Goal: Task Accomplishment & Management: Manage account settings

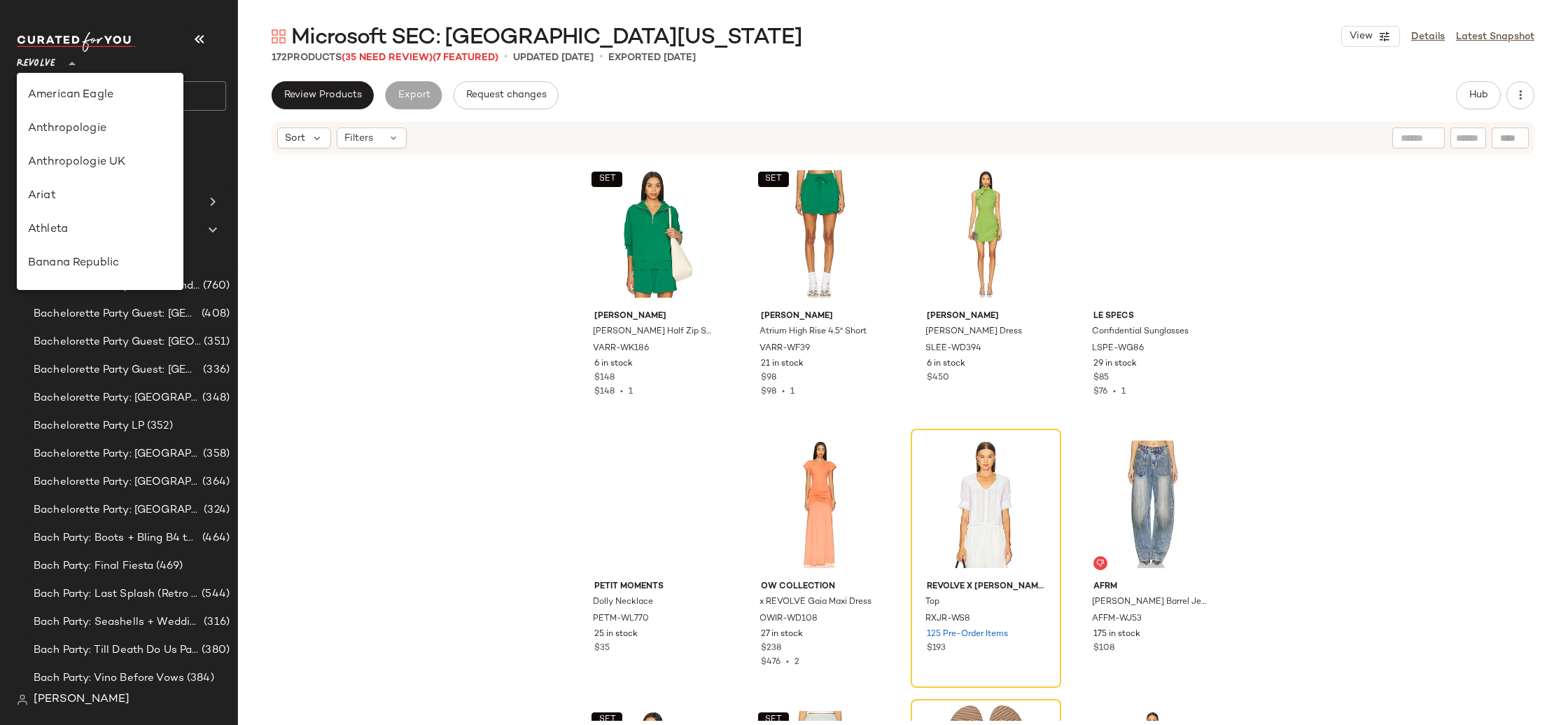
click at [44, 64] on span "Revolve" at bounding box center [36, 60] width 39 height 25
click at [77, 168] on div "GAP" at bounding box center [100, 160] width 167 height 33
type input "**"
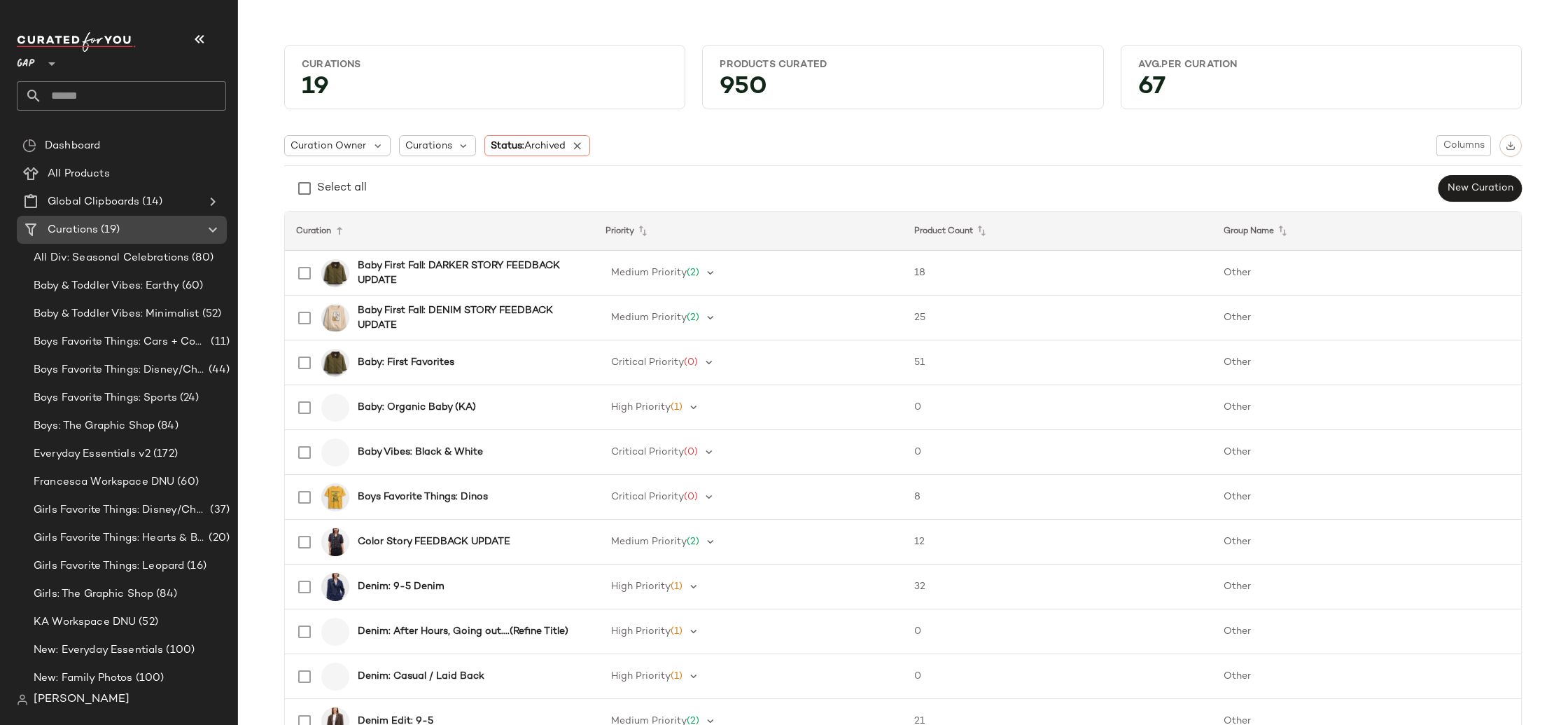
click at [94, 240] on Curations "Curations (19)" at bounding box center [122, 230] width 210 height 28
click at [119, 286] on span "Baby & Toddler Vibes: Earthy" at bounding box center [106, 286] width 146 height 16
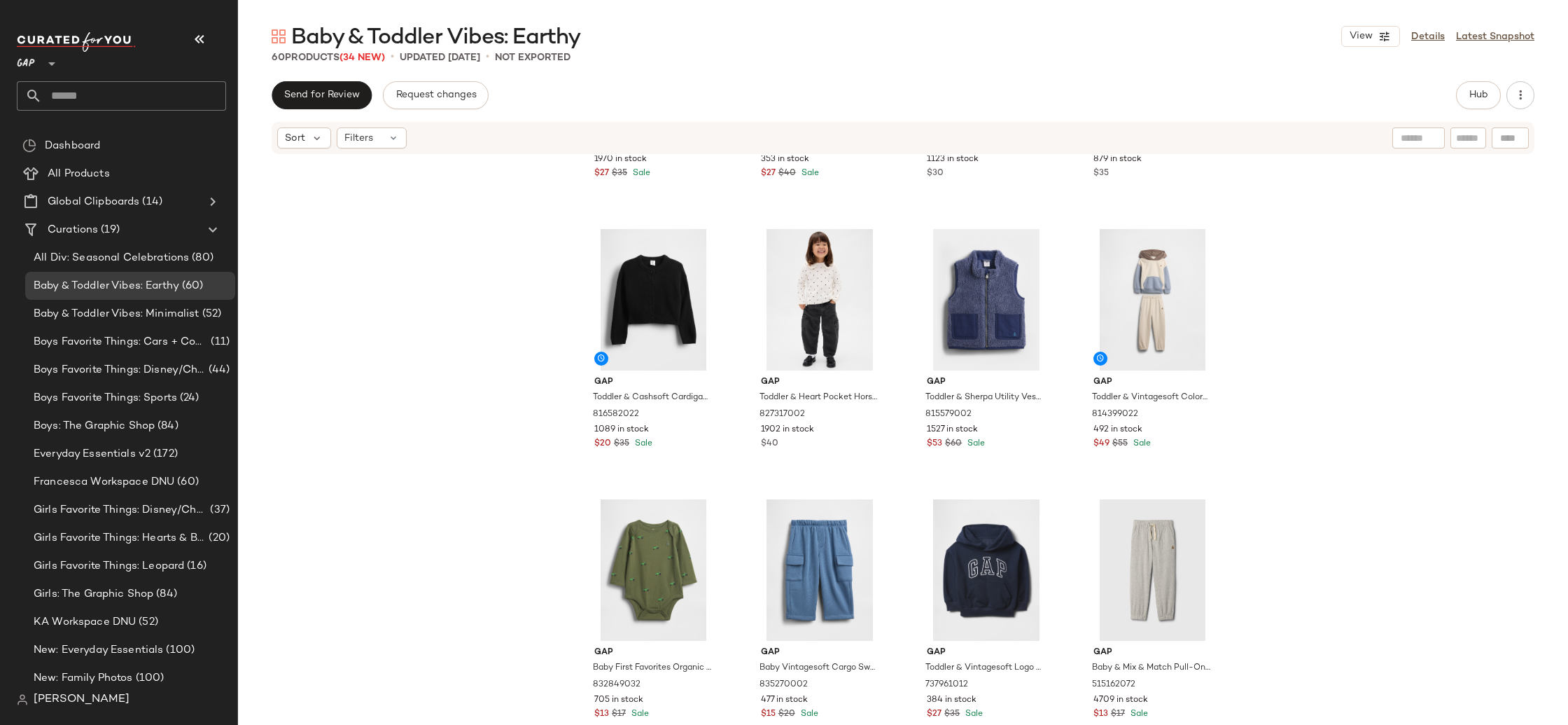
scroll to position [2650, 0]
click at [131, 311] on span "Baby & Toddler Vibes: Minimalist" at bounding box center [116, 314] width 166 height 16
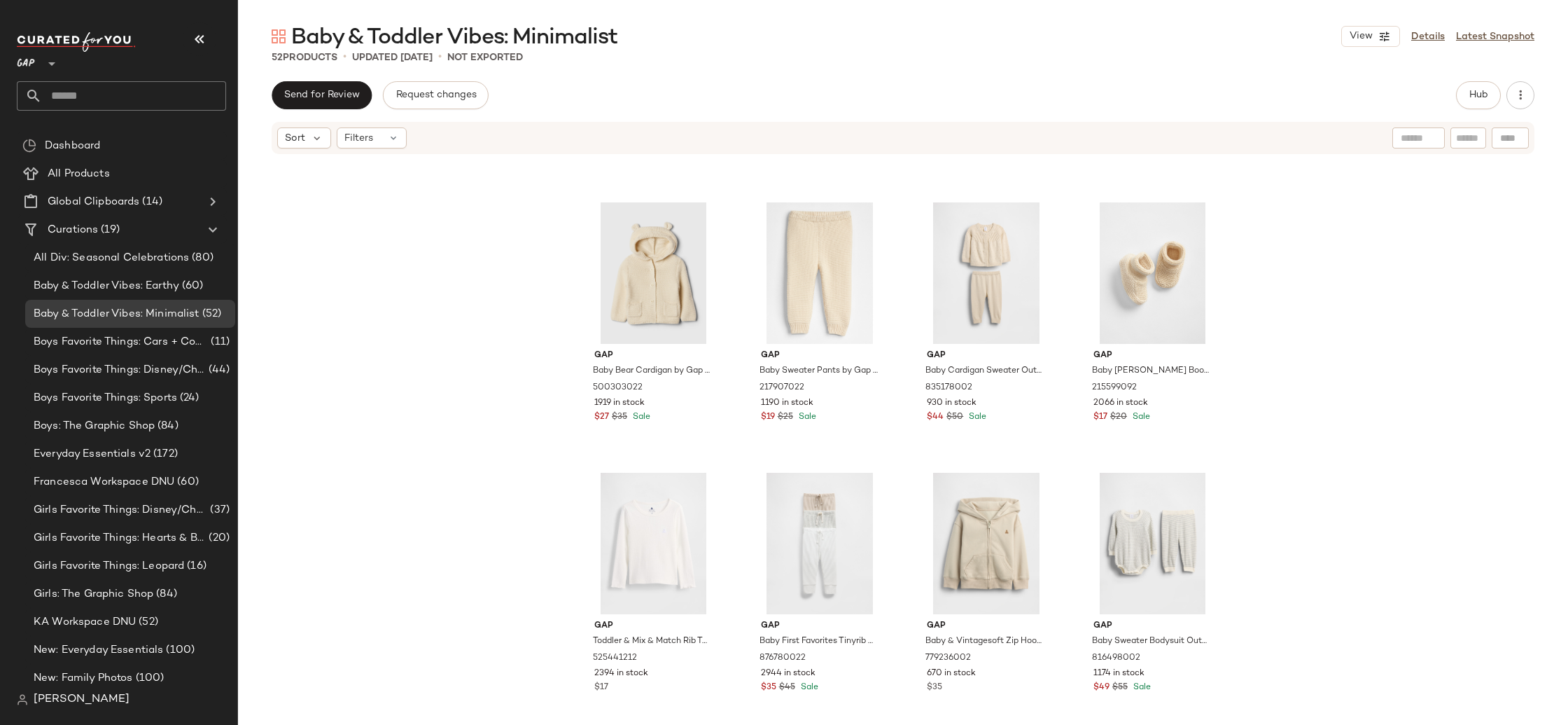
scroll to position [2953, 0]
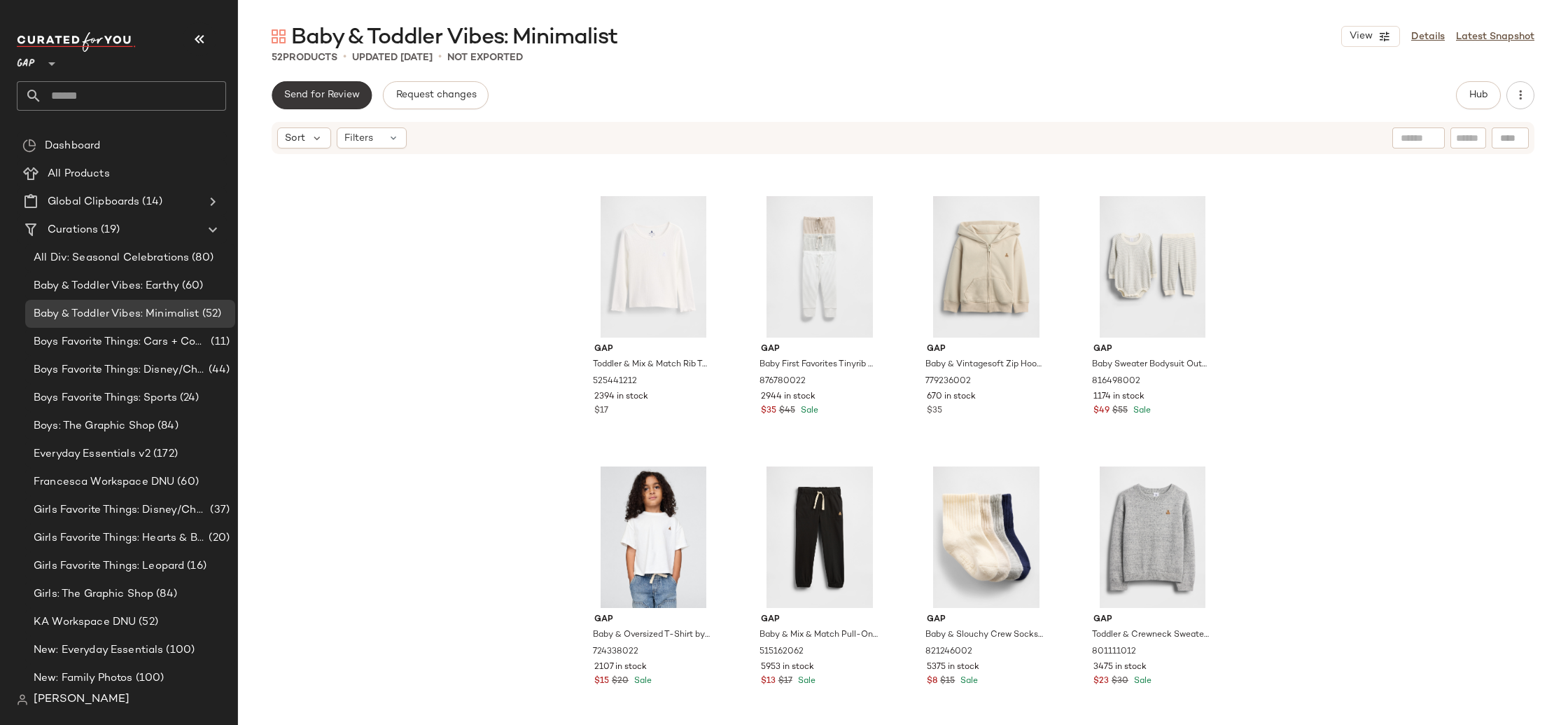
click at [343, 94] on span "Send for Review" at bounding box center [322, 95] width 77 height 11
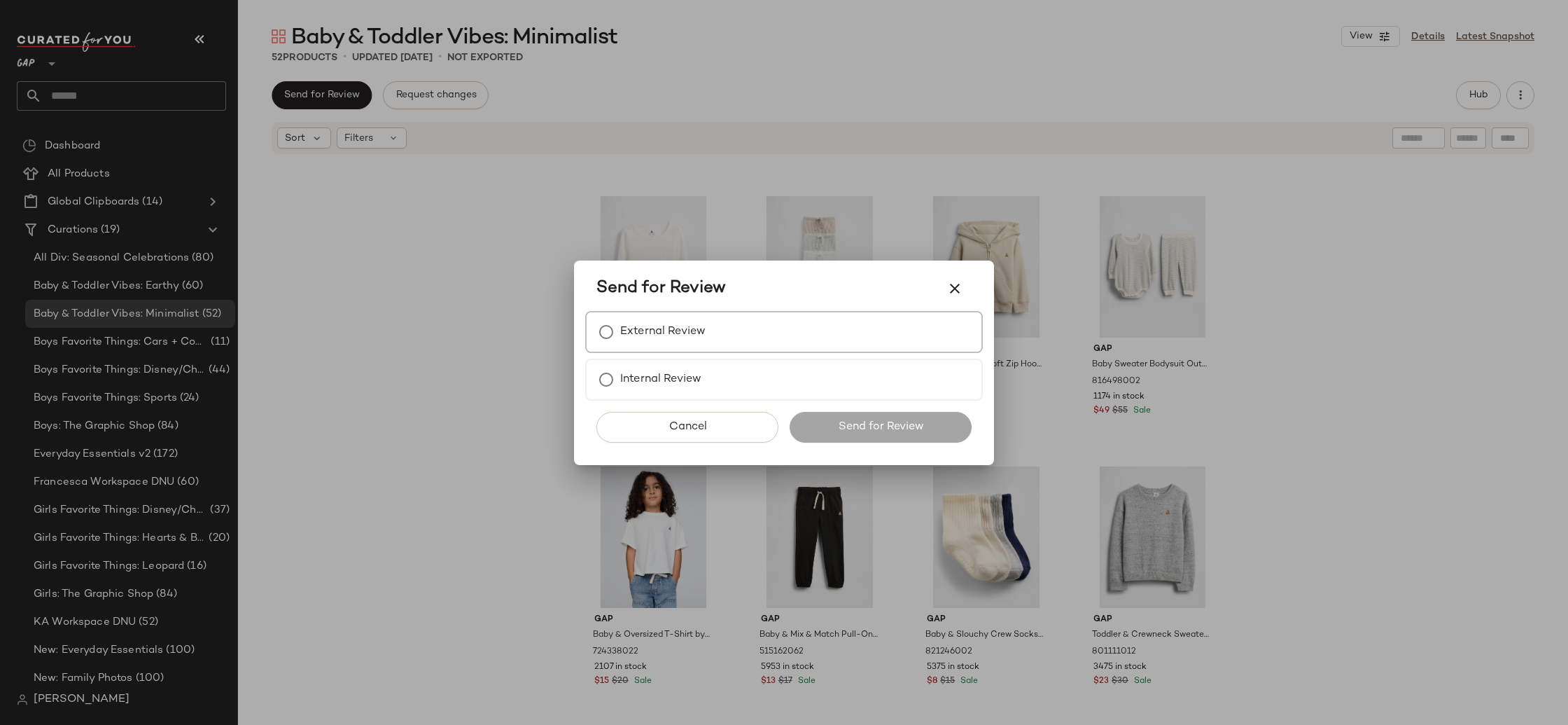
click at [668, 337] on label "External Review" at bounding box center [663, 332] width 86 height 28
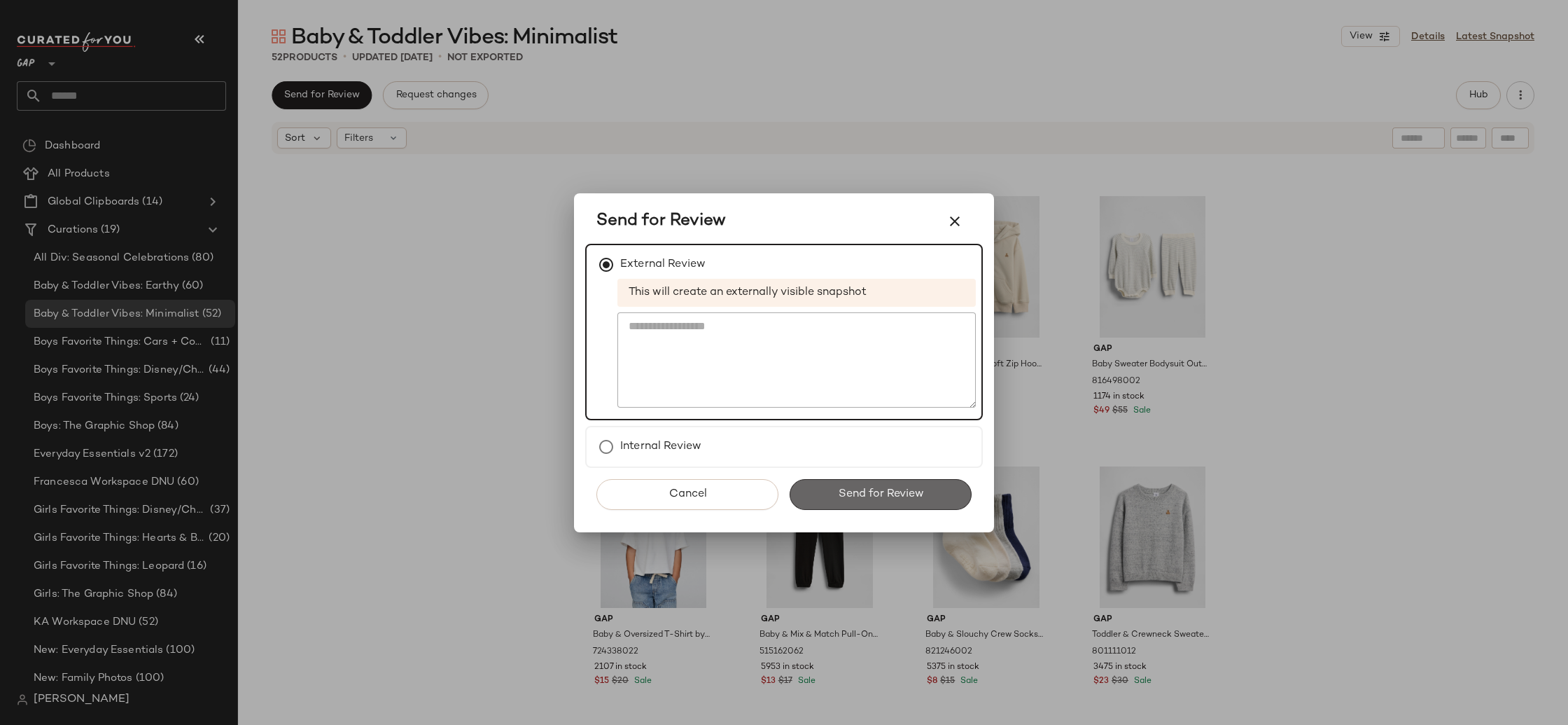
click at [840, 497] on span "Send for Review" at bounding box center [879, 494] width 86 height 13
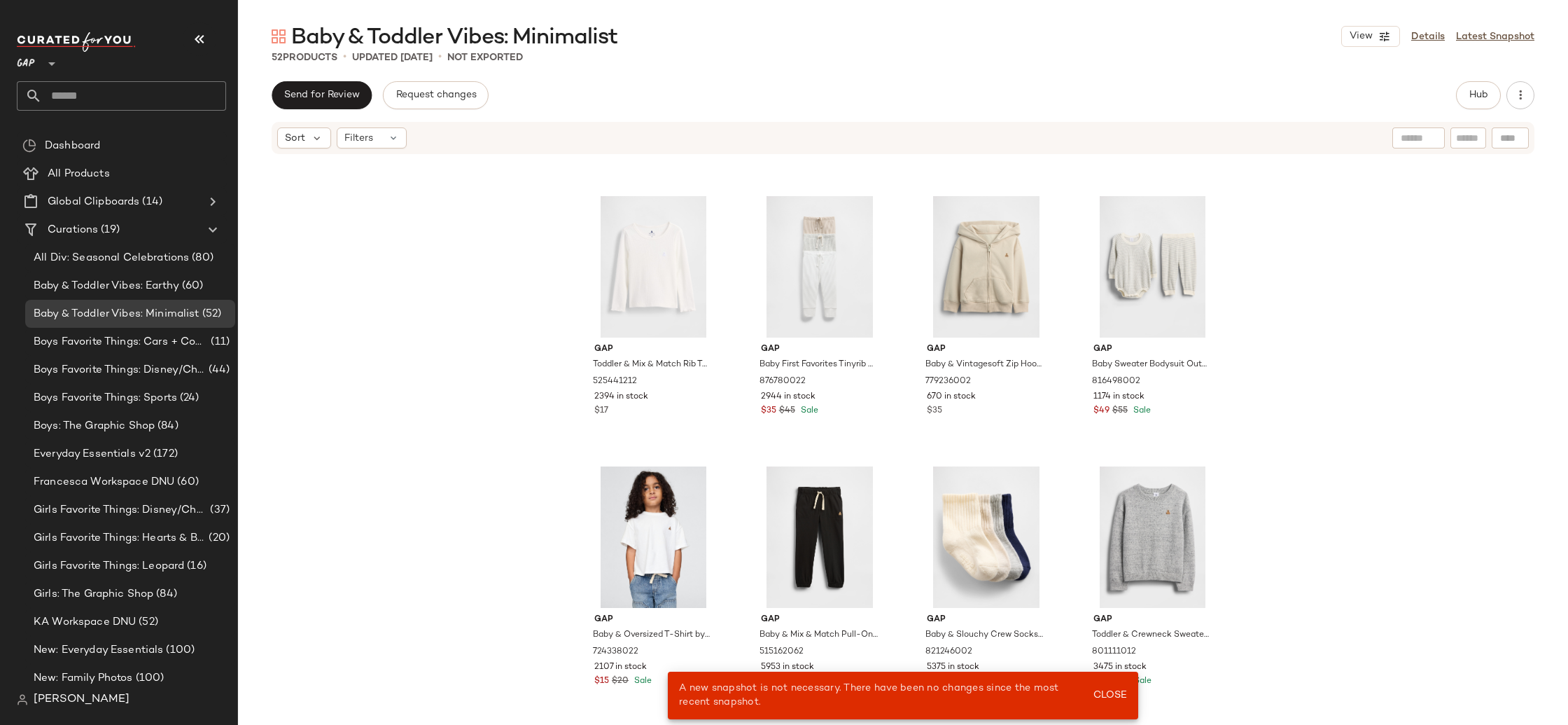
click at [498, 433] on div "Gap Baby Bear Cardigan by Gap French Vanilla Size 3-6 M 500303022 1919 in stock…" at bounding box center [902, 438] width 1330 height 565
click at [124, 298] on div "Baby & Toddler Vibes: Earthy (60)" at bounding box center [130, 286] width 210 height 28
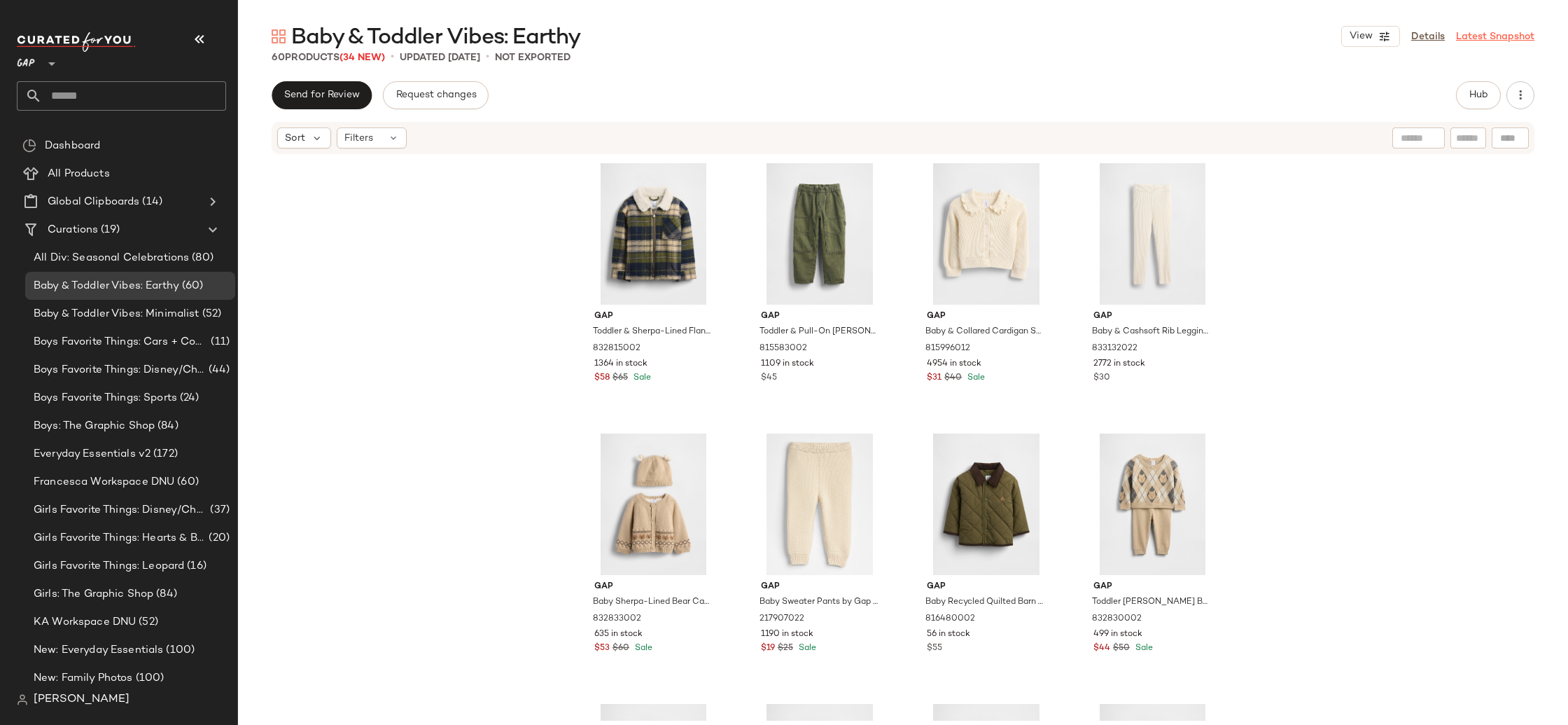
click at [1485, 42] on link "Latest Snapshot" at bounding box center [1495, 37] width 78 height 15
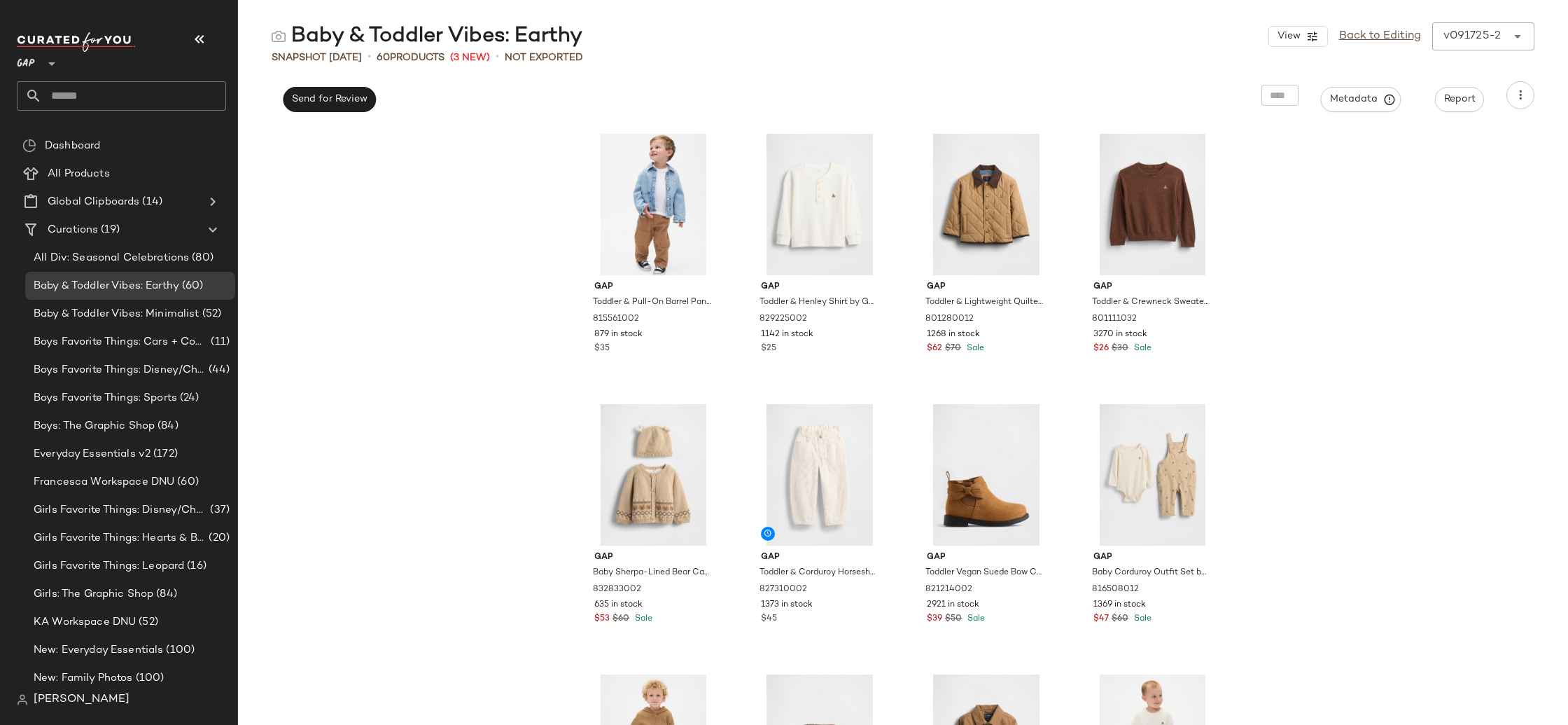
scroll to position [2, 0]
click at [324, 108] on button "Send for Review" at bounding box center [329, 99] width 93 height 25
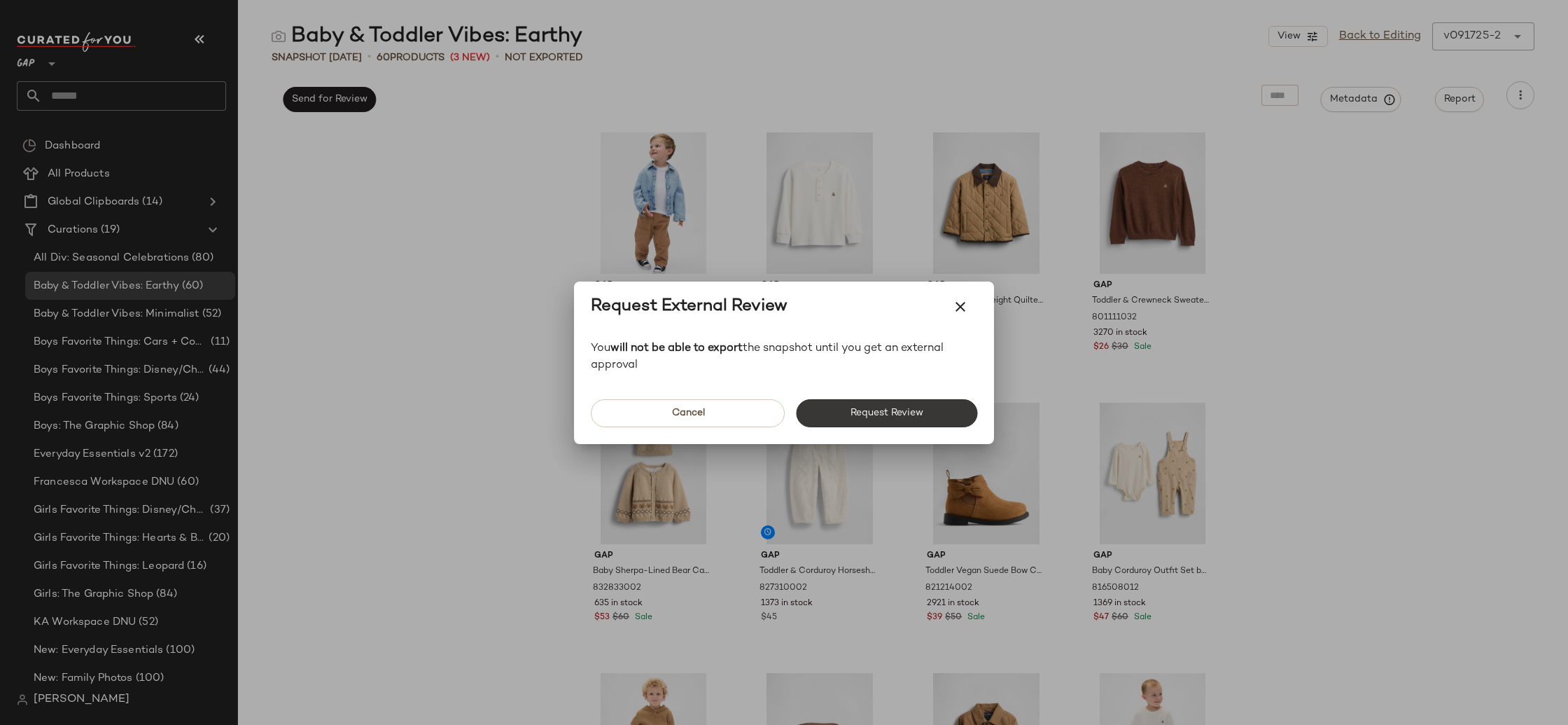
click at [830, 418] on button "Request Review" at bounding box center [887, 413] width 182 height 28
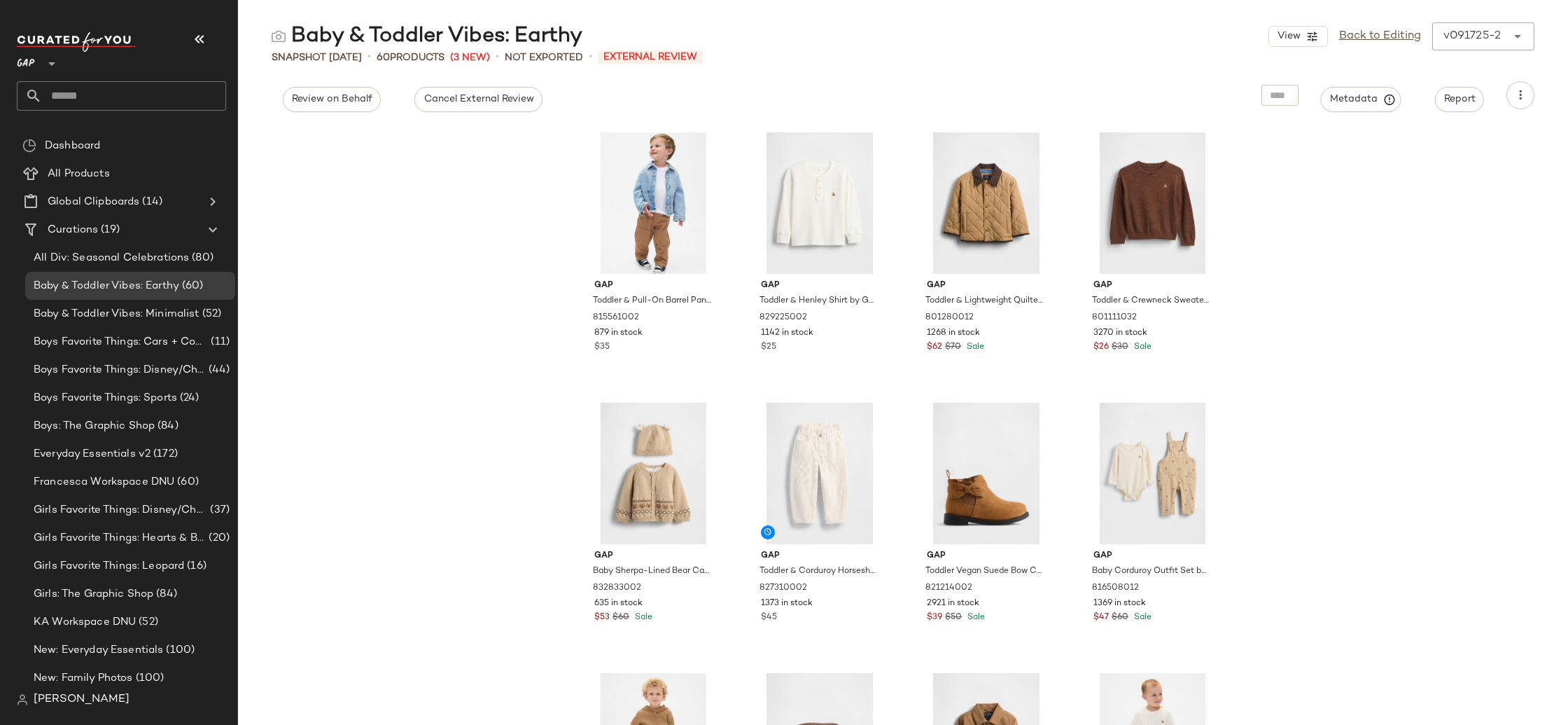
click at [1504, 38] on div "v091725-2 ******" at bounding box center [1469, 36] width 75 height 28
click at [1490, 79] on div "v091725-2 September 17th 2025" at bounding box center [1397, 70] width 183 height 28
click at [1376, 42] on link "Back to Editing" at bounding box center [1380, 36] width 82 height 17
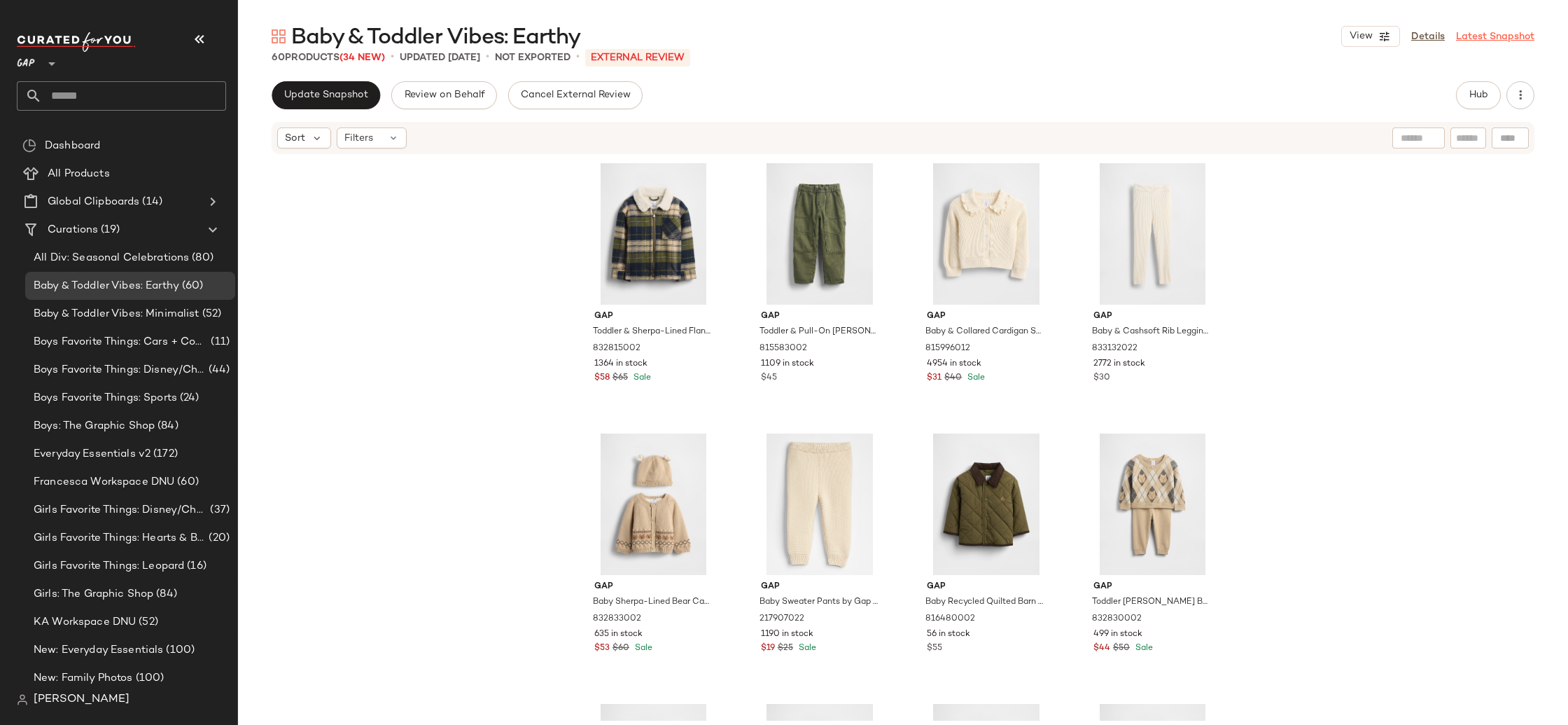
click at [1480, 39] on link "Latest Snapshot" at bounding box center [1495, 37] width 78 height 15
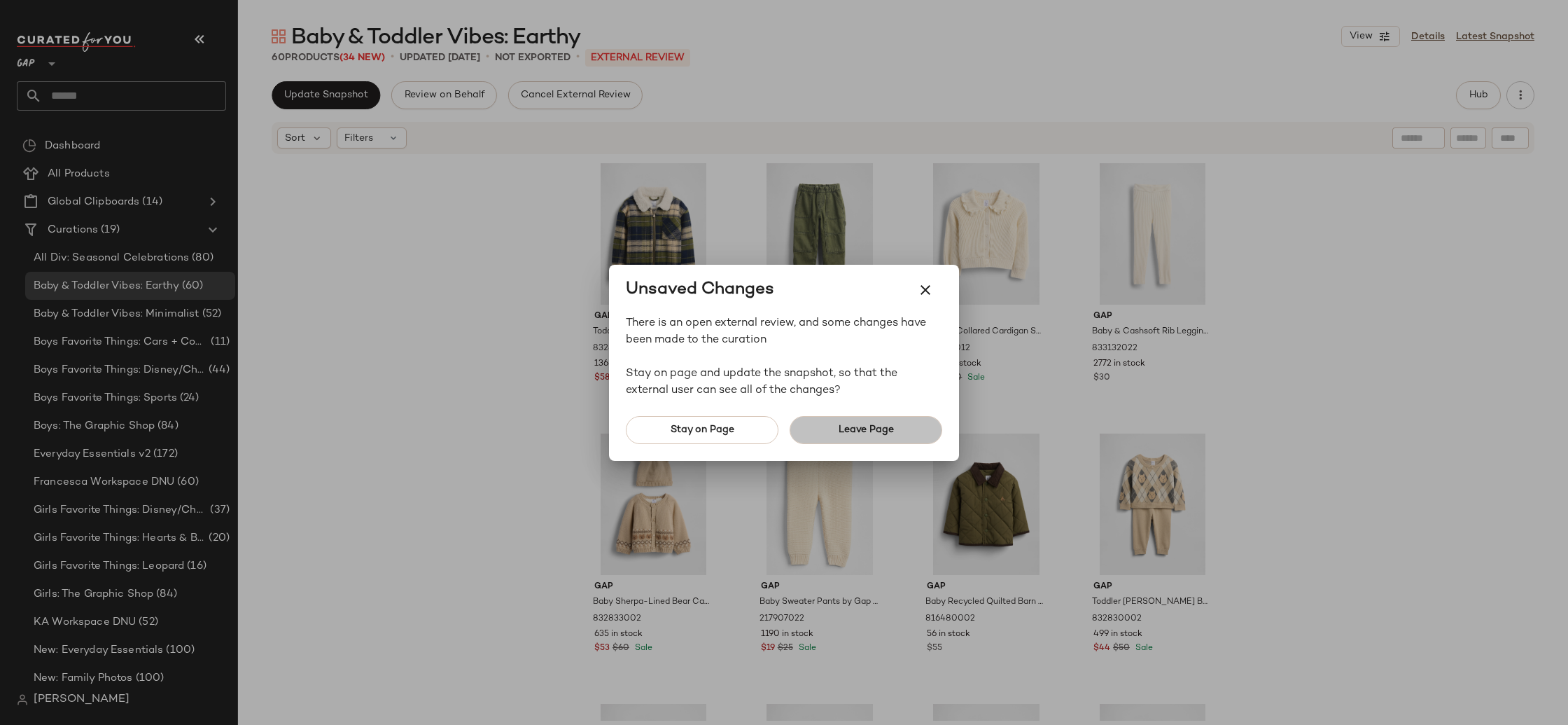
click at [838, 433] on span "Leave Page" at bounding box center [866, 430] width 56 height 11
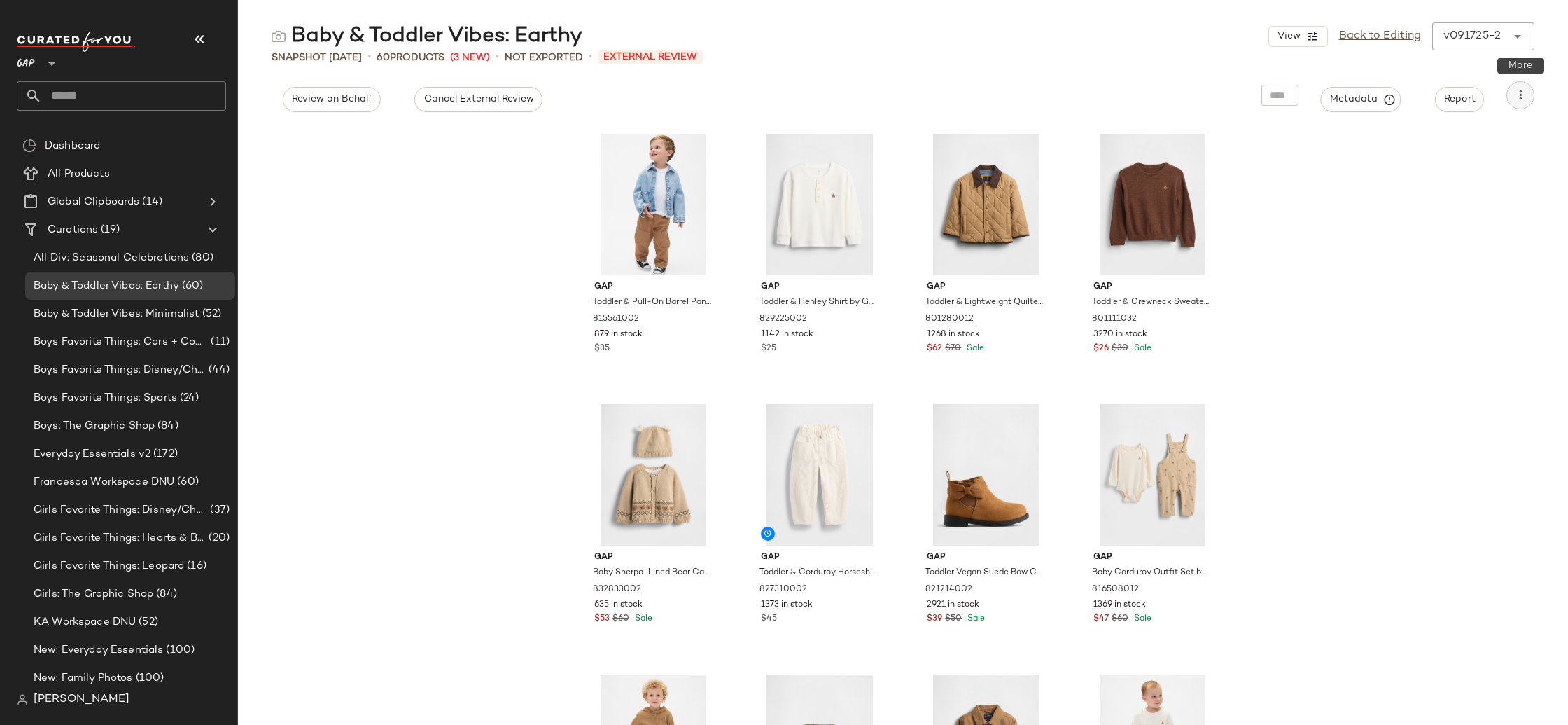
click at [1529, 91] on button "button" at bounding box center [1521, 95] width 28 height 28
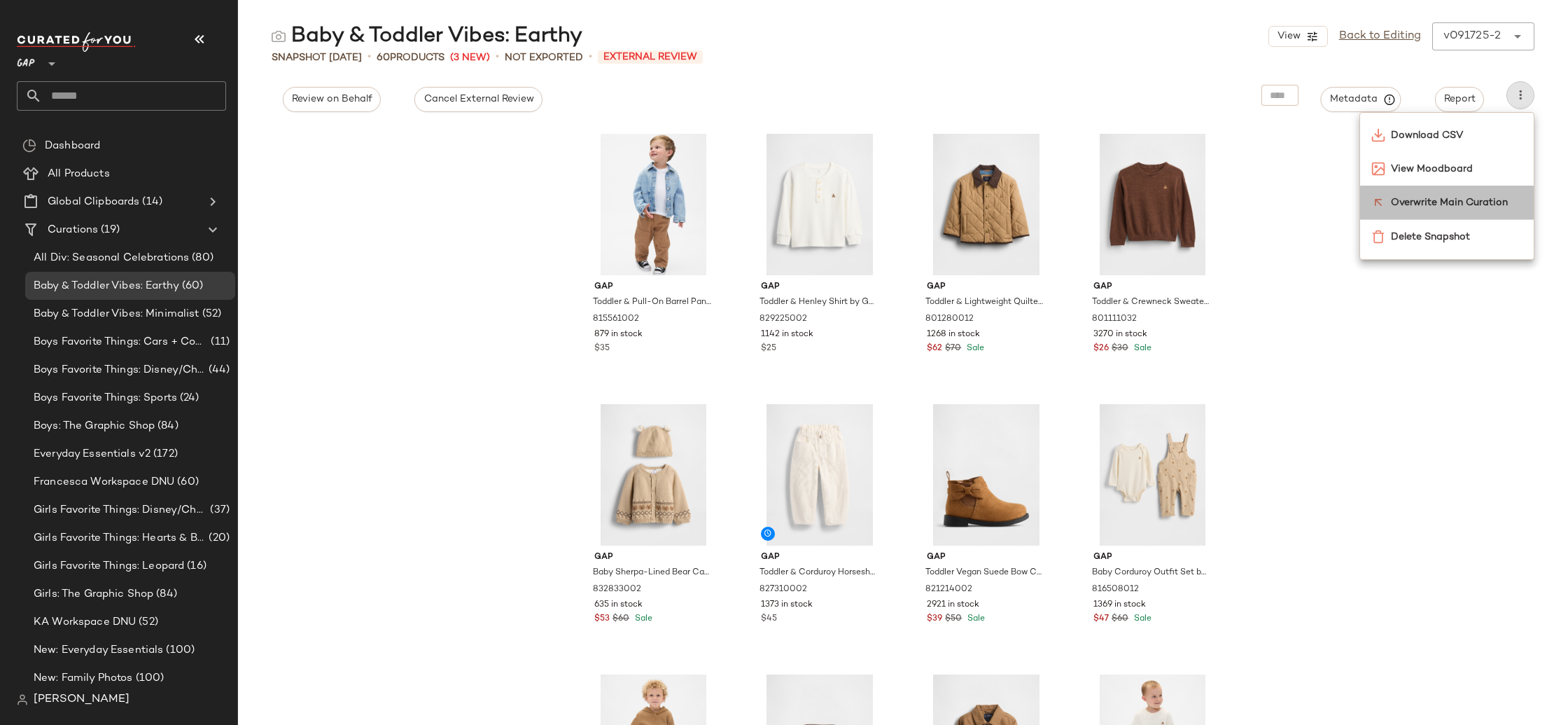
click at [1487, 208] on span "Overwrite Main Curation" at bounding box center [1456, 203] width 132 height 15
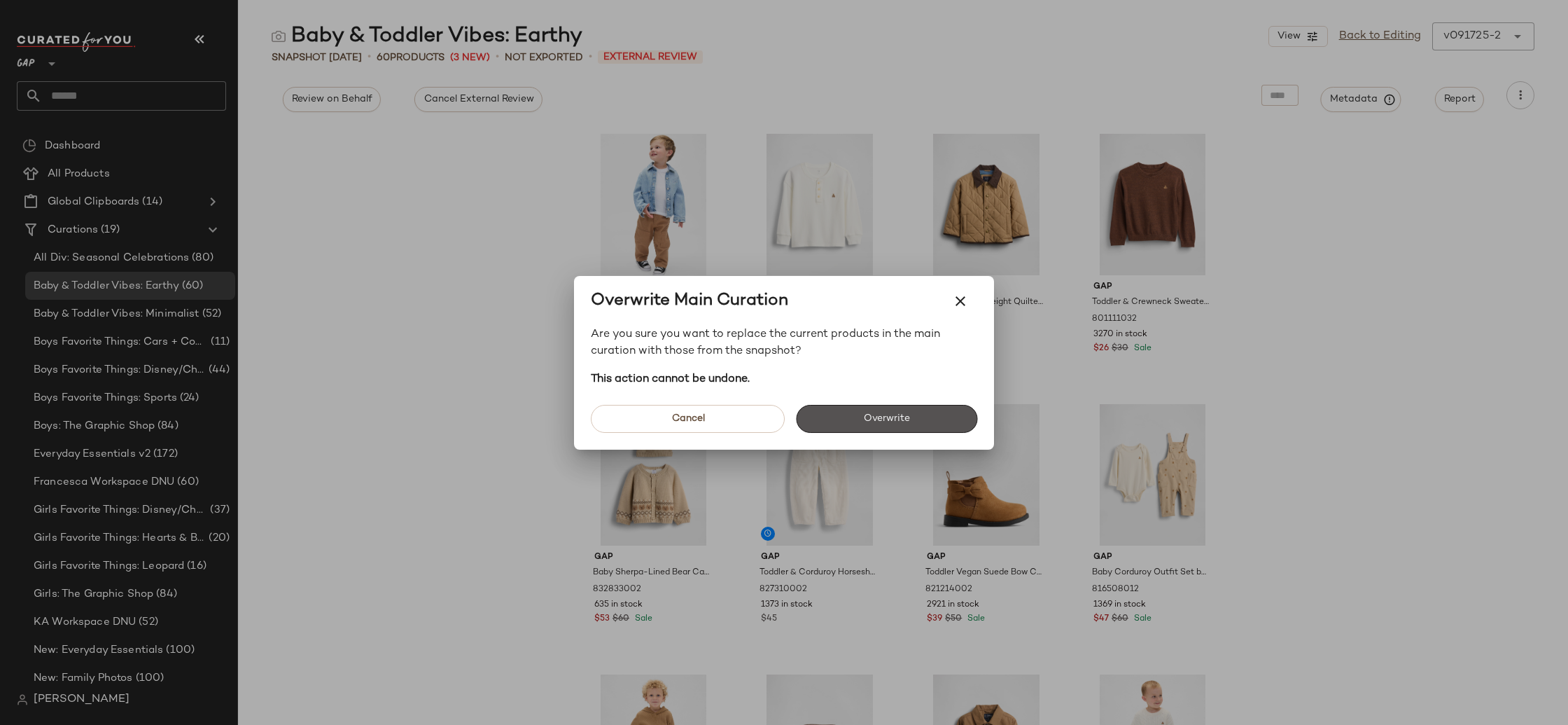
click at [907, 422] on span "Overwrite" at bounding box center [887, 419] width 47 height 11
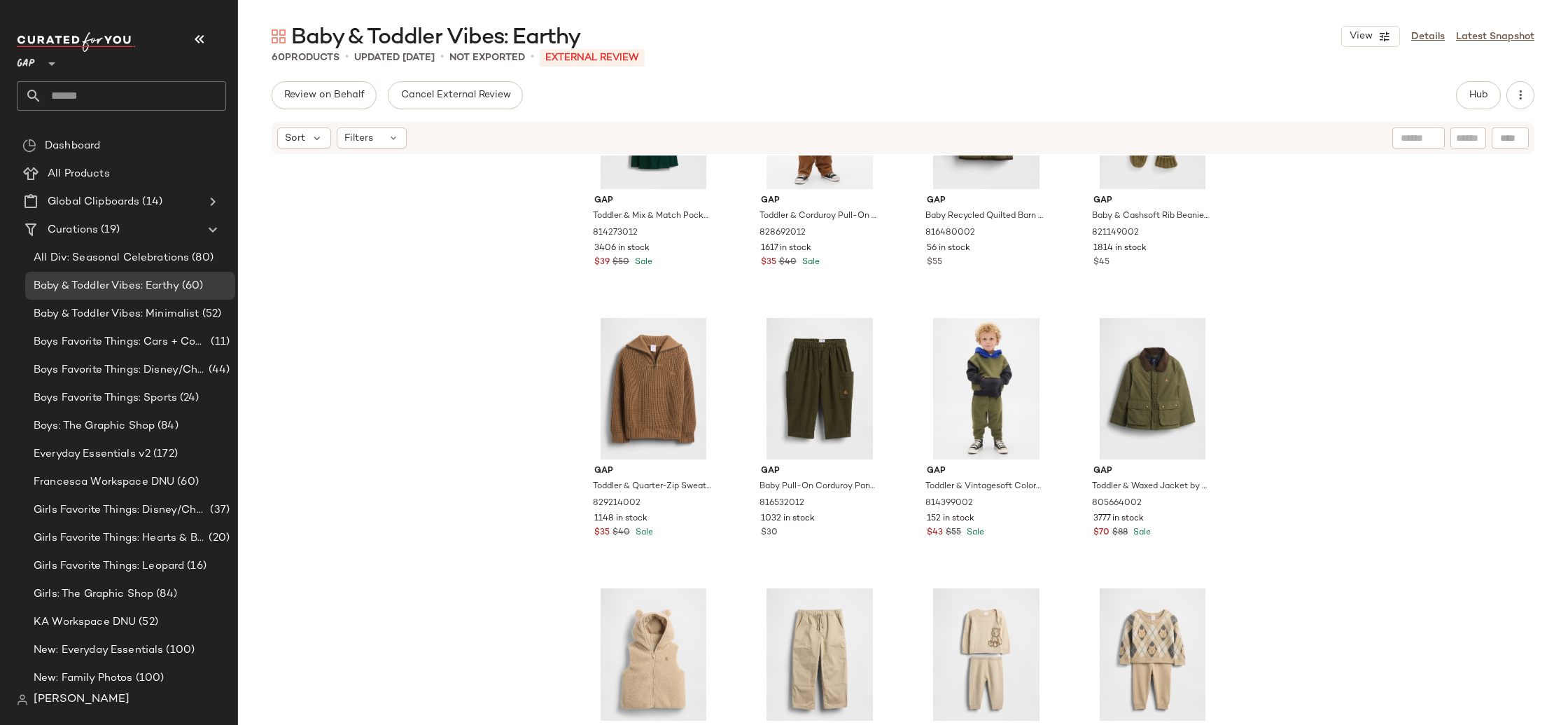
scroll to position [940, 0]
drag, startPoint x: 660, startPoint y: 376, endPoint x: 642, endPoint y: 381, distance: 18.7
click at [660, 376] on div "#17 View" at bounding box center [654, 386] width 141 height 141
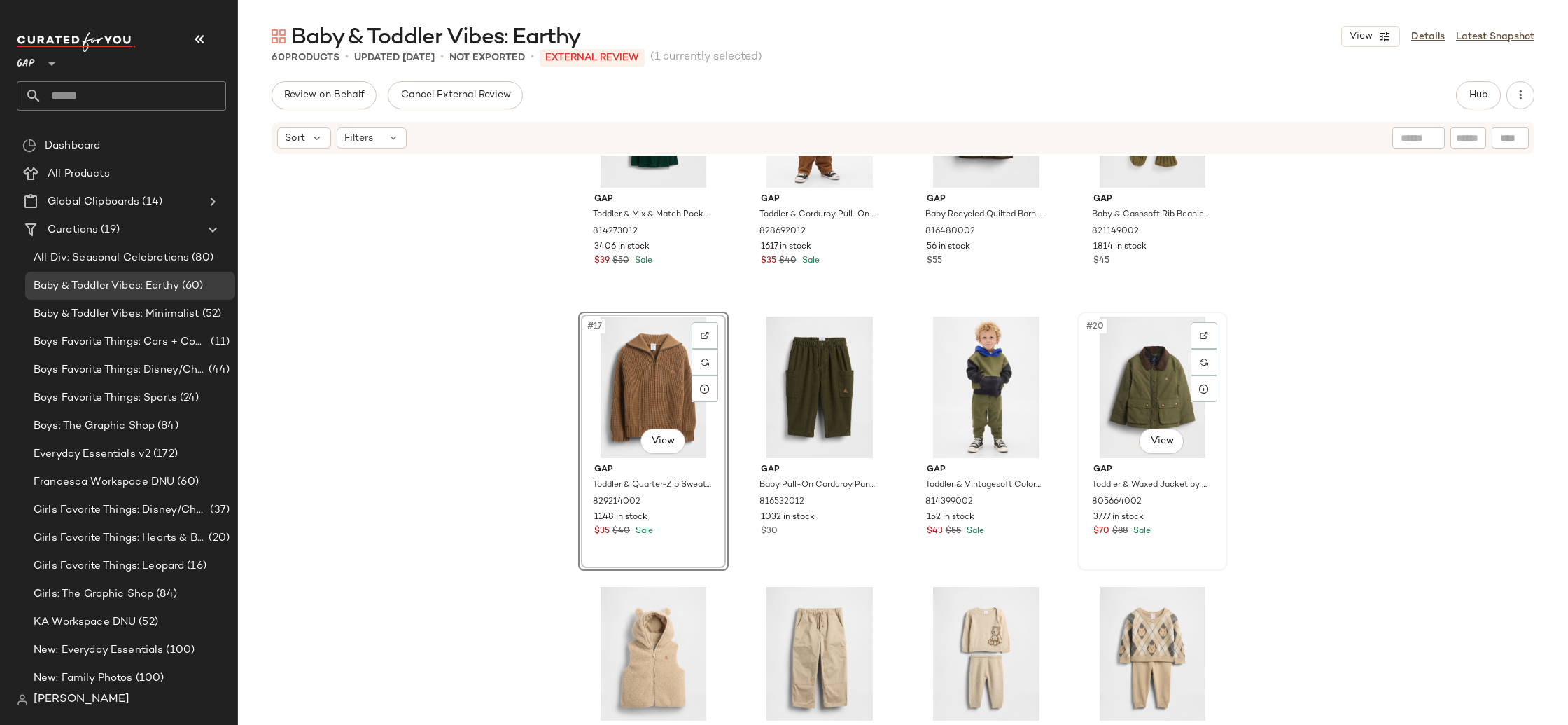
click at [1149, 370] on div "#20 View" at bounding box center [1152, 386] width 141 height 141
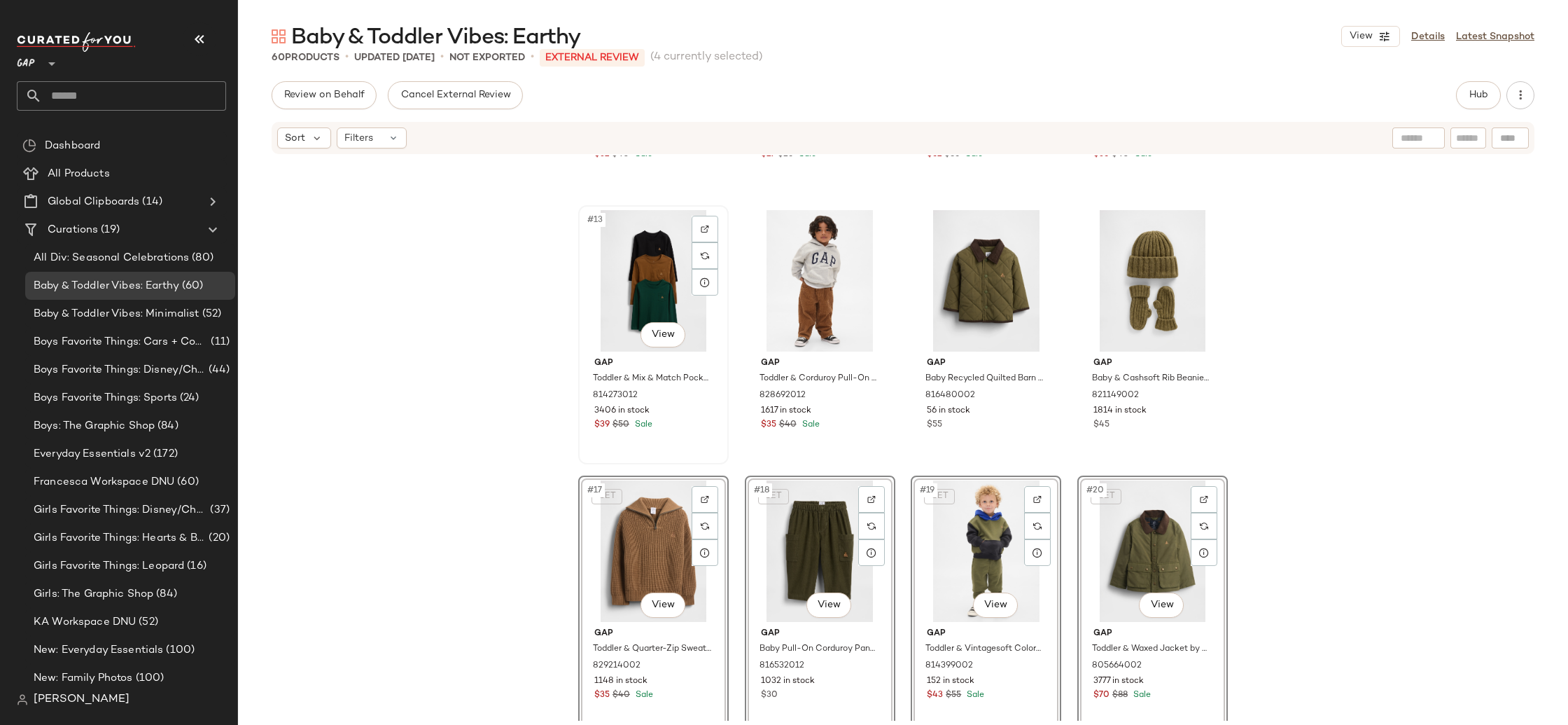
scroll to position [775, 0]
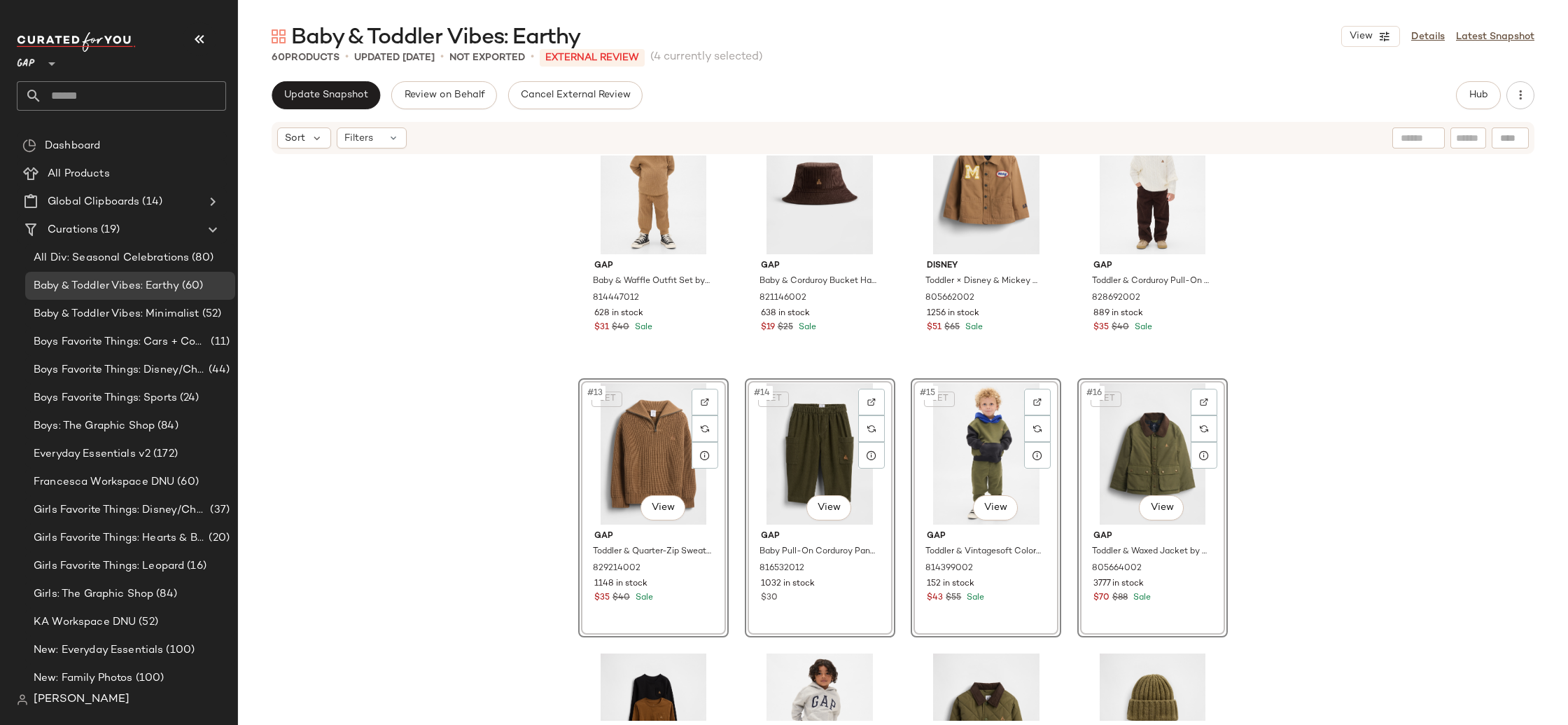
scroll to position [579, 0]
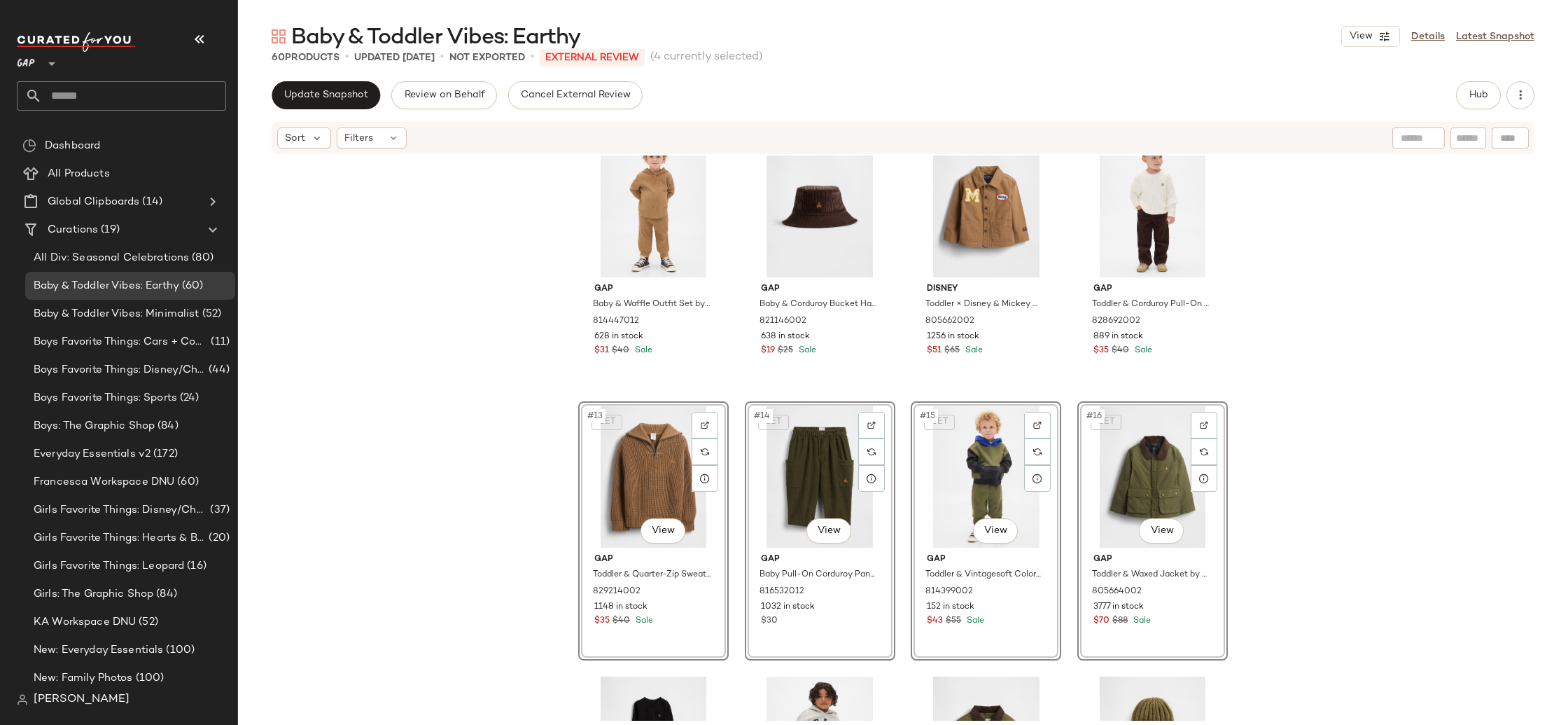
click at [473, 413] on div "Gap Baby & Waffle Outfit Set by Gap Kola Brown Size 6-12 M 814447012 628 in sto…" at bounding box center [902, 438] width 1330 height 565
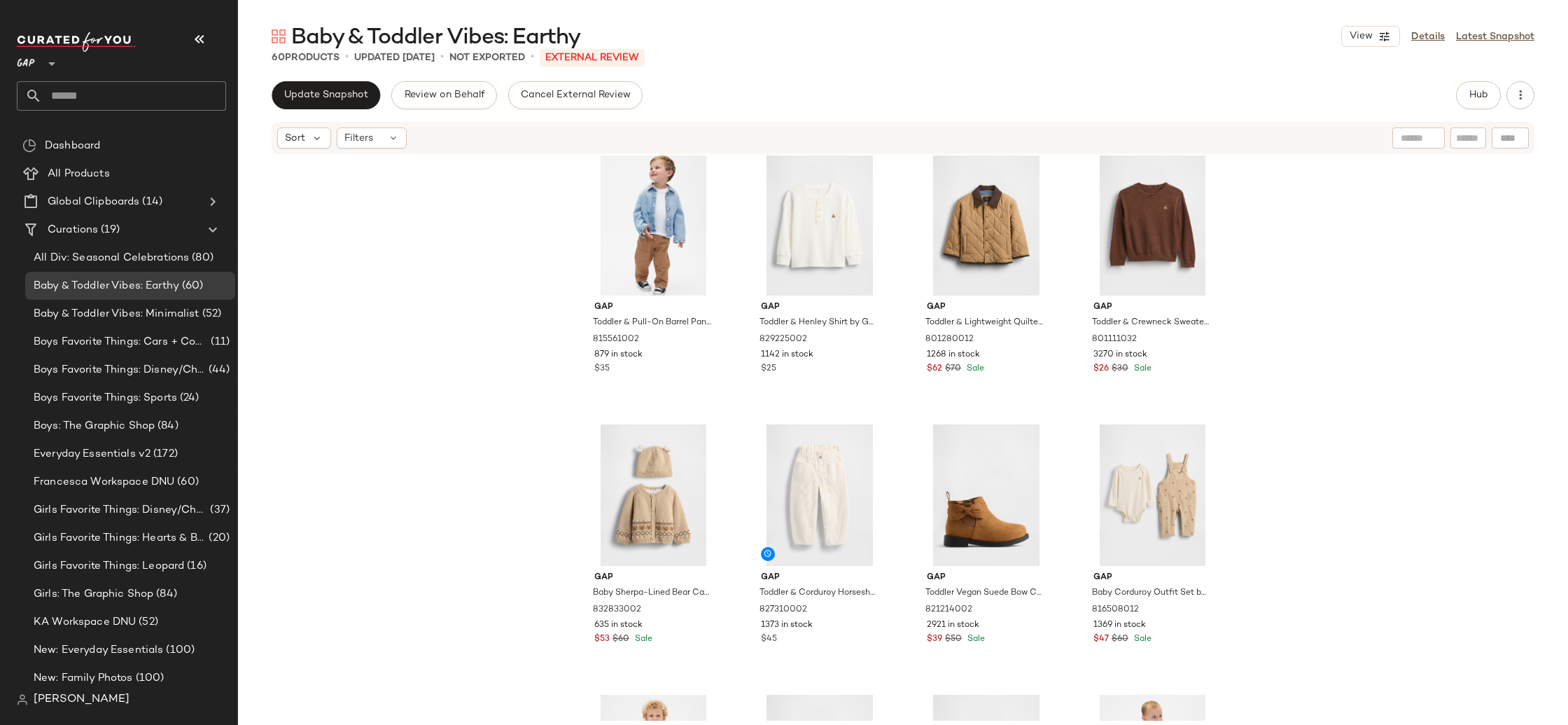
scroll to position [0, 0]
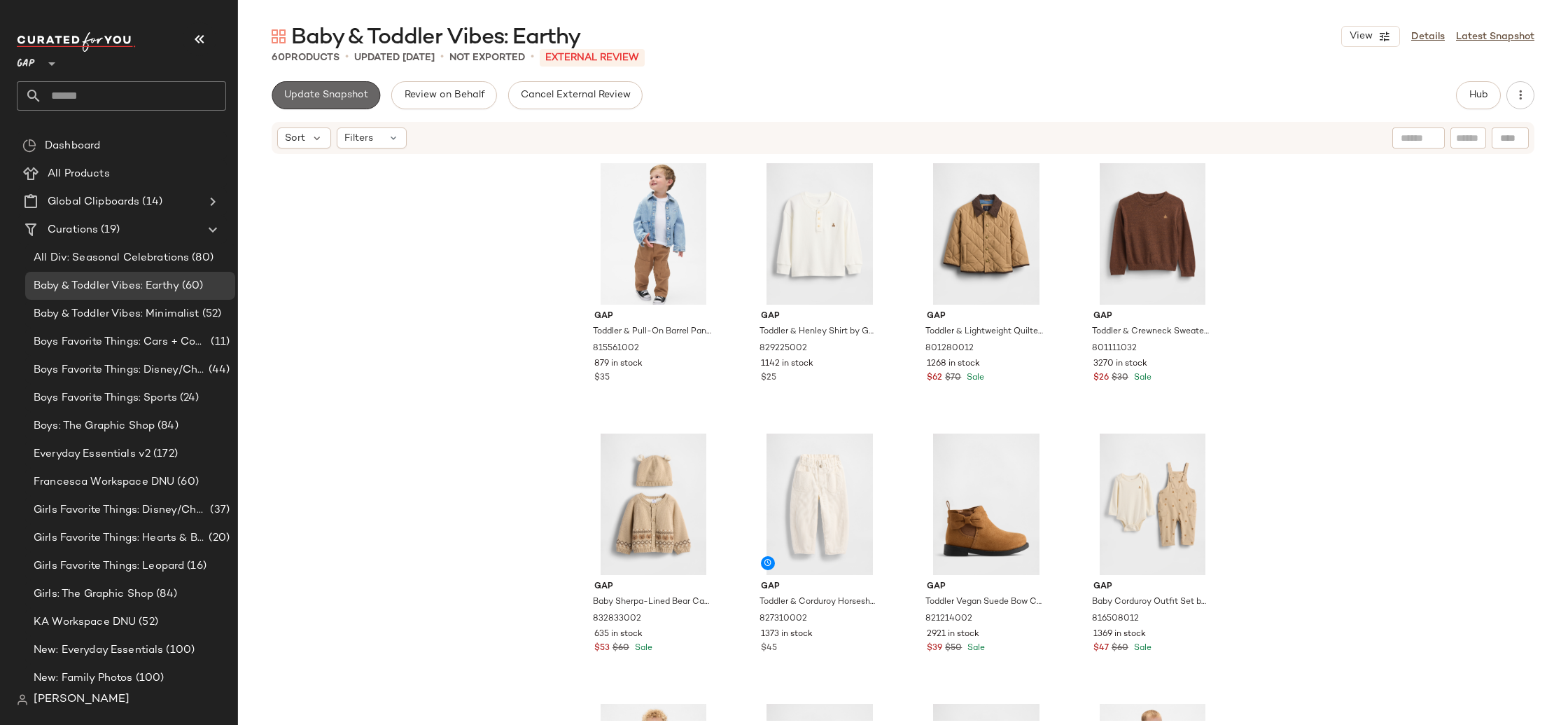
click at [319, 95] on span "Update Snapshot" at bounding box center [326, 95] width 85 height 11
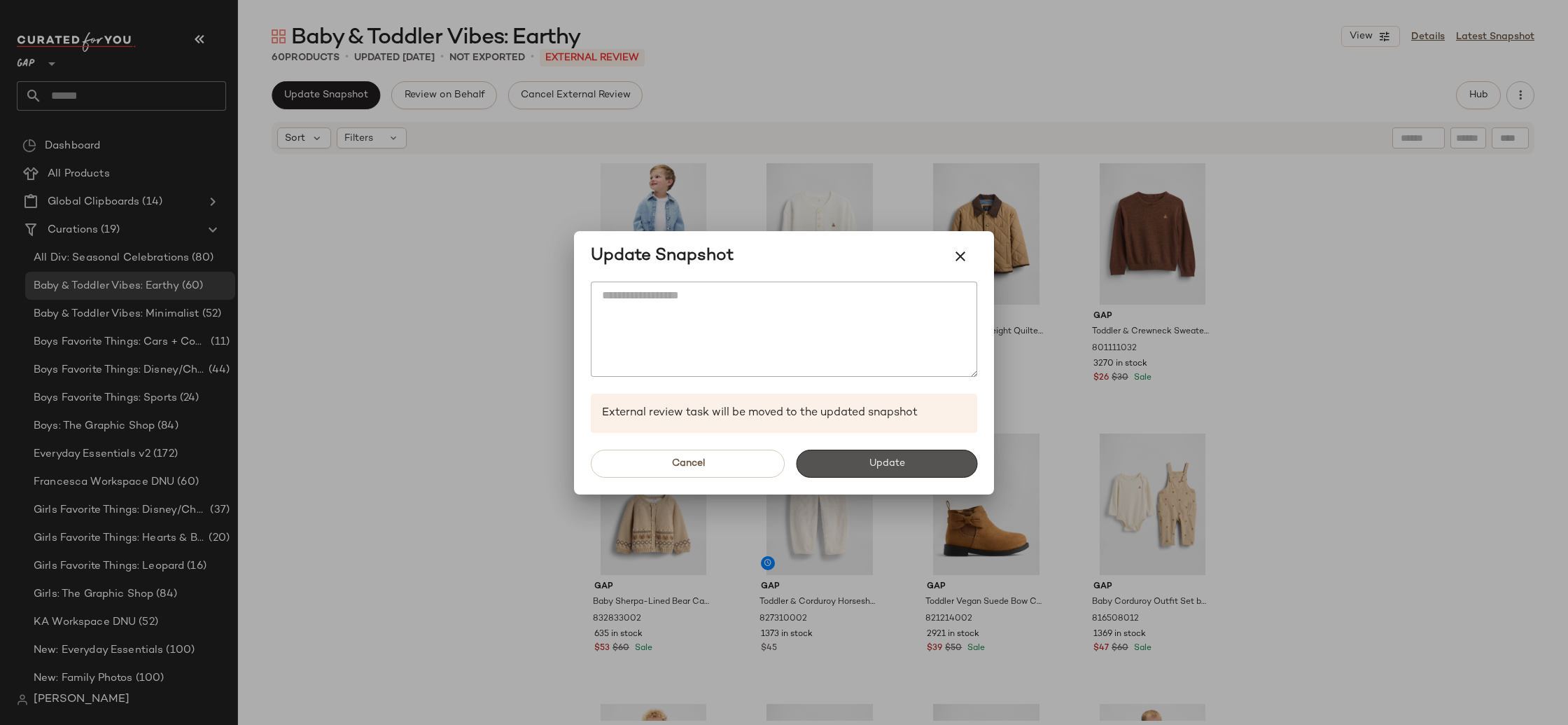
click at [930, 462] on button "Update" at bounding box center [887, 464] width 182 height 28
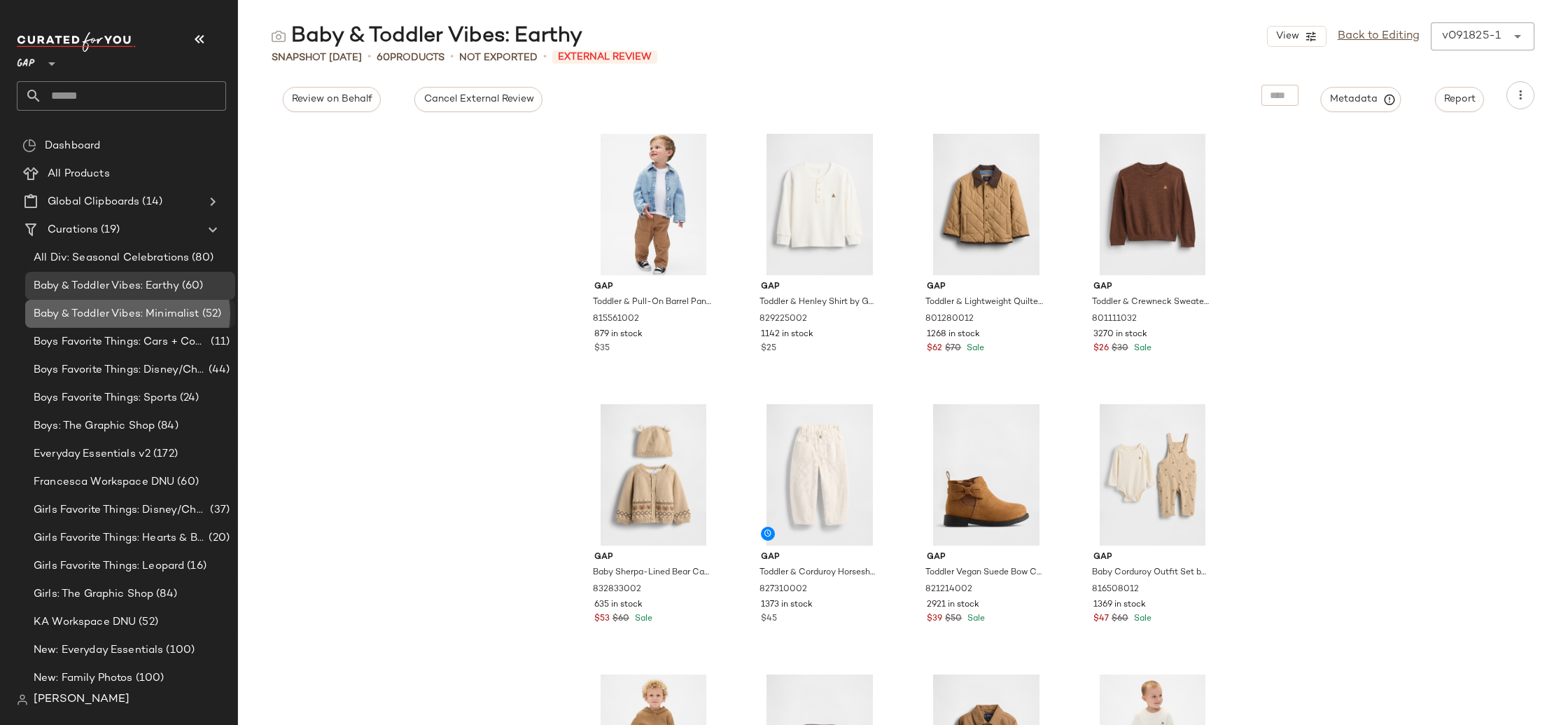
click at [165, 314] on span "Baby & Toddler Vibes: Minimalist" at bounding box center [116, 314] width 166 height 16
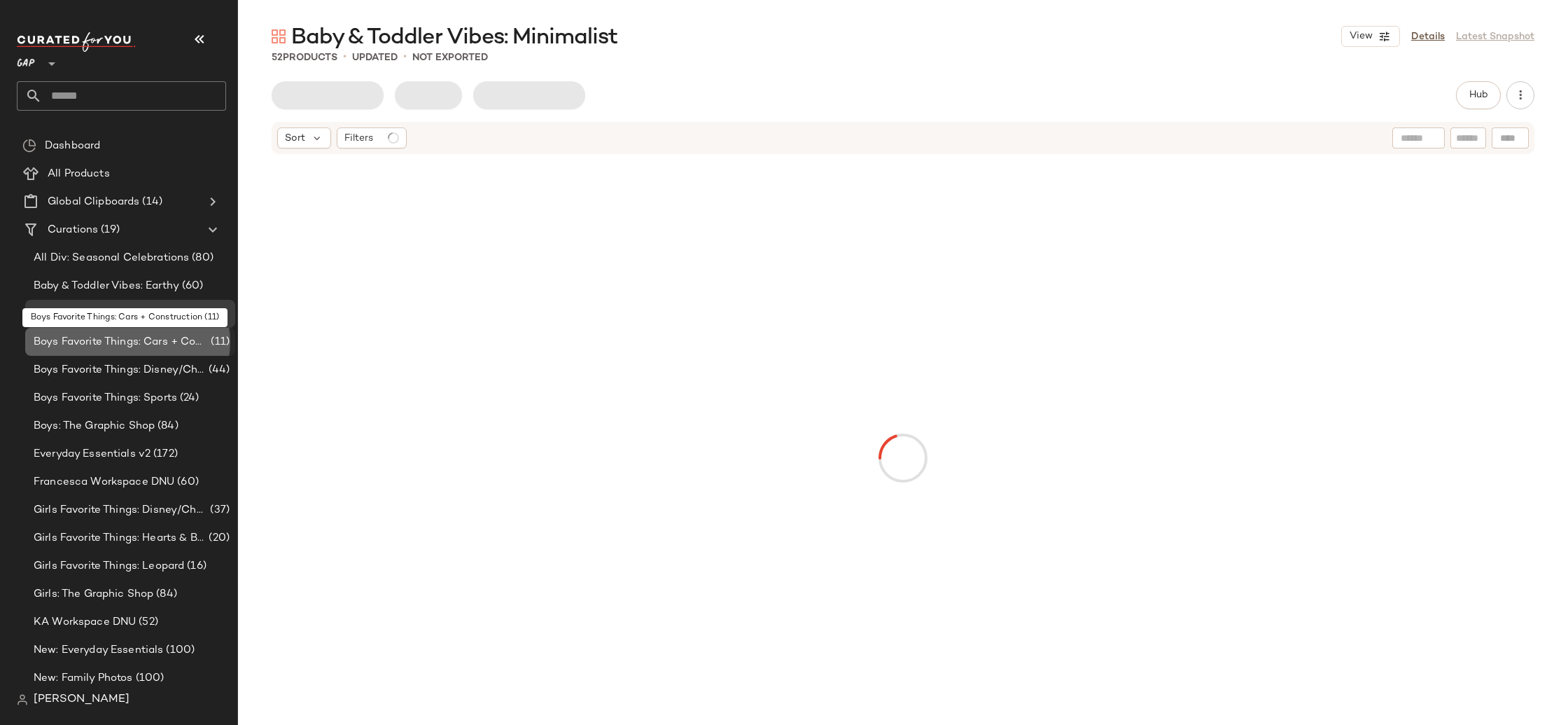
click at [182, 347] on span "Boys Favorite Things: Cars + Construction" at bounding box center [120, 341] width 174 height 16
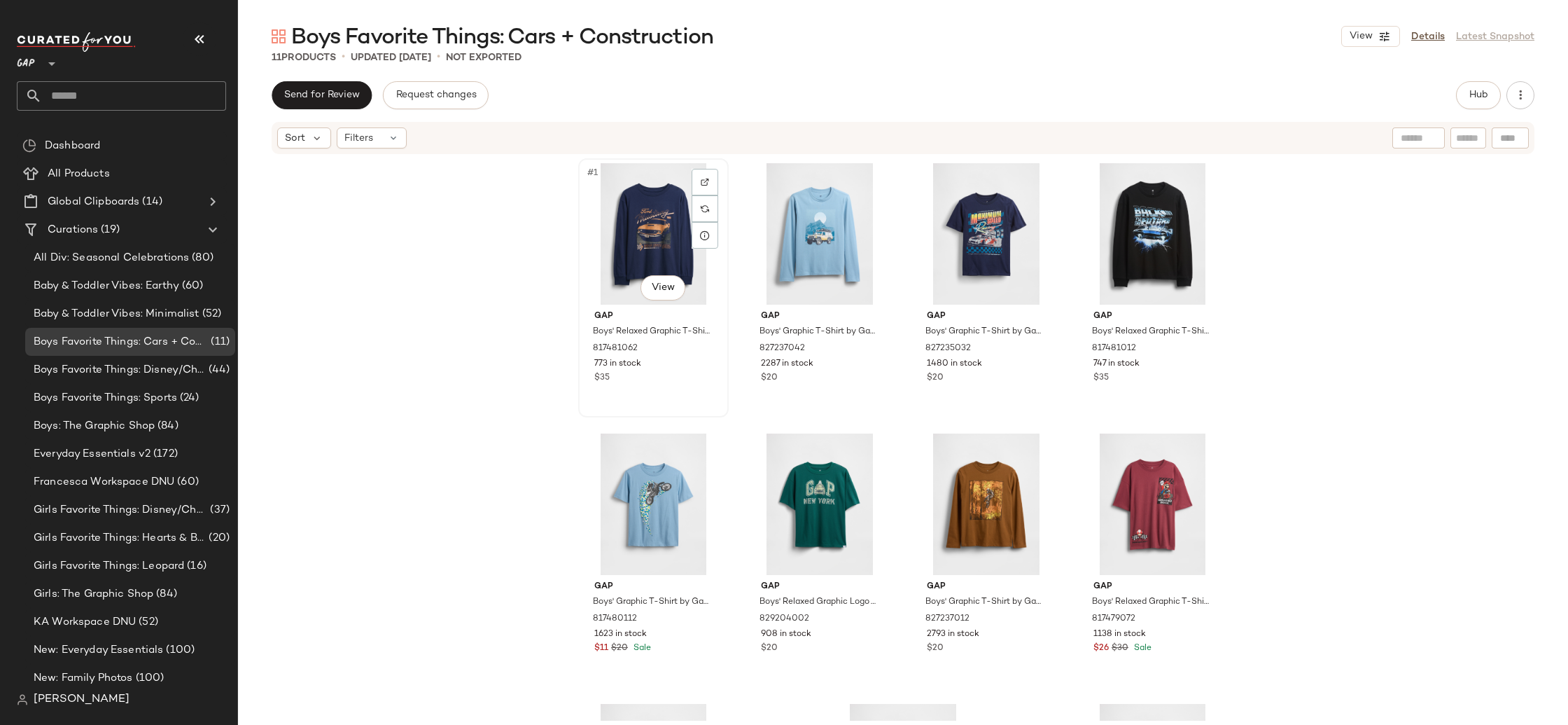
scroll to position [237, 0]
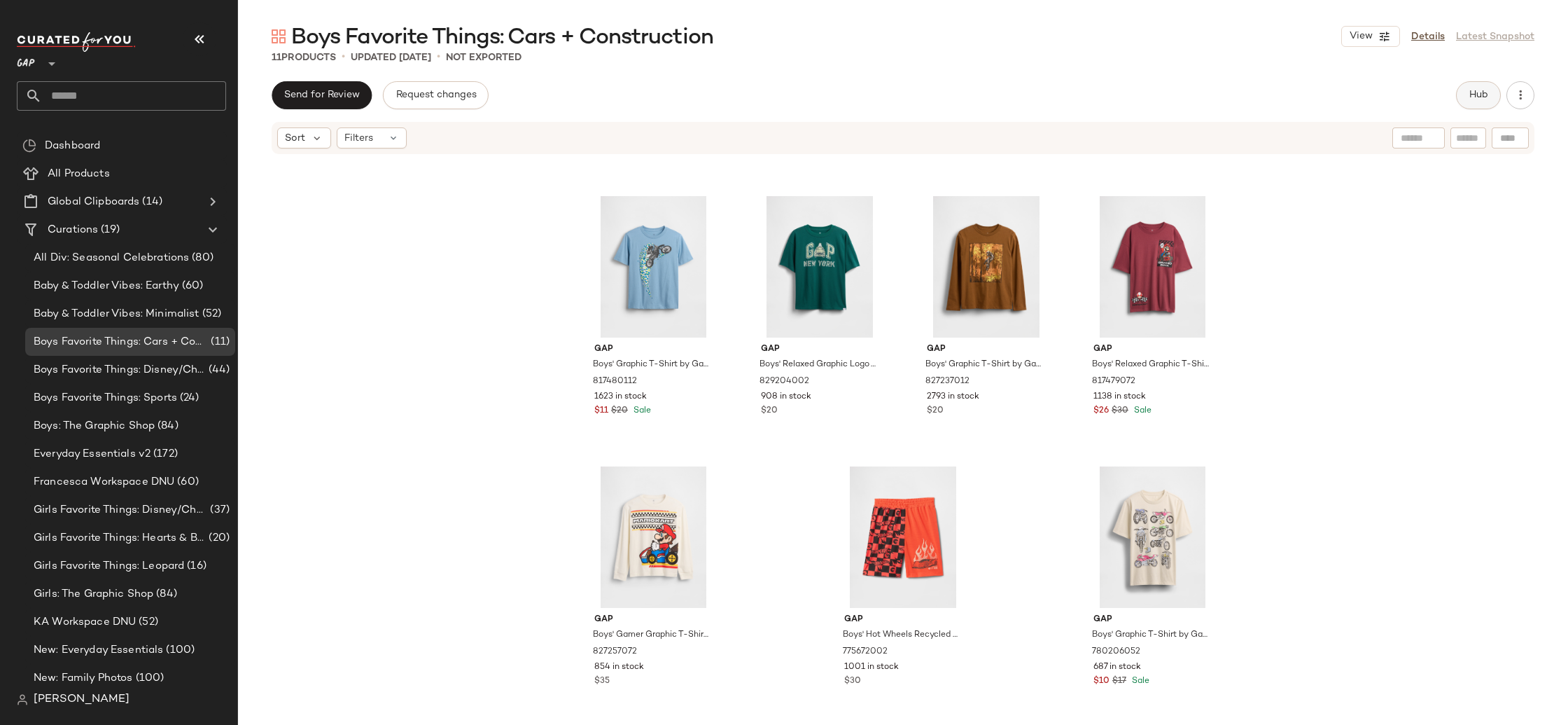
click at [1480, 98] on span "Hub" at bounding box center [1479, 95] width 19 height 11
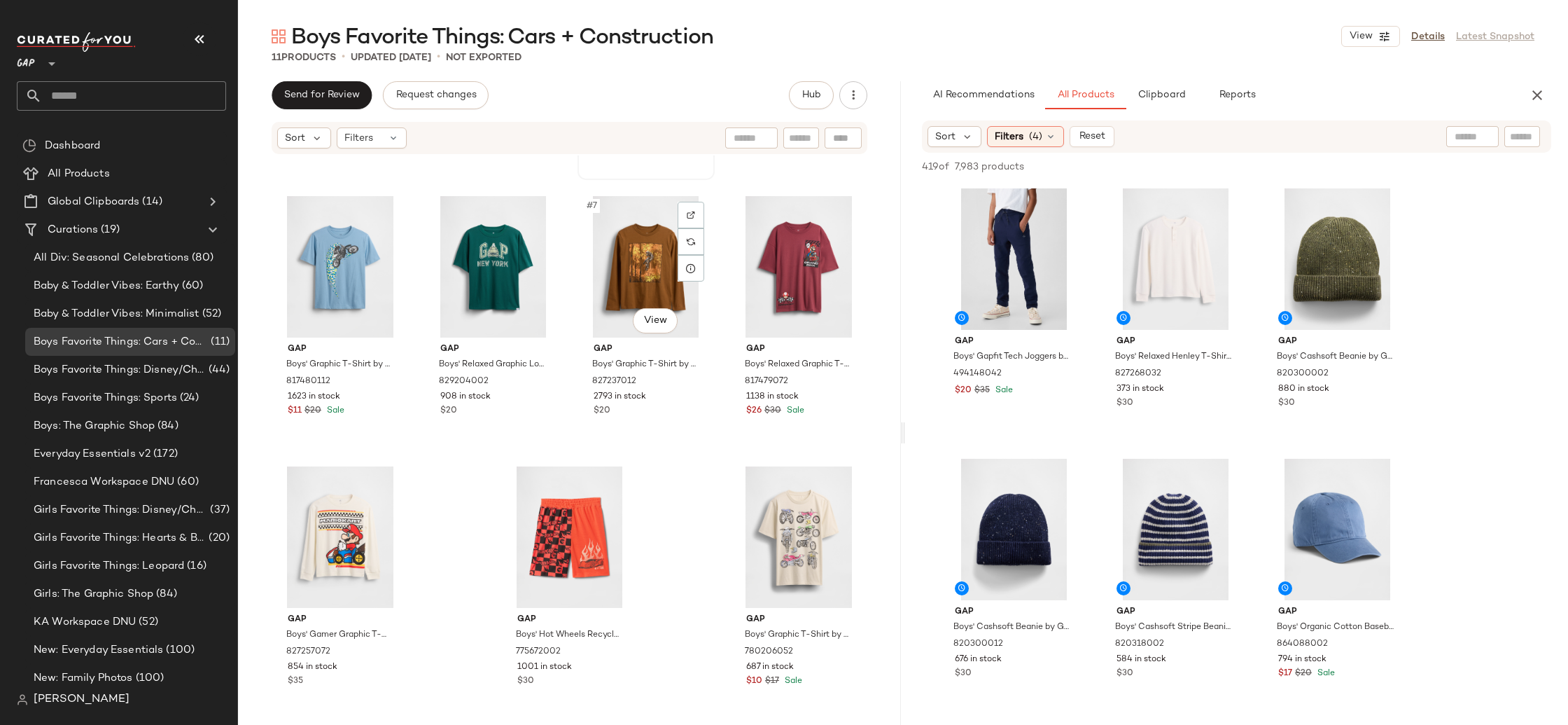
scroll to position [0, 0]
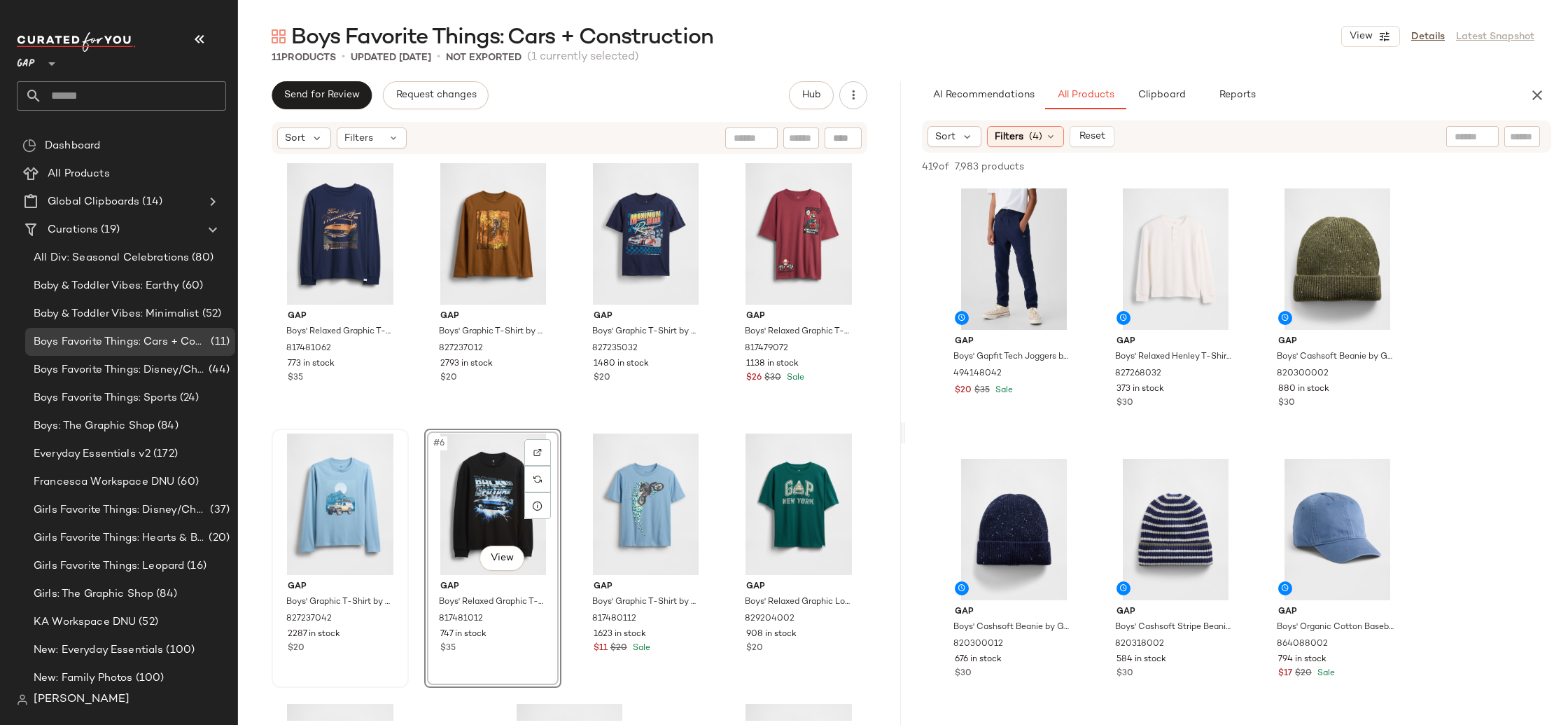
scroll to position [3, 0]
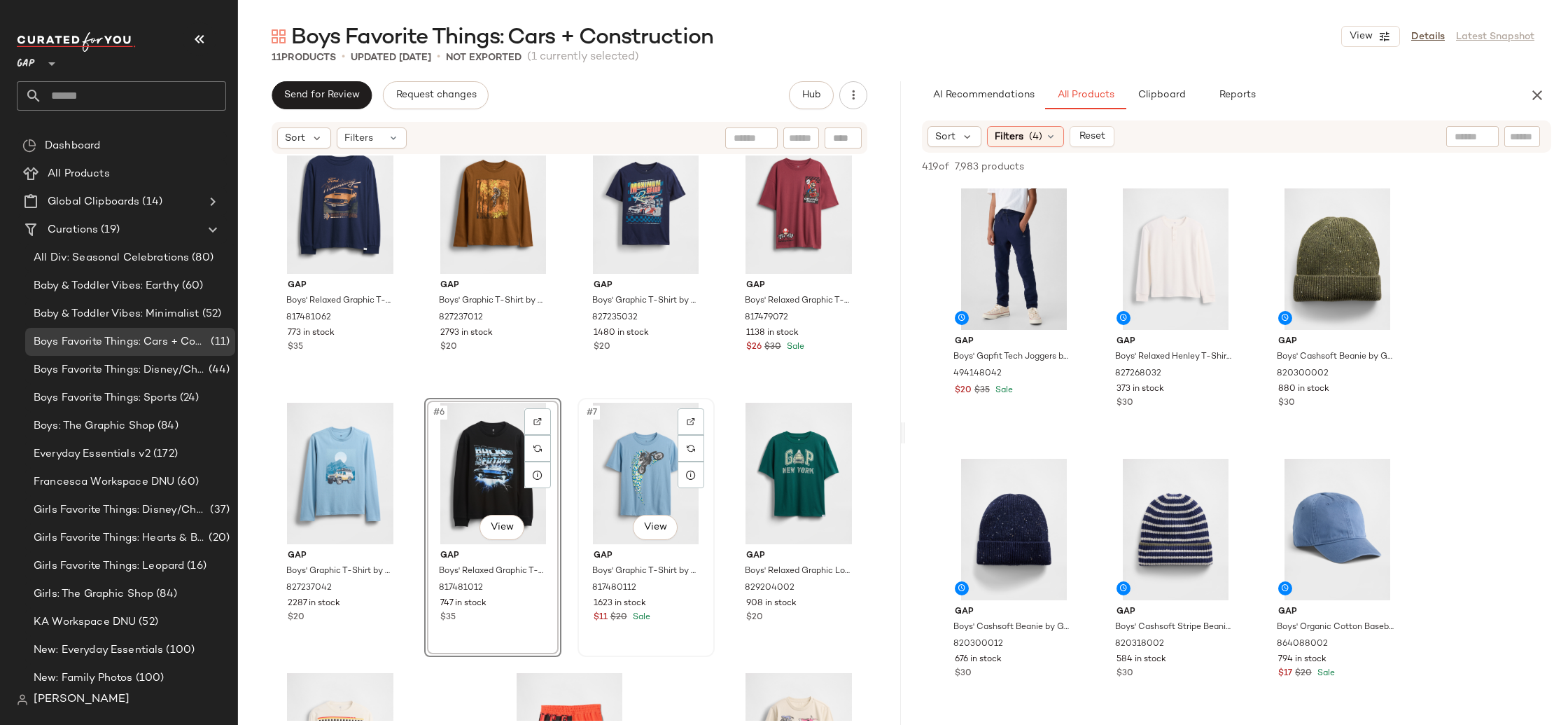
scroll to position [30, 0]
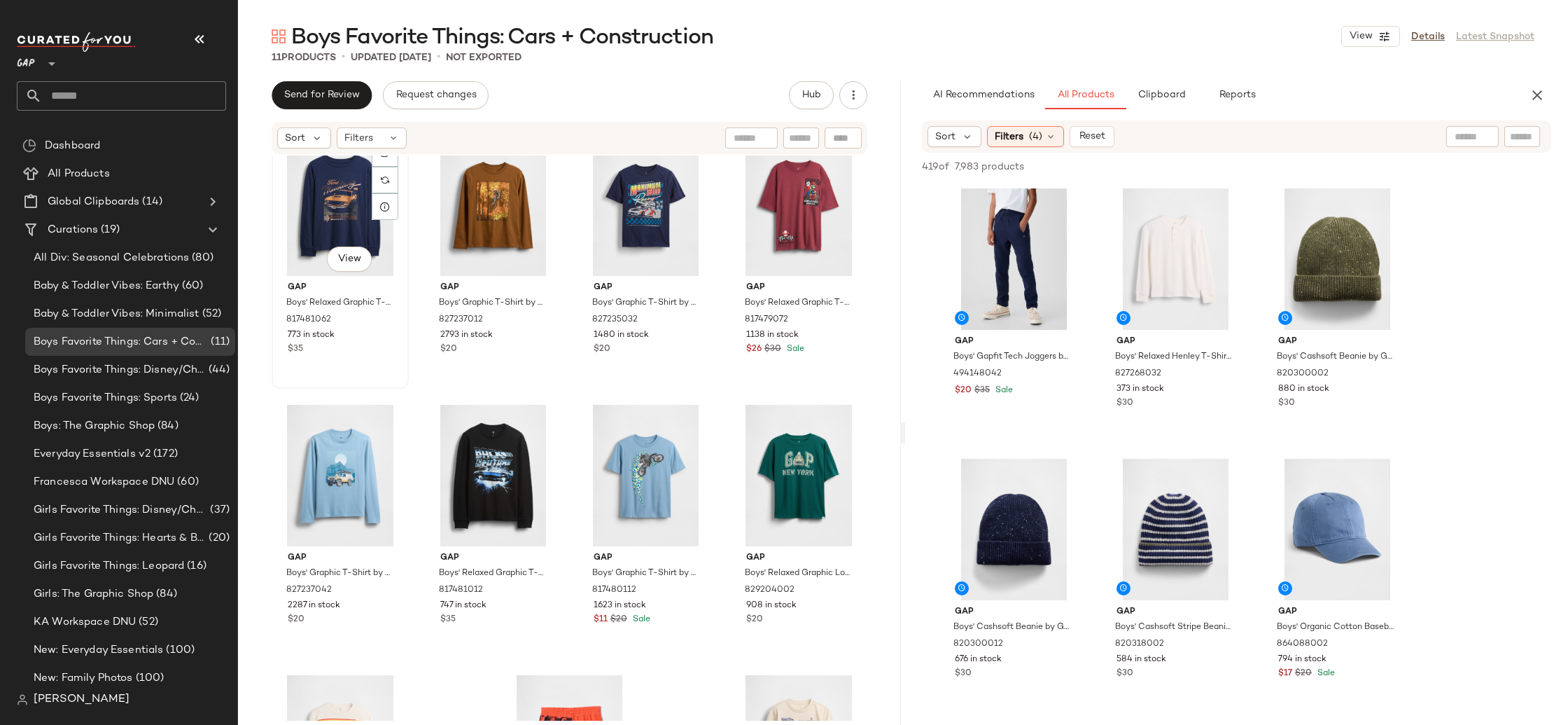
click at [336, 202] on div "#1 View" at bounding box center [340, 205] width 127 height 141
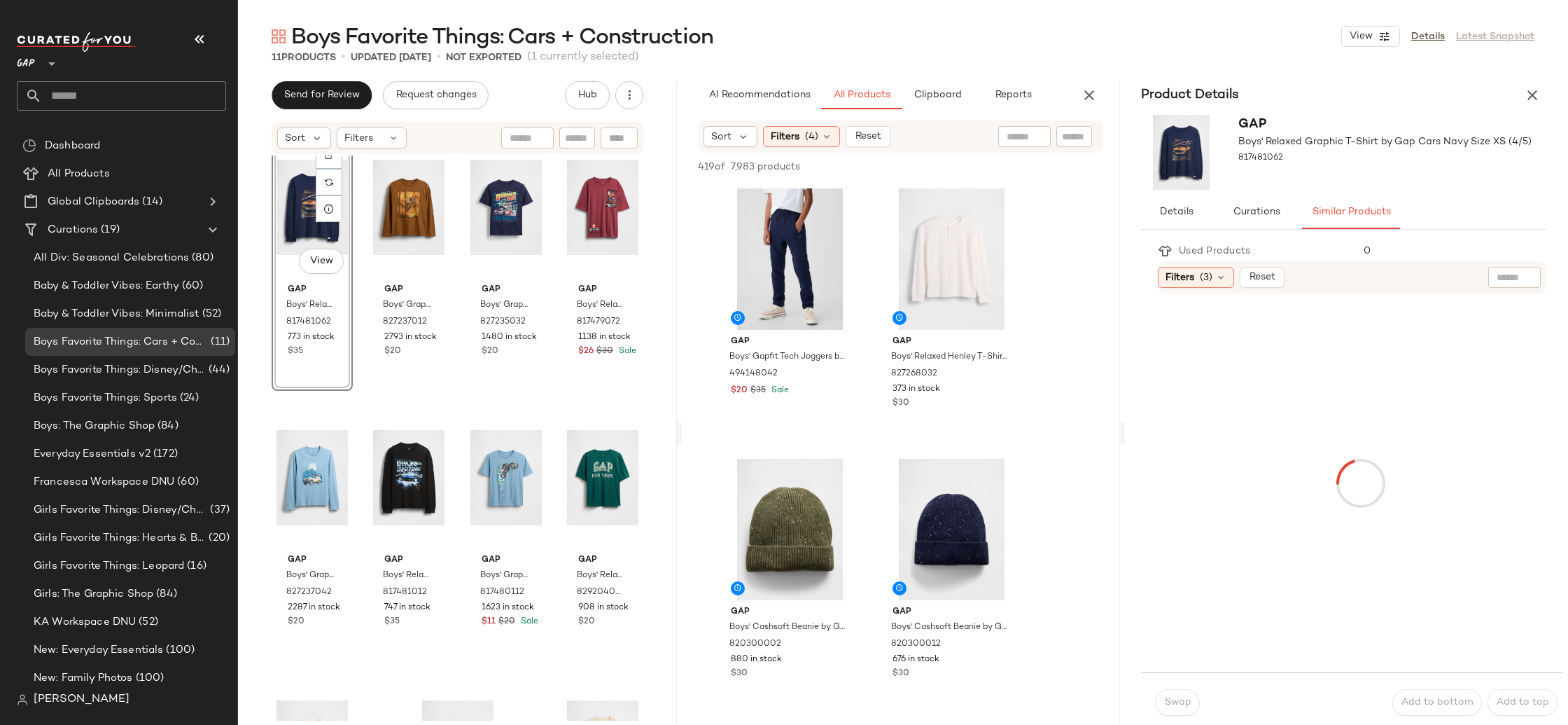
scroll to position [28, 0]
drag, startPoint x: 1088, startPoint y: 95, endPoint x: 1164, endPoint y: 211, distance: 138.7
click at [1088, 95] on icon "button" at bounding box center [1090, 95] width 17 height 17
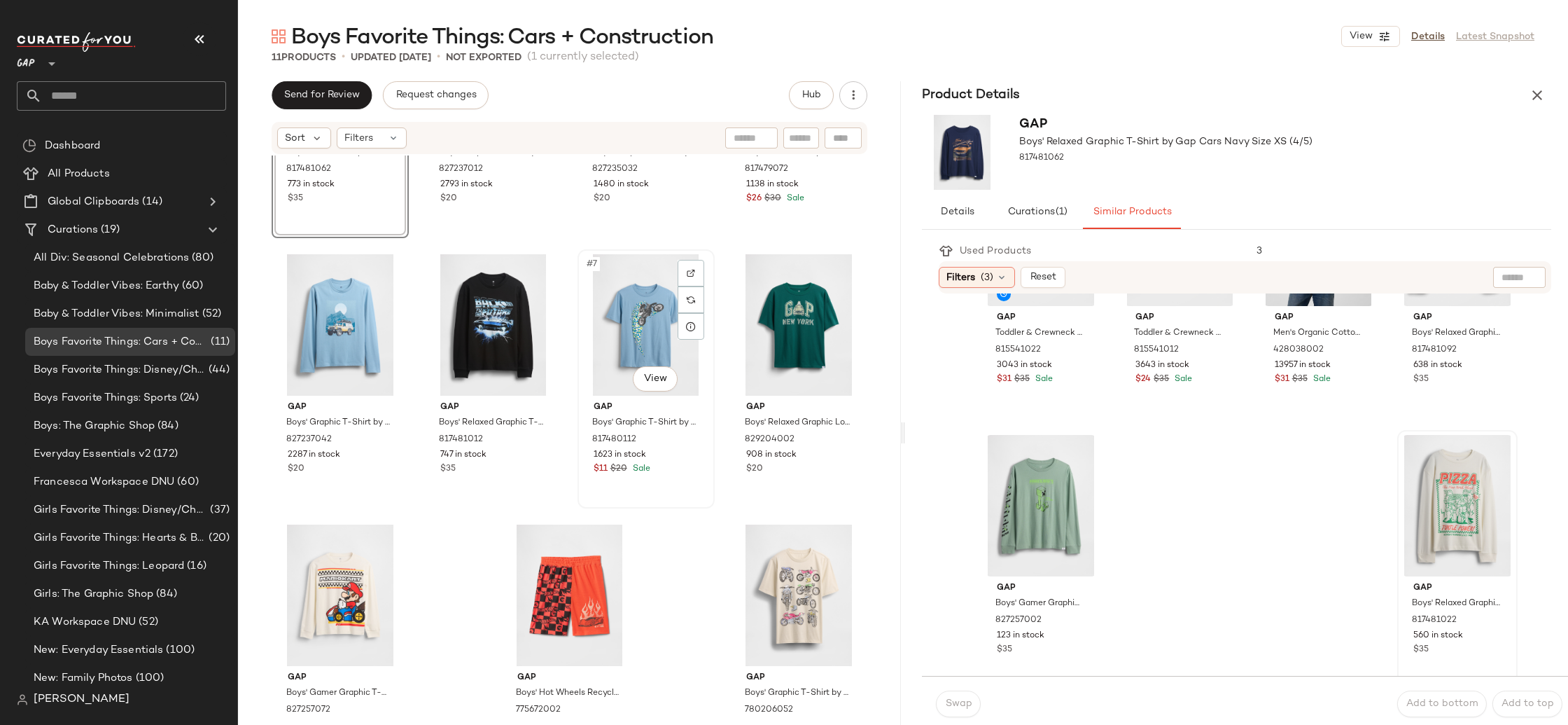
scroll to position [185, 0]
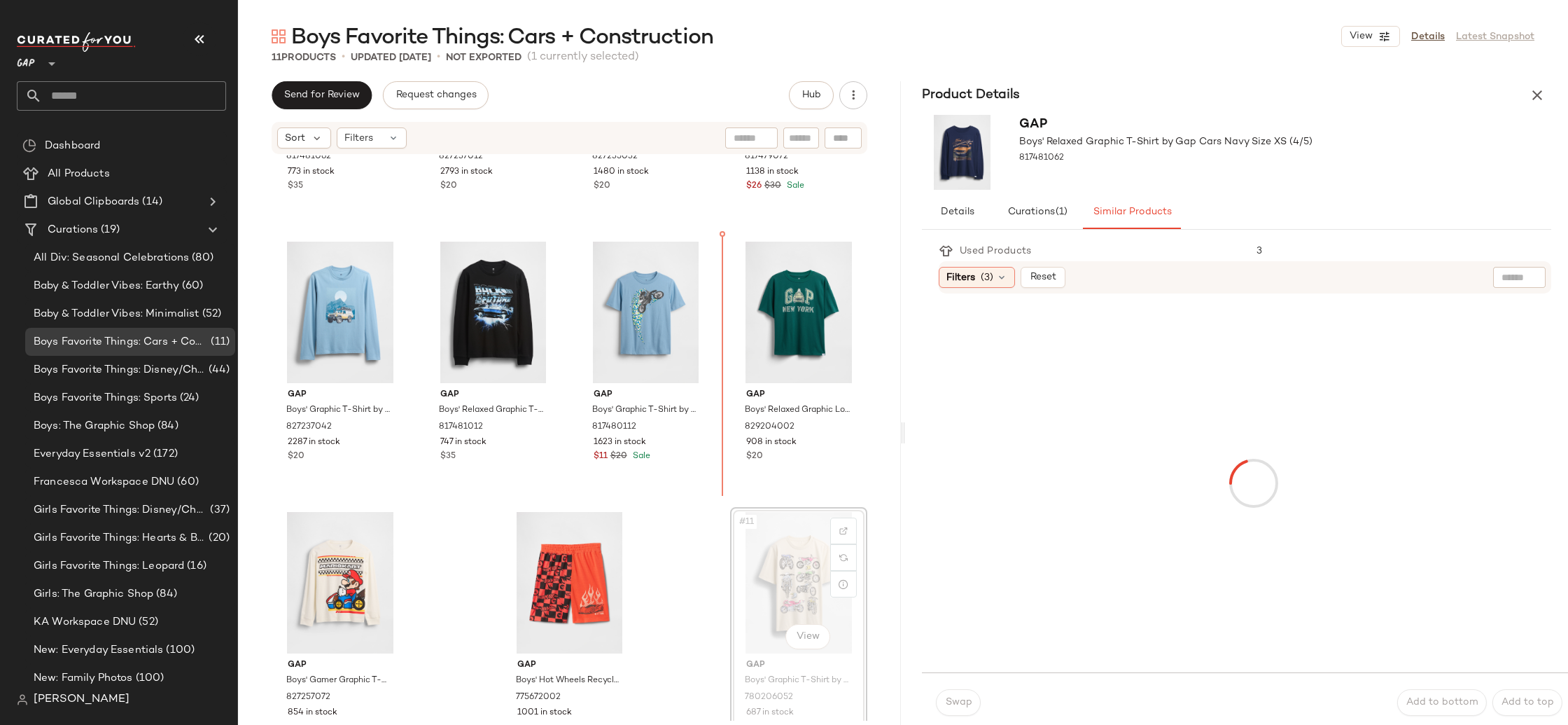
scroll to position [194, 0]
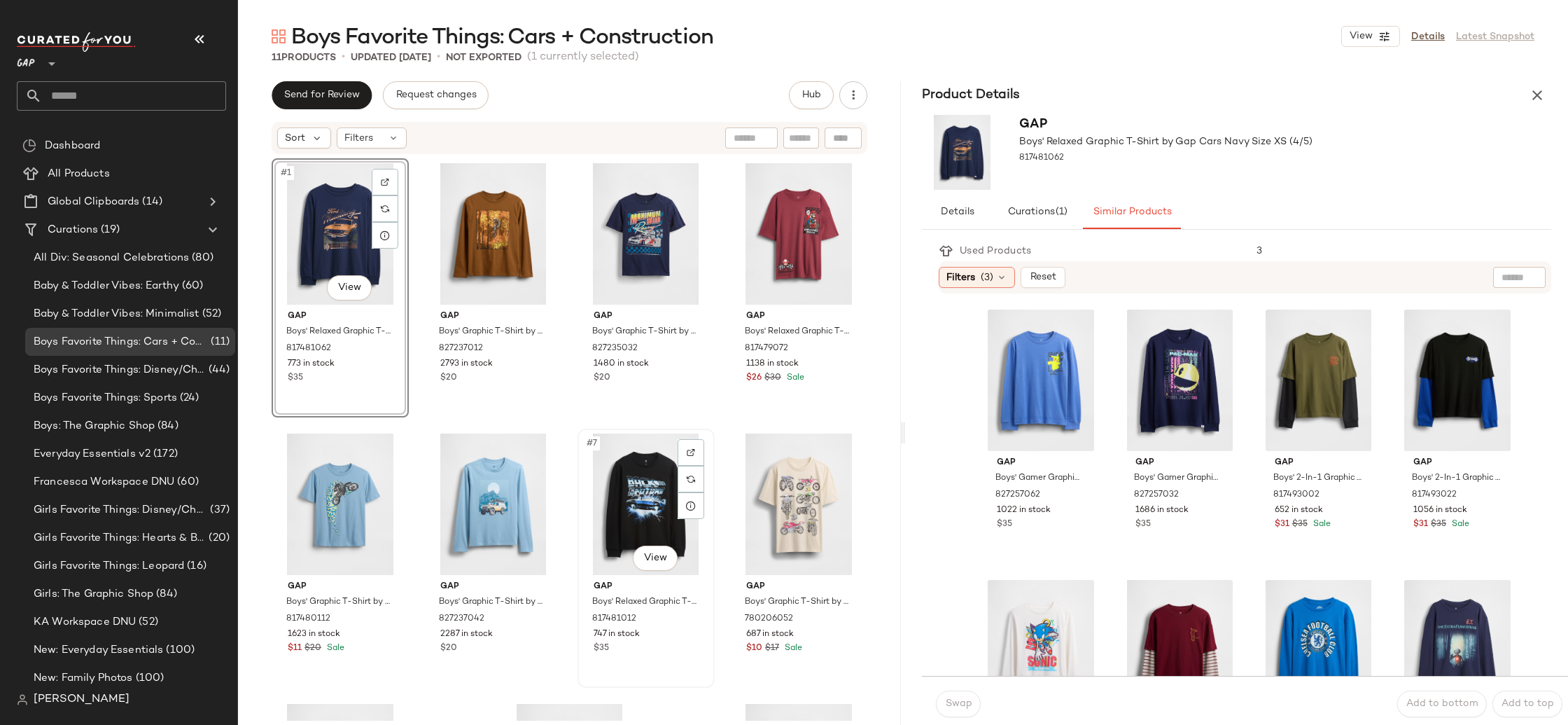
scroll to position [31, 0]
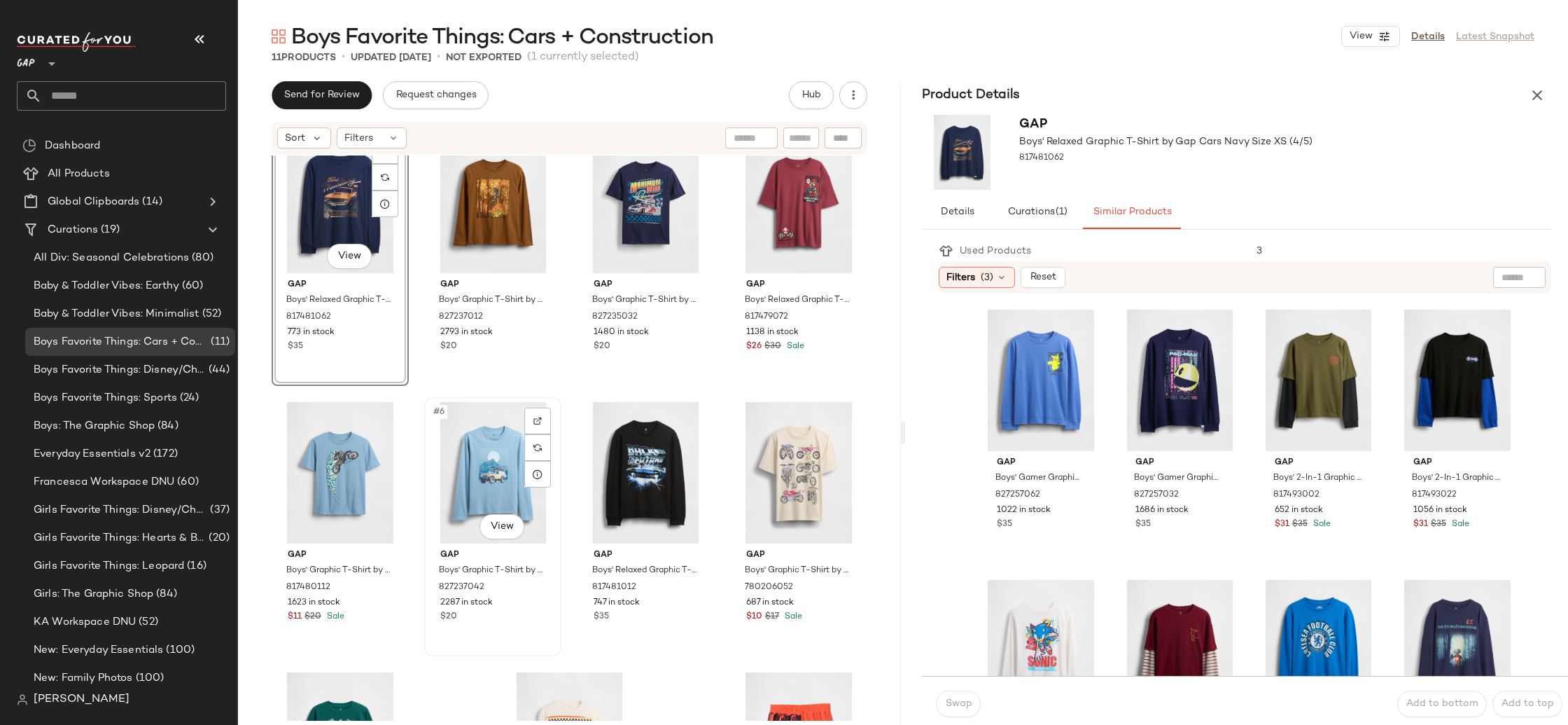
click at [474, 466] on div "#6 View" at bounding box center [493, 472] width 127 height 141
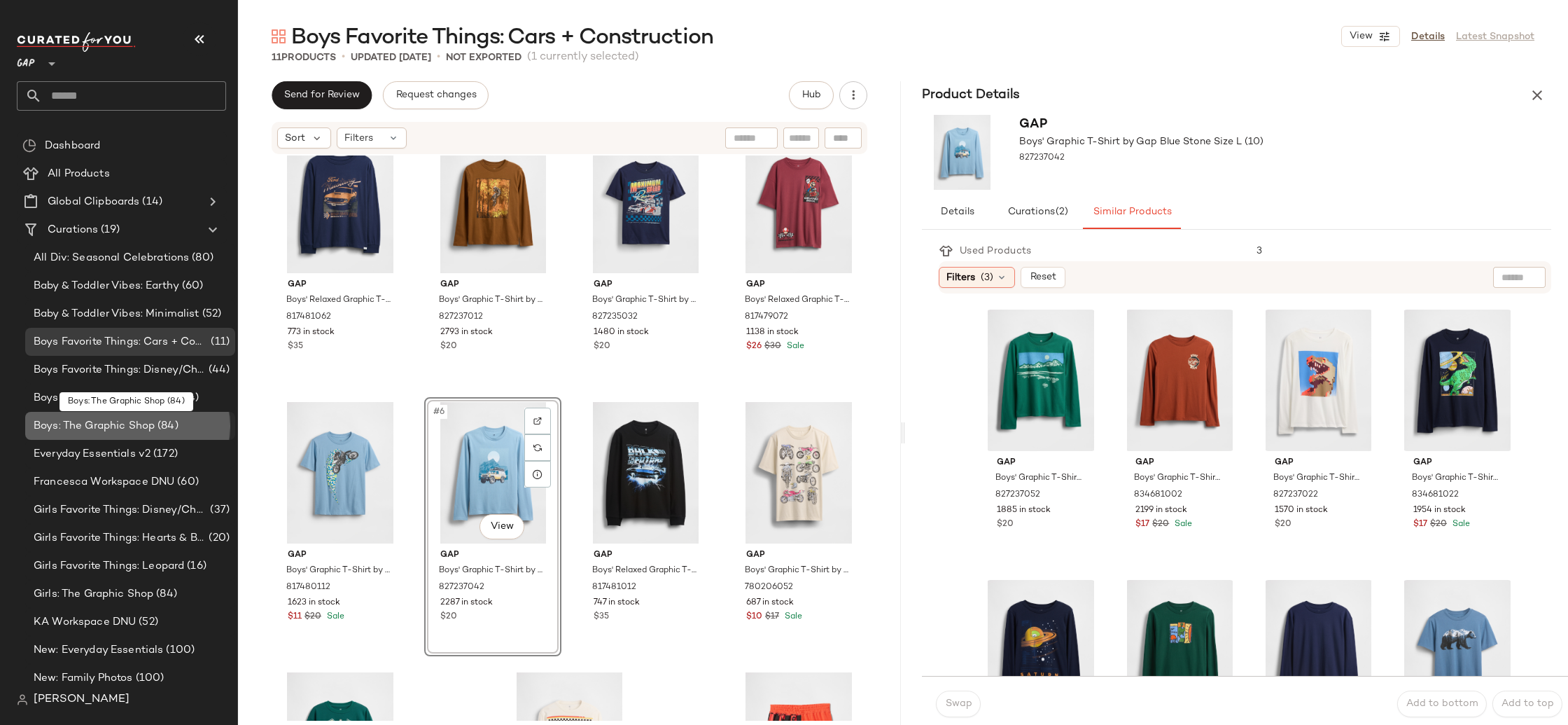
click at [136, 419] on span "Boys: The Graphic Shop" at bounding box center [93, 425] width 121 height 16
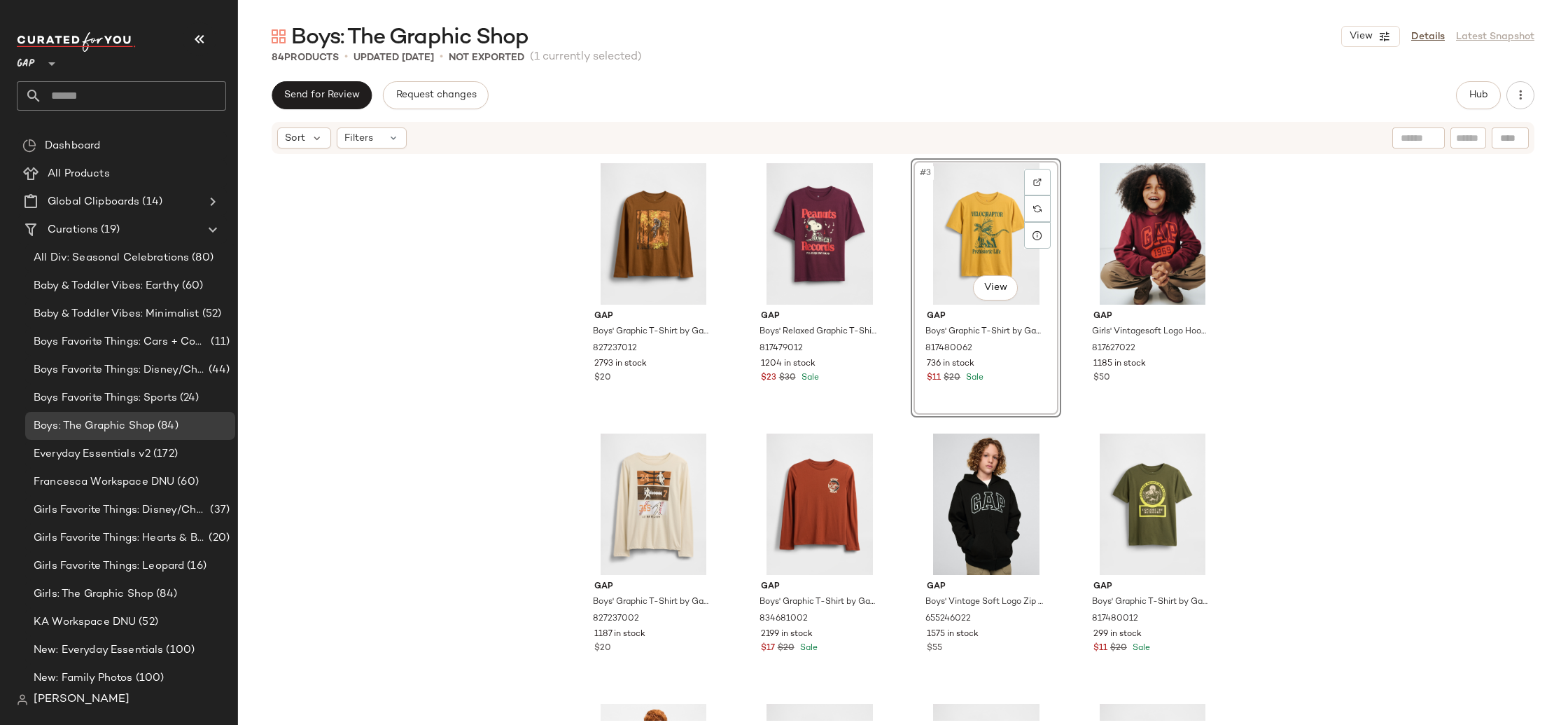
click at [1405, 398] on div "Gap Boys' Graphic T-Shirt by Gap Rich Ginger Size L (10) 827237012 2793 in stoc…" at bounding box center [902, 438] width 1330 height 565
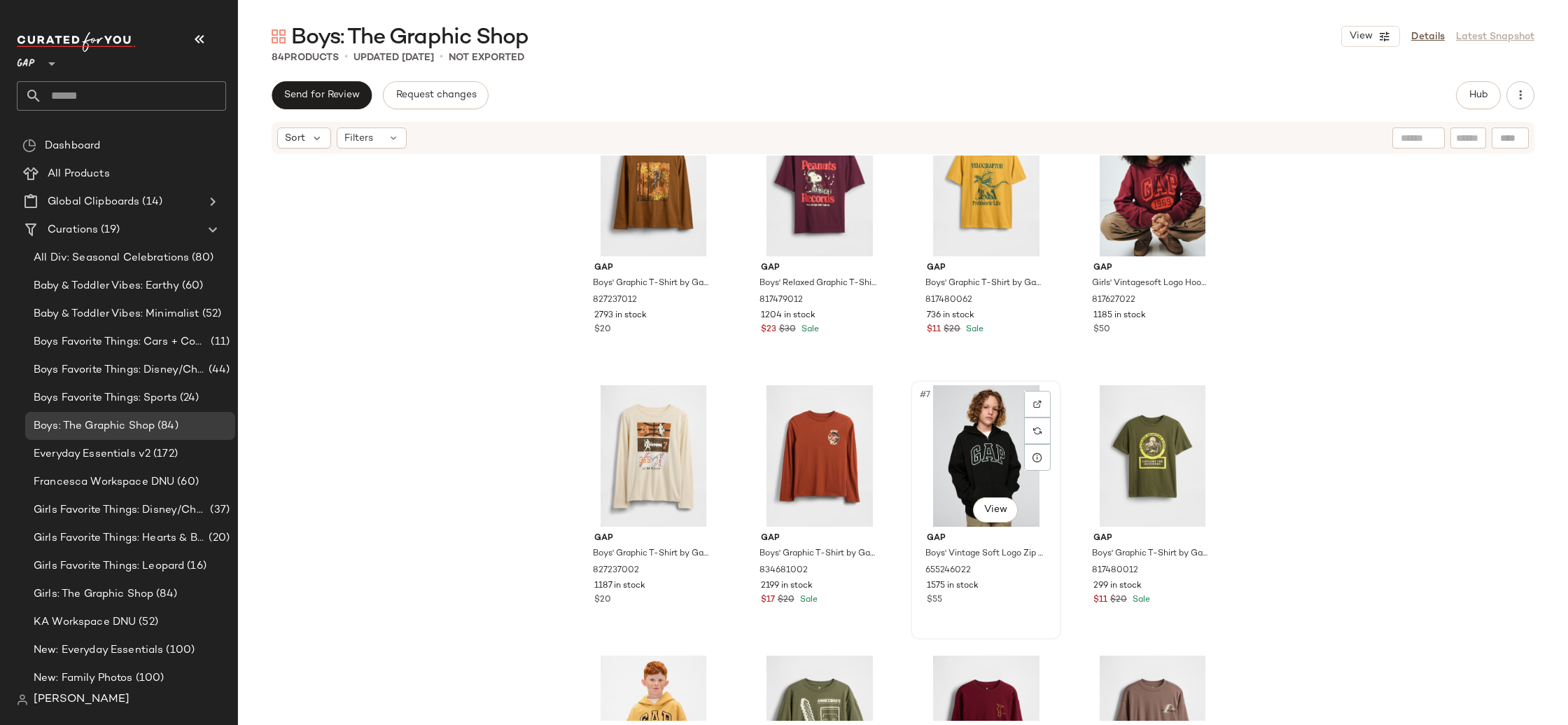
scroll to position [59, 0]
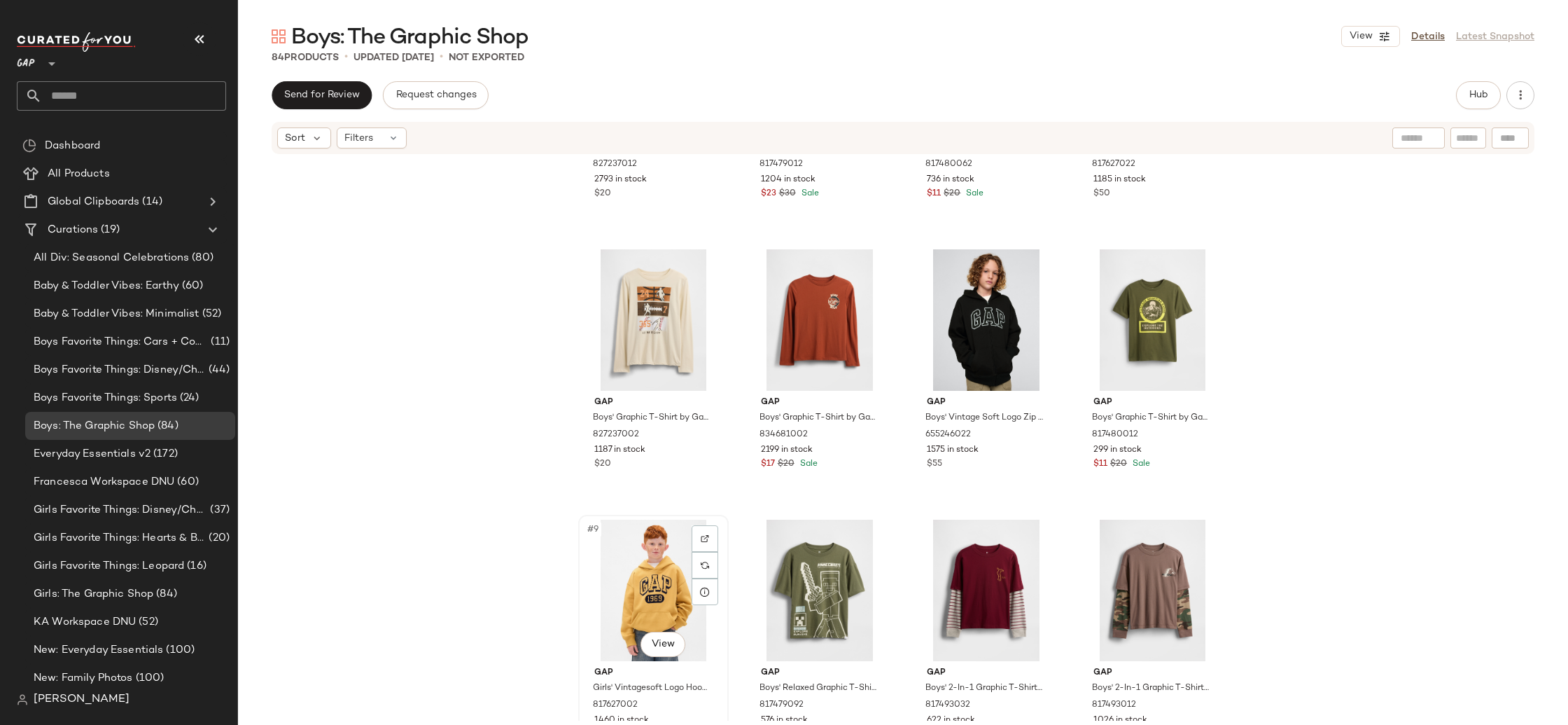
scroll to position [187, 0]
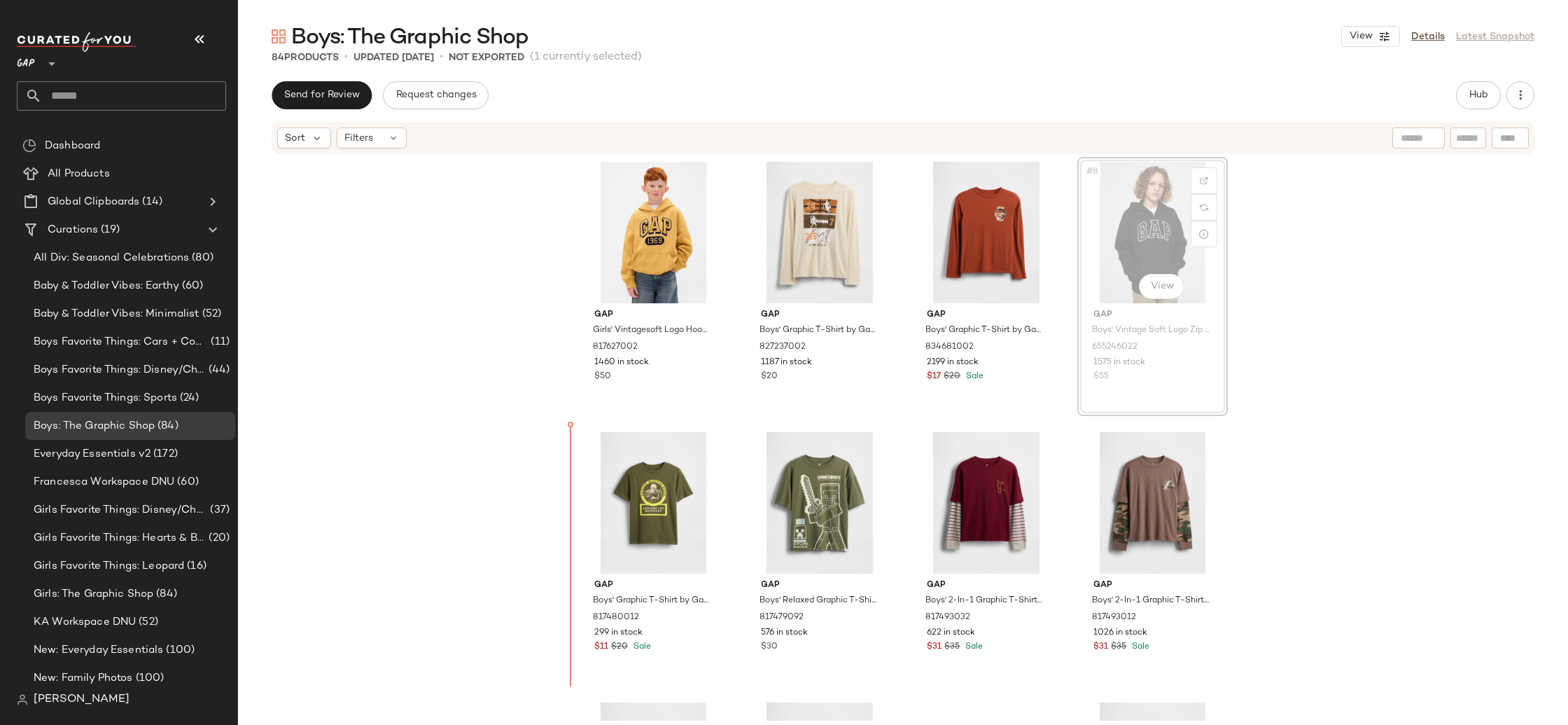
scroll to position [271, 0]
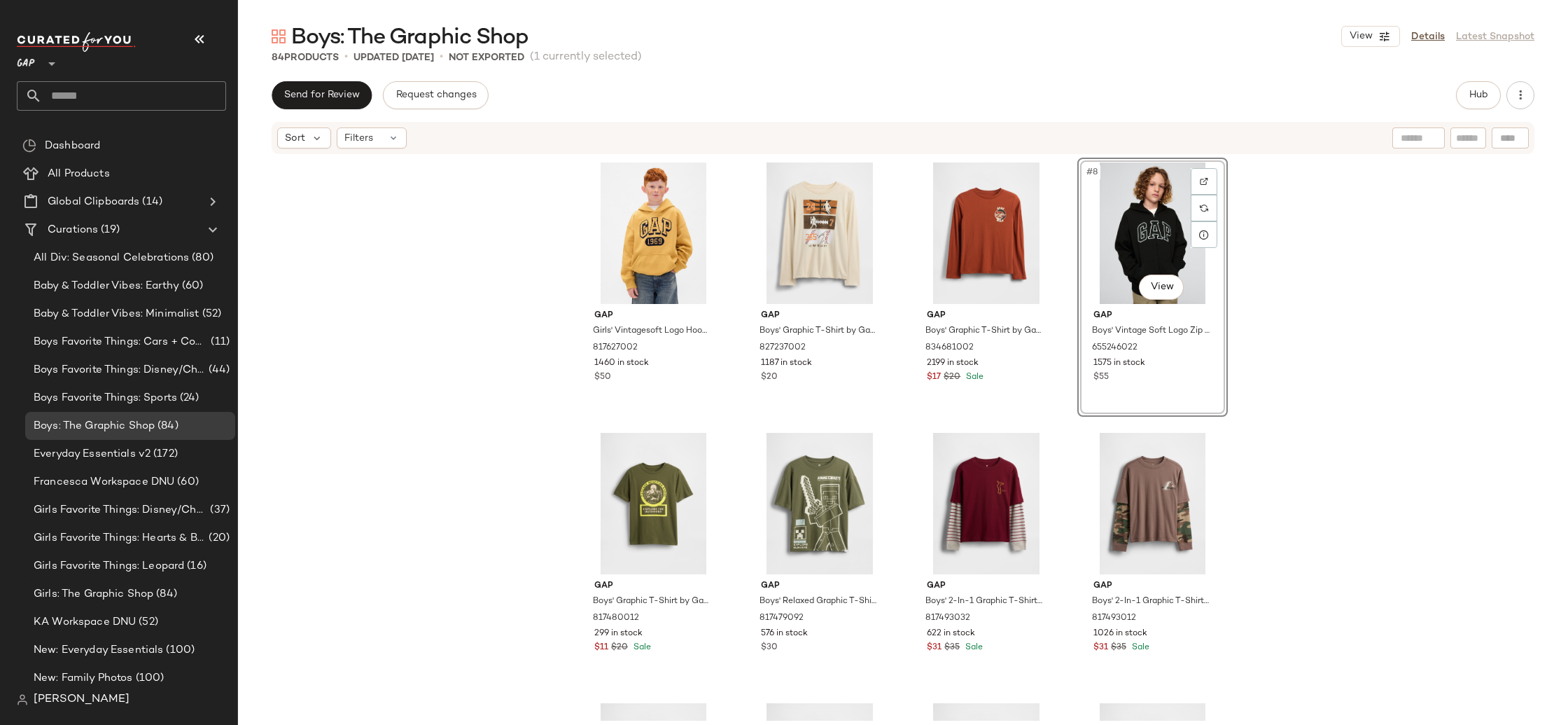
scroll to position [269, 0]
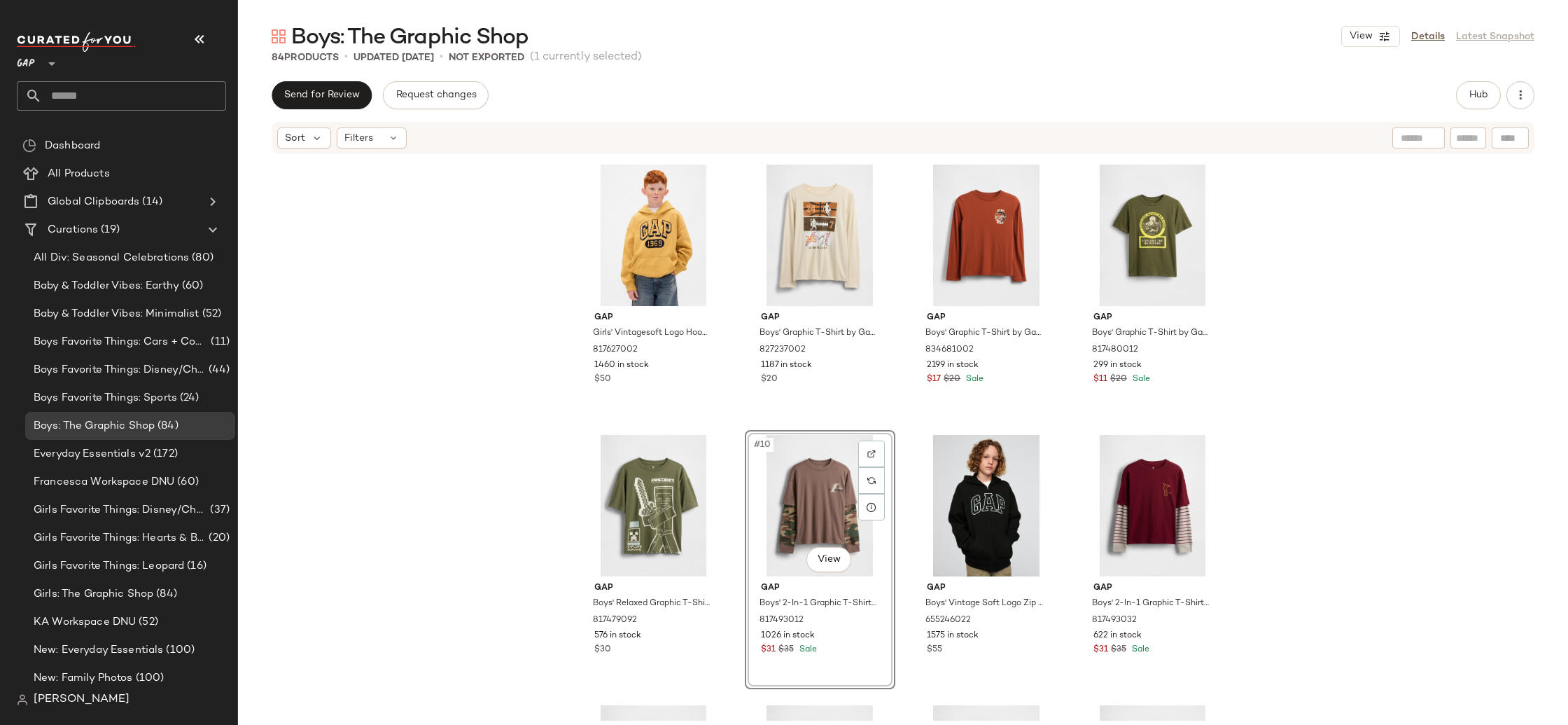
click at [1419, 505] on div "Gap Boys' Graphic T-Shirt by Gap Rich Ginger Size L (10) 827237012 2793 in stoc…" at bounding box center [902, 438] width 1330 height 565
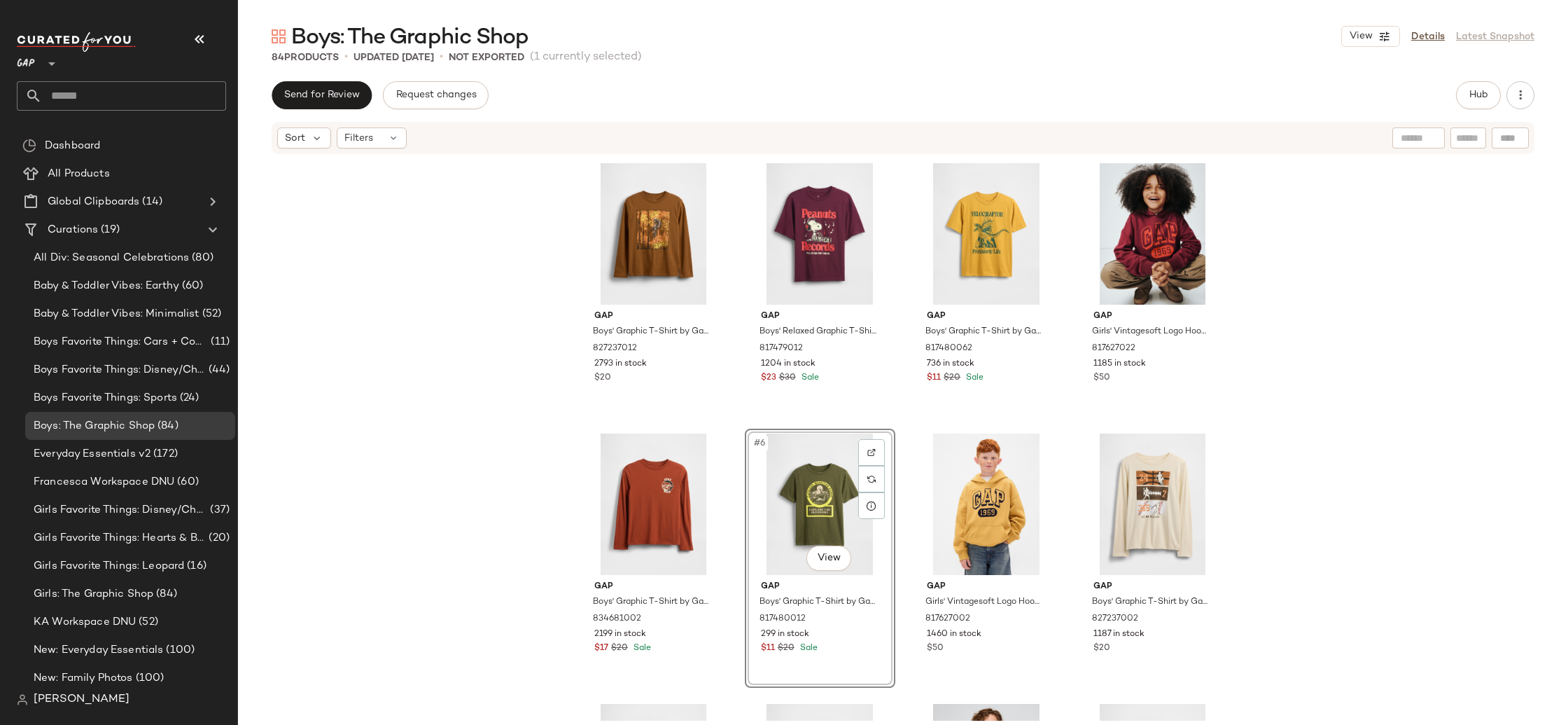
click at [1399, 525] on div "Gap Boys' Graphic T-Shirt by Gap Rich Ginger Size L (10) 827237012 2793 in stoc…" at bounding box center [902, 438] width 1330 height 565
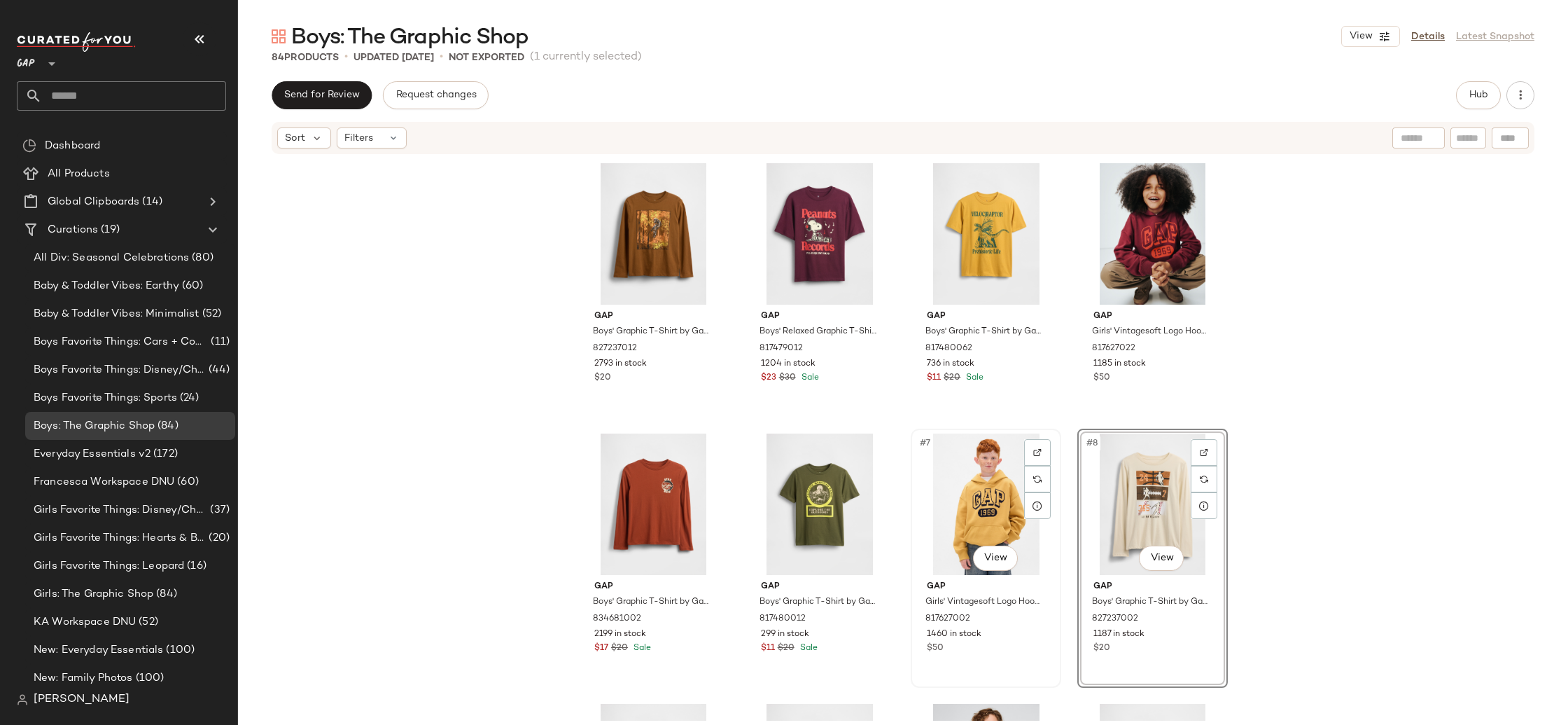
scroll to position [83, 0]
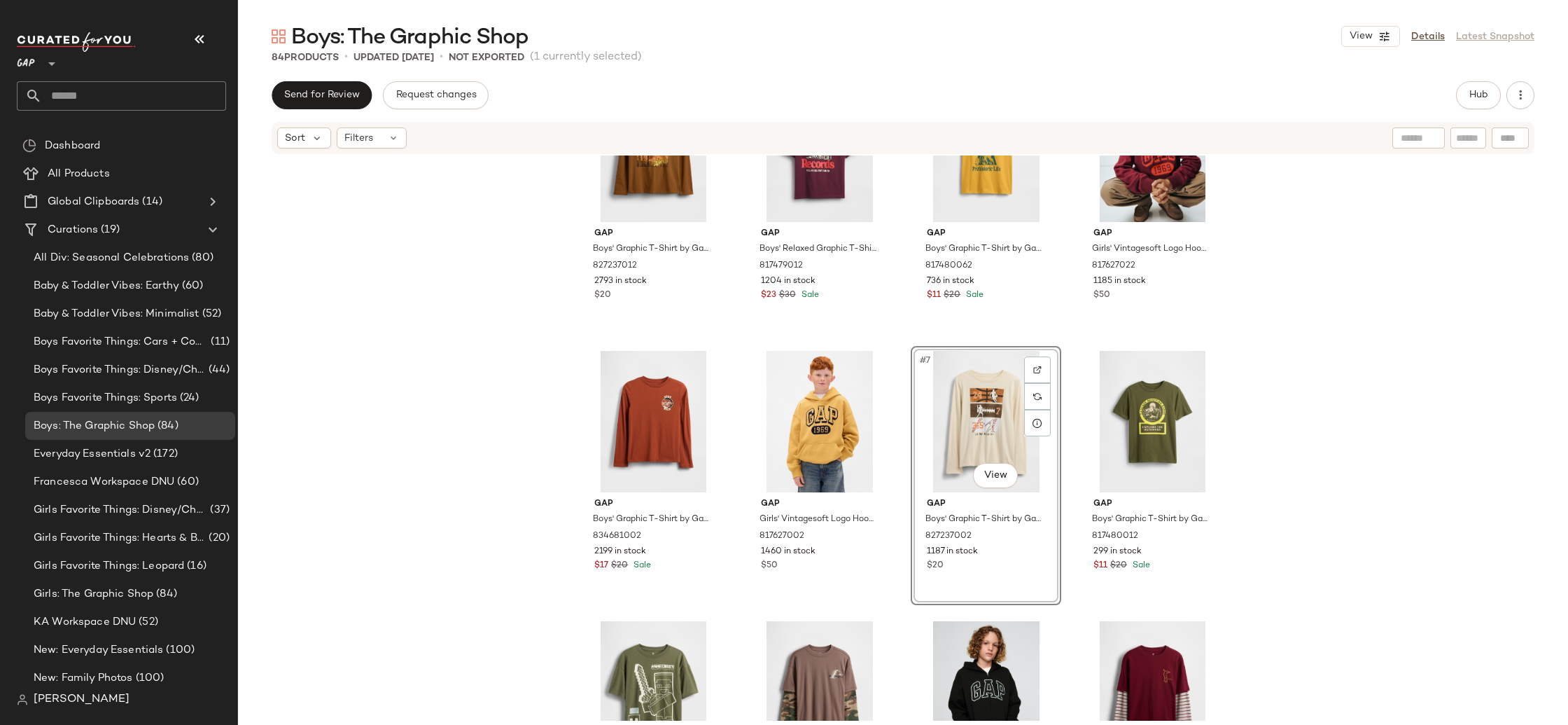
click at [1387, 444] on div "Gap Boys' Graphic T-Shirt by Gap Rich Ginger Size L (10) 827237012 2793 in stoc…" at bounding box center [902, 438] width 1330 height 565
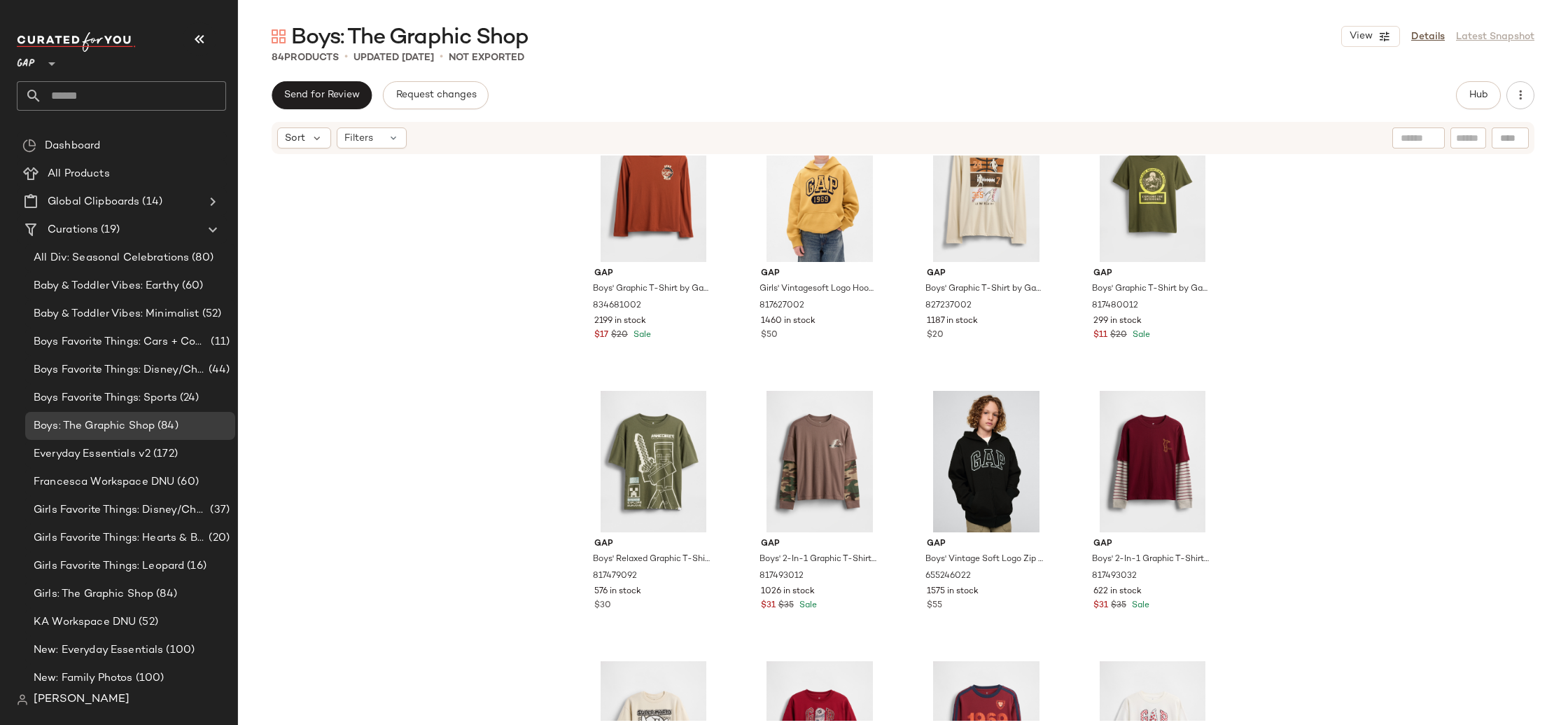
scroll to position [501, 0]
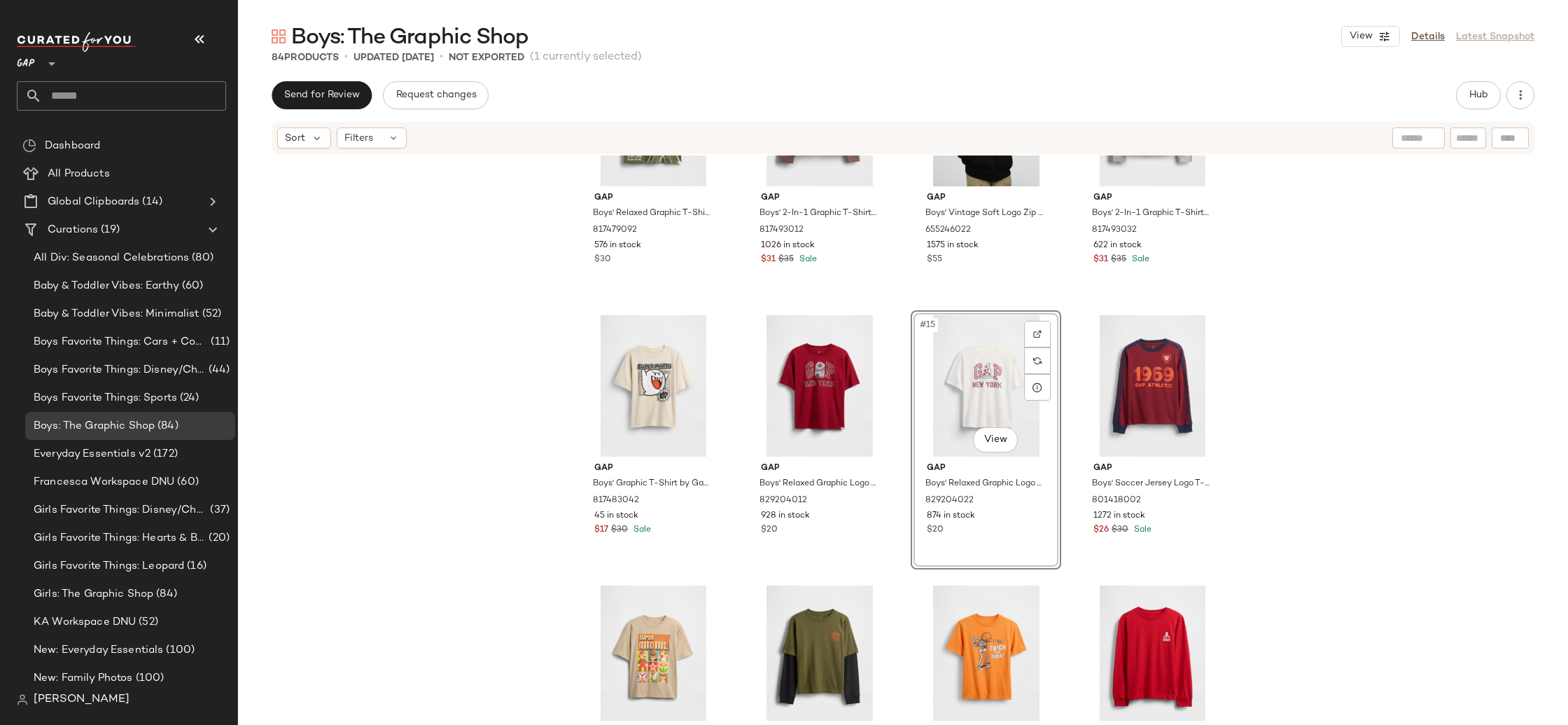
scroll to position [679, 0]
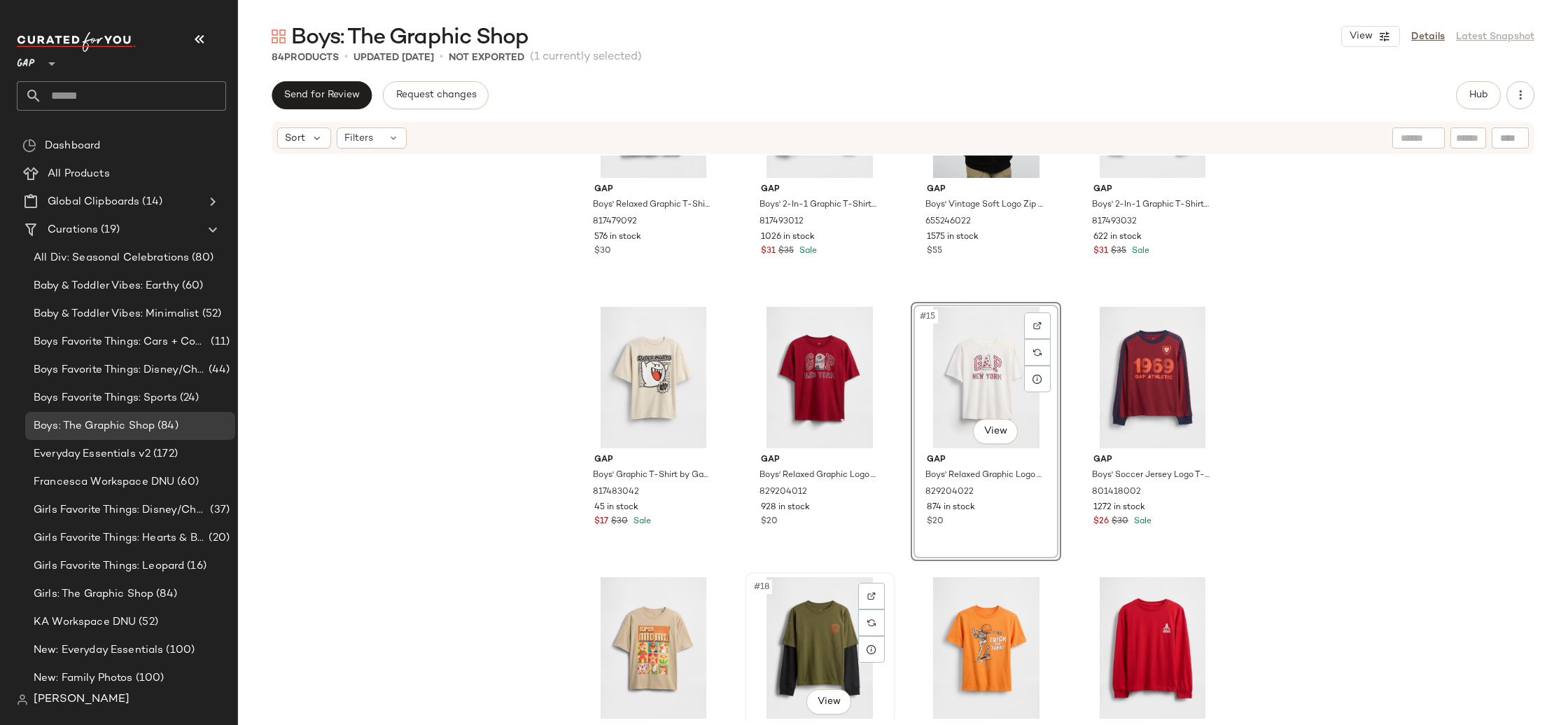
scroll to position [683, 0]
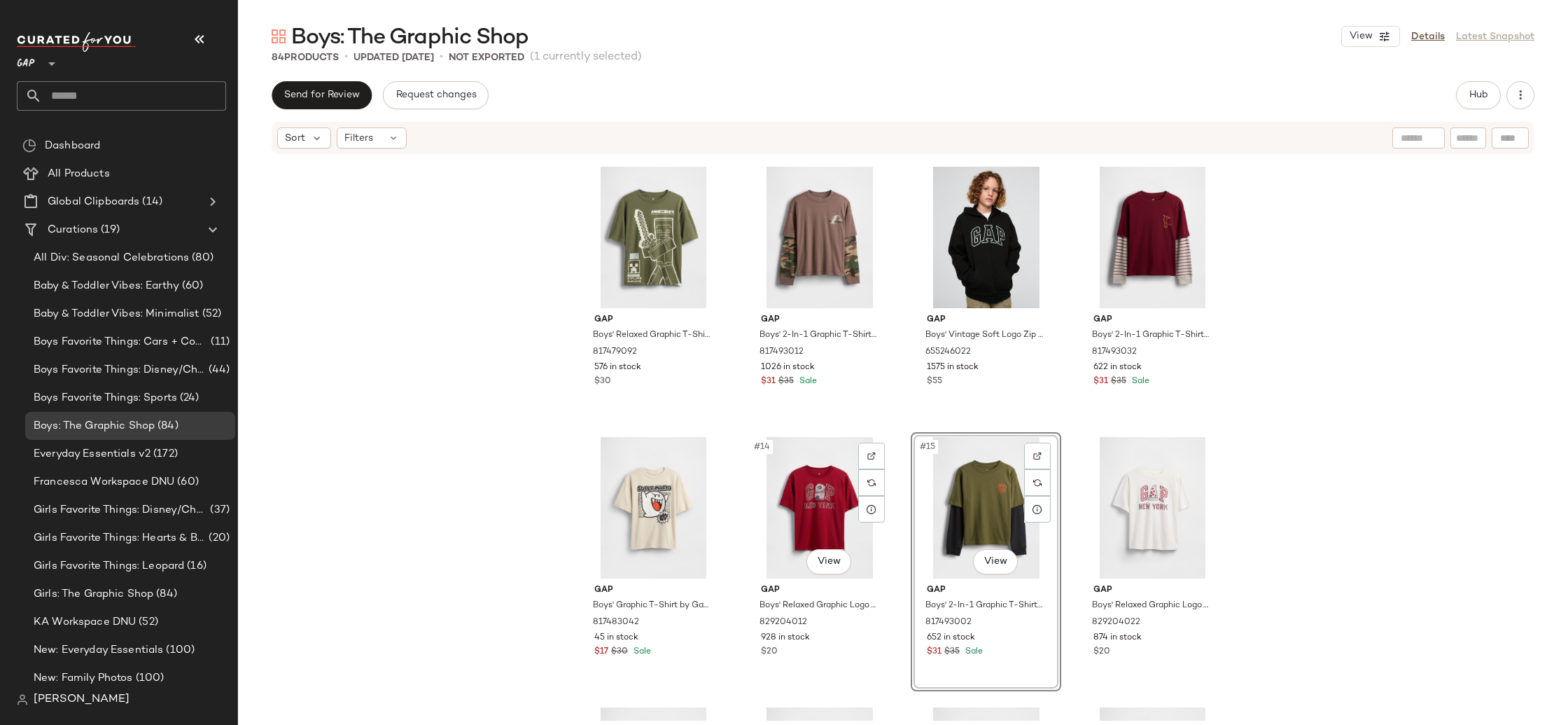
scroll to position [510, 0]
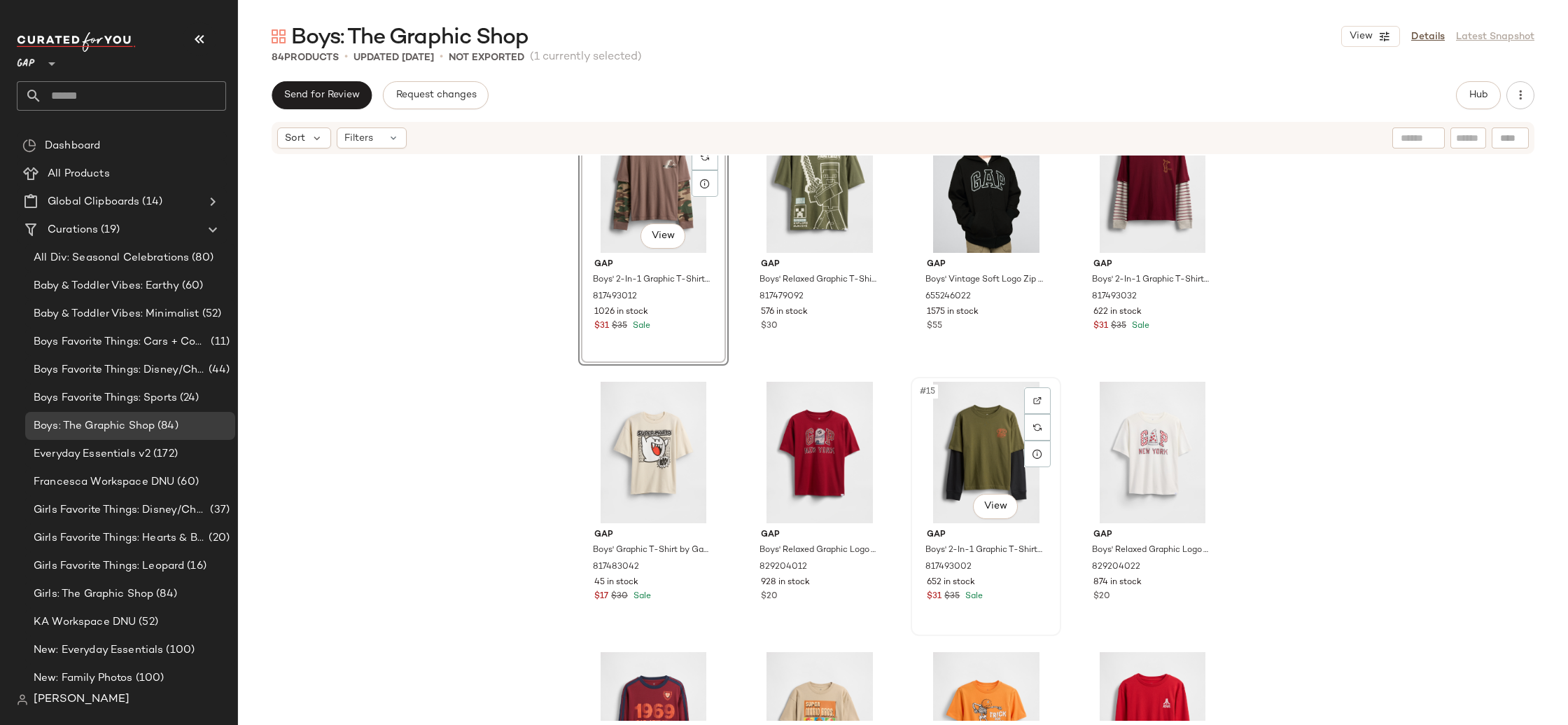
scroll to position [678, 0]
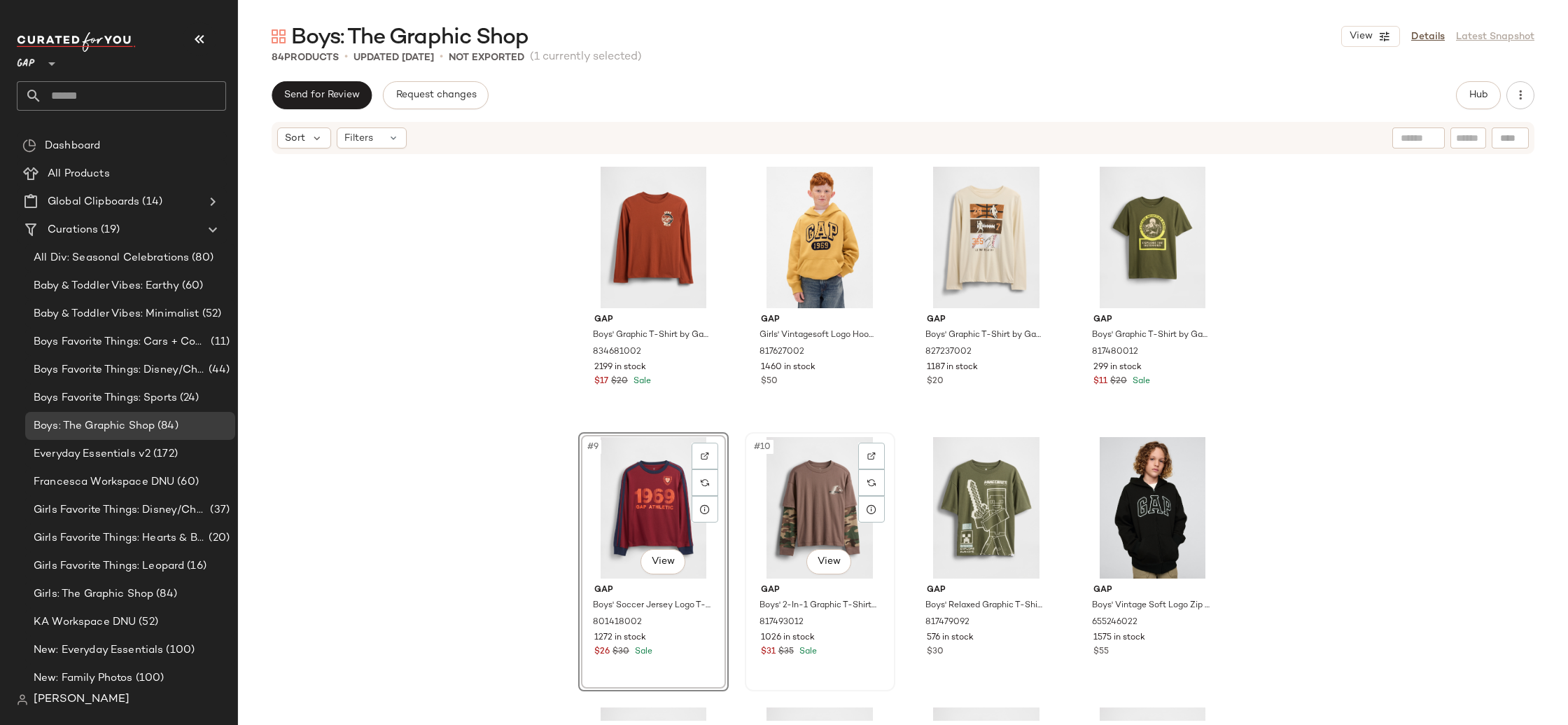
scroll to position [422, 0]
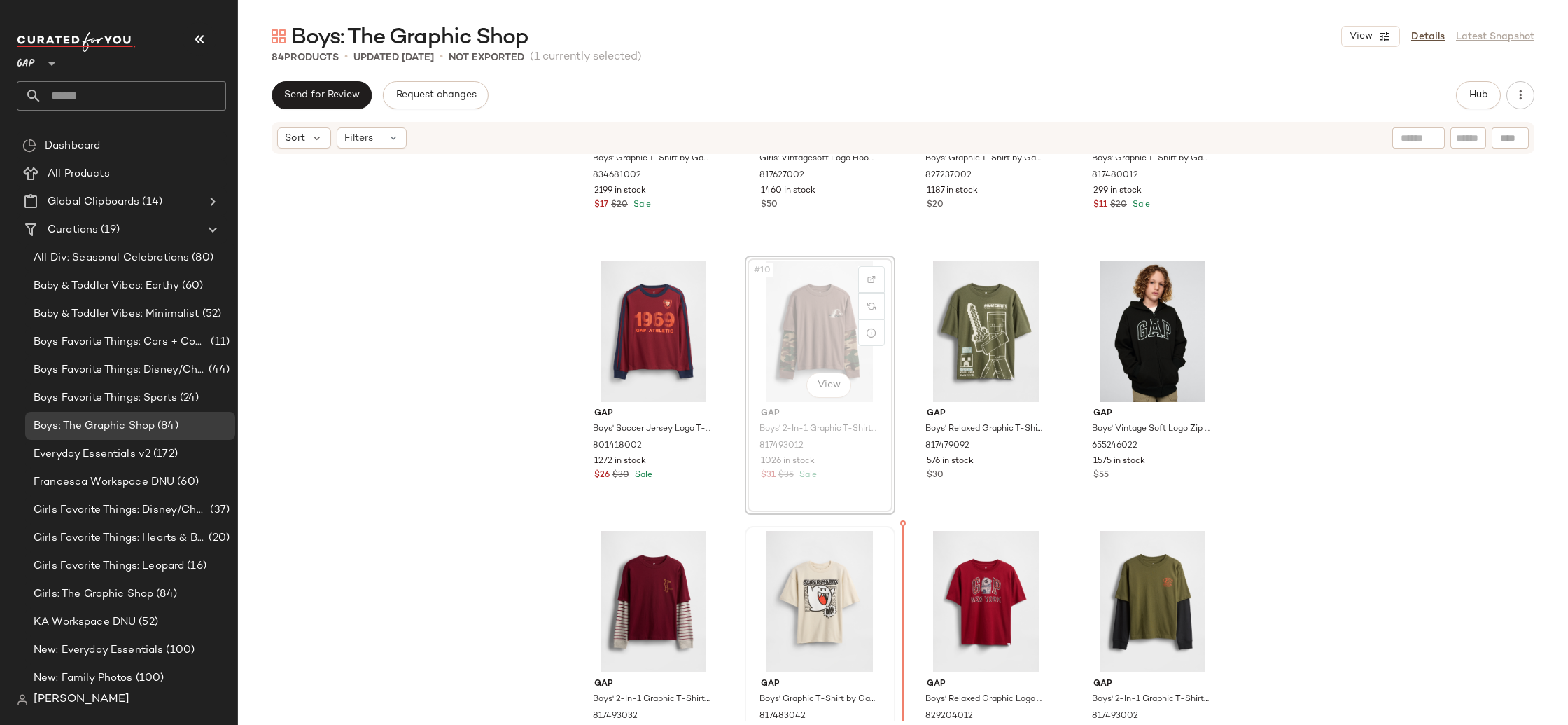
scroll to position [471, 0]
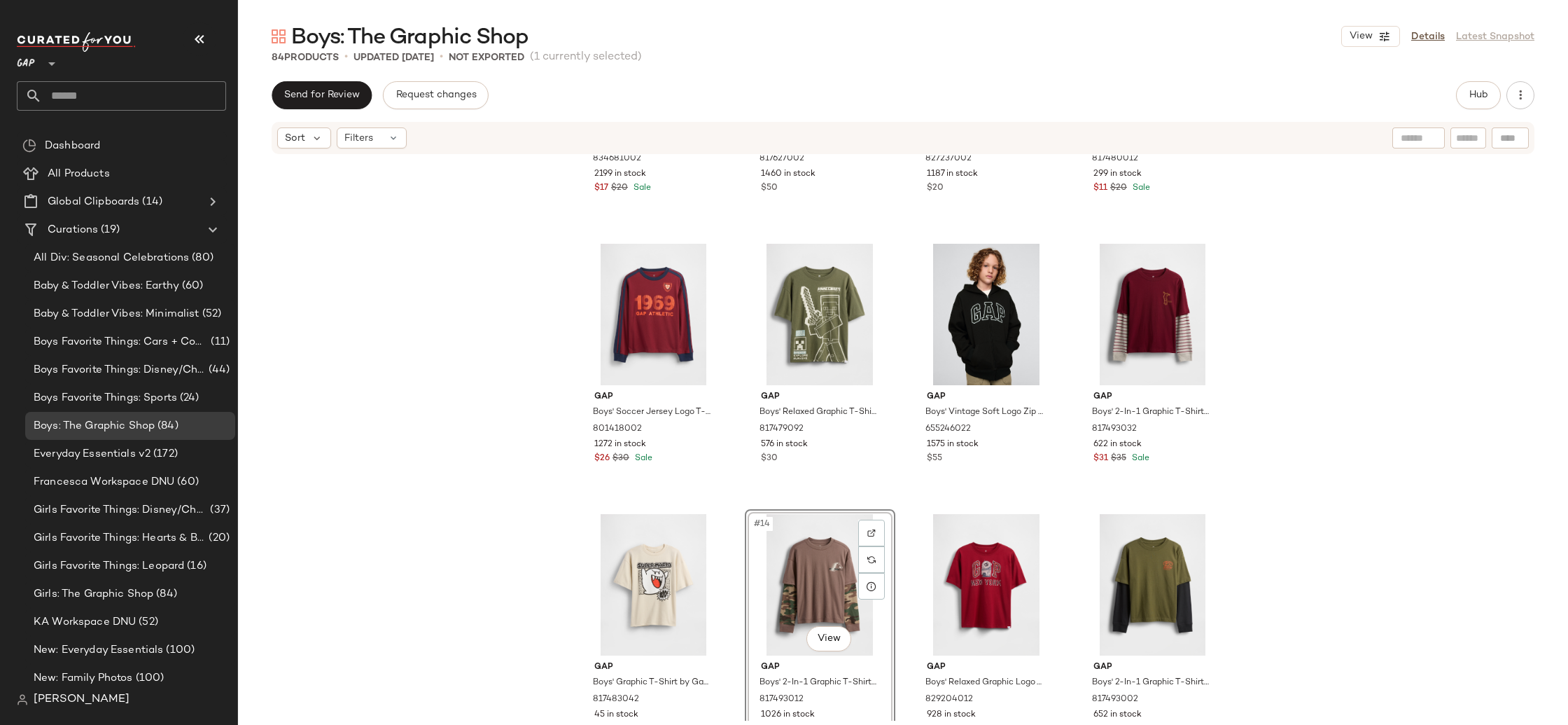
click at [453, 532] on div "Gap Boys' Graphic T-Shirt by Gap Copper Spice Size M (8) 834681002 2199 in stoc…" at bounding box center [902, 438] width 1330 height 565
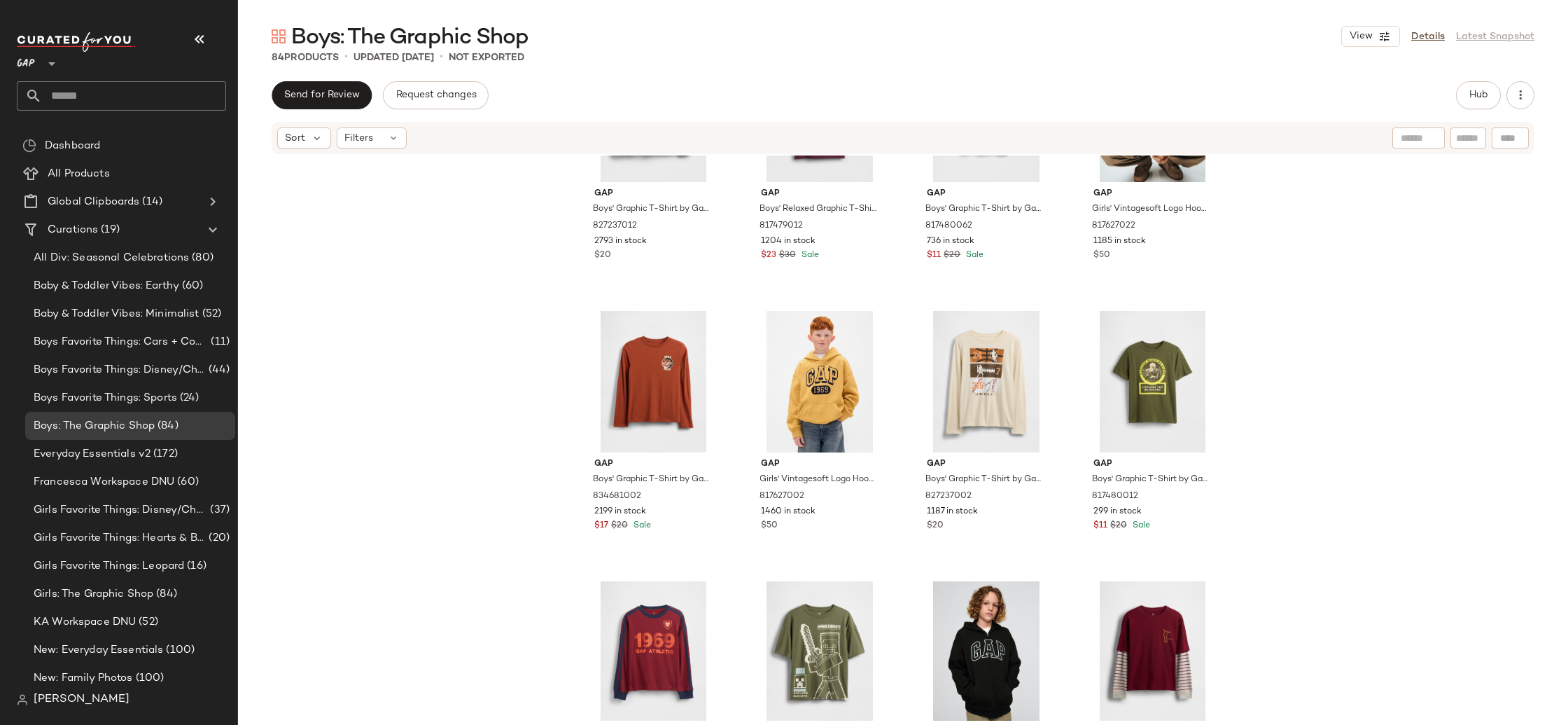
scroll to position [182, 0]
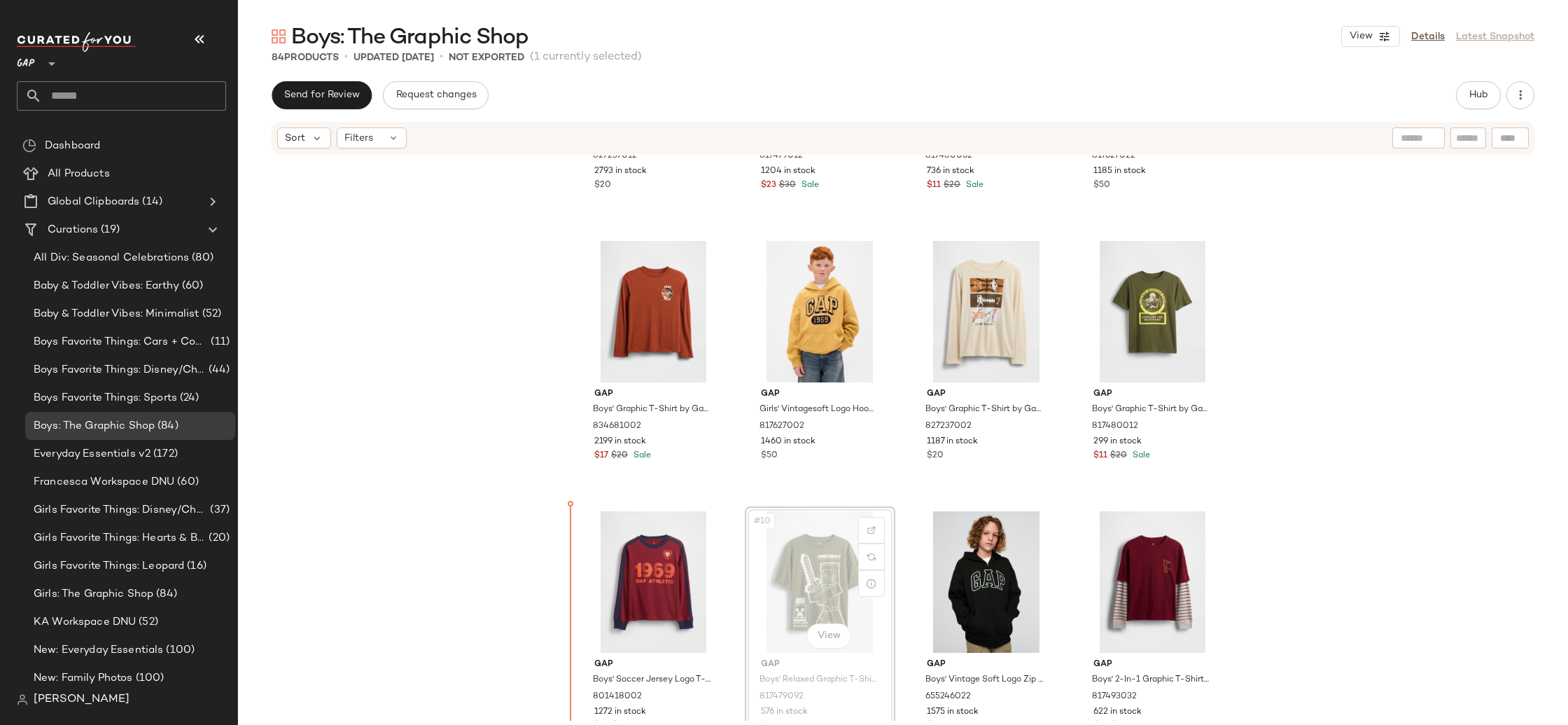
scroll to position [196, 0]
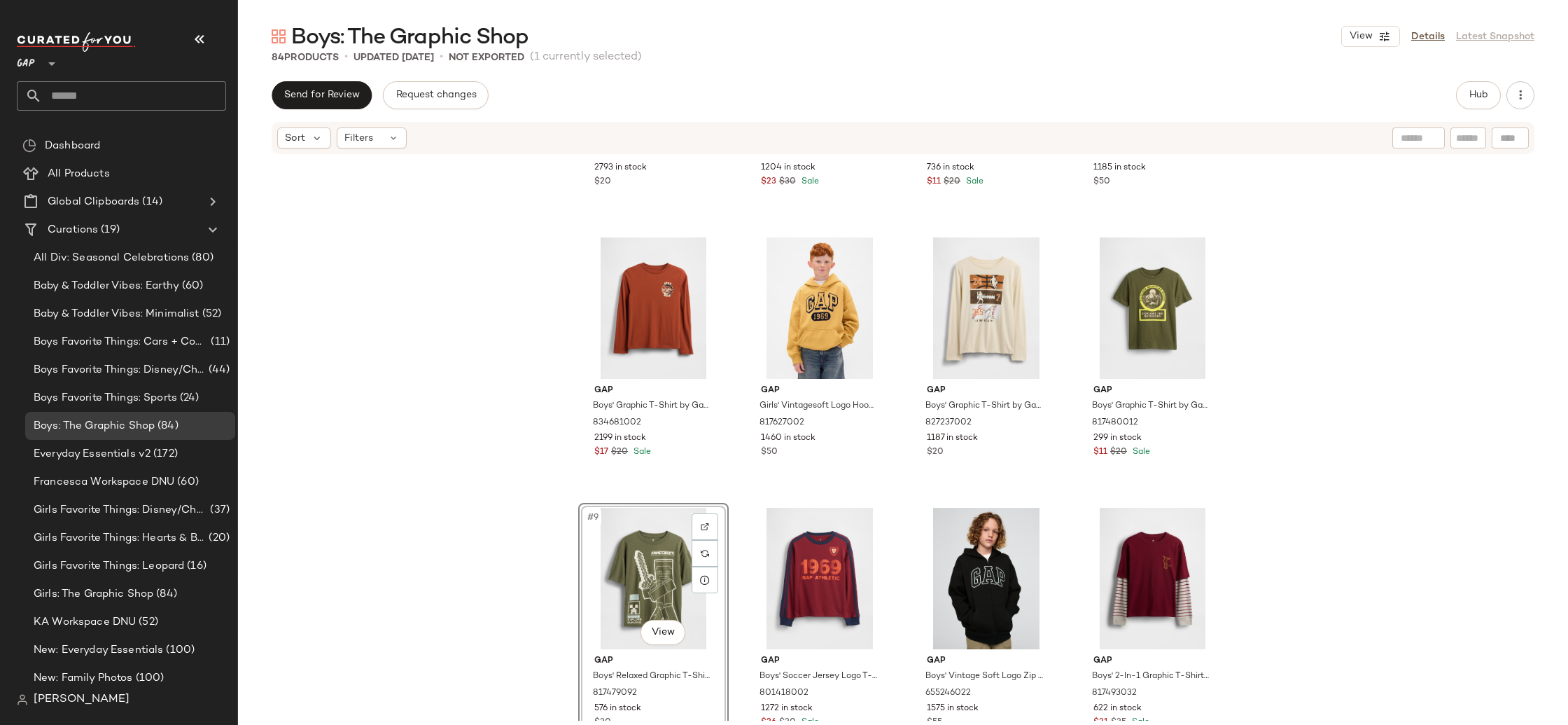
click at [489, 568] on div "Gap Boys' Graphic T-Shirt by Gap Rich Ginger Size L (10) 827237012 2793 in stoc…" at bounding box center [902, 438] width 1330 height 565
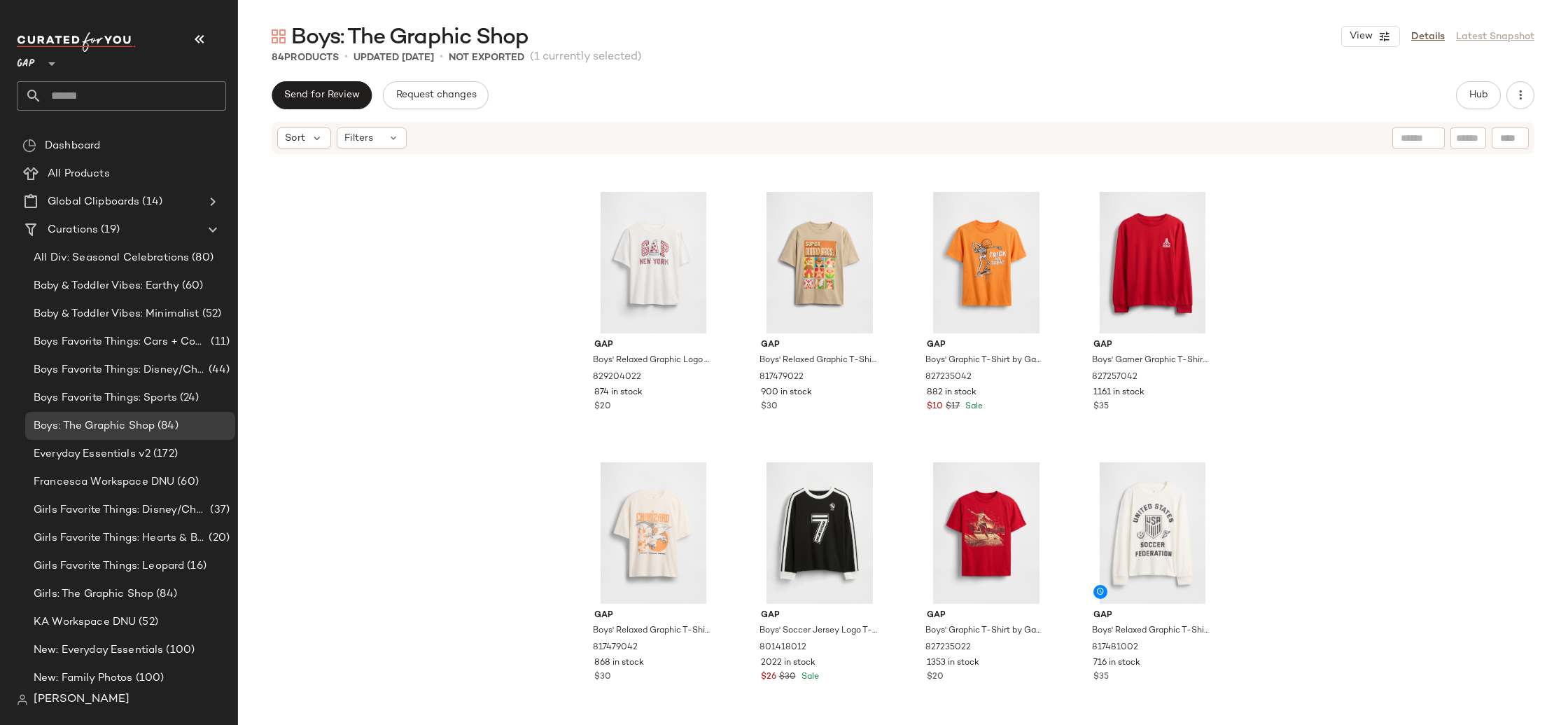
scroll to position [1050, 0]
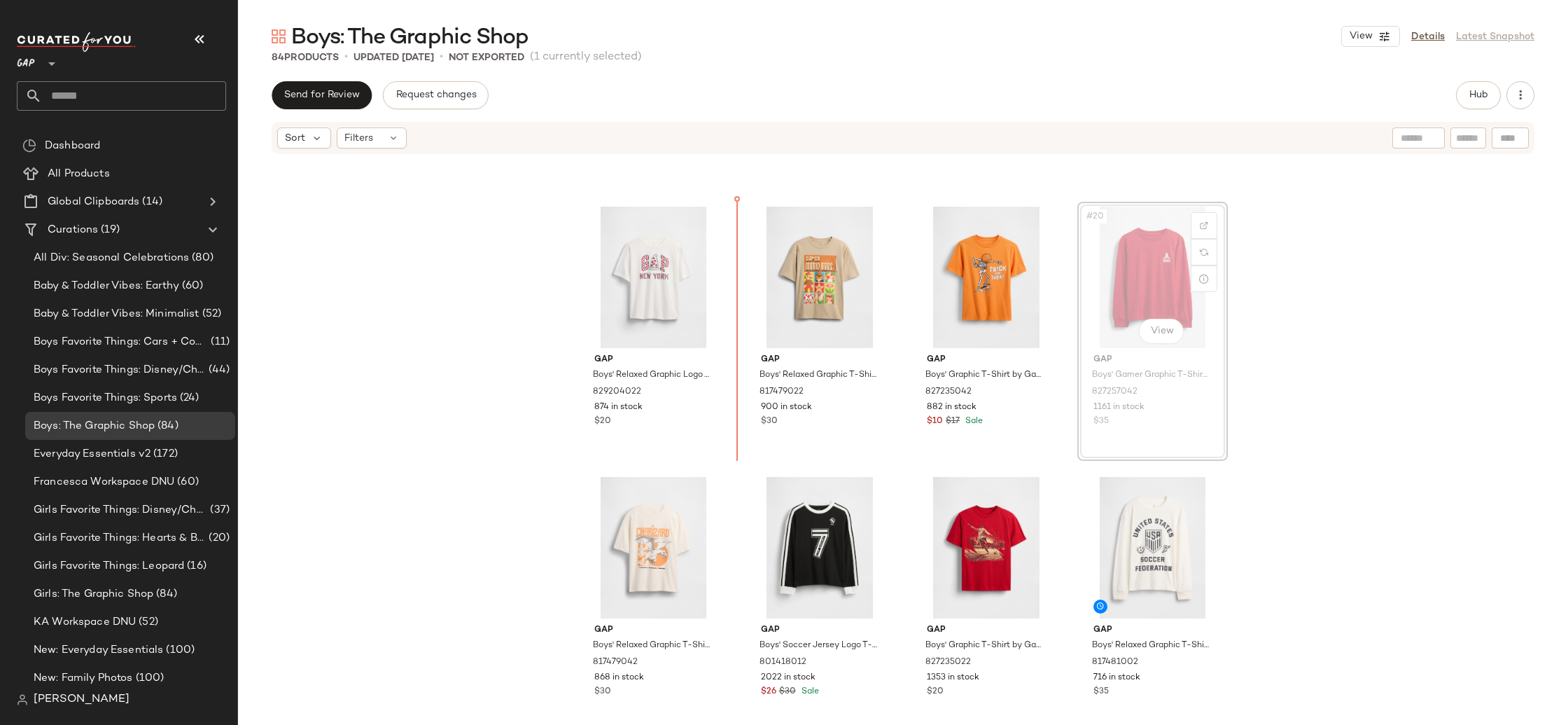
drag, startPoint x: 1129, startPoint y: 299, endPoint x: 1121, endPoint y: 299, distance: 8.0
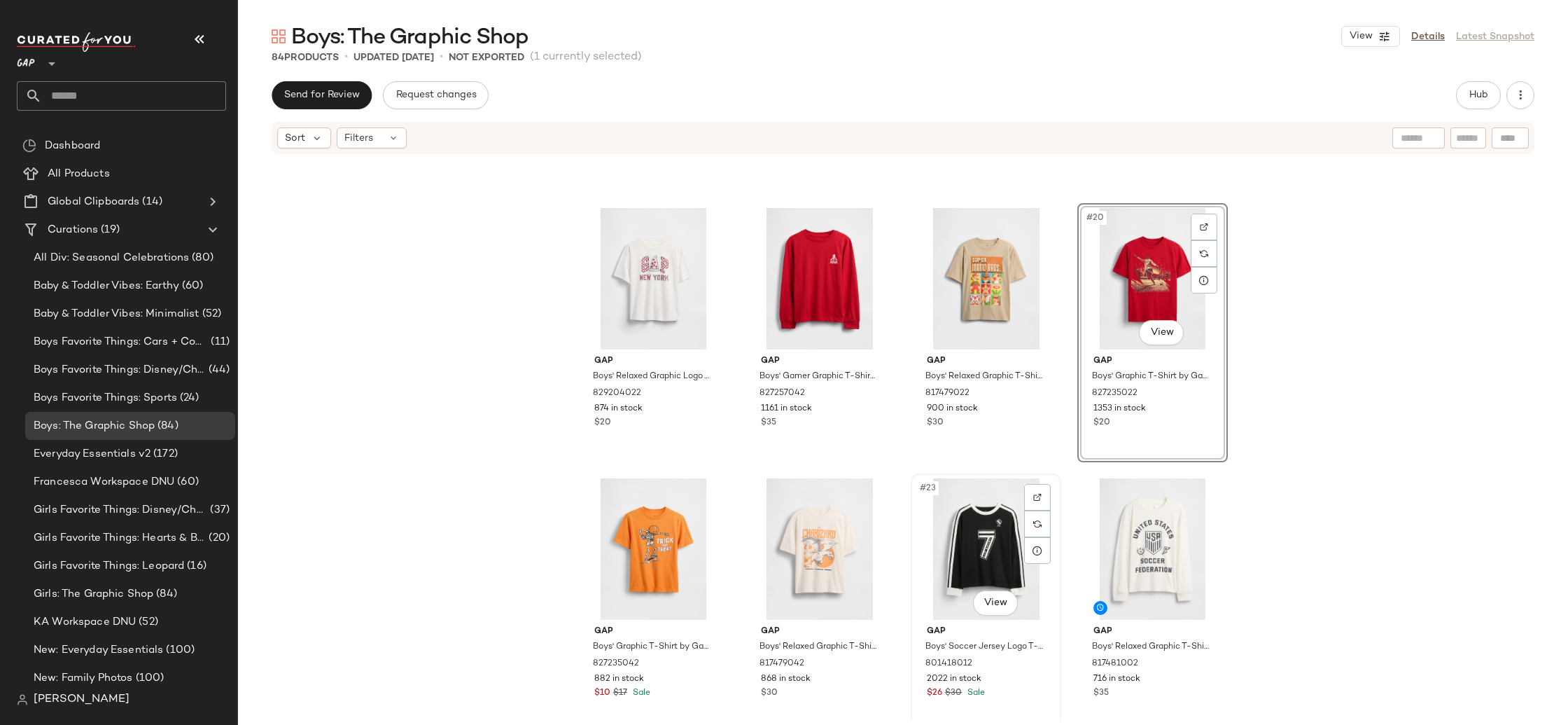
scroll to position [1050, 0]
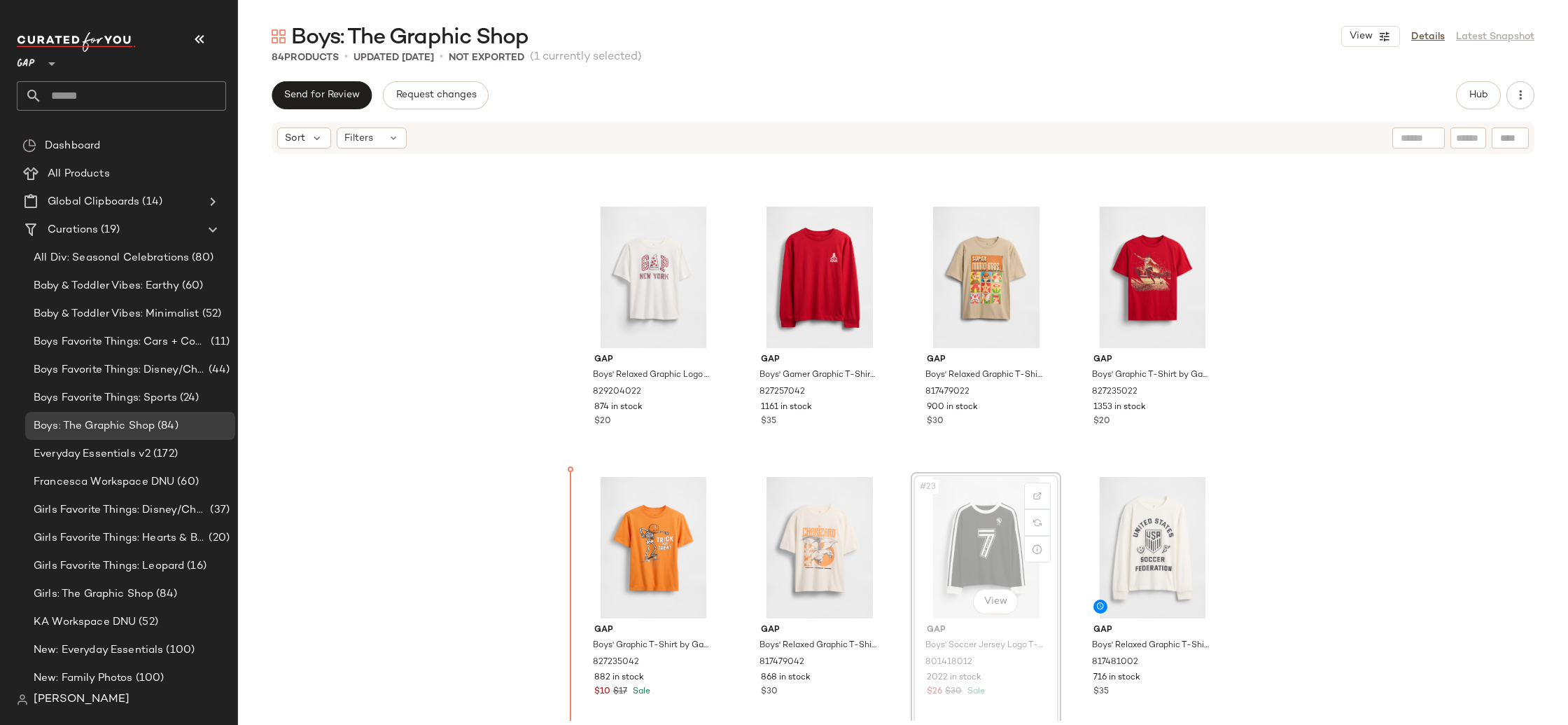
scroll to position [1051, 0]
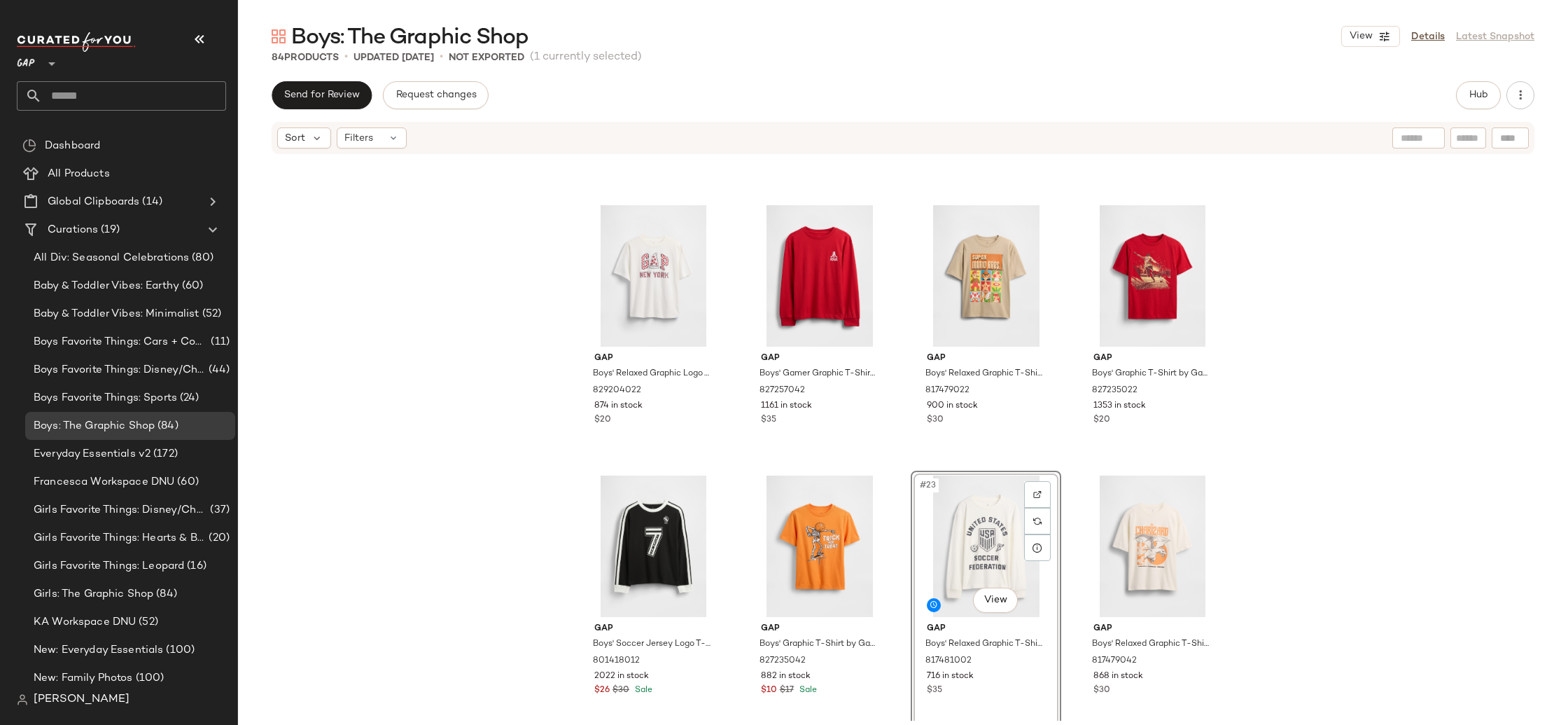
click at [1252, 518] on div "Gap Boys' Graphic T-Shirt by Gap Chino Pant Size S (6/7) 817483042 45 in stock …" at bounding box center [902, 438] width 1330 height 565
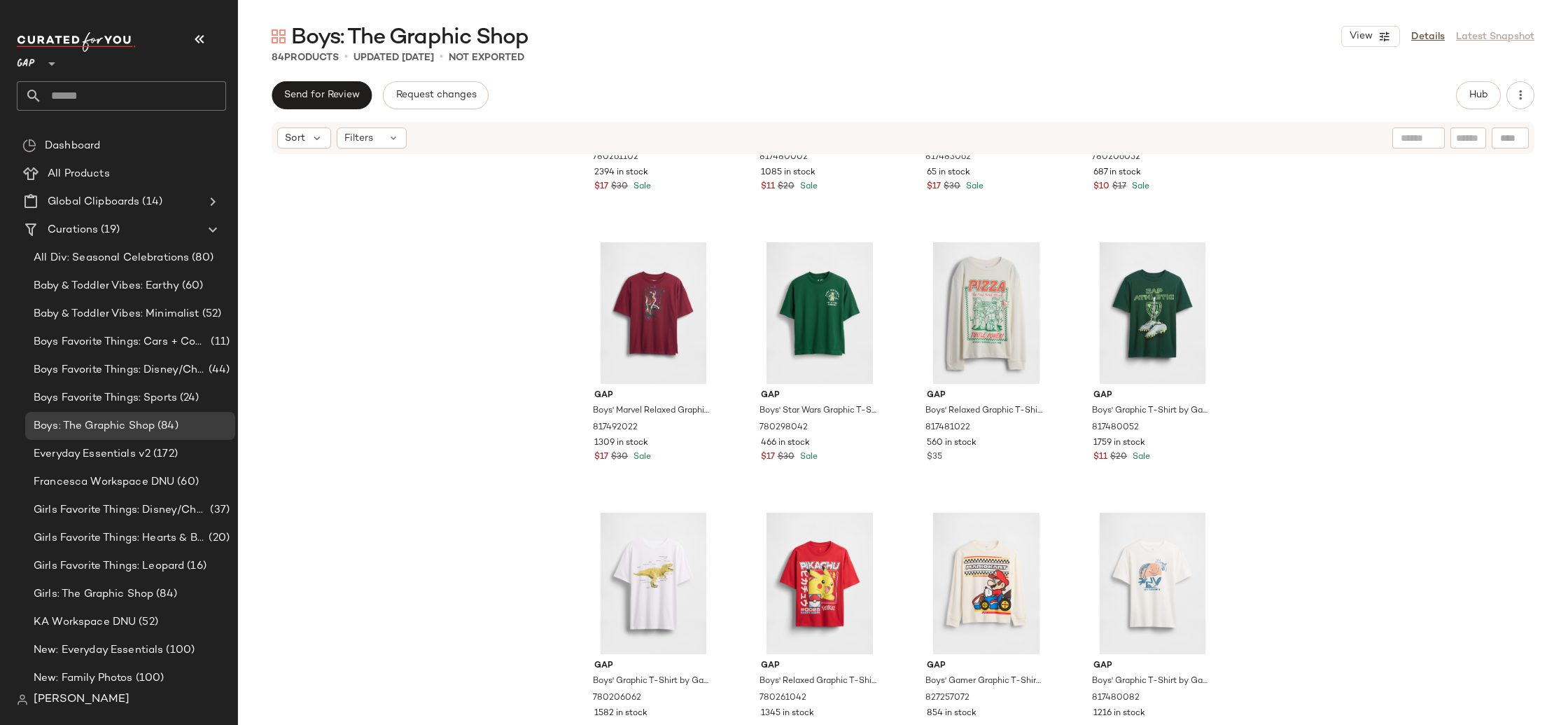
scroll to position [2097, 0]
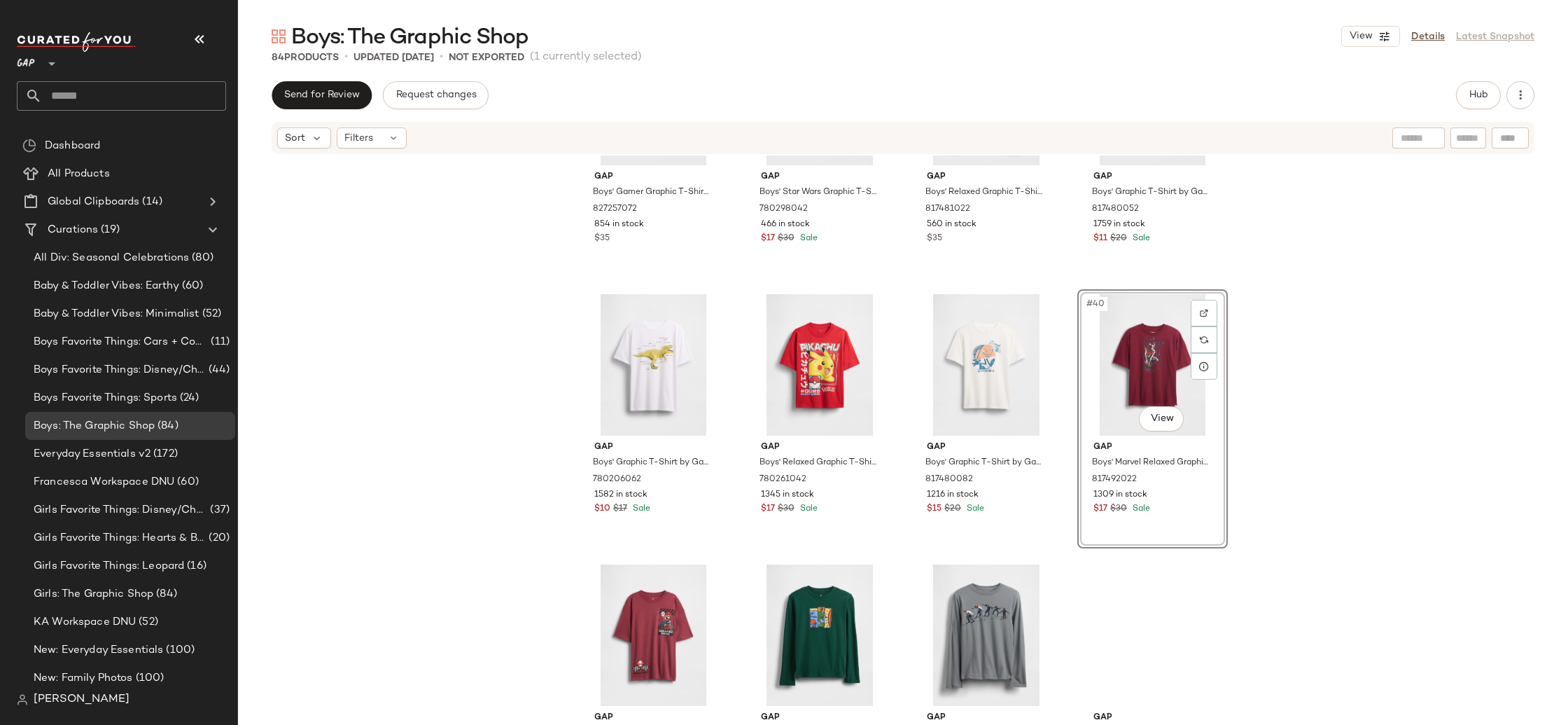
scroll to position [2353, 0]
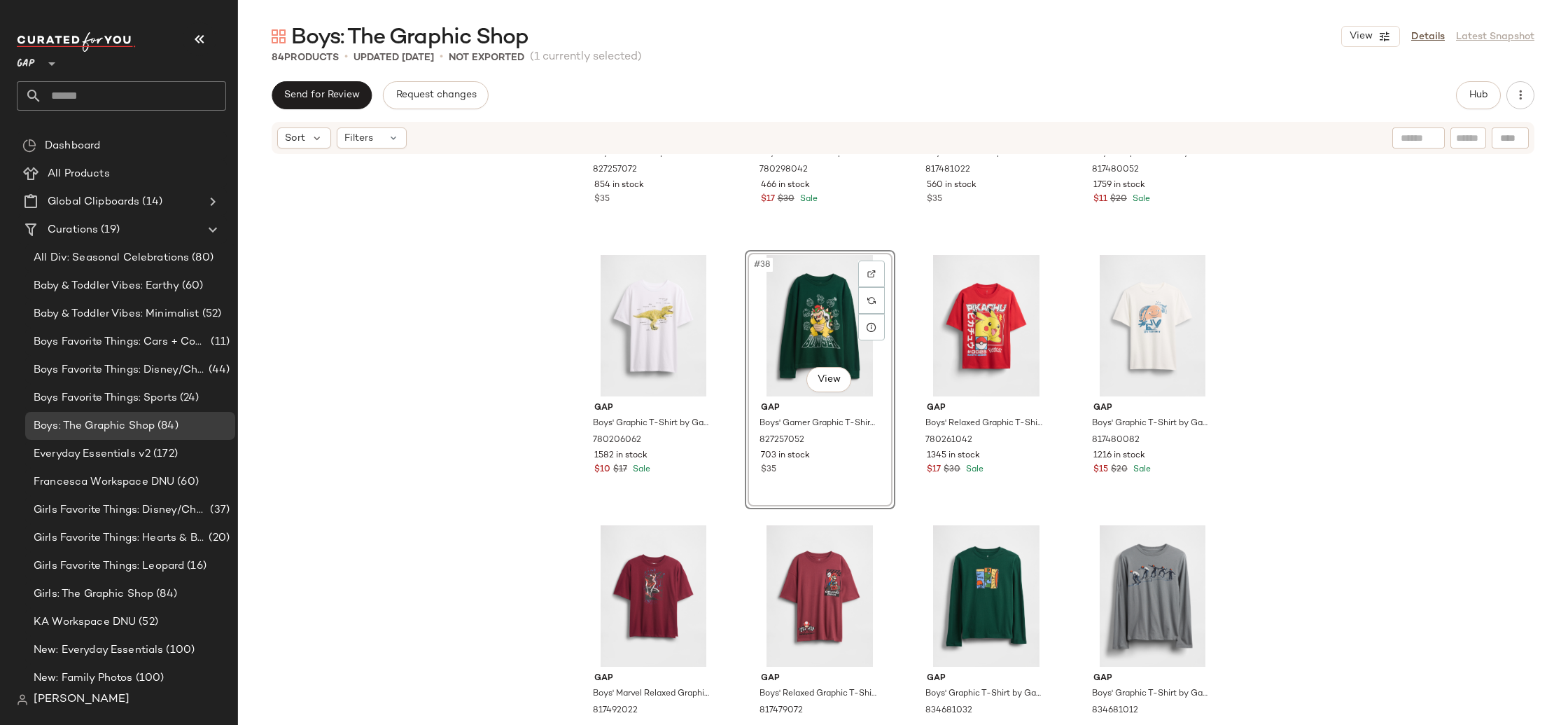
drag, startPoint x: 1315, startPoint y: 464, endPoint x: 1308, endPoint y: 474, distance: 12.2
click at [1315, 464] on div "Gap Boys' Gamer Graphic T-Shirt by Gap Mario Off White Size S (6/7) 827257072 8…" at bounding box center [902, 438] width 1330 height 565
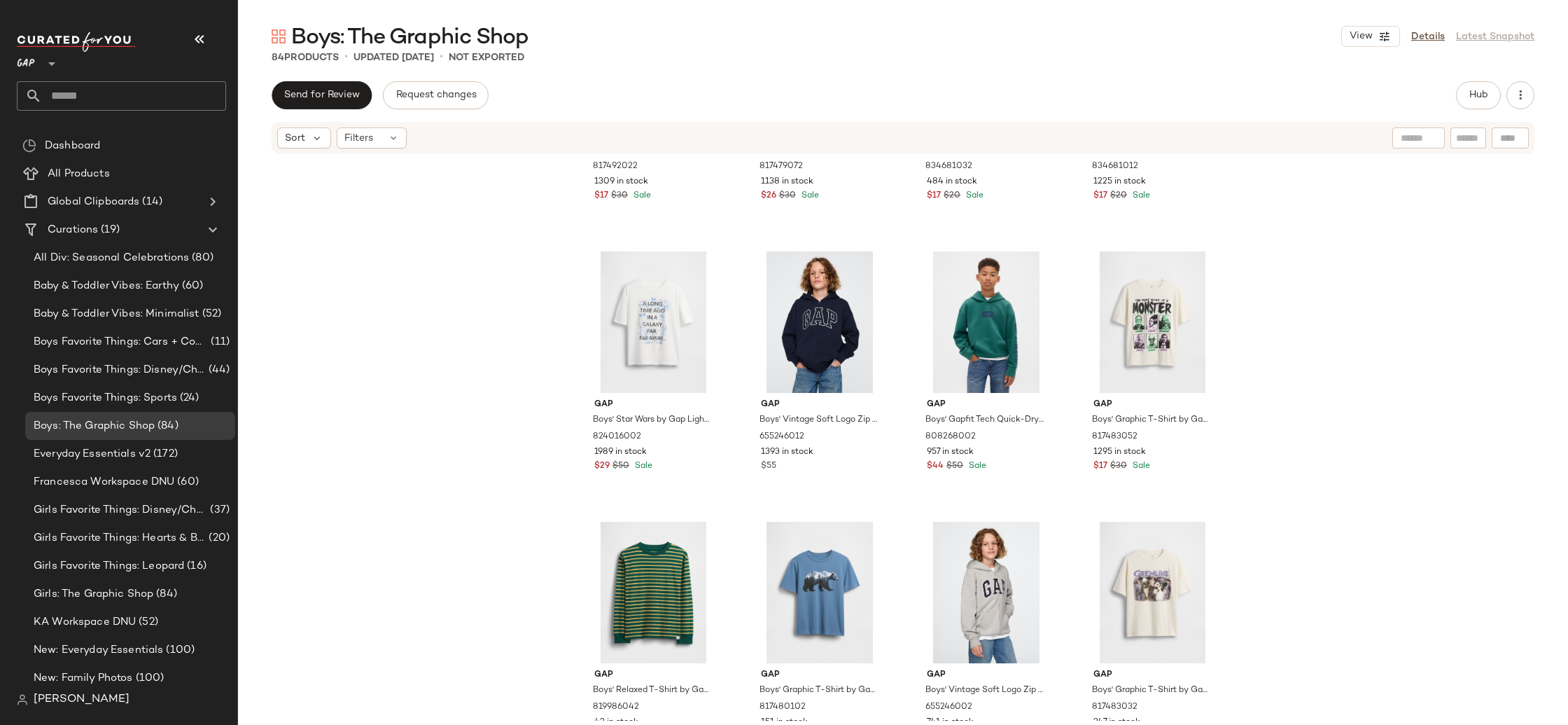
scroll to position [2915, 0]
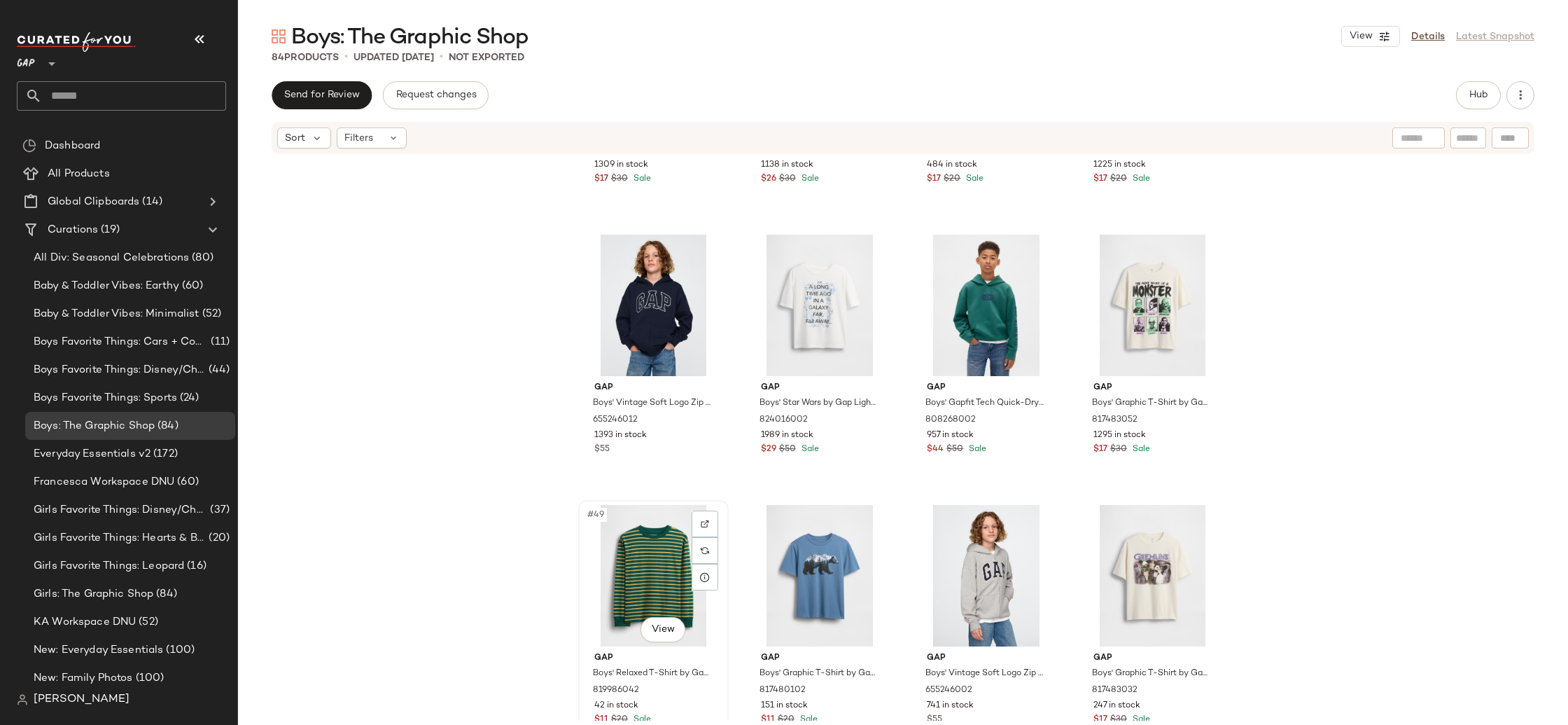
click at [636, 575] on div "#49 View" at bounding box center [654, 576] width 141 height 141
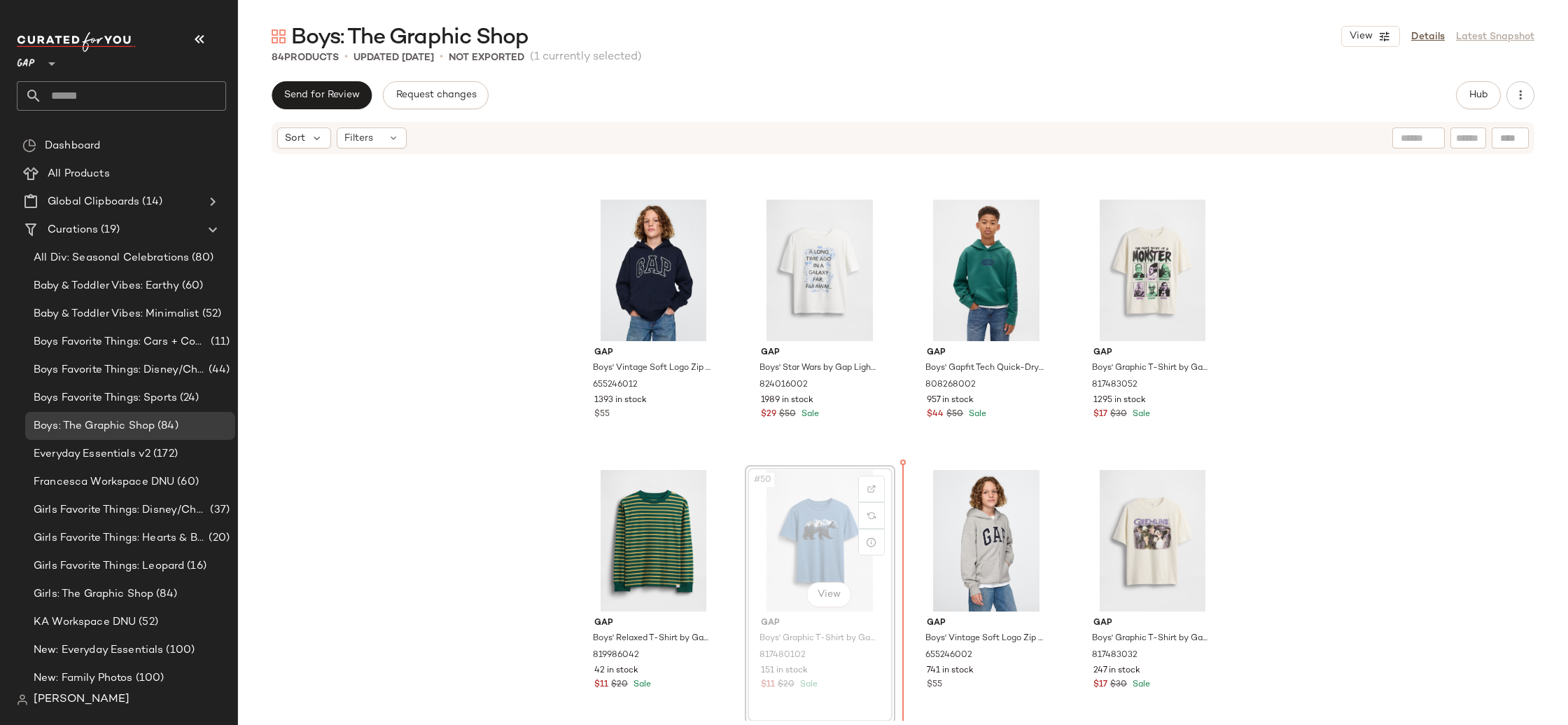
scroll to position [2963, 0]
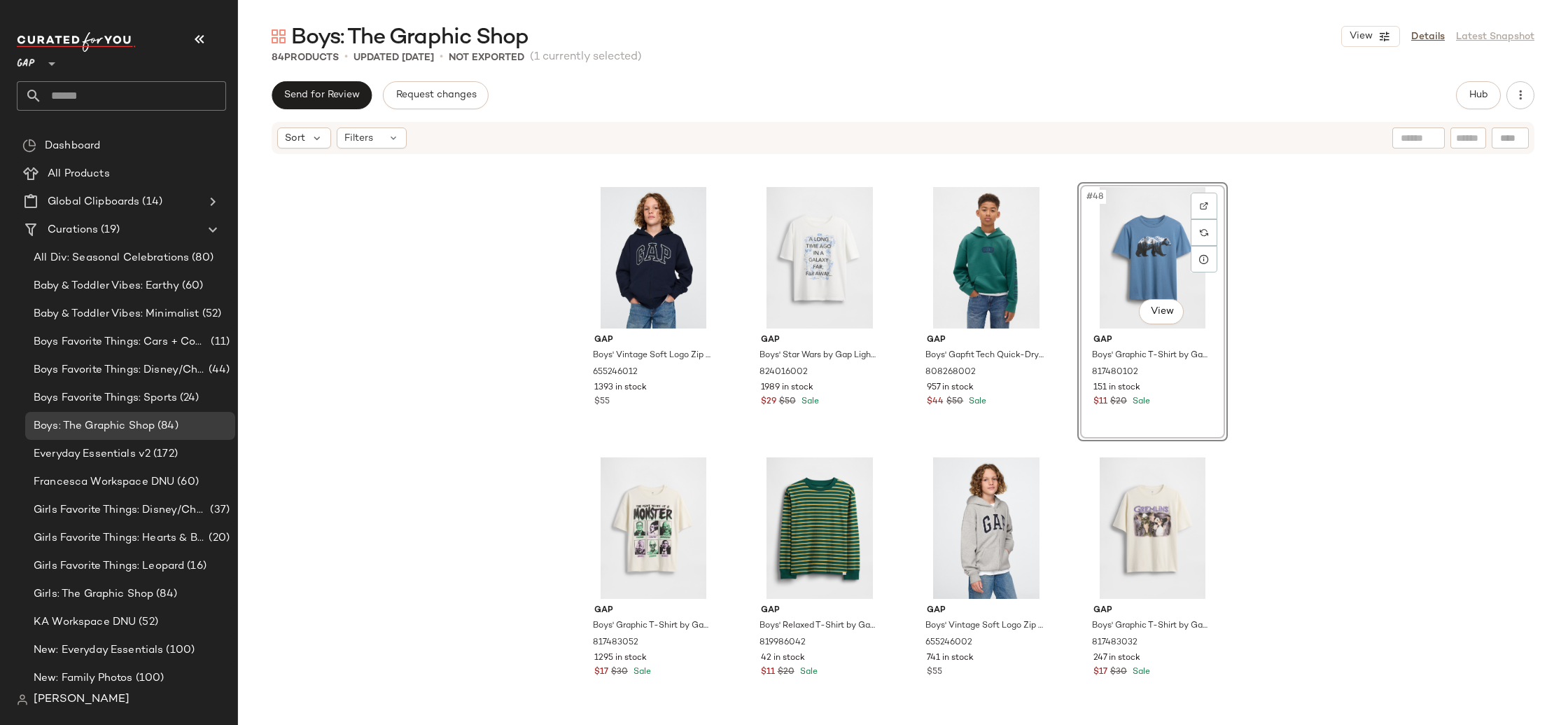
click at [1497, 343] on div "Gap Boys' Marvel Relaxed Graphic T-Shirt by Gap Red Delicious Size M (8) 817492…" at bounding box center [902, 438] width 1330 height 565
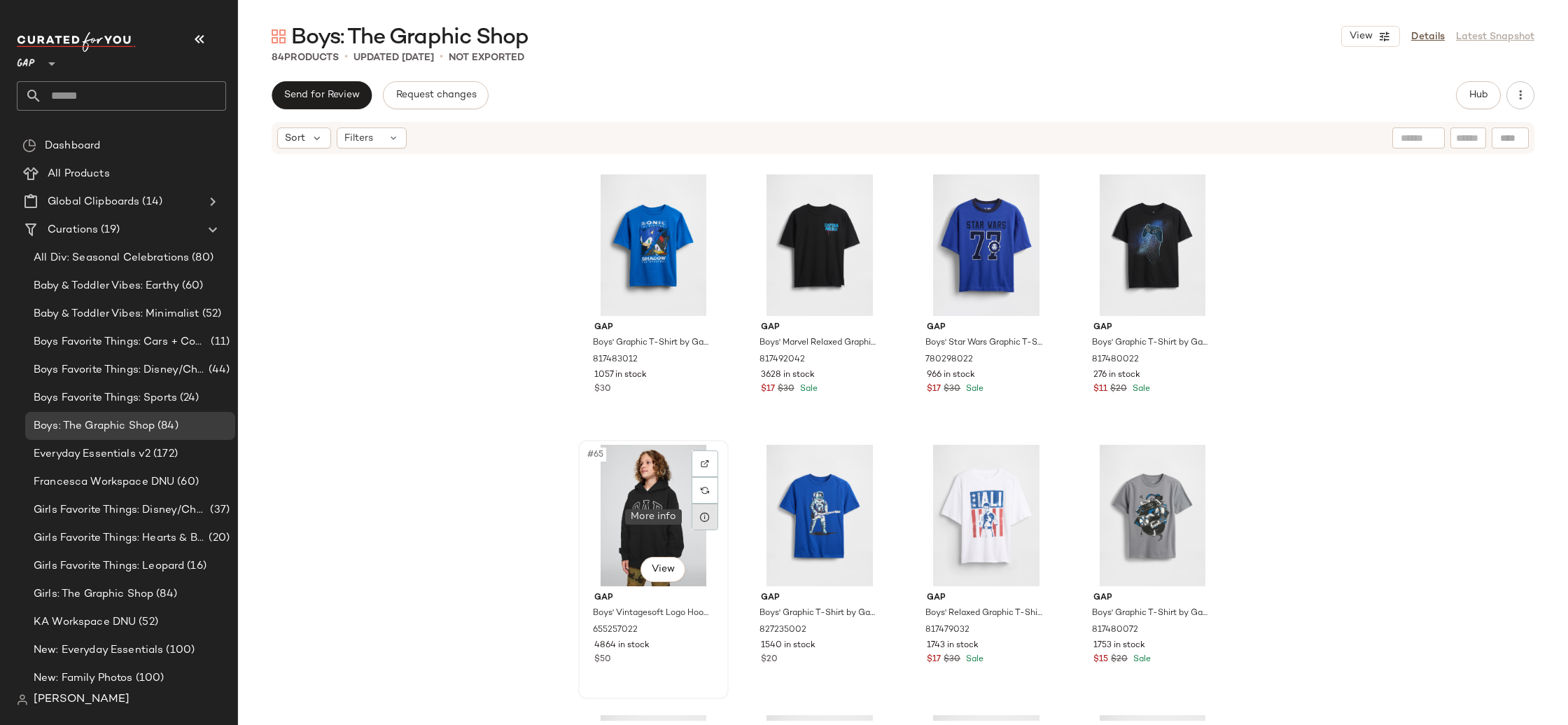
scroll to position [4389, 0]
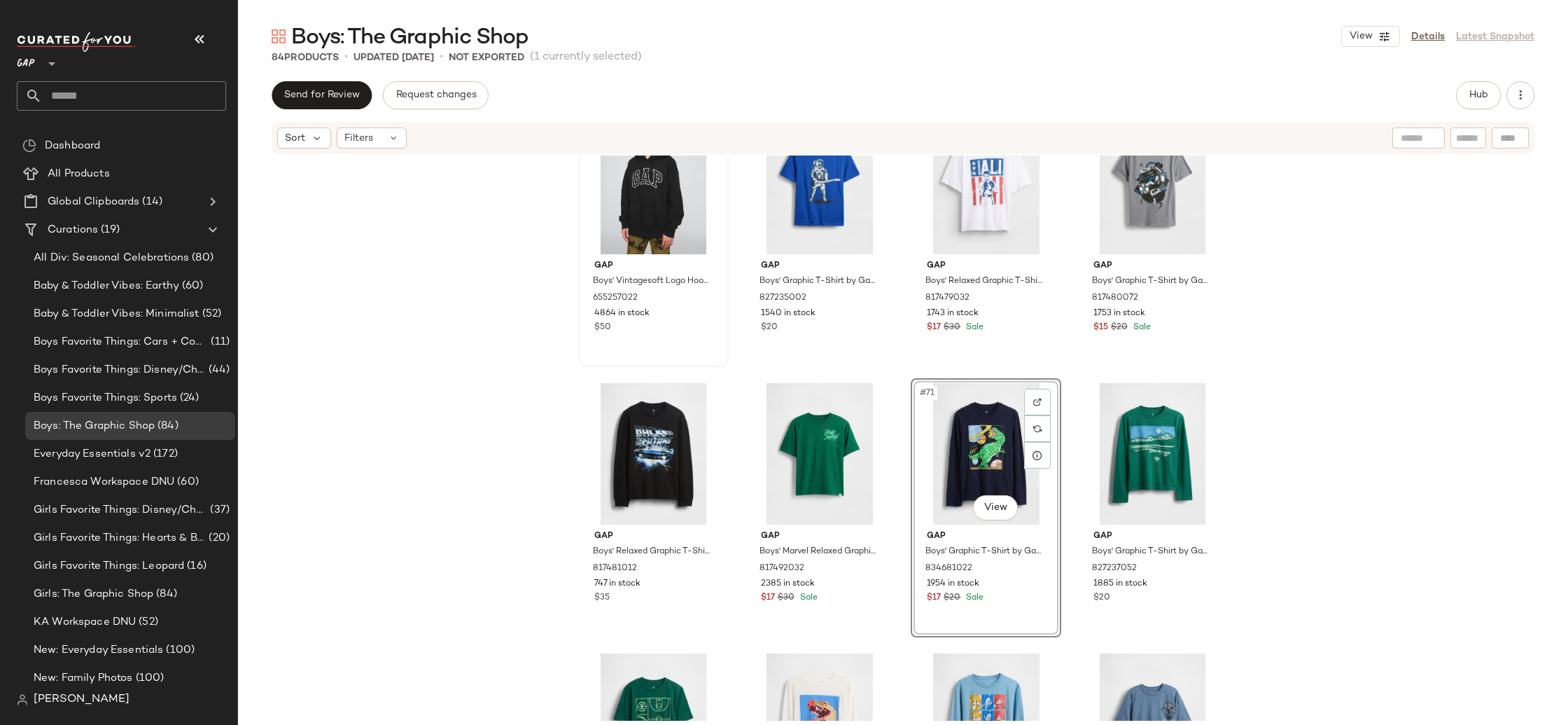
click at [1353, 466] on div "Gap Boys' Graphic T-Shirt by Gap Royal Gem Size S (6/7) 817483012 1057 in stock…" at bounding box center [902, 438] width 1330 height 565
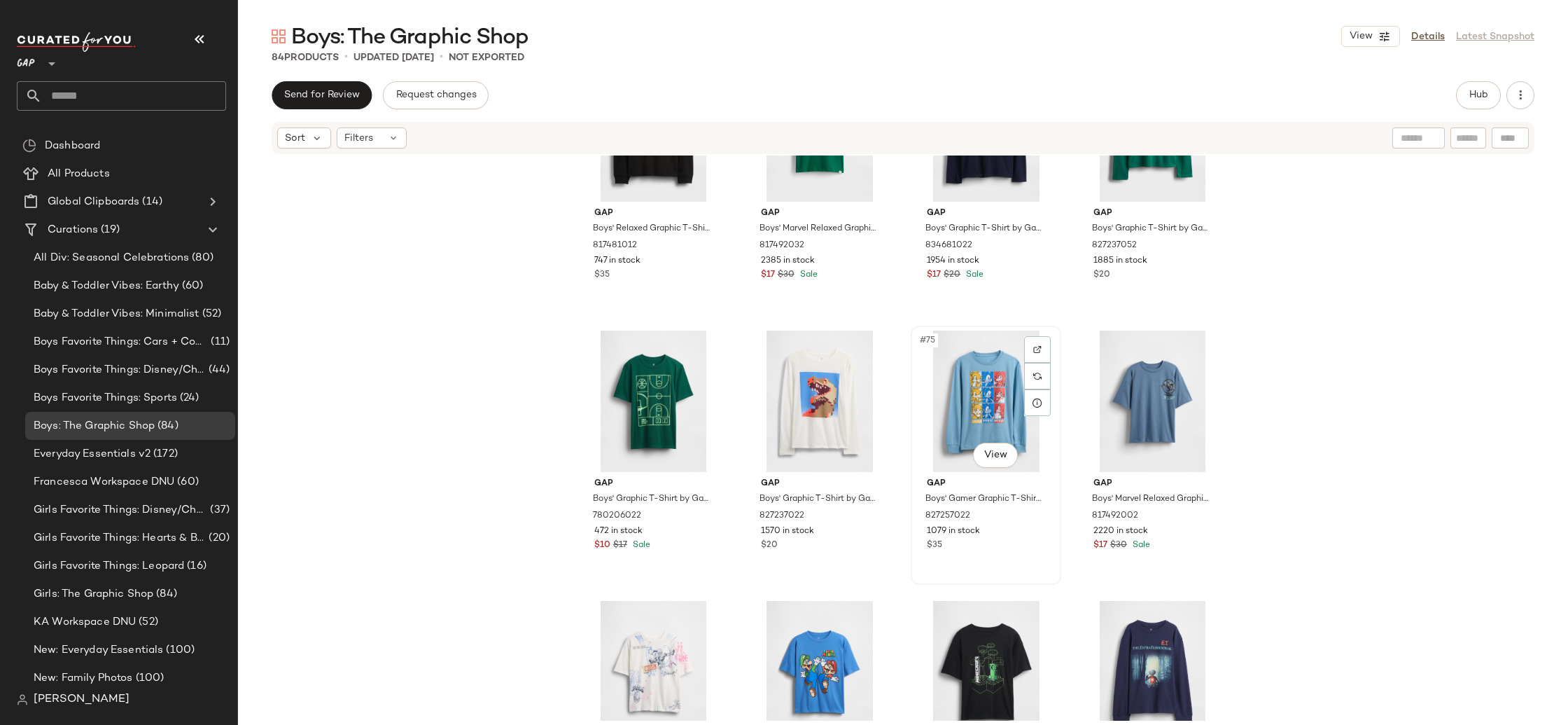
scroll to position [4712, 0]
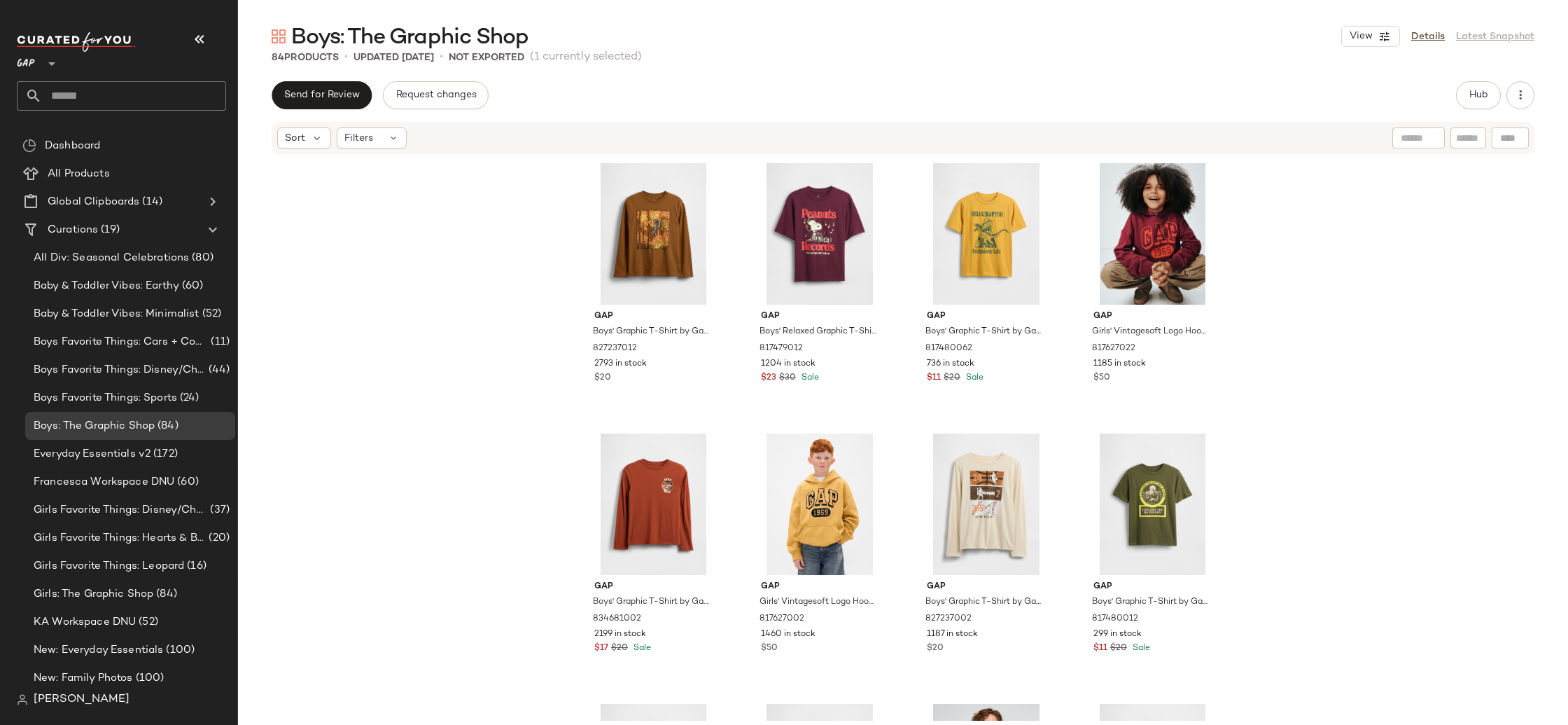
click at [434, 431] on div "Gap Boys' Graphic T-Shirt by Gap Rich Ginger Size L (10) 827237012 2793 in stoc…" at bounding box center [902, 438] width 1330 height 565
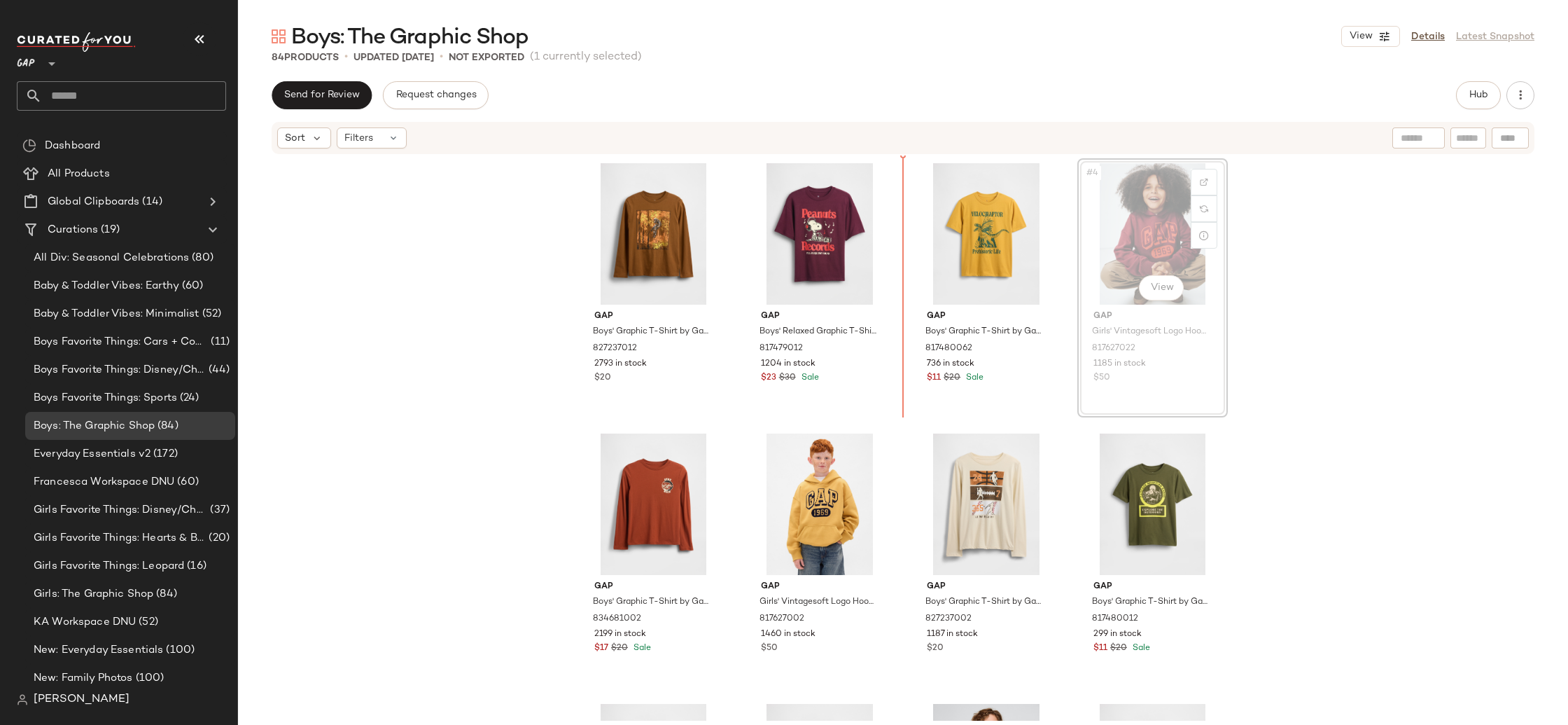
drag, startPoint x: 1108, startPoint y: 239, endPoint x: 1101, endPoint y: 242, distance: 7.6
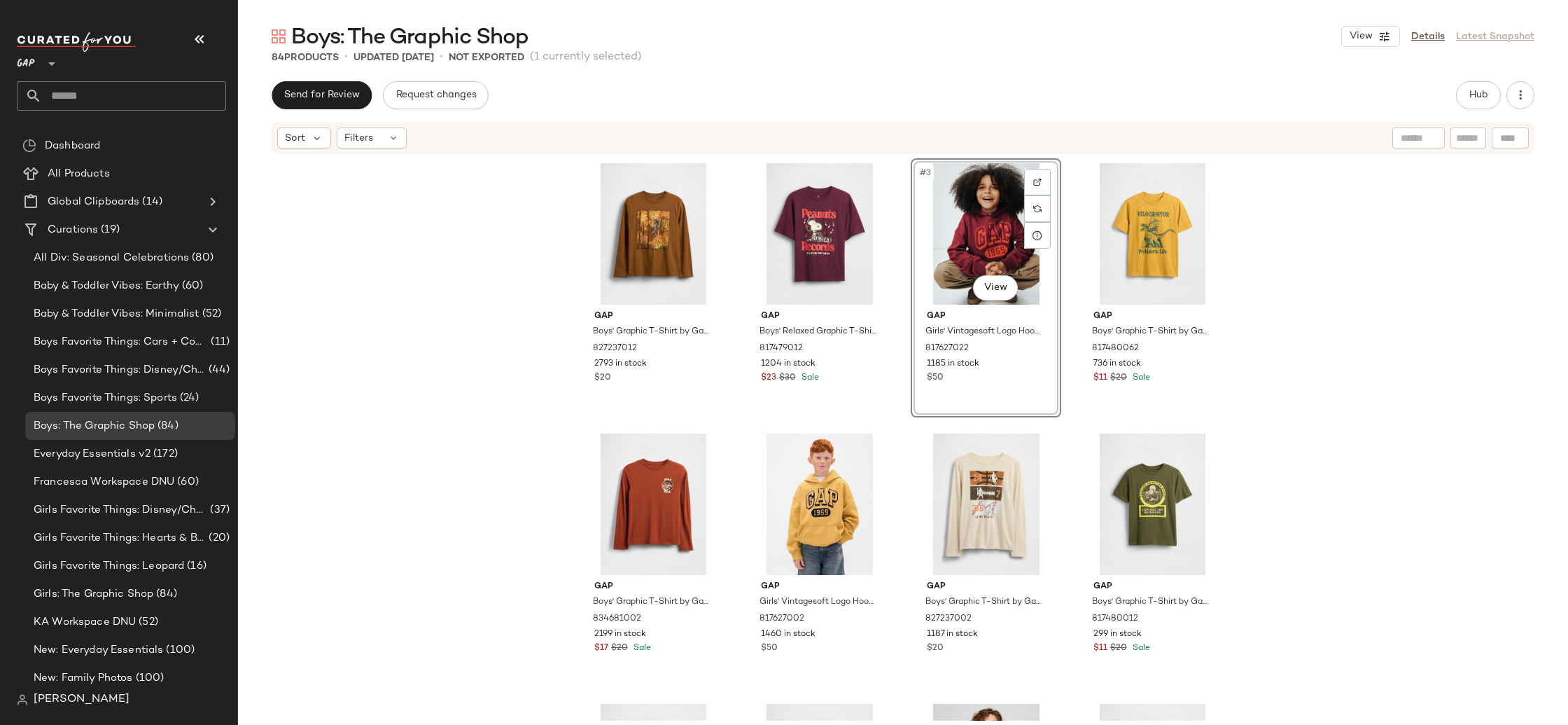
click at [488, 271] on div "Gap Boys' Graphic T-Shirt by Gap Rich Ginger Size L (10) 827237012 2793 in stoc…" at bounding box center [902, 438] width 1330 height 565
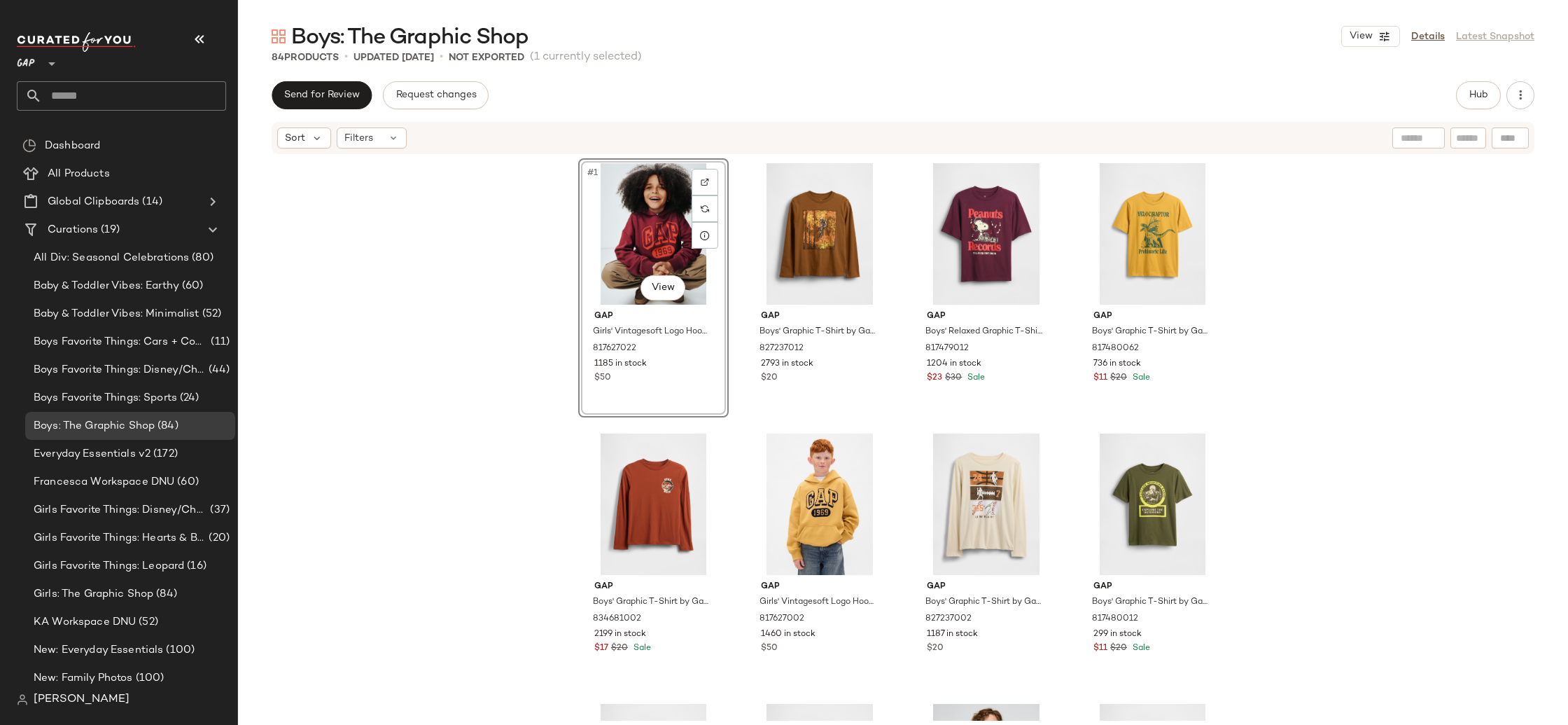
click at [422, 269] on div "#1 View Gap Girls' Vintagesoft Logo Hoodie by Gap Red Delicious Size S (6/7) 81…" at bounding box center [902, 438] width 1330 height 565
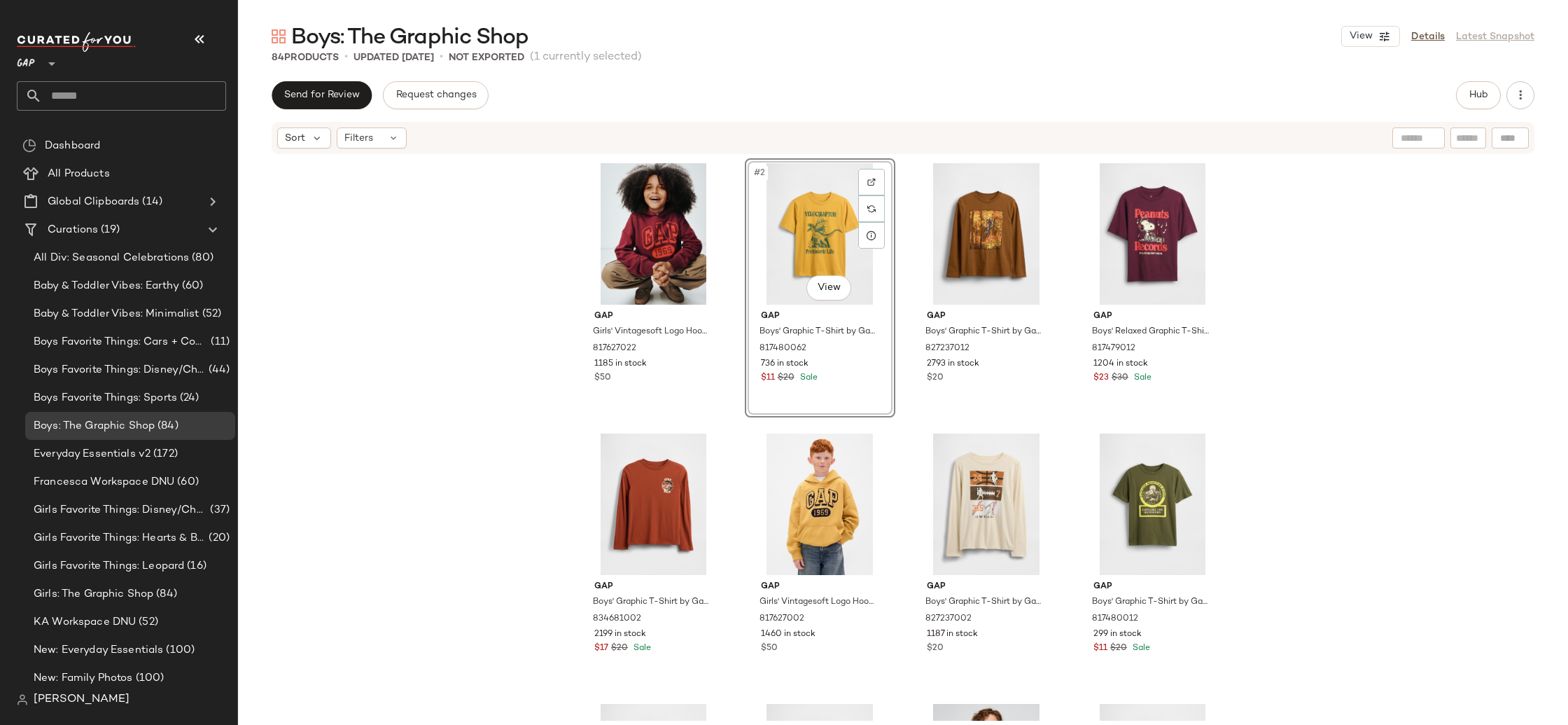
click at [1378, 279] on div "Gap Girls' Vintagesoft Logo Hoodie by Gap Red Delicious Size S (6/7) 817627022 …" at bounding box center [902, 438] width 1330 height 565
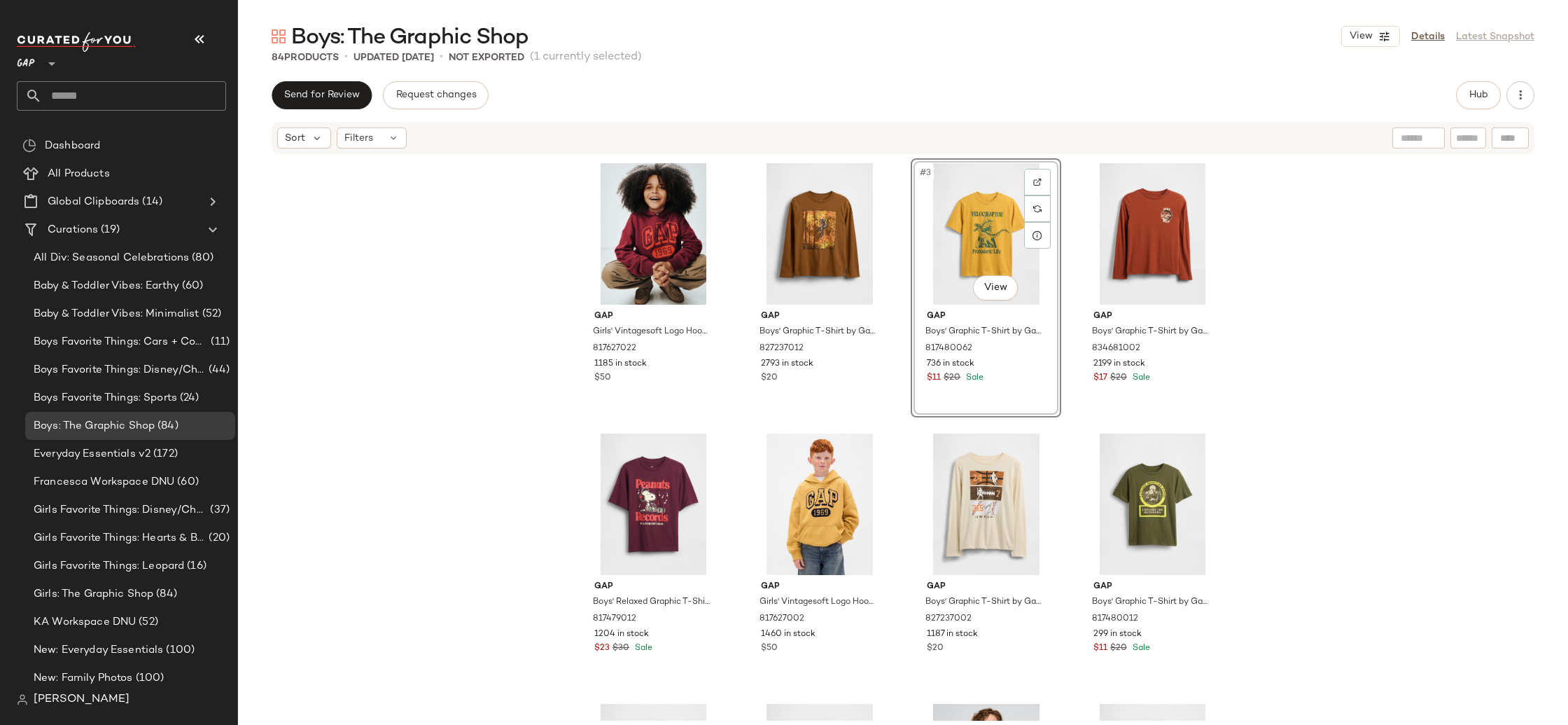
click at [1287, 260] on div "Gap Girls' Vintagesoft Logo Hoodie by Gap Red Delicious Size S (6/7) 817627022 …" at bounding box center [902, 438] width 1330 height 565
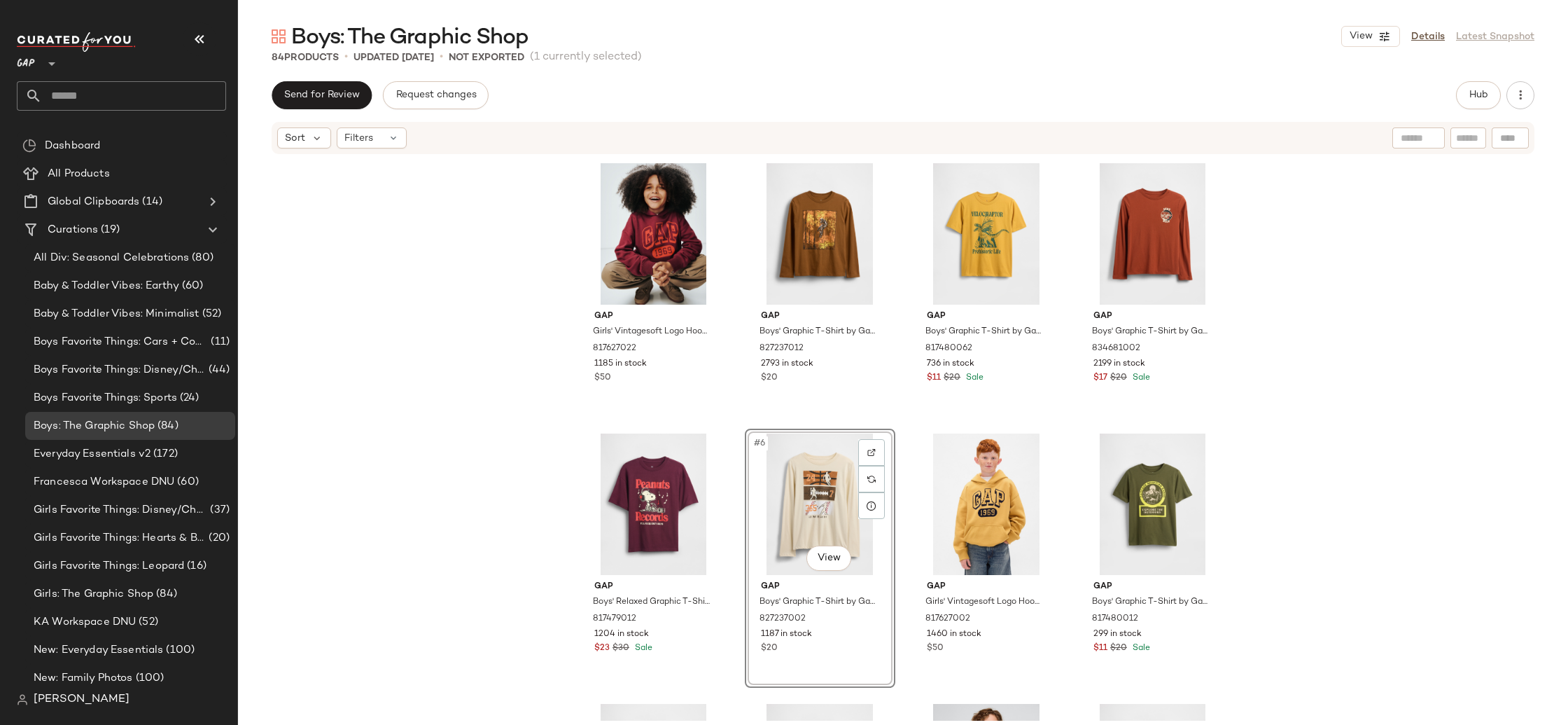
click at [1350, 485] on div "Gap Girls' Vintagesoft Logo Hoodie by Gap Red Delicious Size S (6/7) 817627022 …" at bounding box center [902, 438] width 1330 height 565
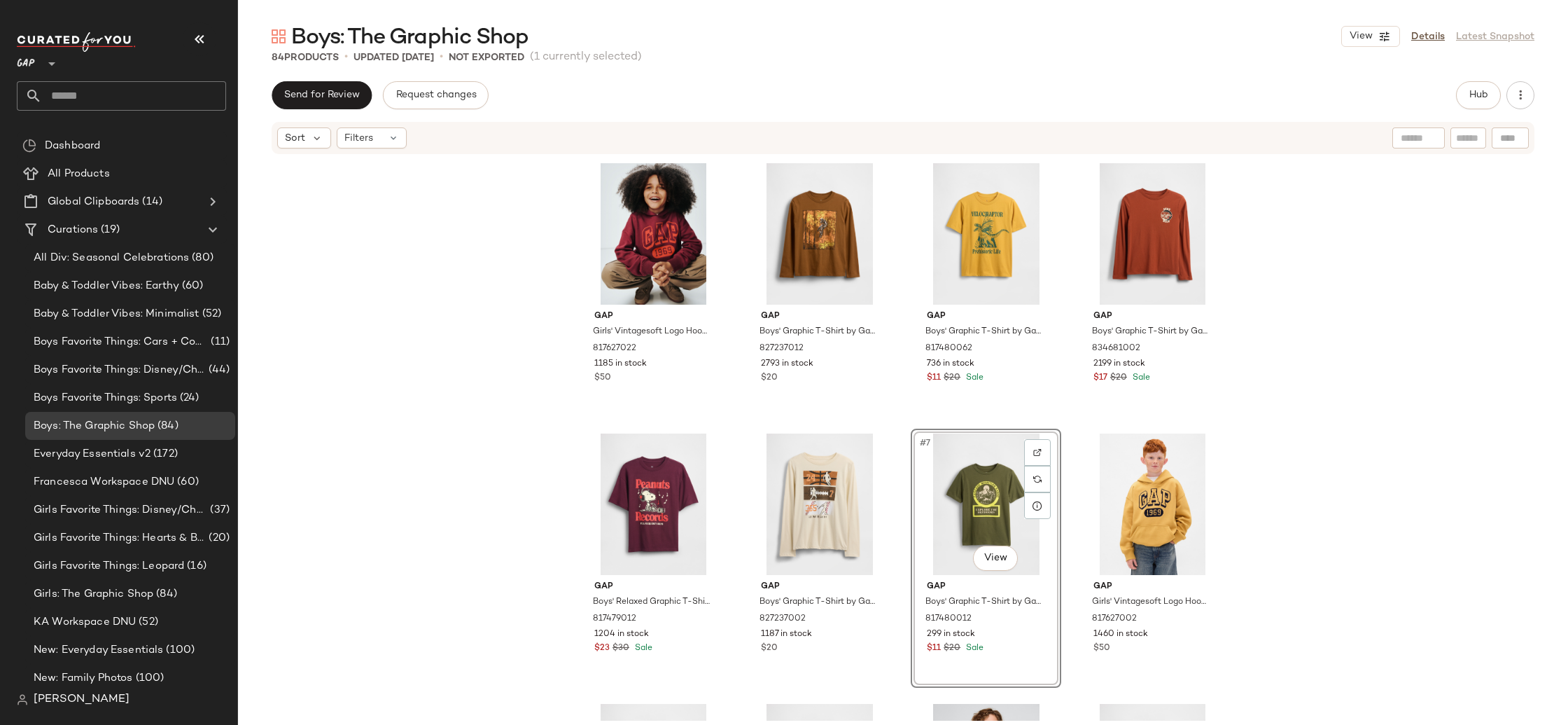
click at [1416, 474] on div "Gap Girls' Vintagesoft Logo Hoodie by Gap Red Delicious Size S (6/7) 817627022 …" at bounding box center [902, 438] width 1330 height 565
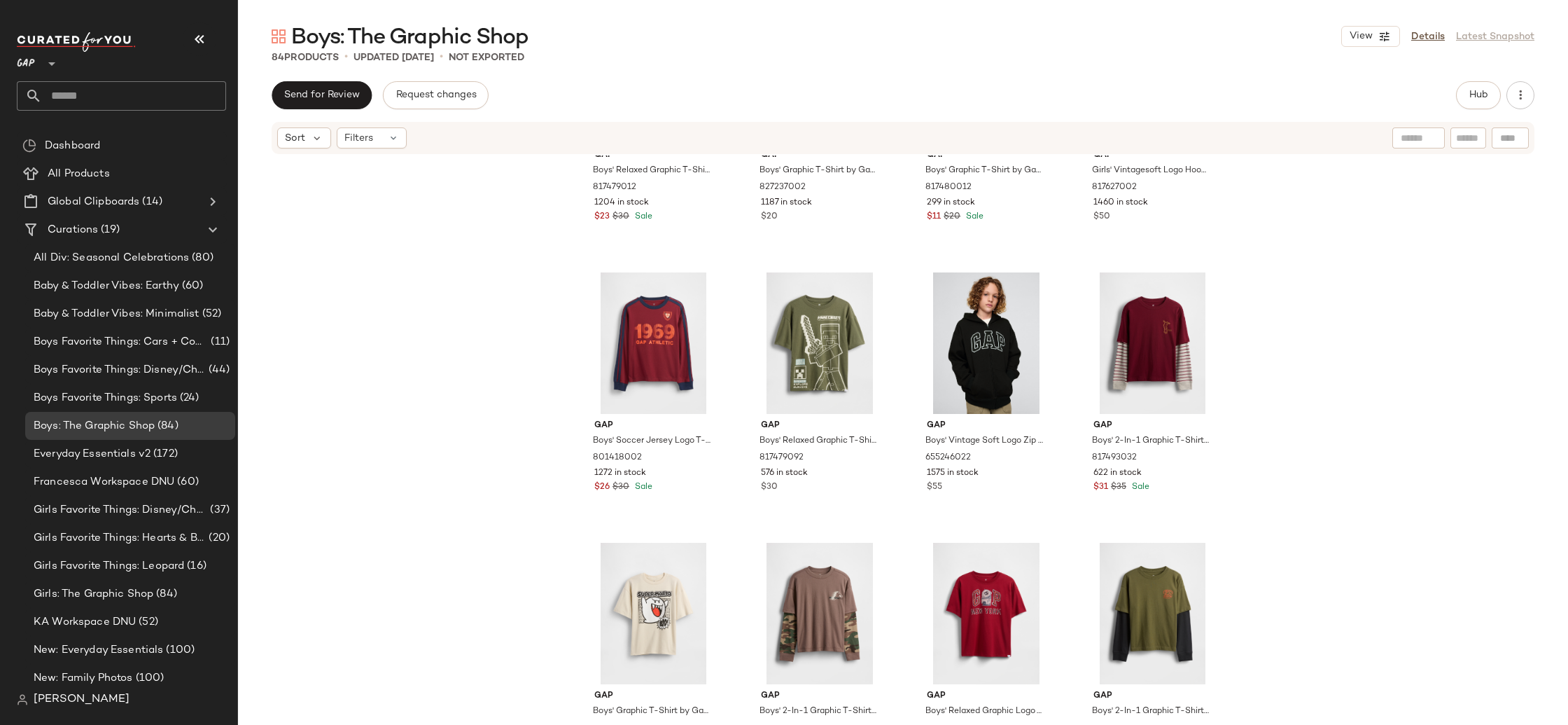
scroll to position [454, 0]
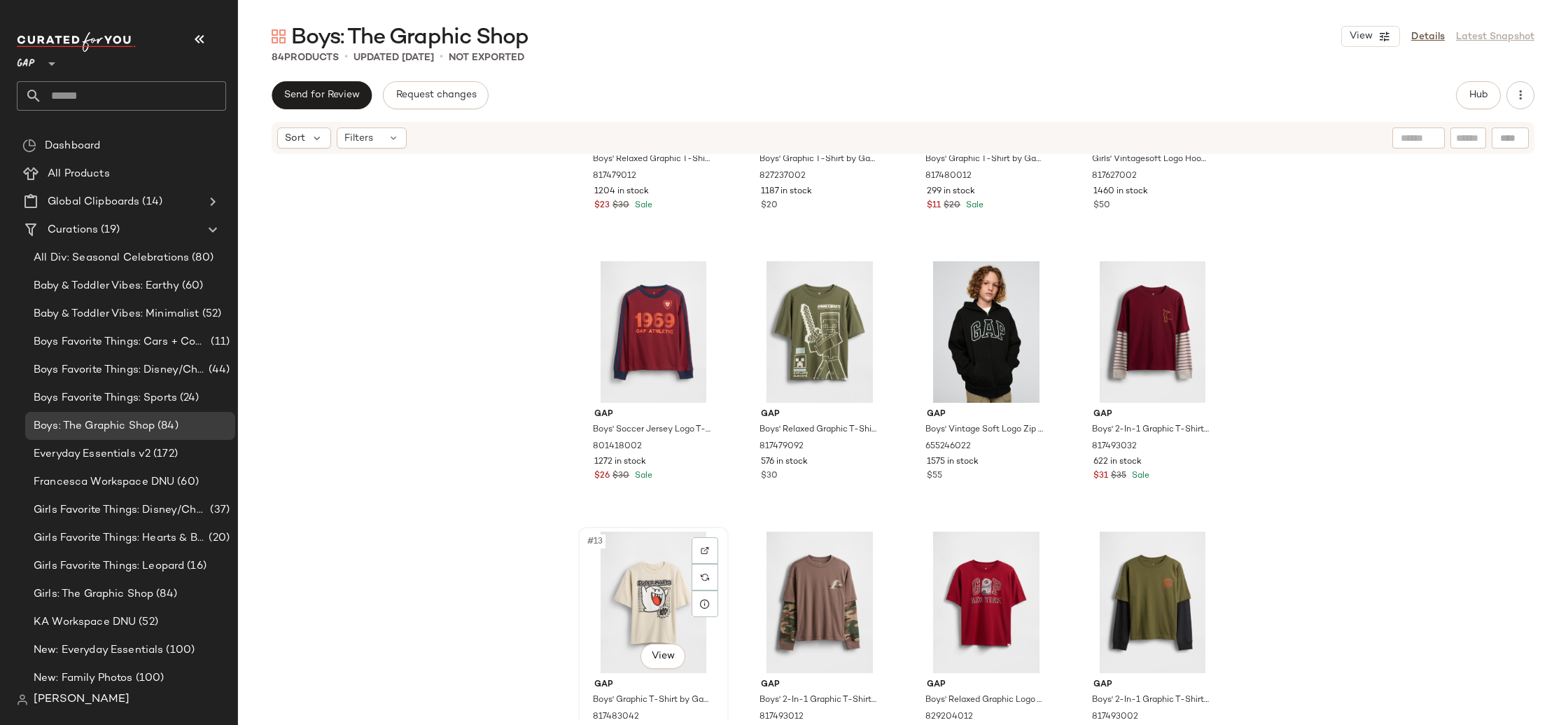
scroll to position [456, 0]
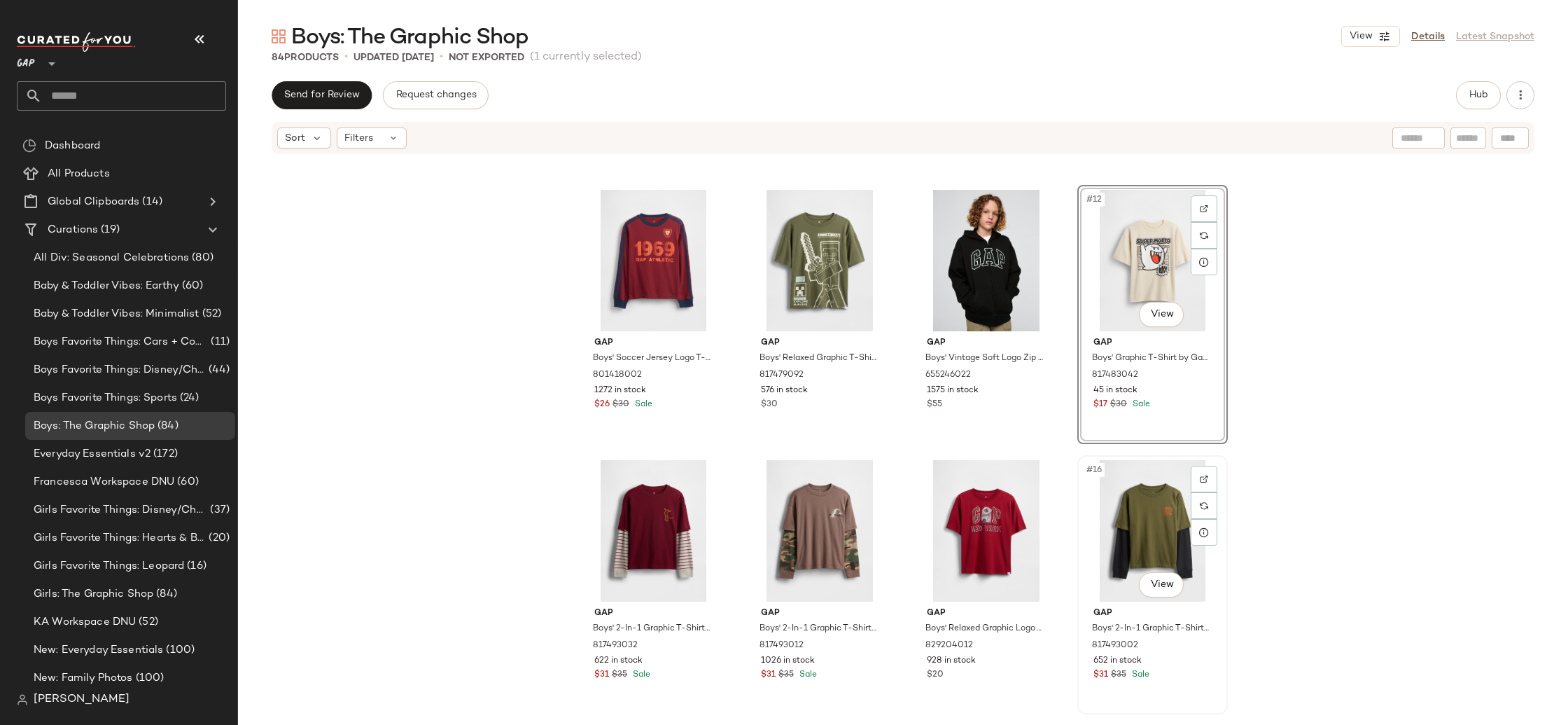
scroll to position [647, 0]
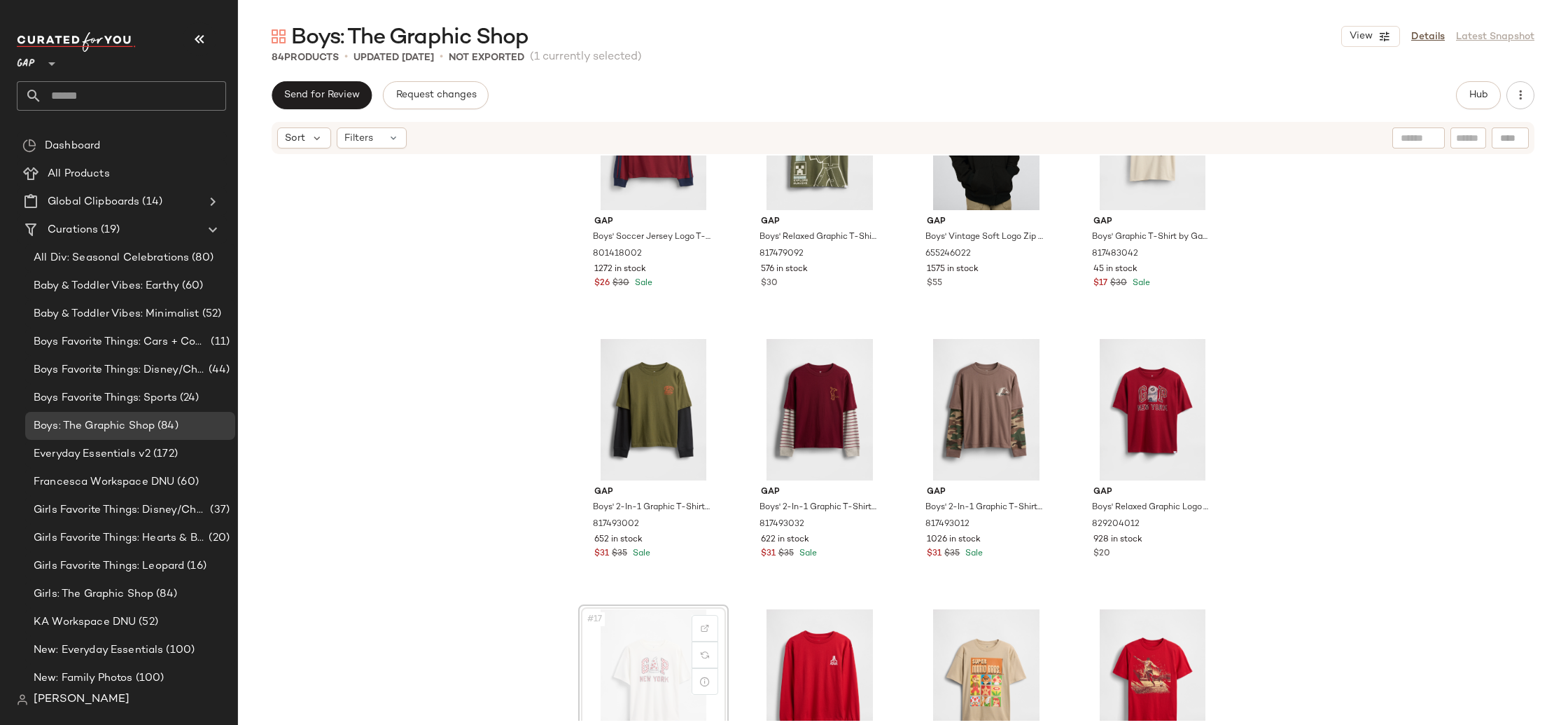
scroll to position [650, 0]
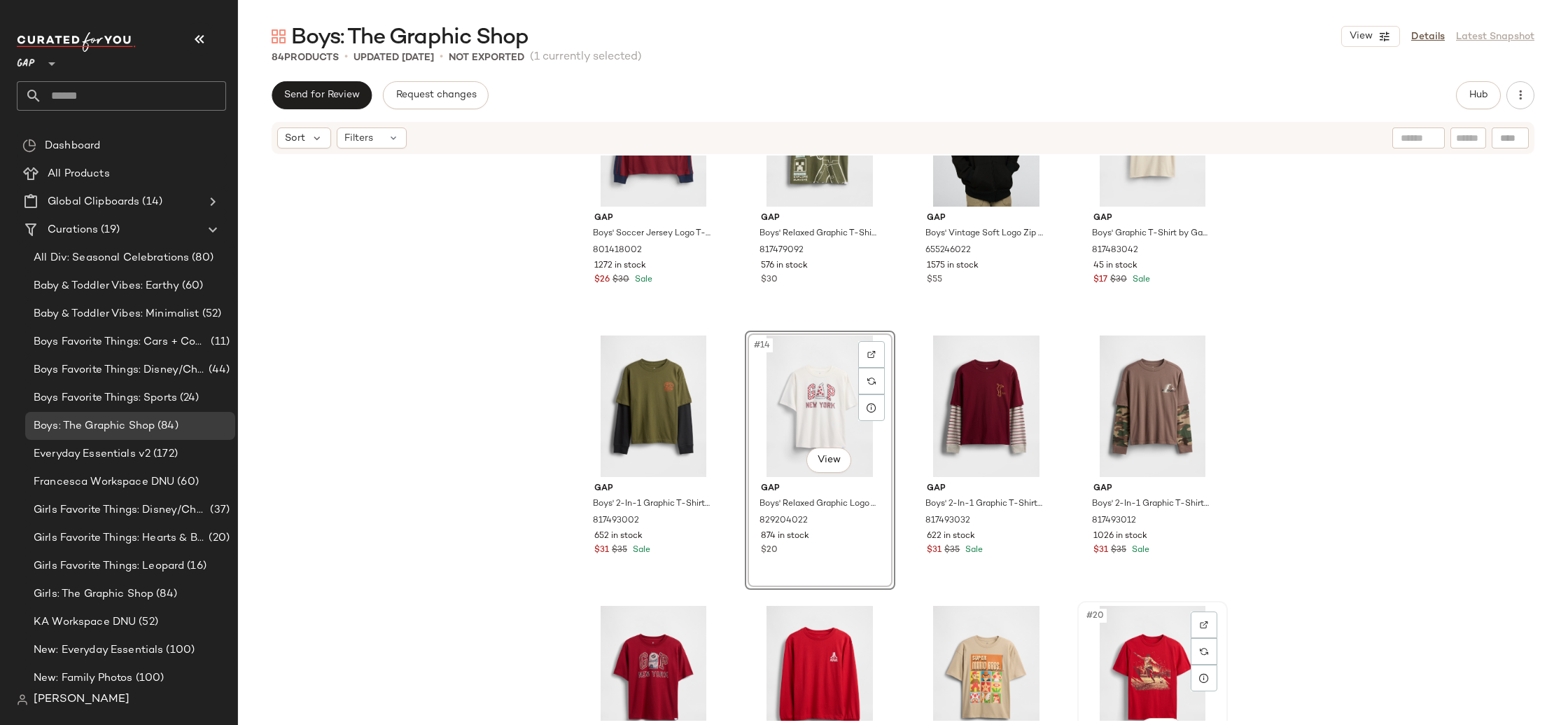
scroll to position [654, 0]
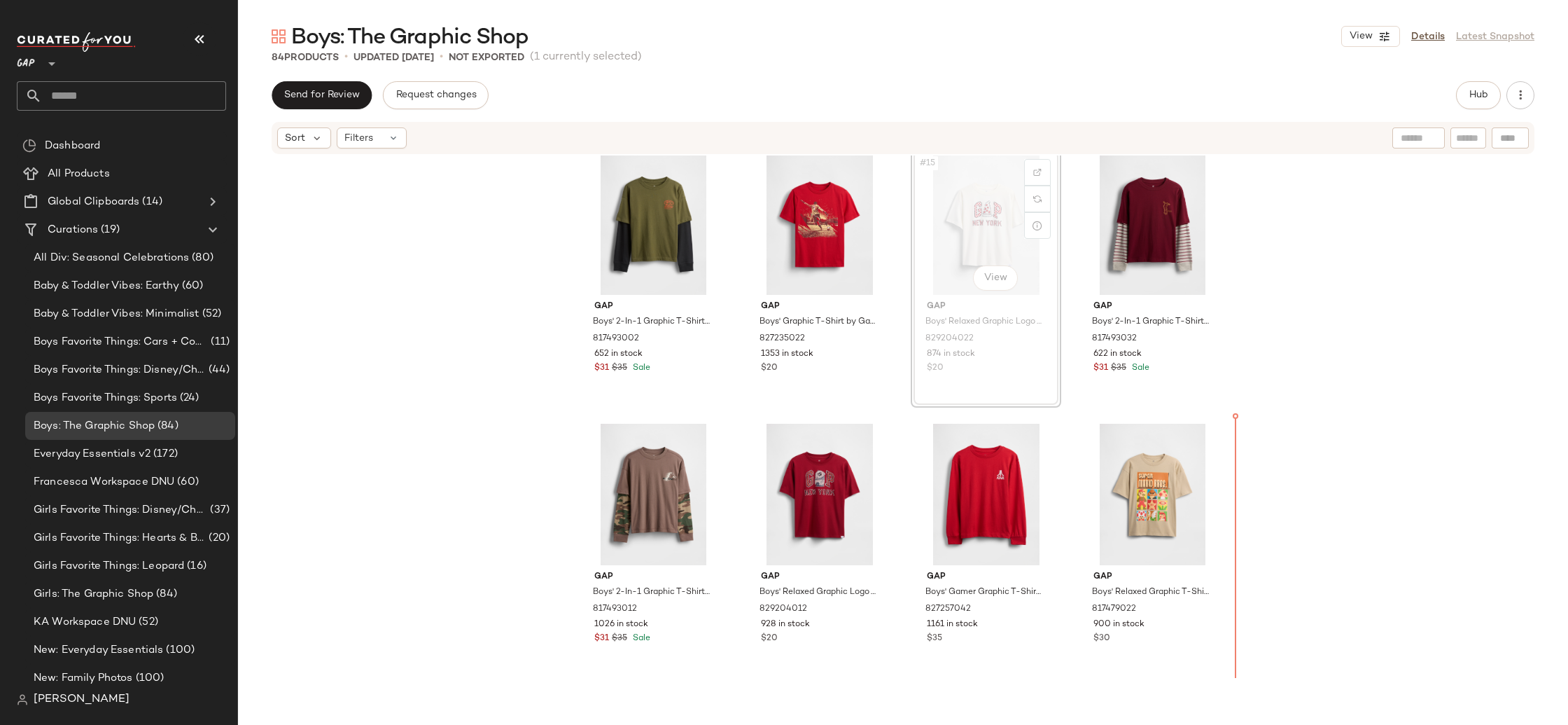
scroll to position [835, 0]
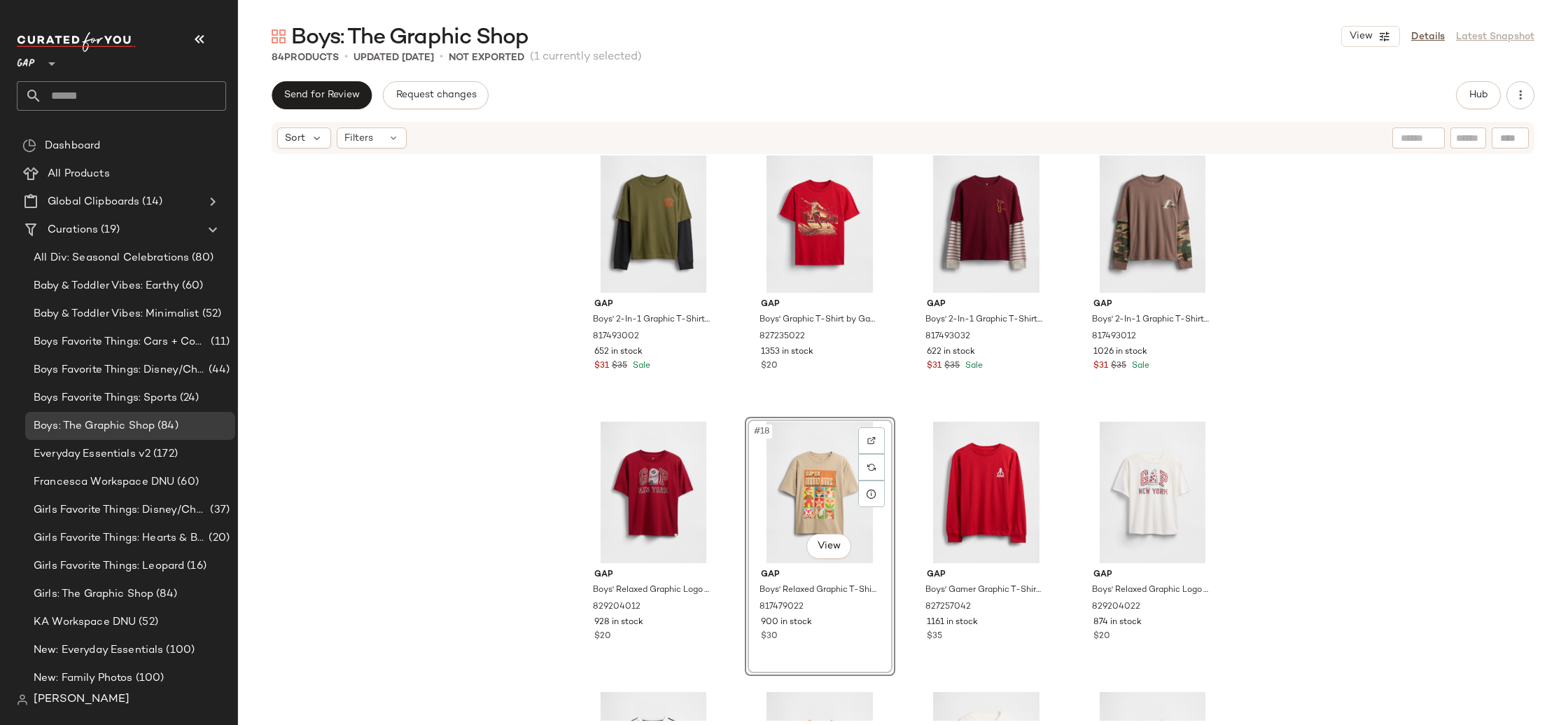
click at [1440, 534] on div "Gap Boys' Soccer Jersey Logo T-Shirt by Gap Red Delicious Size XS (4/5) 8014180…" at bounding box center [902, 438] width 1330 height 565
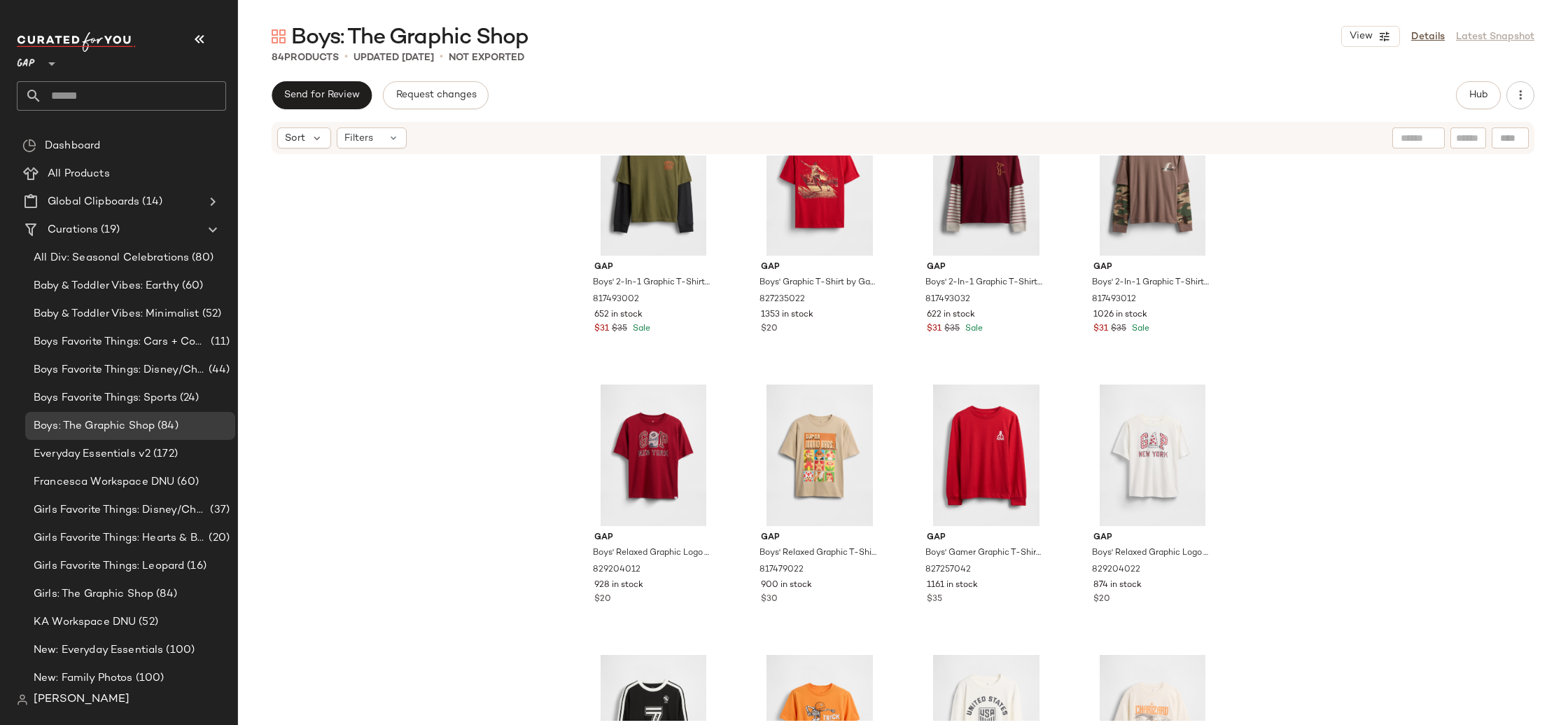
scroll to position [949, 0]
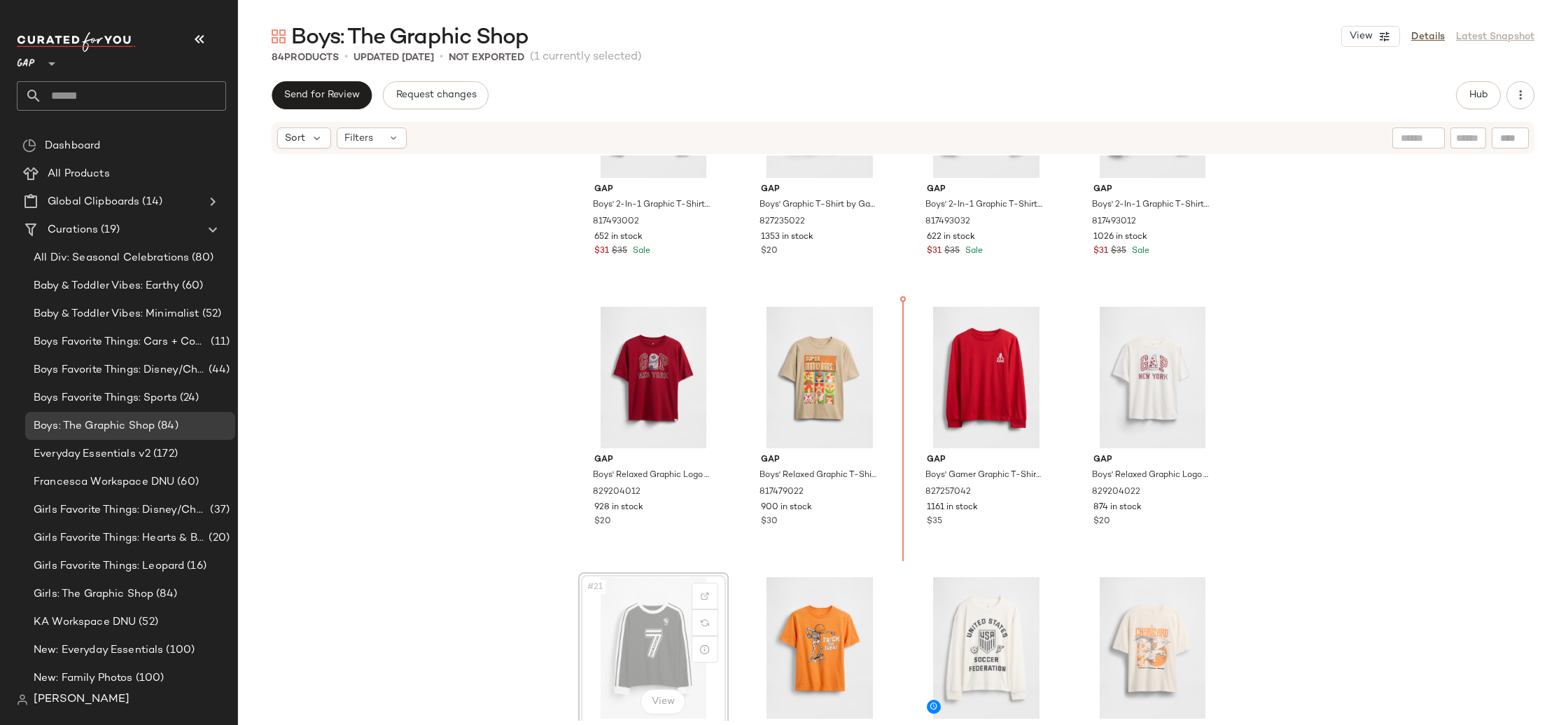
scroll to position [952, 0]
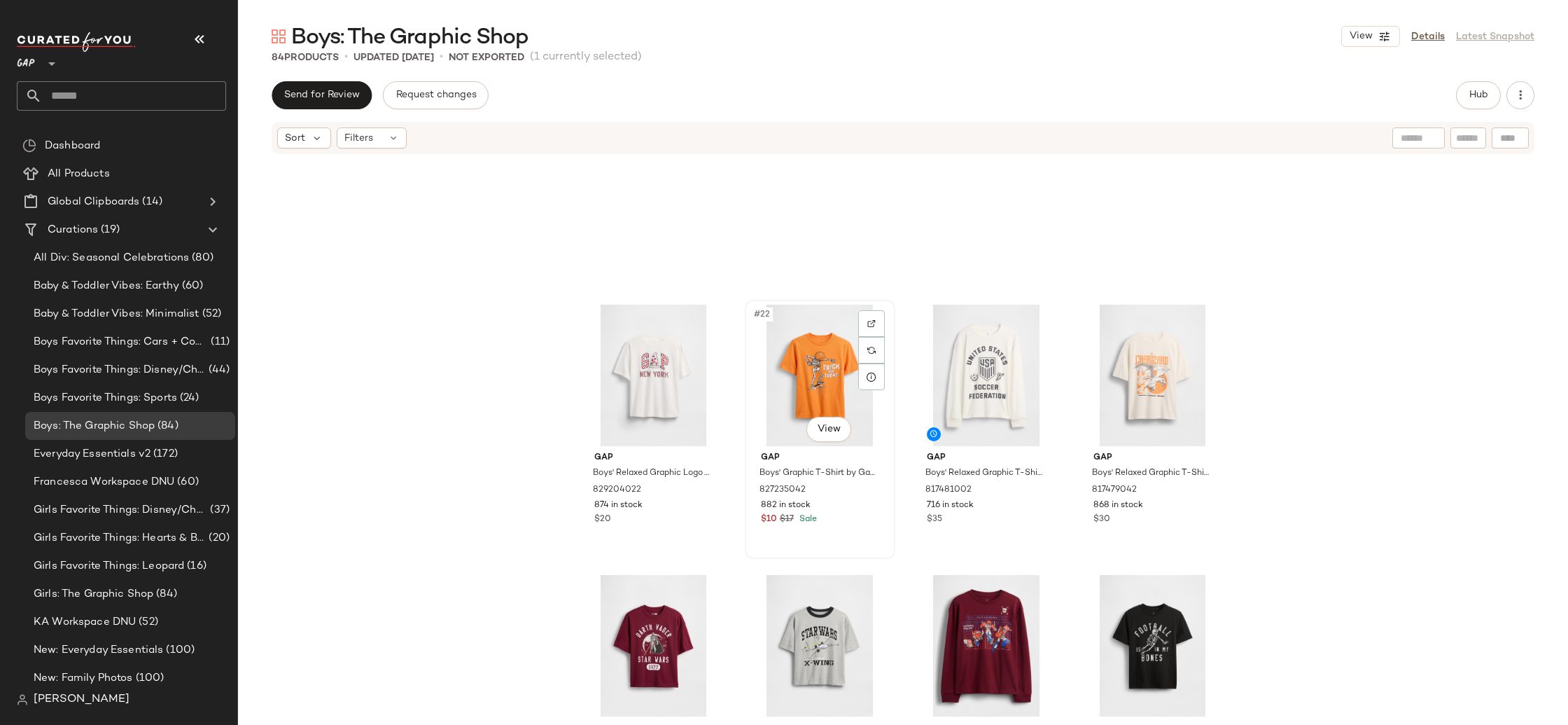
scroll to position [1176, 0]
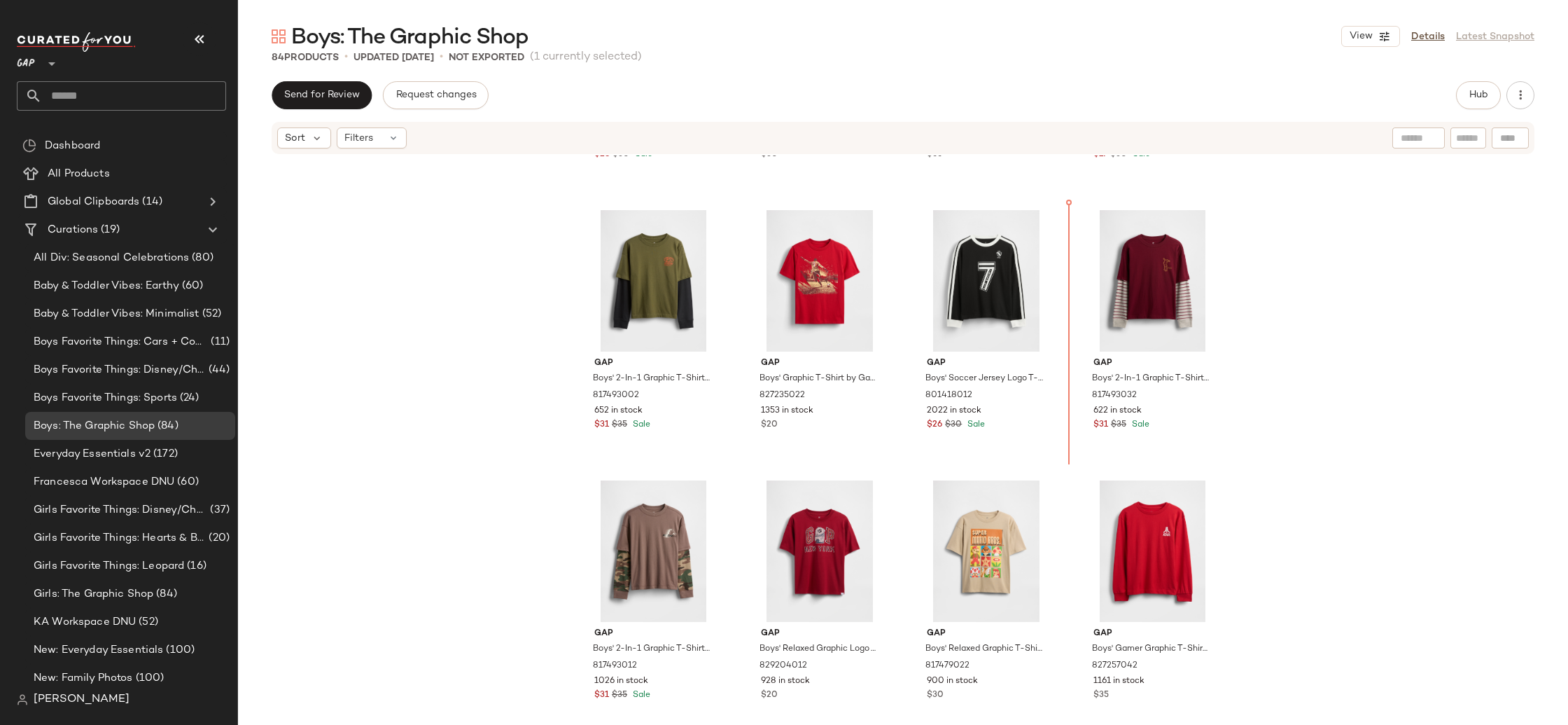
drag, startPoint x: 1146, startPoint y: 673, endPoint x: 1065, endPoint y: 348, distance: 334.9
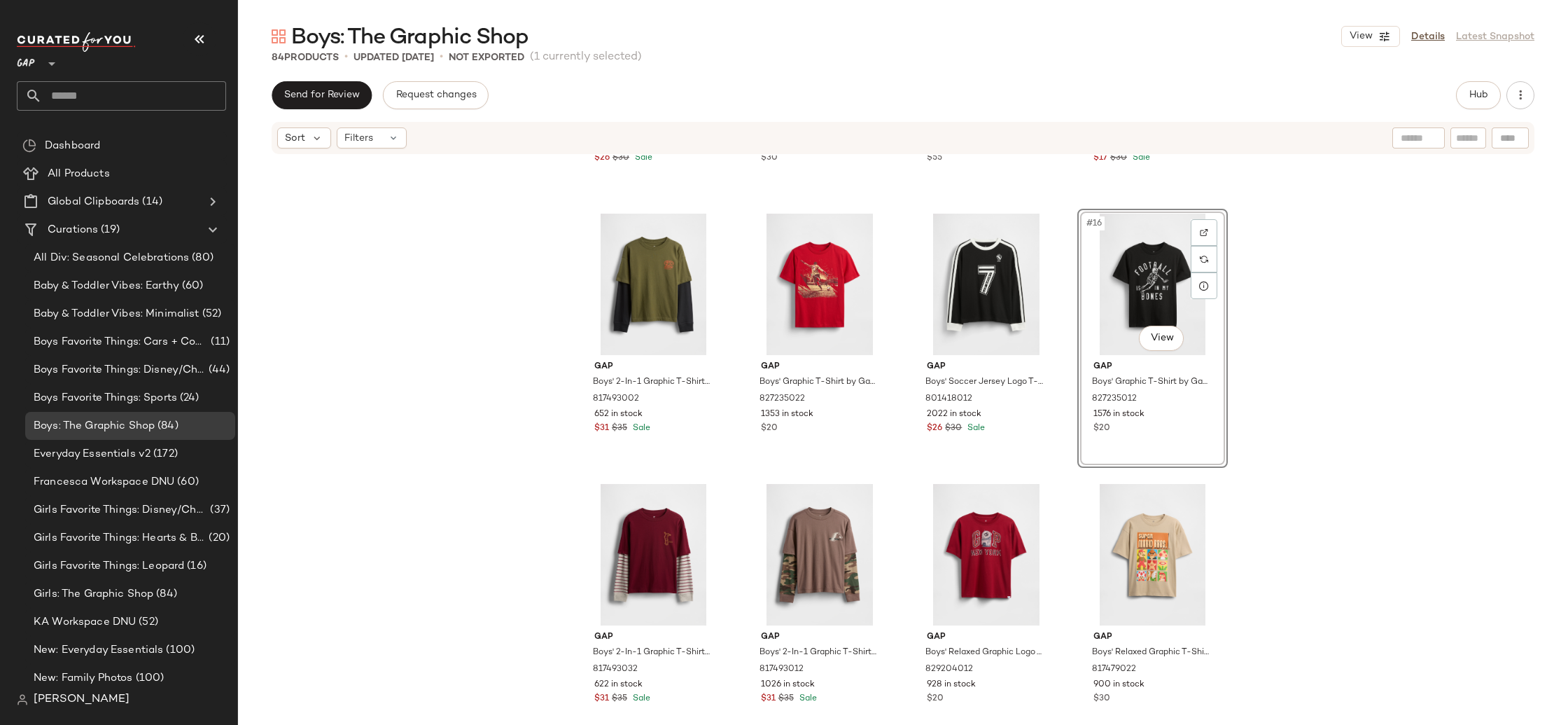
click at [1327, 364] on div "Gap Boys' Soccer Jersey Logo T-Shirt by Gap Red Delicious Size XS (4/5) 8014180…" at bounding box center [902, 438] width 1330 height 565
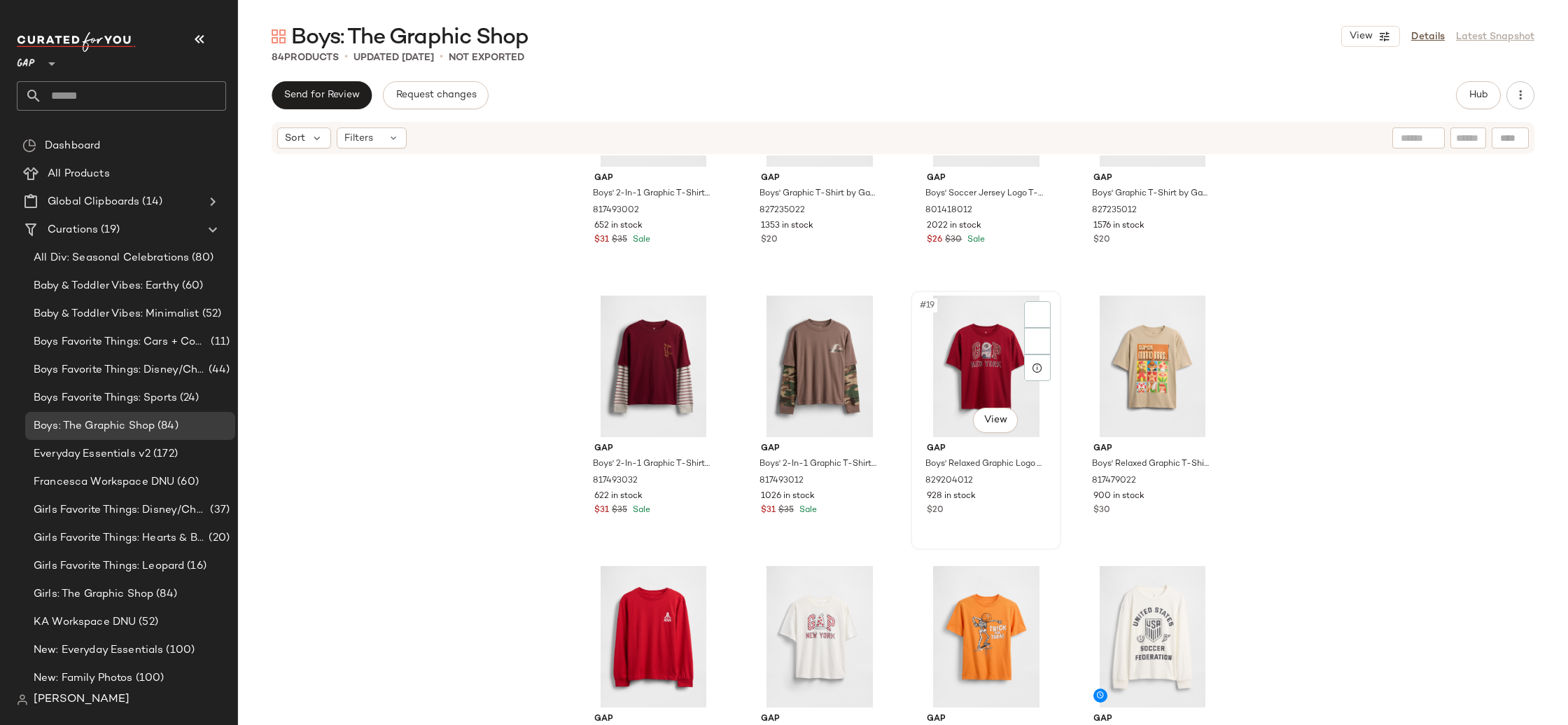
scroll to position [789, 0]
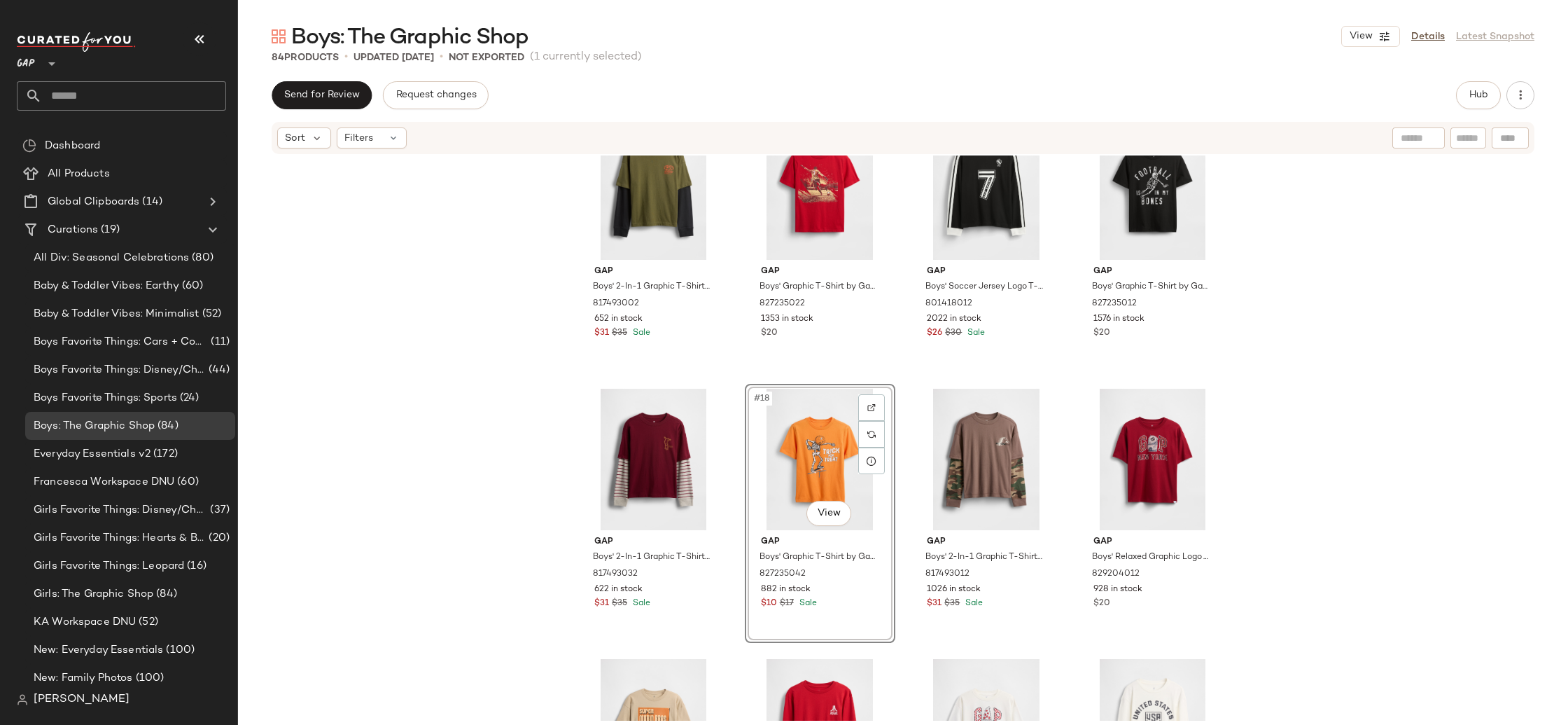
scroll to position [944, 0]
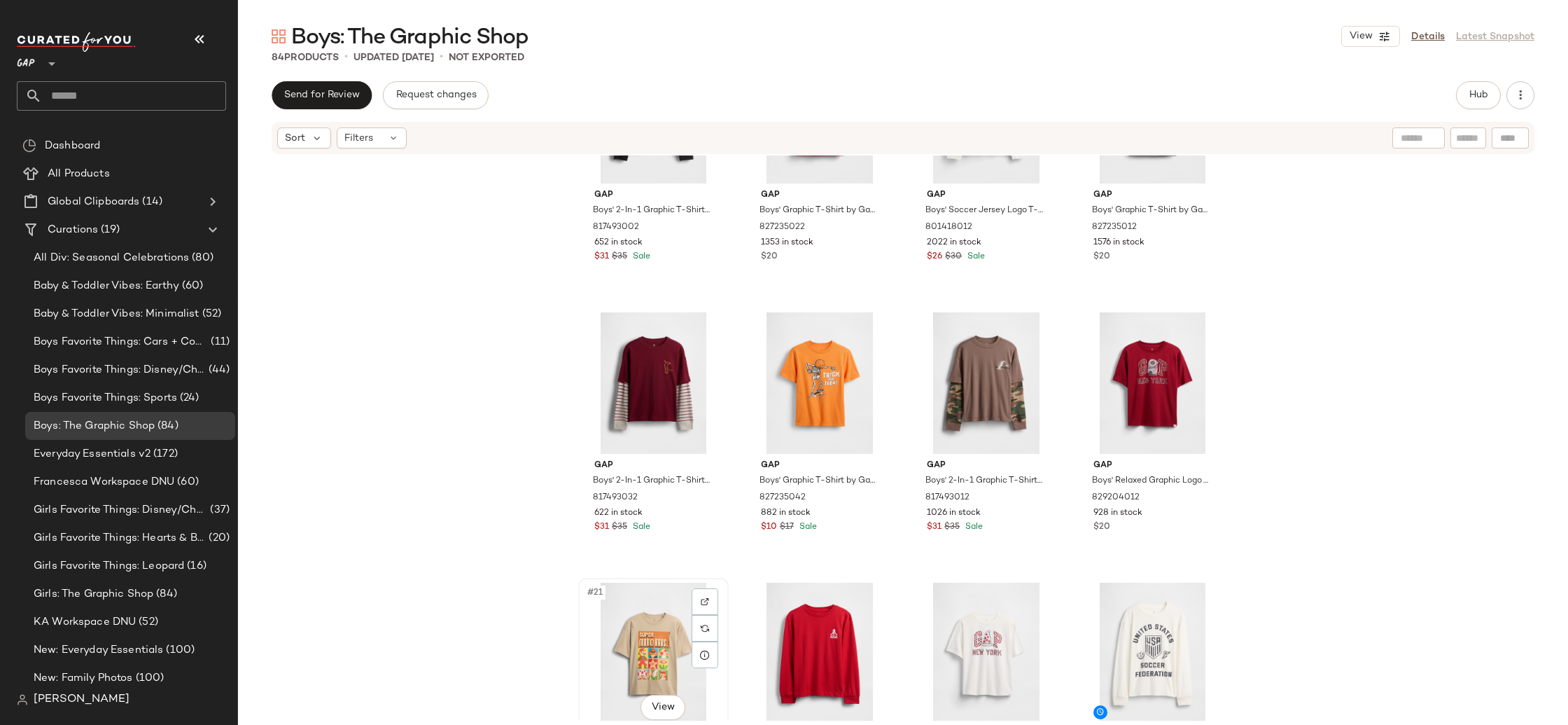
scroll to position [946, 0]
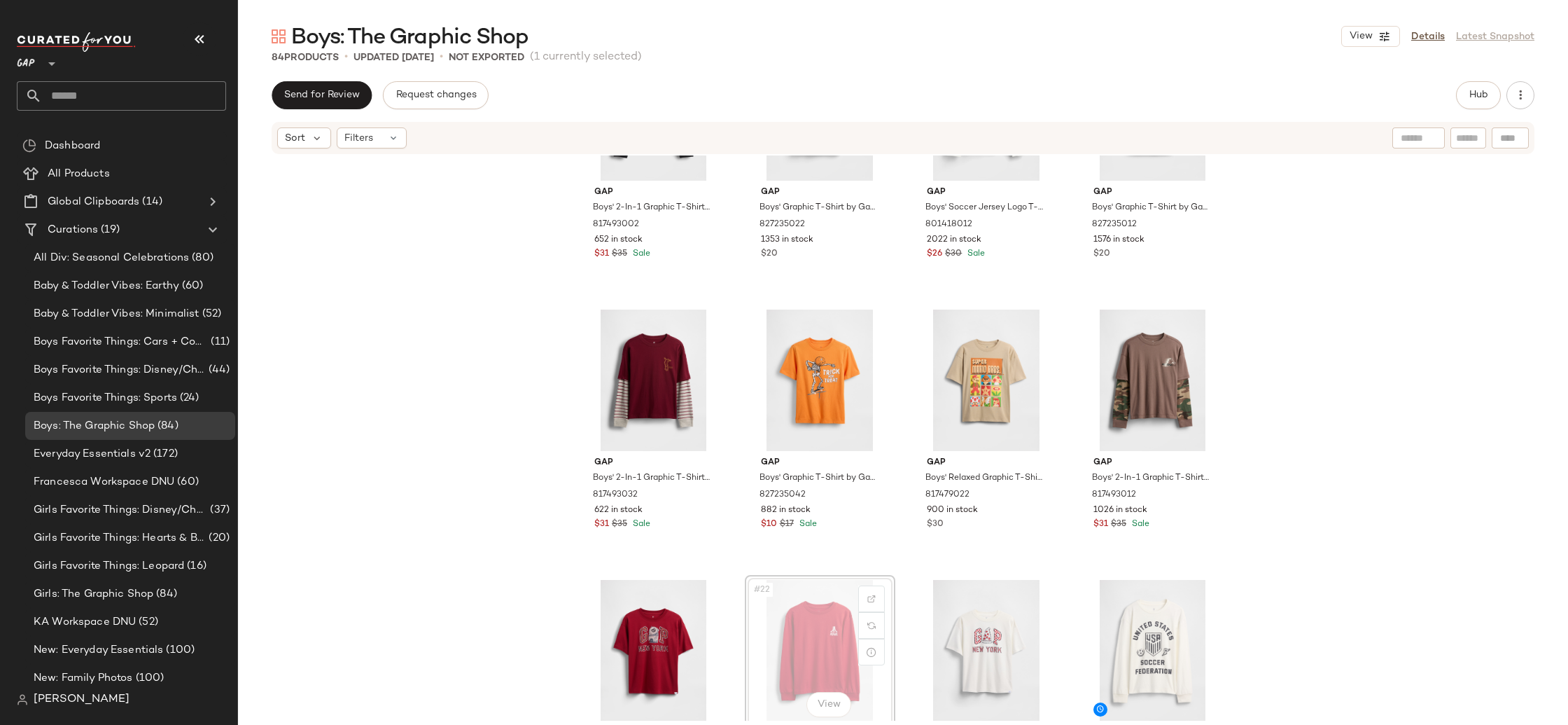
scroll to position [951, 0]
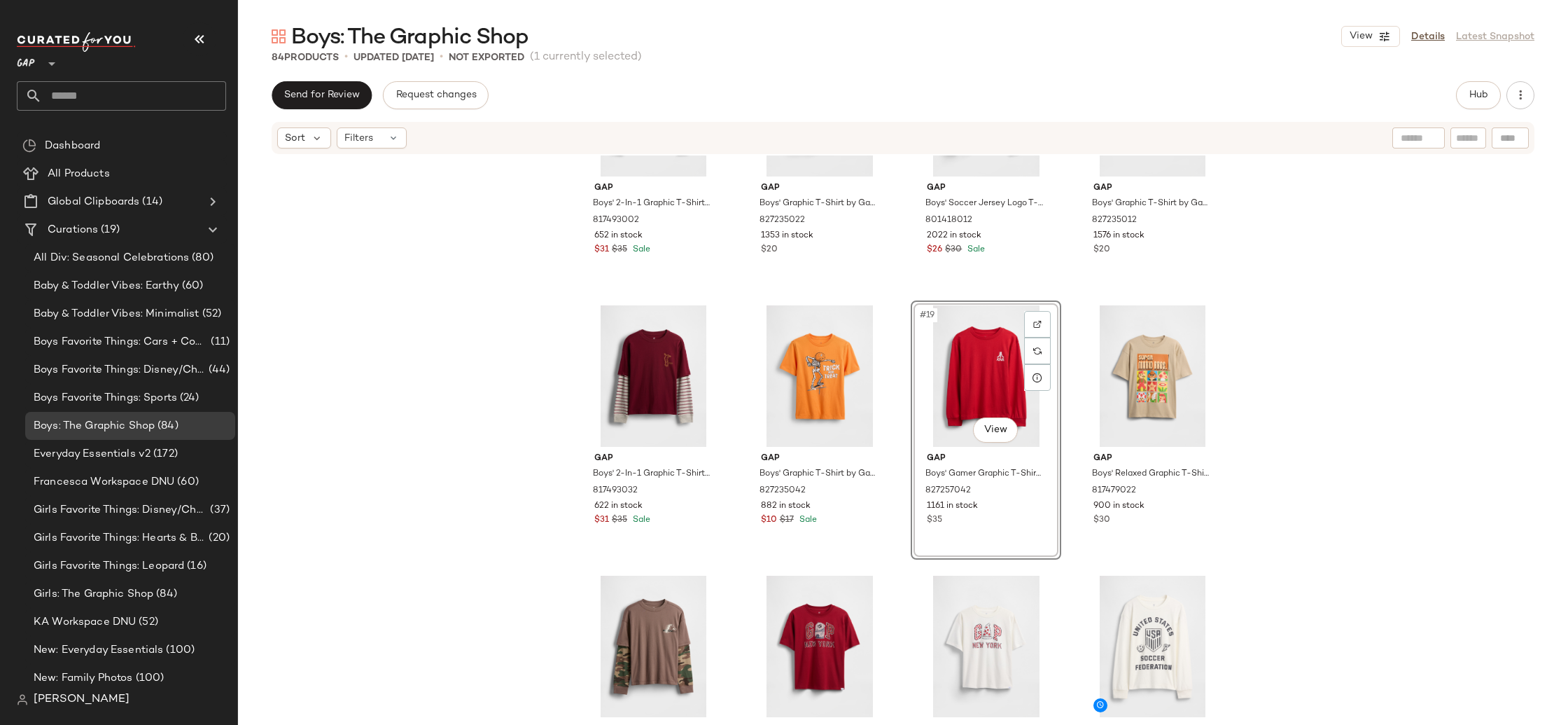
click at [1351, 470] on div "Gap Boys' 2-In-1 Graphic T-Shirt by Gap Army Jacket Green Size XS (4/5) 8174930…" at bounding box center [902, 438] width 1330 height 565
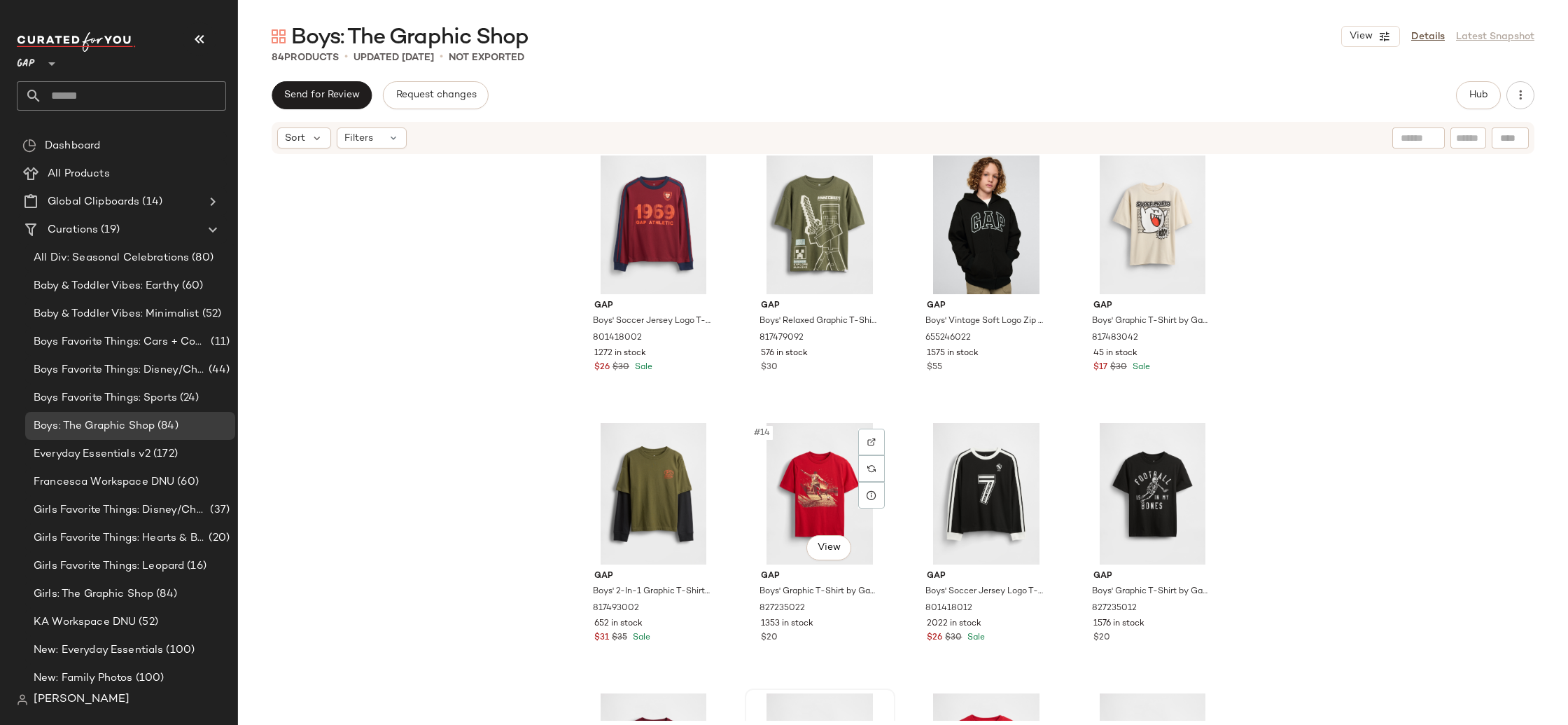
scroll to position [566, 0]
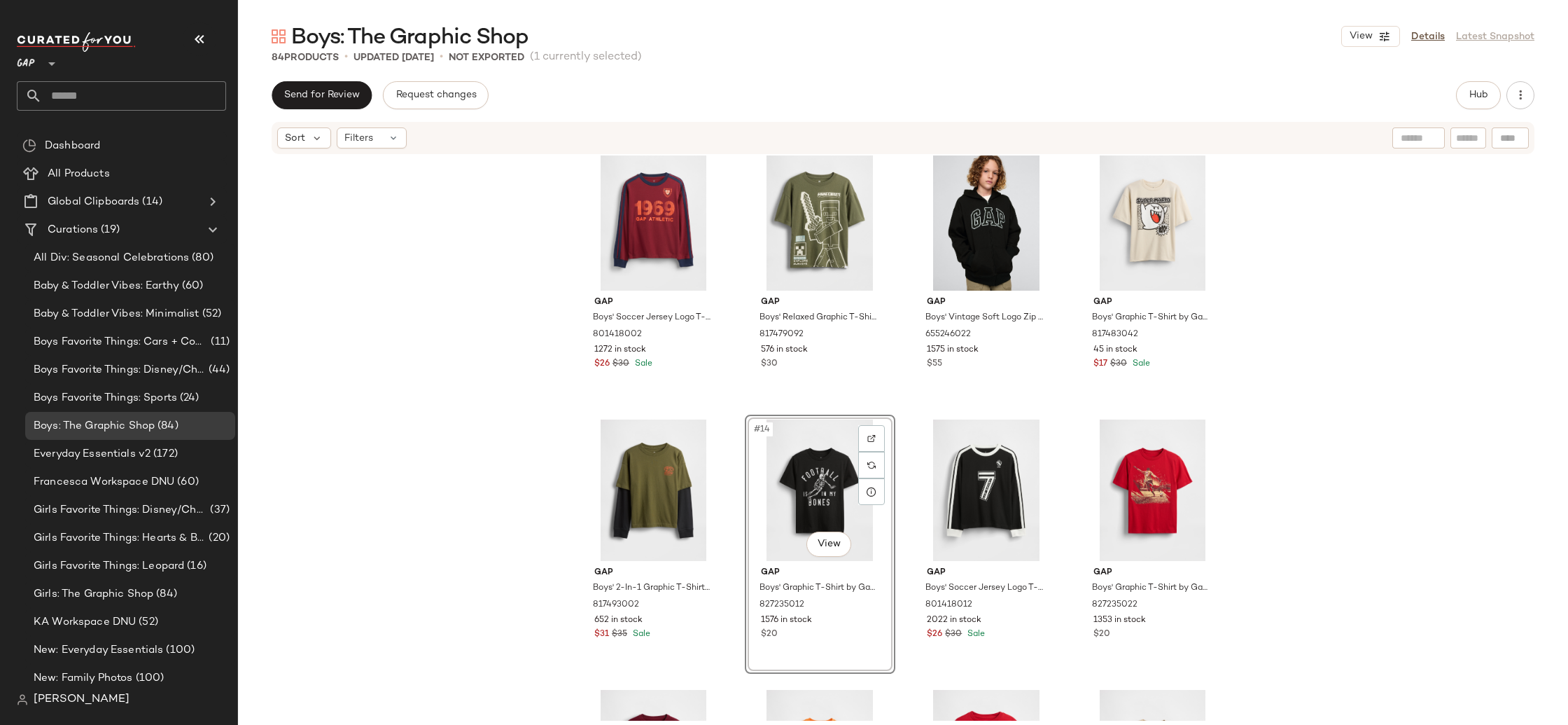
click at [536, 516] on div "Gap Boys' Soccer Jersey Logo T-Shirt by Gap Red Delicious Size XS (4/5) 8014180…" at bounding box center [902, 438] width 1330 height 565
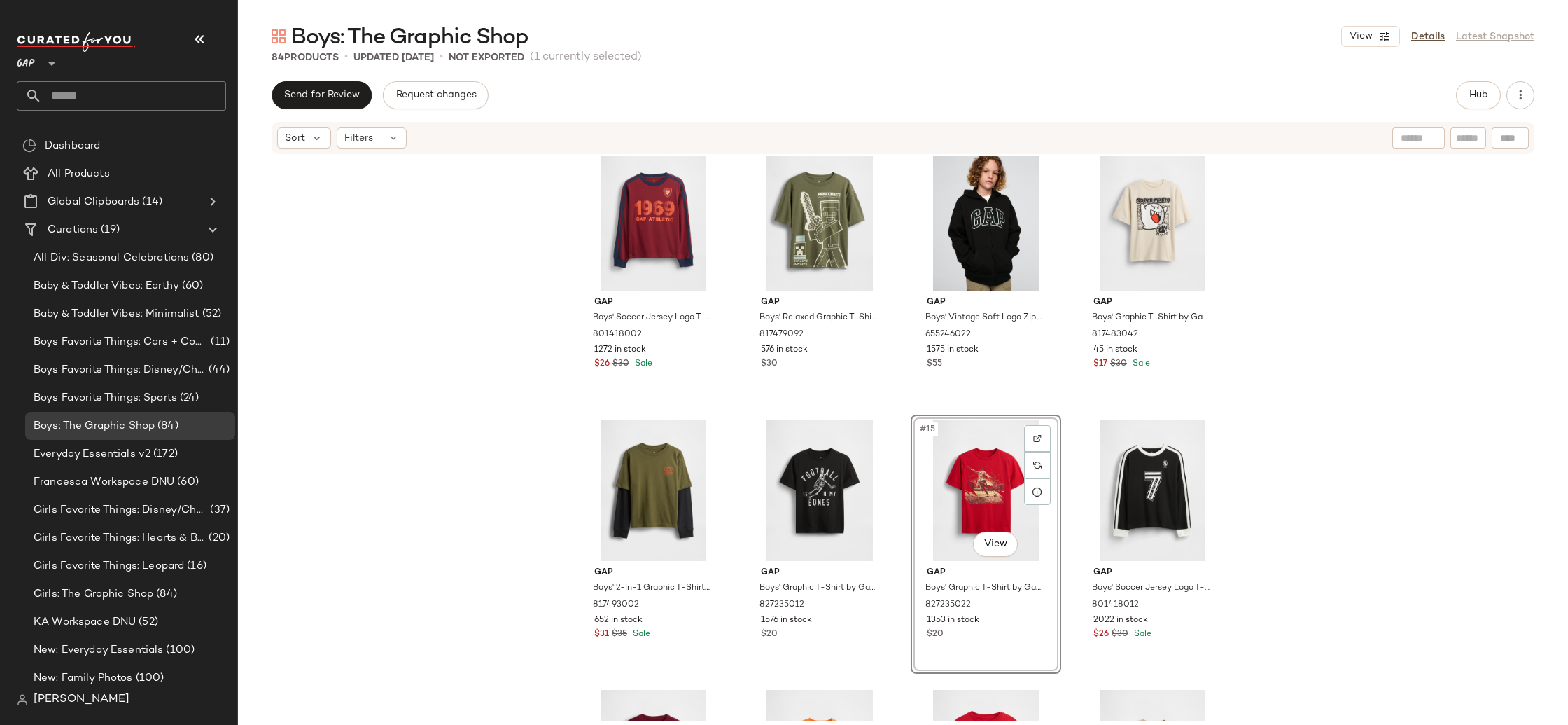
click at [1370, 464] on div "Gap Boys' Soccer Jersey Logo T-Shirt by Gap Red Delicious Size XS (4/5) 8014180…" at bounding box center [902, 438] width 1330 height 565
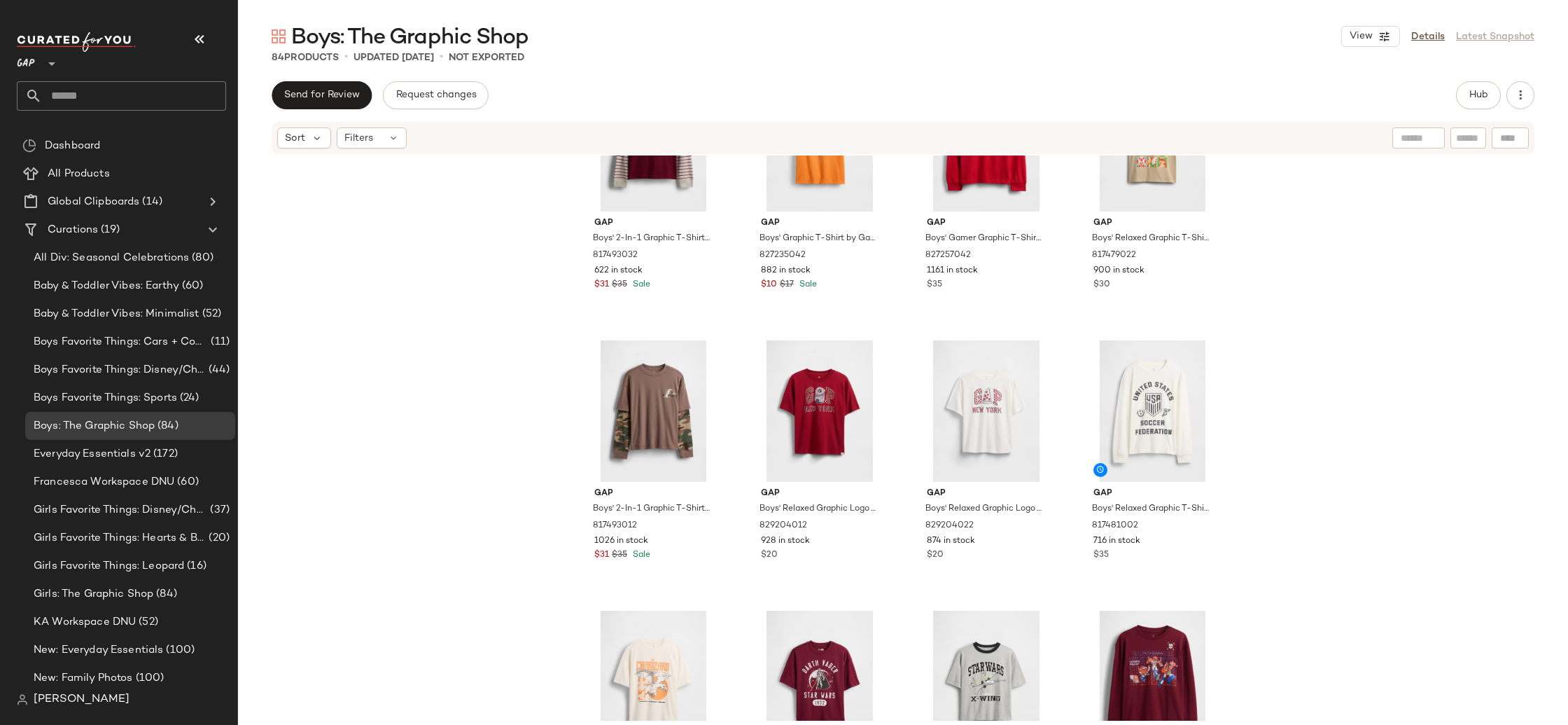
scroll to position [1266, 0]
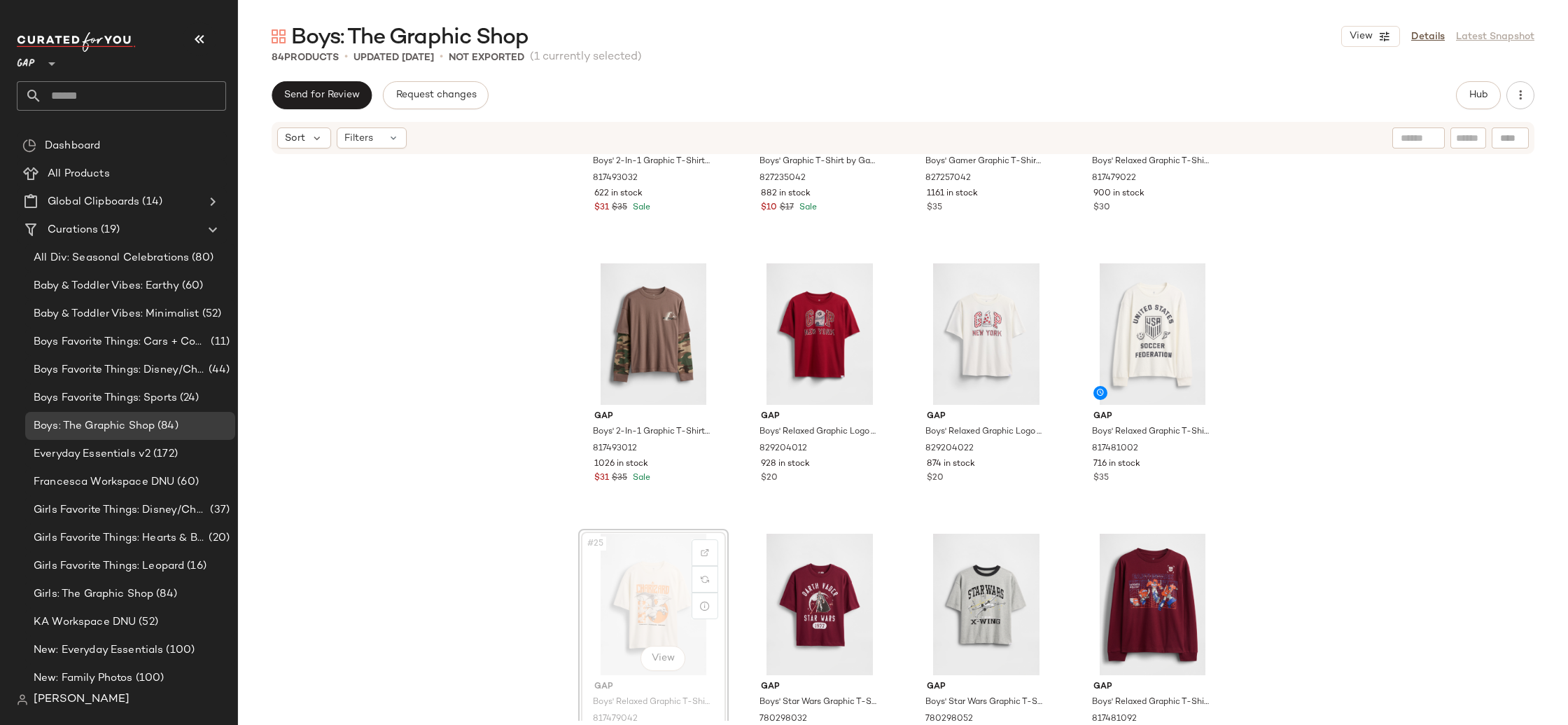
scroll to position [1266, 0]
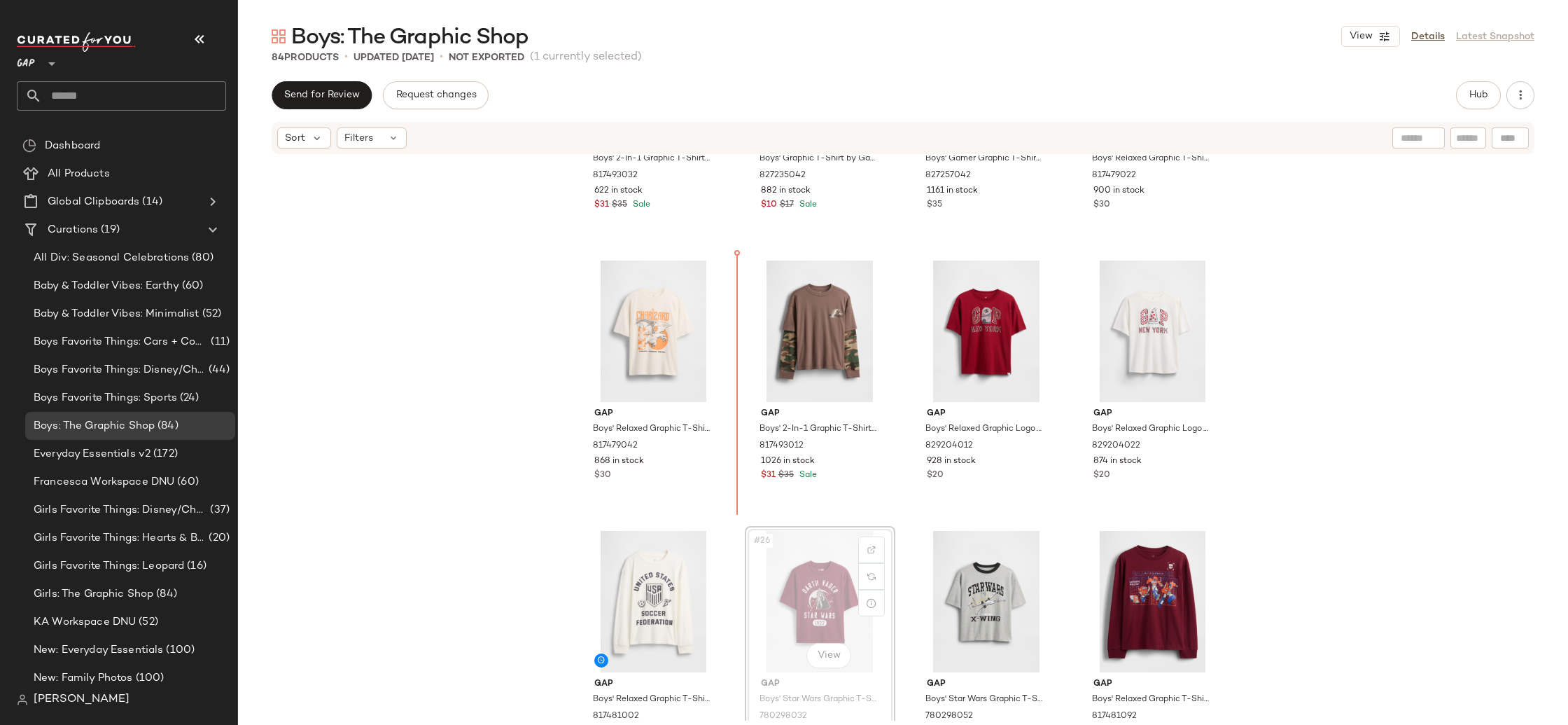
scroll to position [1269, 0]
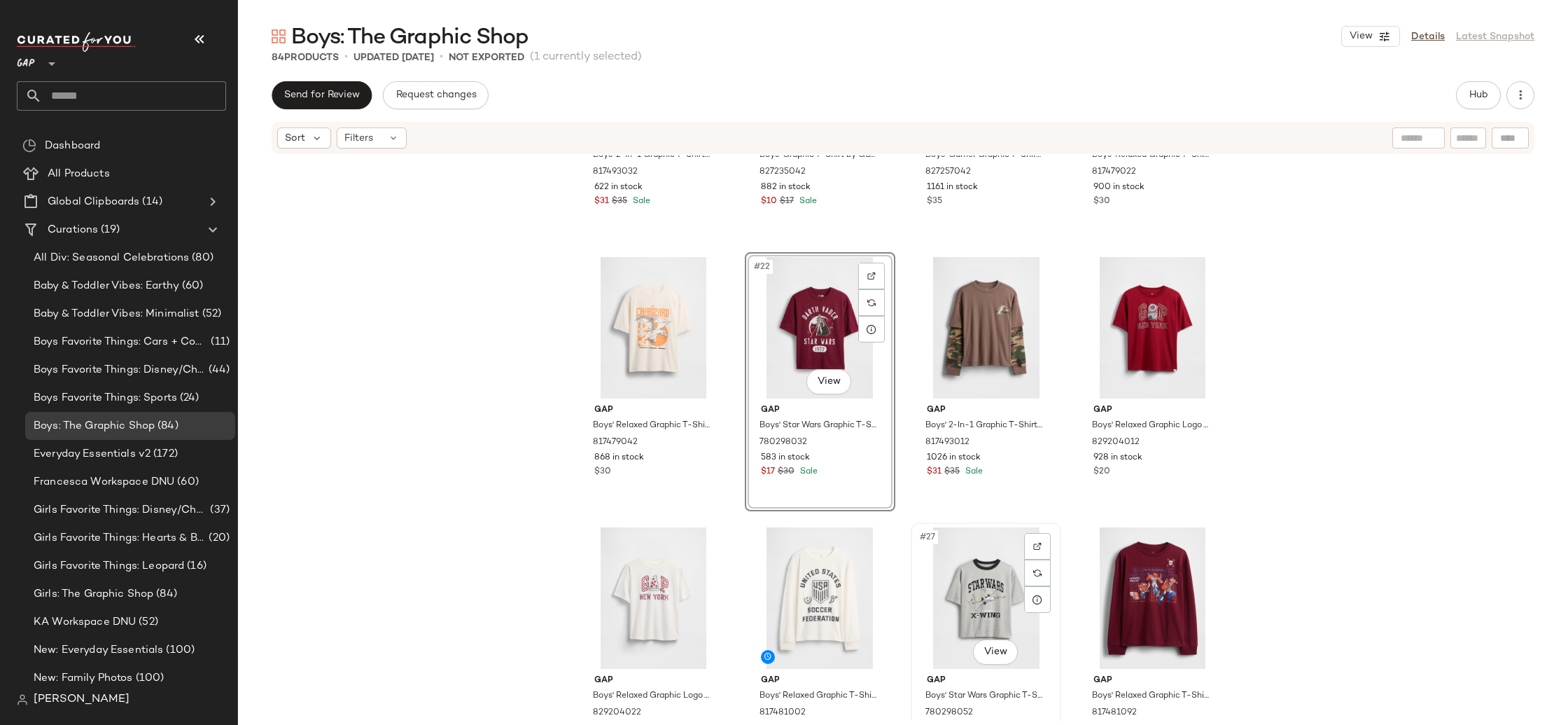
scroll to position [1272, 0]
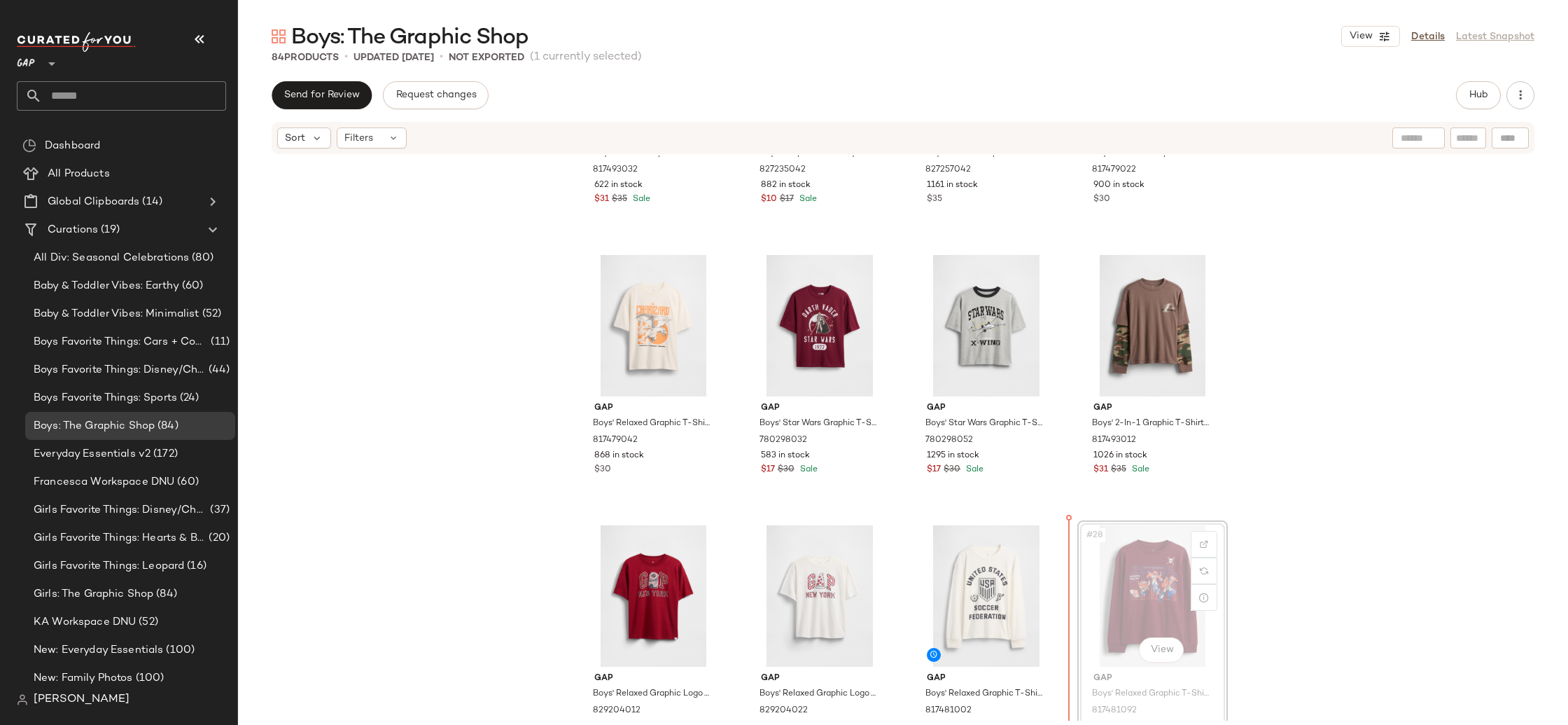
scroll to position [1274, 0]
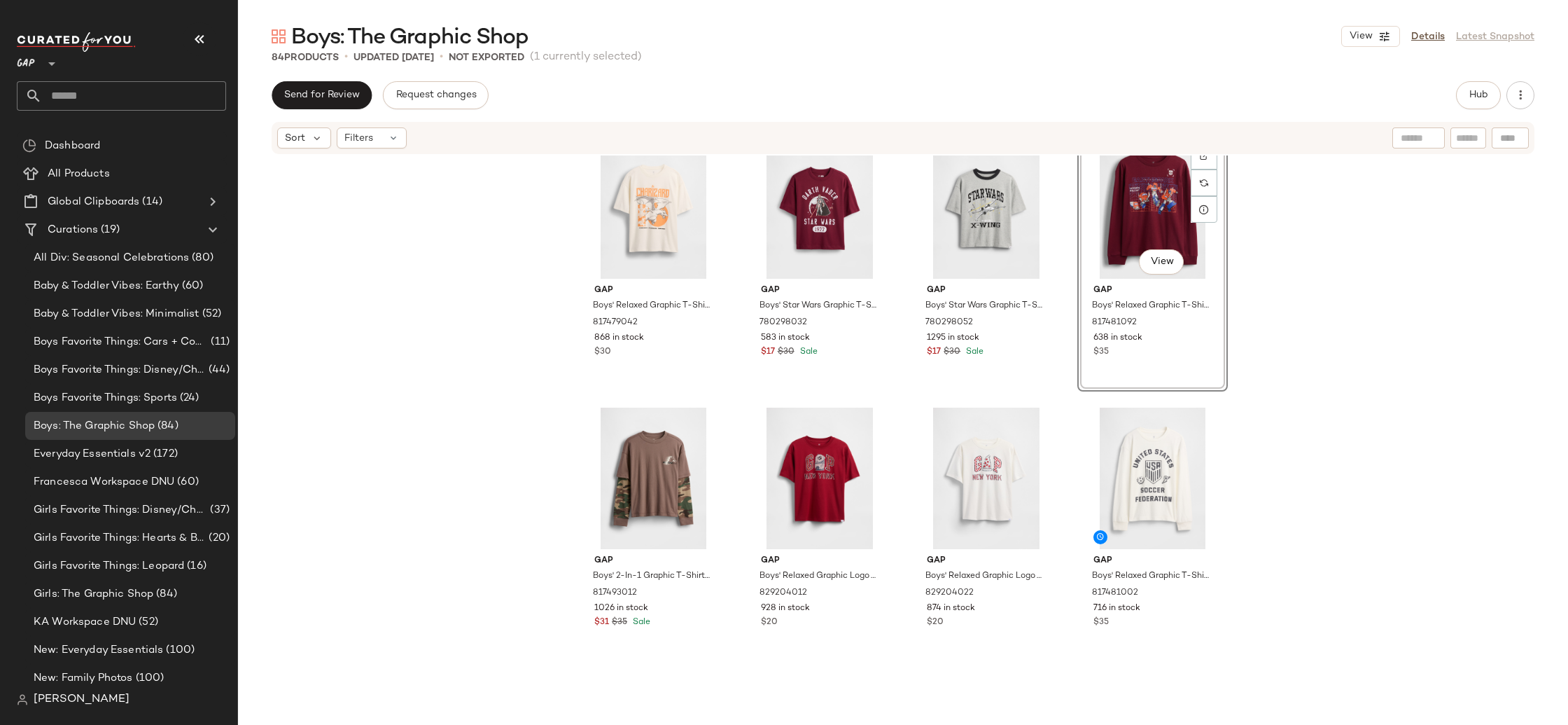
scroll to position [1515, 0]
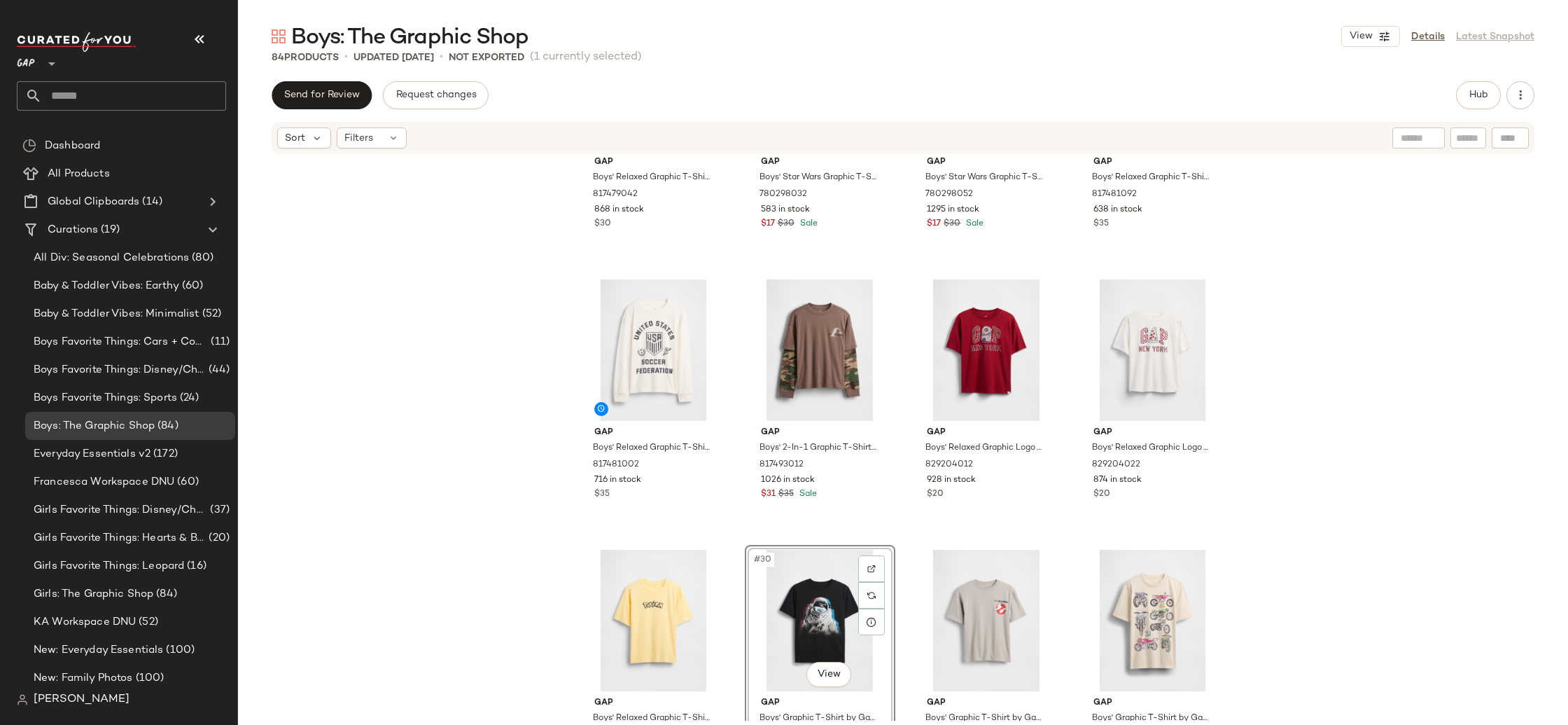
scroll to position [1516, 0]
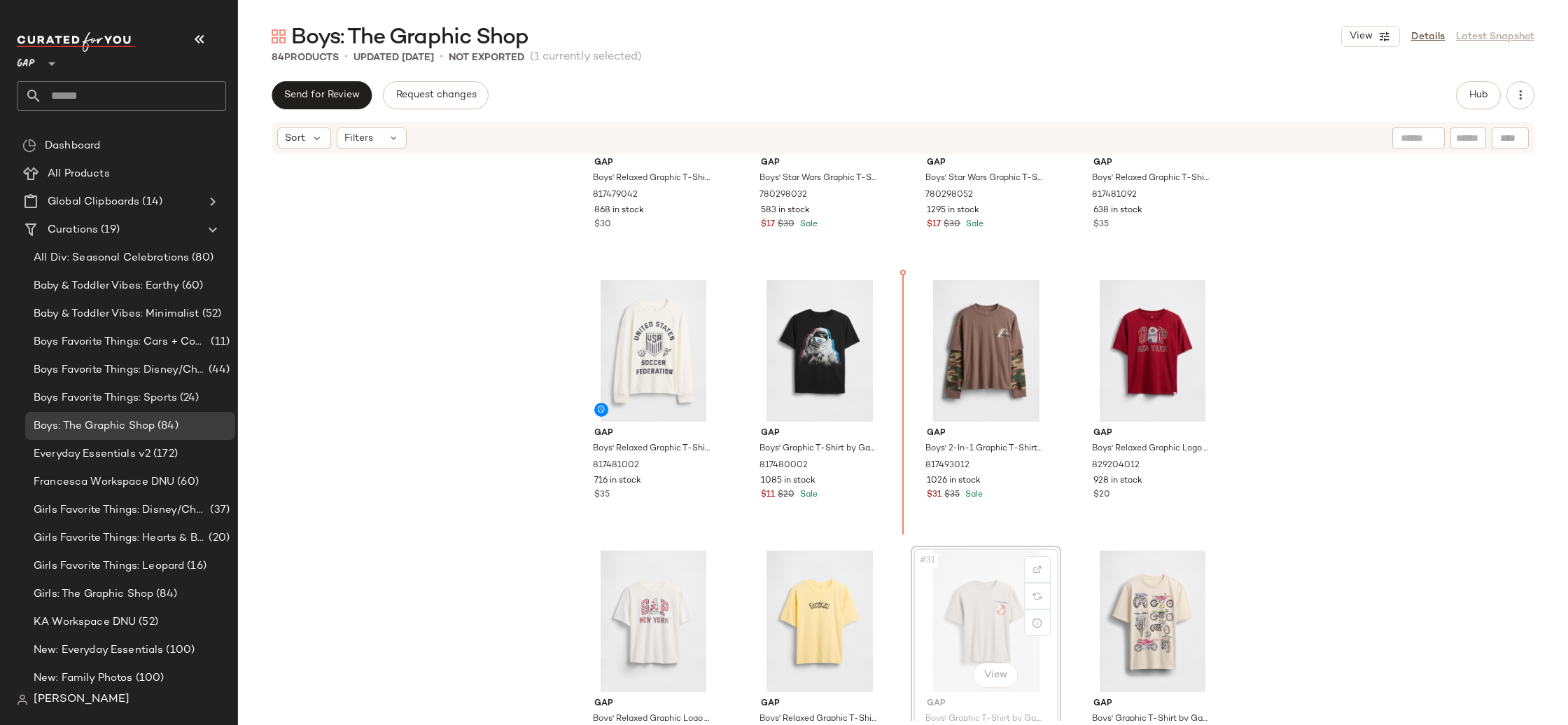
scroll to position [1519, 0]
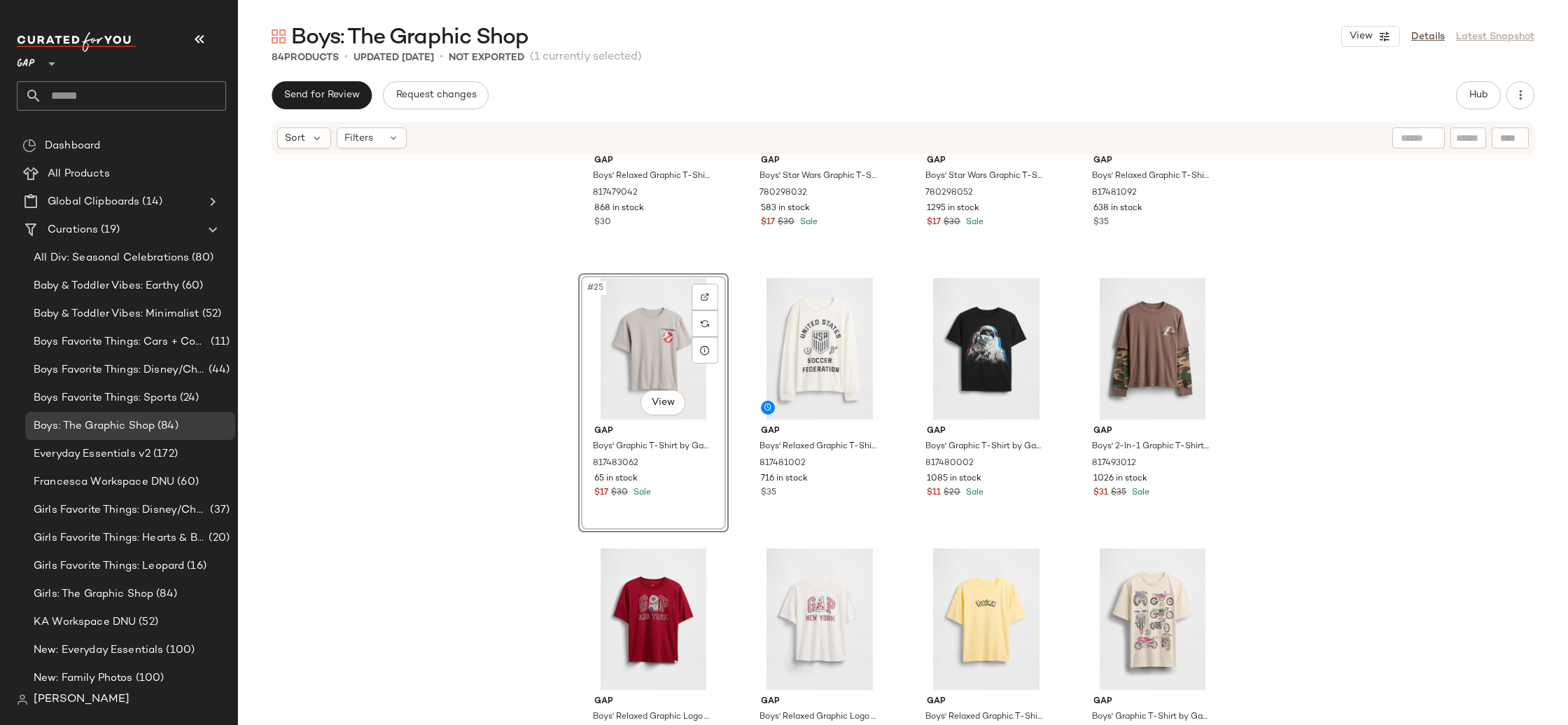
click at [506, 462] on div "Gap Boys' Relaxed Graphic T-Shirt by Gap Pokemon Off White Size M (8) 817479042…" at bounding box center [902, 438] width 1330 height 565
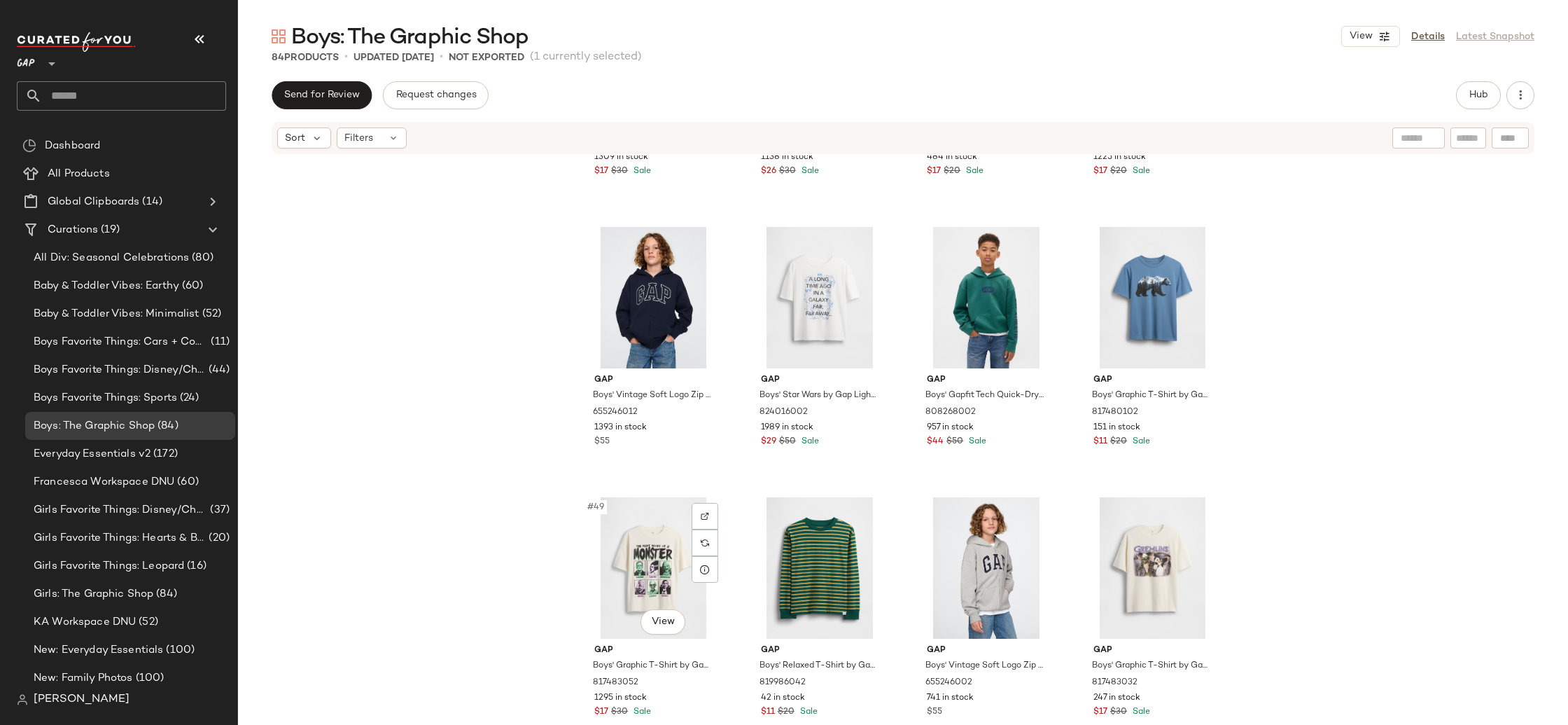
scroll to position [3037, 0]
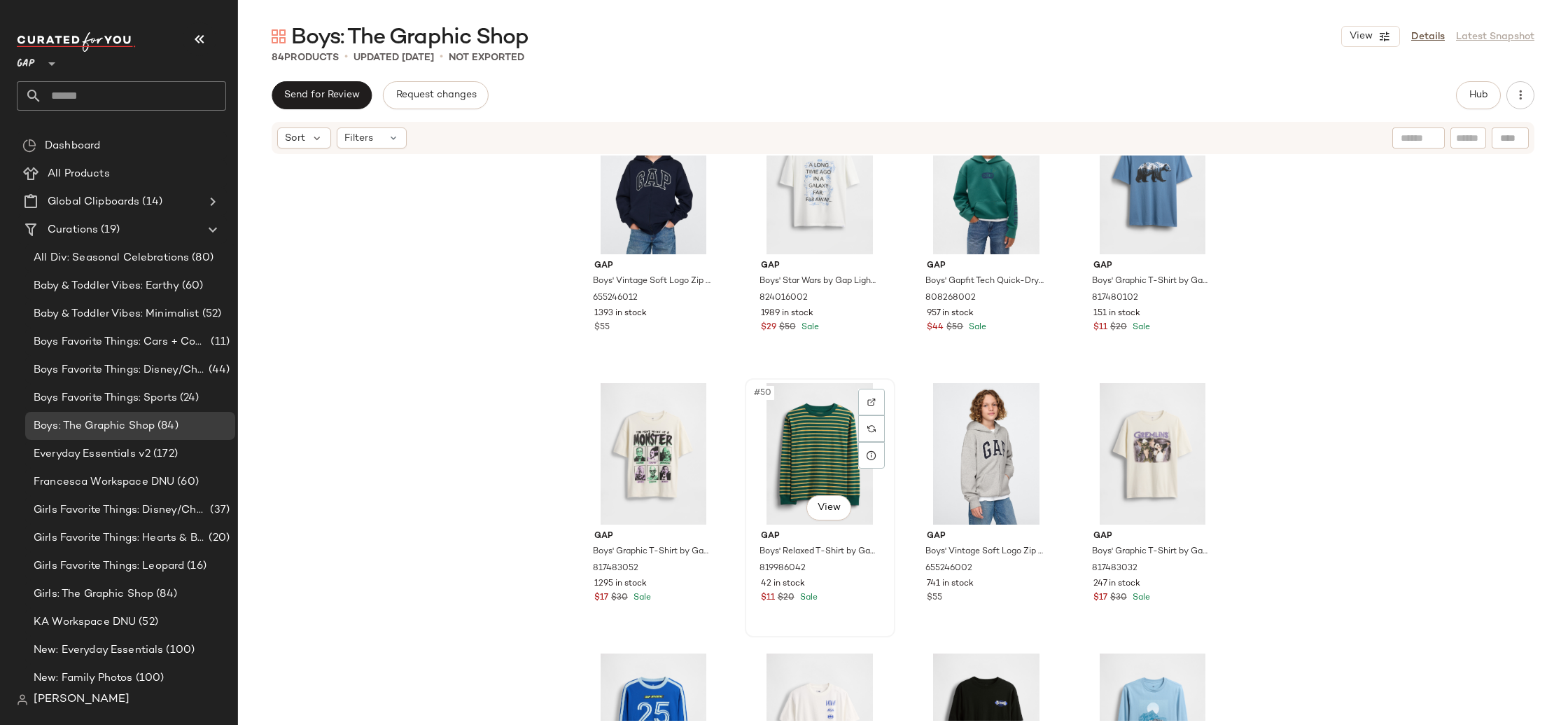
click at [785, 422] on div "#50 View" at bounding box center [820, 453] width 141 height 141
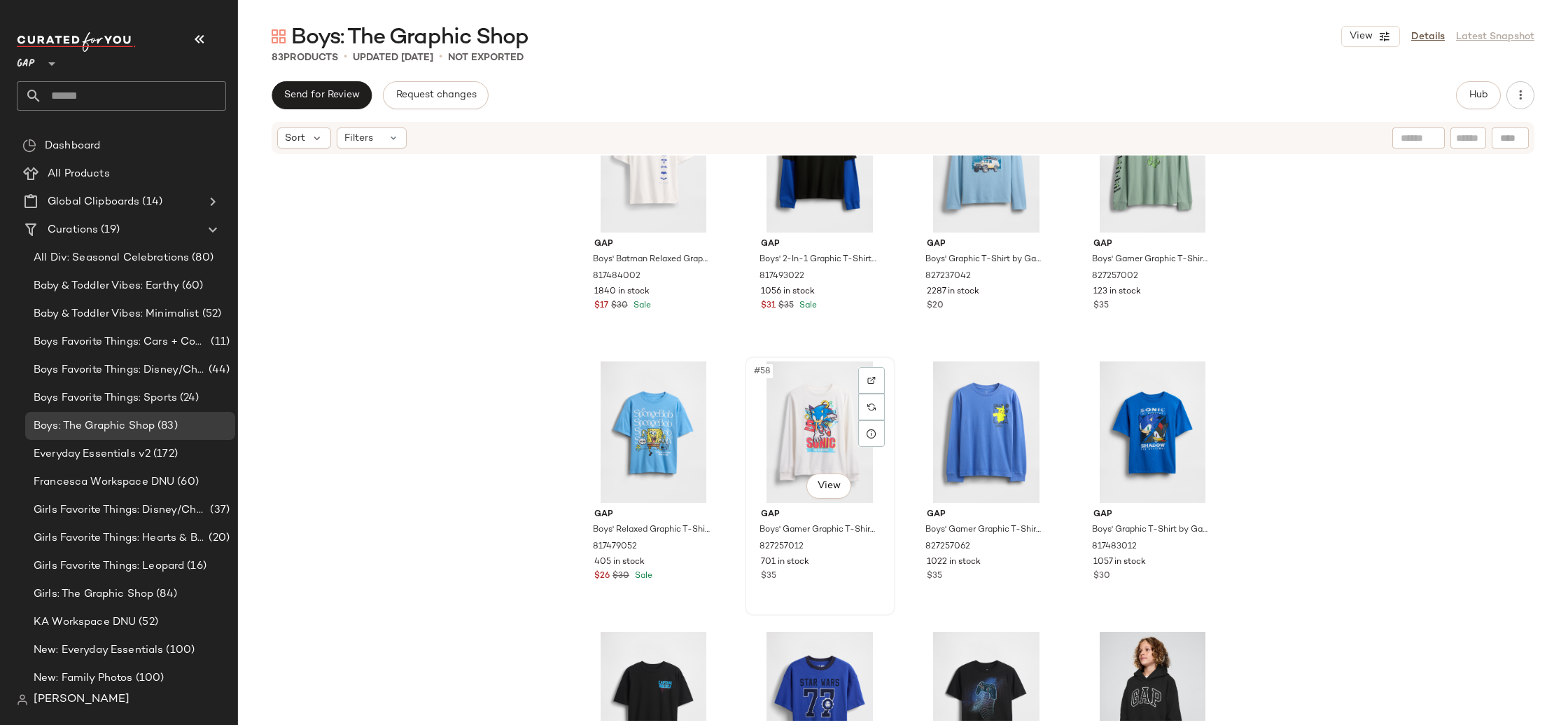
scroll to position [3653, 0]
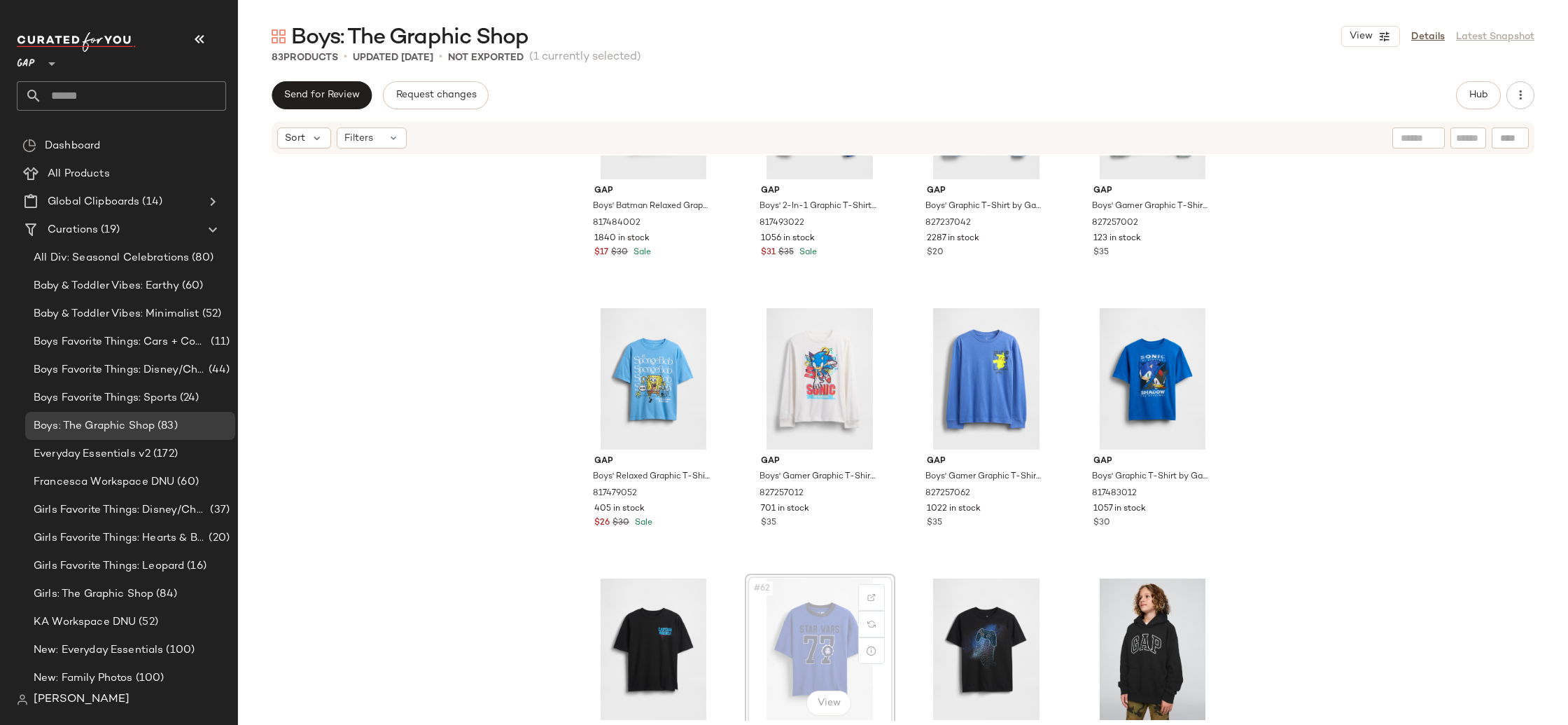
scroll to position [3663, 0]
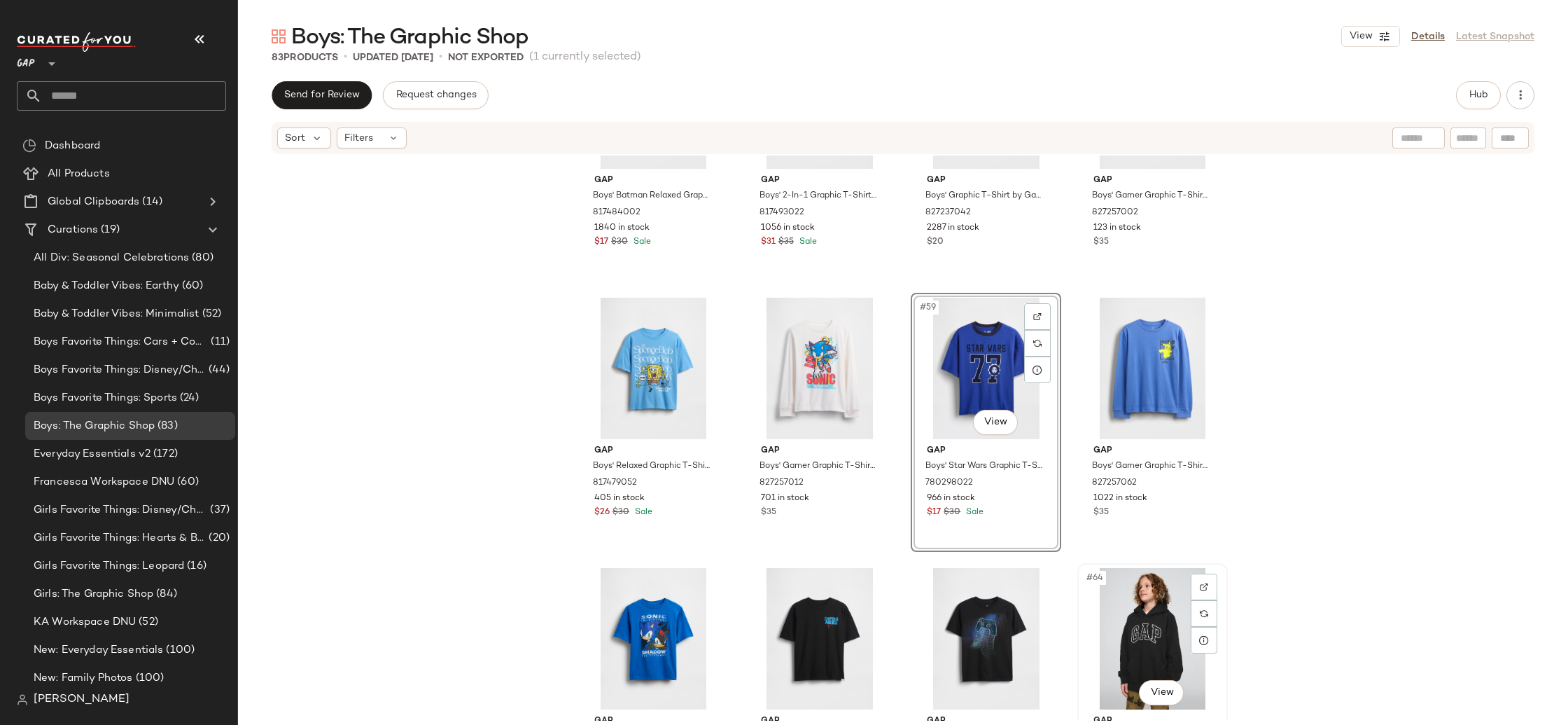
scroll to position [3666, 0]
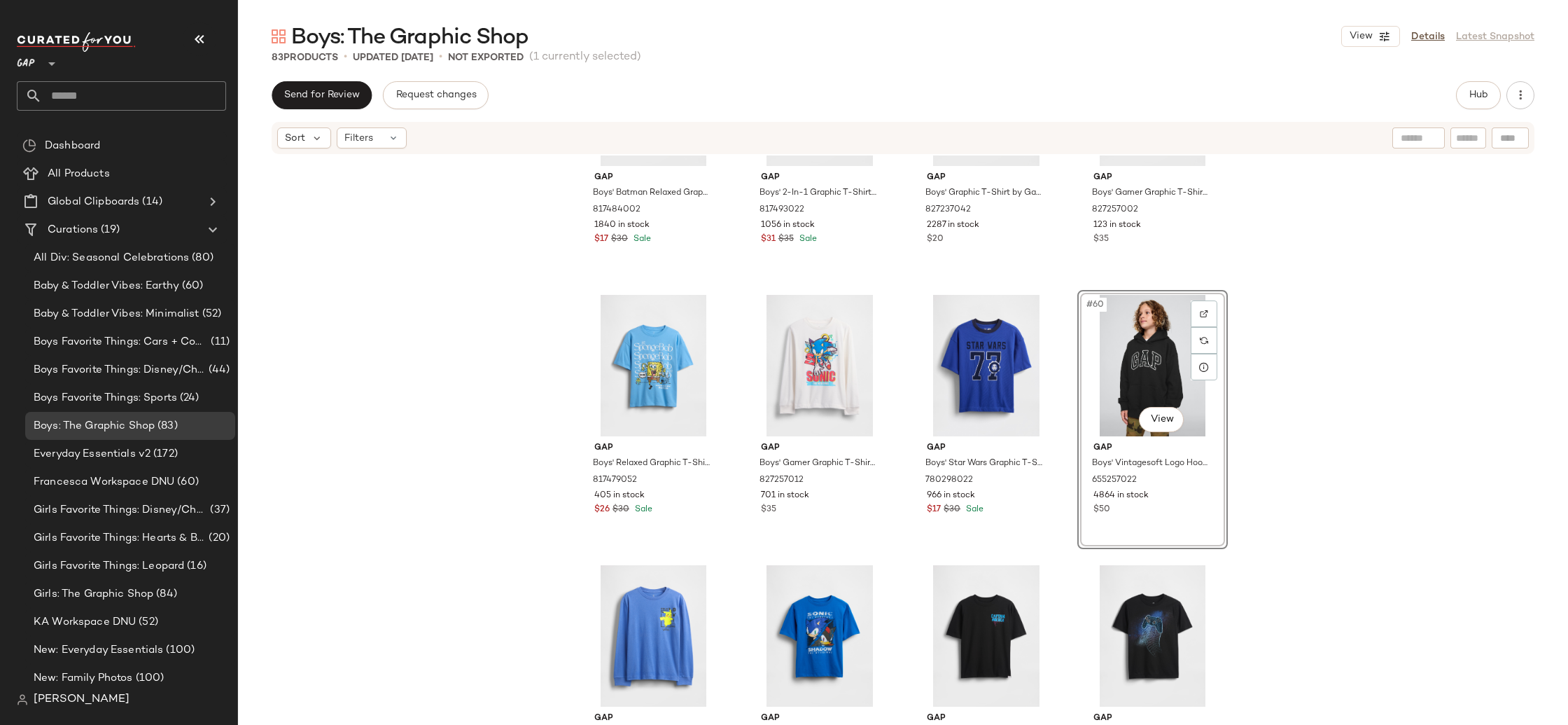
click at [1309, 546] on div "Gap Boys' Batman Relaxed Graphic T-Shirt by Gap New Off White Size XS (4/5) 817…" at bounding box center [902, 438] width 1330 height 565
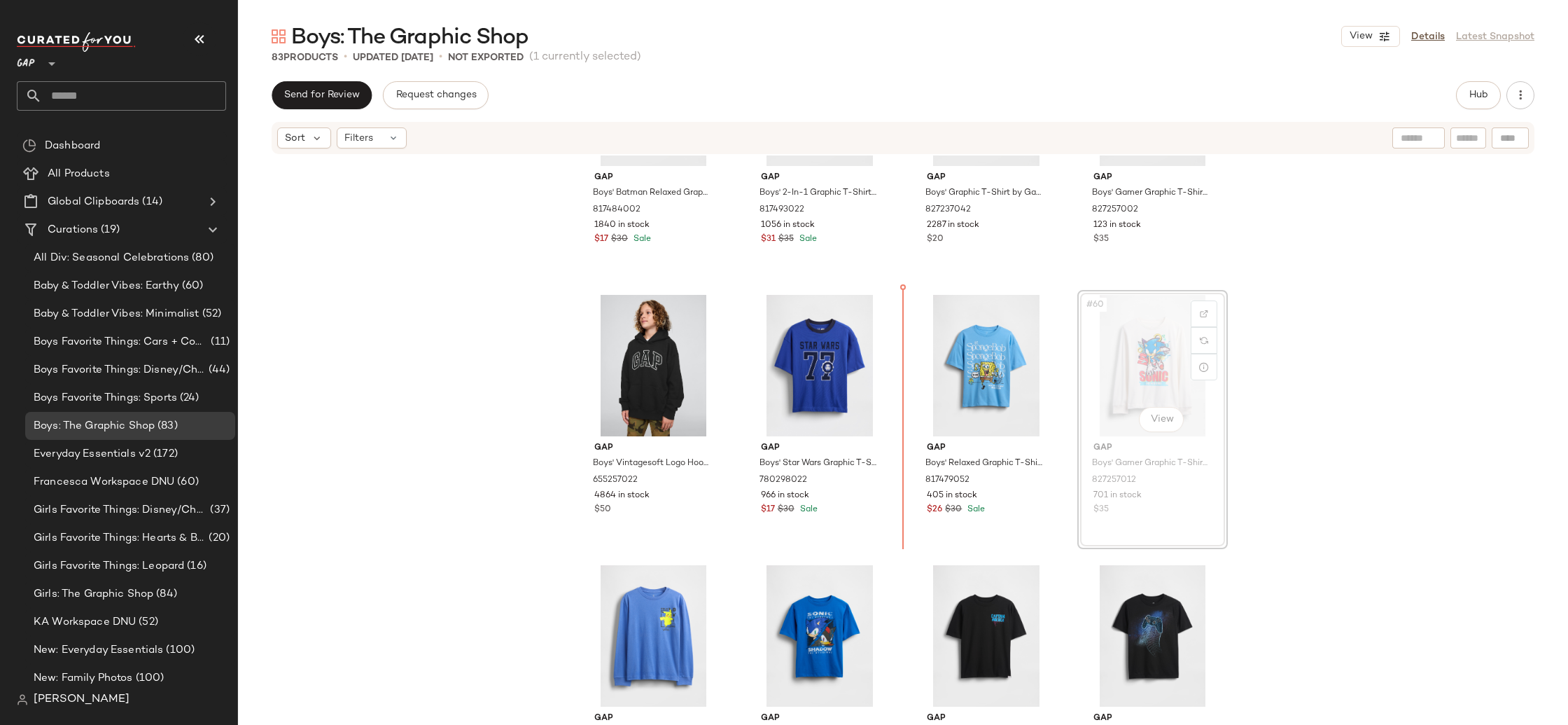
drag, startPoint x: 1147, startPoint y: 345, endPoint x: 1136, endPoint y: 344, distance: 11.0
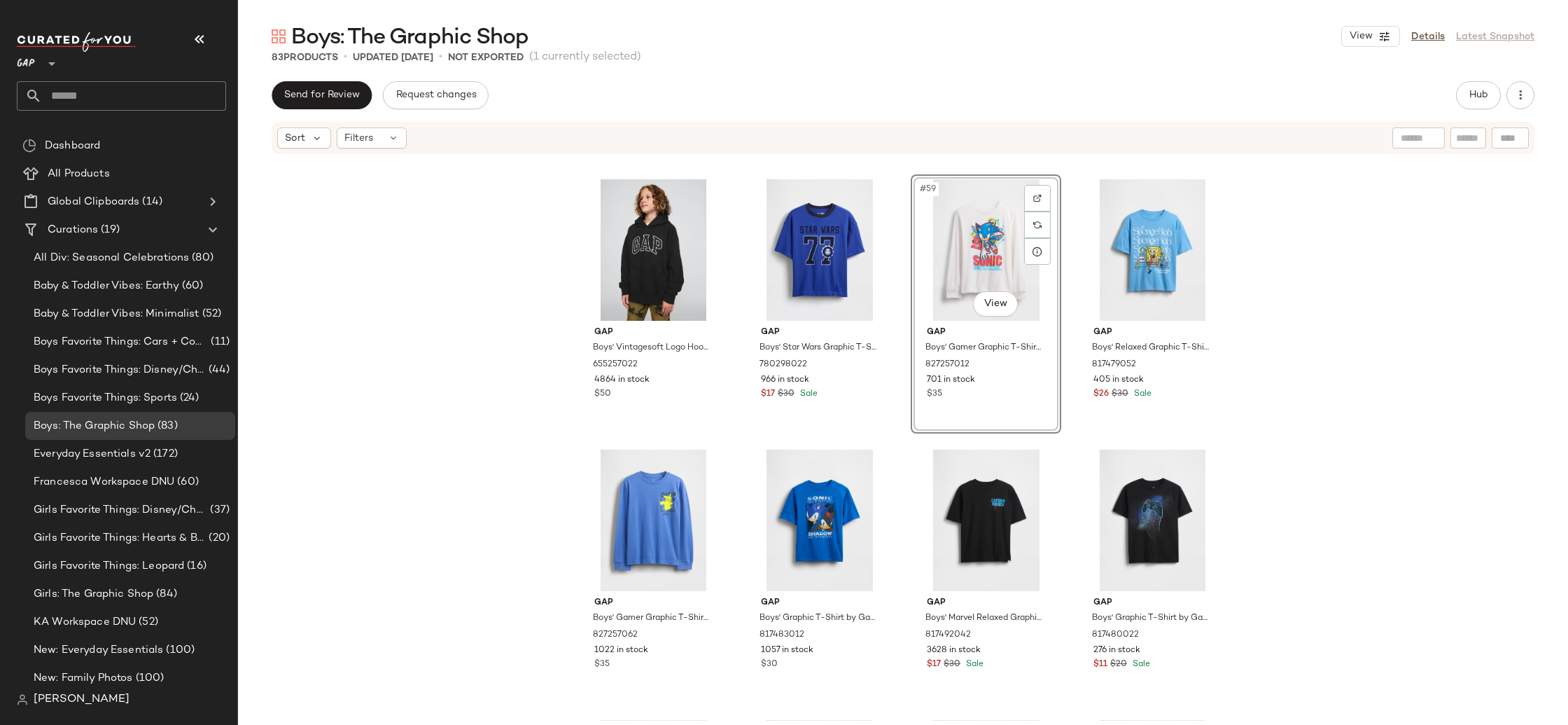
scroll to position [3824, 0]
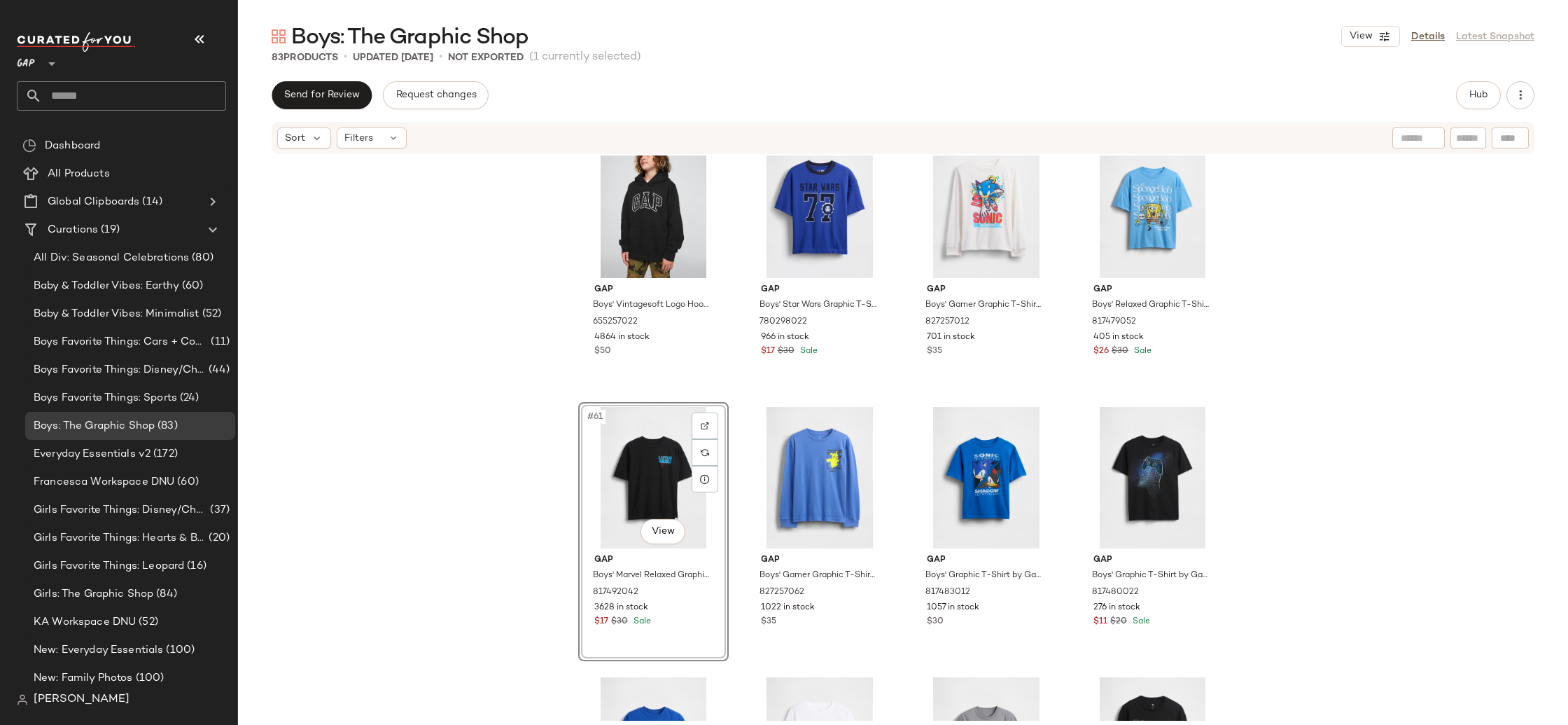
click at [479, 485] on div "Gap Boys' Batman Relaxed Graphic T-Shirt by Gap New Off White Size XS (4/5) 817…" at bounding box center [902, 438] width 1330 height 565
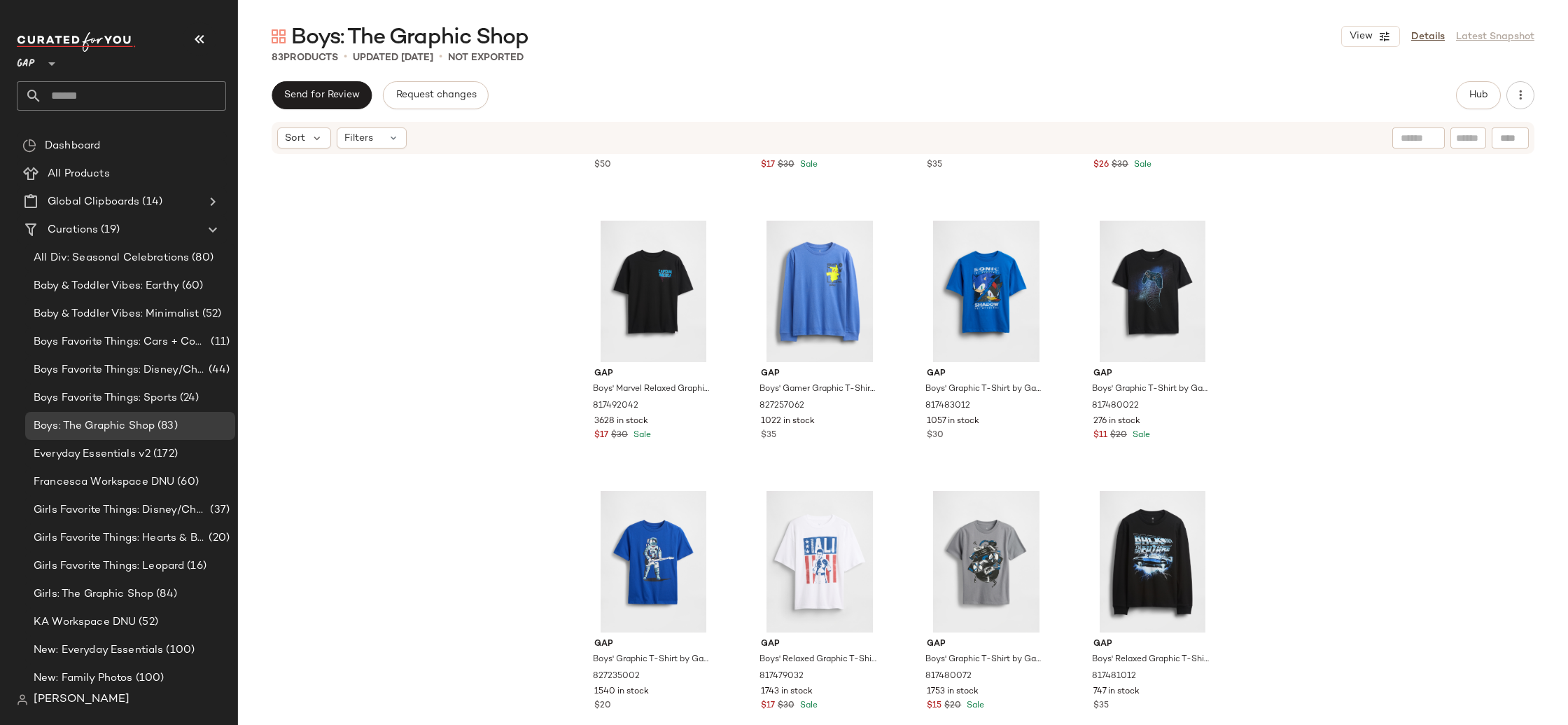
scroll to position [4011, 0]
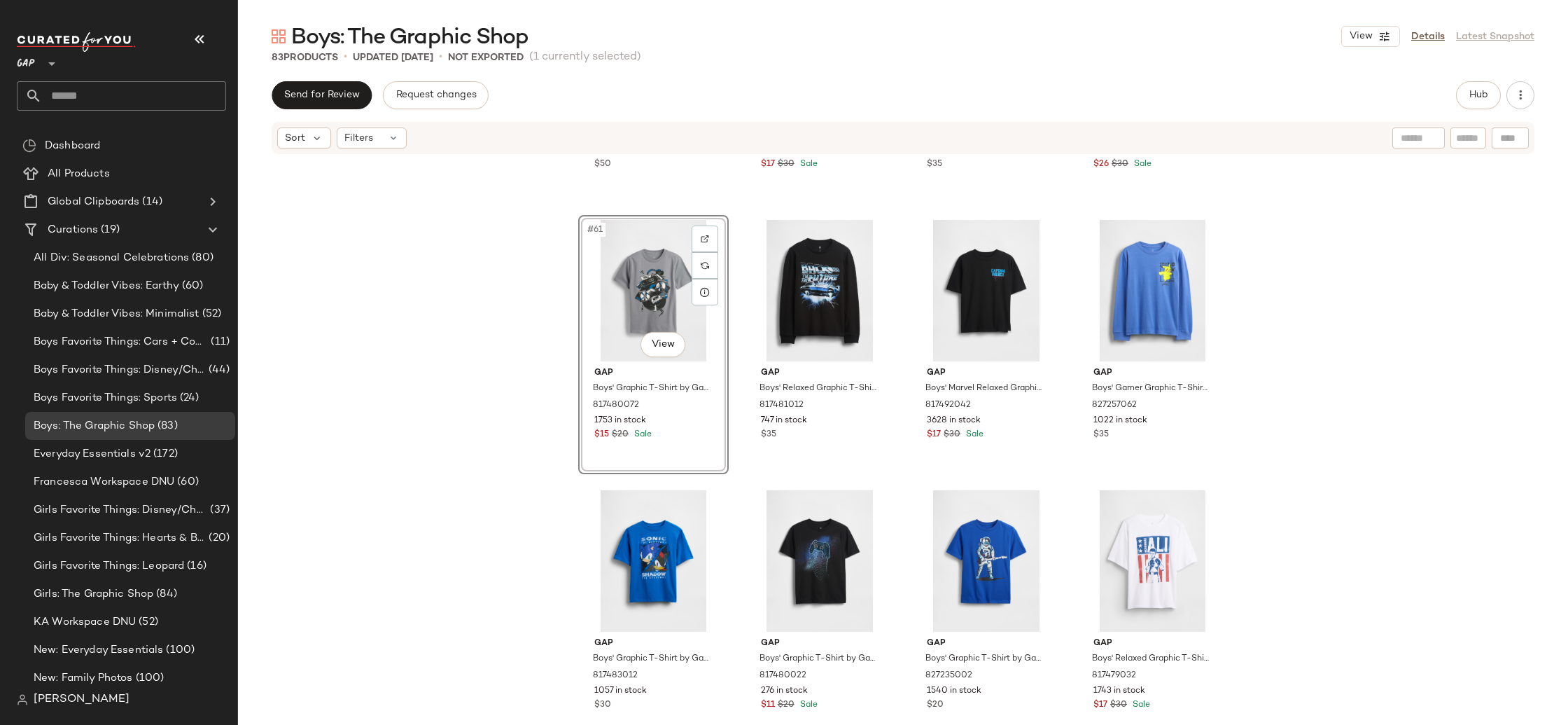
click at [488, 303] on div "Gap Boys' Vintagesoft Logo Hoodie by Gap New True Black Size M (8) 655257022 48…" at bounding box center [902, 438] width 1330 height 565
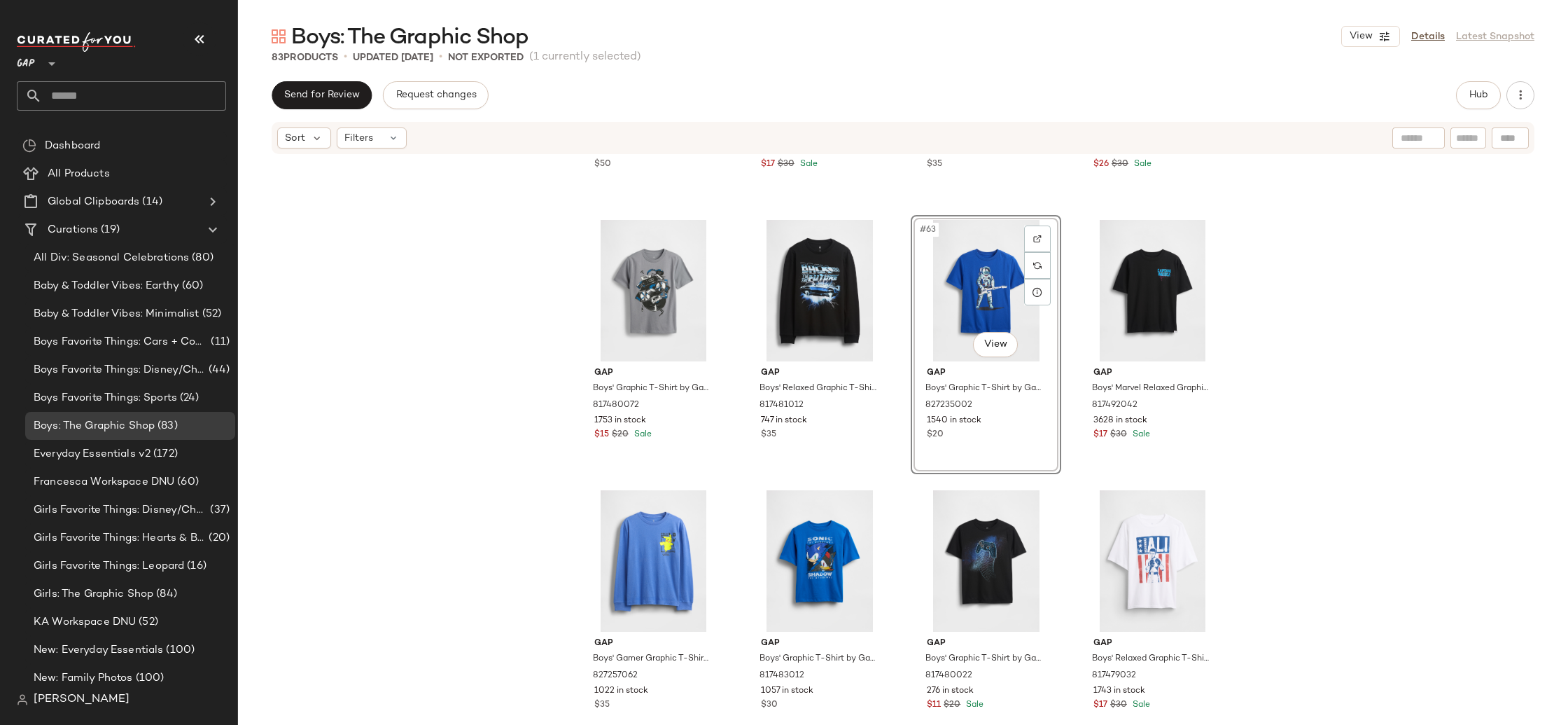
click at [1403, 410] on div "Gap Boys' Vintagesoft Logo Hoodie by Gap New True Black Size M (8) 655257022 48…" at bounding box center [902, 438] width 1330 height 565
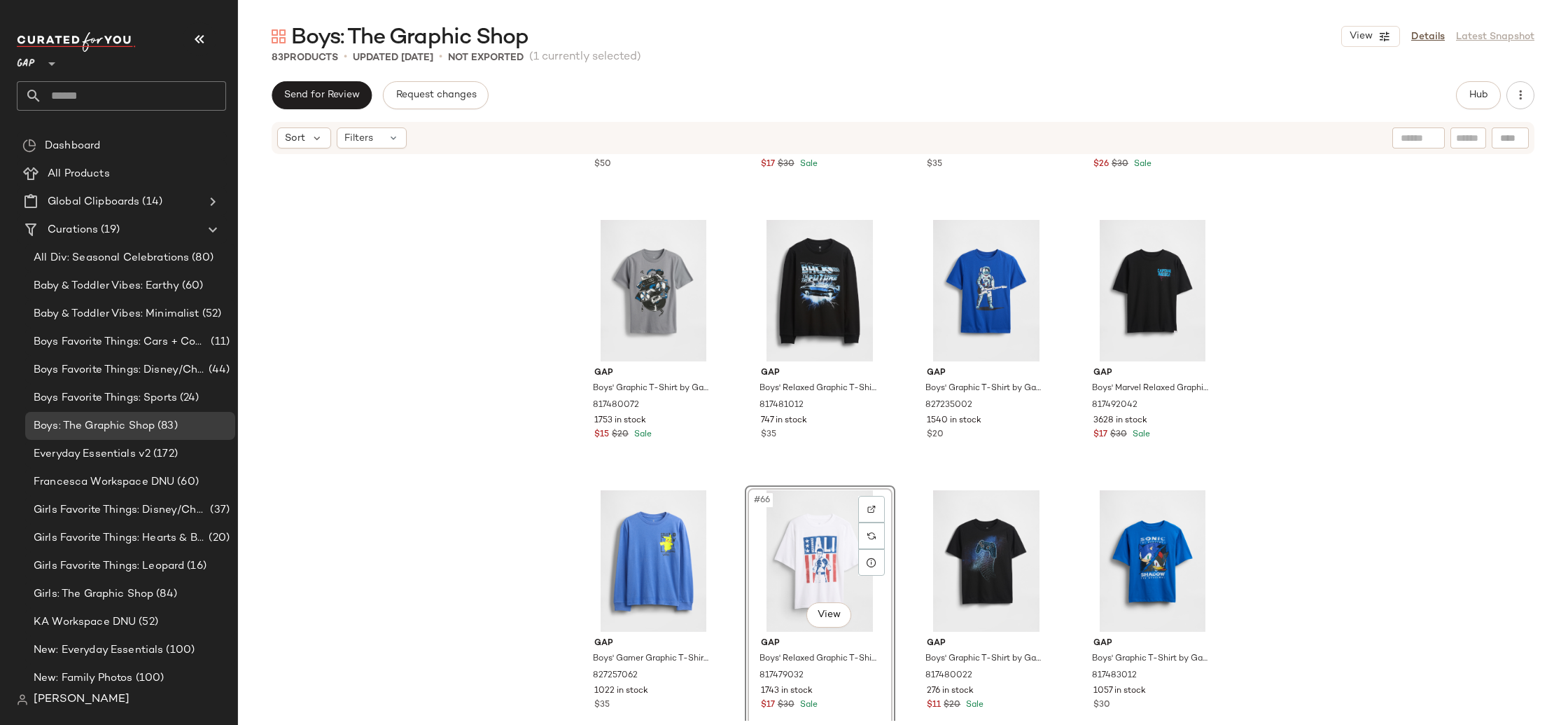
click at [1338, 533] on div "Gap Boys' Vintagesoft Logo Hoodie by Gap New True Black Size M (8) 655257022 48…" at bounding box center [902, 438] width 1330 height 565
click at [1138, 548] on div "#68 View" at bounding box center [1152, 561] width 141 height 141
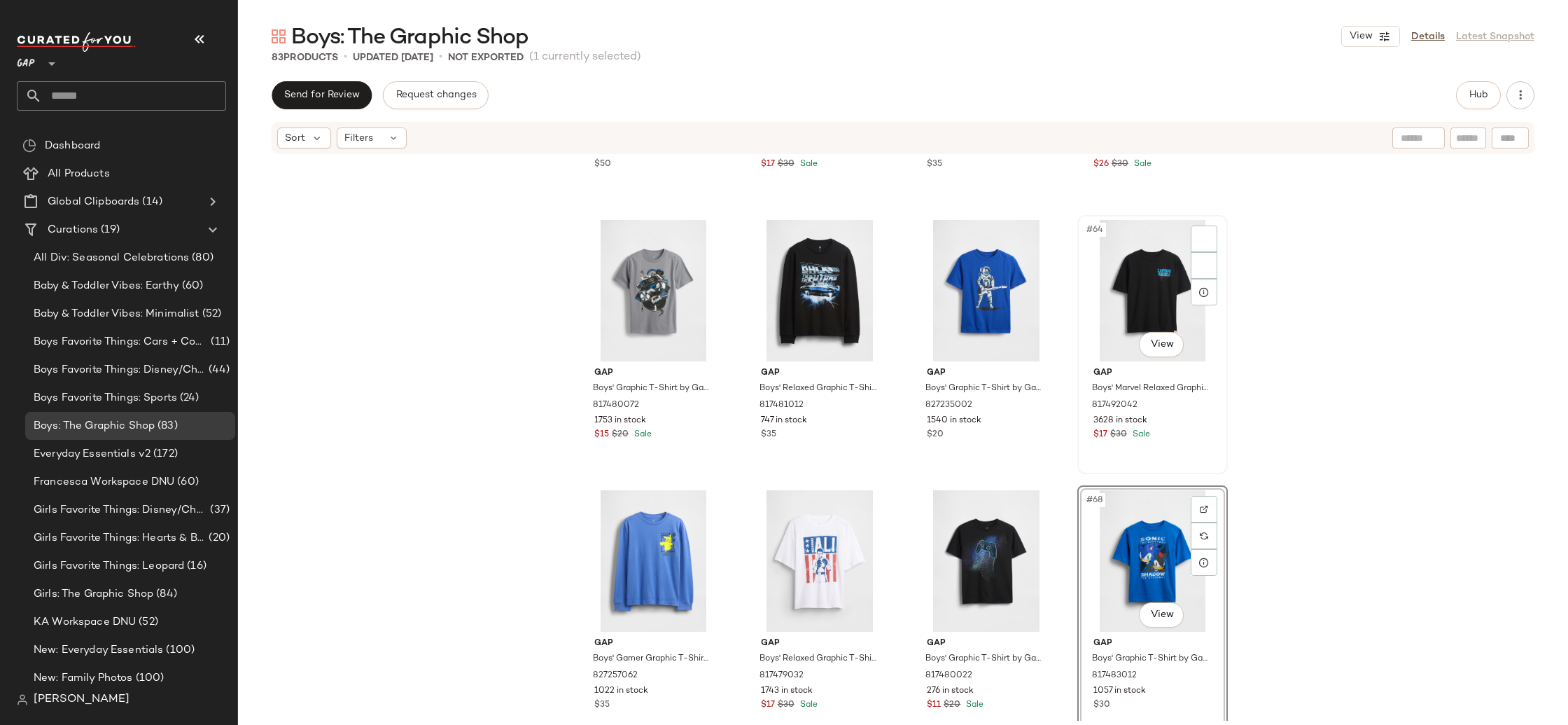
scroll to position [3679, 0]
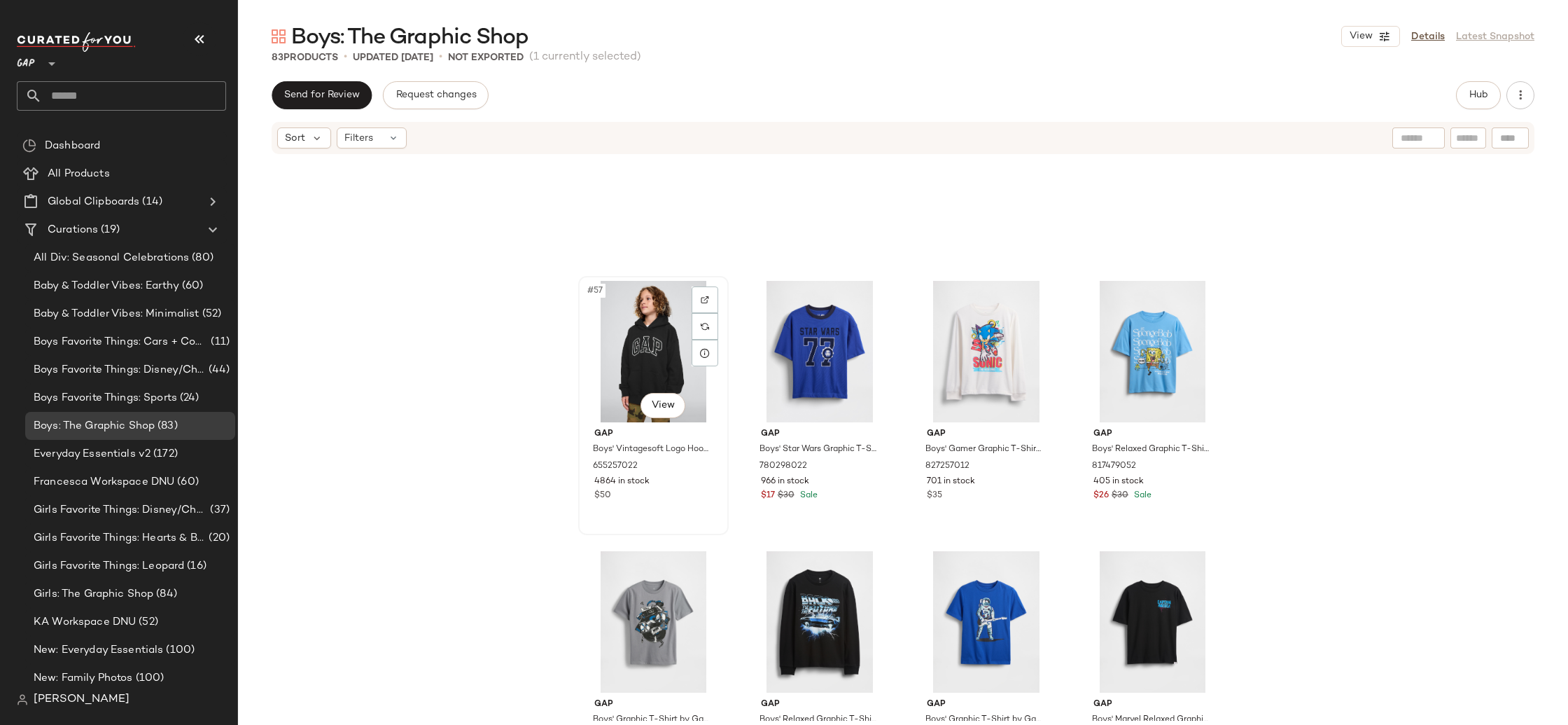
click at [625, 339] on div "#57 View" at bounding box center [654, 351] width 141 height 141
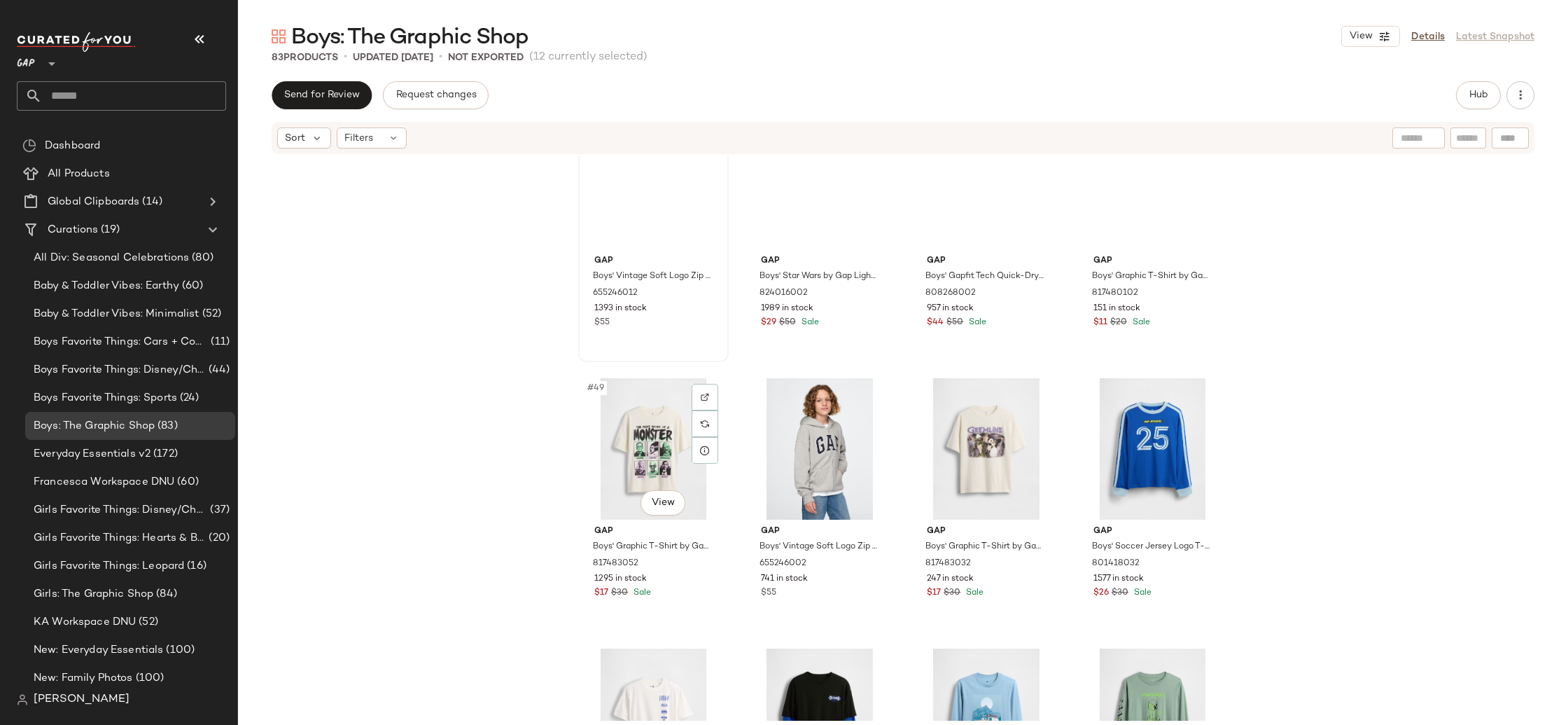
scroll to position [3020, 0]
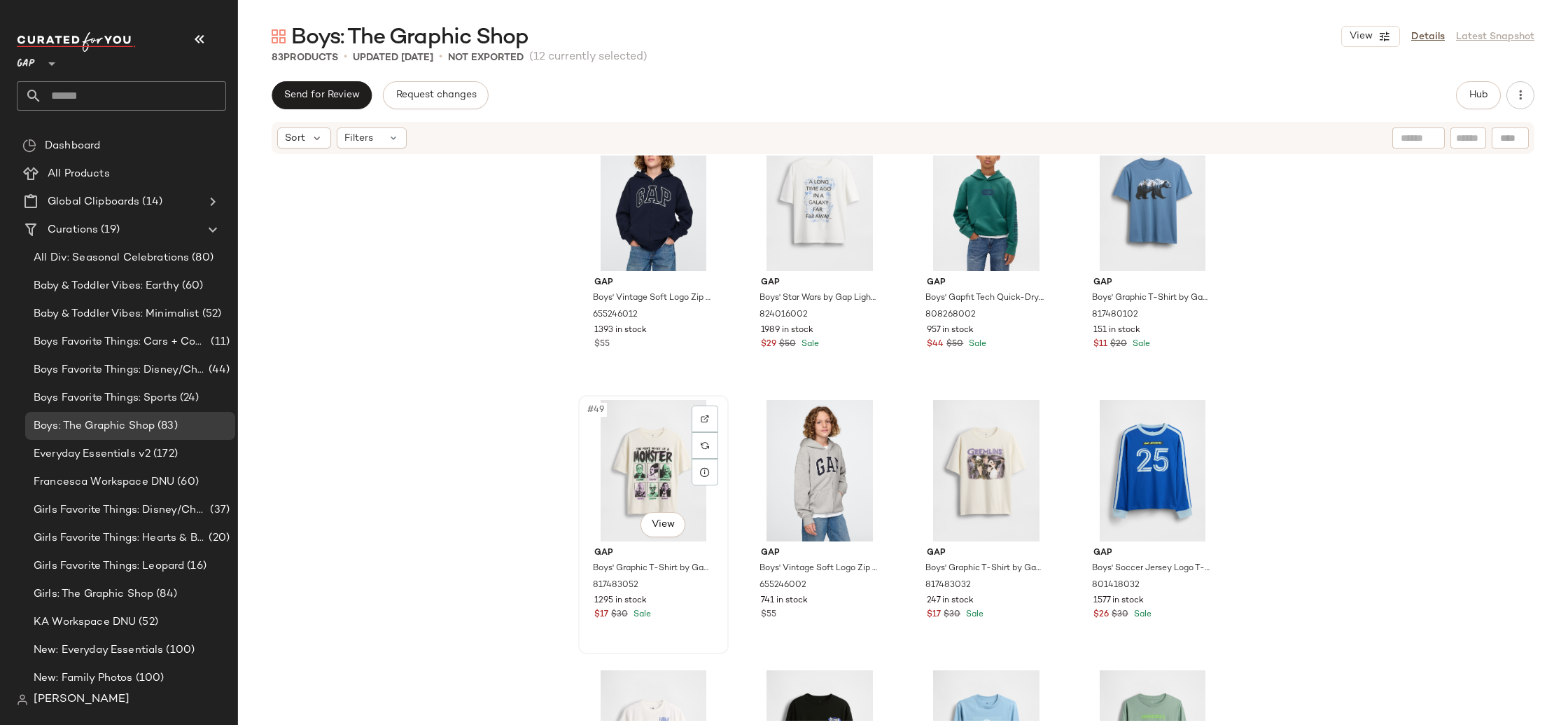
click at [653, 446] on div "#49 View" at bounding box center [654, 470] width 141 height 141
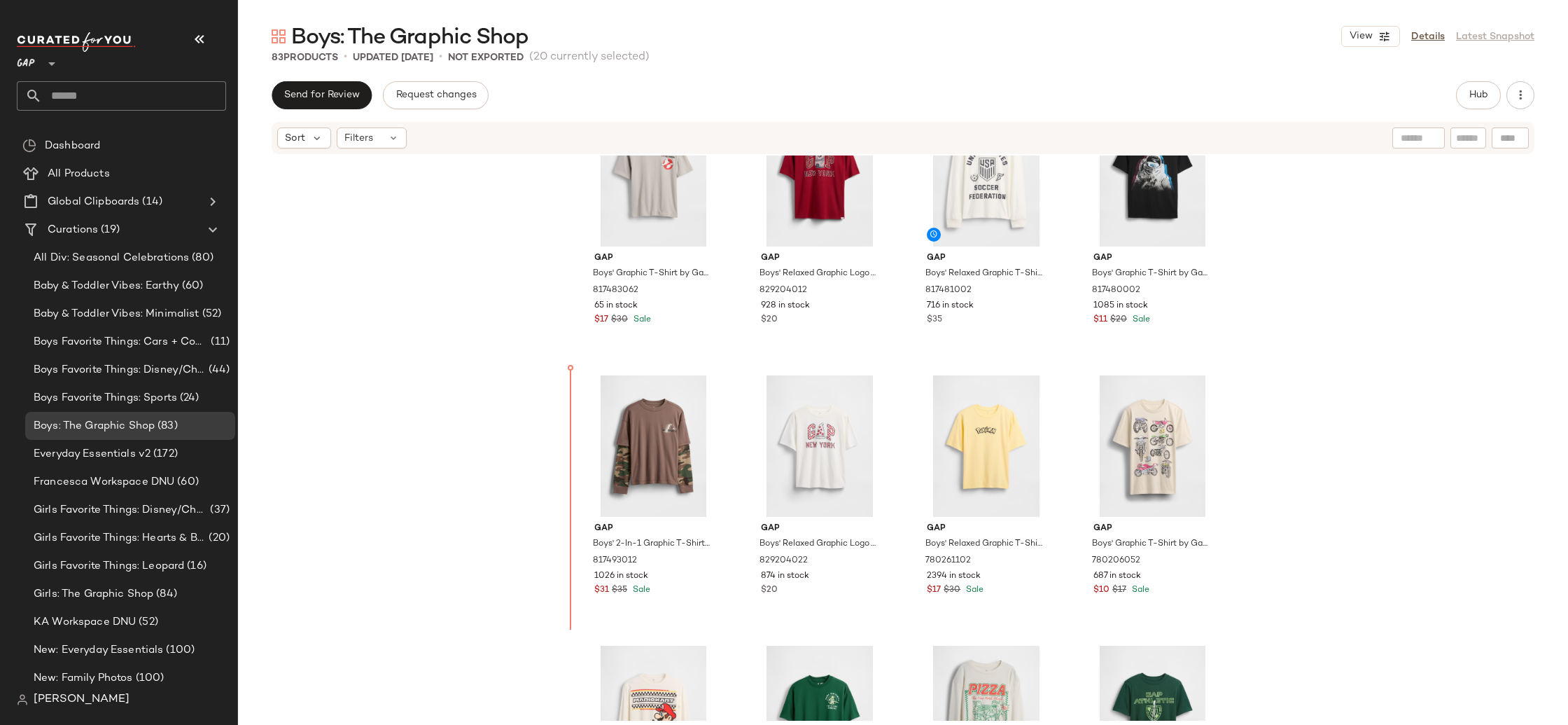
scroll to position [1705, 0]
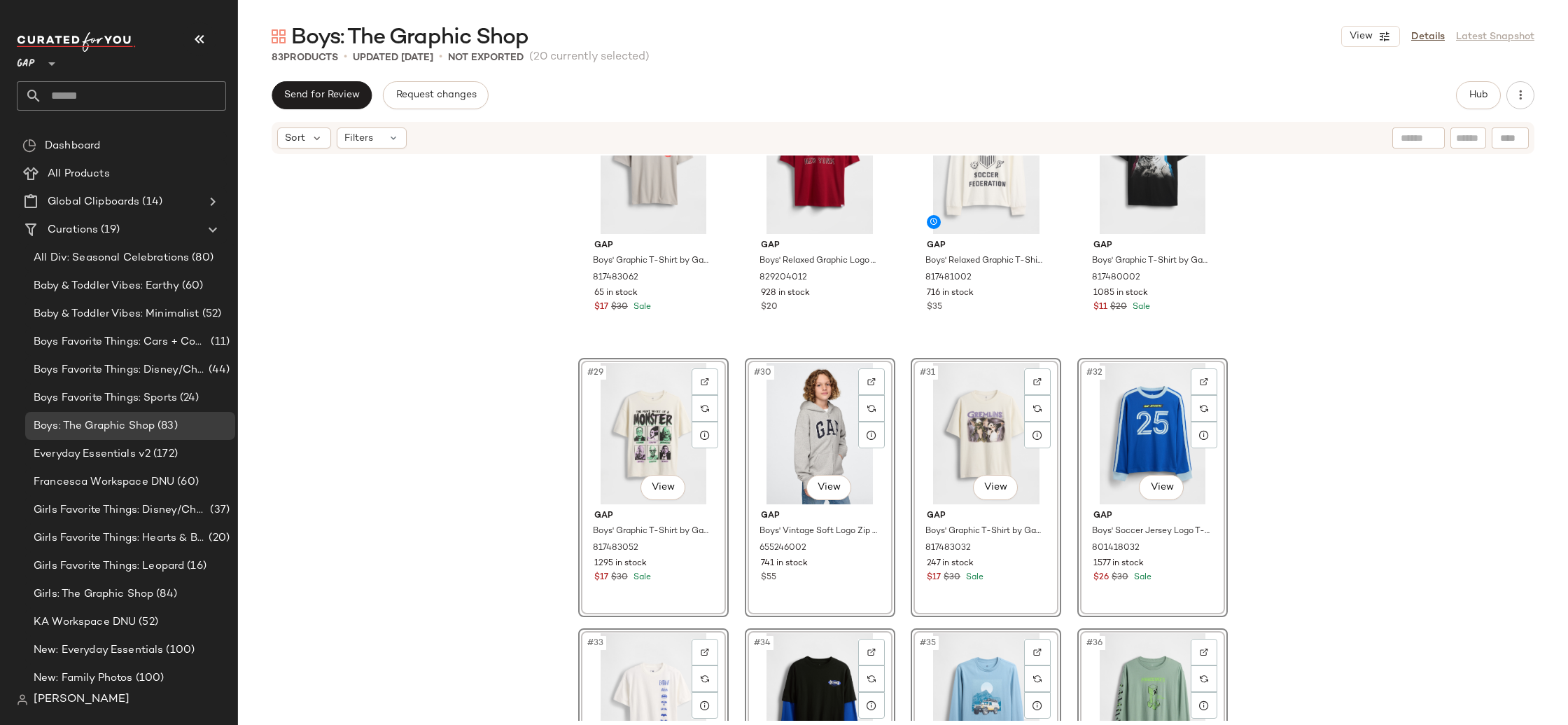
click at [468, 511] on div "Gap Boys' Relaxed Graphic T-Shirt by Gap Pokemon Off White Size M (8) 817479042…" at bounding box center [902, 438] width 1330 height 565
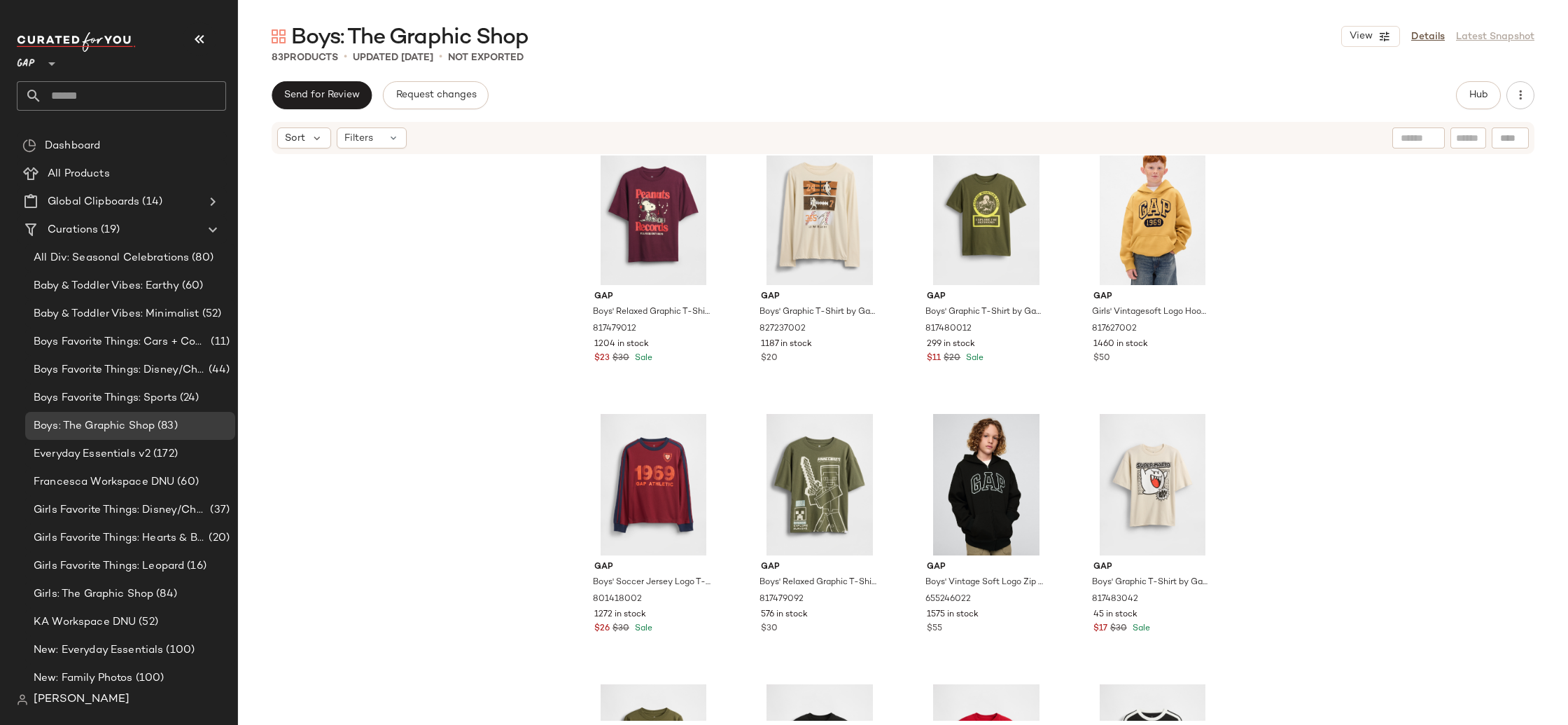
scroll to position [318, 0]
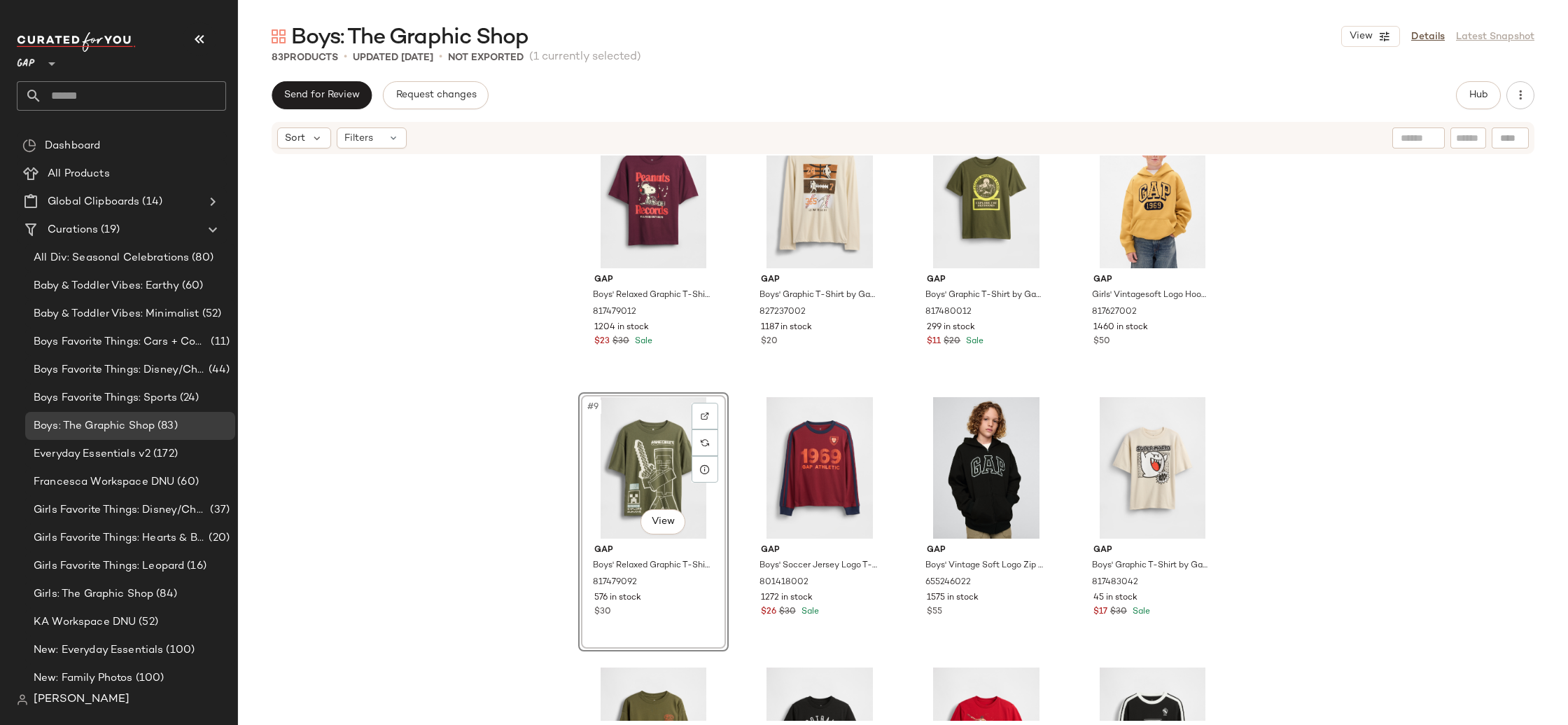
click at [441, 464] on div "Gap Boys' Relaxed Graphic T-Shirt by Gap Tuscan Red Size S (6/7) 817479012 1204…" at bounding box center [902, 438] width 1330 height 565
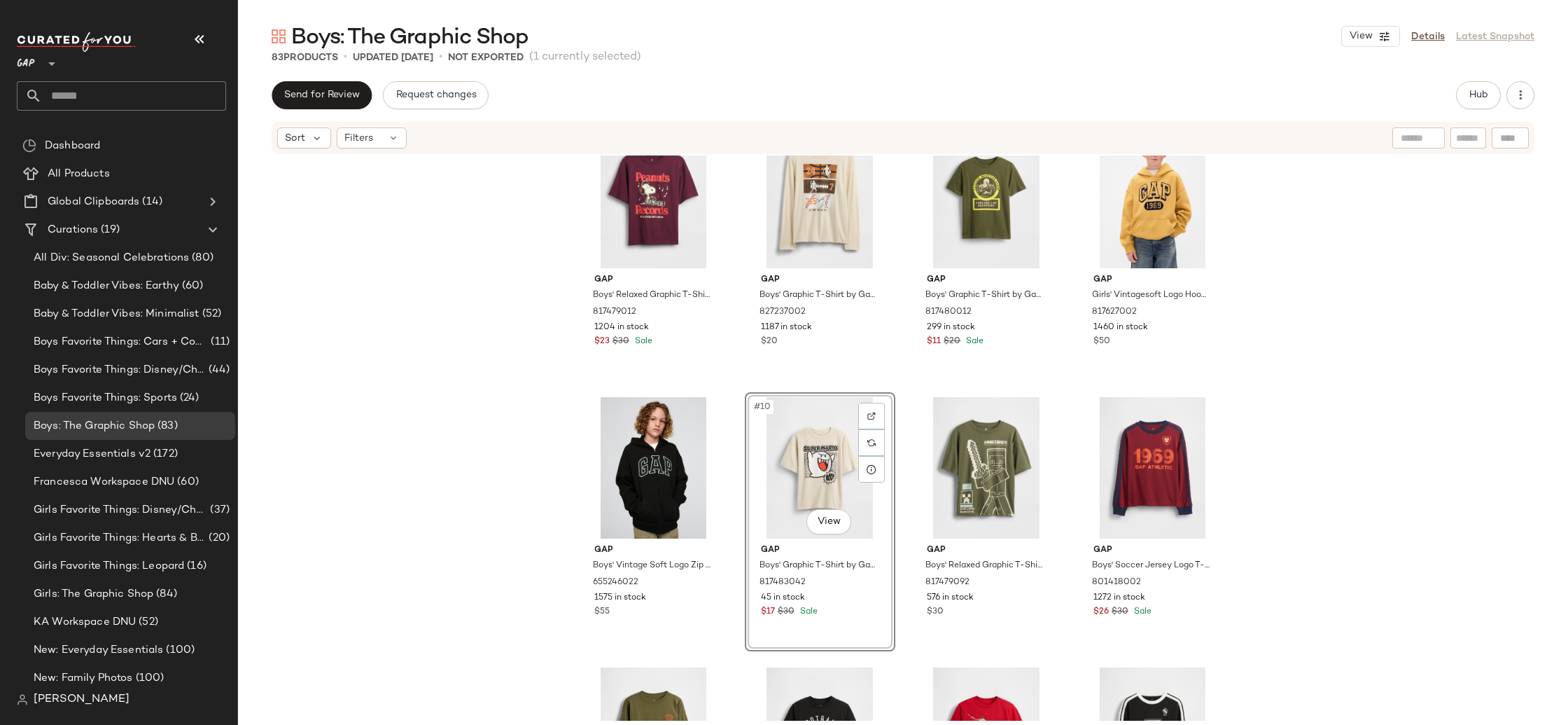
drag, startPoint x: 1420, startPoint y: 466, endPoint x: 1283, endPoint y: 477, distance: 137.4
click at [1420, 466] on div "Gap Boys' Relaxed Graphic T-Shirt by Gap Tuscan Red Size S (6/7) 817479012 1204…" at bounding box center [902, 438] width 1330 height 565
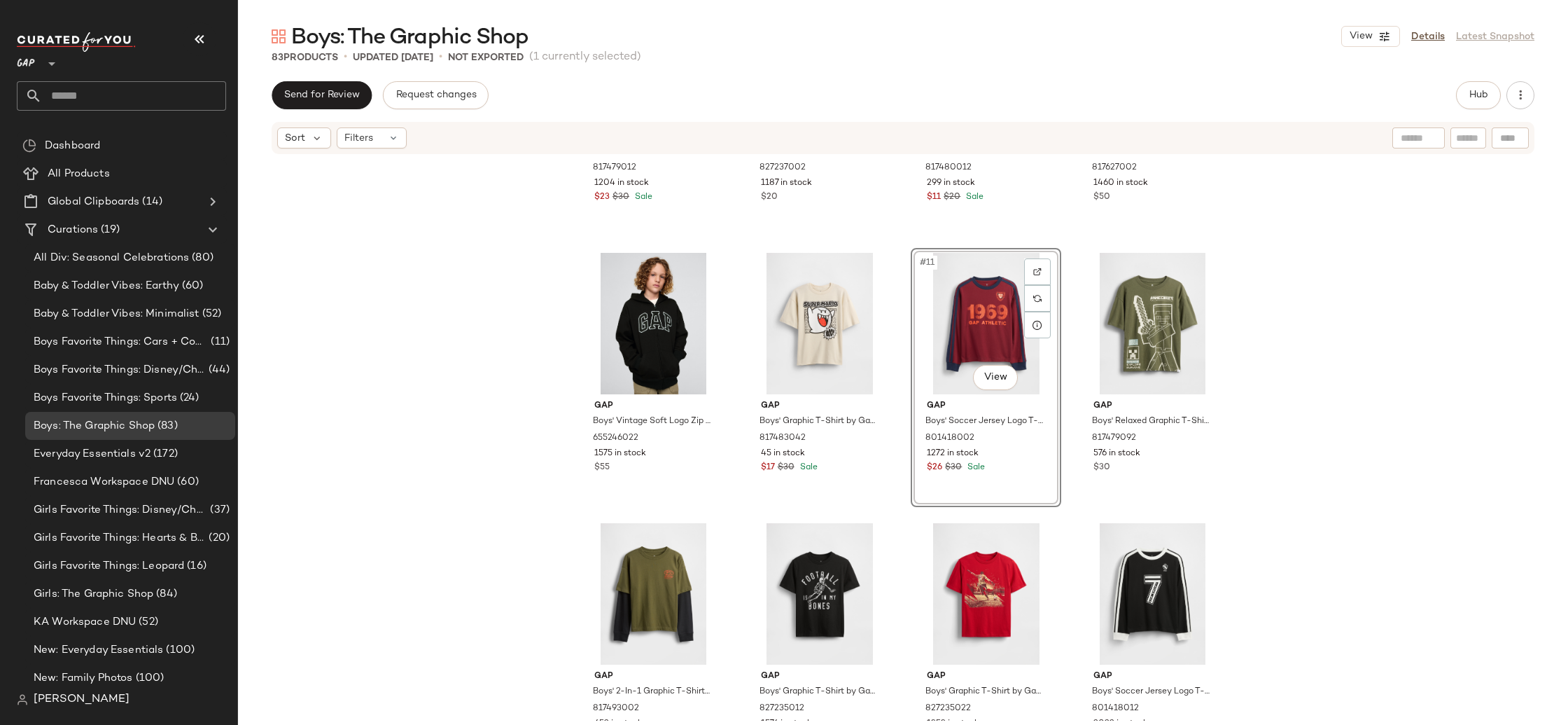
scroll to position [594, 0]
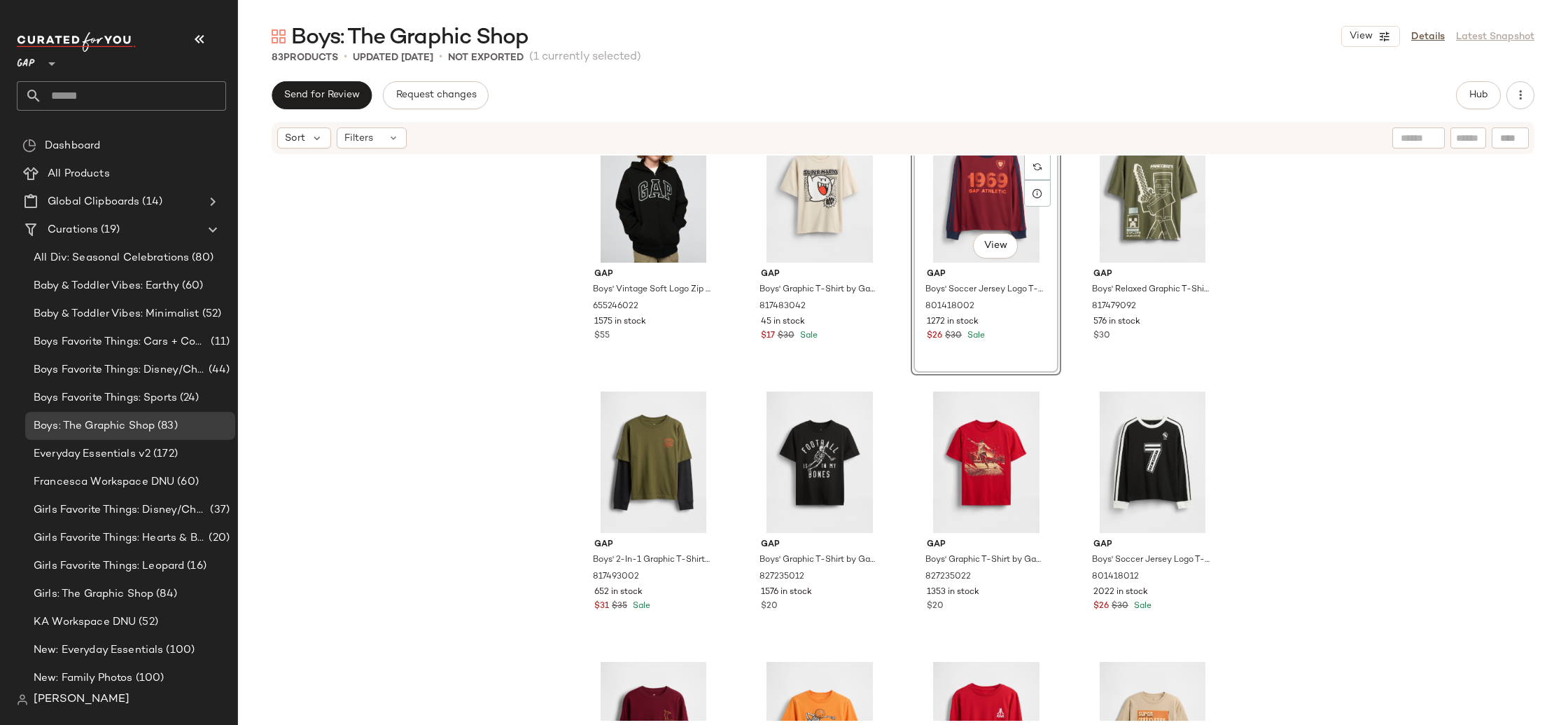
click at [1412, 468] on div "Gap Boys' Vintage Soft Logo Zip Hoodie by Gap True Black Size XS (4/5) 65524602…" at bounding box center [902, 438] width 1330 height 565
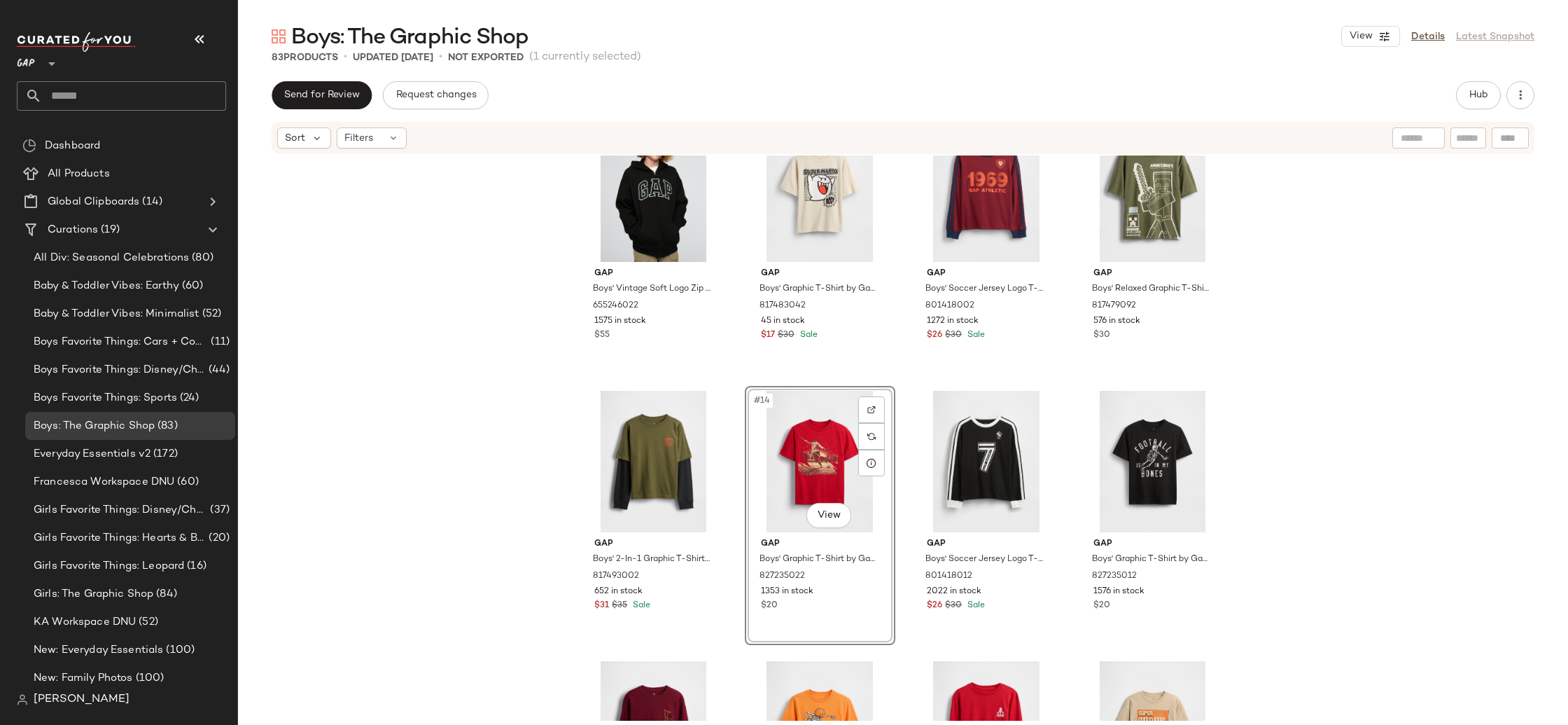
drag, startPoint x: 1406, startPoint y: 456, endPoint x: 1417, endPoint y: 456, distance: 11.0
click at [1406, 456] on div "Gap Boys' Vintage Soft Logo Zip Hoodie by Gap True Black Size XS (4/5) 65524602…" at bounding box center [902, 438] width 1330 height 565
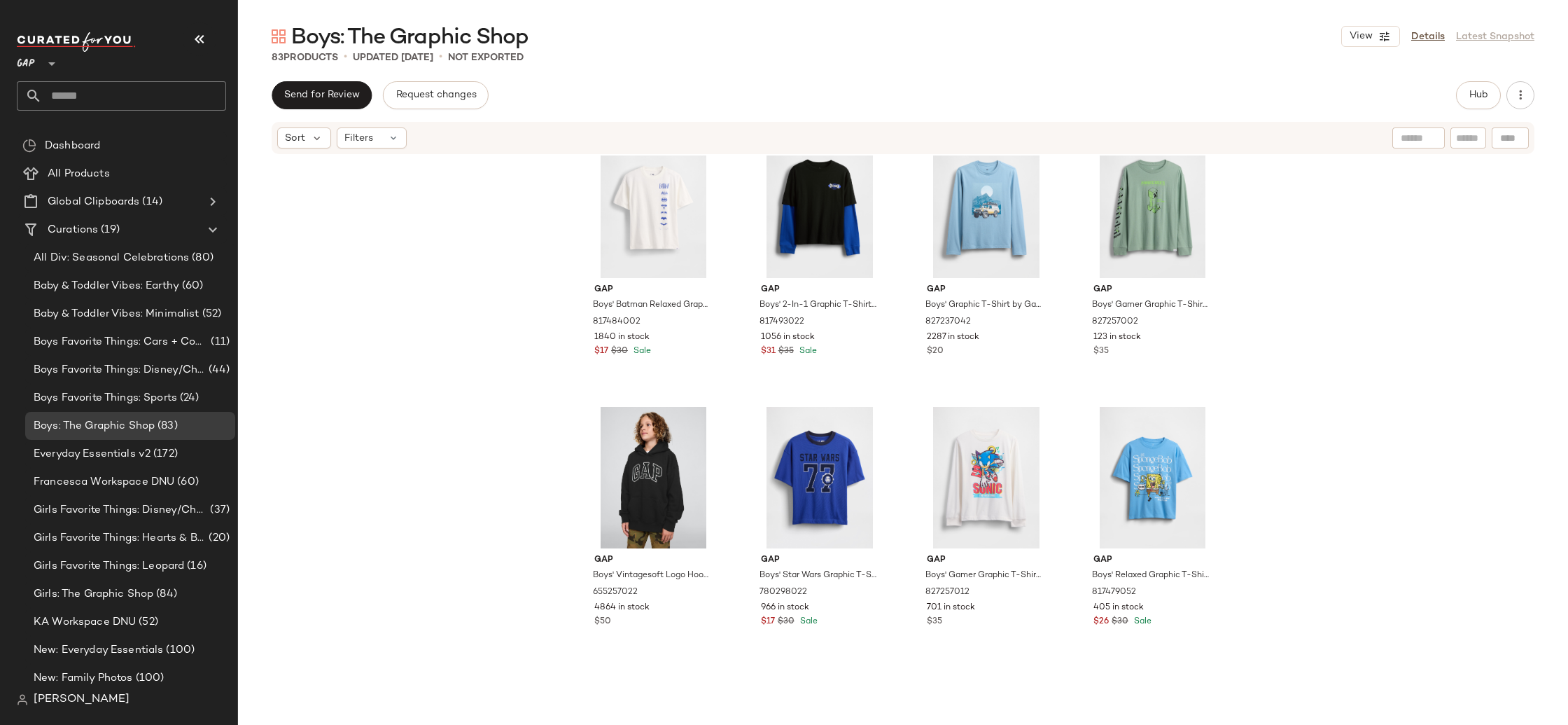
scroll to position [2286, 0]
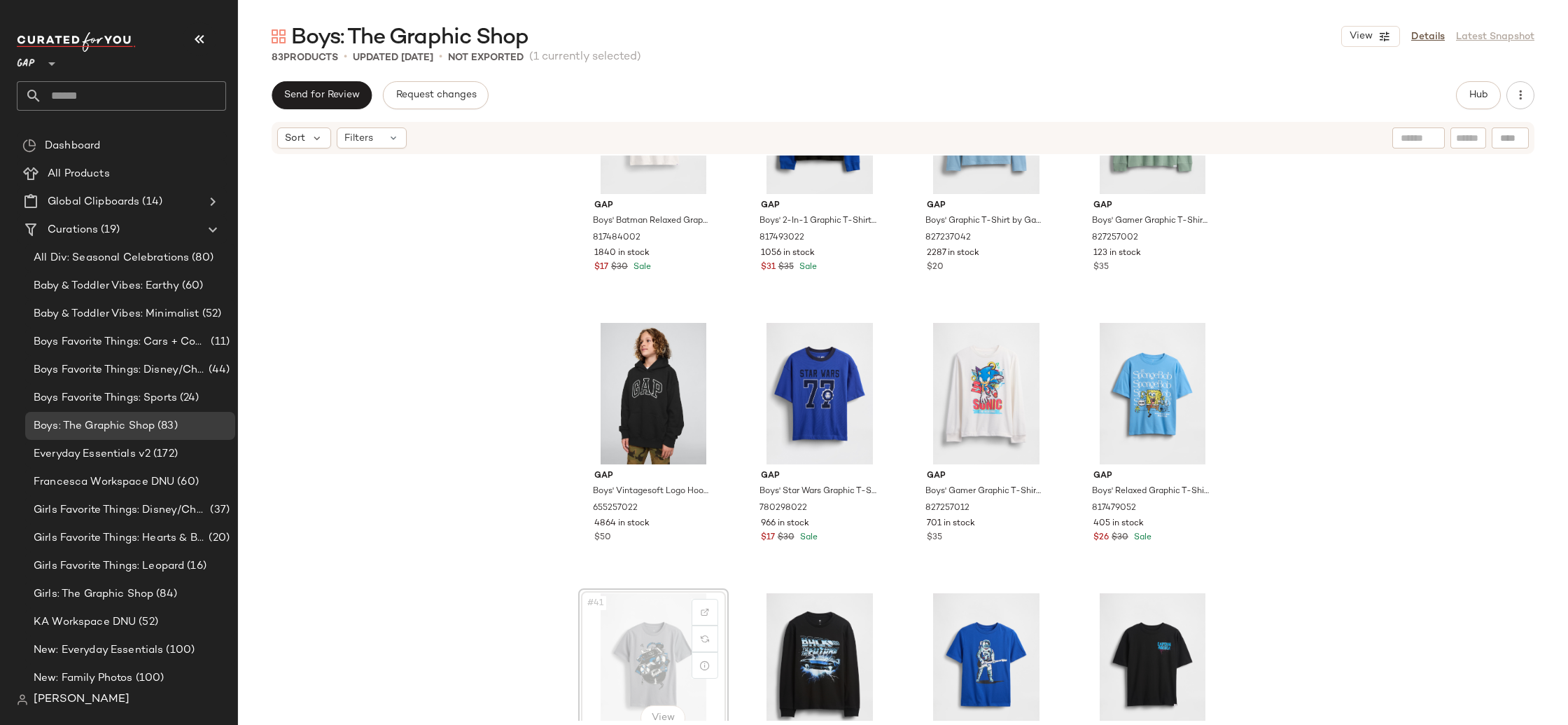
scroll to position [2291, 0]
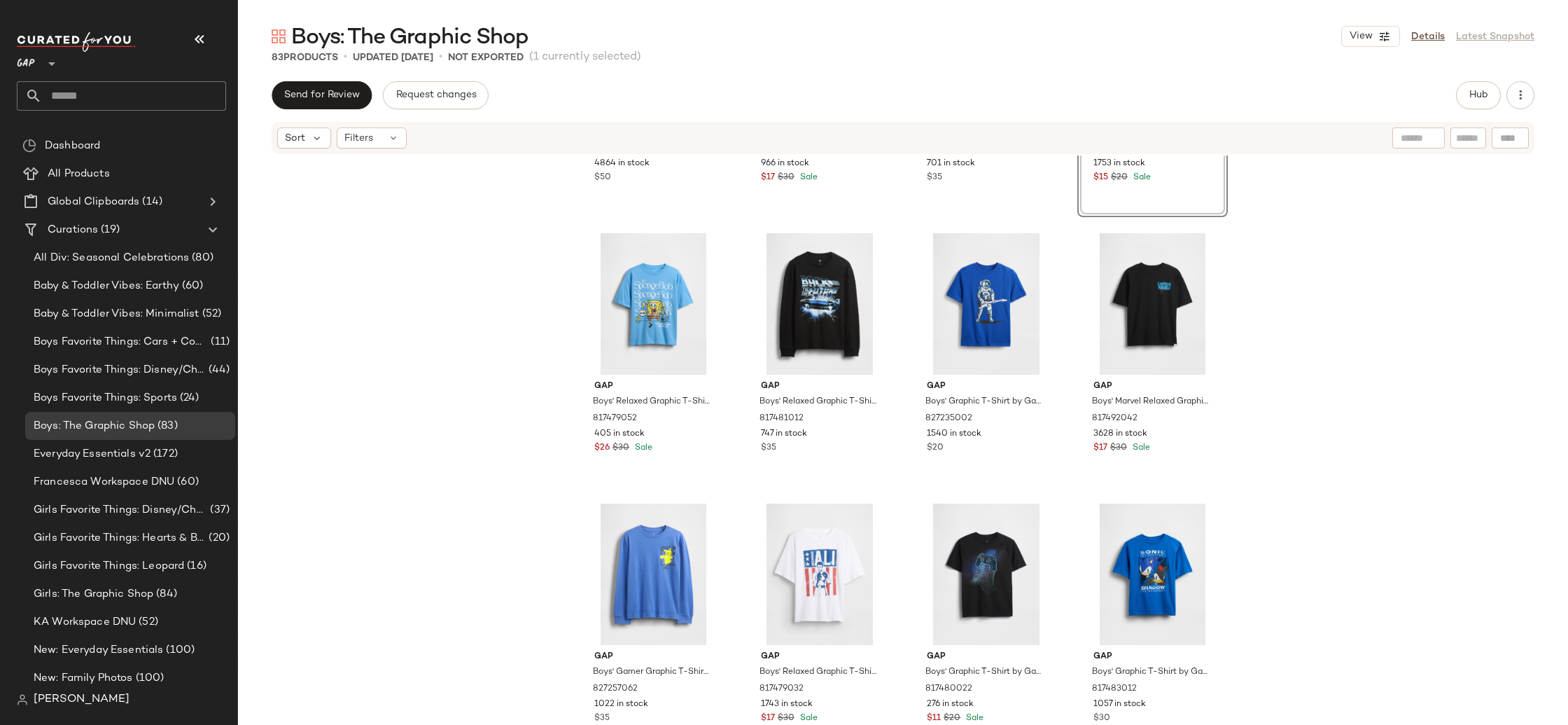
scroll to position [2692, 0]
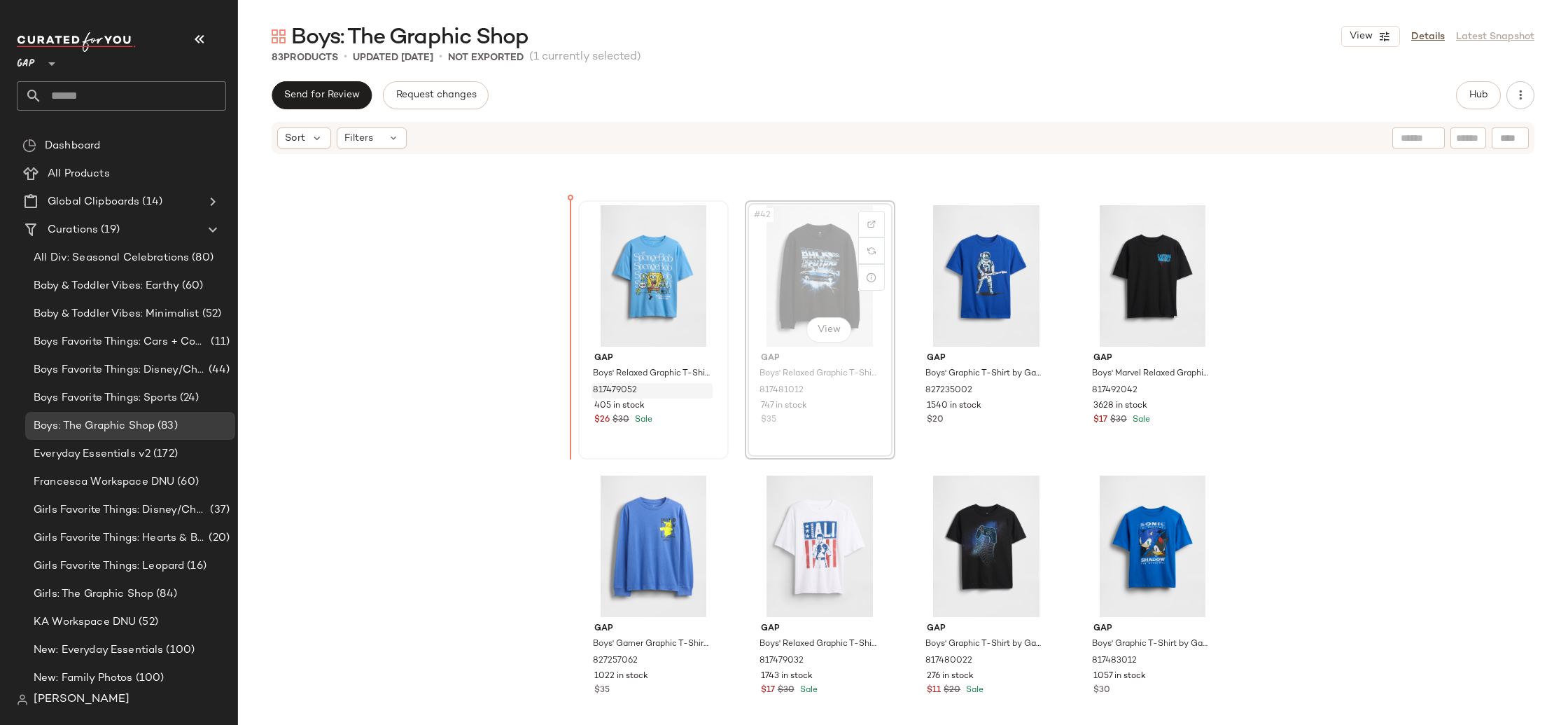
scroll to position [2672, 0]
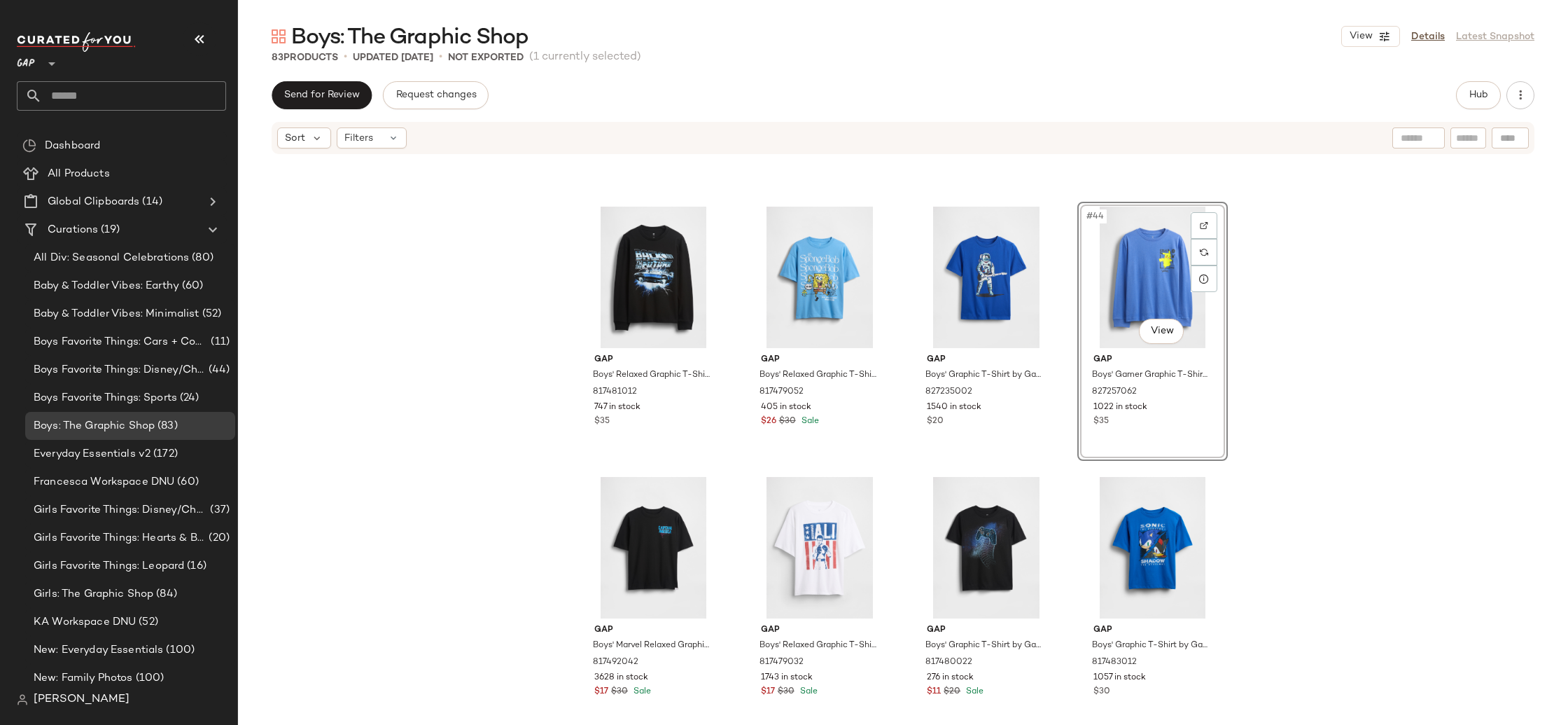
click at [1283, 347] on div "Gap Boys' Vintagesoft Logo Hoodie by Gap New True Black Size M (8) 655257022 48…" at bounding box center [902, 438] width 1330 height 565
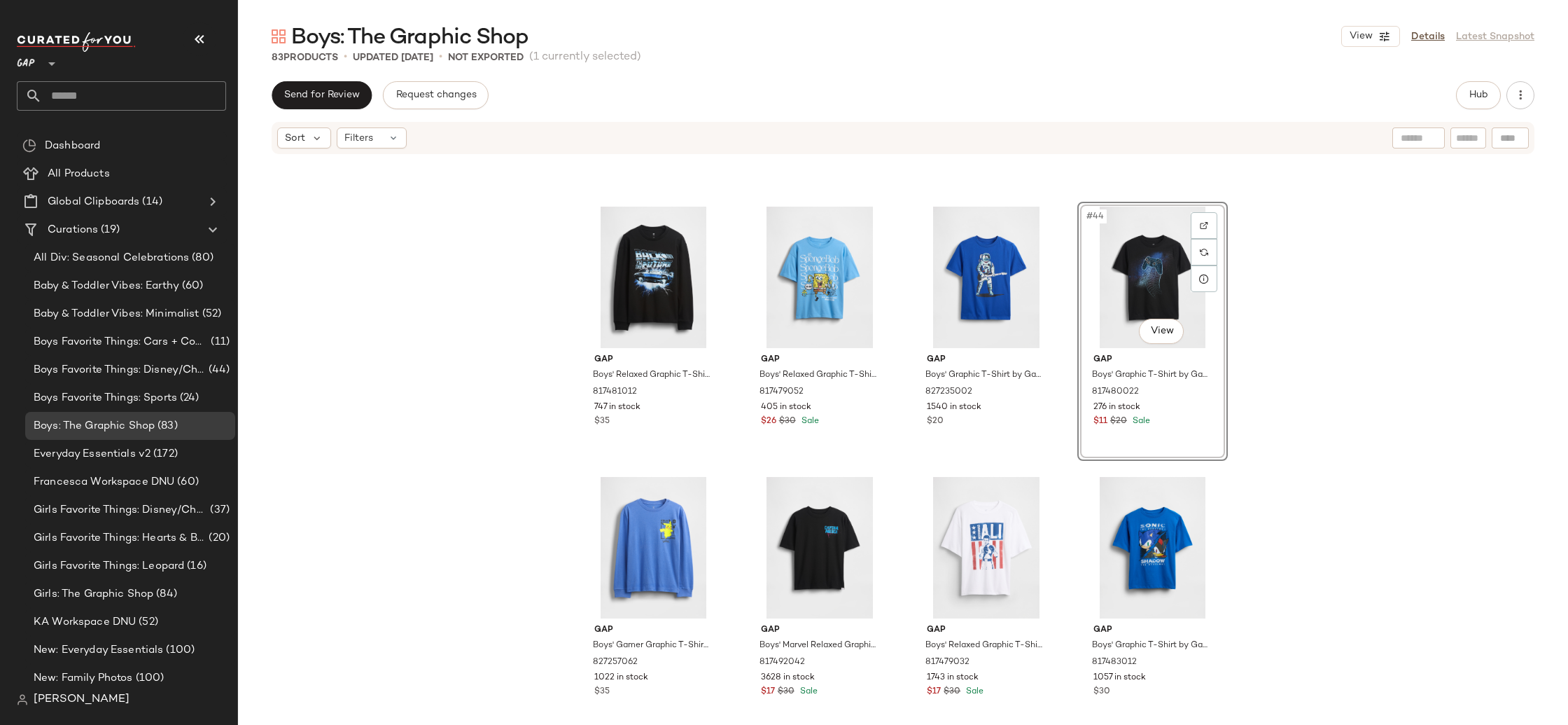
click at [1243, 337] on div "Gap Boys' Vintagesoft Logo Hoodie by Gap New True Black Size M (8) 655257022 48…" at bounding box center [902, 438] width 1330 height 565
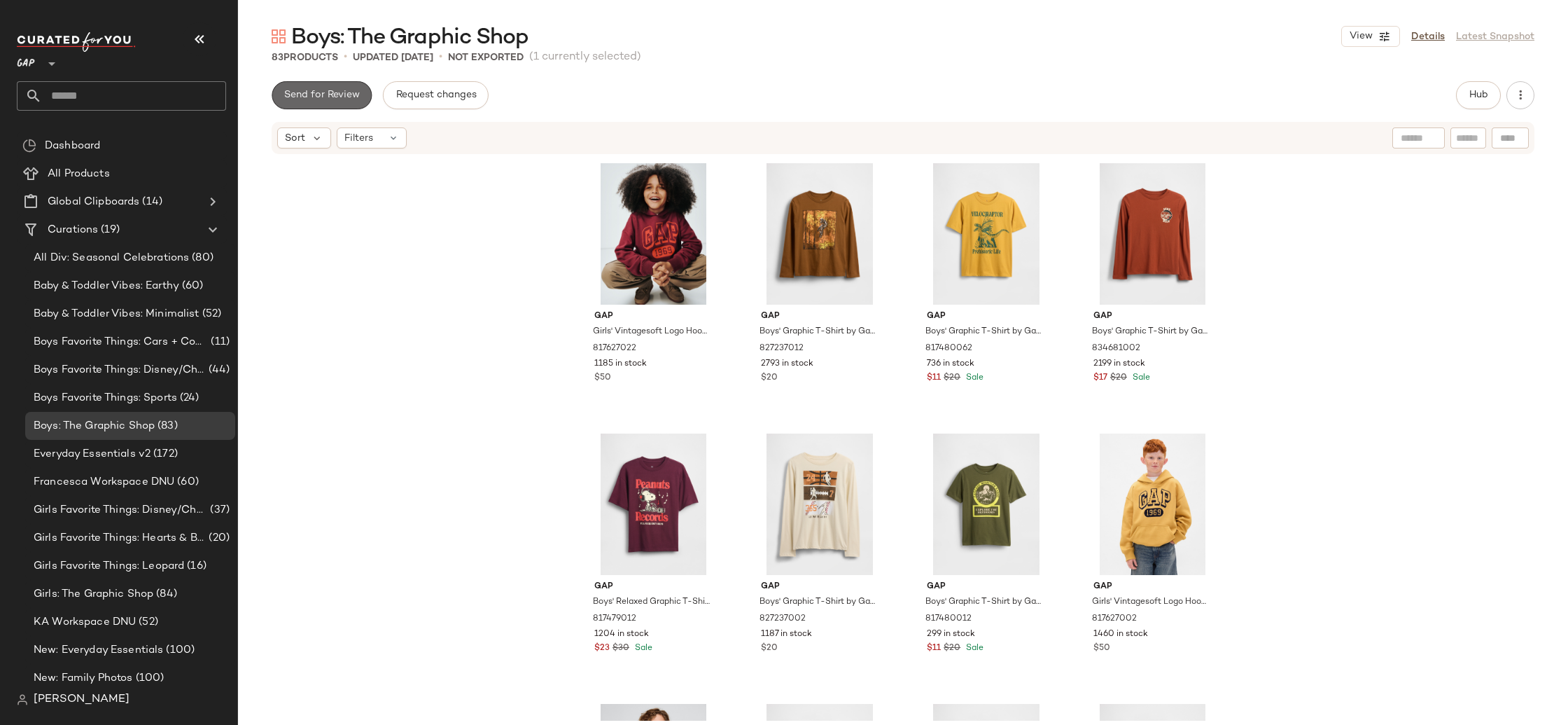
click at [341, 101] on span "Send for Review" at bounding box center [322, 95] width 77 height 11
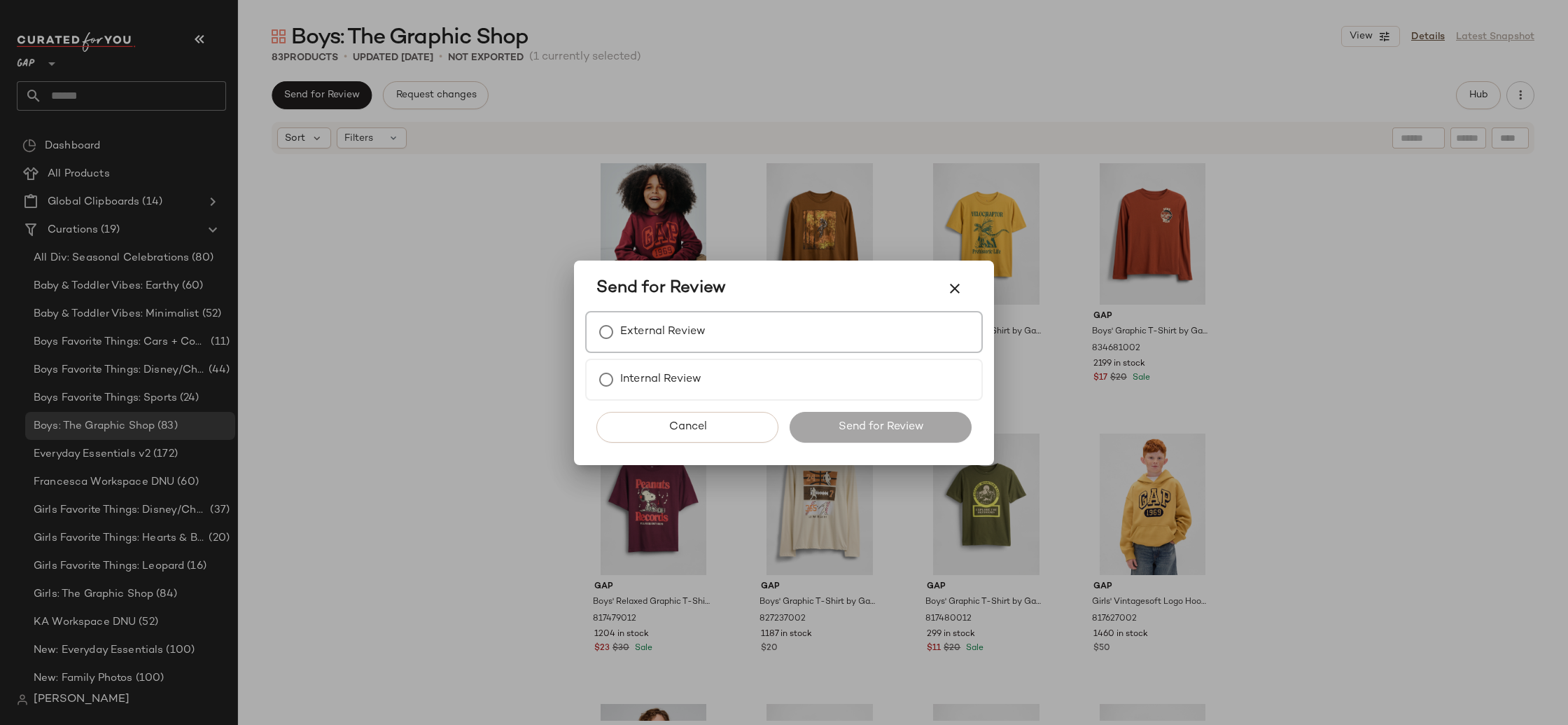
click at [725, 331] on div "External Review" at bounding box center [784, 332] width 397 height 42
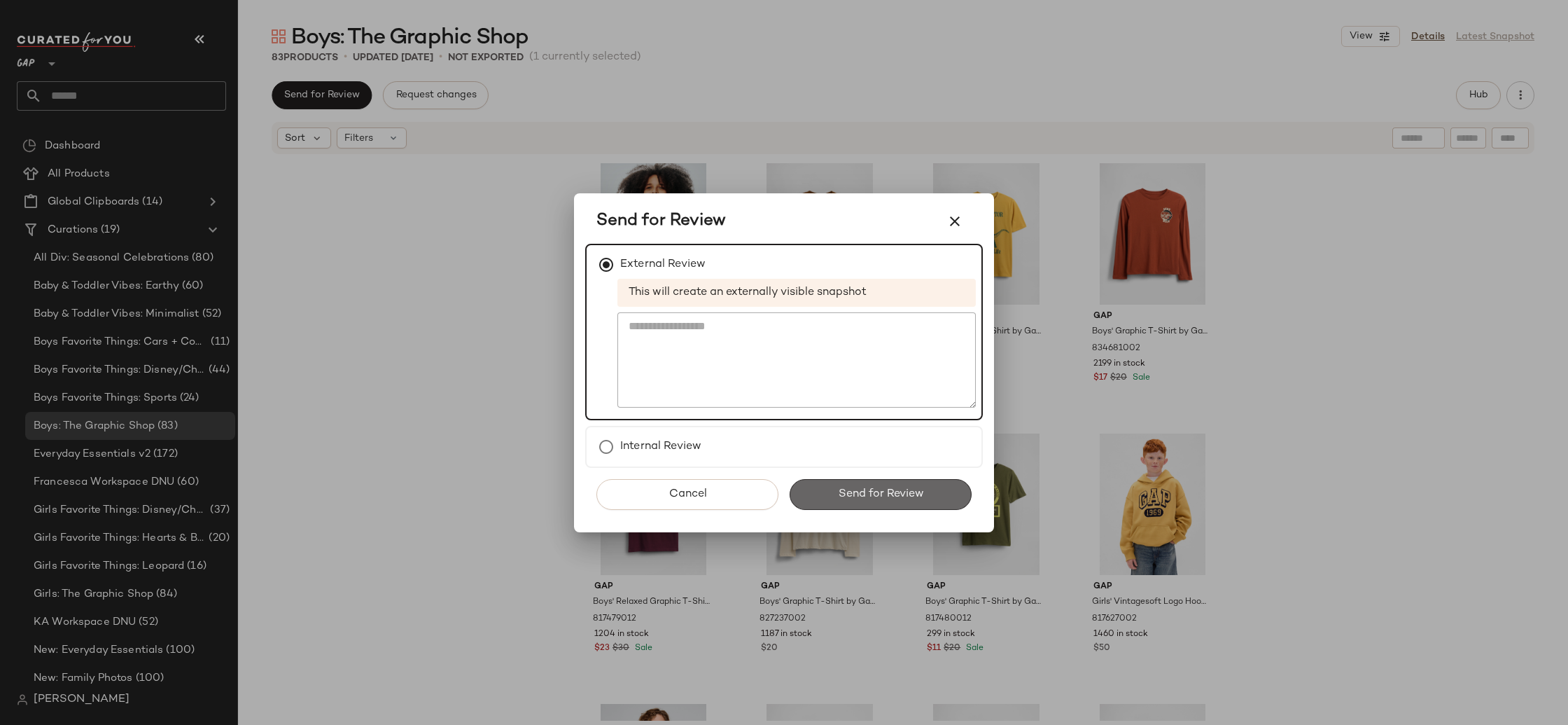
click at [883, 491] on span "Send for Review" at bounding box center [879, 494] width 86 height 13
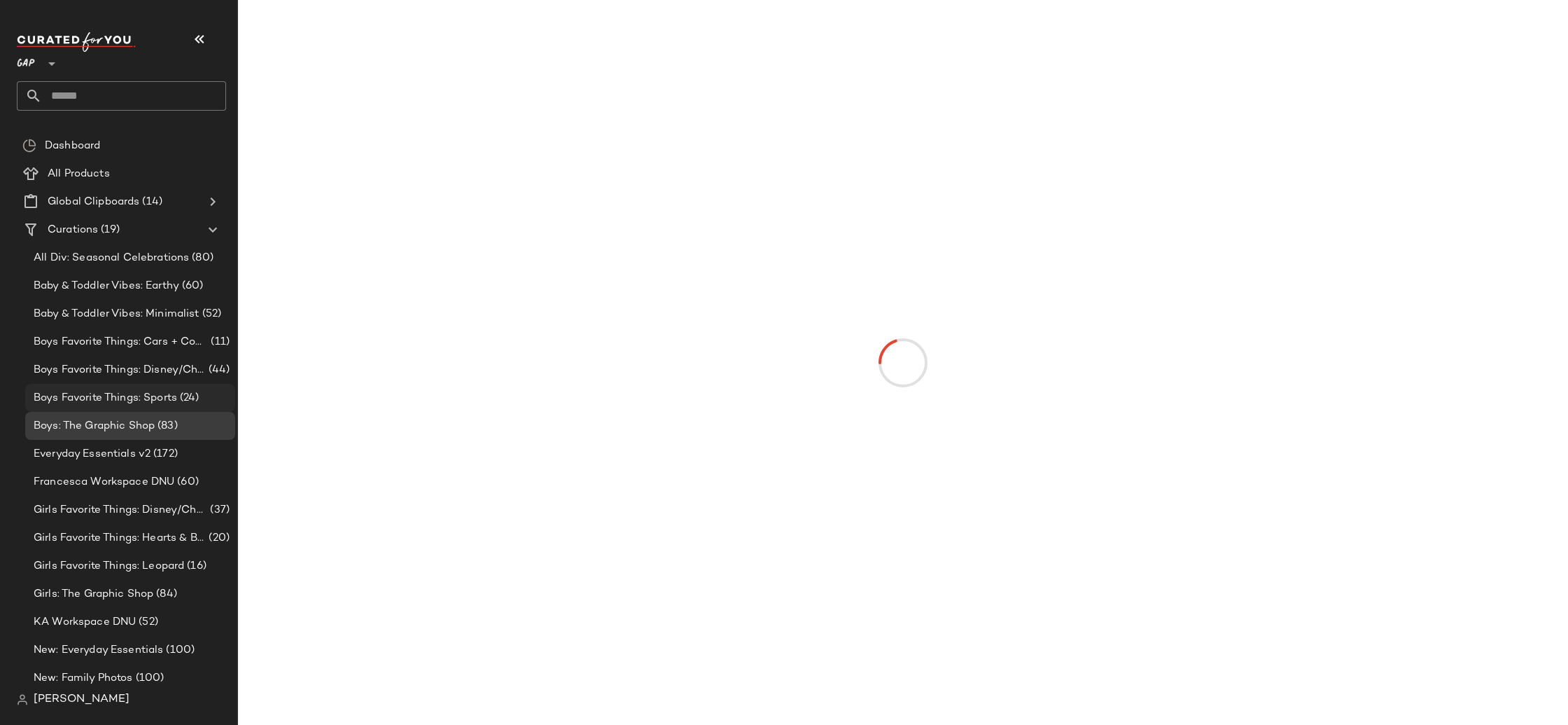
click at [134, 393] on span "Boys Favorite Things: Sports" at bounding box center [105, 398] width 144 height 16
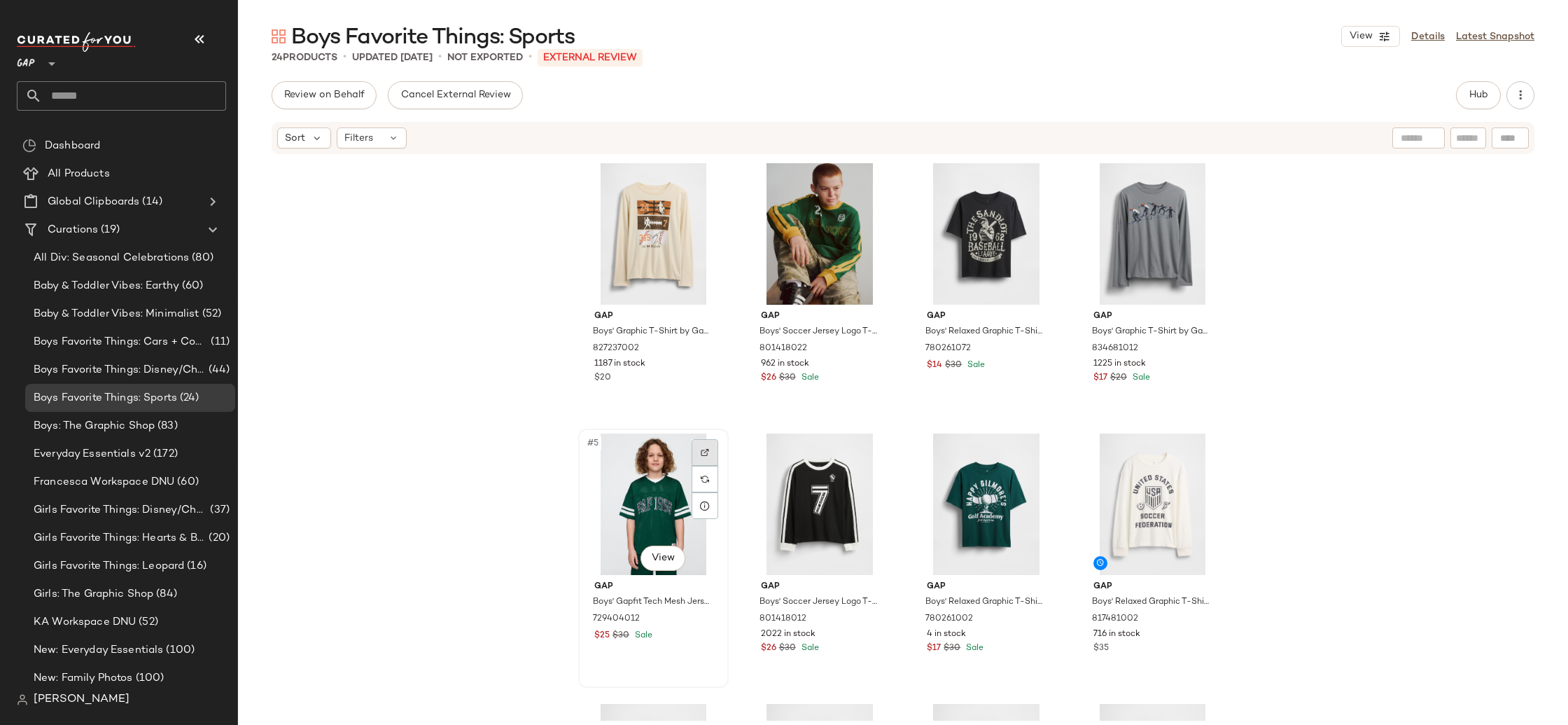
click at [704, 454] on img at bounding box center [704, 452] width 8 height 8
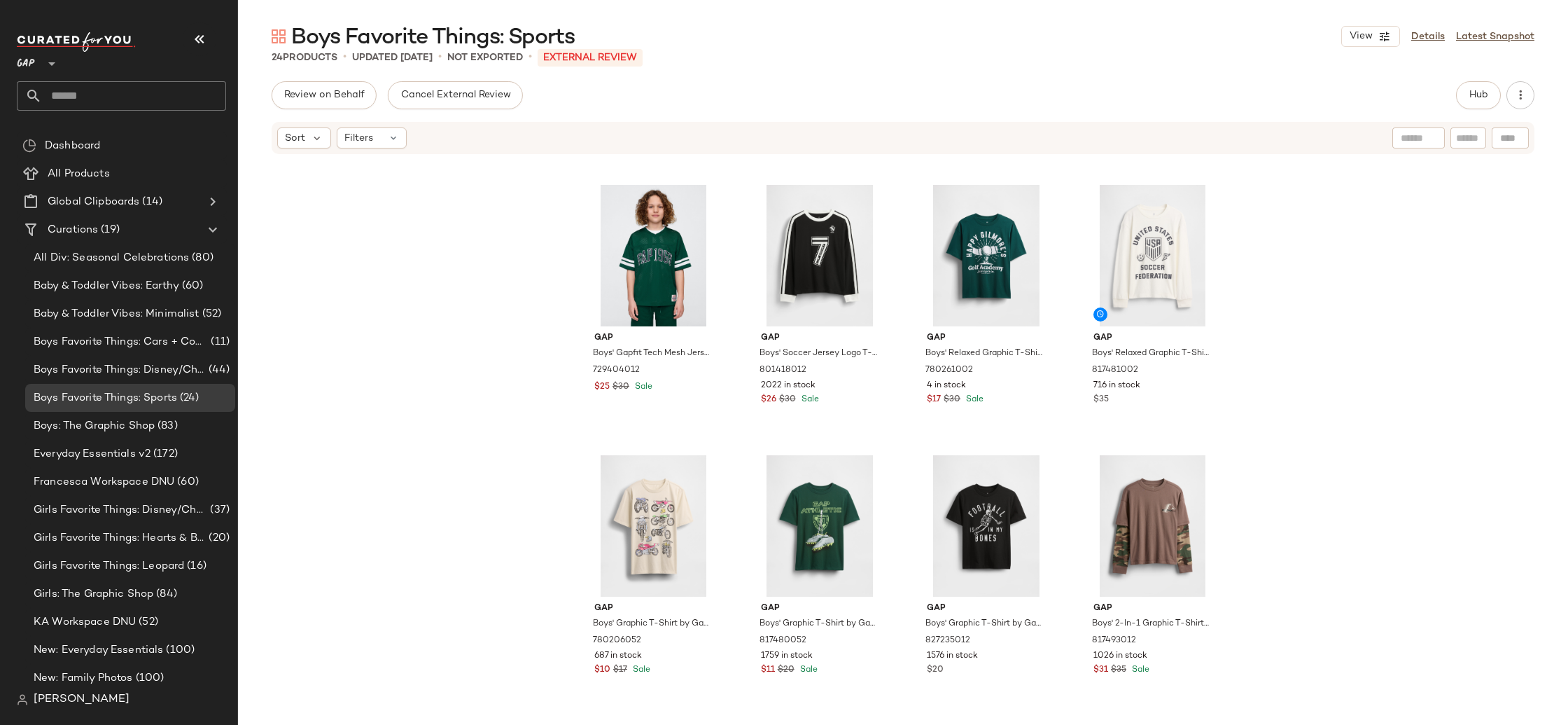
scroll to position [354, 0]
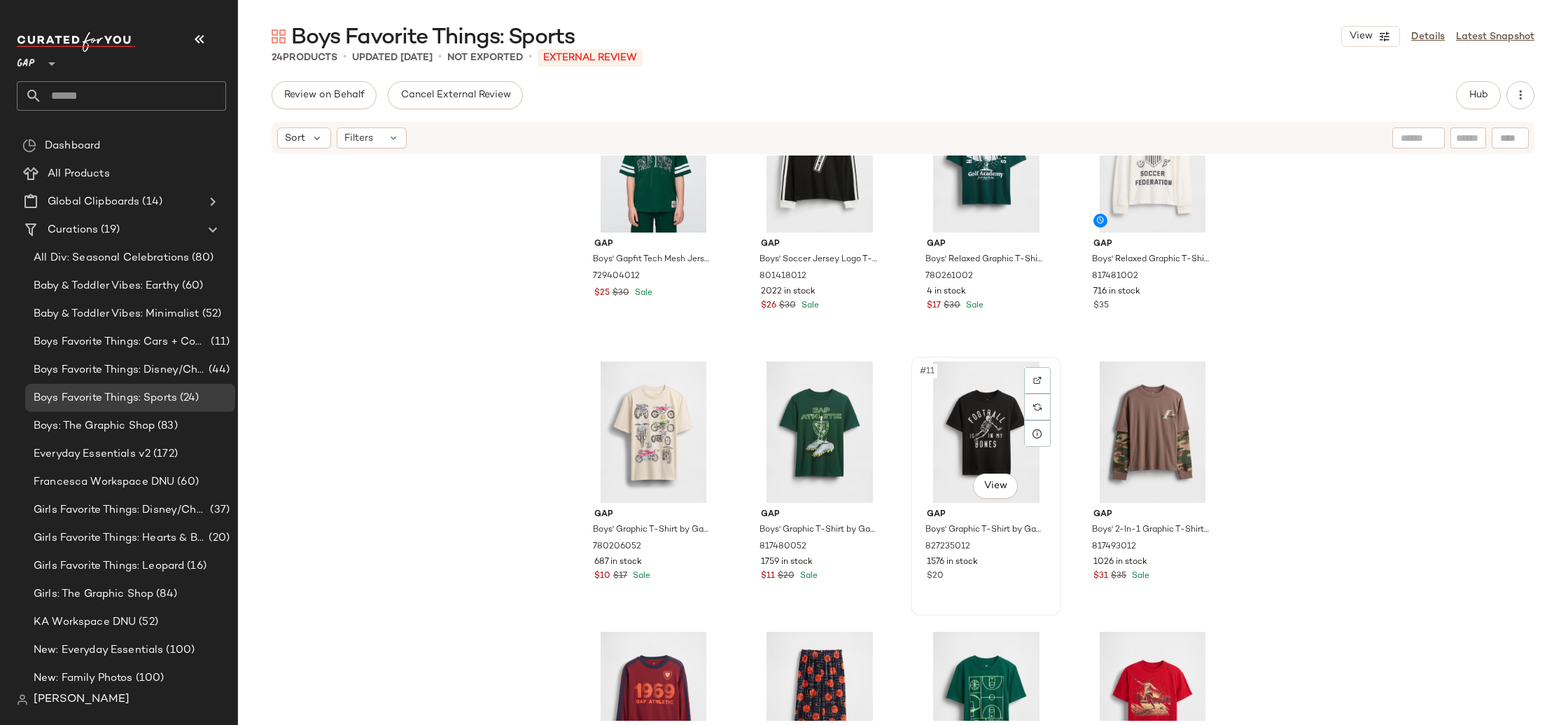
click at [961, 403] on div "#11 View" at bounding box center [986, 432] width 141 height 141
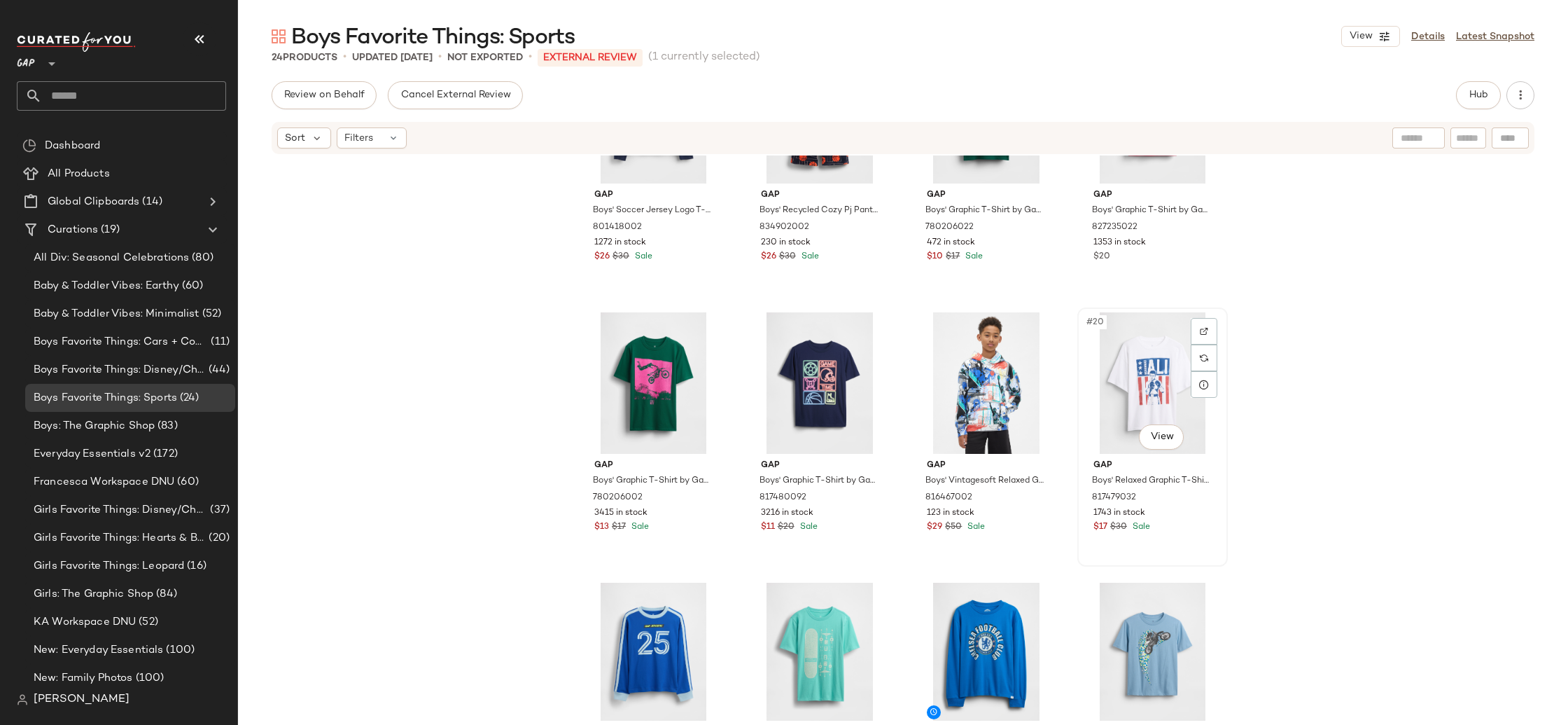
scroll to position [947, 0]
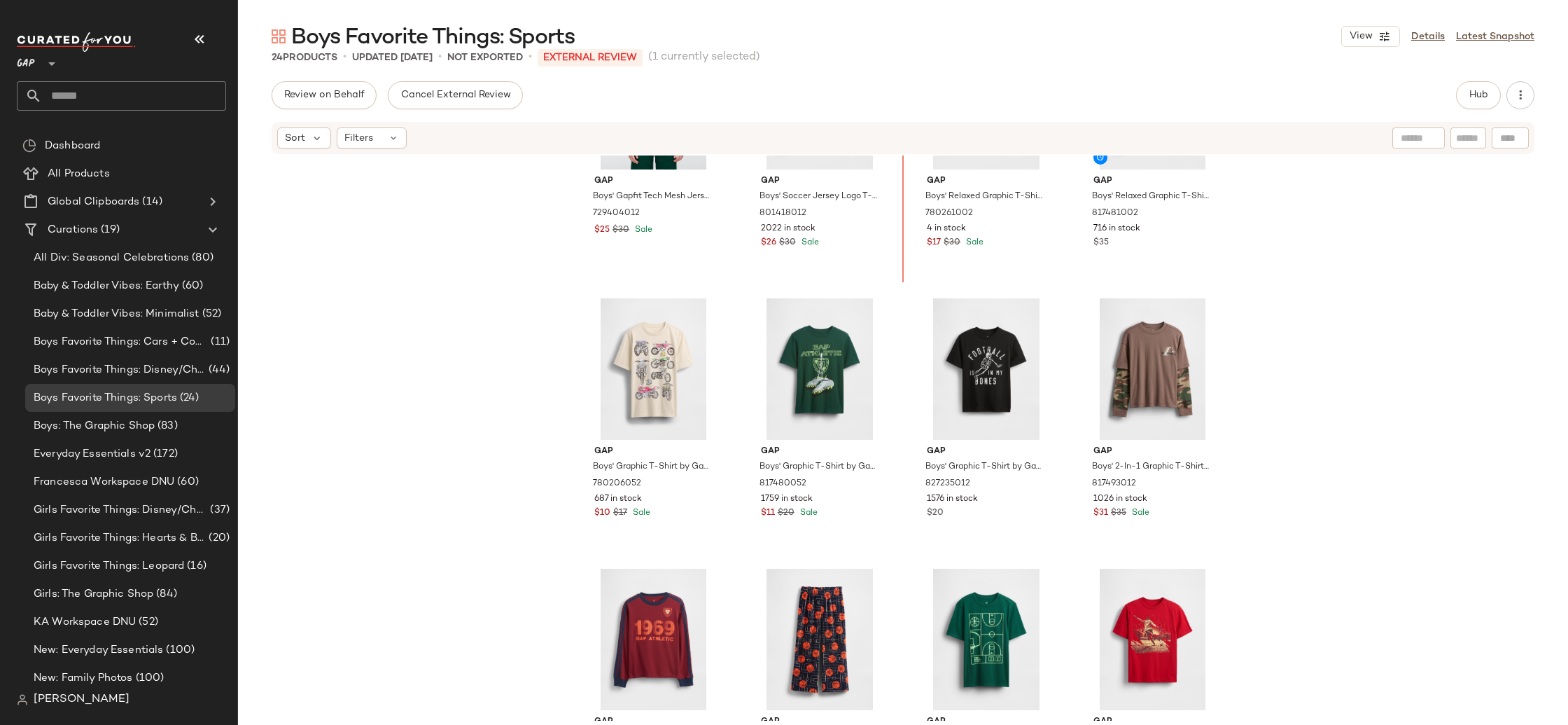
scroll to position [344, 0]
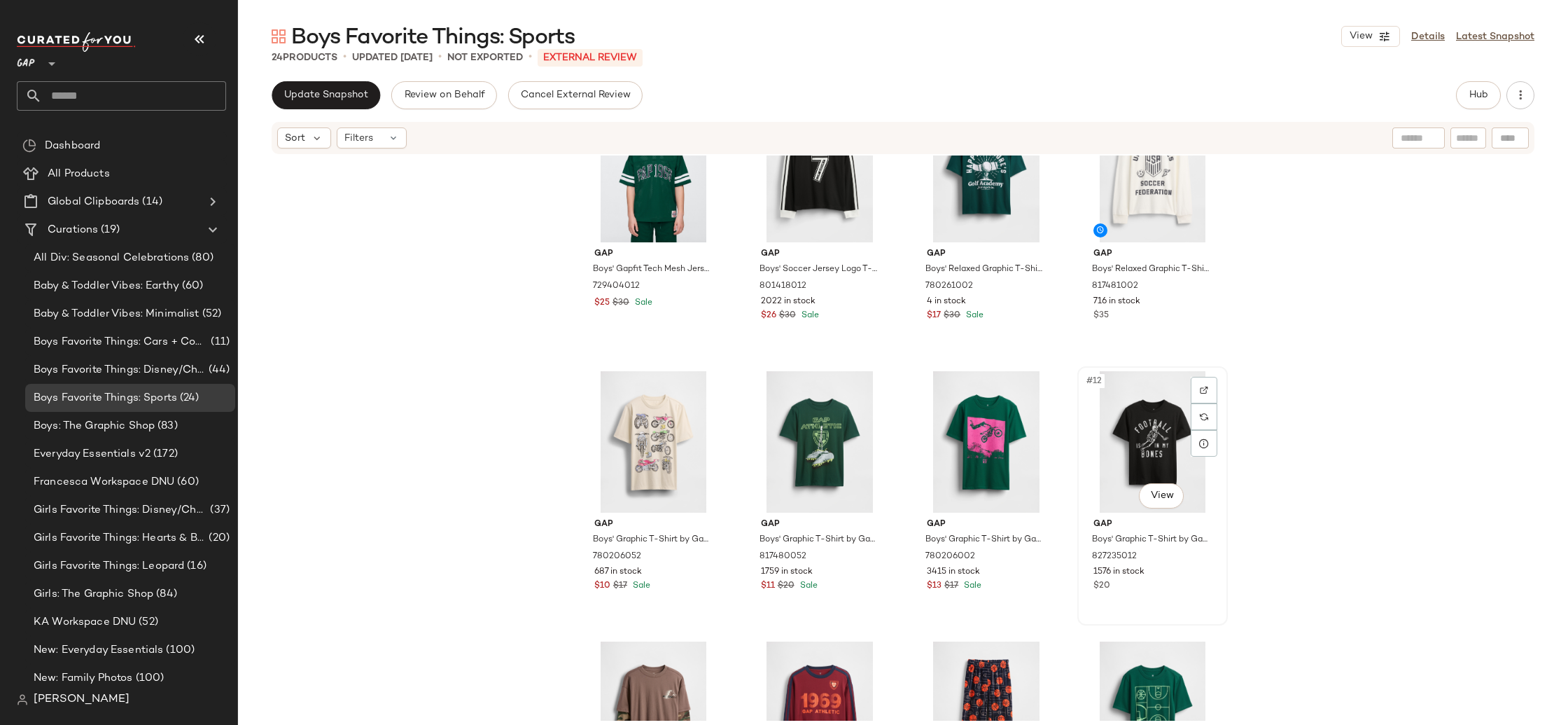
click at [1128, 456] on div "#12 View" at bounding box center [1152, 442] width 141 height 141
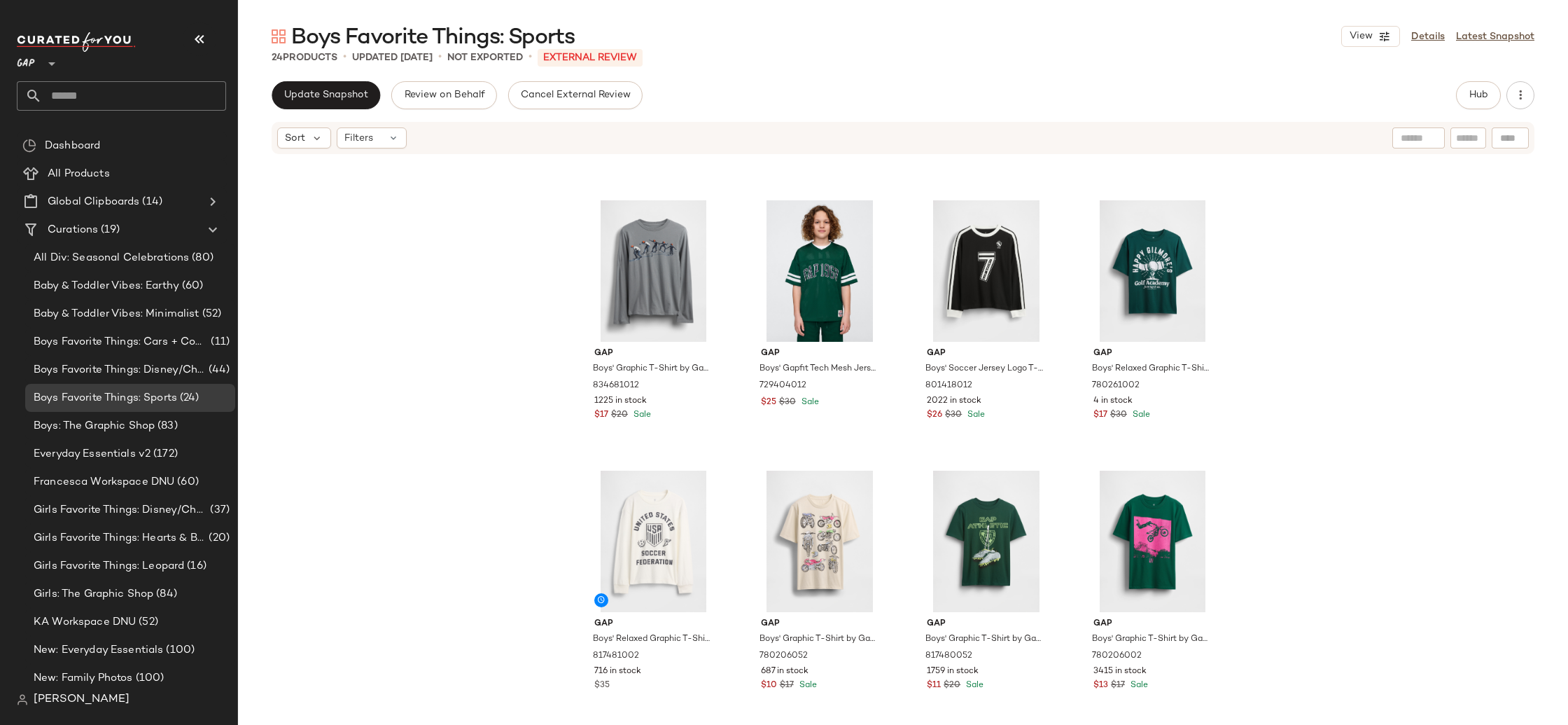
scroll to position [188, 0]
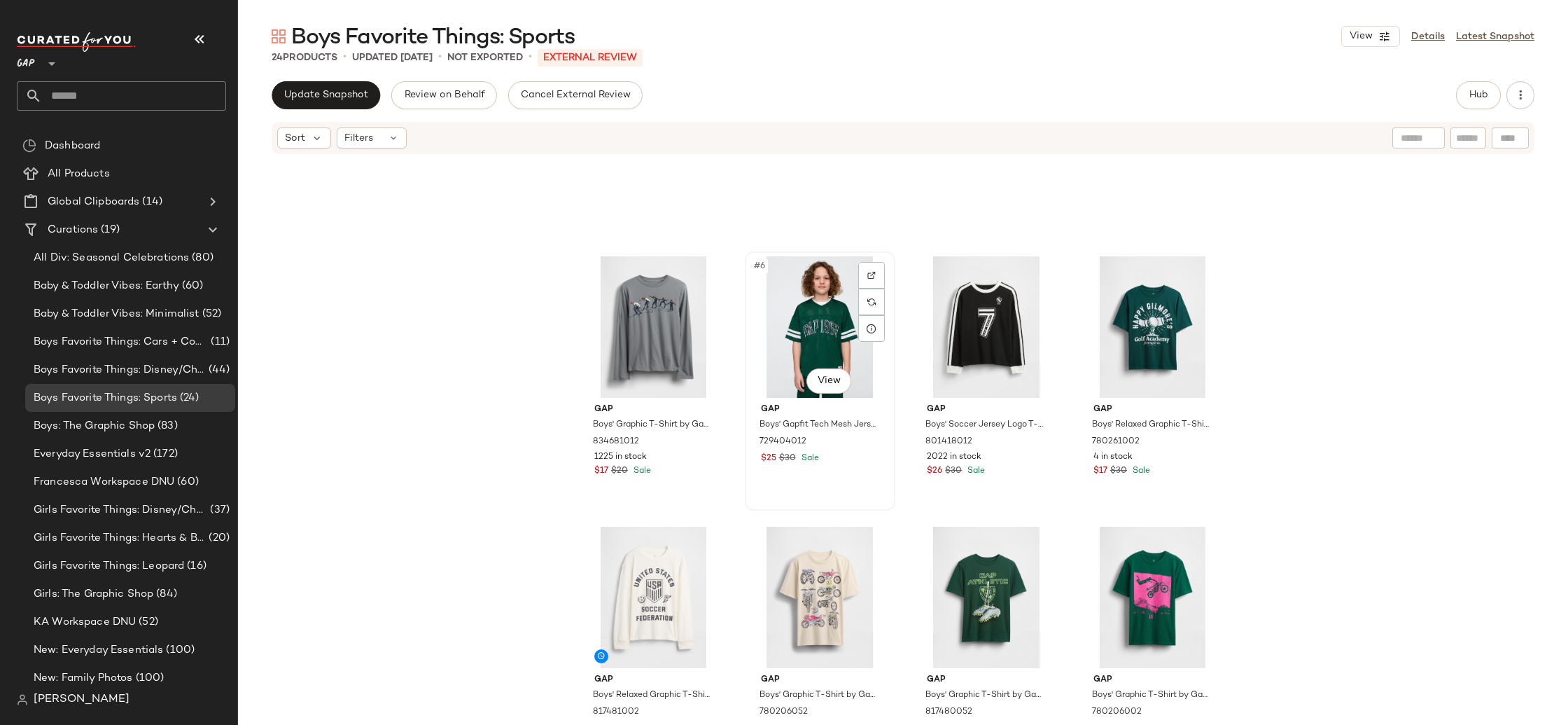
click at [817, 327] on div "#6 View" at bounding box center [820, 327] width 141 height 141
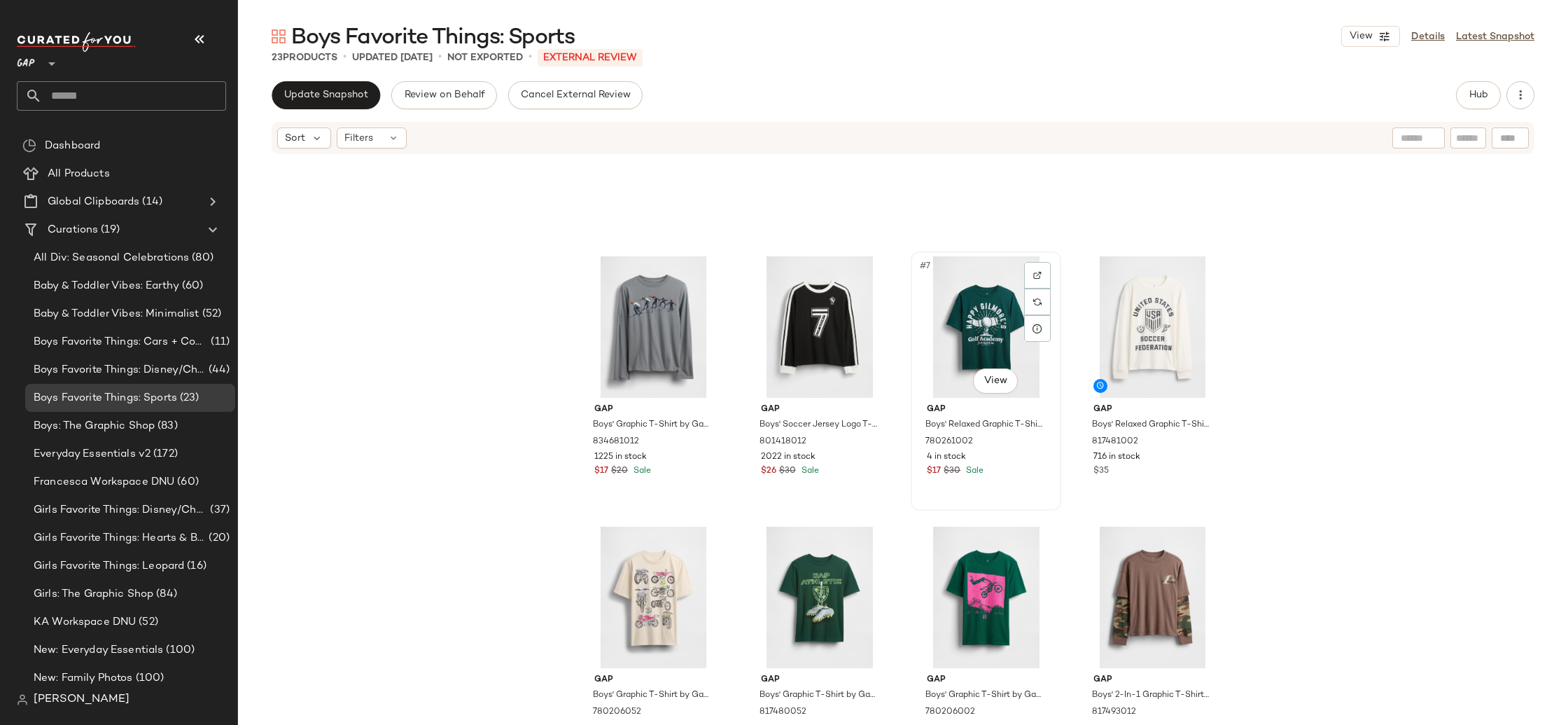
click at [985, 331] on div "#7 View" at bounding box center [986, 327] width 141 height 141
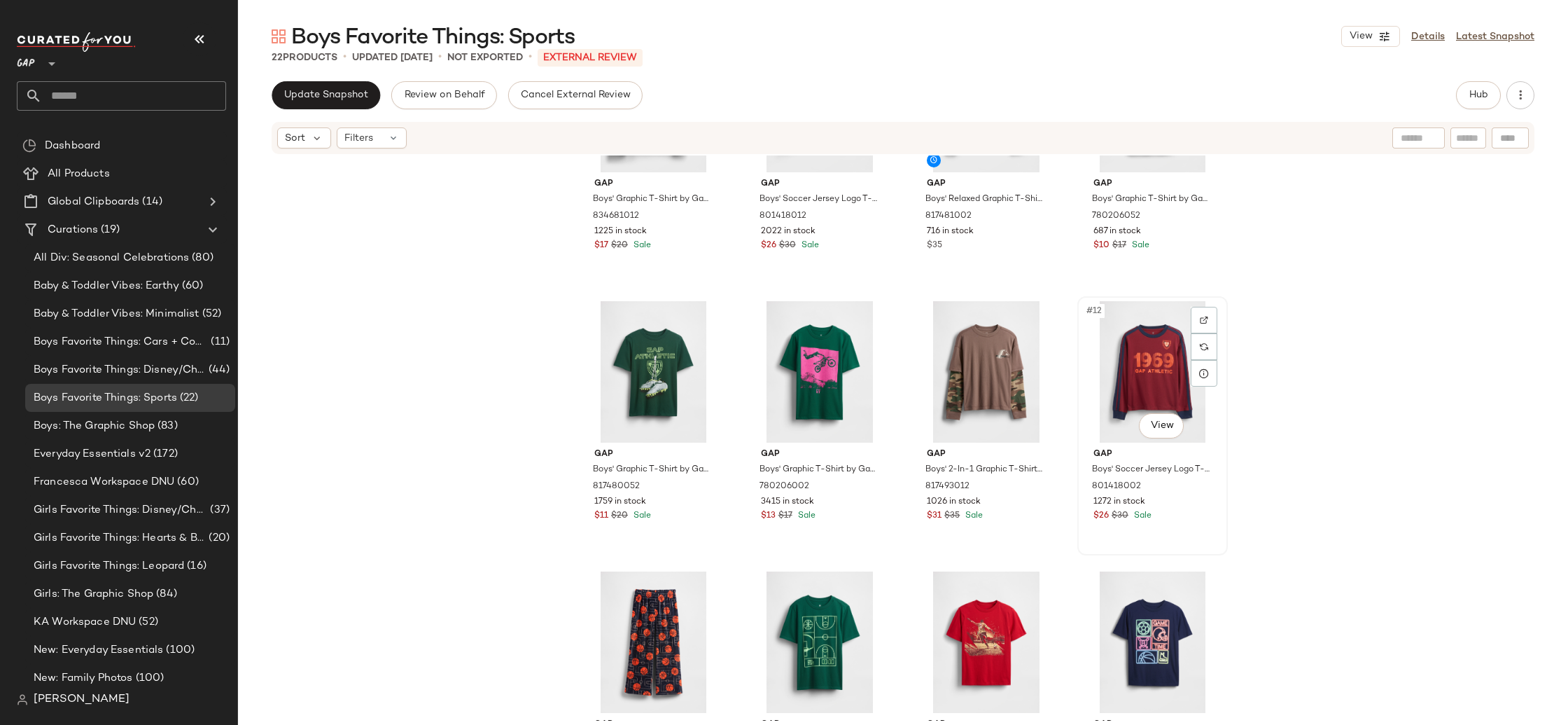
scroll to position [489, 0]
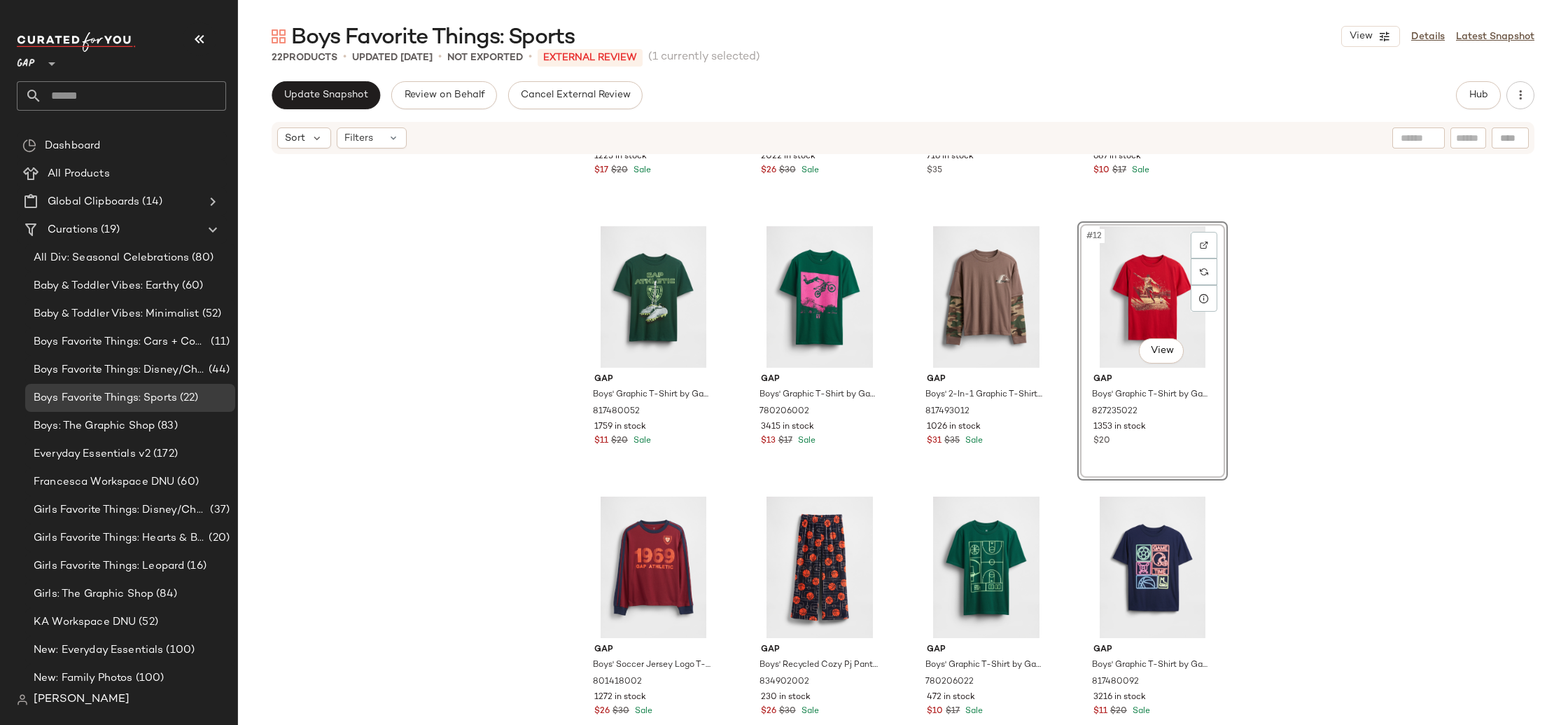
click at [455, 451] on div "Gap Boys' Graphic T-Shirt by Gap Pilot Grey Size M (8) 834681012 1225 in stock …" at bounding box center [902, 438] width 1330 height 565
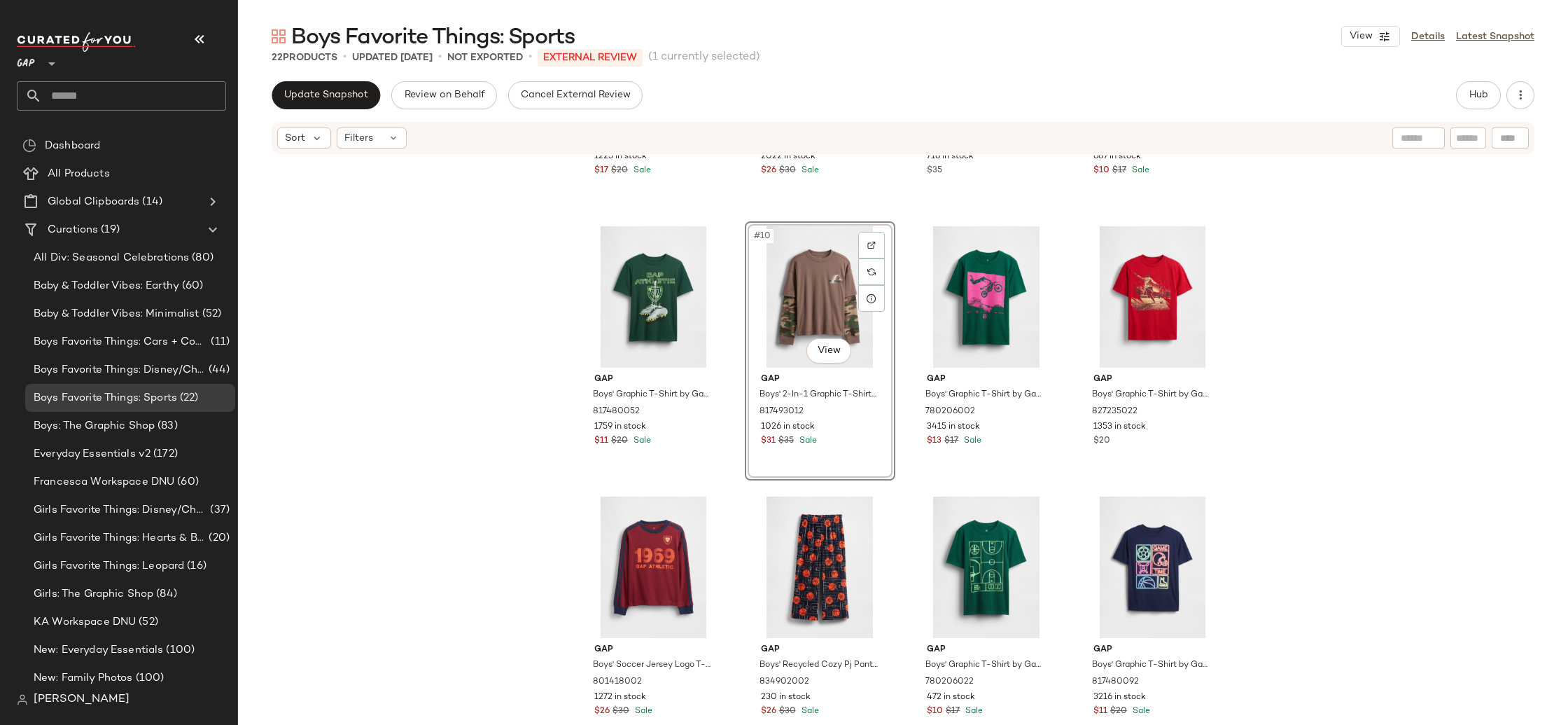
click at [1248, 339] on div "Gap Boys' Graphic T-Shirt by Gap Pilot Grey Size M (8) 834681012 1225 in stock …" at bounding box center [902, 438] width 1330 height 565
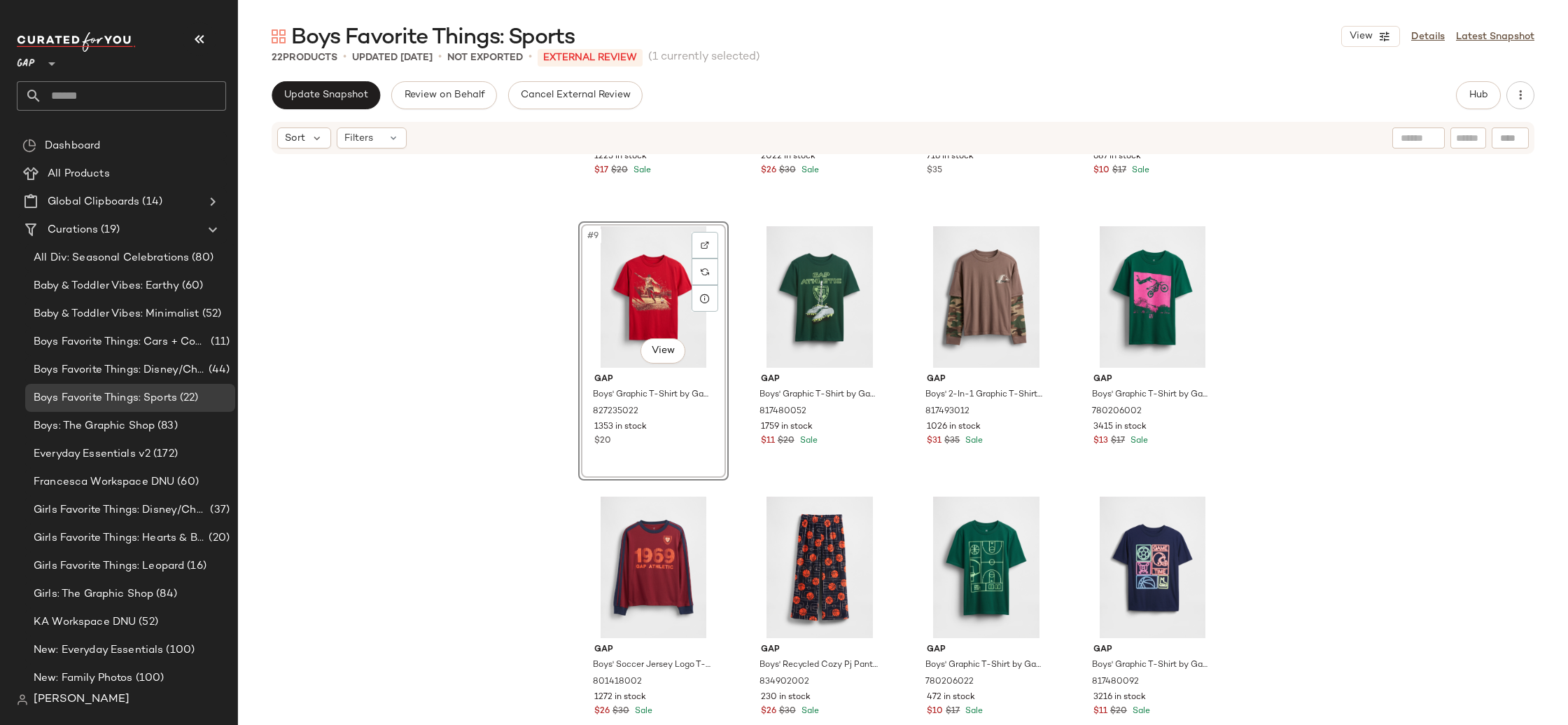
click at [415, 346] on div "Gap Boys' Graphic T-Shirt by Gap Pilot Grey Size M (8) 834681012 1225 in stock …" at bounding box center [902, 438] width 1330 height 565
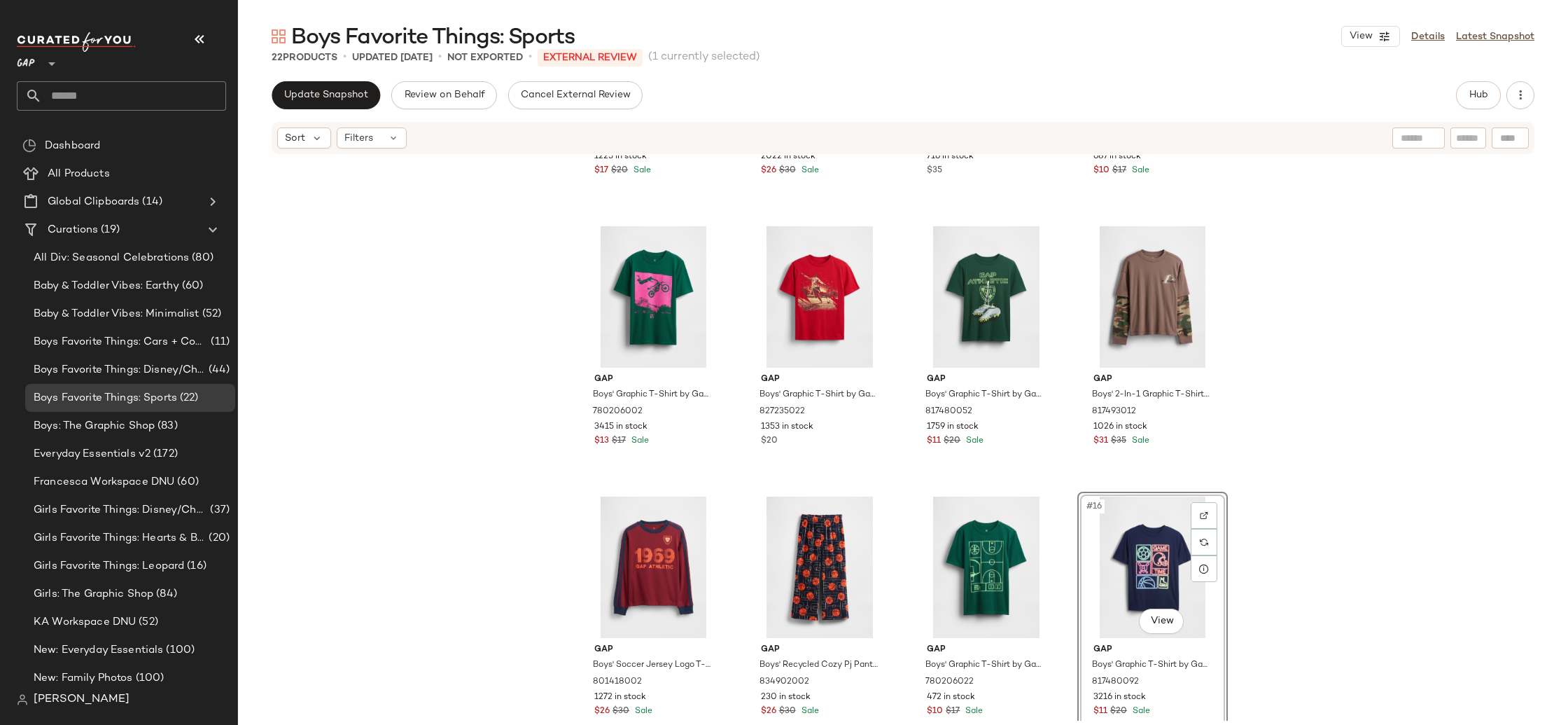
click at [520, 375] on div "Gap Boys' Graphic T-Shirt by Gap Pilot Grey Size M (8) 834681012 1225 in stock …" at bounding box center [902, 438] width 1330 height 565
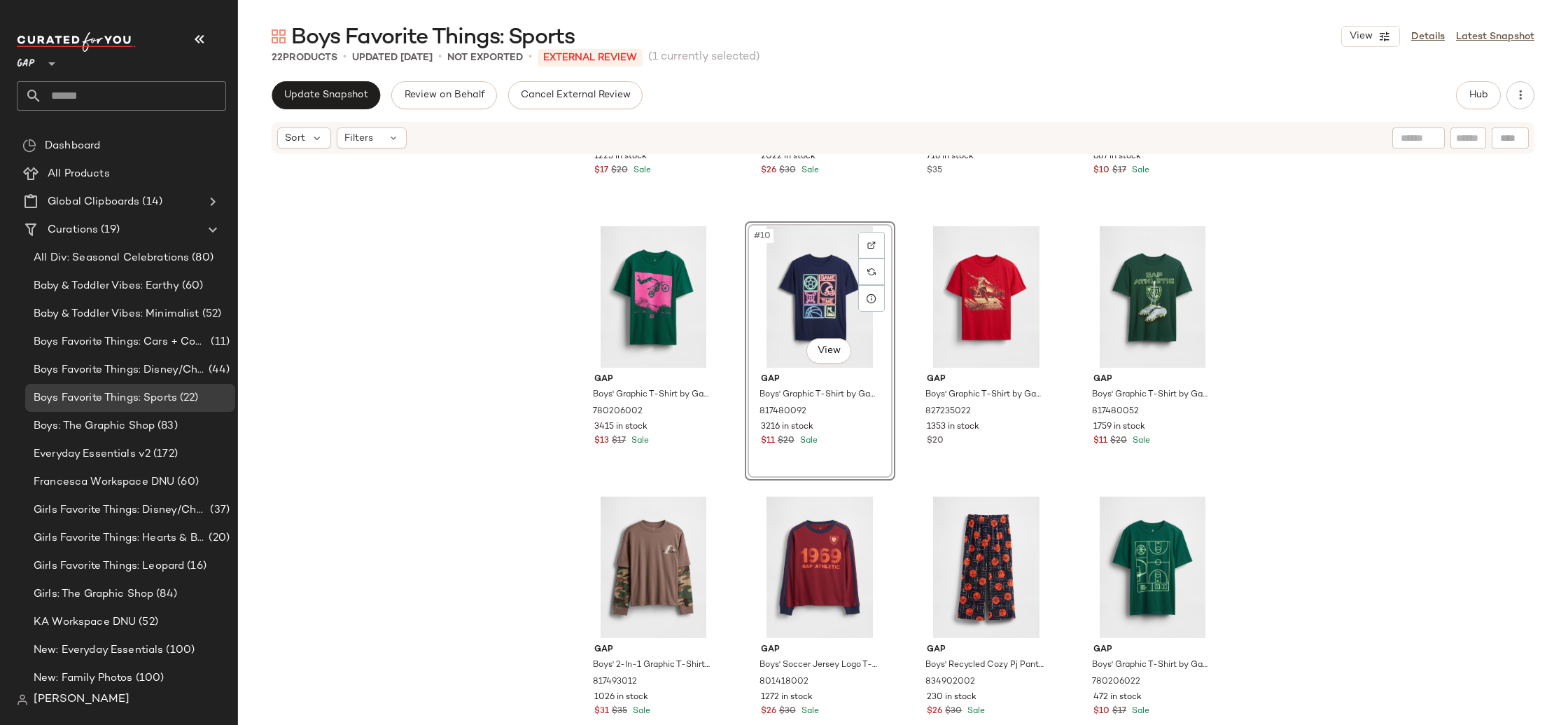
click at [1284, 412] on div "Gap Boys' Graphic T-Shirt by Gap Pilot Grey Size M (8) 834681012 1225 in stock …" at bounding box center [902, 438] width 1330 height 565
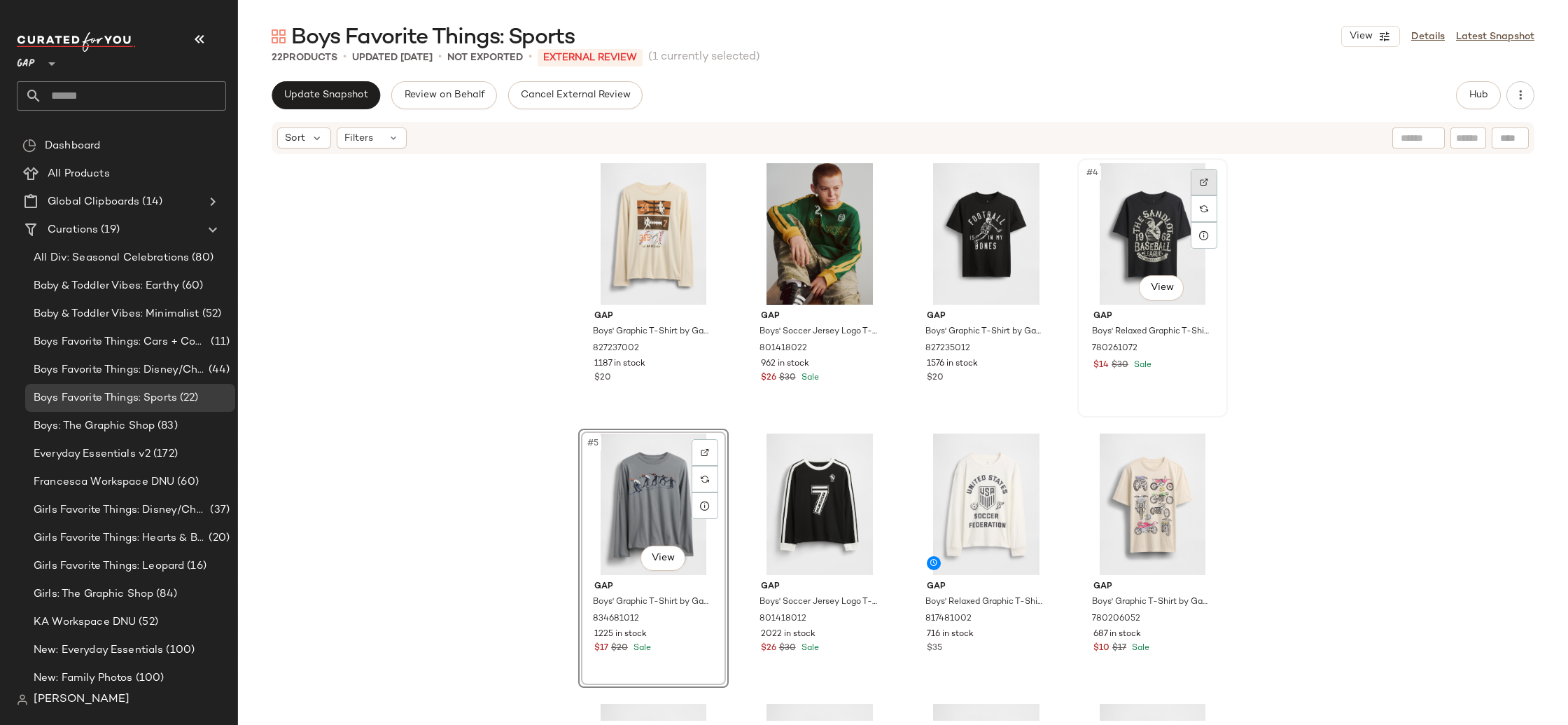
click at [1206, 180] on div at bounding box center [1204, 182] width 27 height 27
click at [1148, 208] on div "#4 View" at bounding box center [1152, 233] width 141 height 141
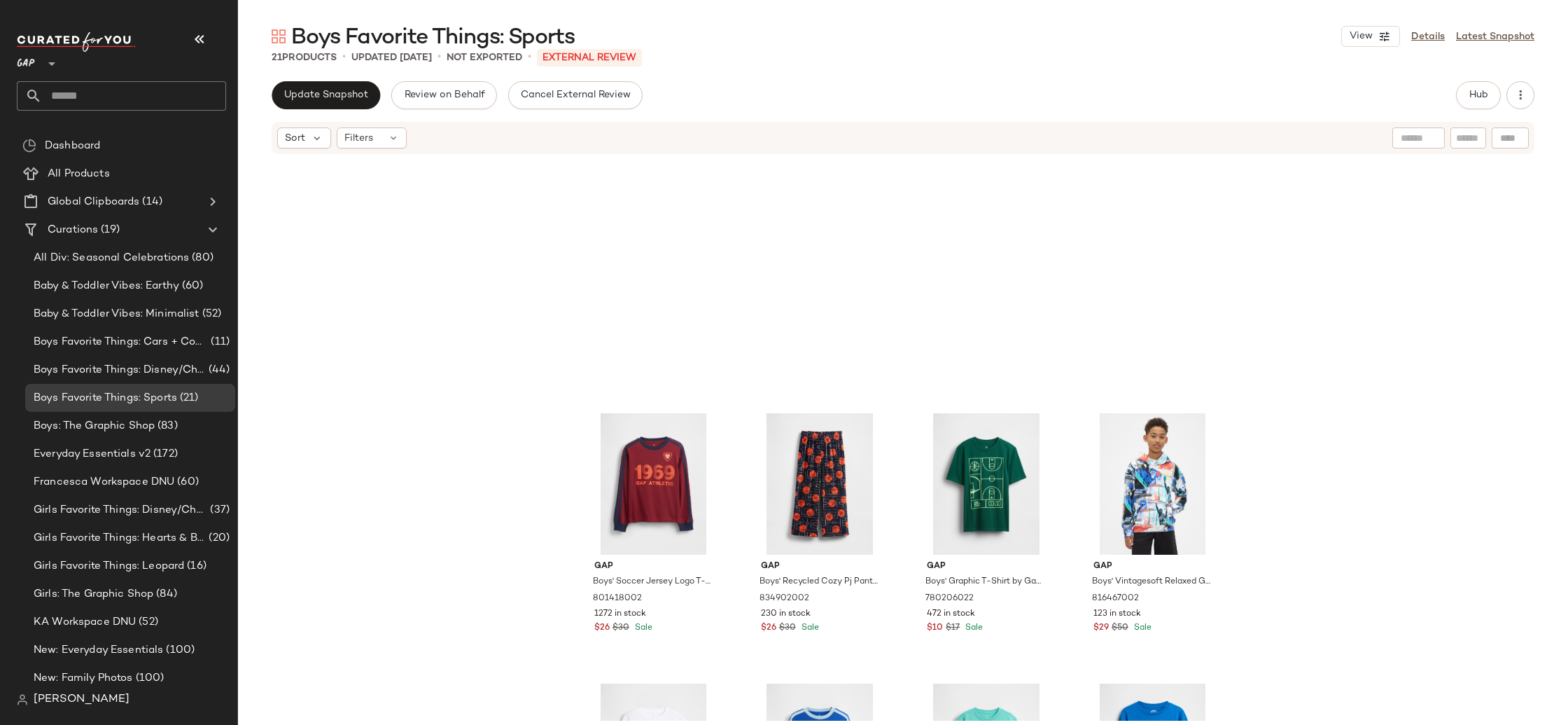
scroll to position [1060, 0]
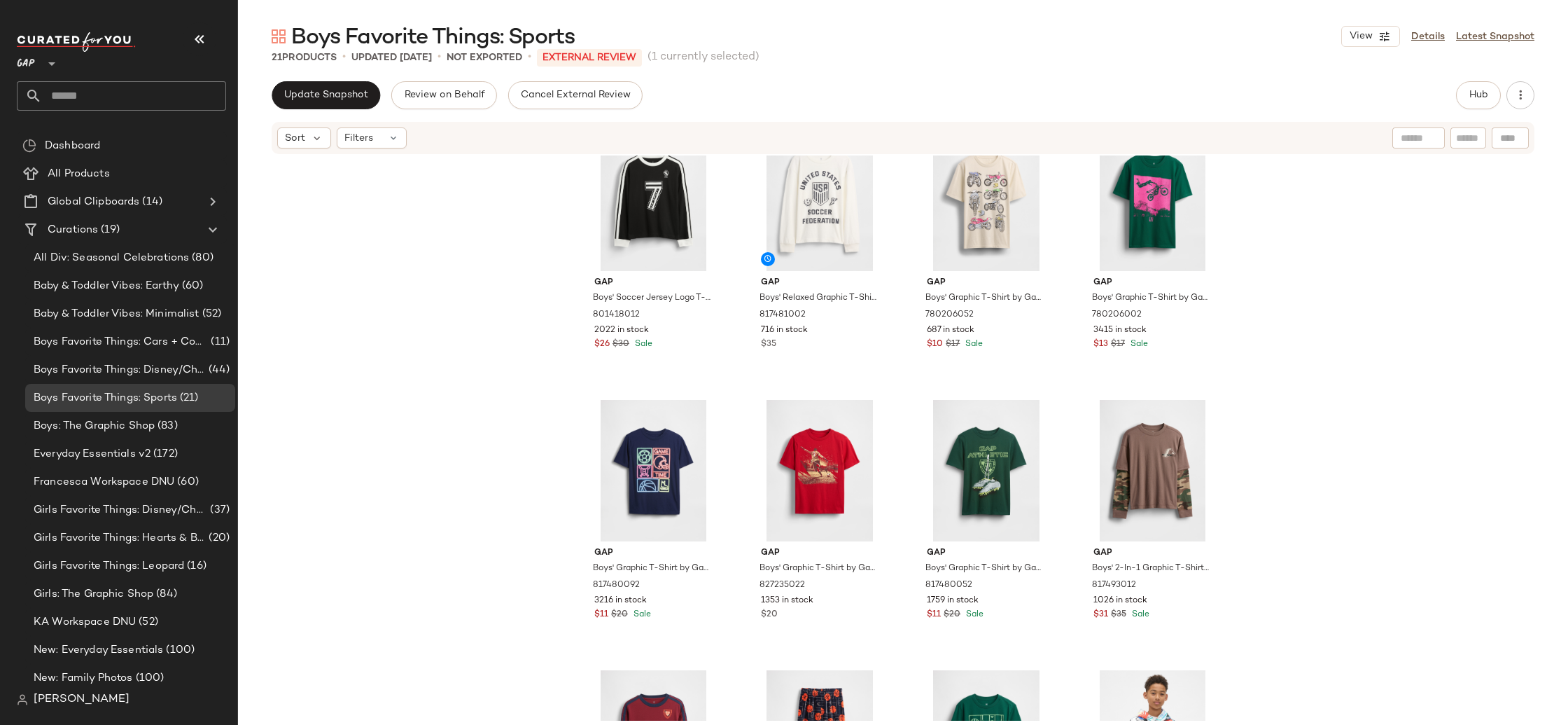
scroll to position [306, 0]
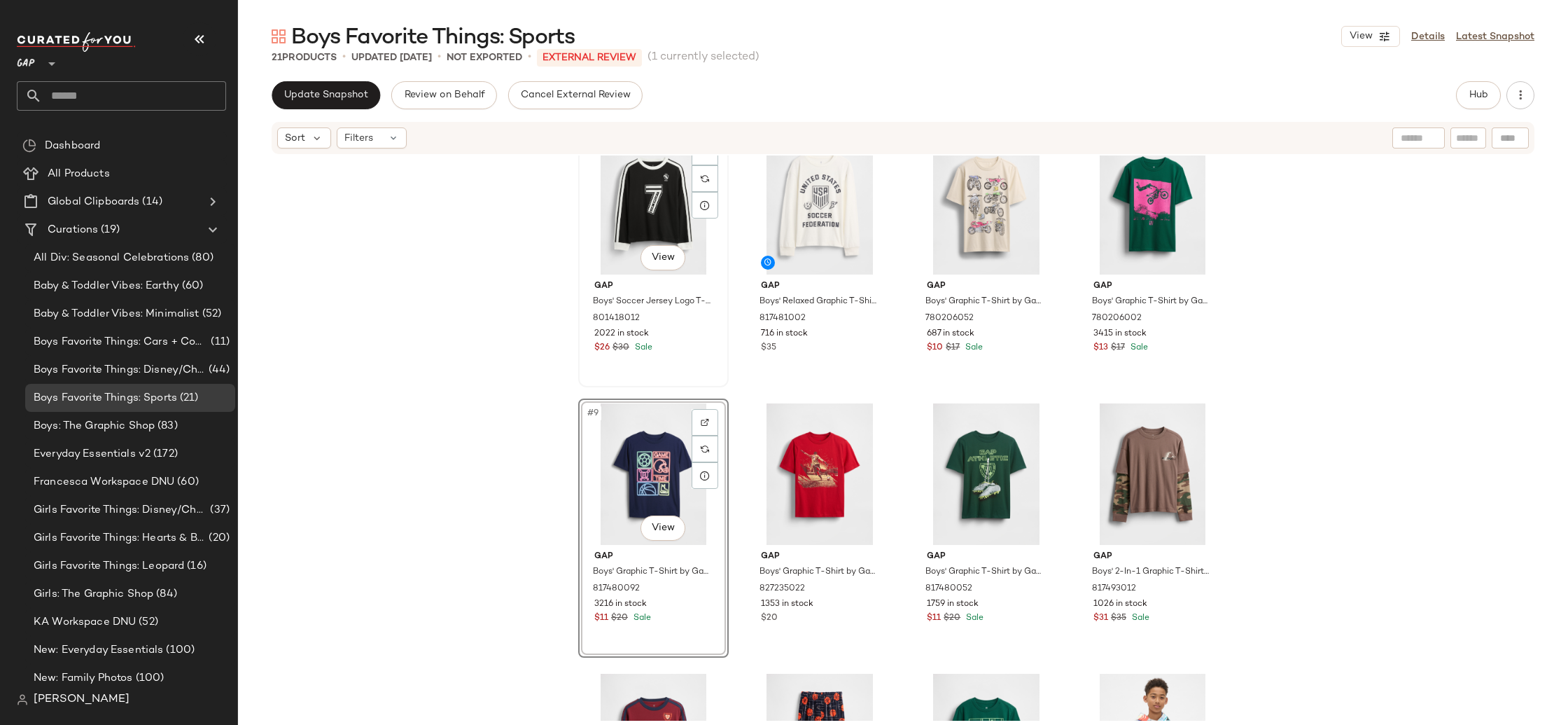
scroll to position [300, 0]
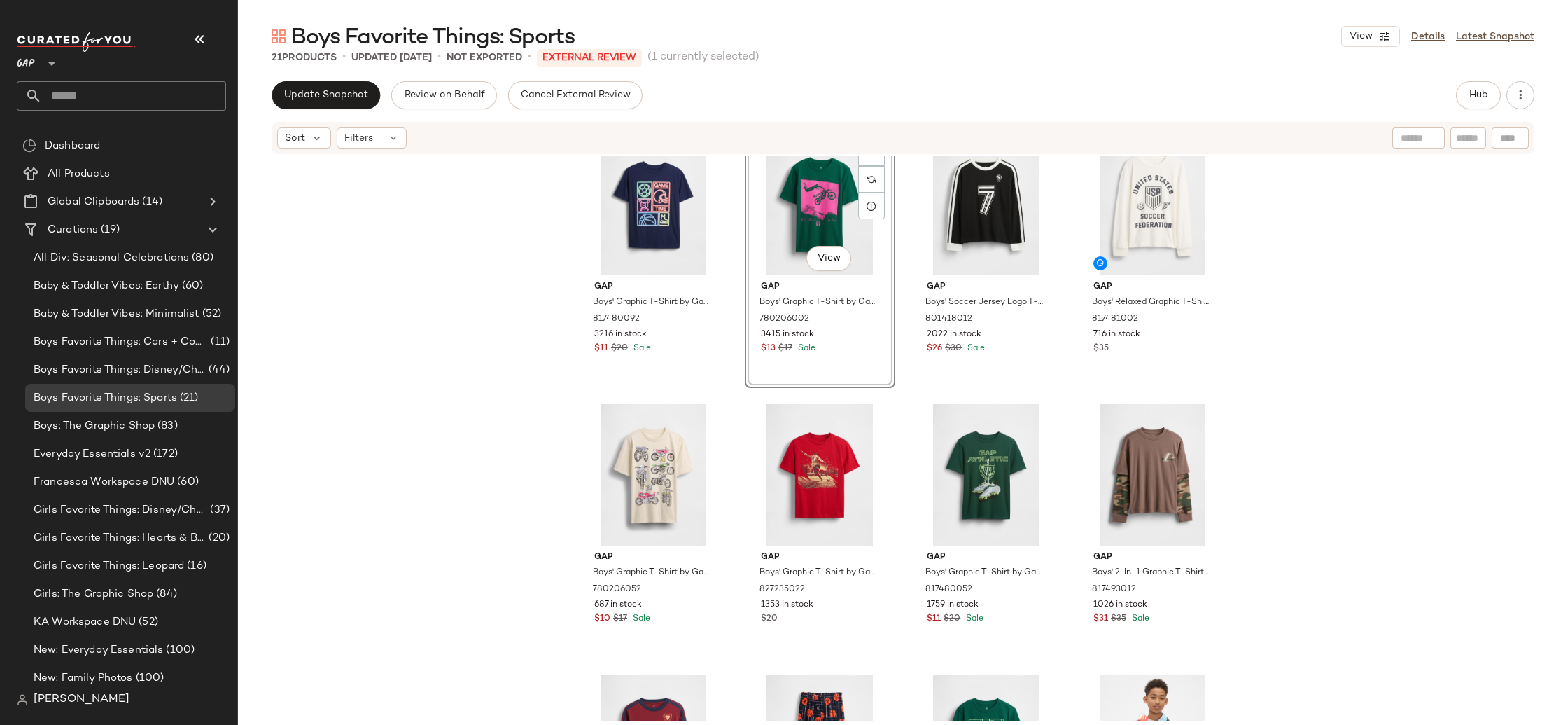
click at [289, 400] on div "Gap Boys' Graphic T-Shirt by Gap Chino Pant Size L (10) 827237002 1187 in stock…" at bounding box center [902, 438] width 1330 height 565
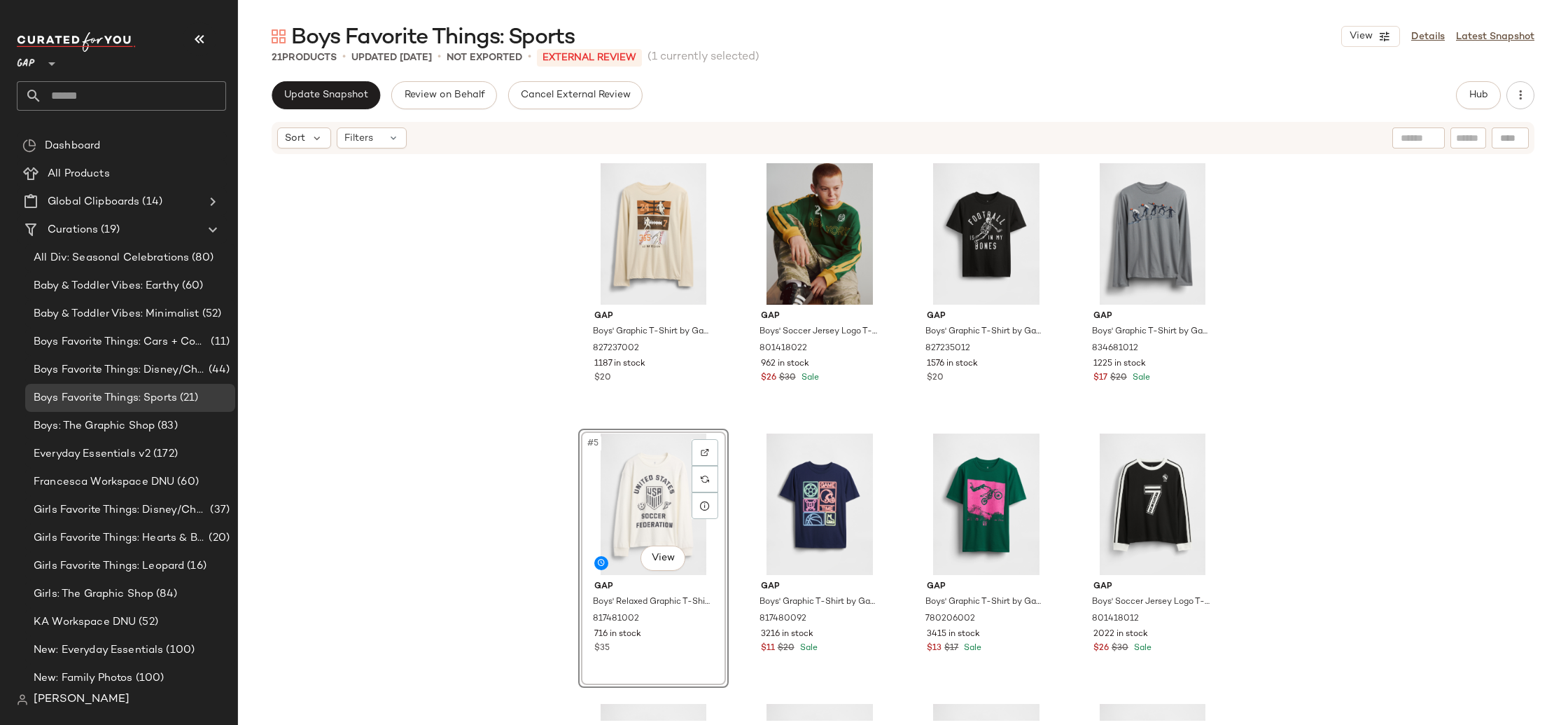
click at [409, 522] on div "Gap Boys' Graphic T-Shirt by Gap Chino Pant Size L (10) 827237002 1187 in stock…" at bounding box center [902, 438] width 1330 height 565
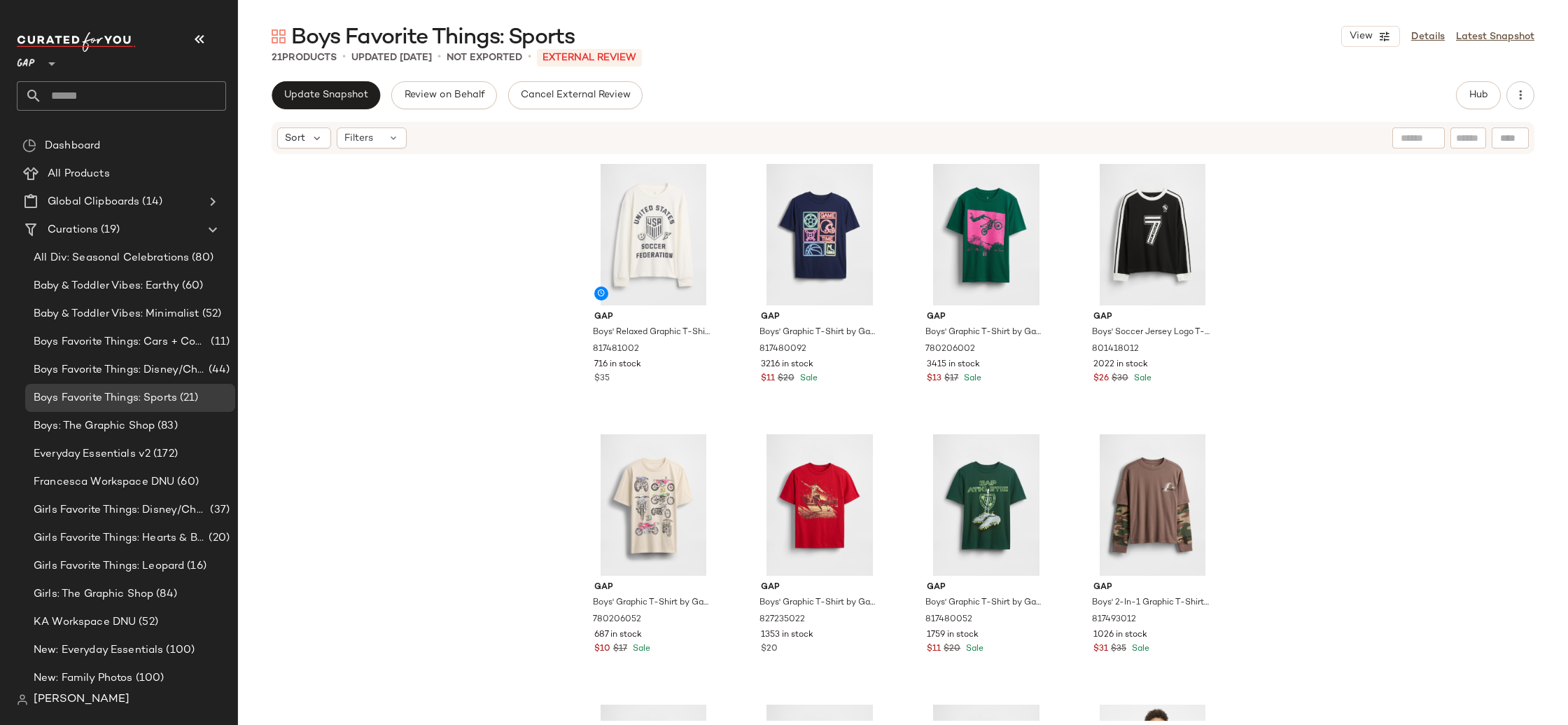
scroll to position [776, 0]
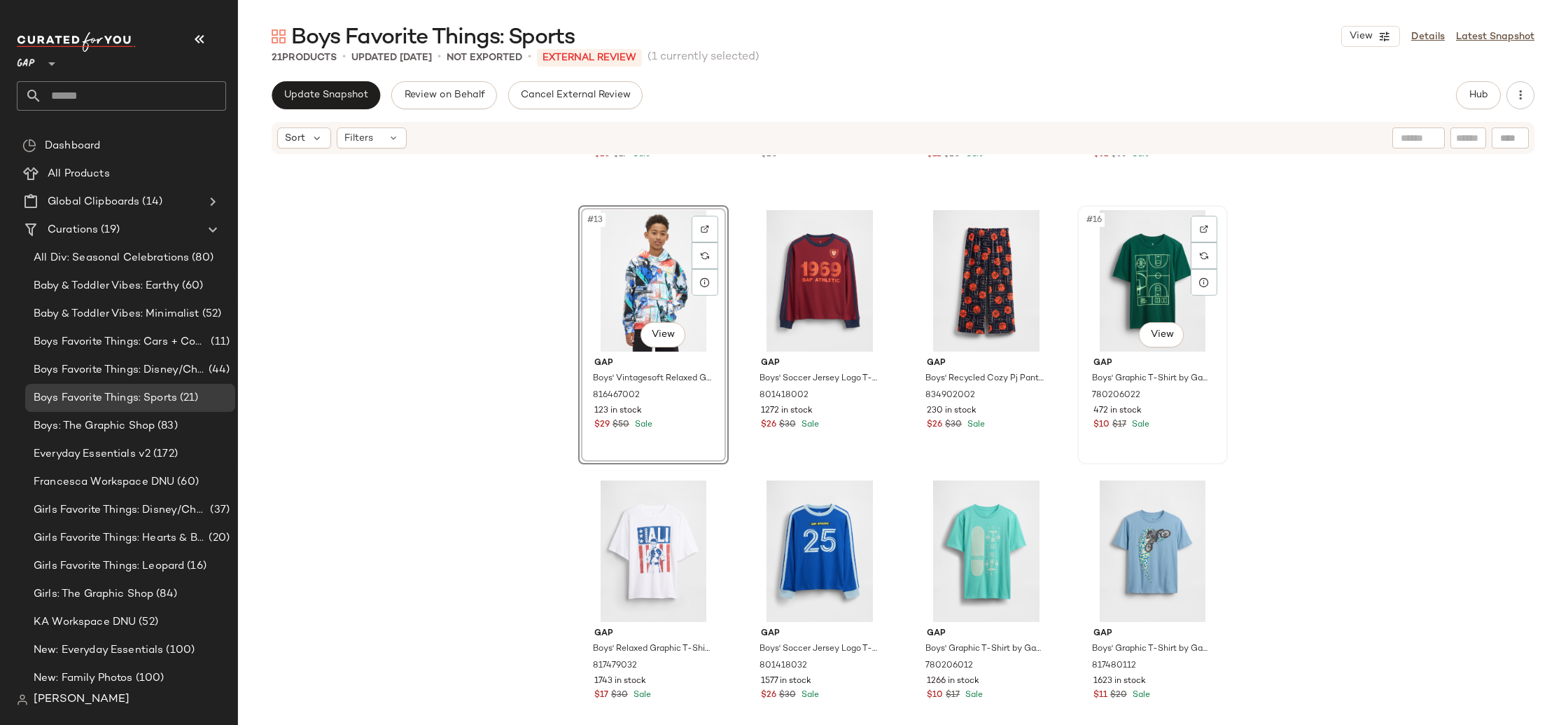
scroll to position [774, 0]
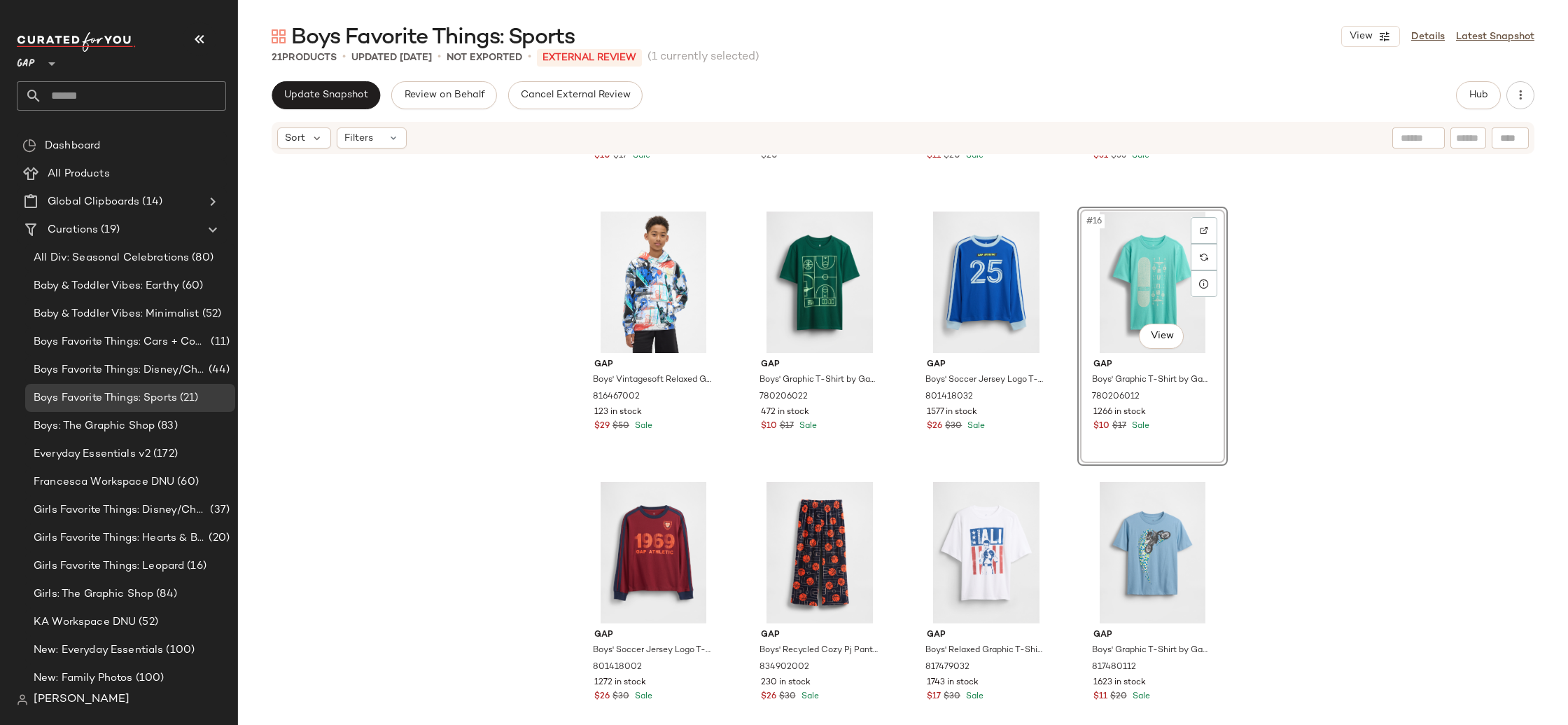
click at [1411, 395] on div "Gap Boys' Graphic T-Shirt by Gap Chino Pant Size S (6/7) 780206052 687 in stock…" at bounding box center [902, 438] width 1330 height 565
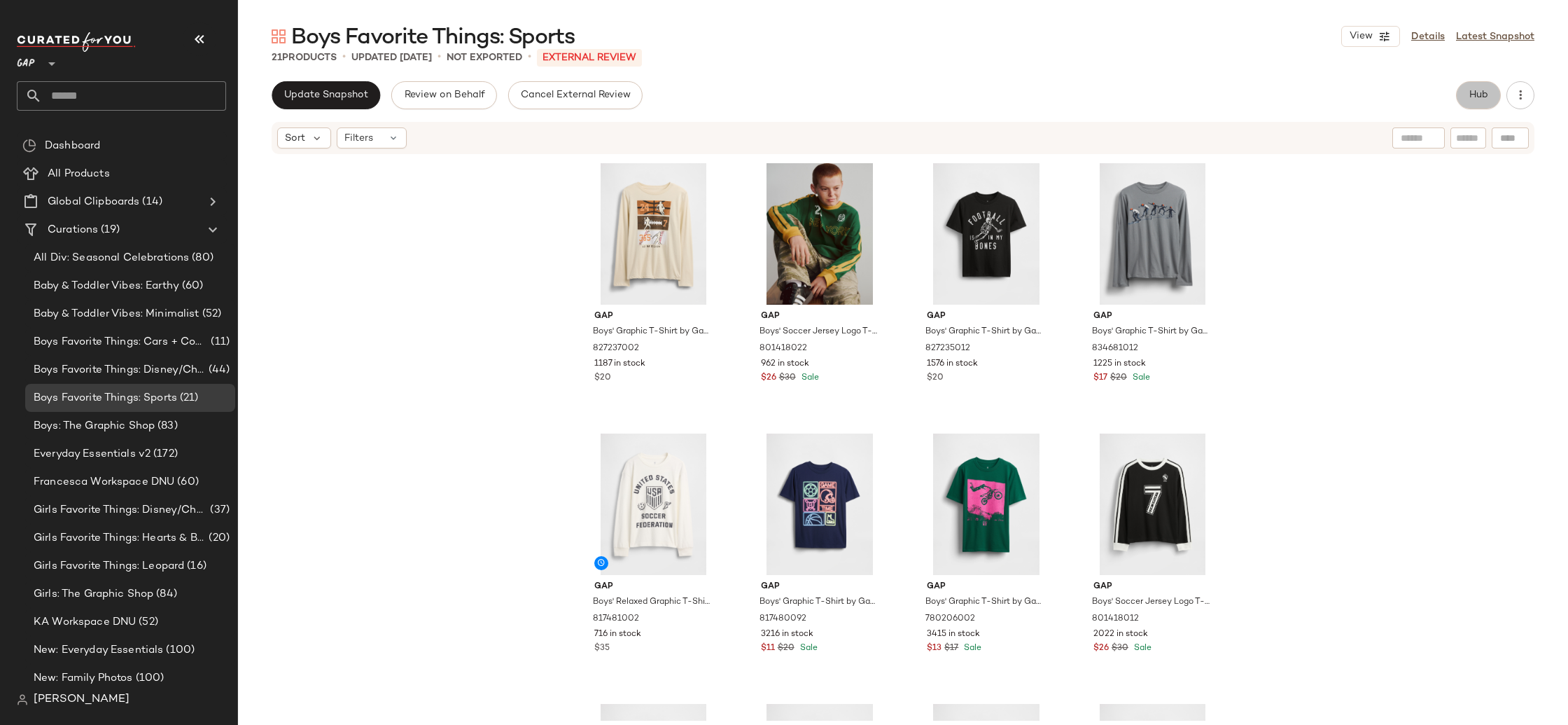
click at [1483, 101] on button "Hub" at bounding box center [1479, 95] width 45 height 28
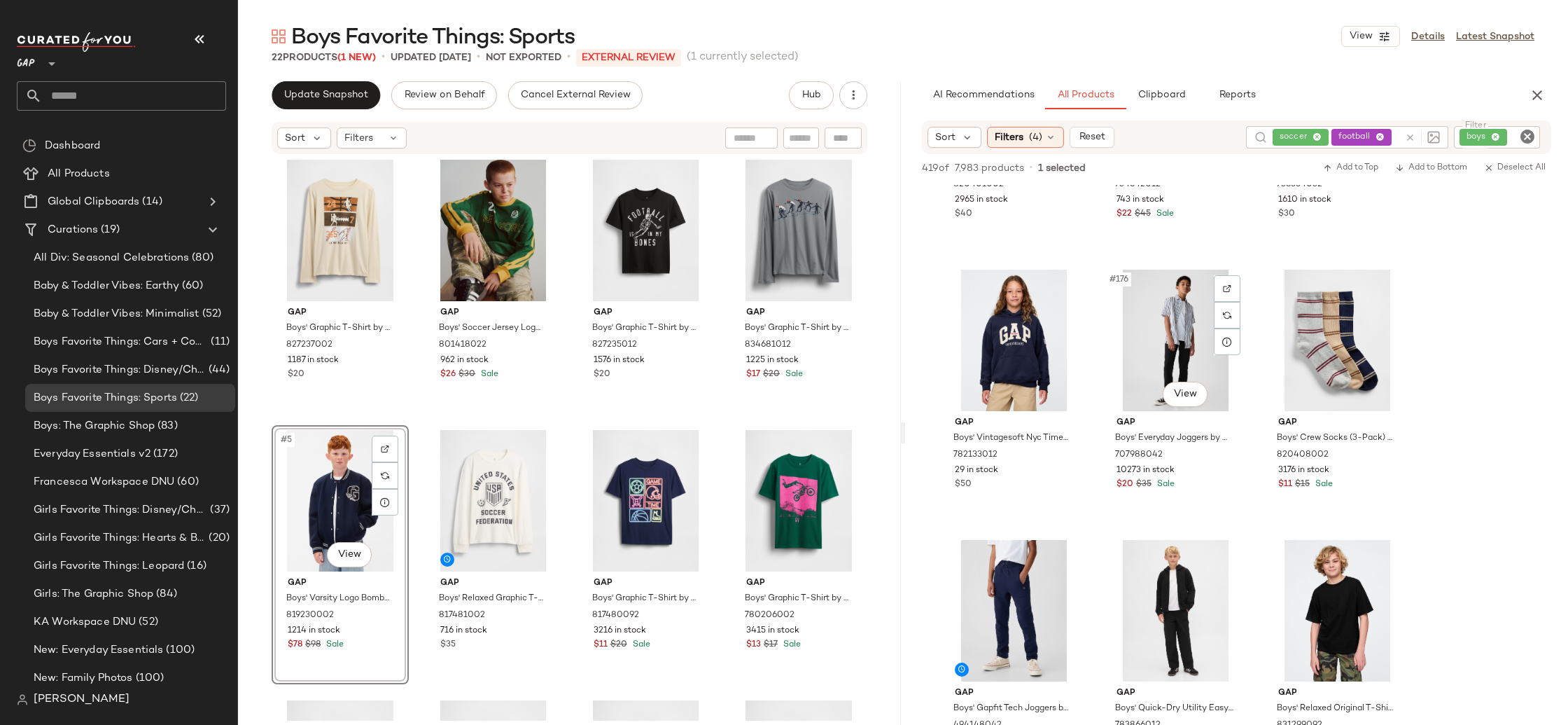
scroll to position [15951, 0]
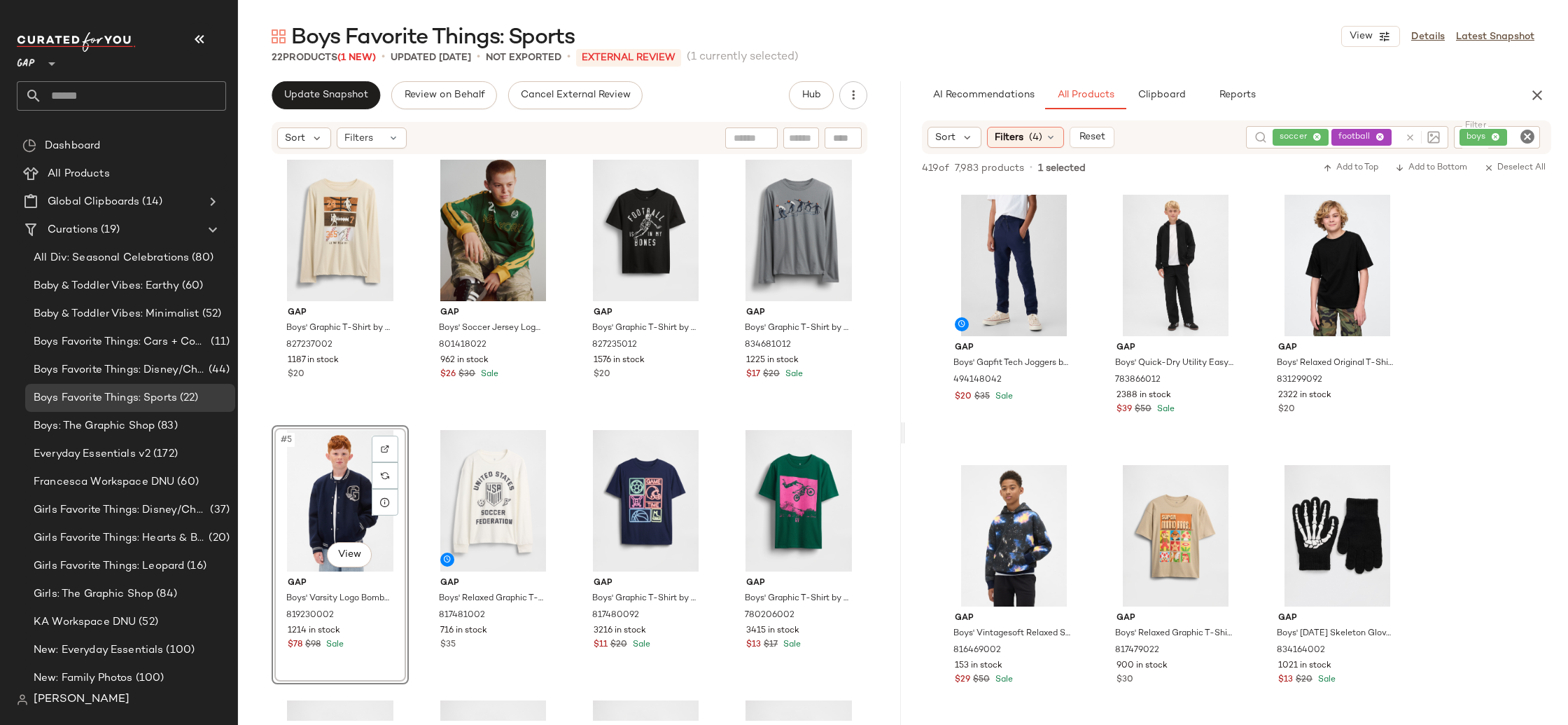
click at [1374, 136] on div "soccer football" at bounding box center [1336, 137] width 126 height 22
click at [1341, 136] on icon at bounding box center [1340, 137] width 9 height 9
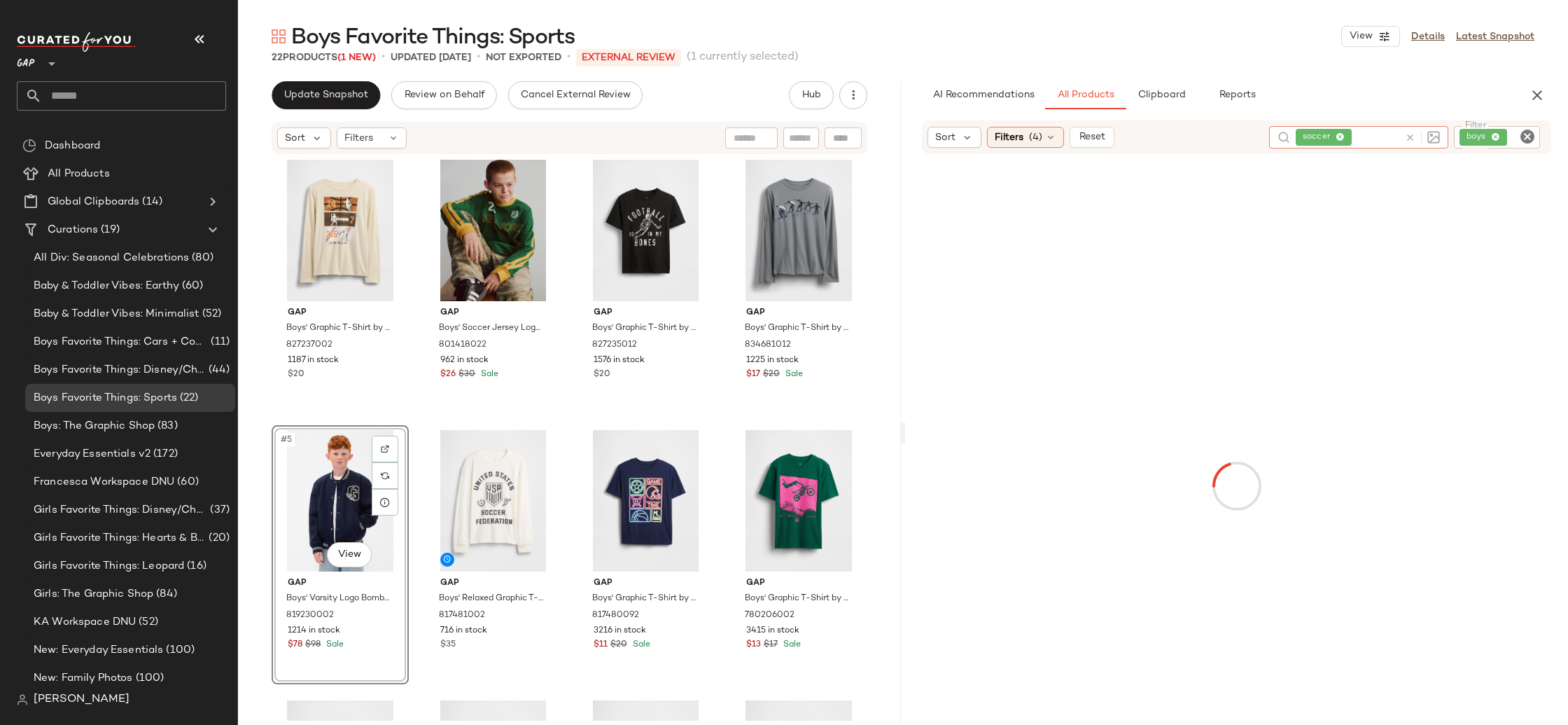
drag, startPoint x: 1339, startPoint y: 136, endPoint x: 1407, endPoint y: 137, distance: 68.0
click at [1339, 136] on icon at bounding box center [1340, 137] width 9 height 9
click at [1497, 136] on div "boys" at bounding box center [1450, 137] width 181 height 22
click at [1402, 137] on icon at bounding box center [1401, 137] width 9 height 9
click at [1376, 137] on input "text" at bounding box center [1411, 137] width 122 height 15
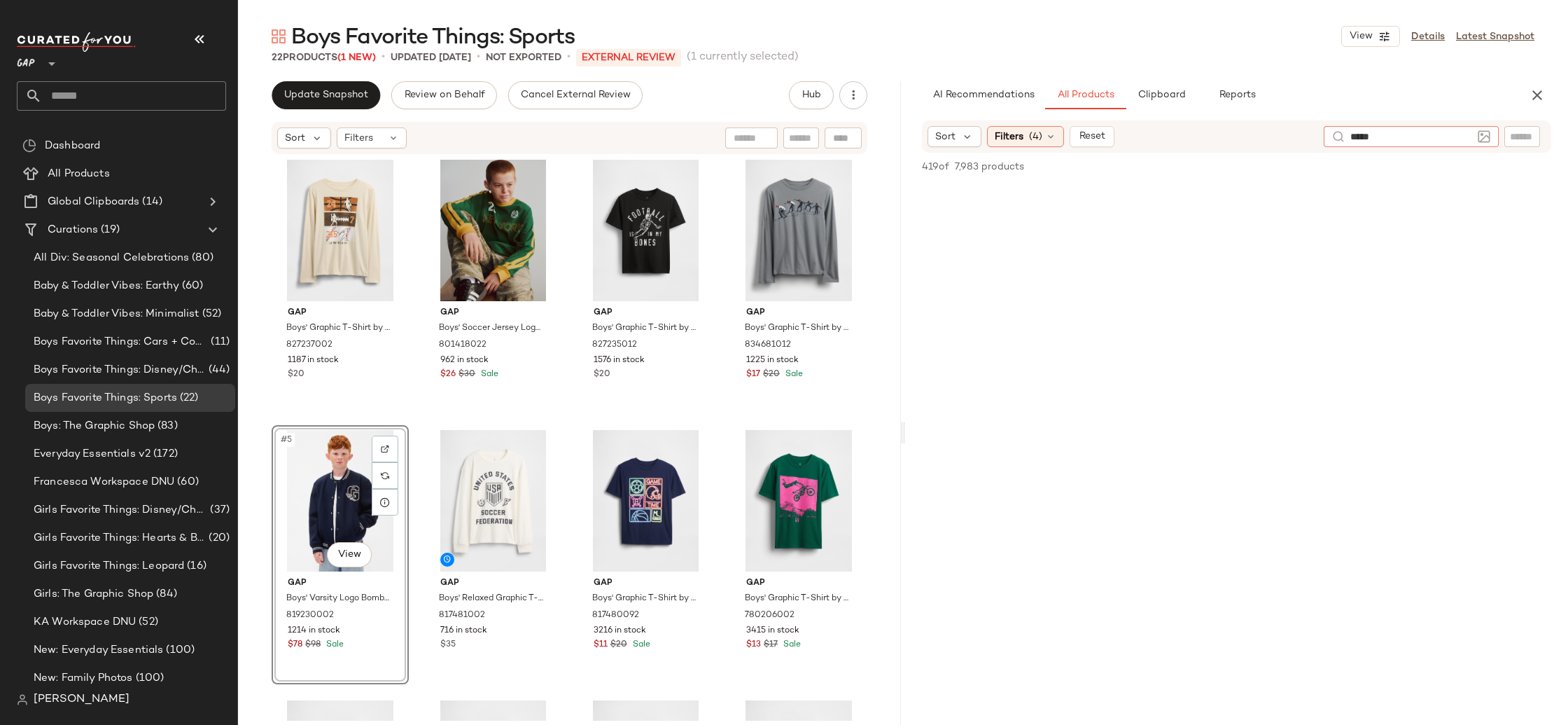
type input "******"
type input "**********"
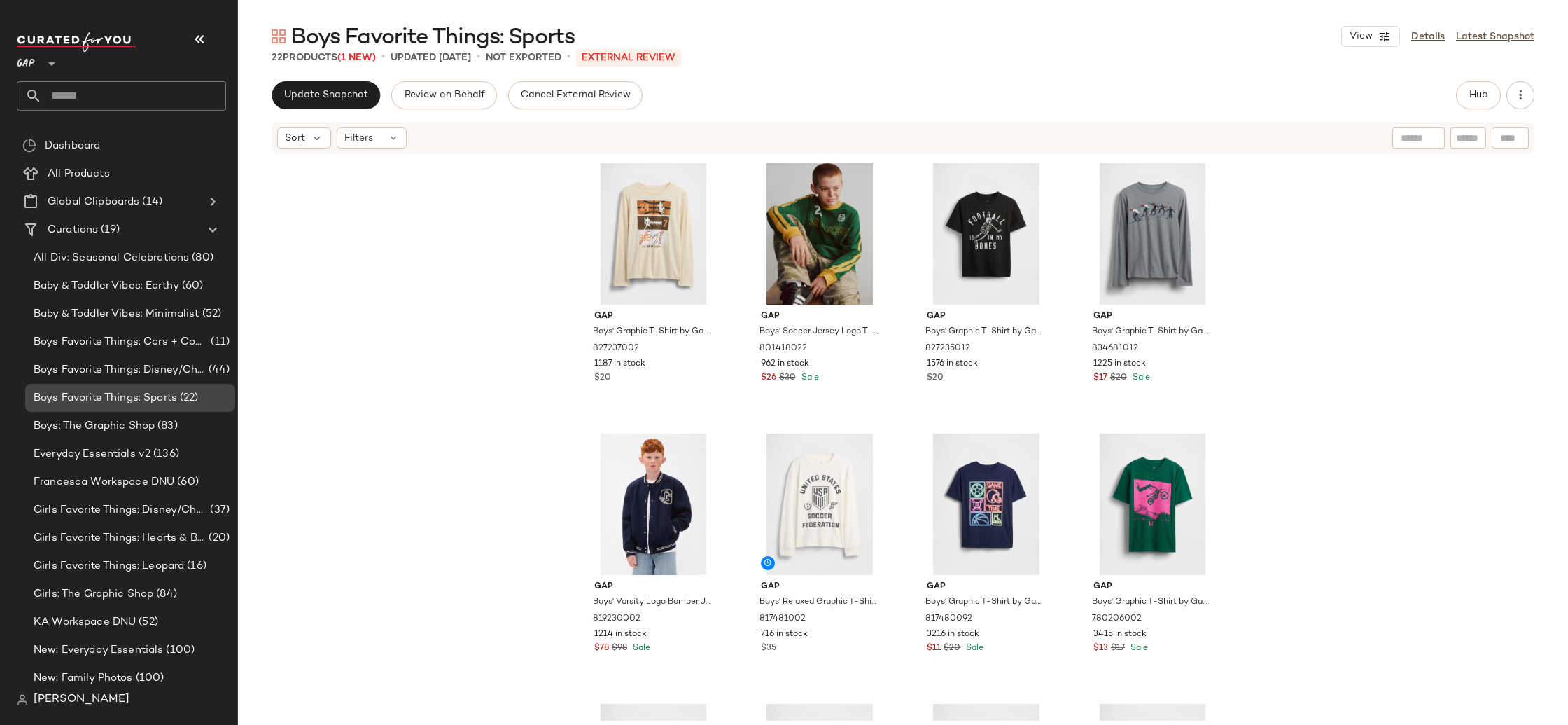
click at [149, 400] on span "Boys Favorite Things: Sports" at bounding box center [105, 398] width 144 height 16
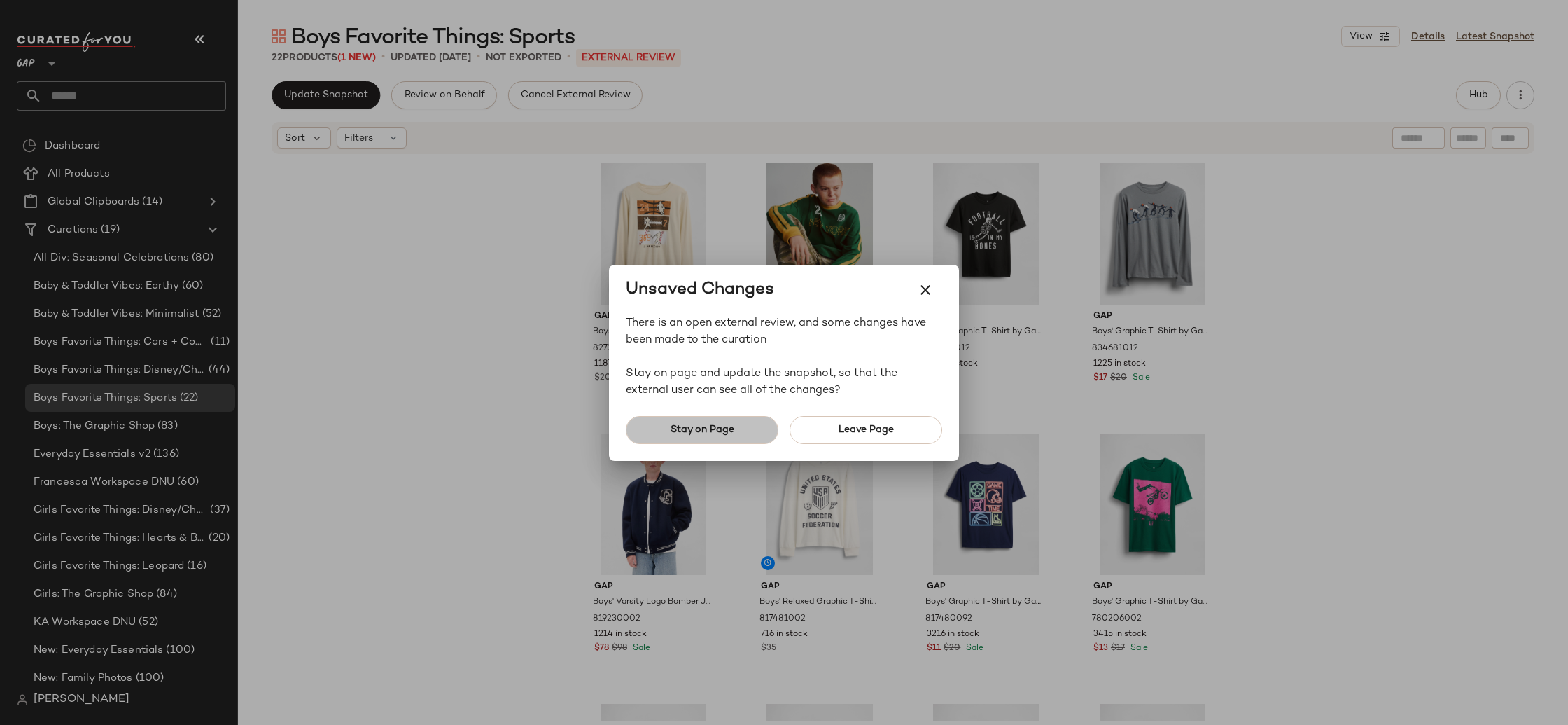
click at [703, 435] on button "Stay on Page" at bounding box center [702, 430] width 153 height 28
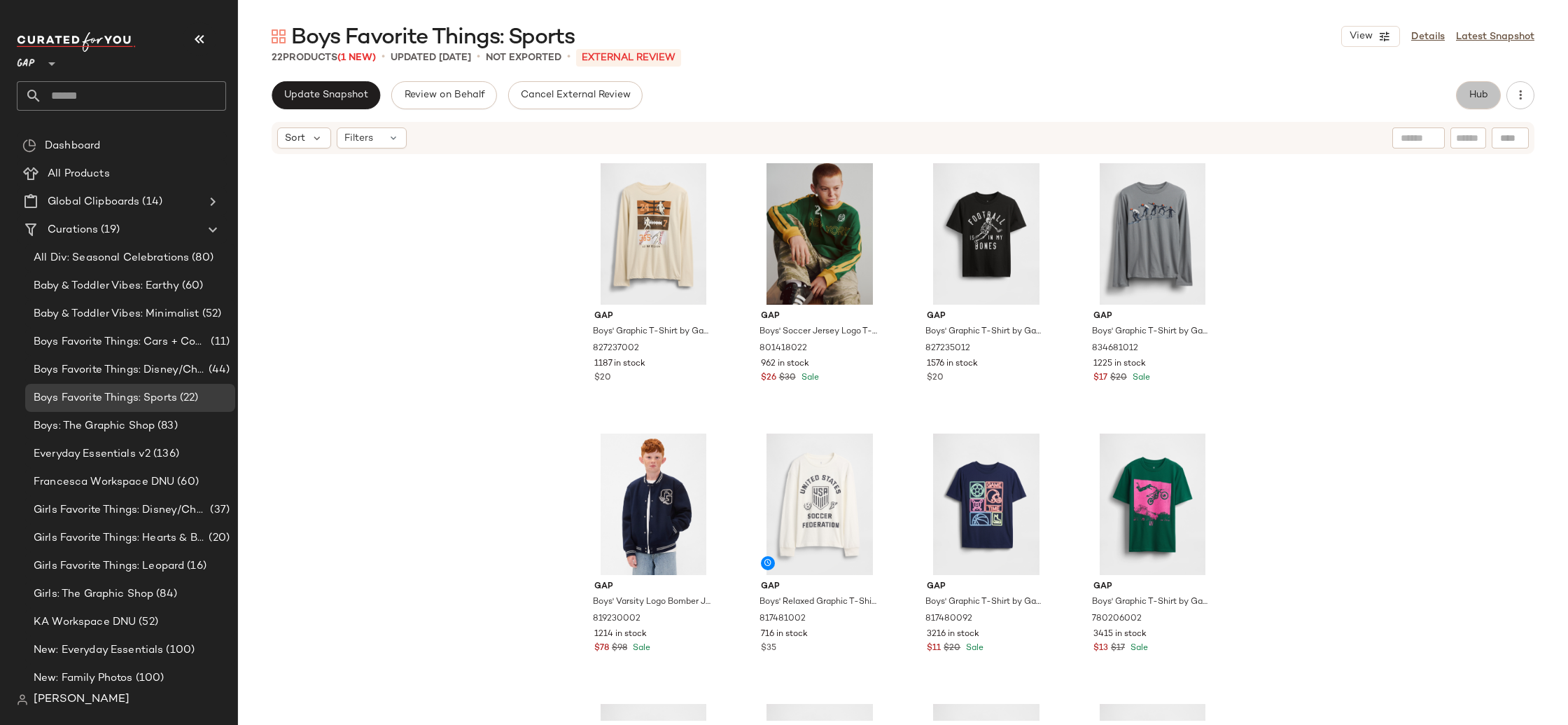
click at [1460, 98] on button "Hub" at bounding box center [1479, 95] width 45 height 28
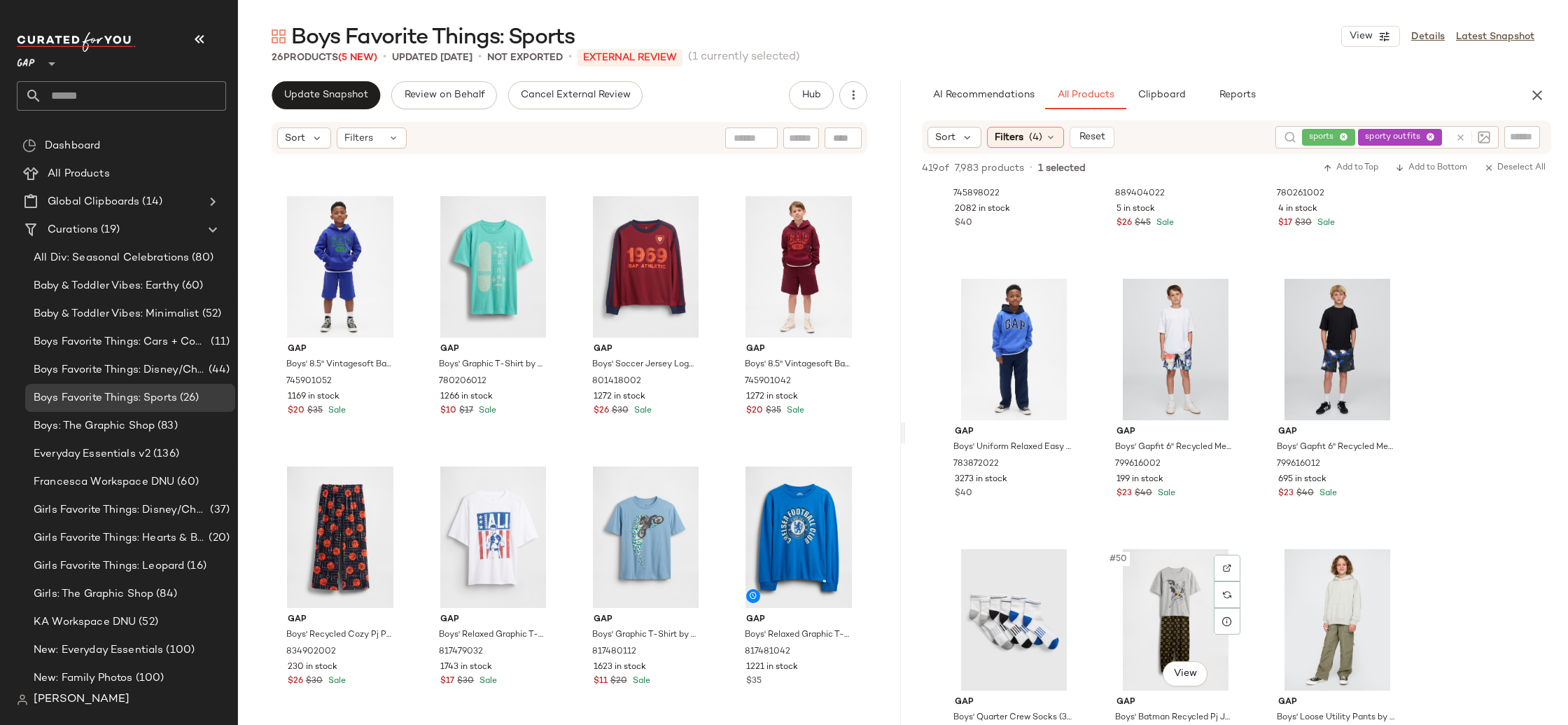
scroll to position [3924, 0]
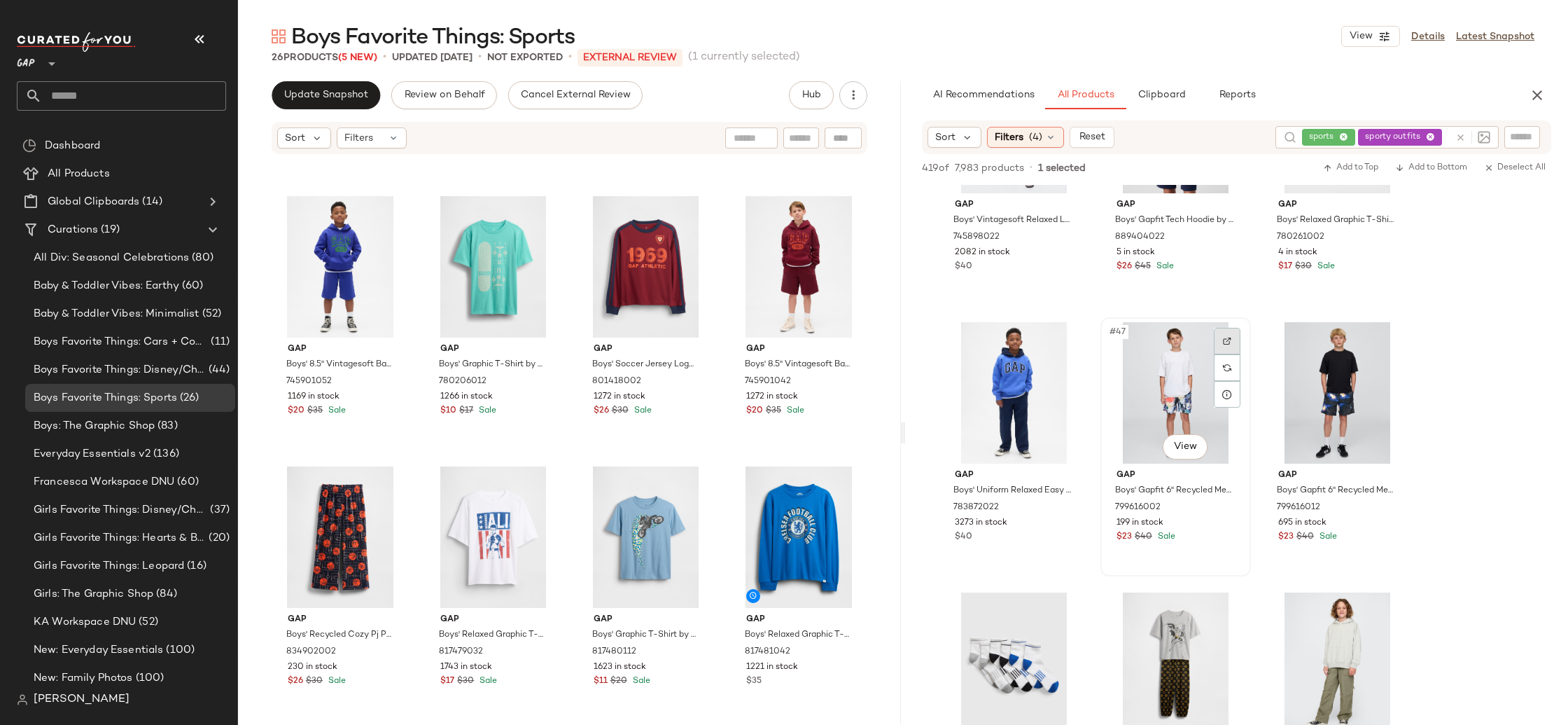
click at [1229, 339] on img at bounding box center [1227, 340] width 8 height 8
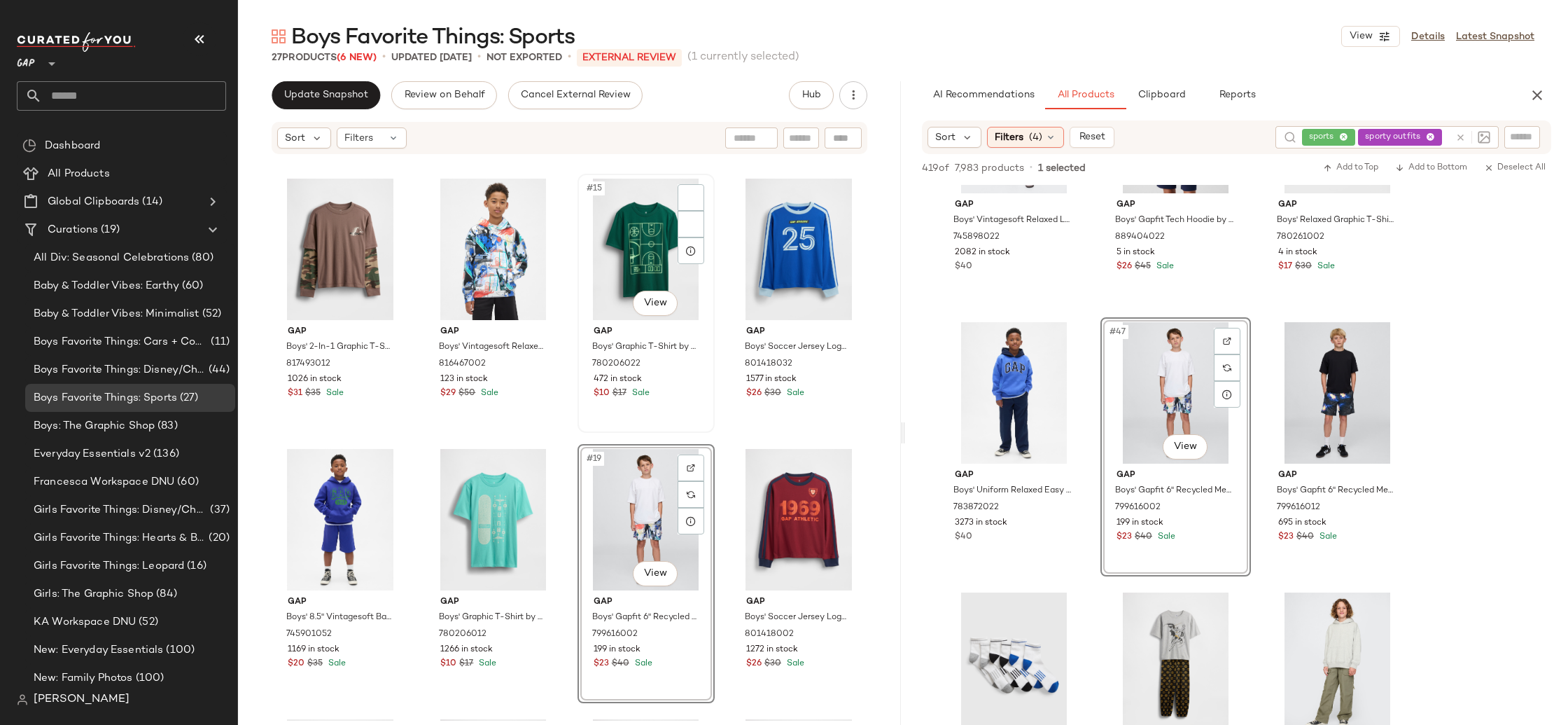
scroll to position [791, 0]
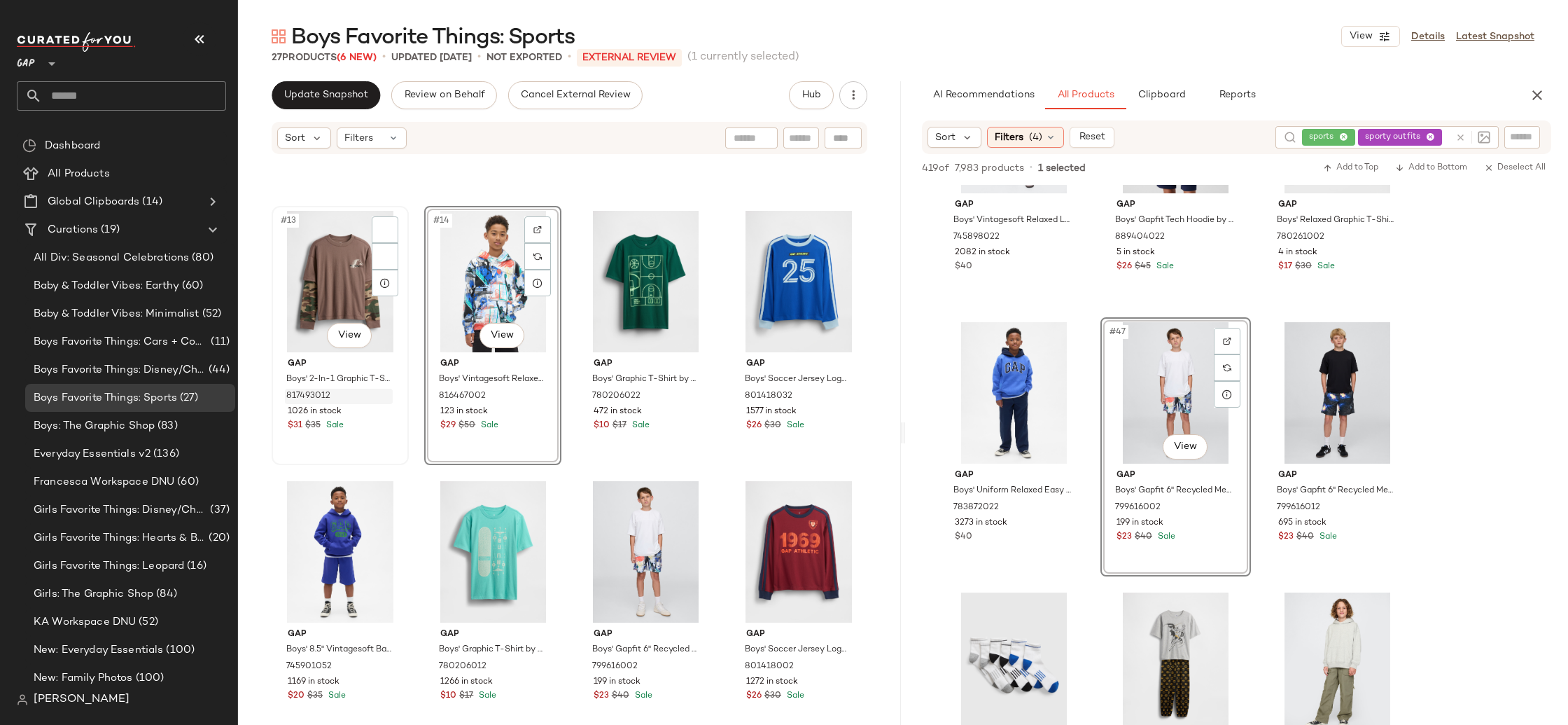
scroll to position [773, 0]
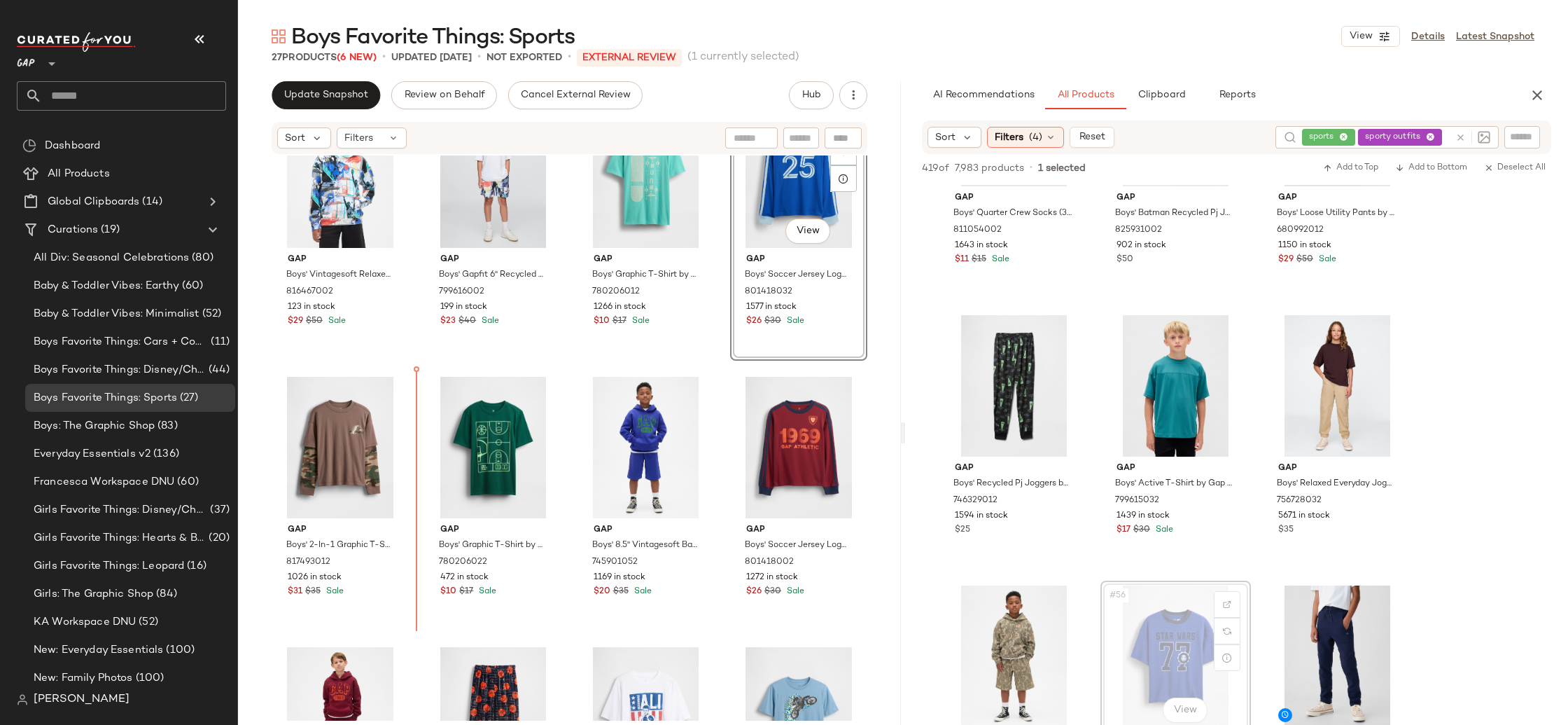
scroll to position [880, 0]
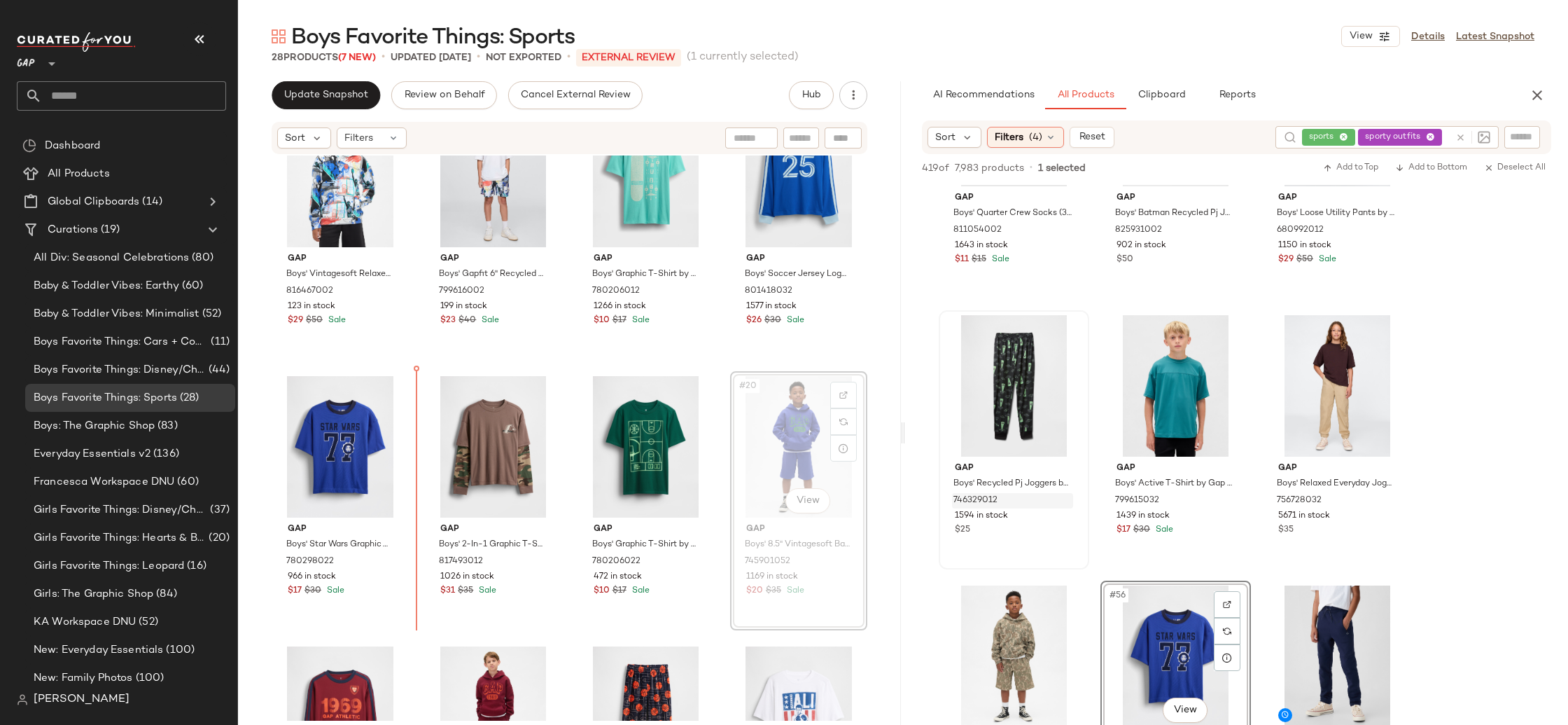
scroll to position [879, 0]
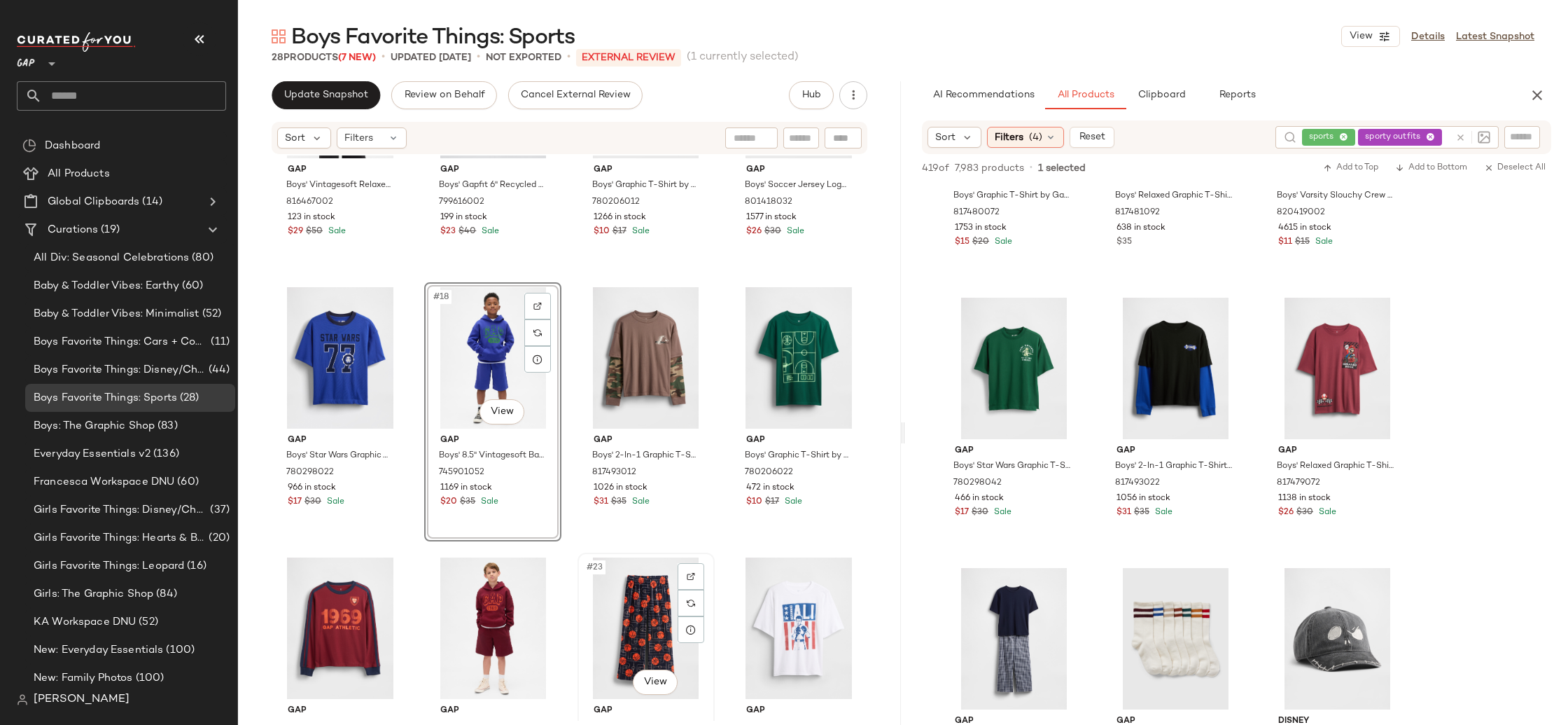
scroll to position [970, 0]
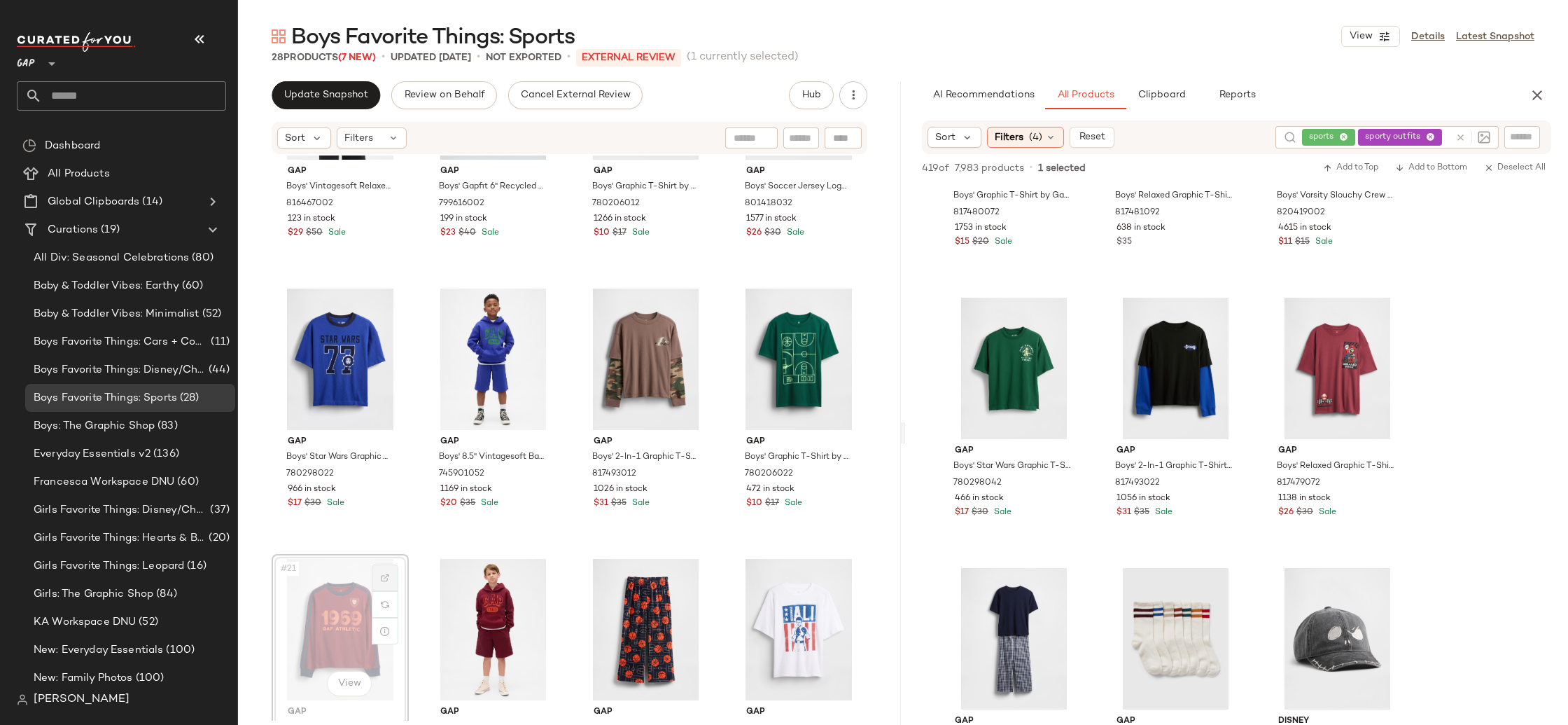
scroll to position [976, 0]
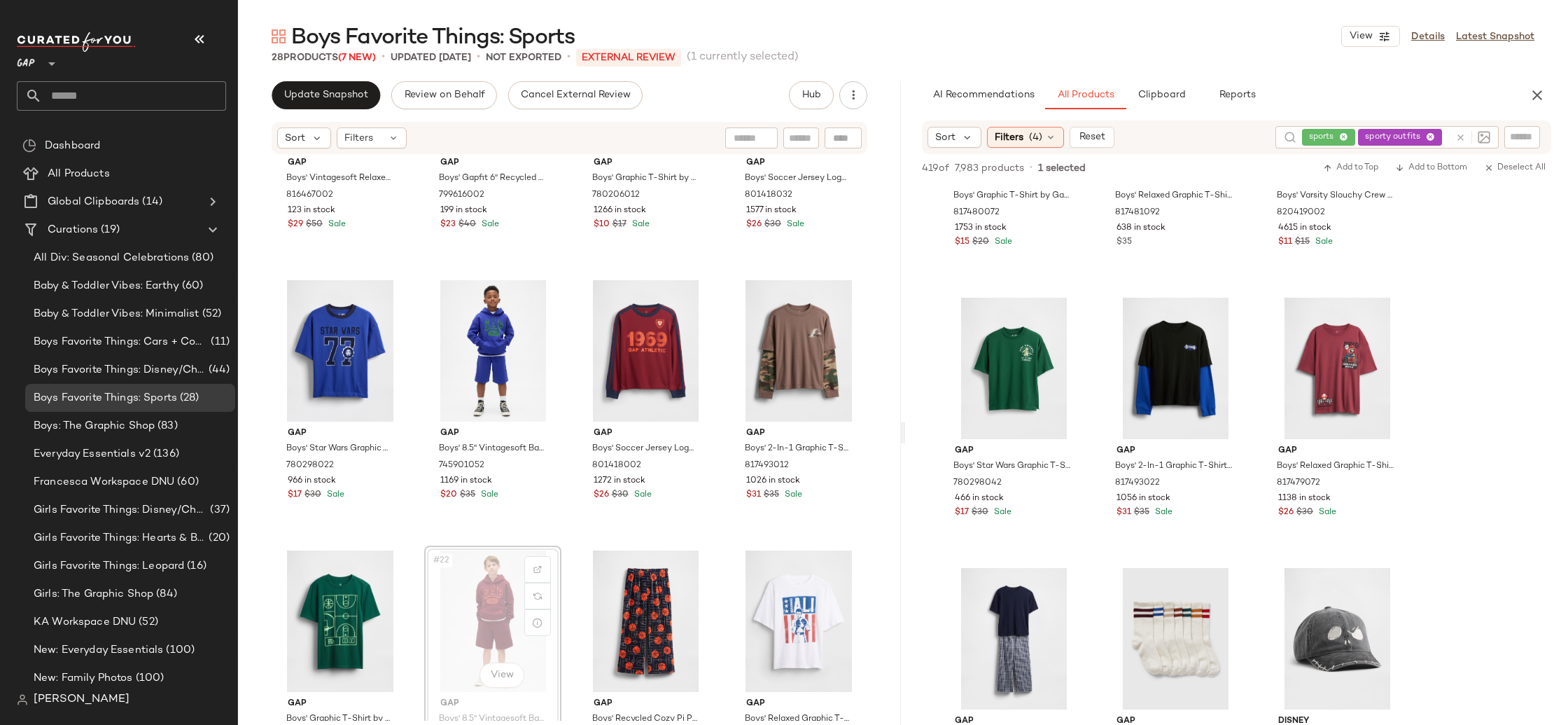
scroll to position [978, 0]
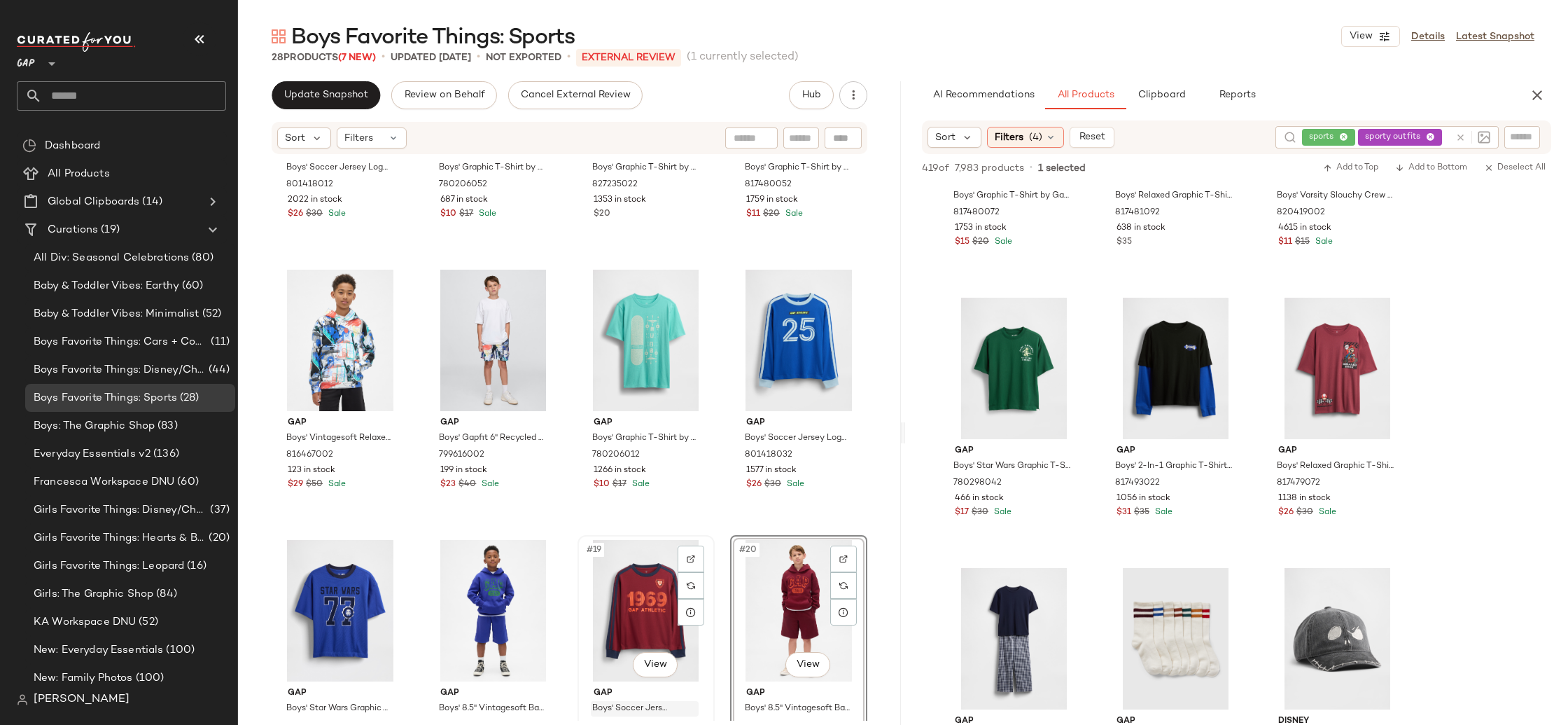
scroll to position [683, 0]
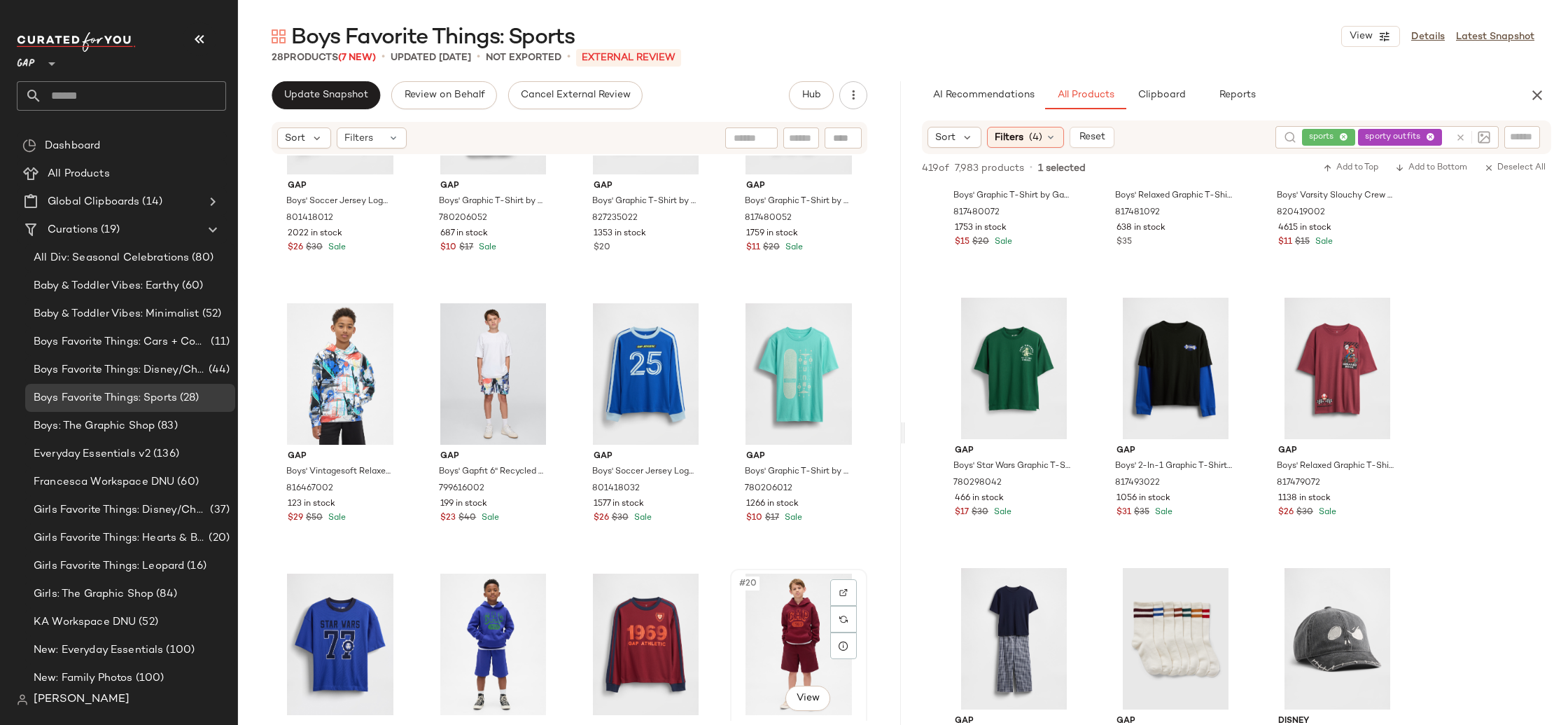
click at [792, 634] on div "#20 View" at bounding box center [799, 644] width 127 height 141
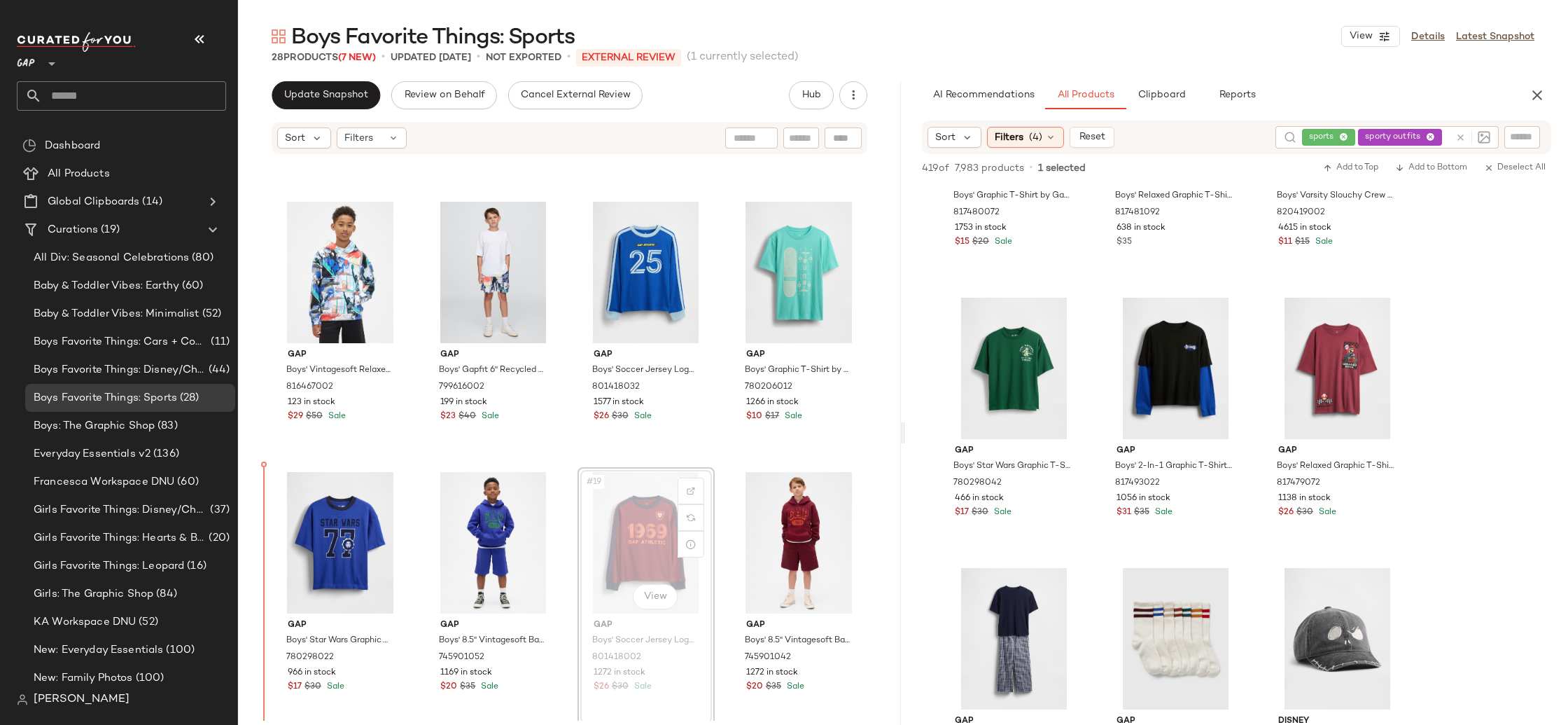
scroll to position [787, 0]
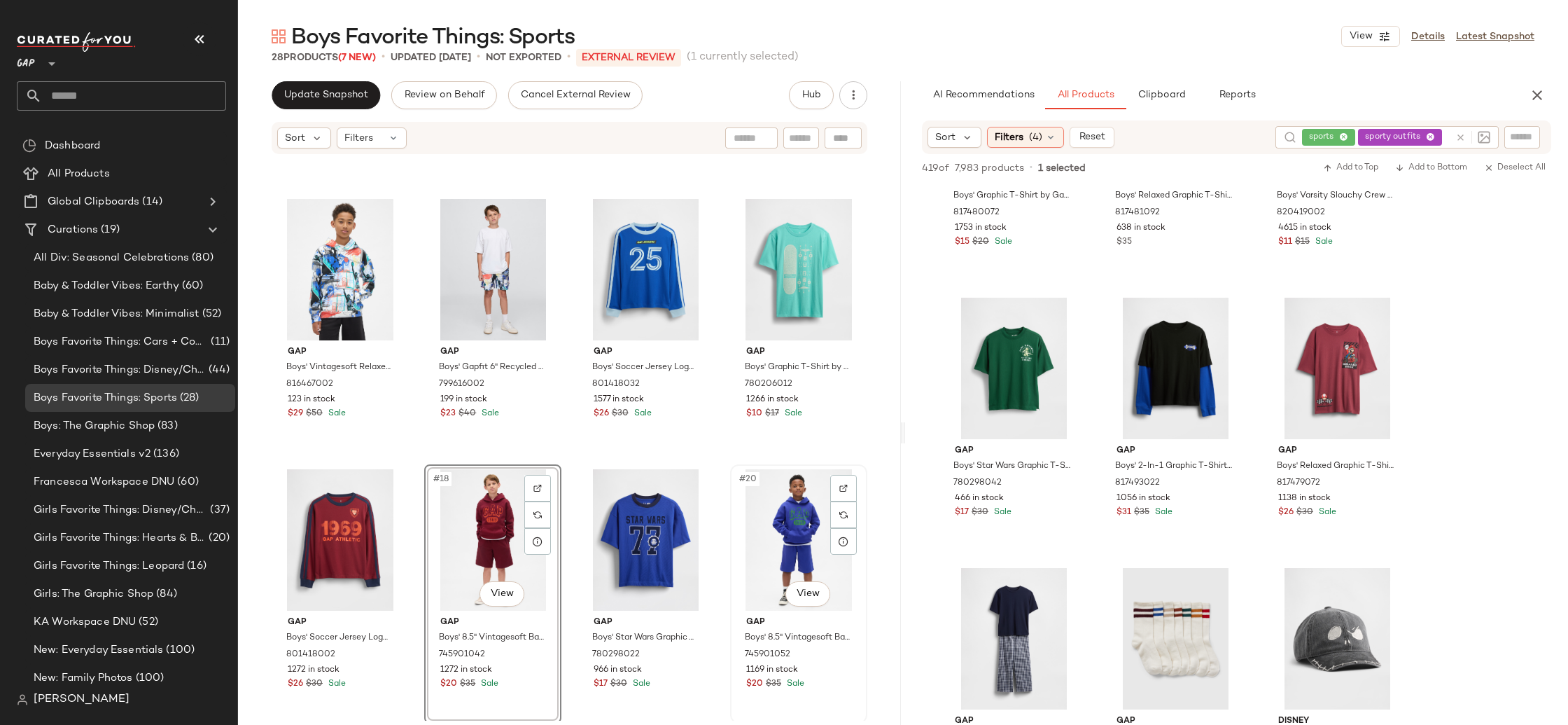
click at [788, 538] on div "#20 View" at bounding box center [799, 540] width 127 height 141
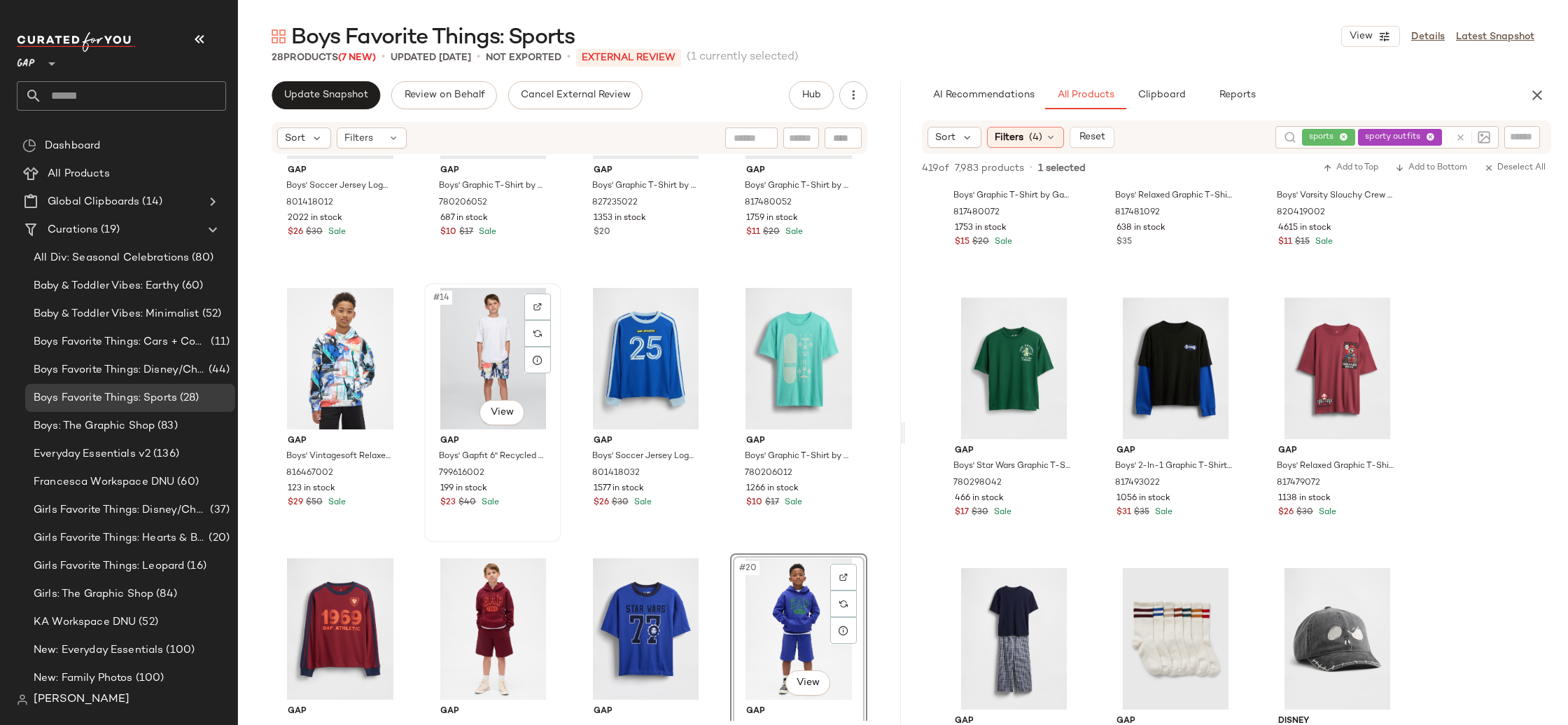
scroll to position [695, 0]
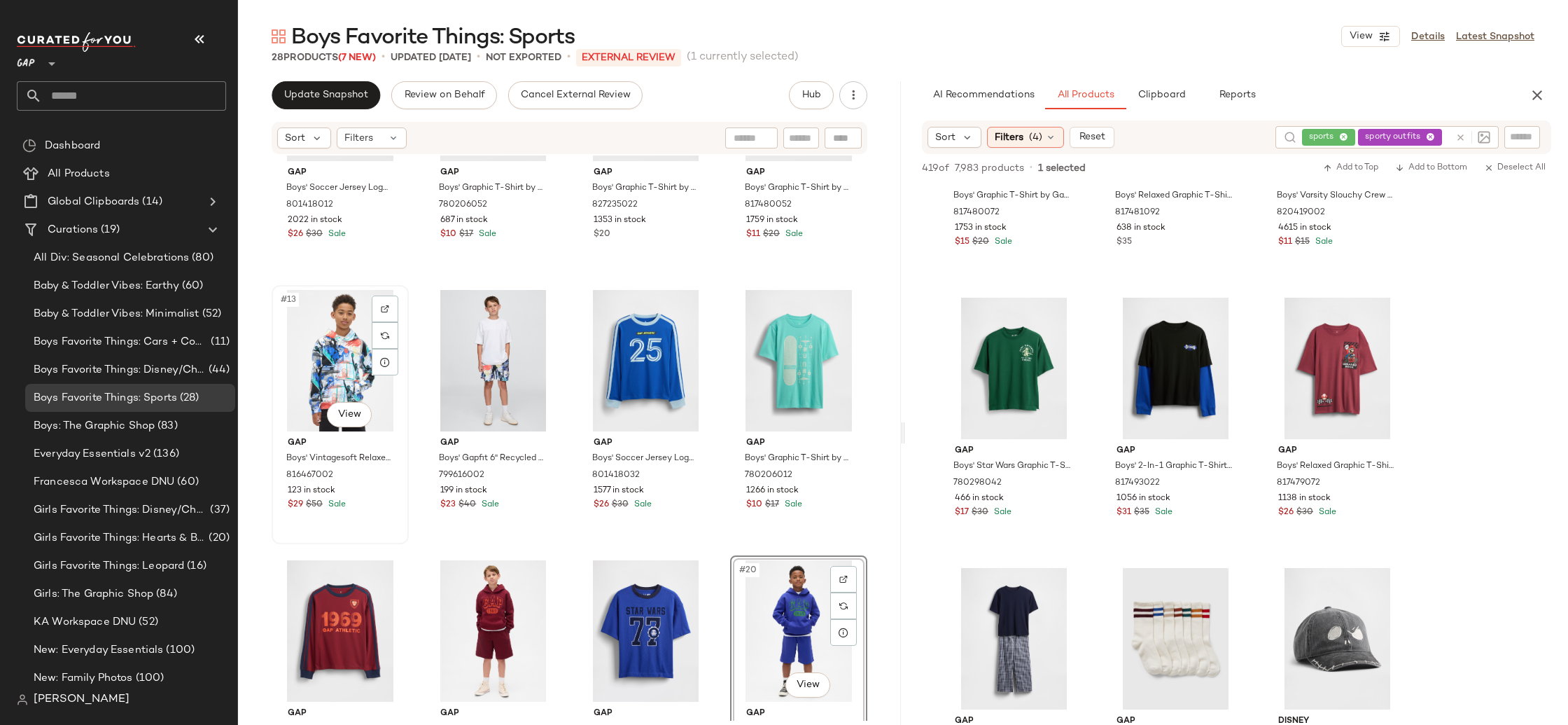
click at [354, 363] on div "#13 View" at bounding box center [340, 360] width 127 height 141
click at [770, 613] on div "#20 View" at bounding box center [799, 631] width 127 height 141
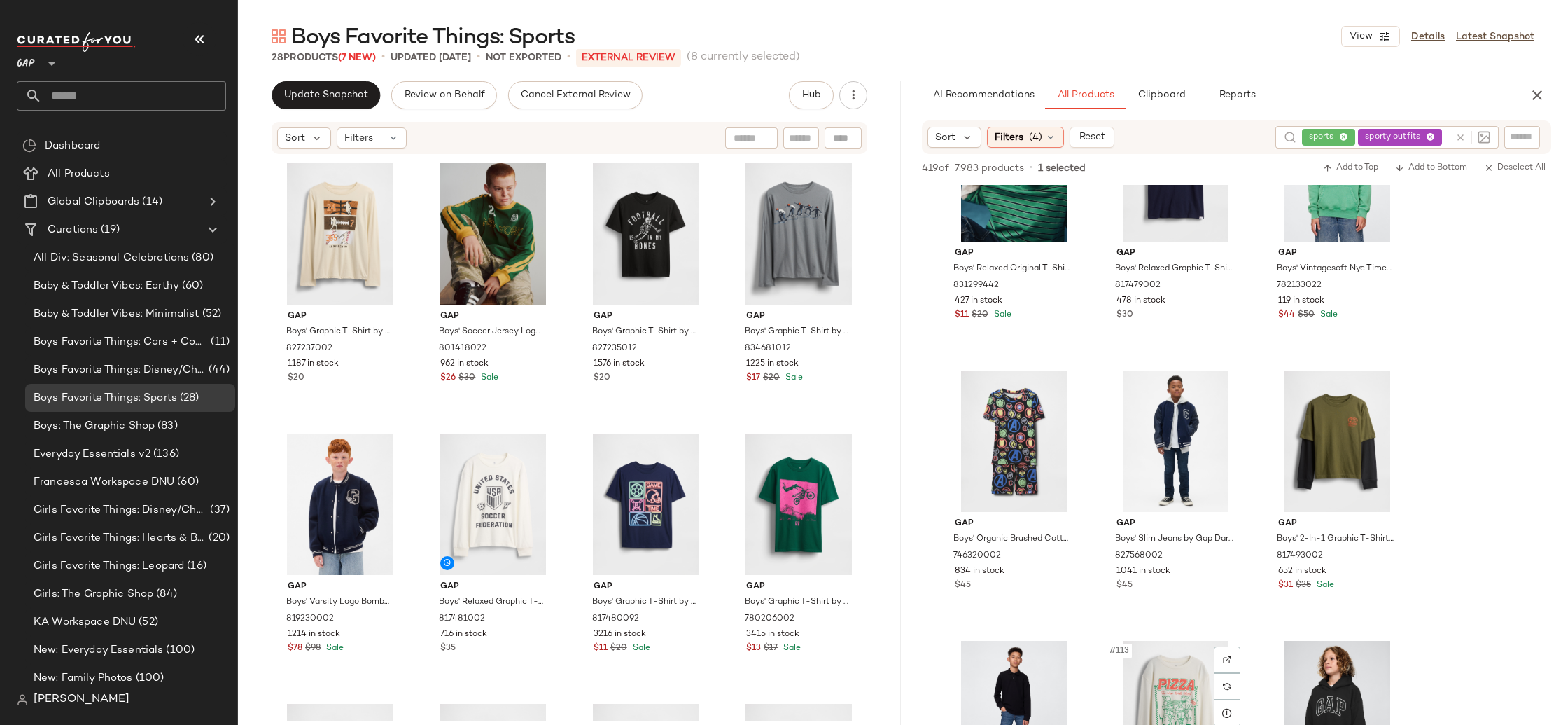
scroll to position [9604, 0]
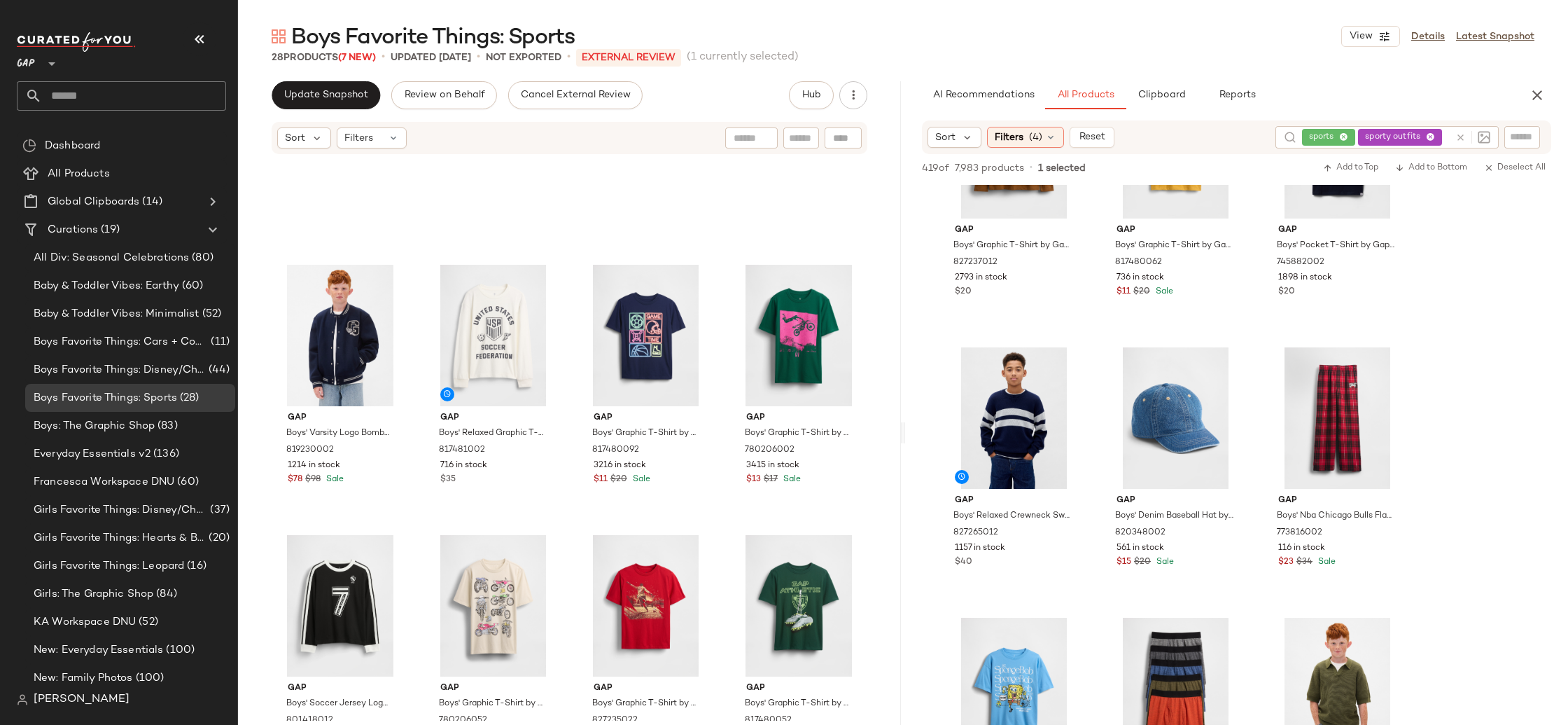
scroll to position [751, 0]
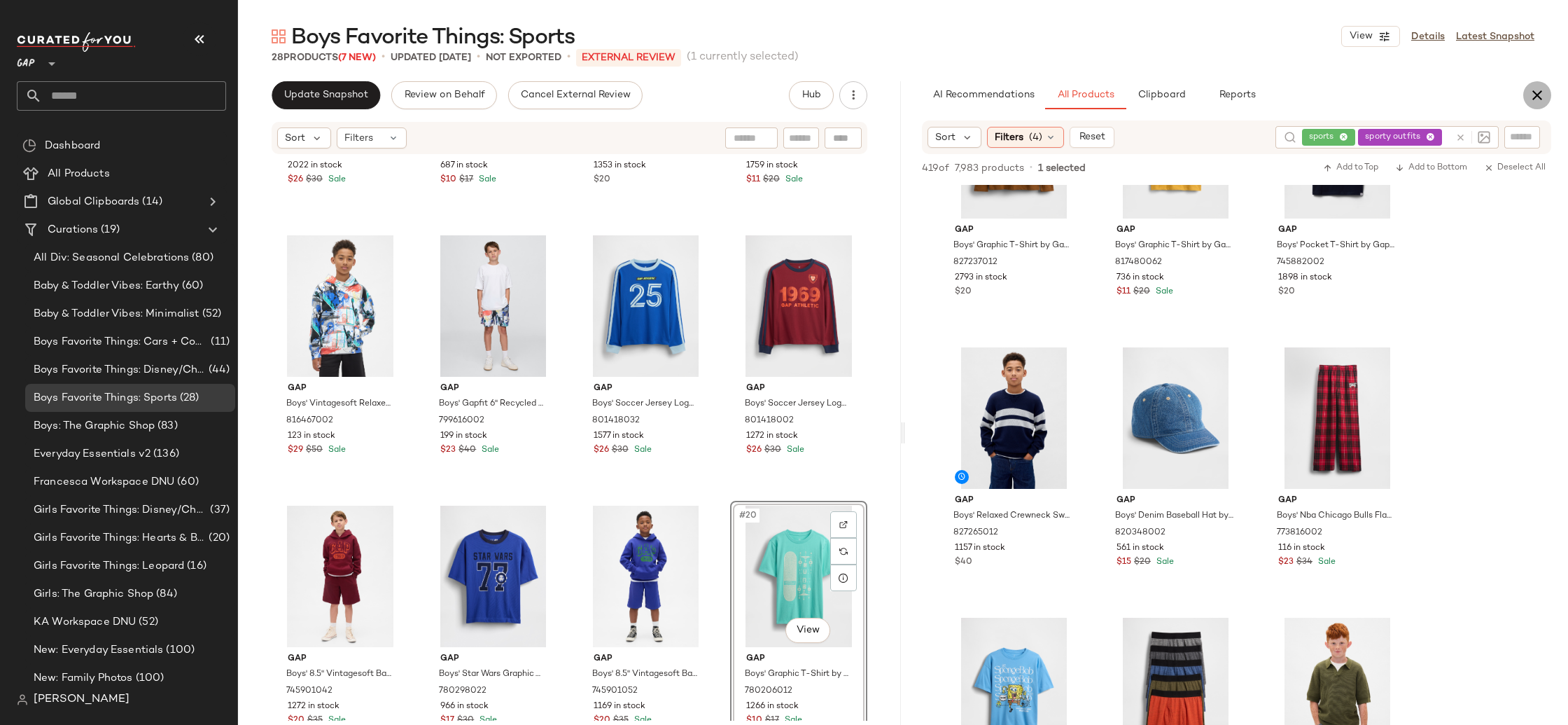
click at [1542, 93] on icon "button" at bounding box center [1538, 95] width 17 height 17
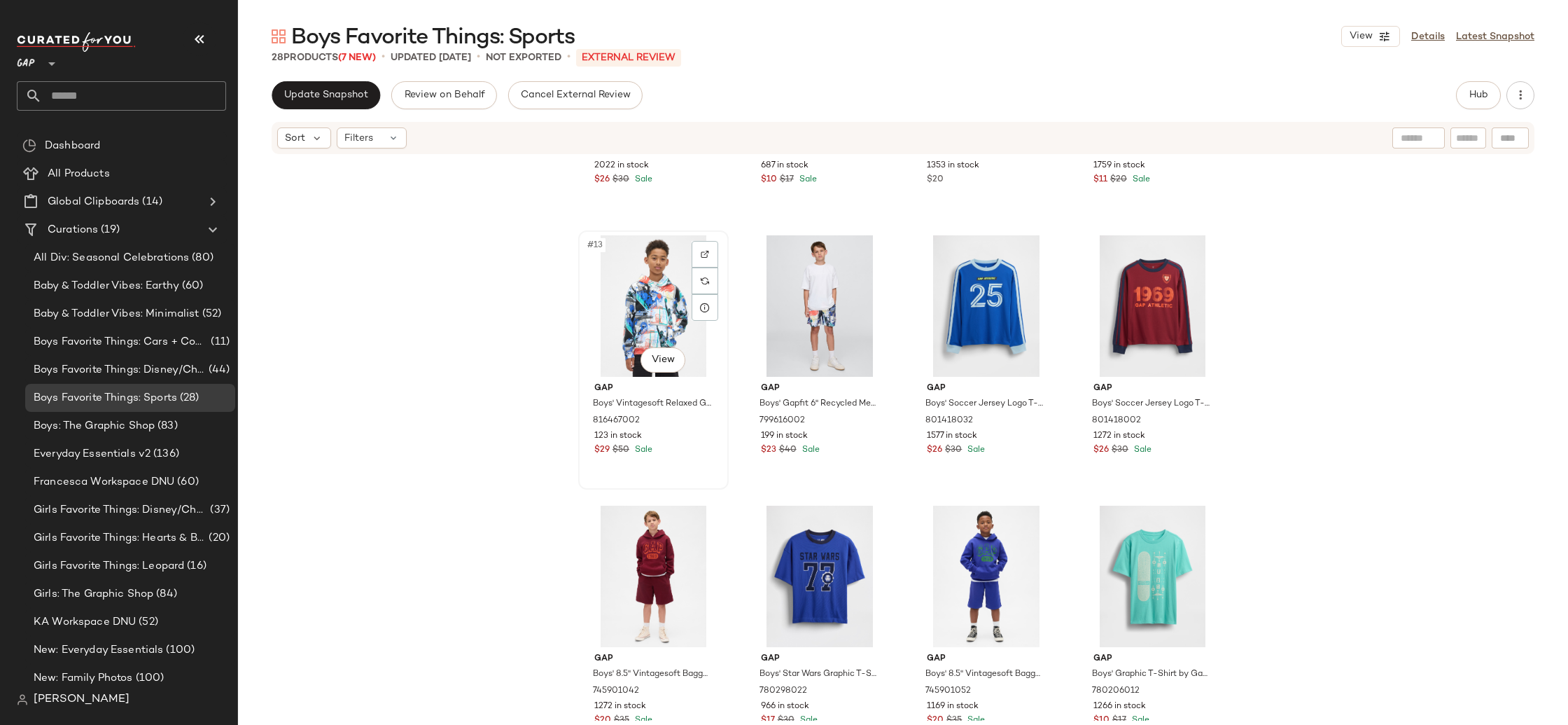
click at [654, 258] on div "#13 View" at bounding box center [654, 305] width 141 height 141
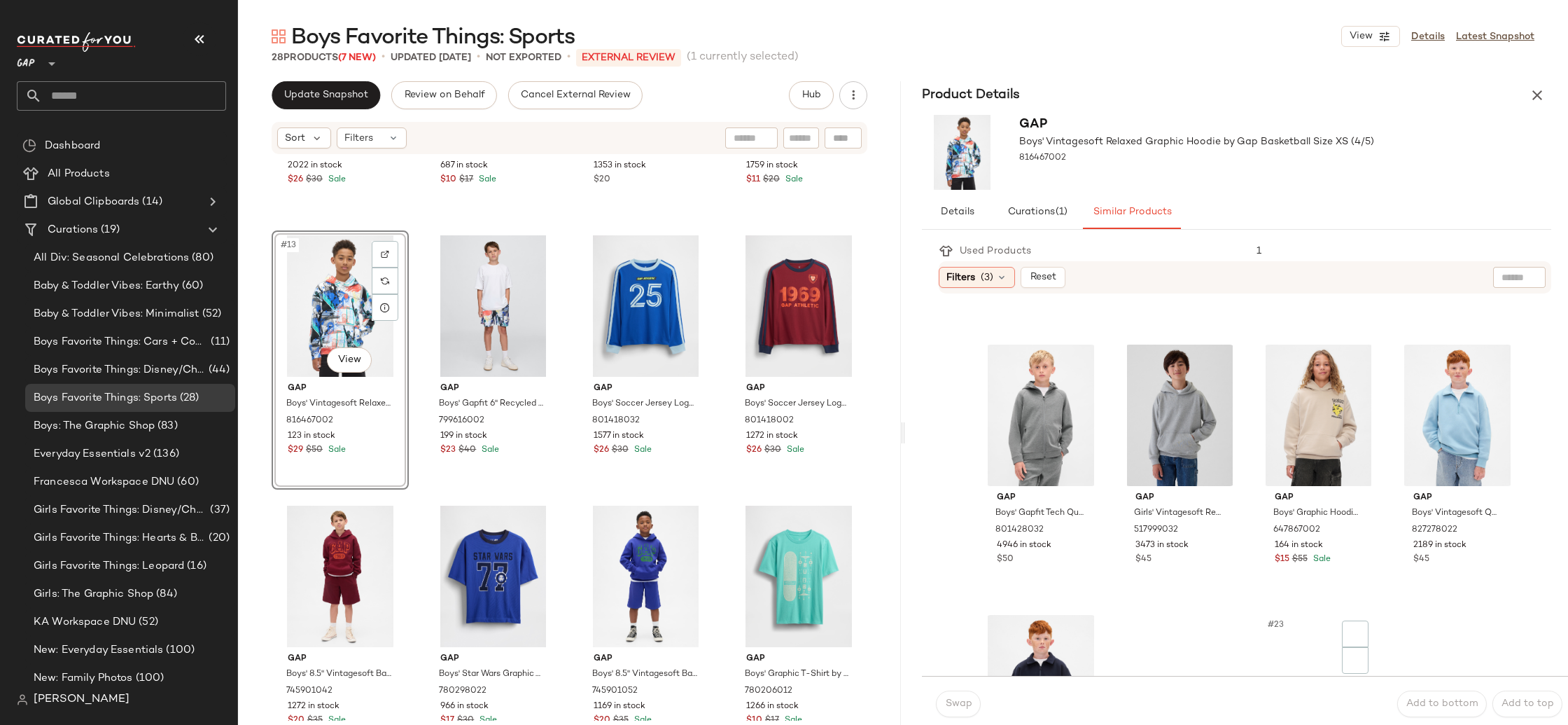
scroll to position [1240, 0]
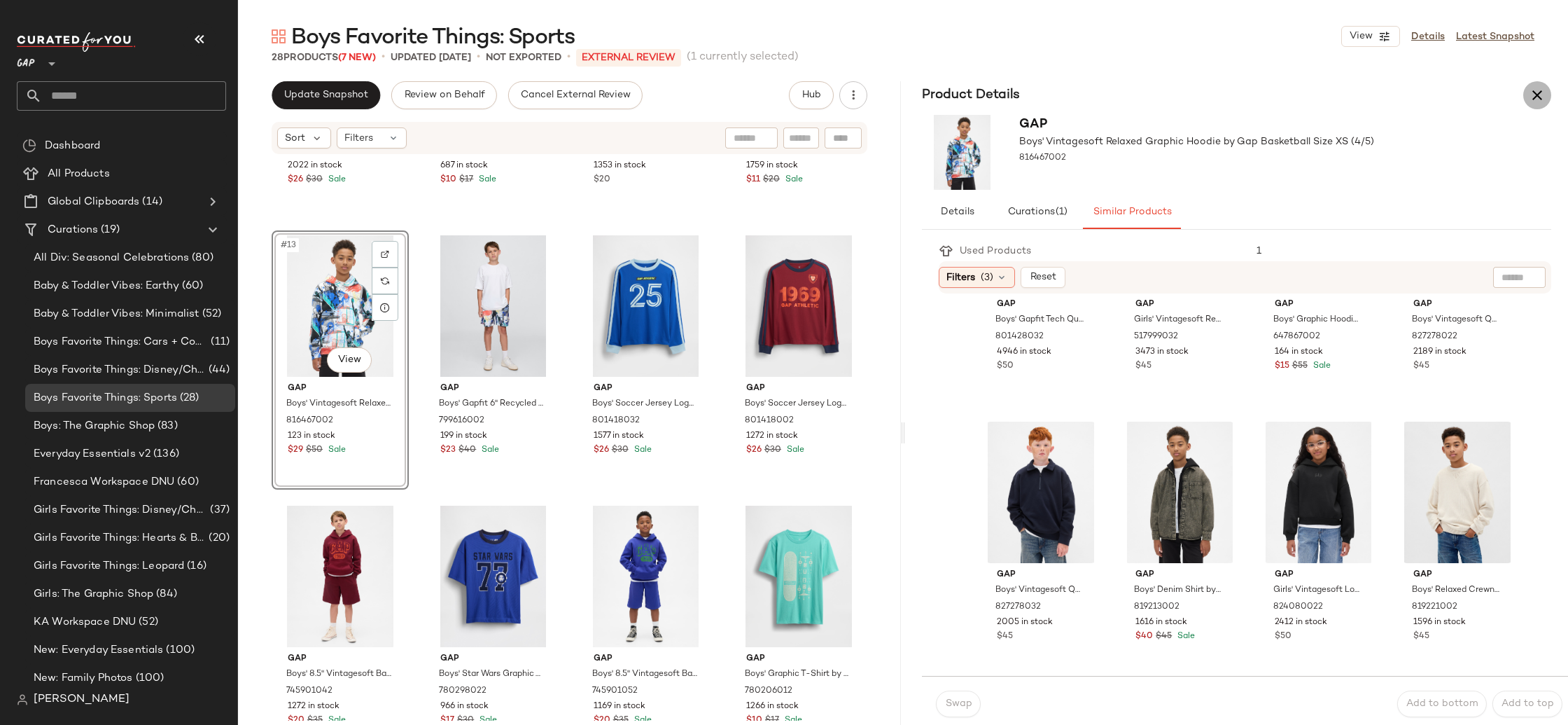
click at [1539, 89] on icon "button" at bounding box center [1538, 95] width 17 height 17
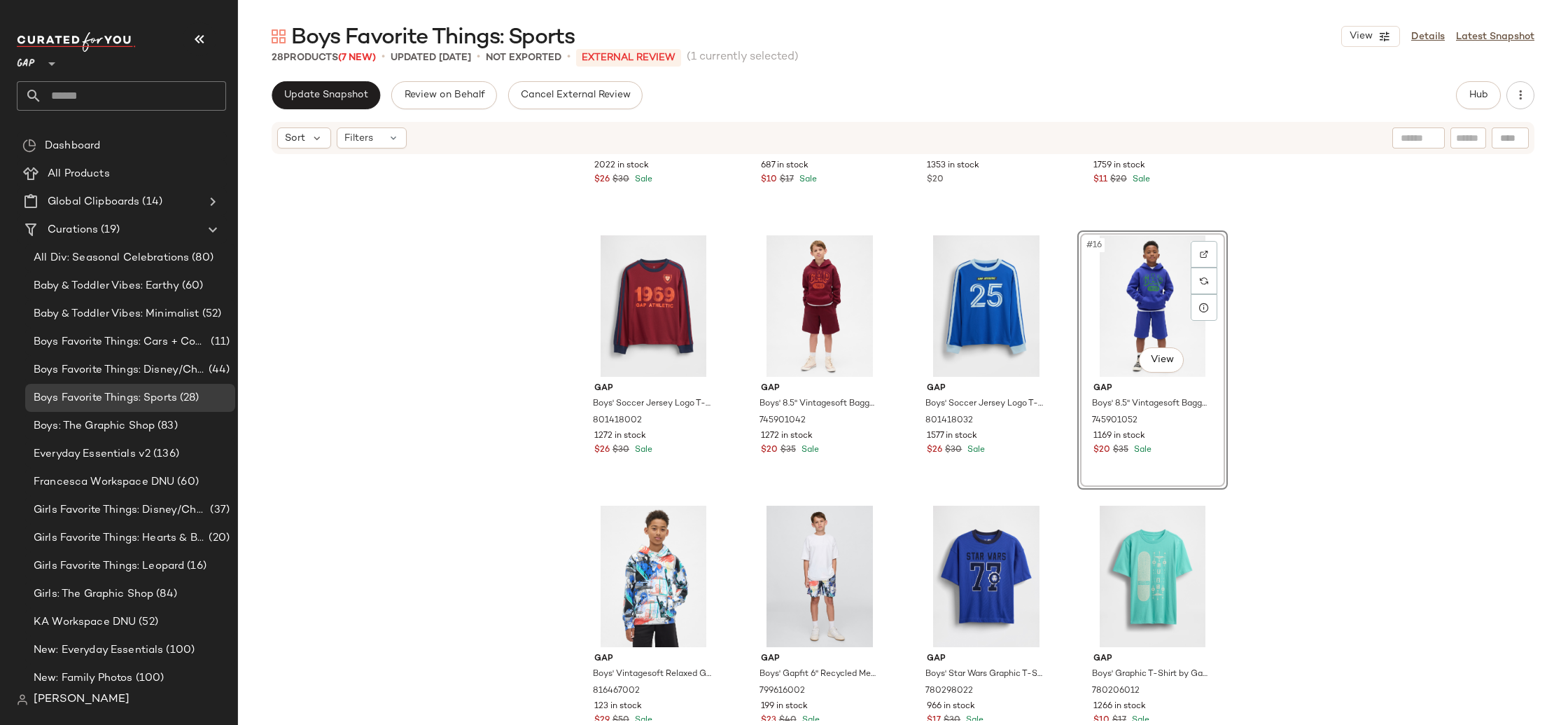
click at [1306, 437] on div "Gap Boys' Soccer Jersey Logo T-Shirt by Gap Black Size S (6/7) 801418012 2022 i…" at bounding box center [902, 438] width 1330 height 565
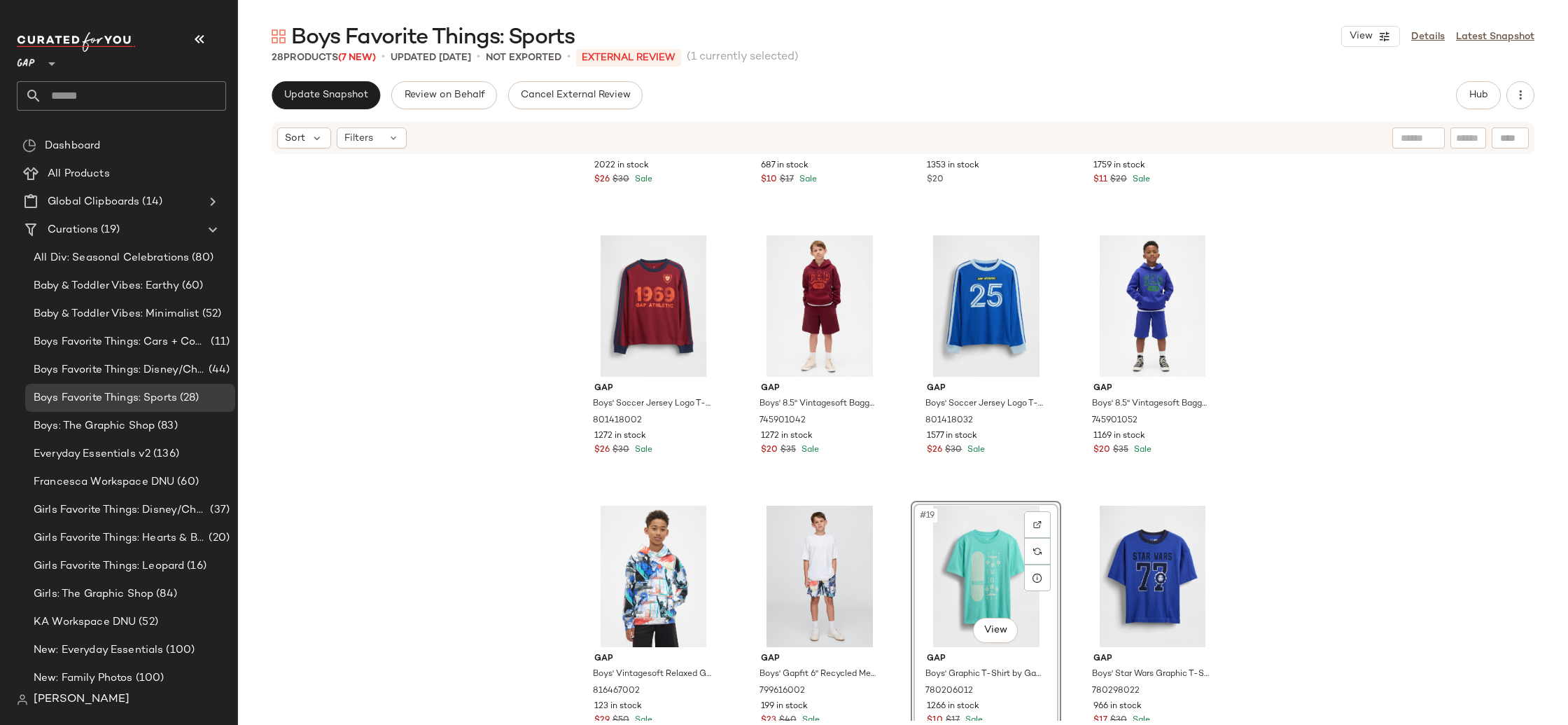
click at [1353, 553] on div "Gap Boys' Soccer Jersey Logo T-Shirt by Gap Black Size S (6/7) 801418012 2022 i…" at bounding box center [902, 438] width 1330 height 565
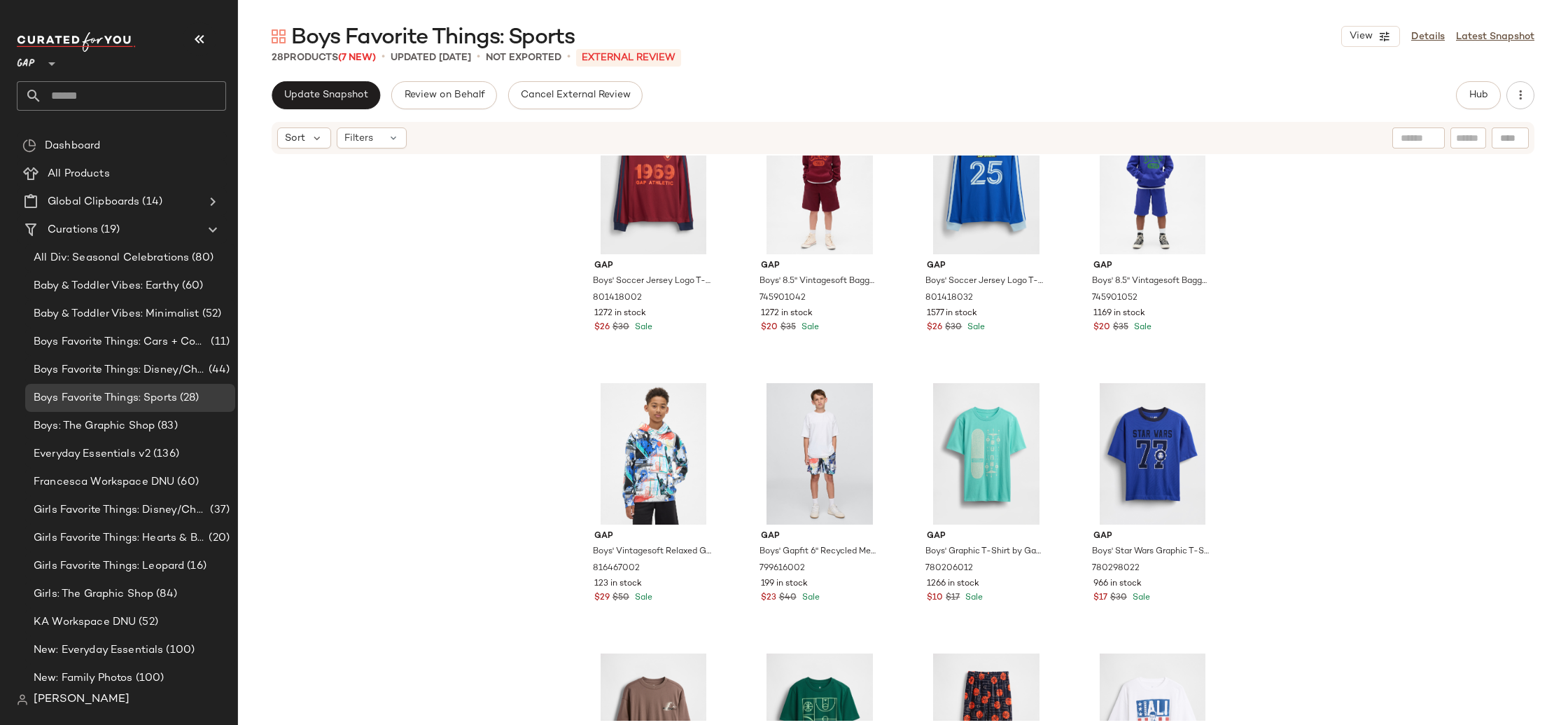
scroll to position [1031, 0]
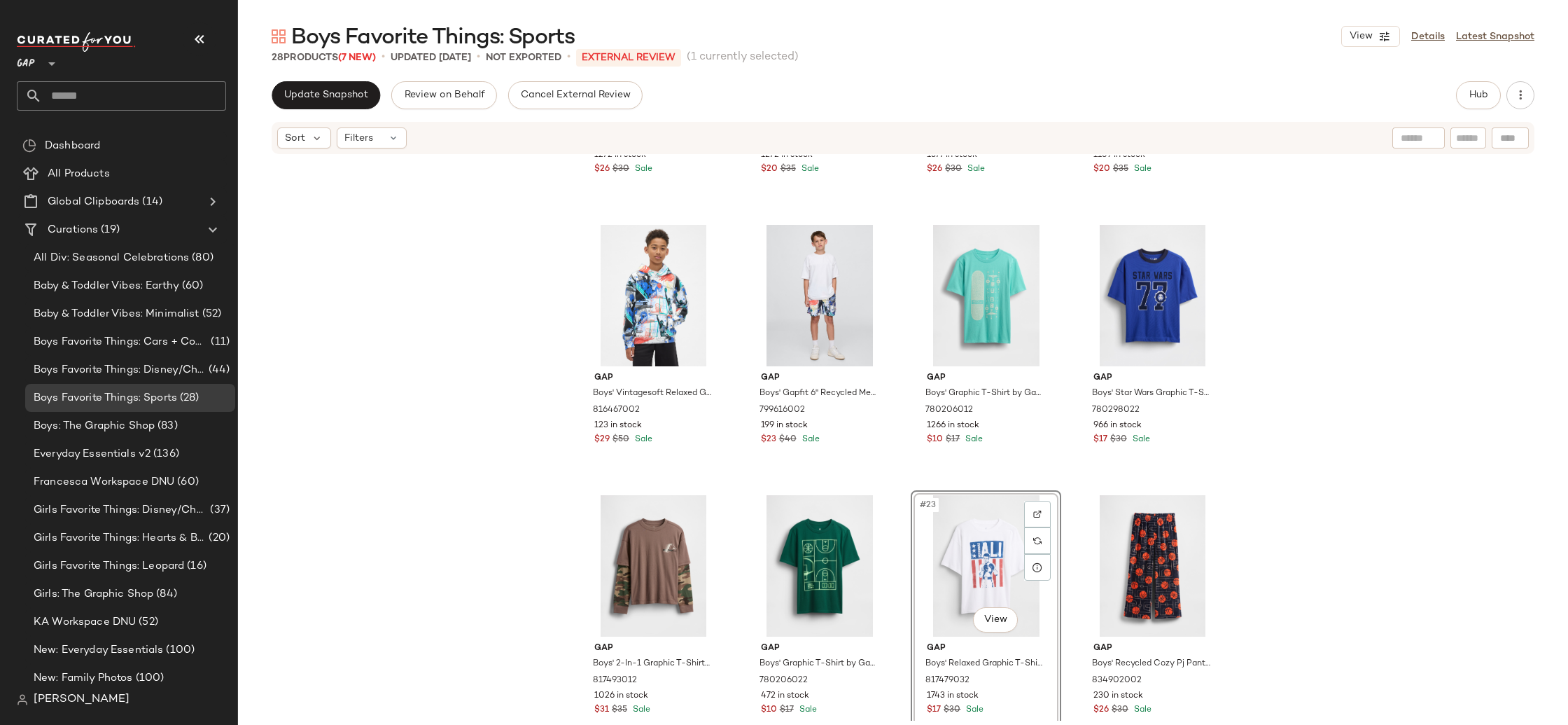
click at [1357, 569] on div "Gap Boys' Soccer Jersey Logo T-Shirt by Gap Red Delicious Size XS (4/5) 8014180…" at bounding box center [902, 438] width 1330 height 565
click at [1155, 567] on div "#24 View" at bounding box center [1152, 565] width 141 height 141
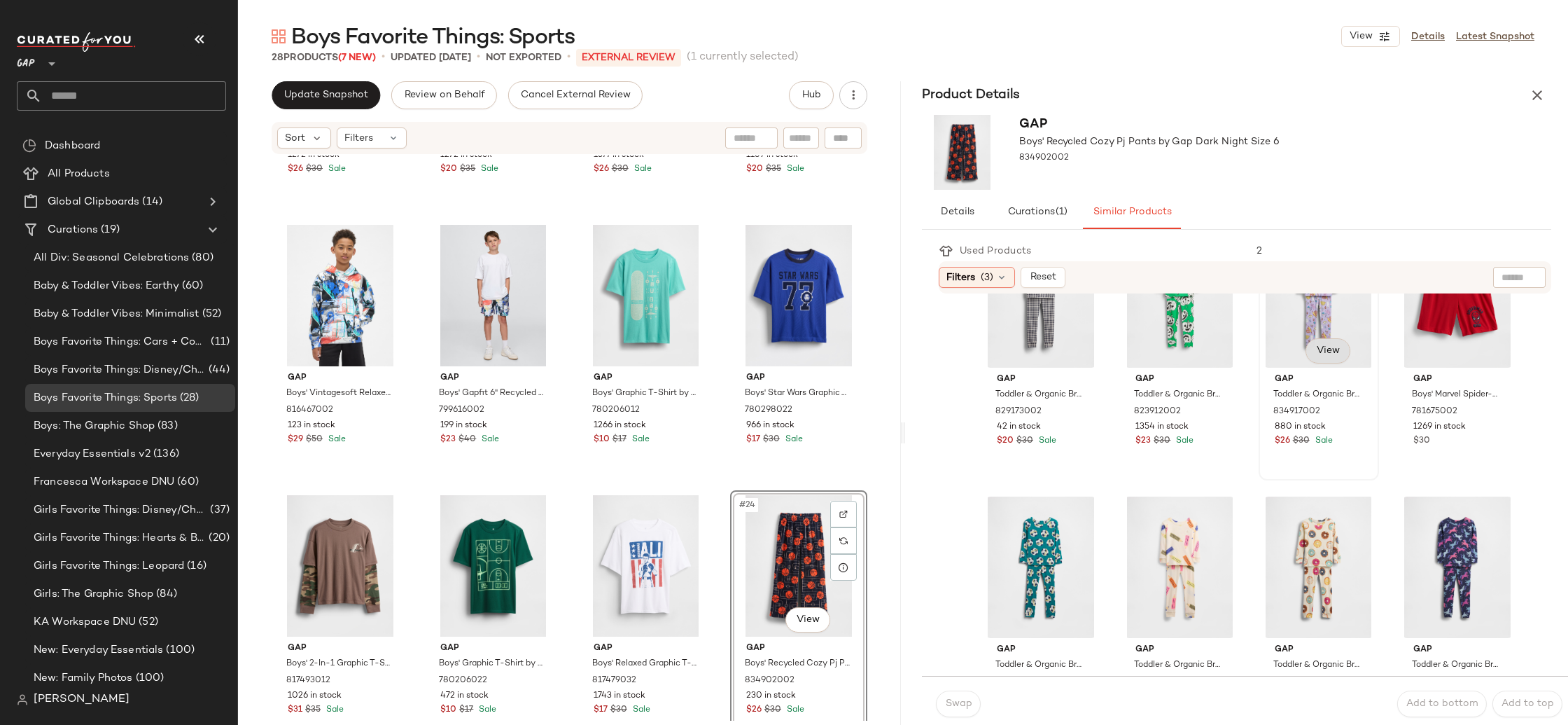
scroll to position [928, 0]
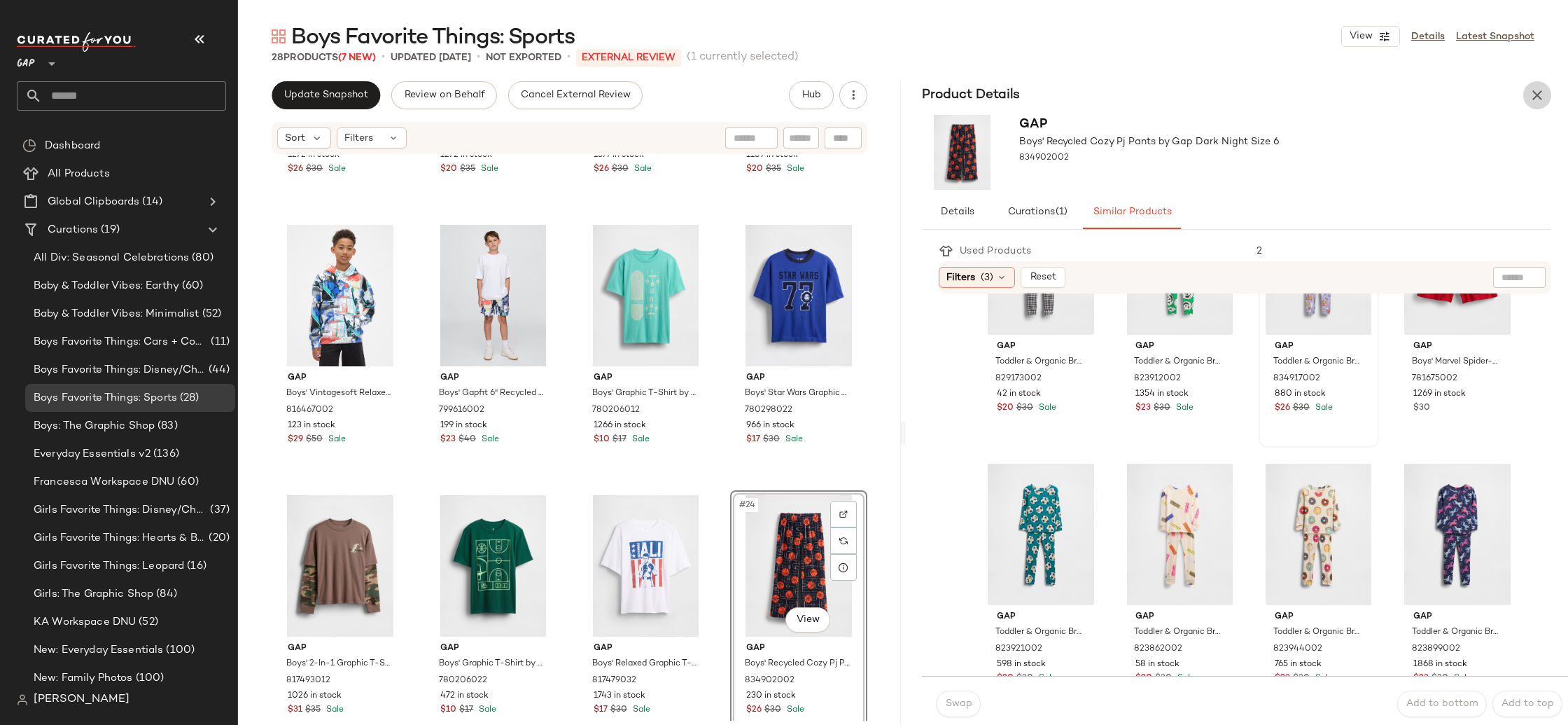
drag, startPoint x: 1536, startPoint y: 100, endPoint x: 1522, endPoint y: 125, distance: 28.7
click at [1536, 100] on icon "button" at bounding box center [1538, 95] width 17 height 17
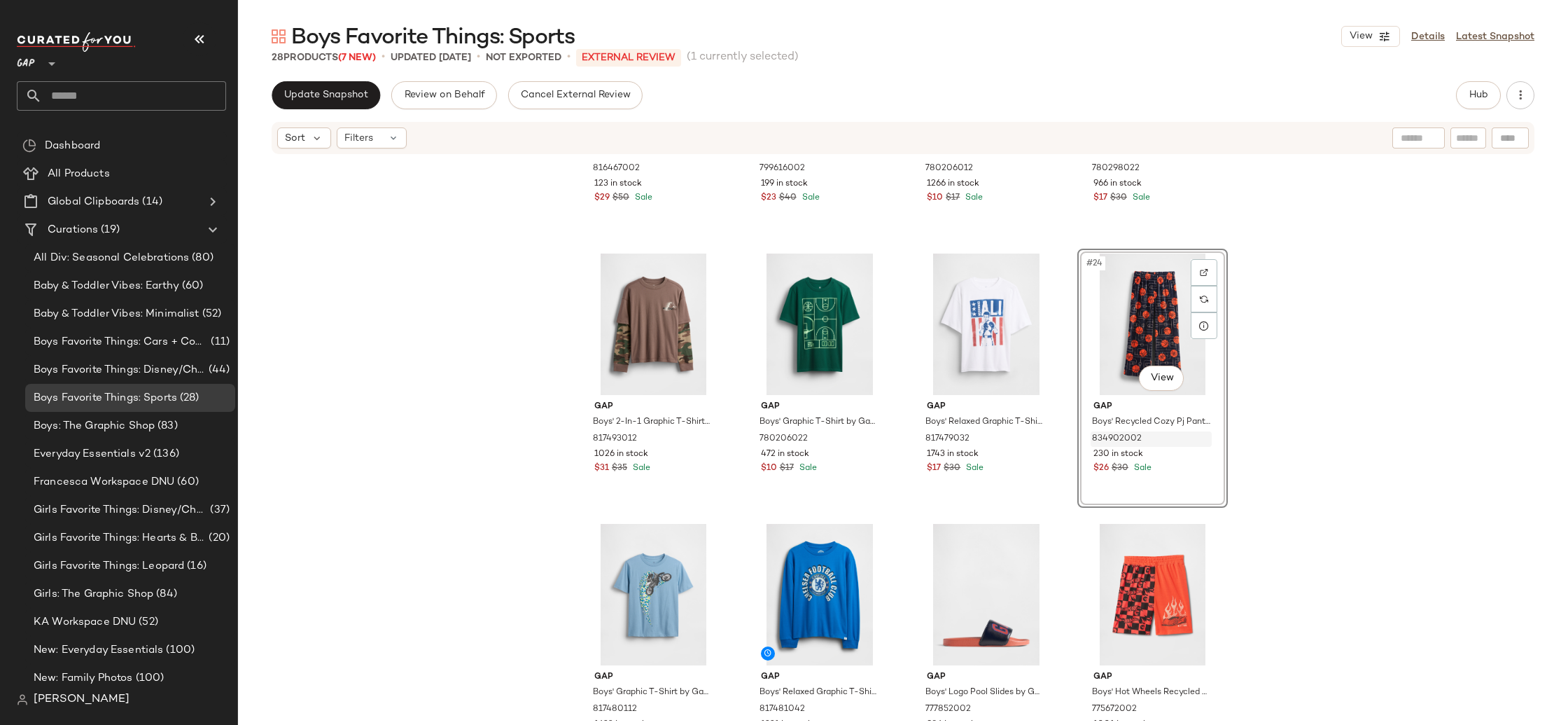
scroll to position [1330, 0]
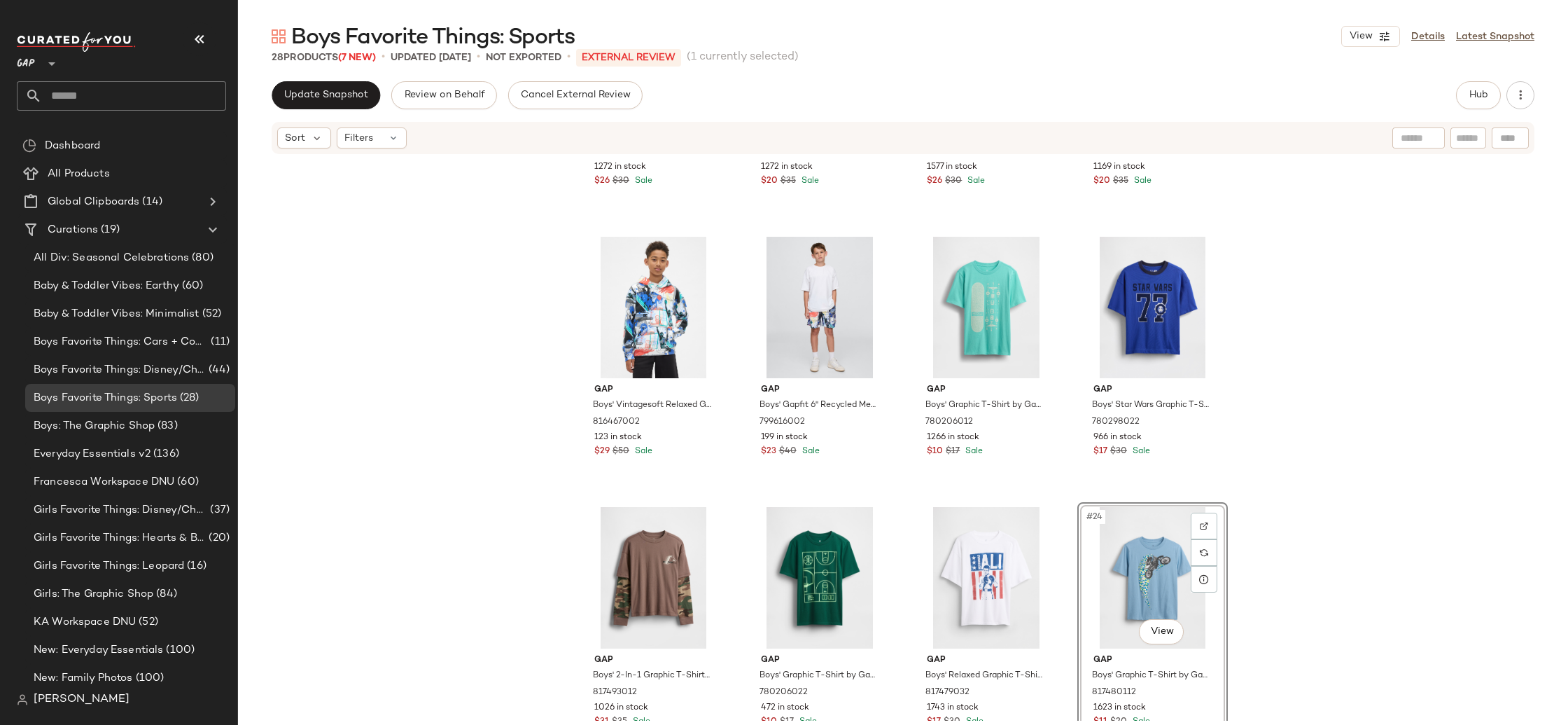
scroll to position [1048, 0]
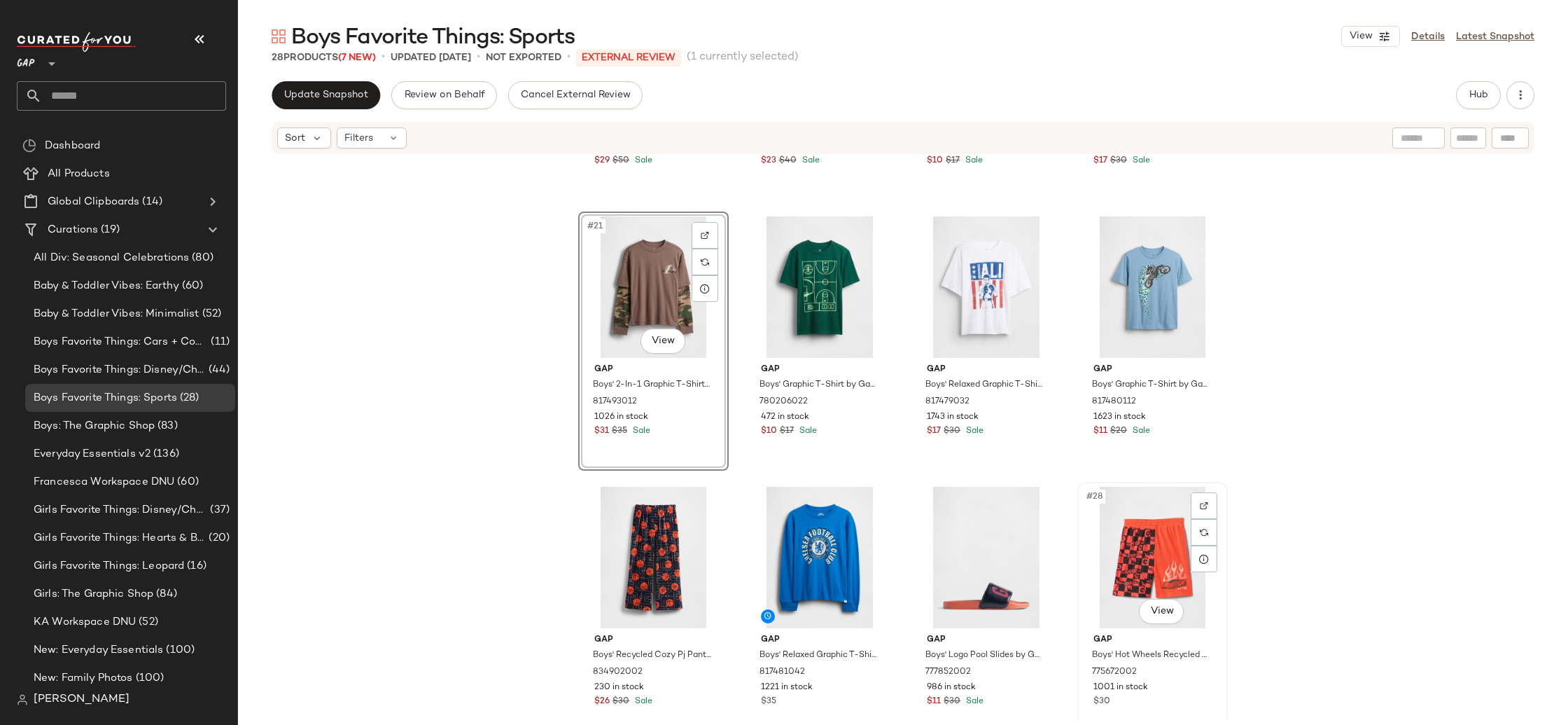
scroll to position [1330, 0]
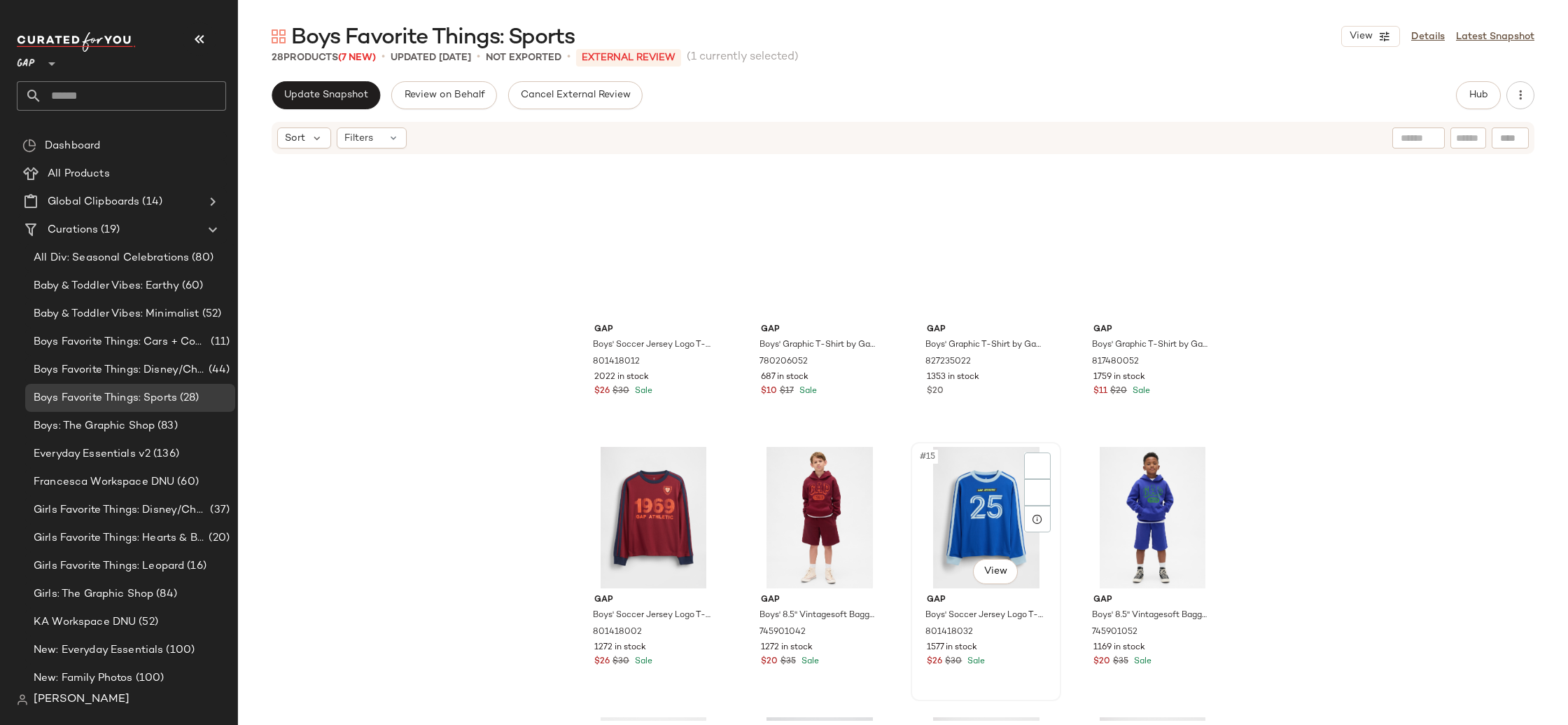
scroll to position [482, 0]
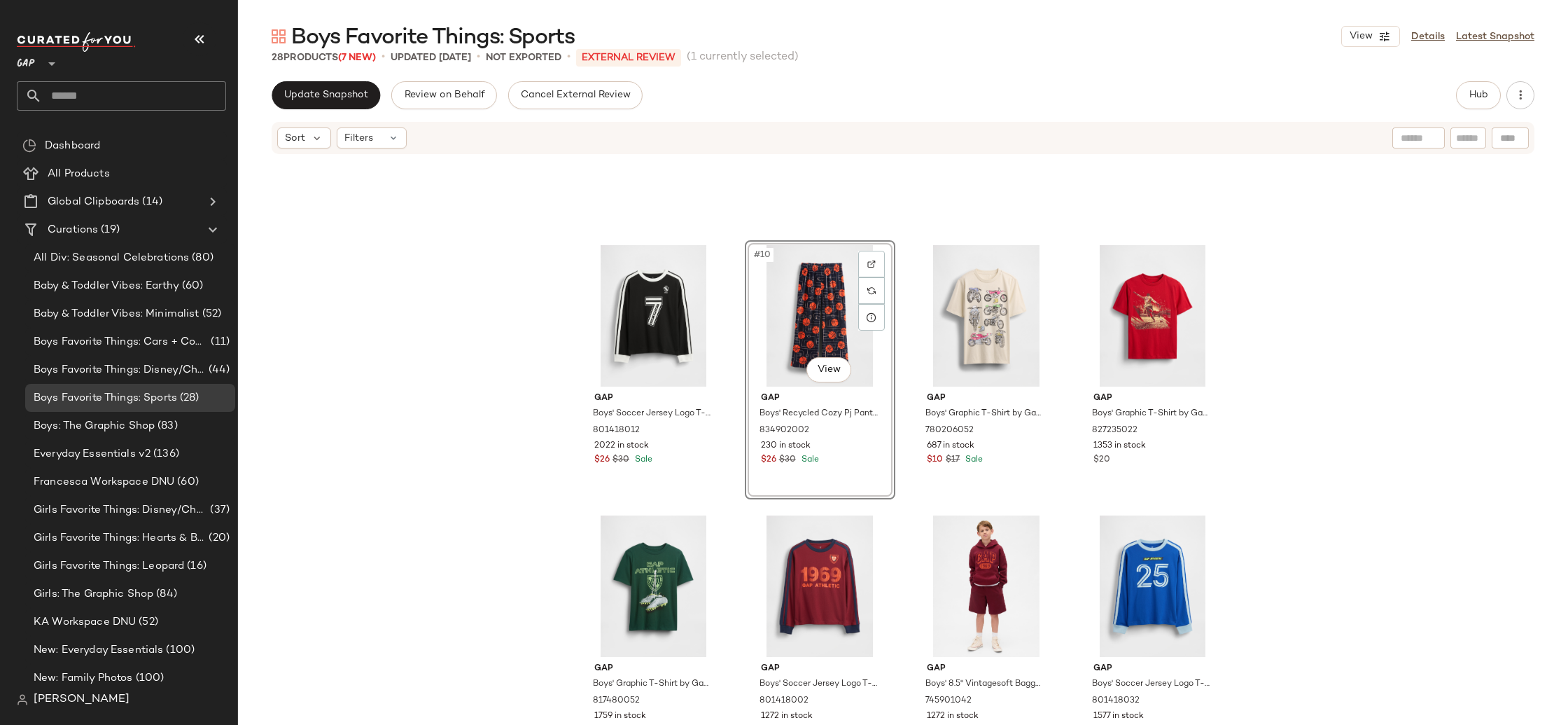
drag, startPoint x: 421, startPoint y: 390, endPoint x: 461, endPoint y: 391, distance: 40.0
click at [422, 390] on div "Gap Boys' Soccer Jersey Logo T-Shirt by Gap Black Size S (6/7) 801418012 2022 i…" at bounding box center [902, 438] width 1330 height 565
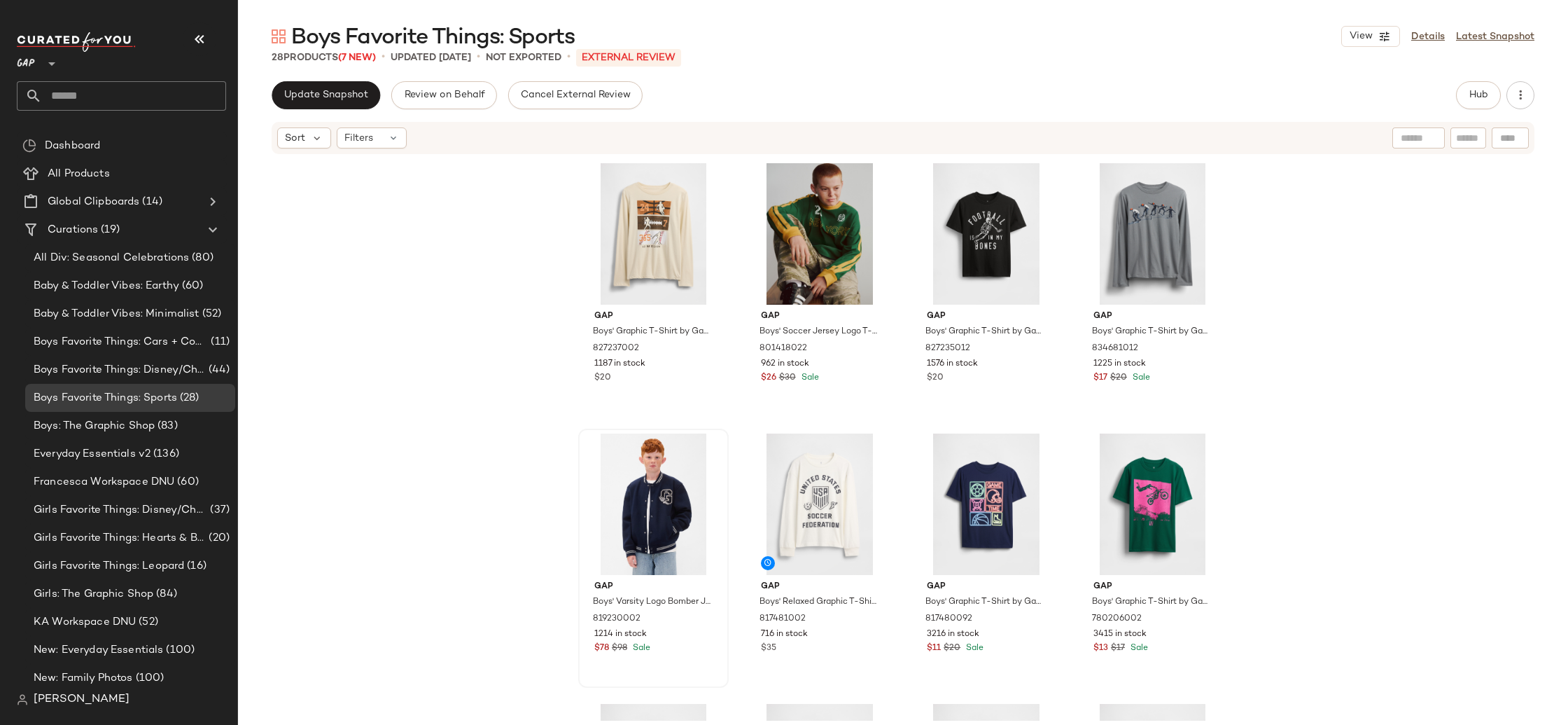
click at [464, 477] on div "Gap Boys' Graphic T-Shirt by Gap Chino Pant Size L (10) 827237002 1187 in stock…" at bounding box center [902, 438] width 1330 height 565
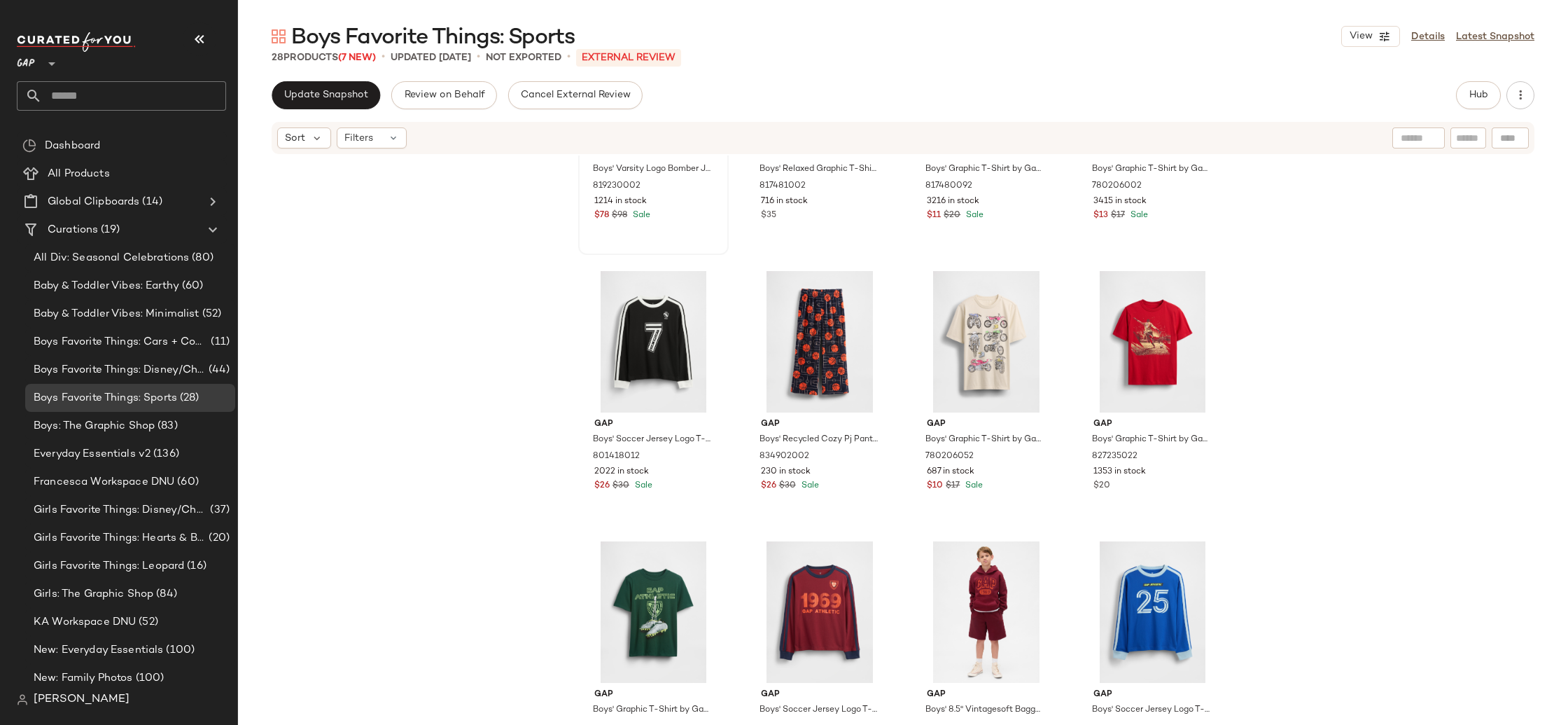
scroll to position [474, 0]
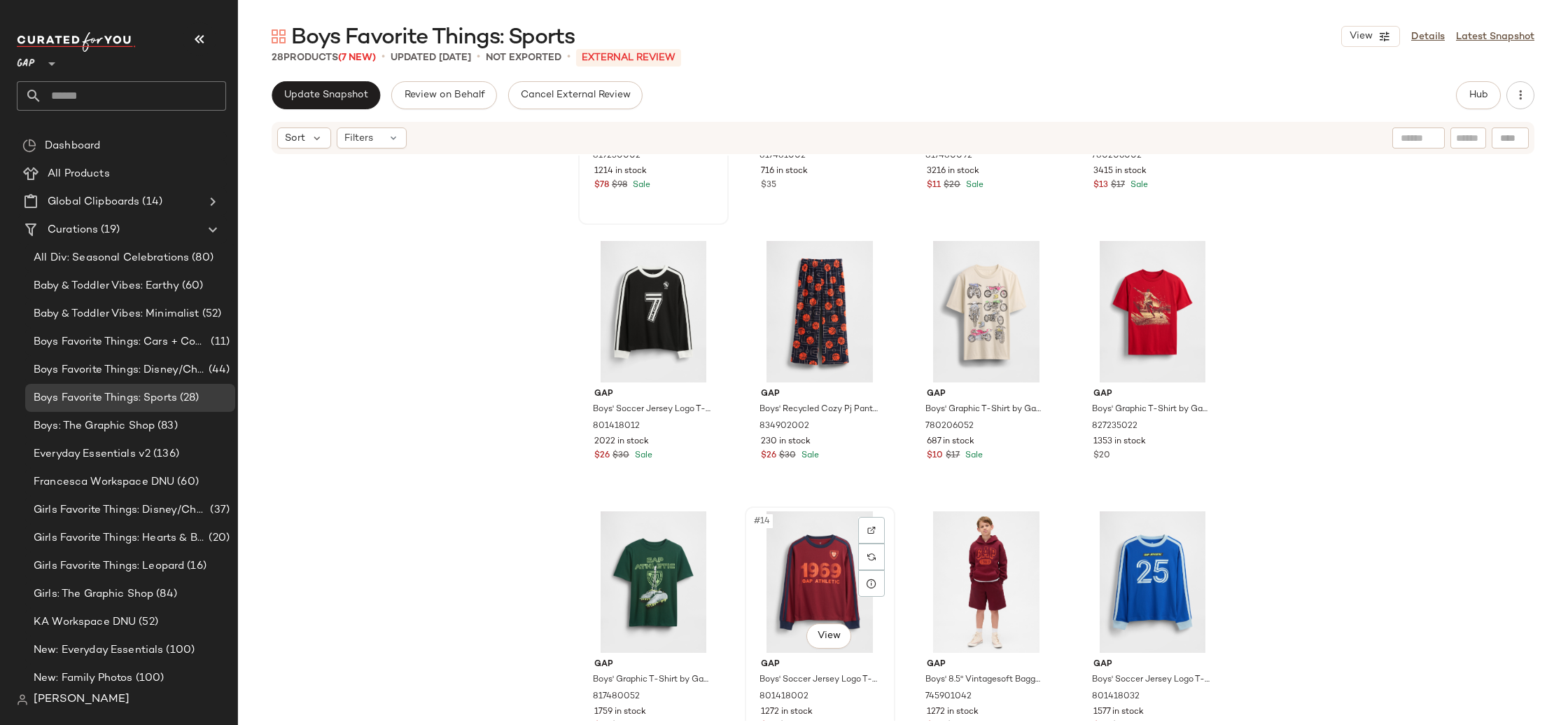
click at [825, 582] on div "#14 View" at bounding box center [820, 581] width 141 height 141
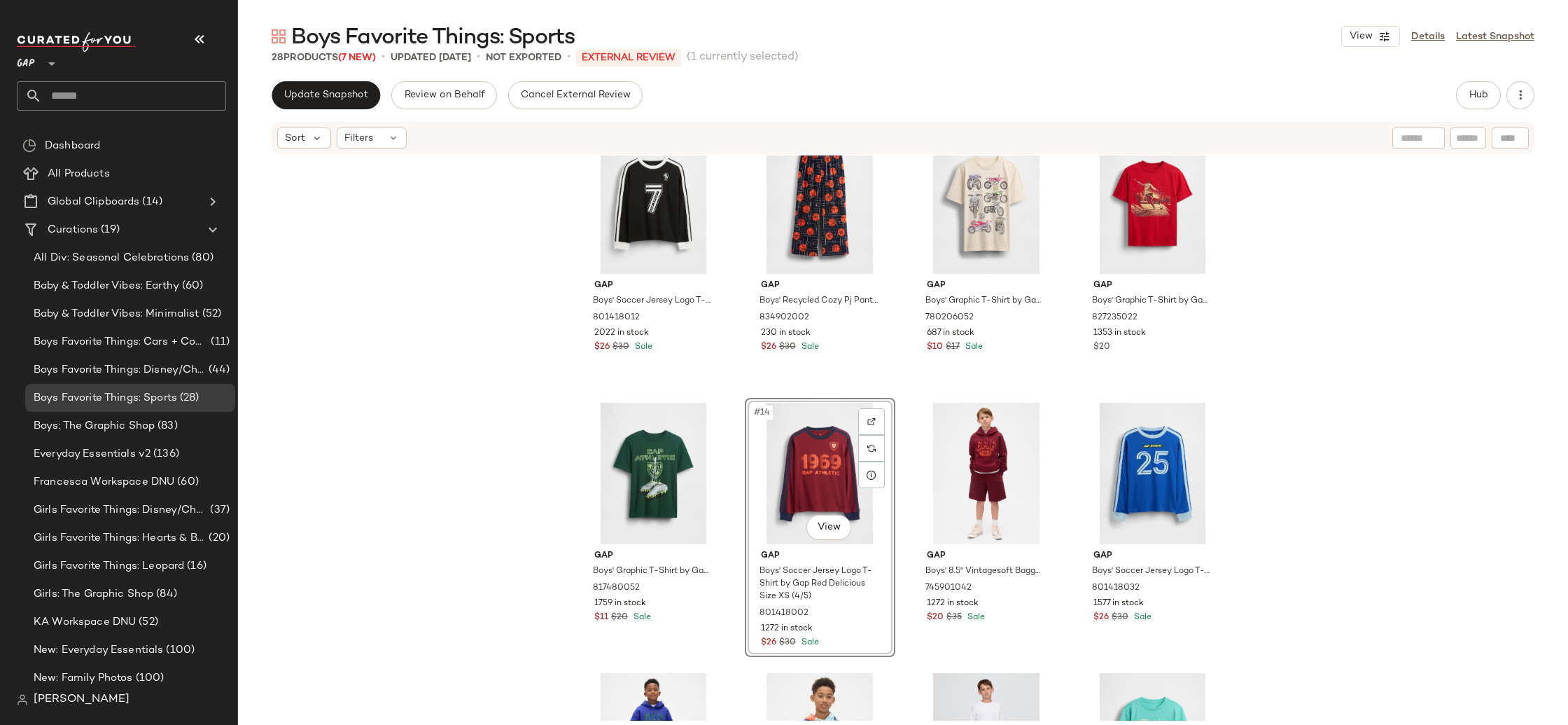
scroll to position [713, 0]
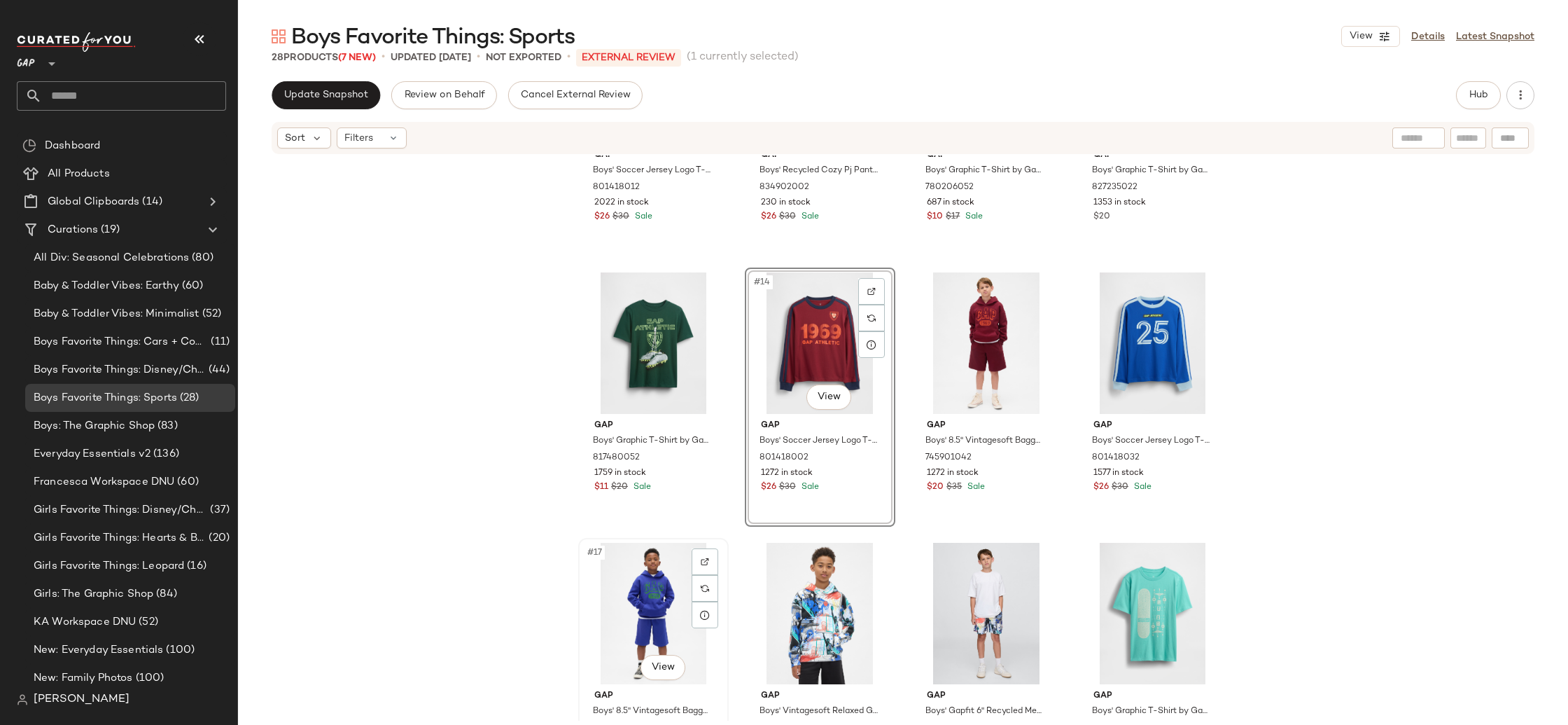
click at [656, 620] on div "#17 View" at bounding box center [654, 613] width 141 height 141
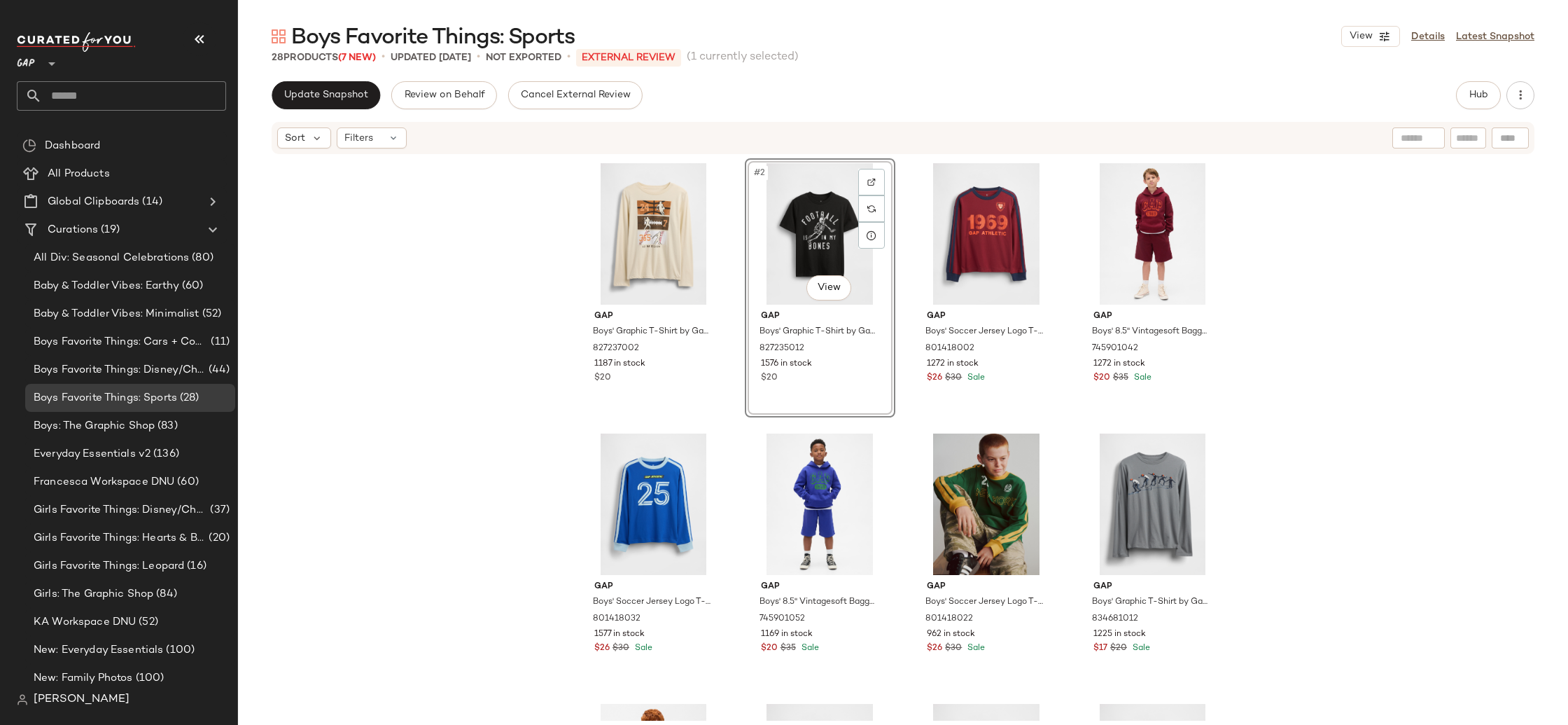
click at [444, 342] on div "Gap Boys' Graphic T-Shirt by Gap Chino Pant Size L (10) 827237002 1187 in stock…" at bounding box center [902, 438] width 1330 height 565
drag, startPoint x: 806, startPoint y: 263, endPoint x: 367, endPoint y: 6, distance: 508.7
click at [1477, 100] on span "Hub" at bounding box center [1479, 95] width 19 height 11
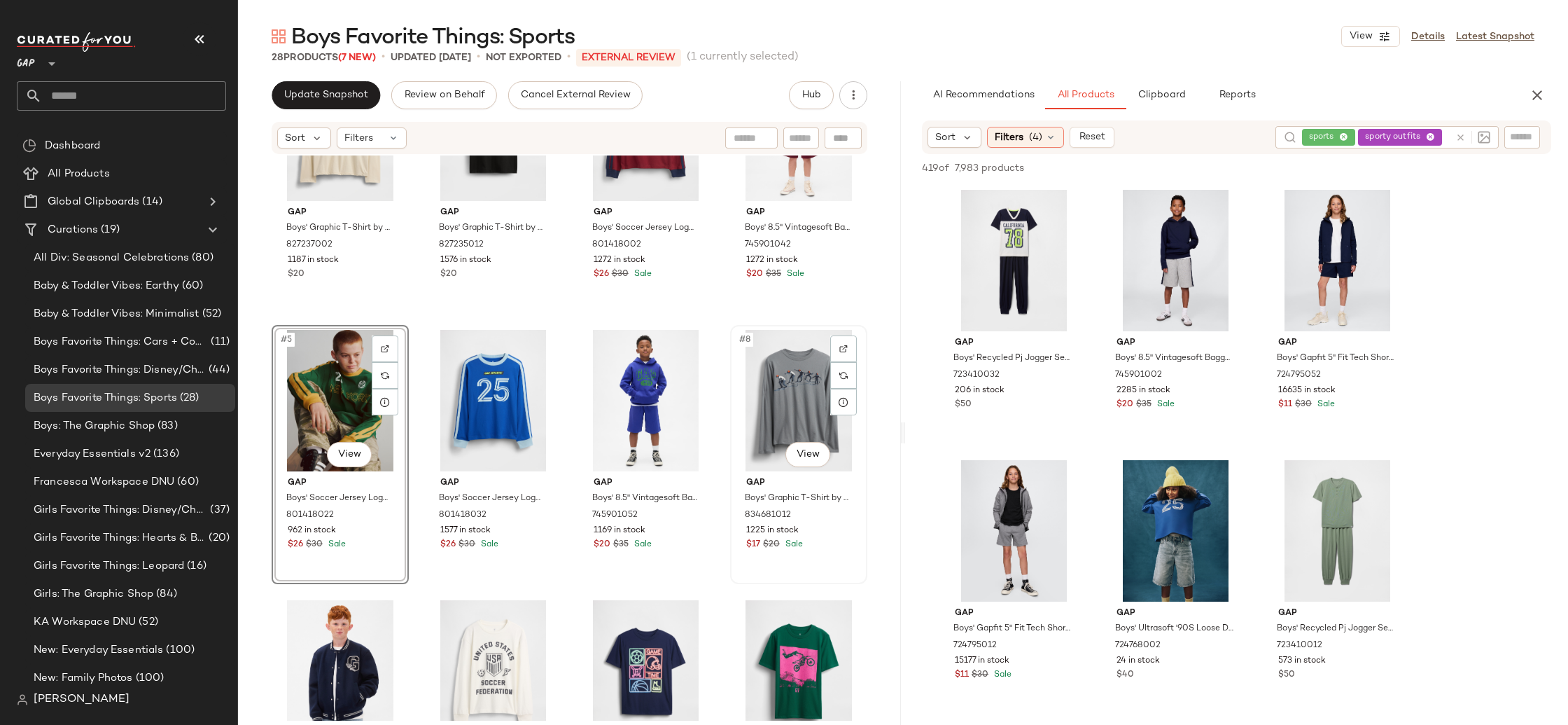
scroll to position [136, 0]
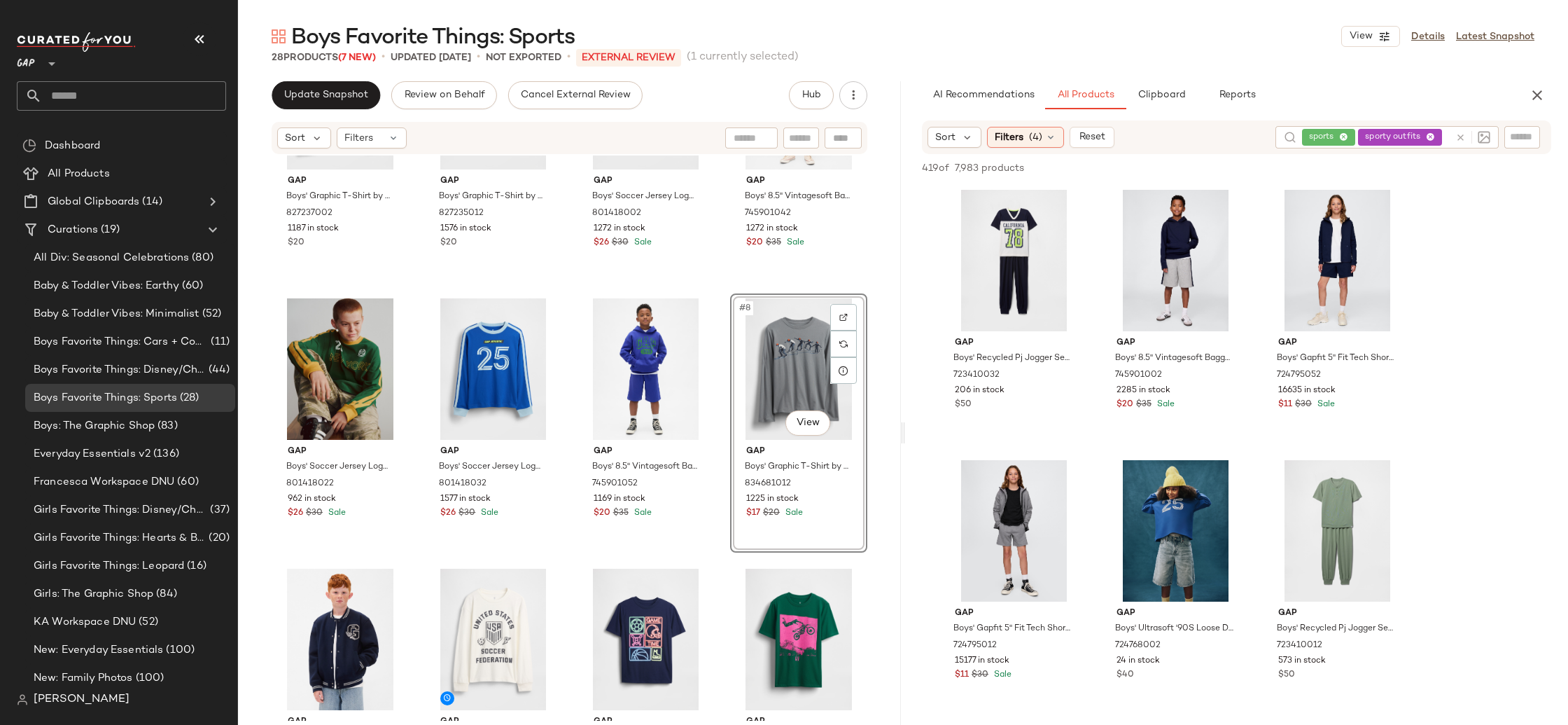
drag, startPoint x: 796, startPoint y: 386, endPoint x: 785, endPoint y: 386, distance: 11.0
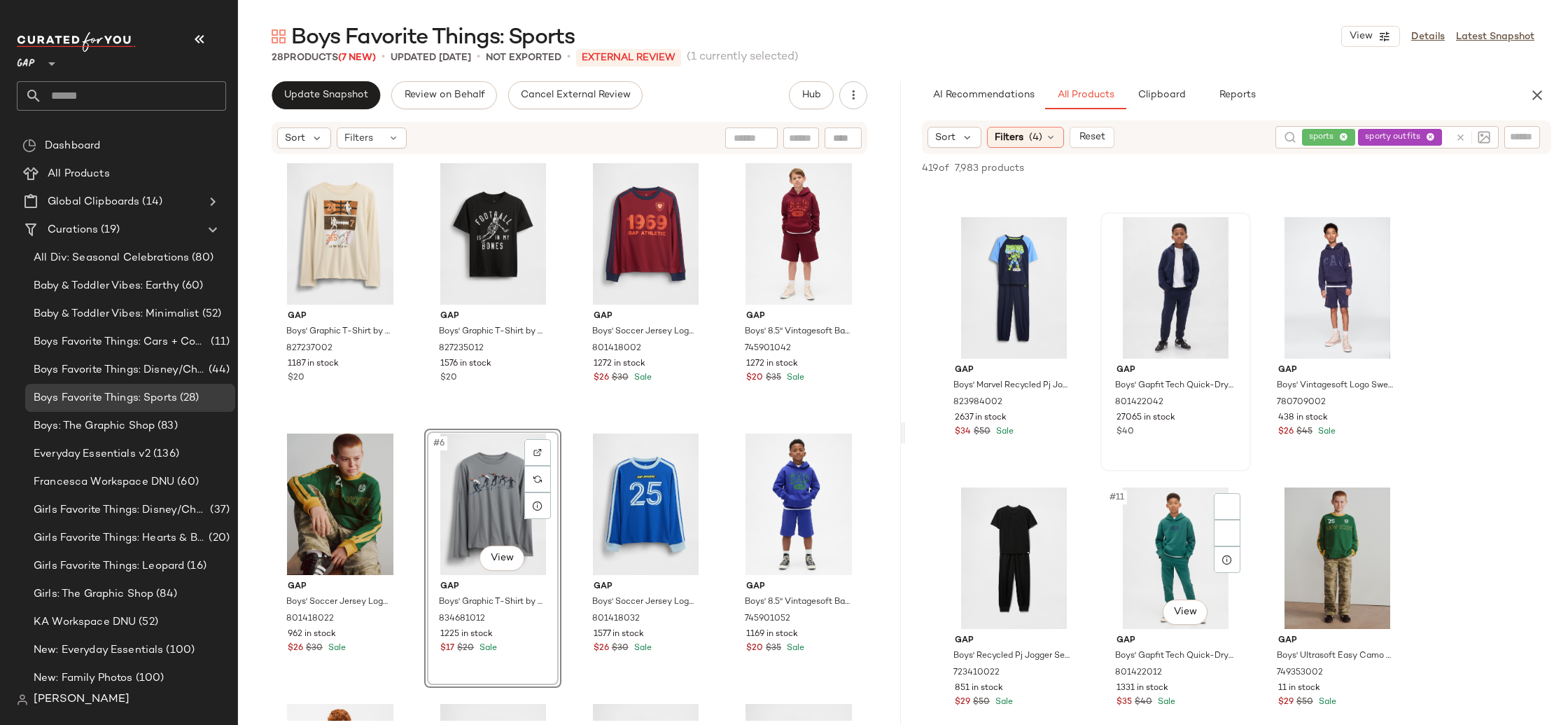
scroll to position [1060, 0]
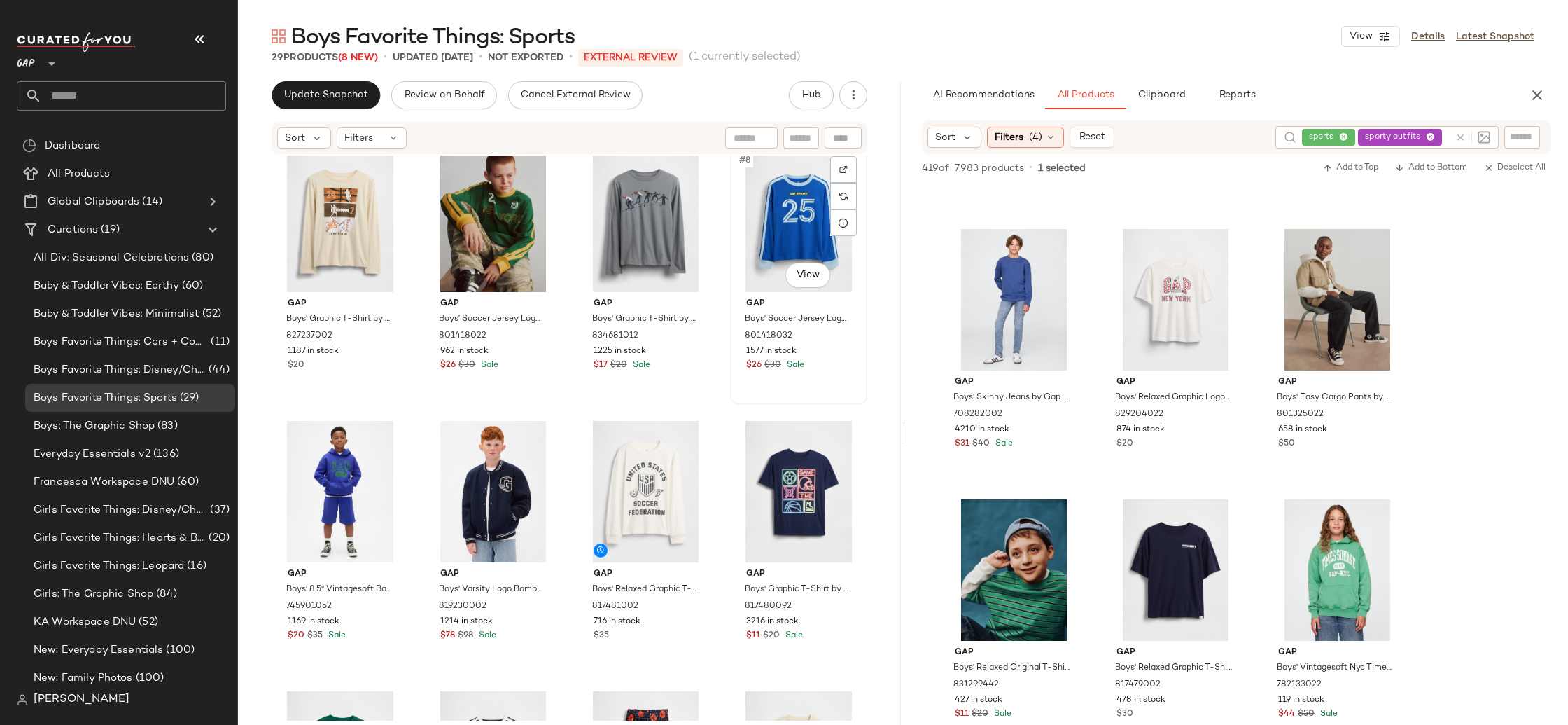
scroll to position [430, 0]
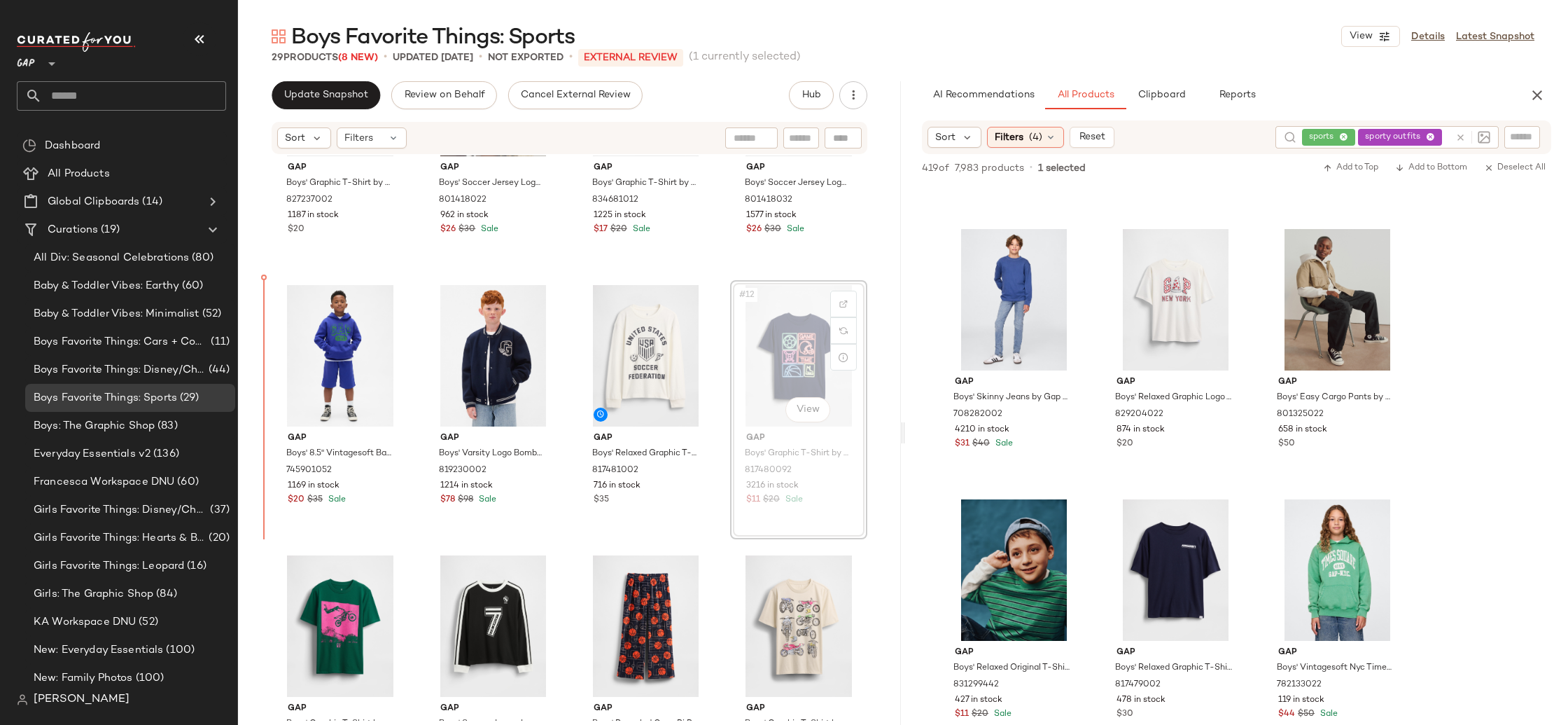
drag, startPoint x: 772, startPoint y: 363, endPoint x: 746, endPoint y: 363, distance: 26.0
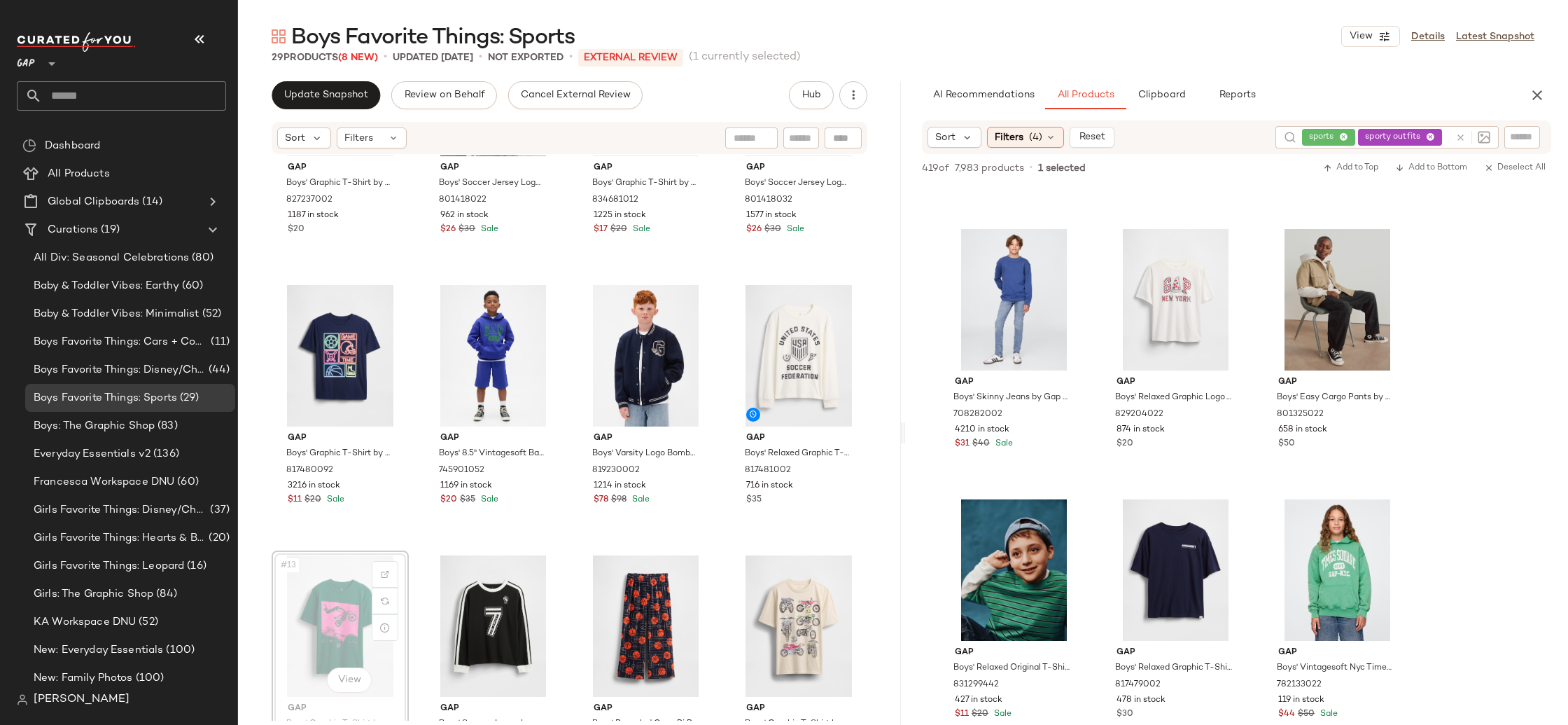
scroll to position [433, 0]
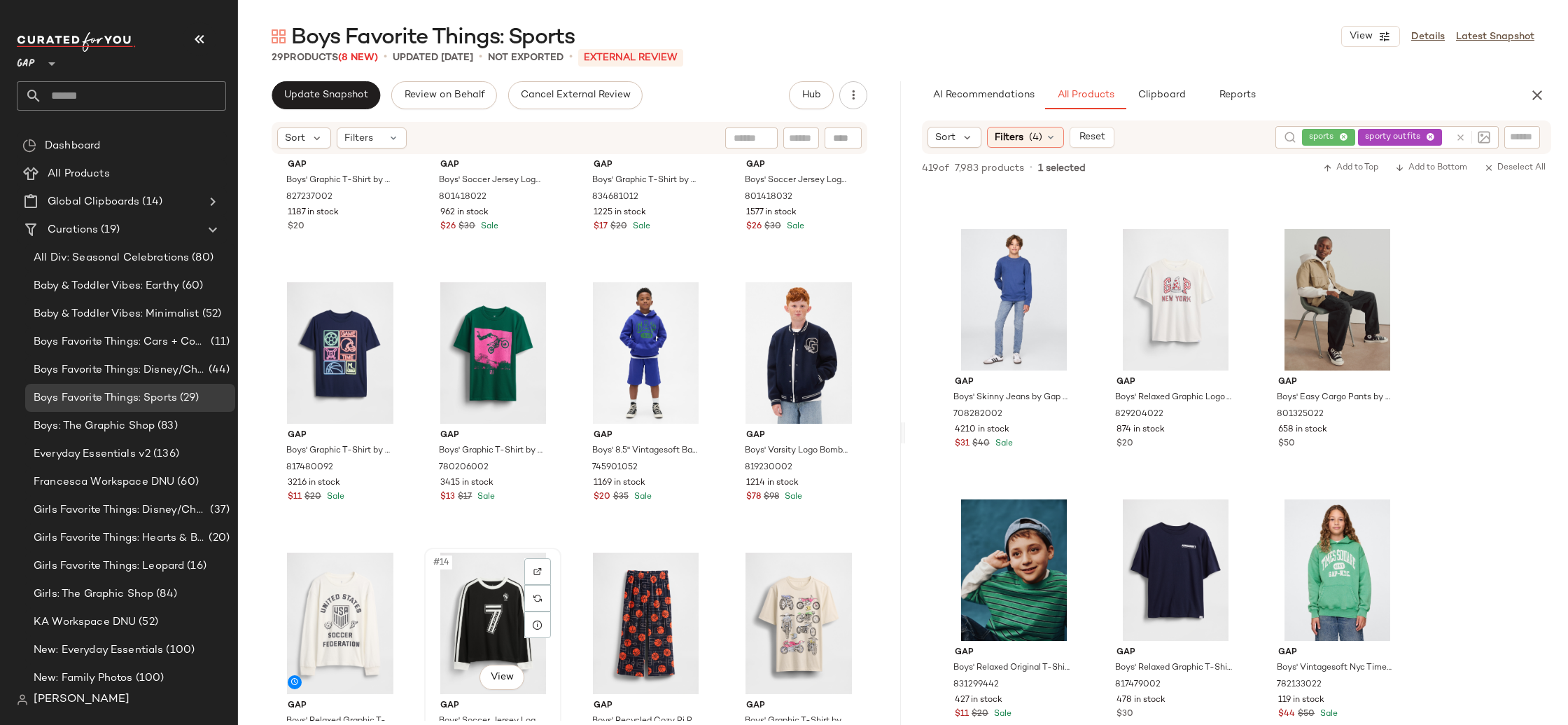
scroll to position [435, 0]
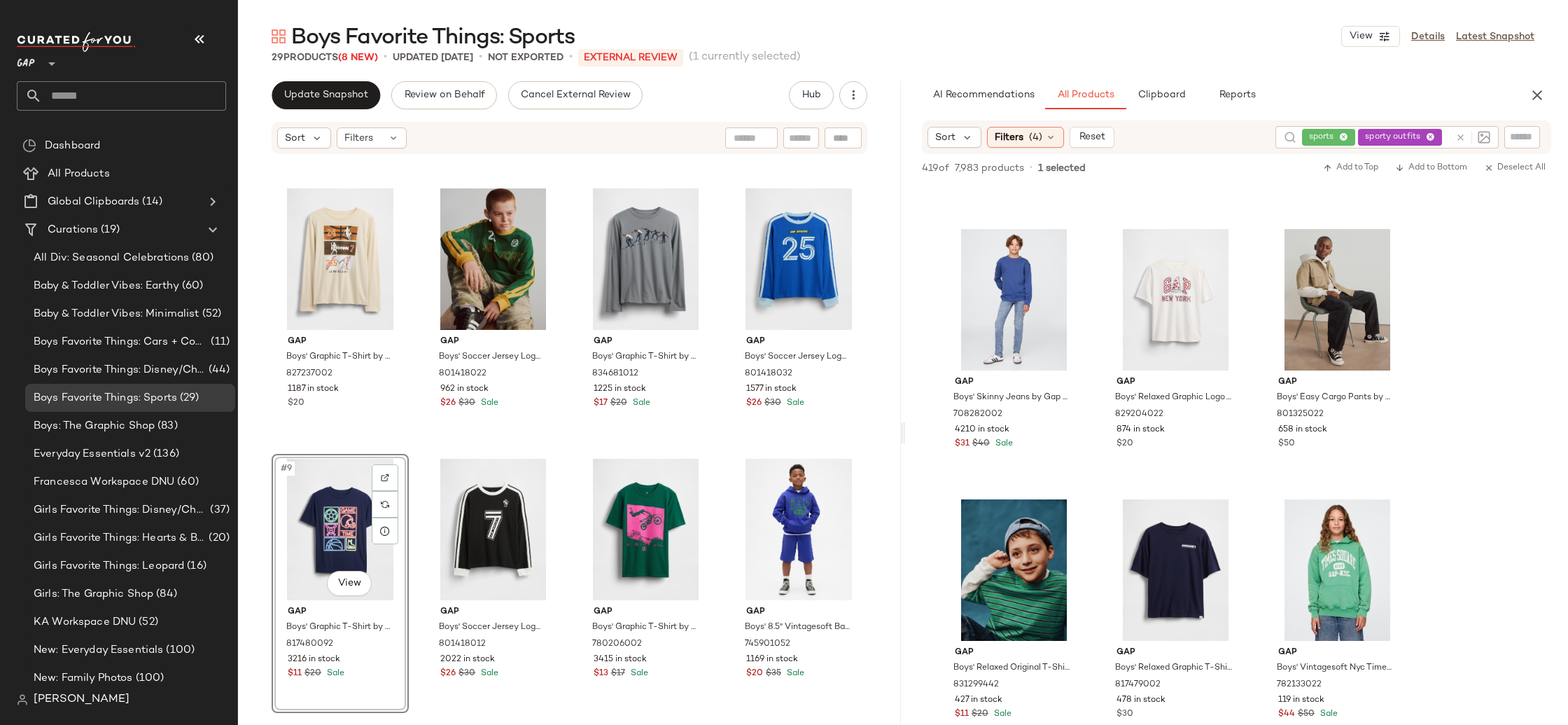
scroll to position [246, 0]
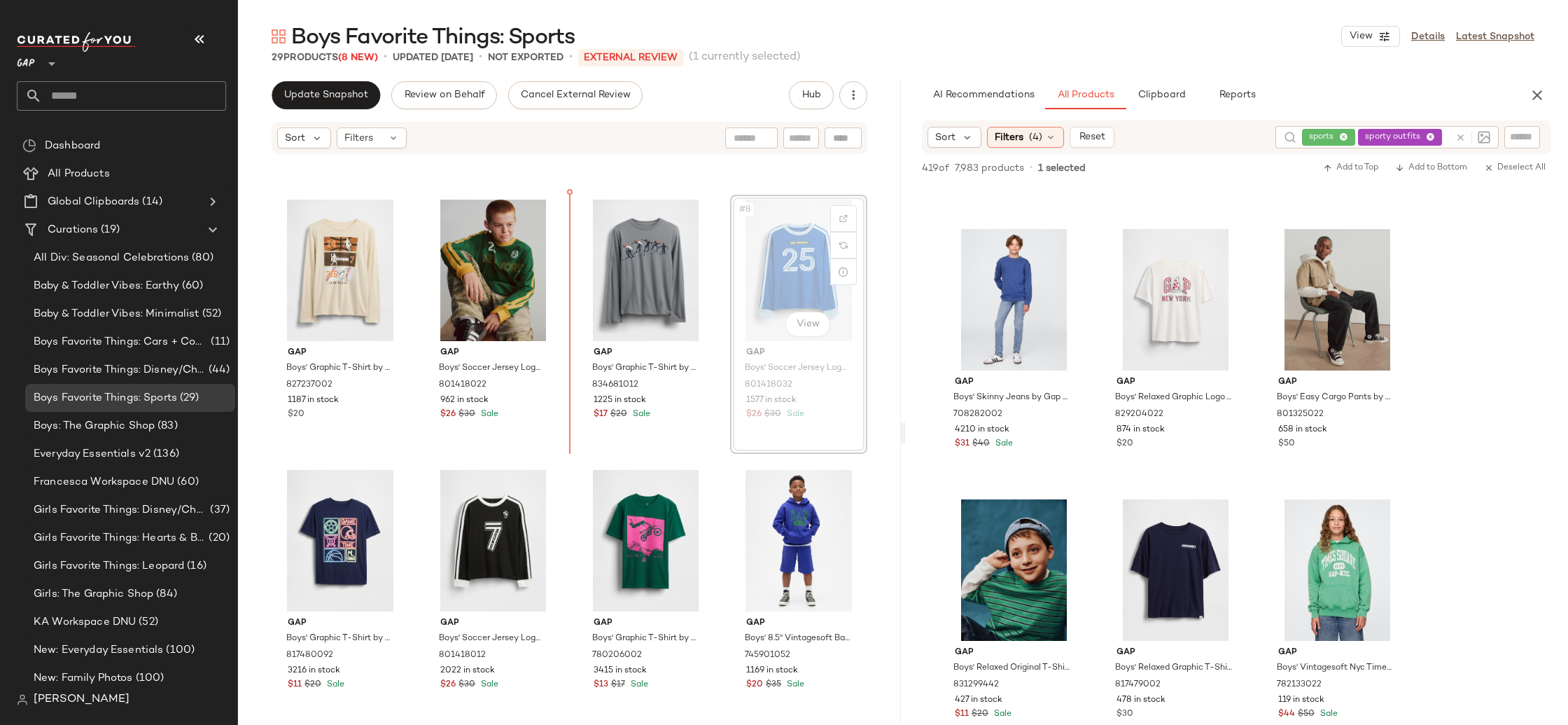
scroll to position [223, 0]
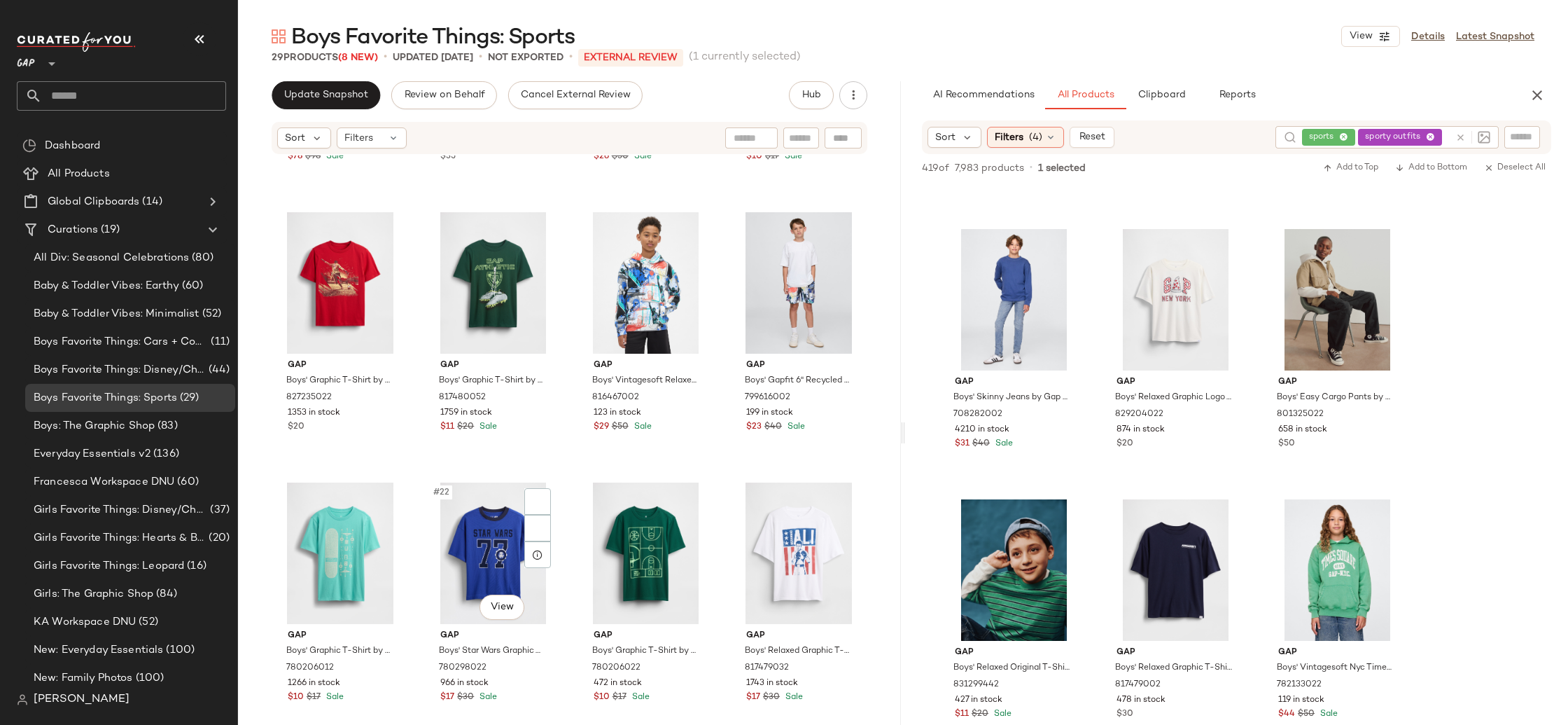
scroll to position [1077, 0]
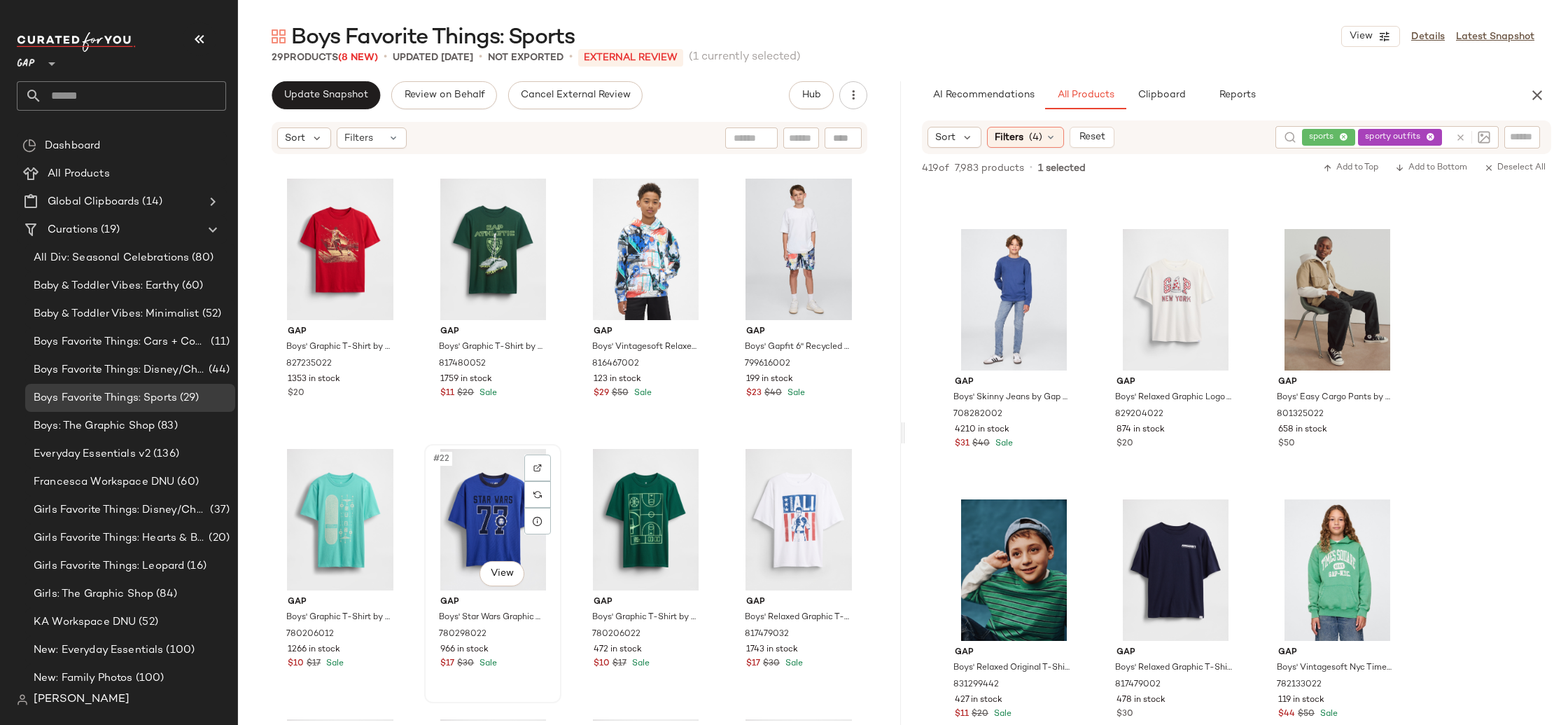
click at [454, 505] on div "#22 View" at bounding box center [493, 519] width 127 height 141
click at [622, 512] on div "#23 View" at bounding box center [646, 519] width 127 height 141
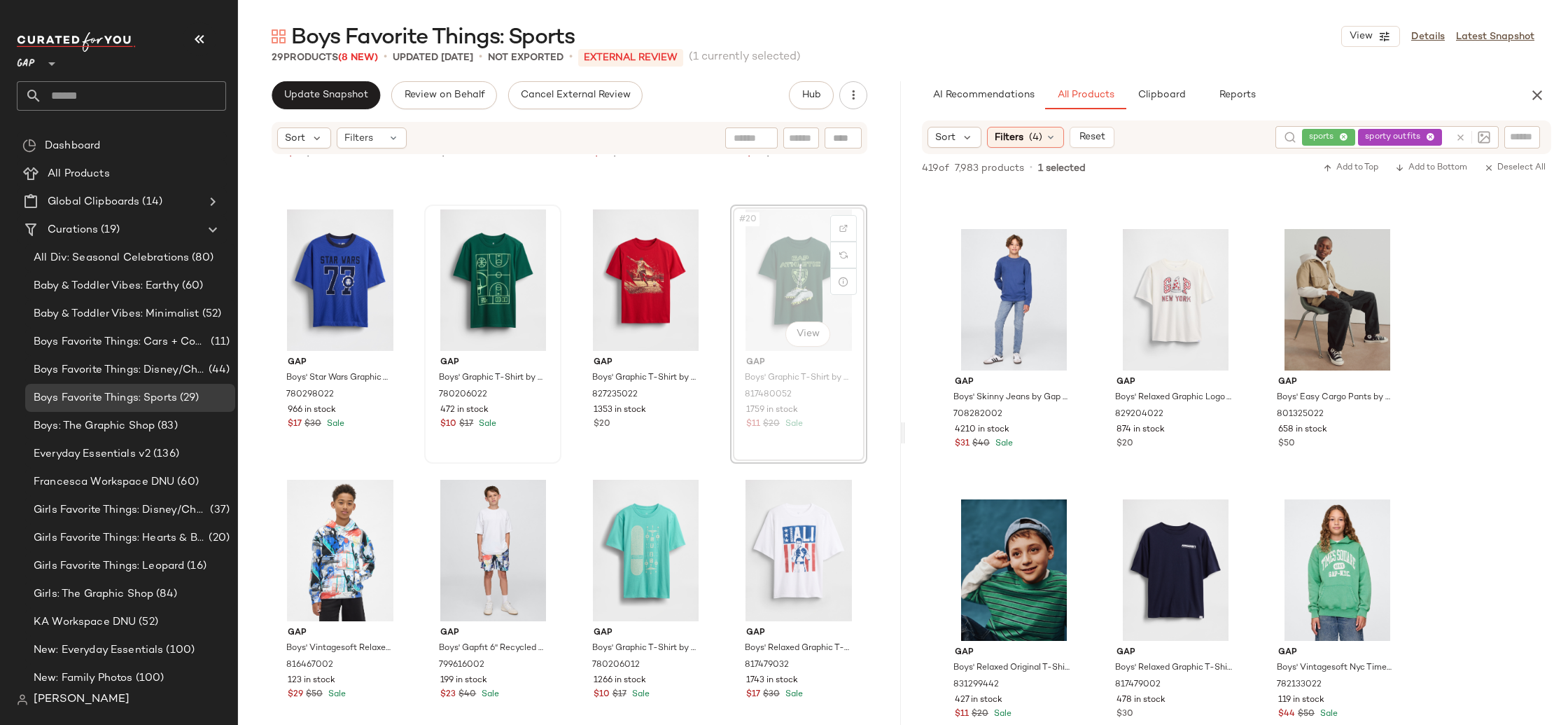
scroll to position [1042, 0]
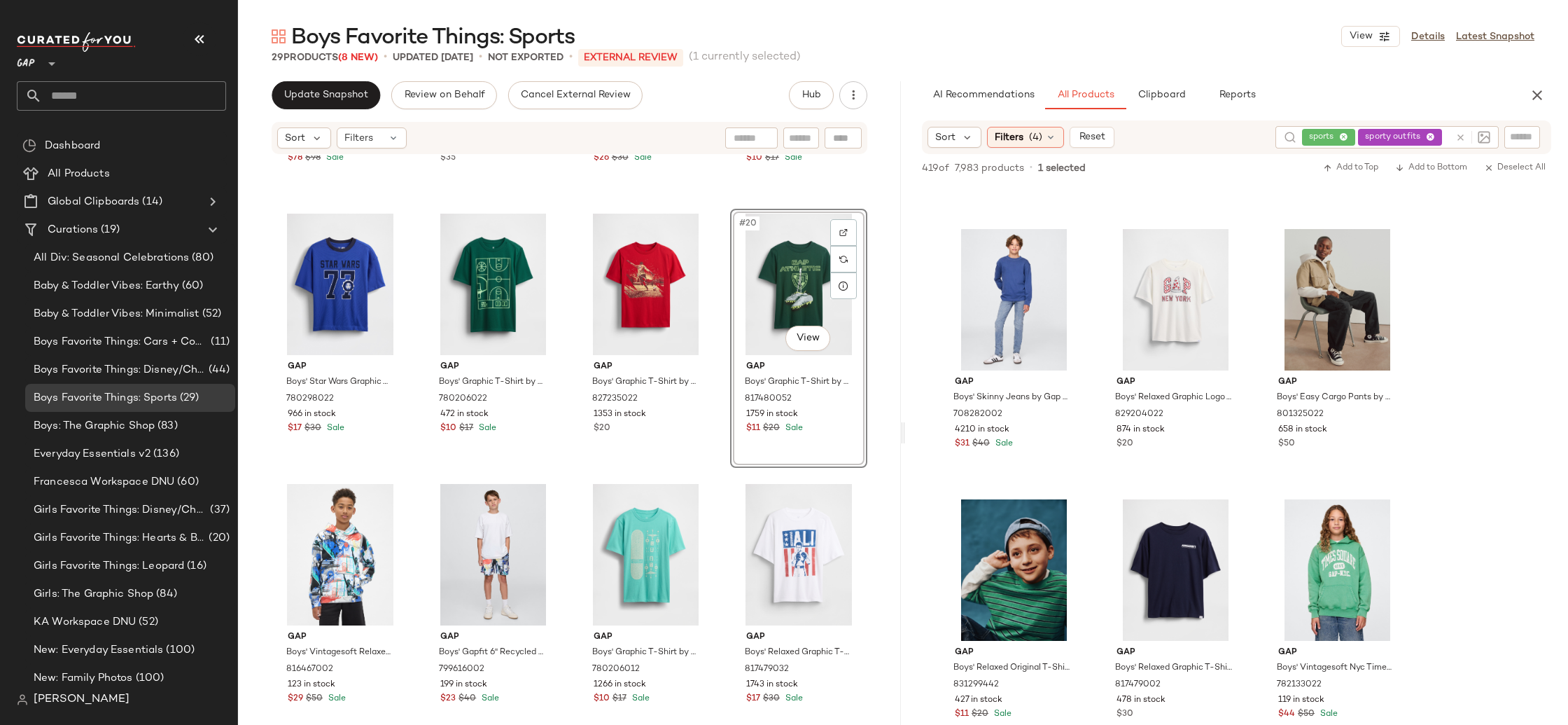
click at [714, 478] on div "Gap Boys' Varsity Logo Bomber Jacket by Gap Blue Size XS 819230002 1214 in stoc…" at bounding box center [569, 438] width 663 height 565
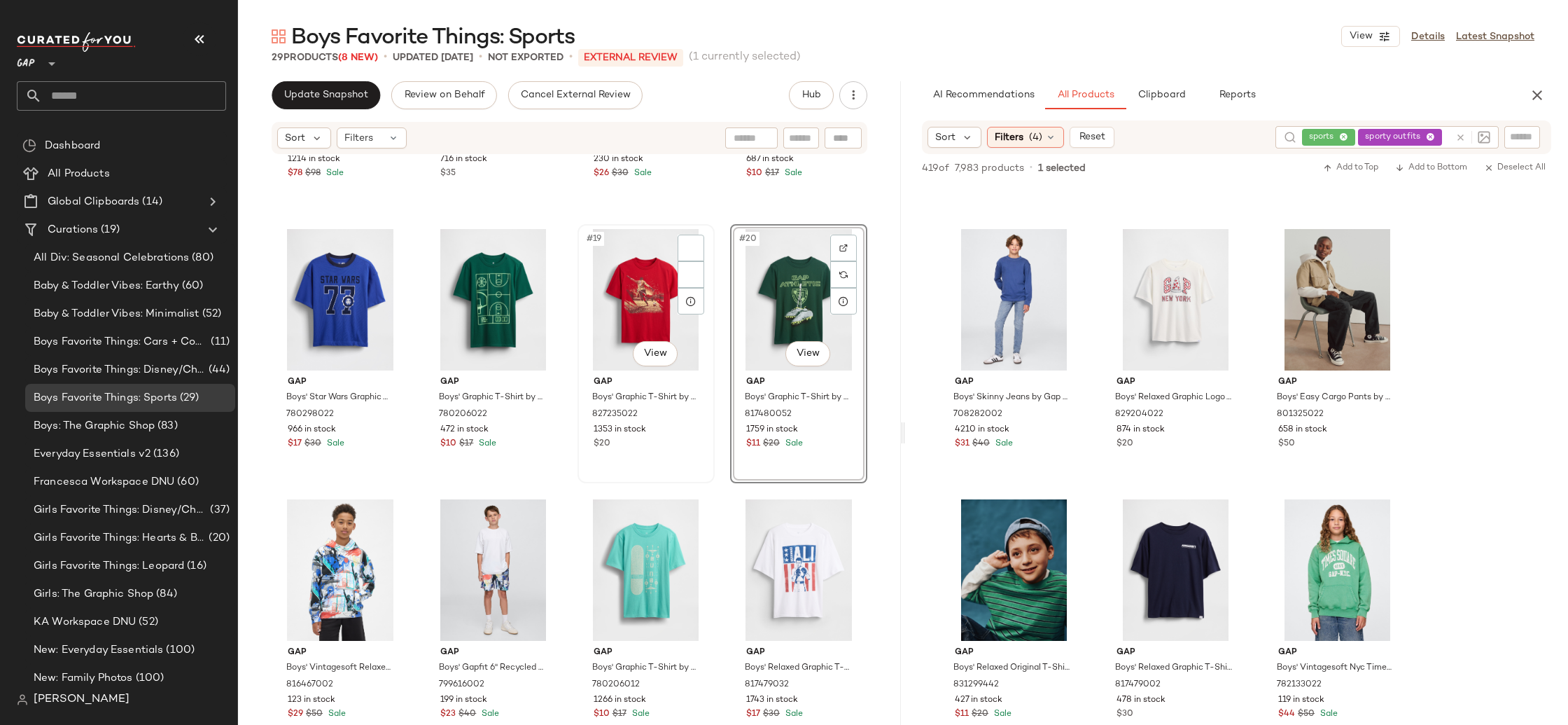
scroll to position [1027, 0]
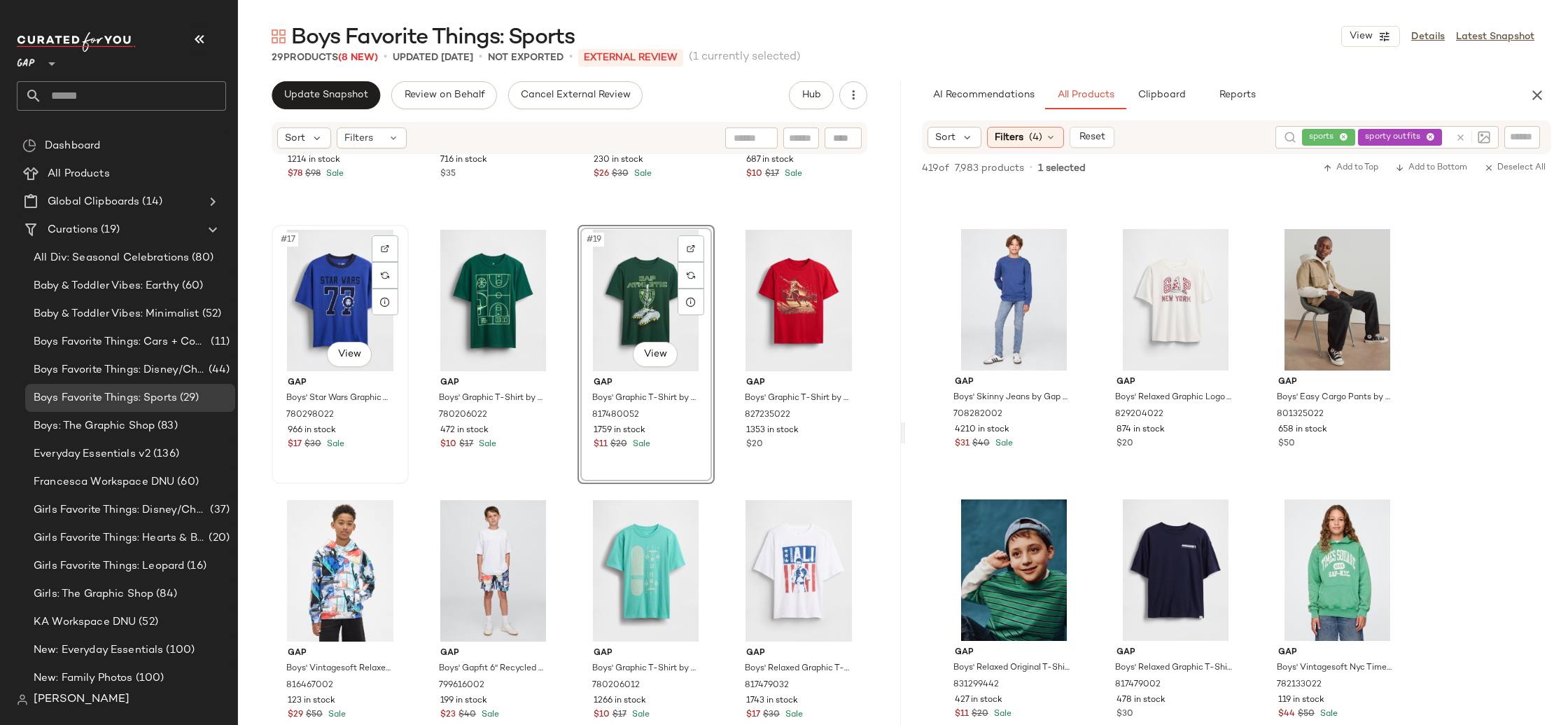
click at [316, 307] on div "#17 View" at bounding box center [340, 300] width 127 height 141
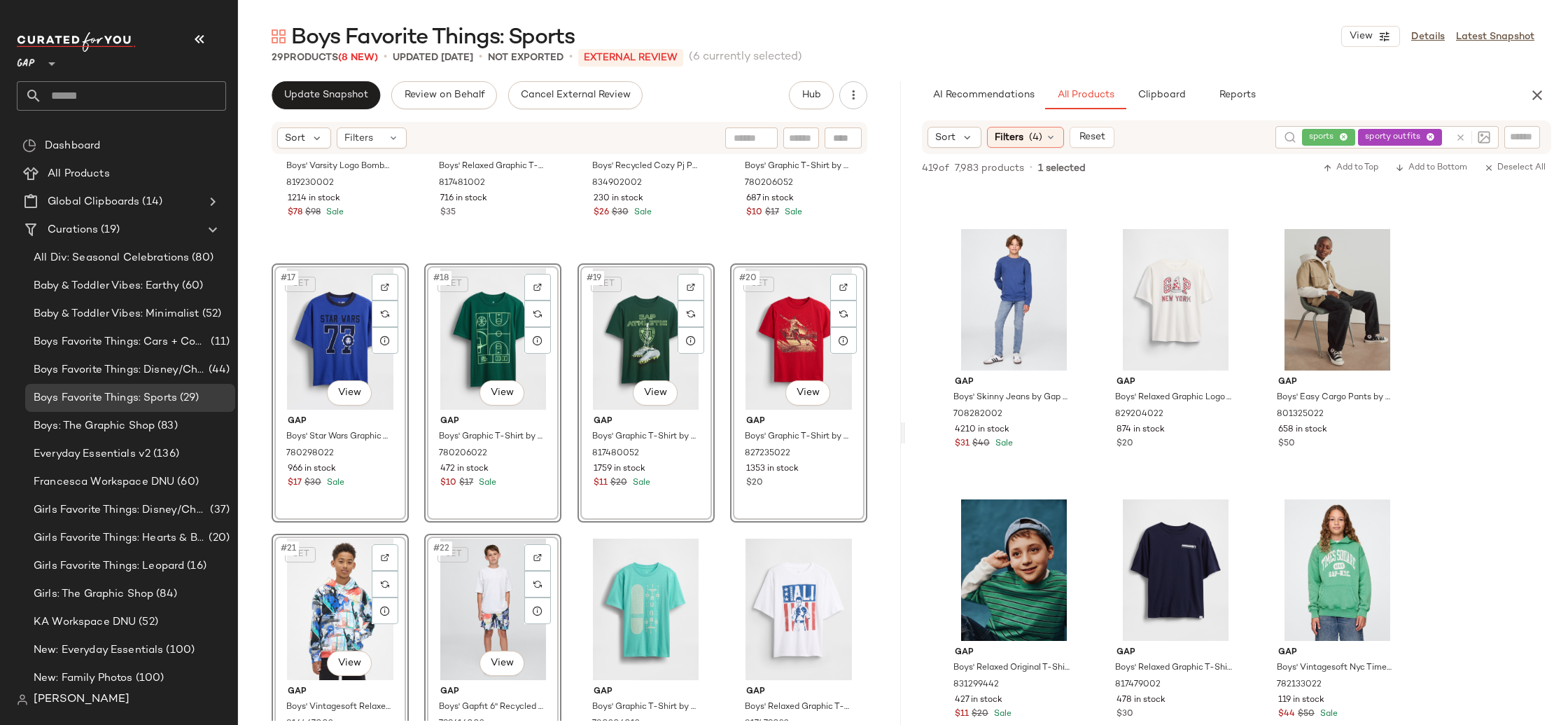
scroll to position [987, 0]
click at [260, 351] on div "Gap Boys' Varsity Logo Bomber Jacket by Gap Blue Size XS 819230002 1214 in stoc…" at bounding box center [569, 438] width 663 height 565
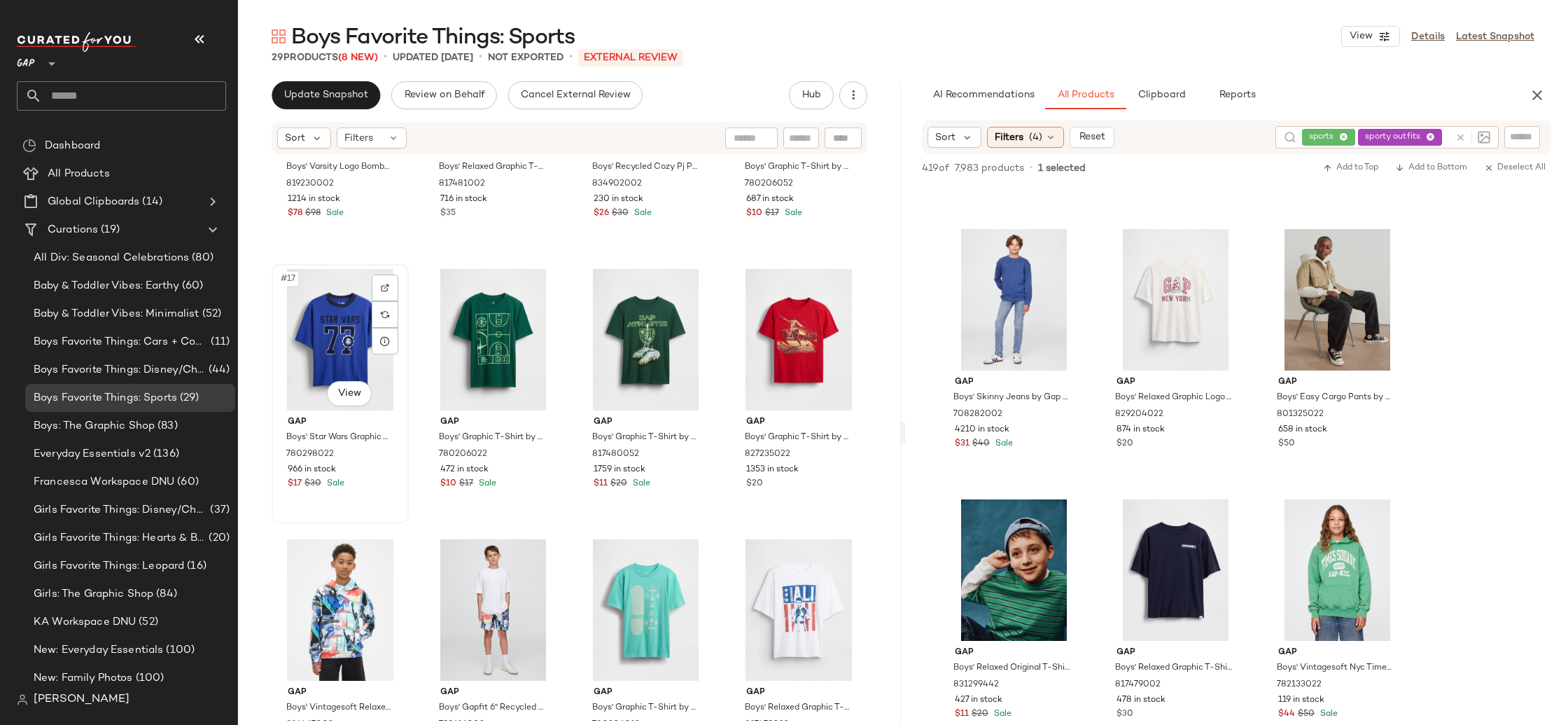
click at [310, 357] on div "#17 View" at bounding box center [340, 339] width 127 height 141
click at [625, 338] on div "#19 View" at bounding box center [646, 339] width 127 height 141
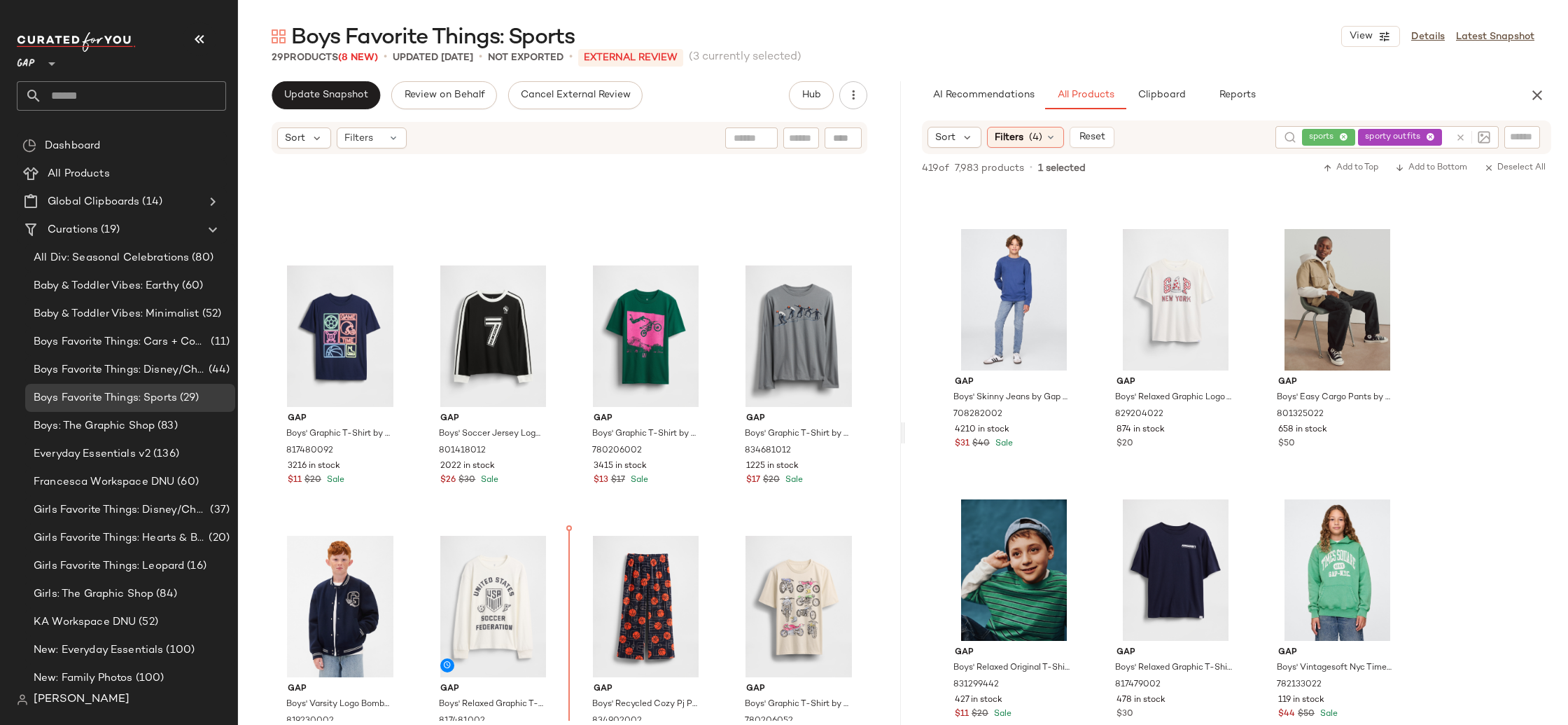
scroll to position [427, 0]
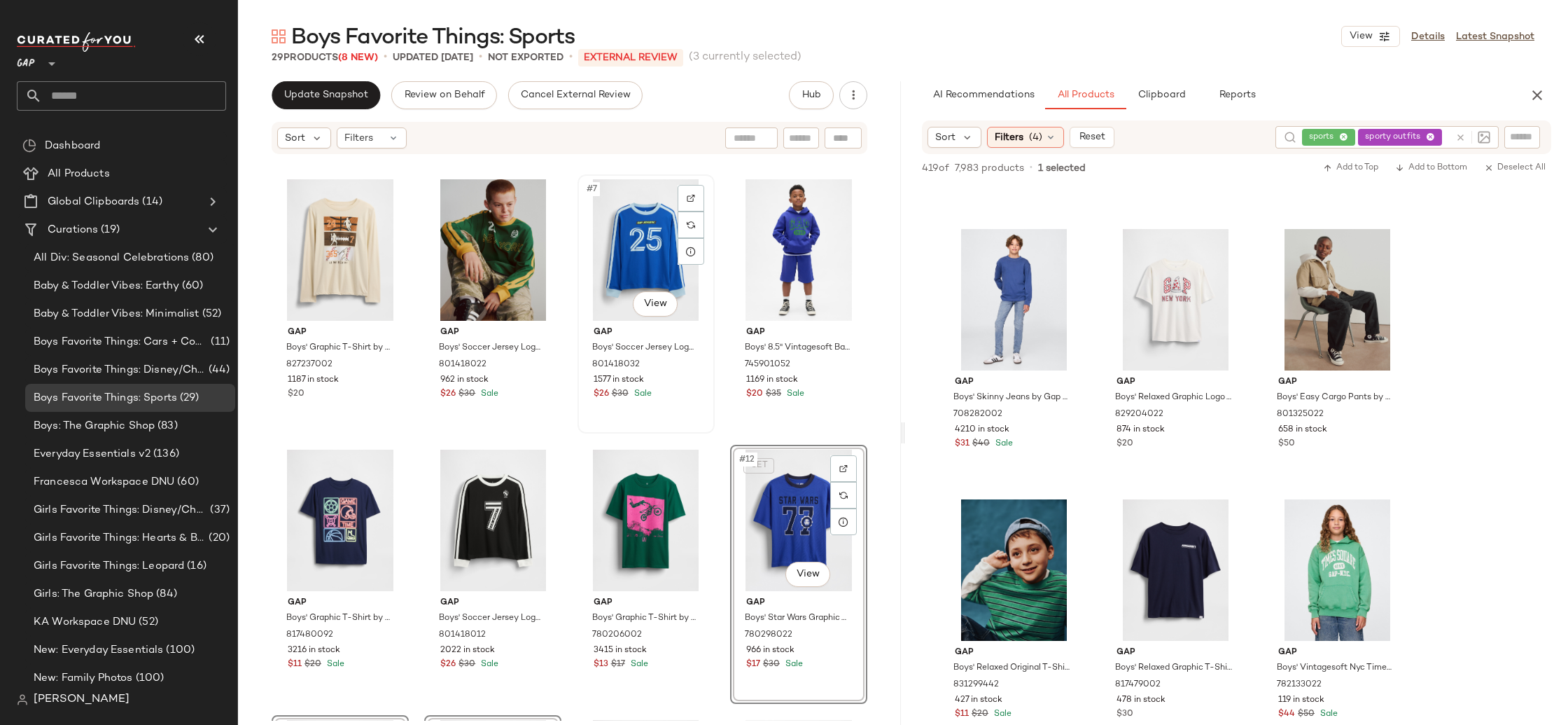
scroll to position [171, 0]
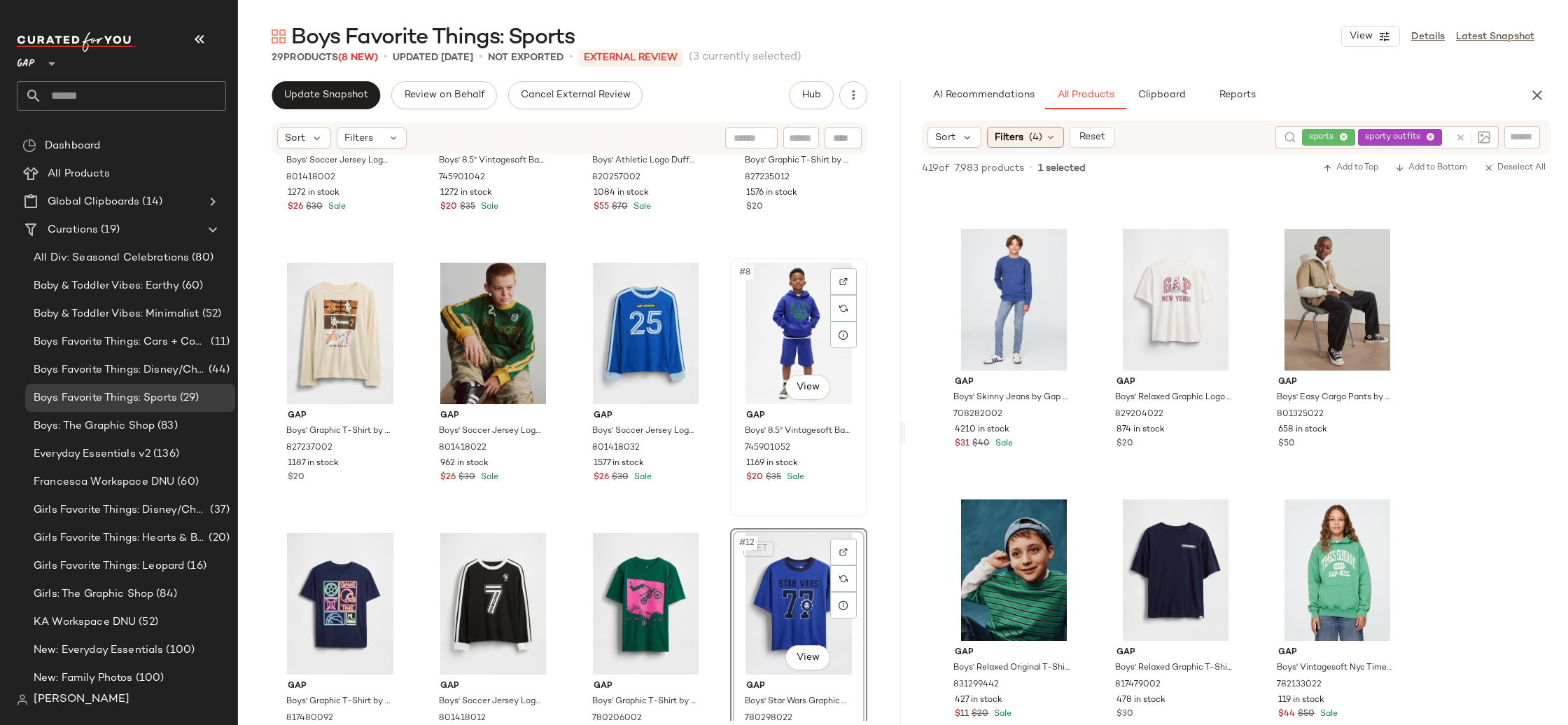
click at [736, 505] on div "#8 View Gap Boys' 8.5" Vintagesoft Baggy Sweat Shorts by Gap Royal Gem Size S (…" at bounding box center [799, 387] width 135 height 256
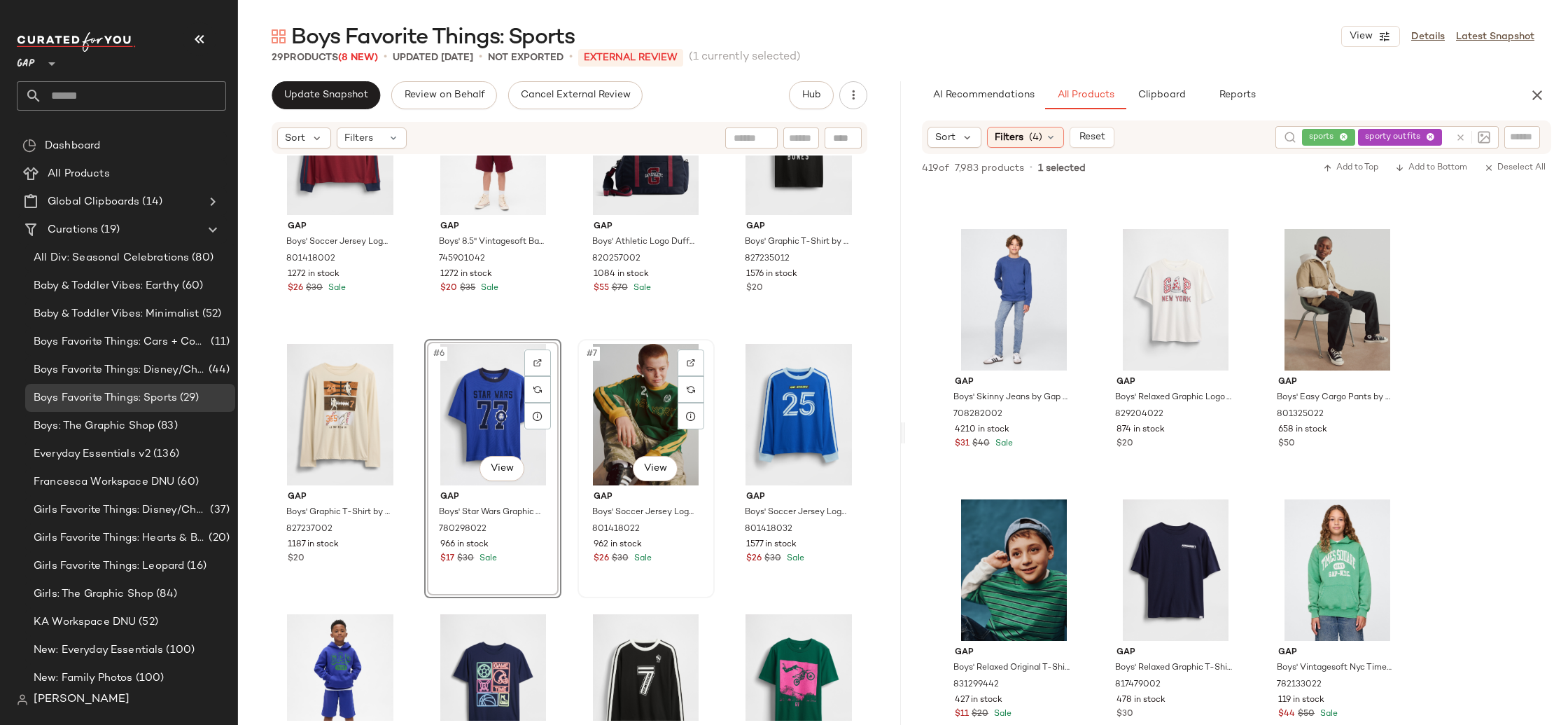
scroll to position [106, 0]
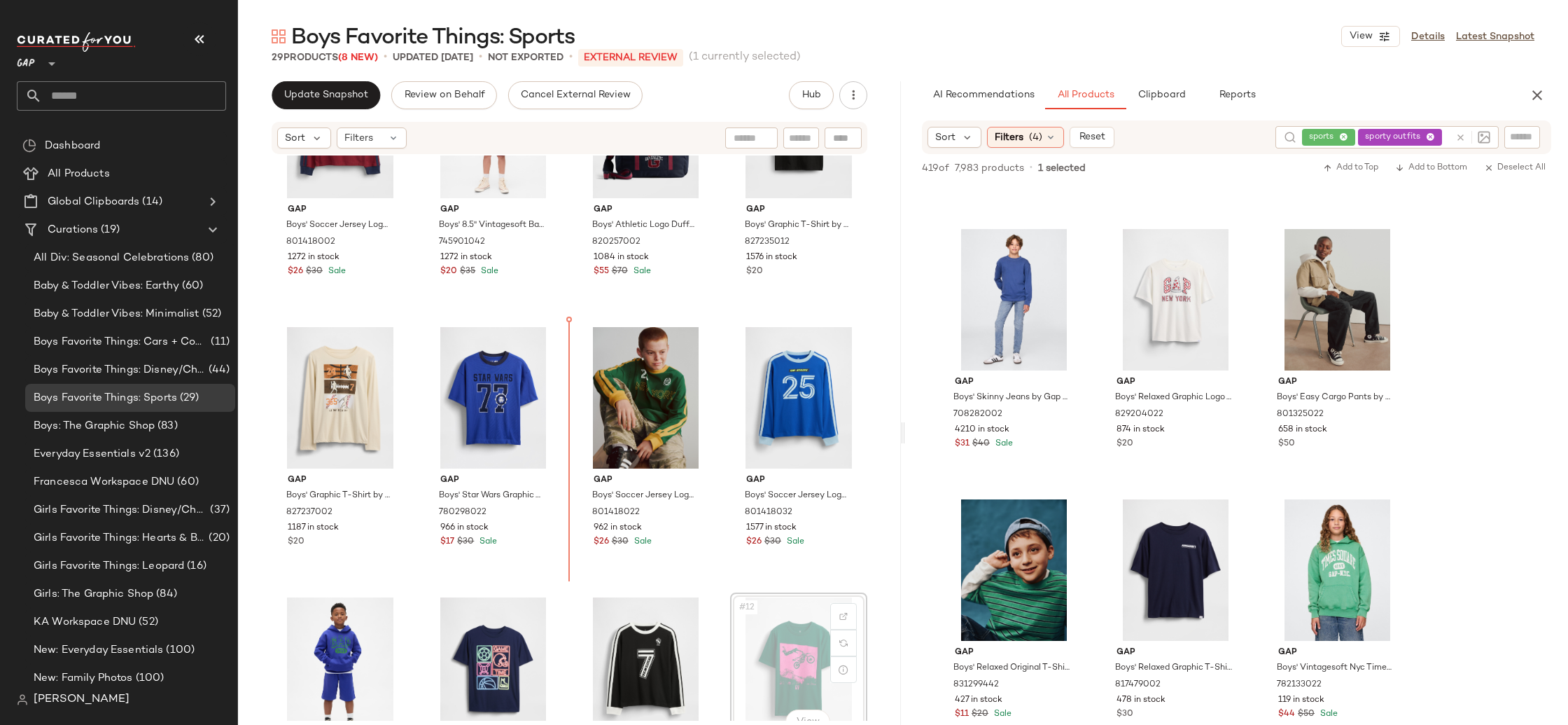
scroll to position [109, 0]
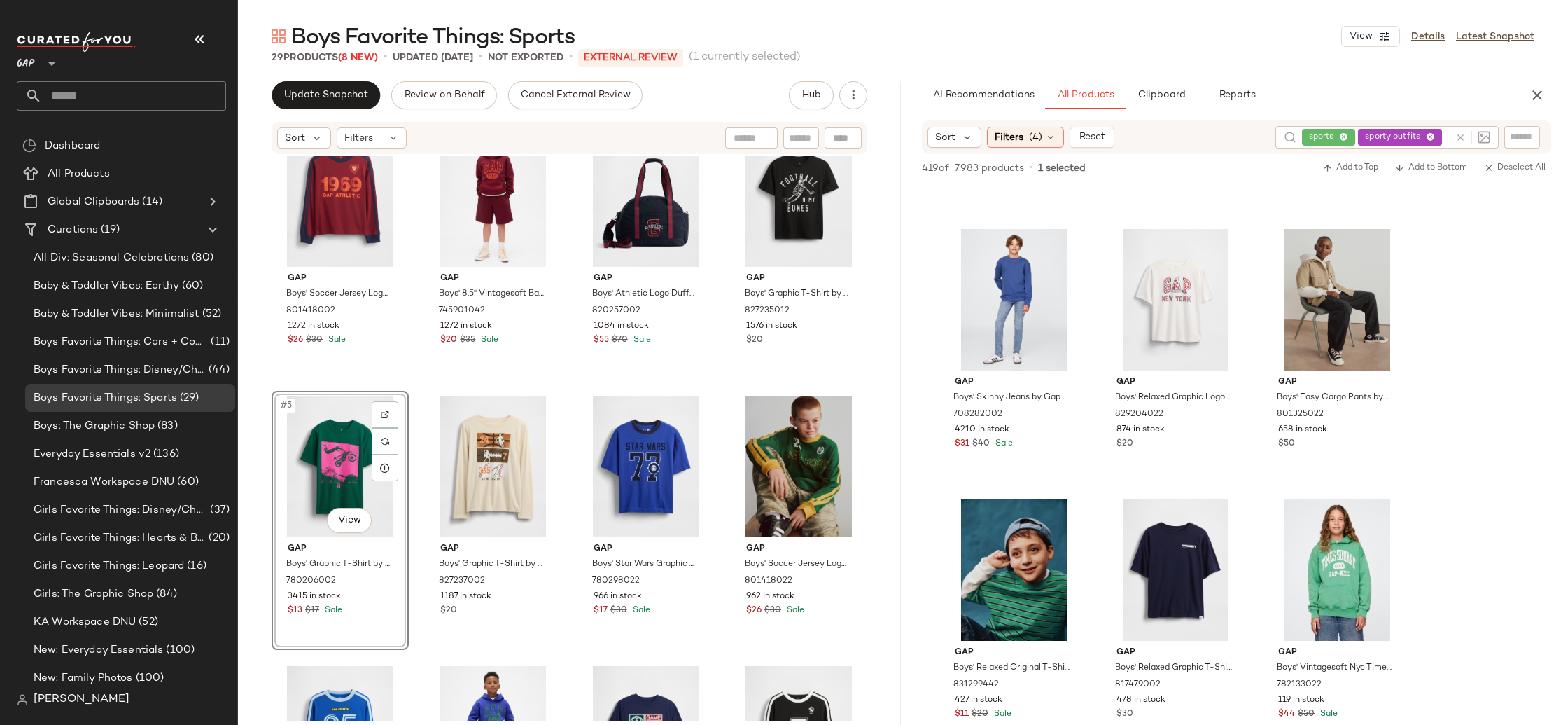
scroll to position [36, 0]
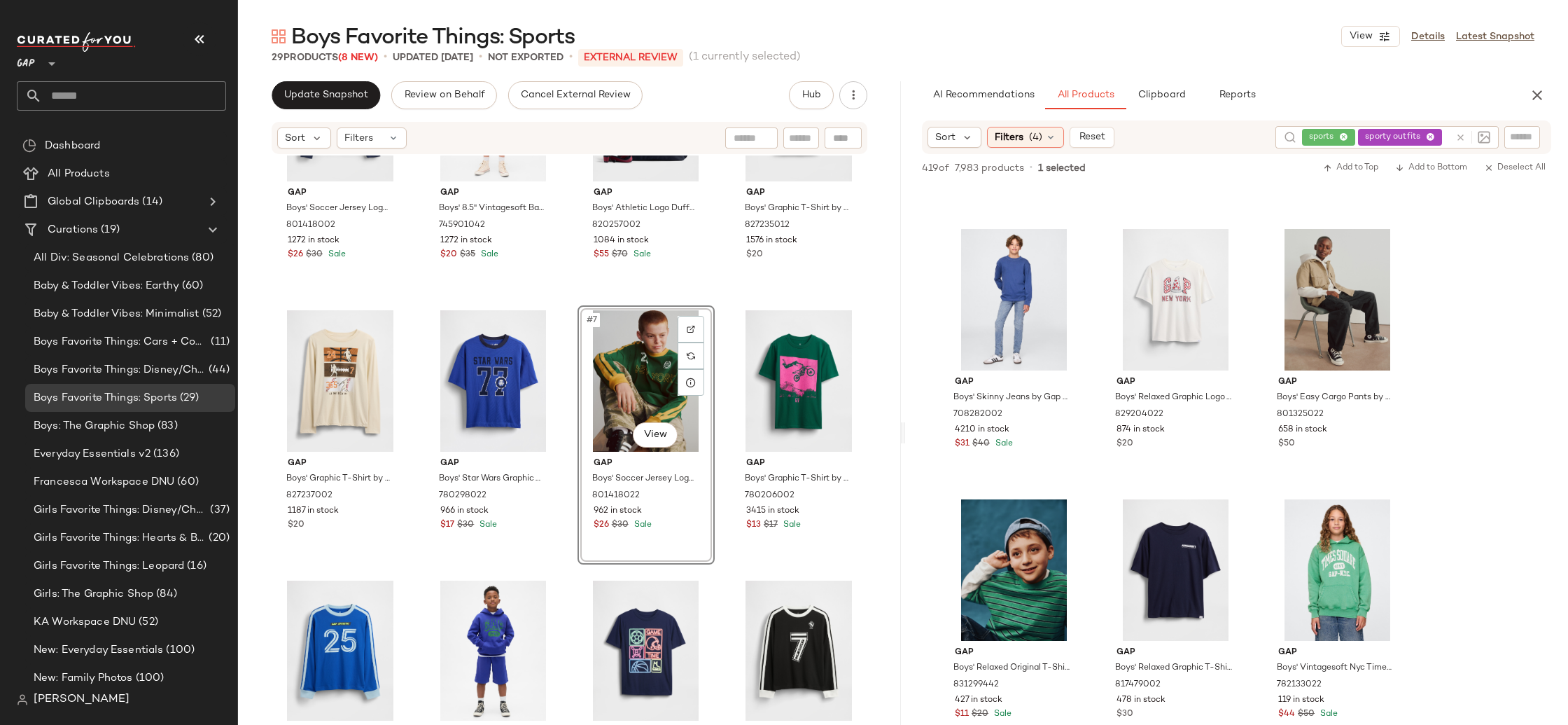
scroll to position [123, 0]
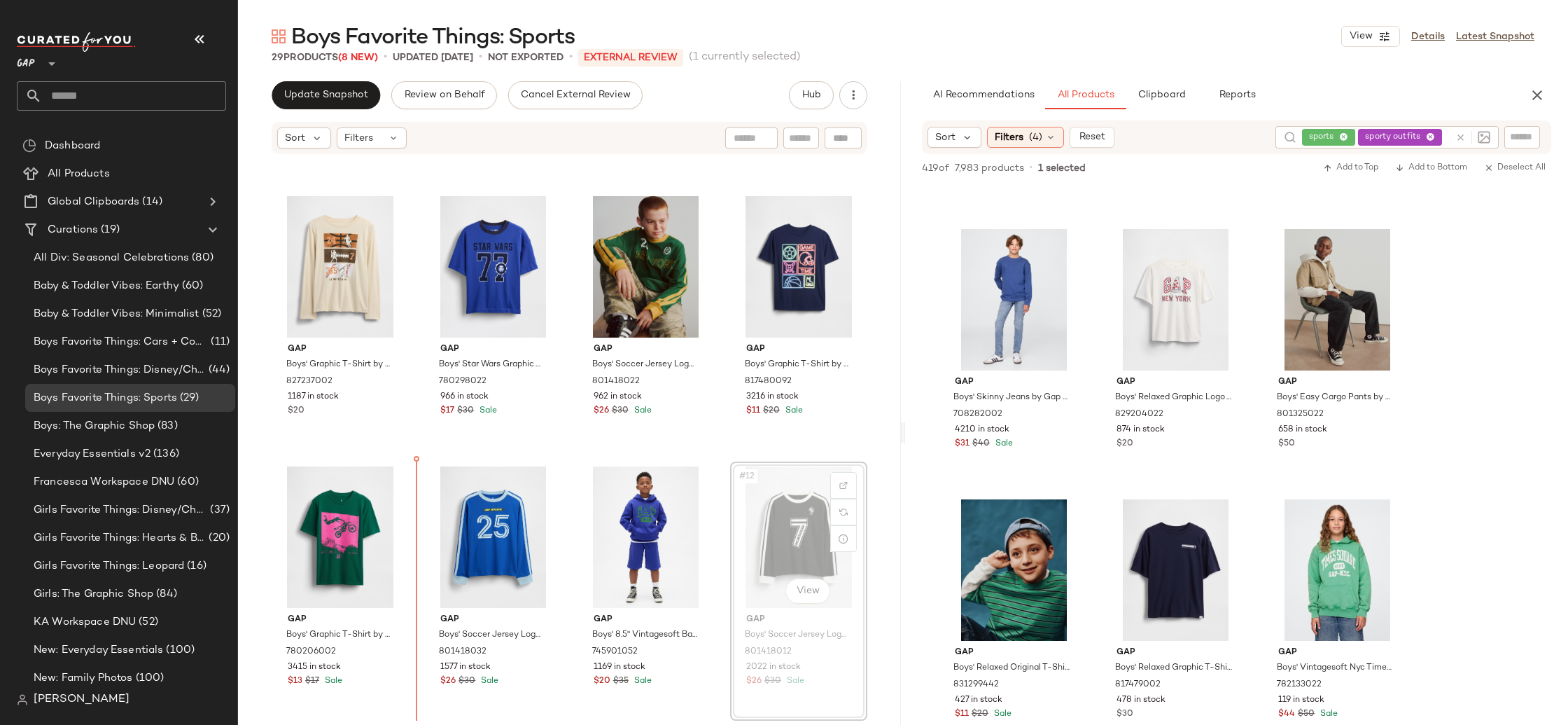
scroll to position [255, 0]
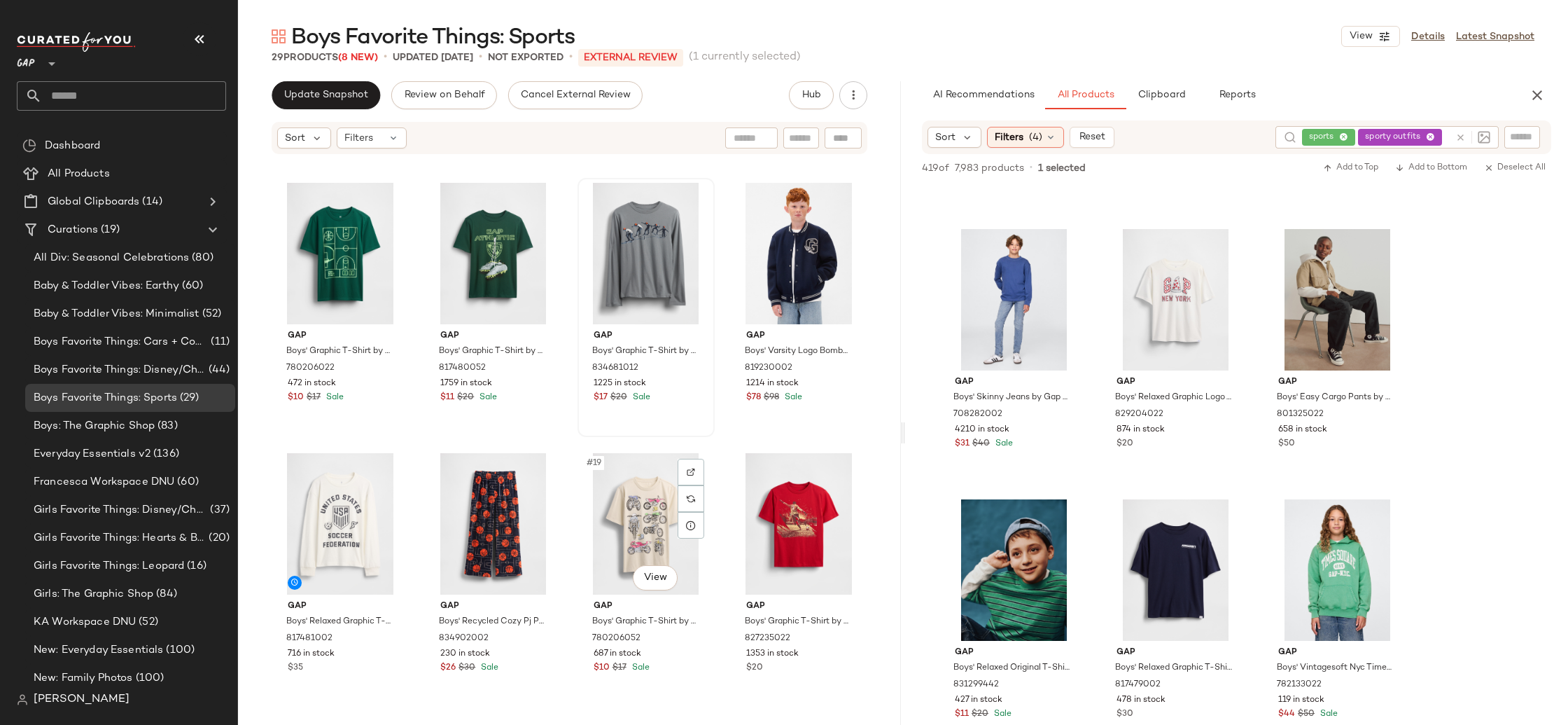
scroll to position [802, 0]
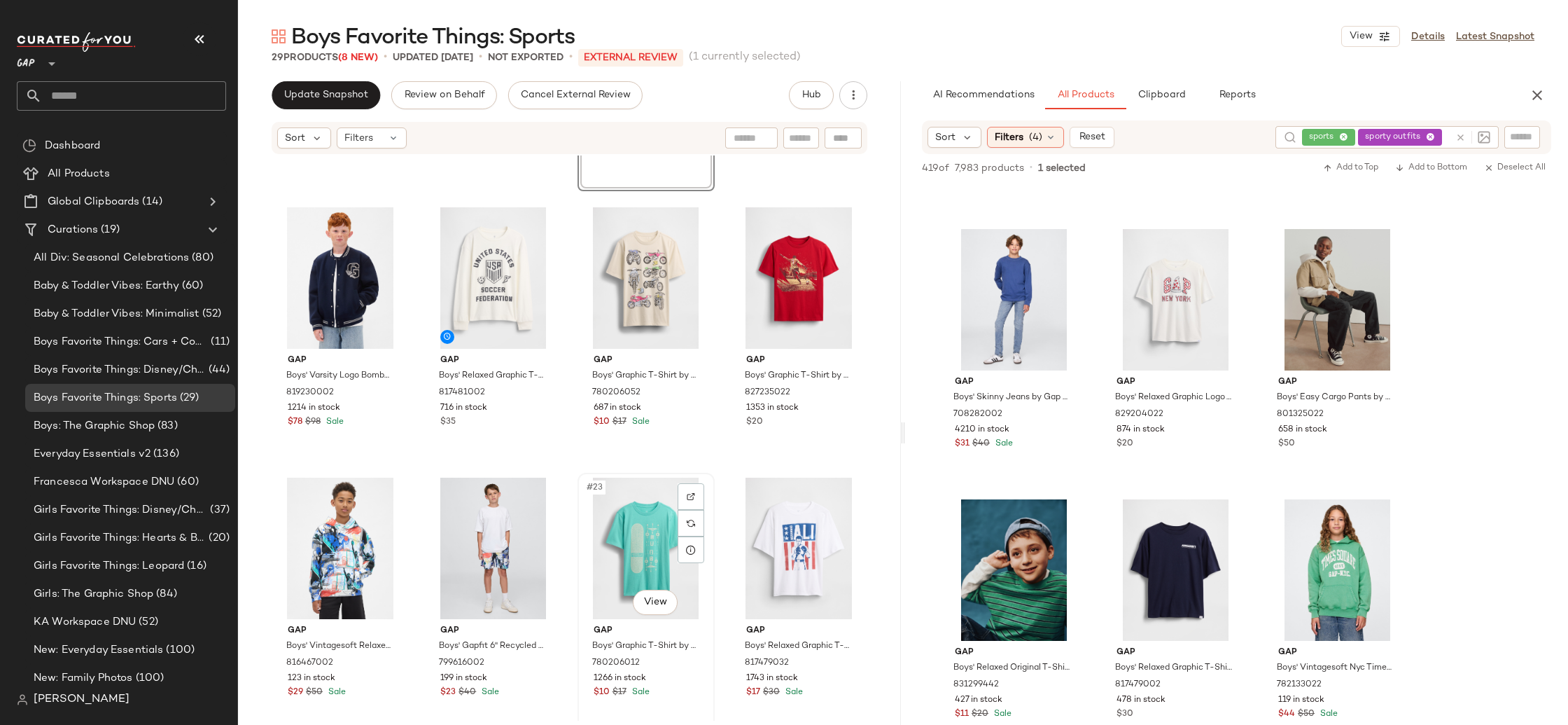
scroll to position [1051, 0]
click at [364, 526] on div "#21 View" at bounding box center [340, 547] width 127 height 141
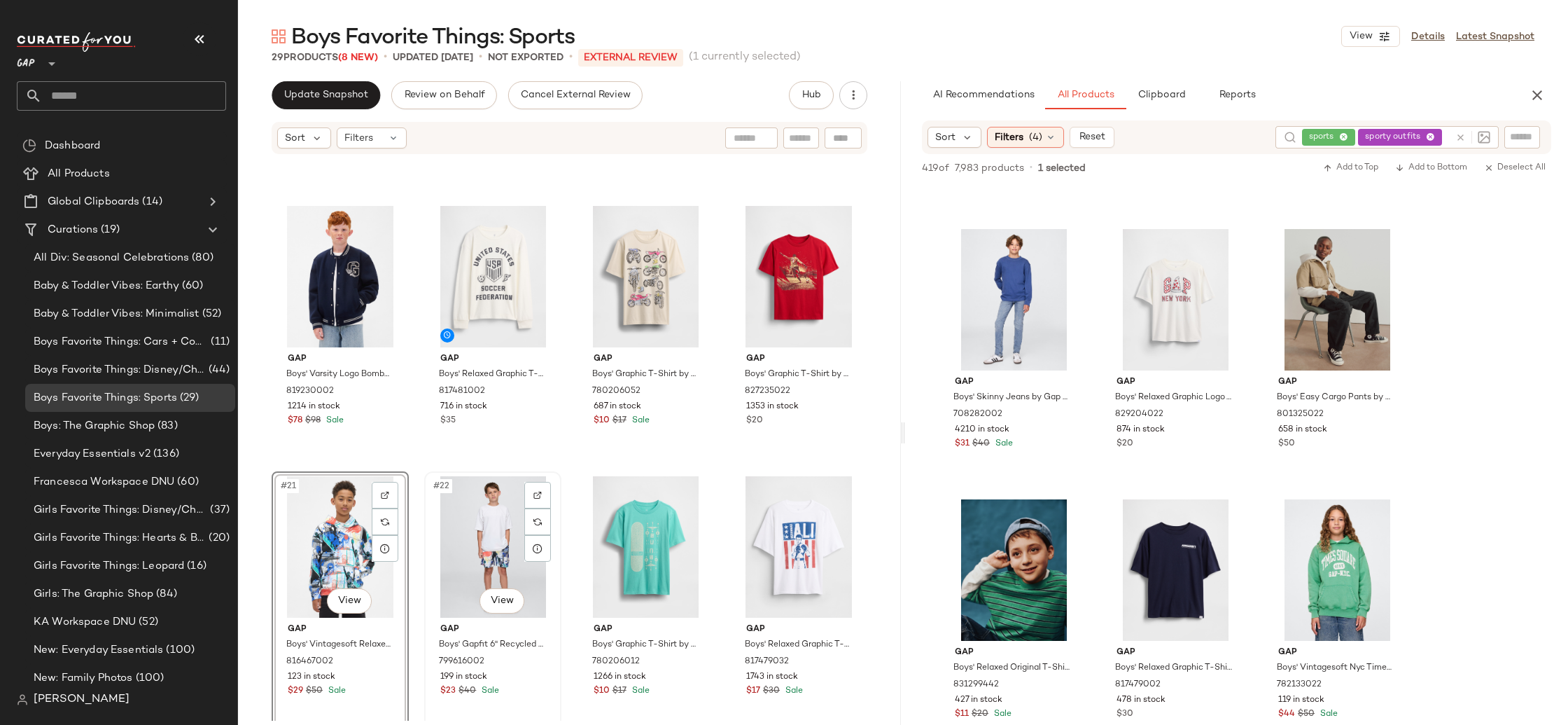
click at [477, 536] on div "#22 View" at bounding box center [493, 547] width 127 height 141
click at [632, 539] on div "#23 View" at bounding box center [646, 547] width 127 height 141
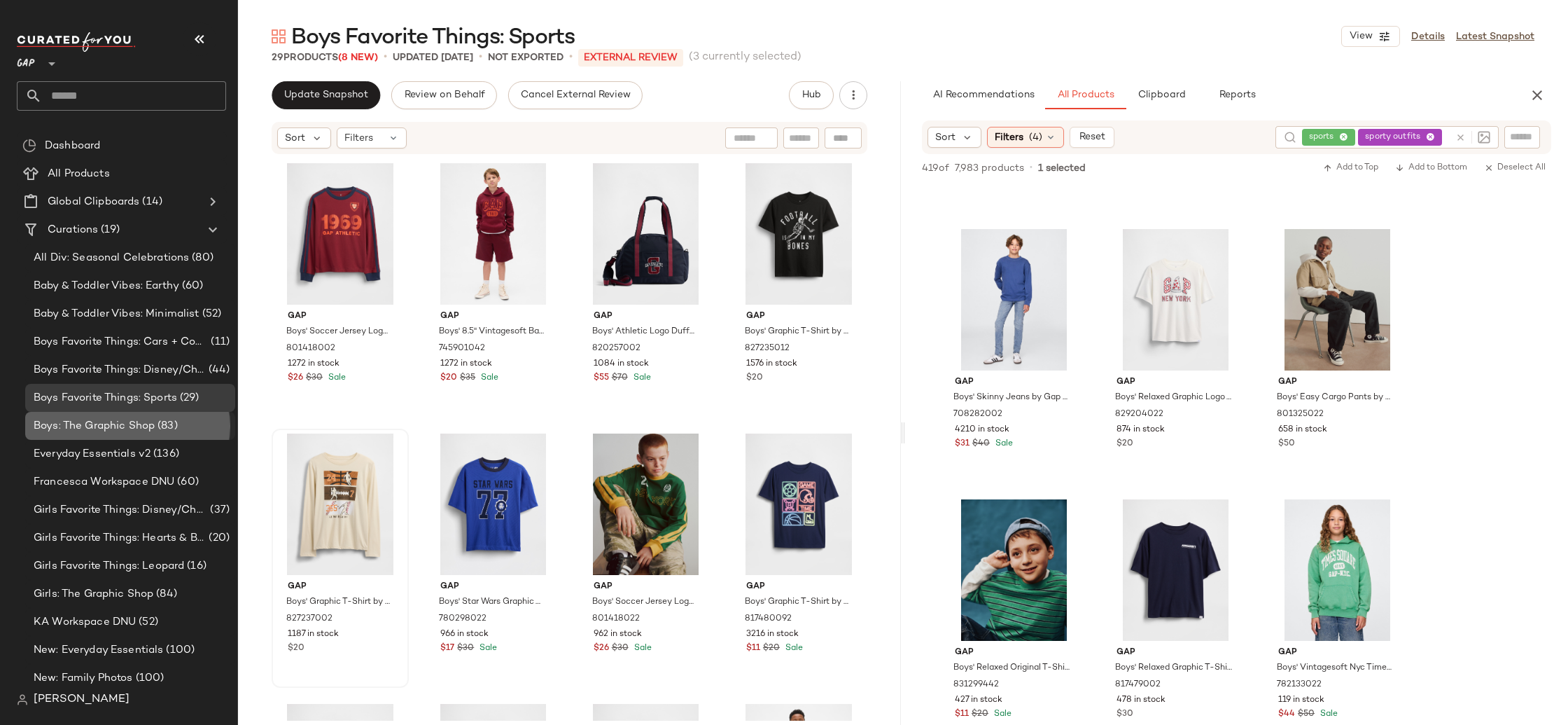
click at [119, 424] on span "Boys: The Graphic Shop" at bounding box center [93, 425] width 121 height 16
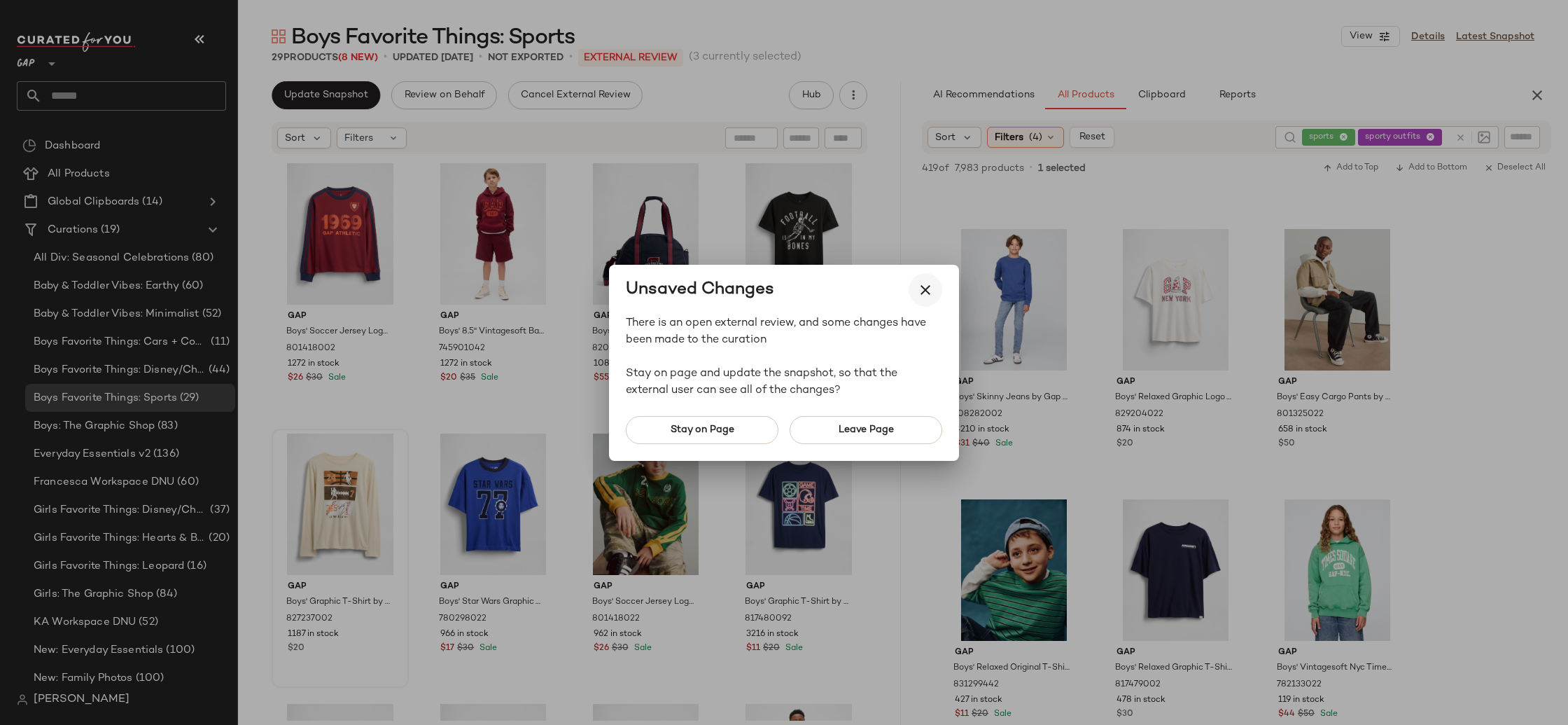
click at [930, 297] on button "button" at bounding box center [925, 290] width 33 height 33
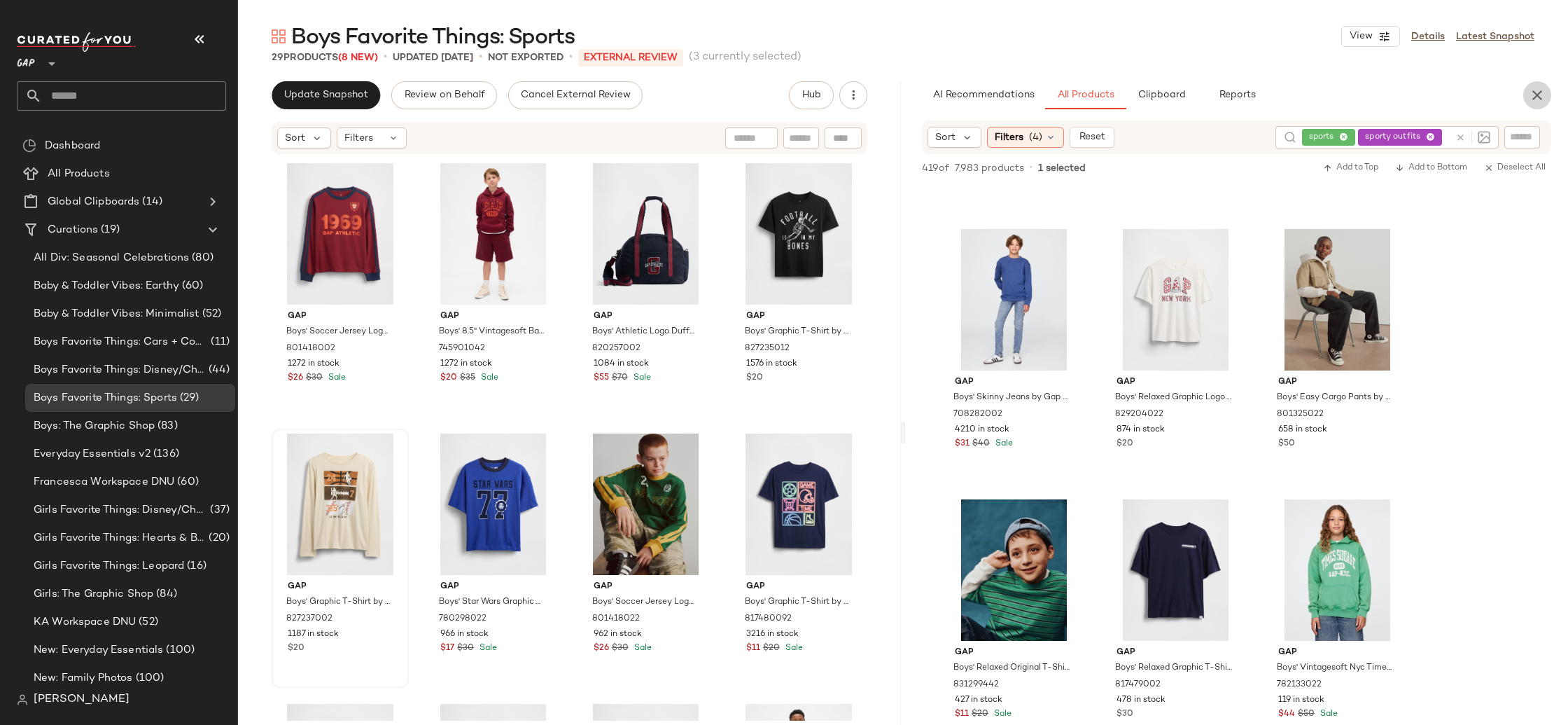
drag, startPoint x: 1545, startPoint y: 93, endPoint x: 1391, endPoint y: 125, distance: 157.3
click at [1545, 93] on icon "button" at bounding box center [1538, 95] width 17 height 17
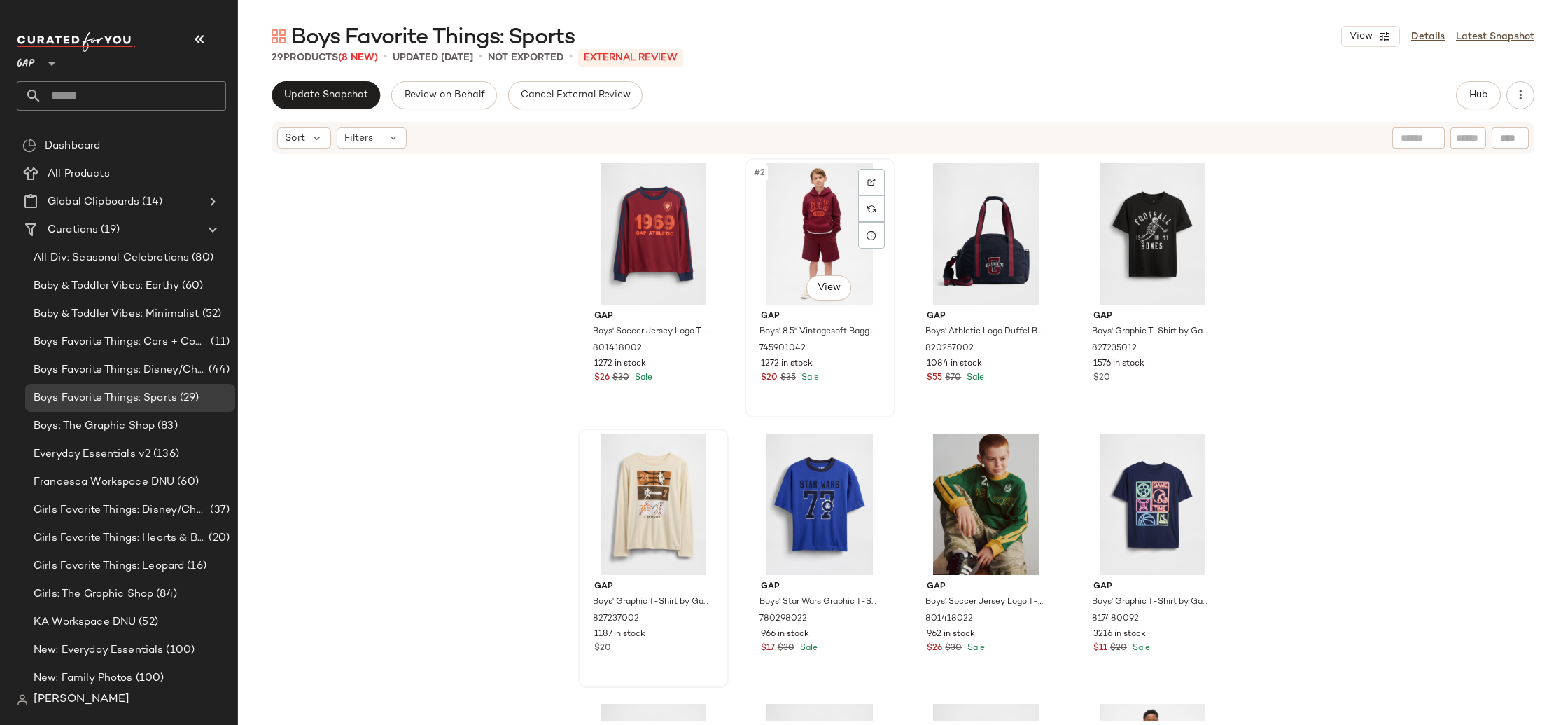
click at [830, 255] on div "#2 View" at bounding box center [820, 233] width 141 height 141
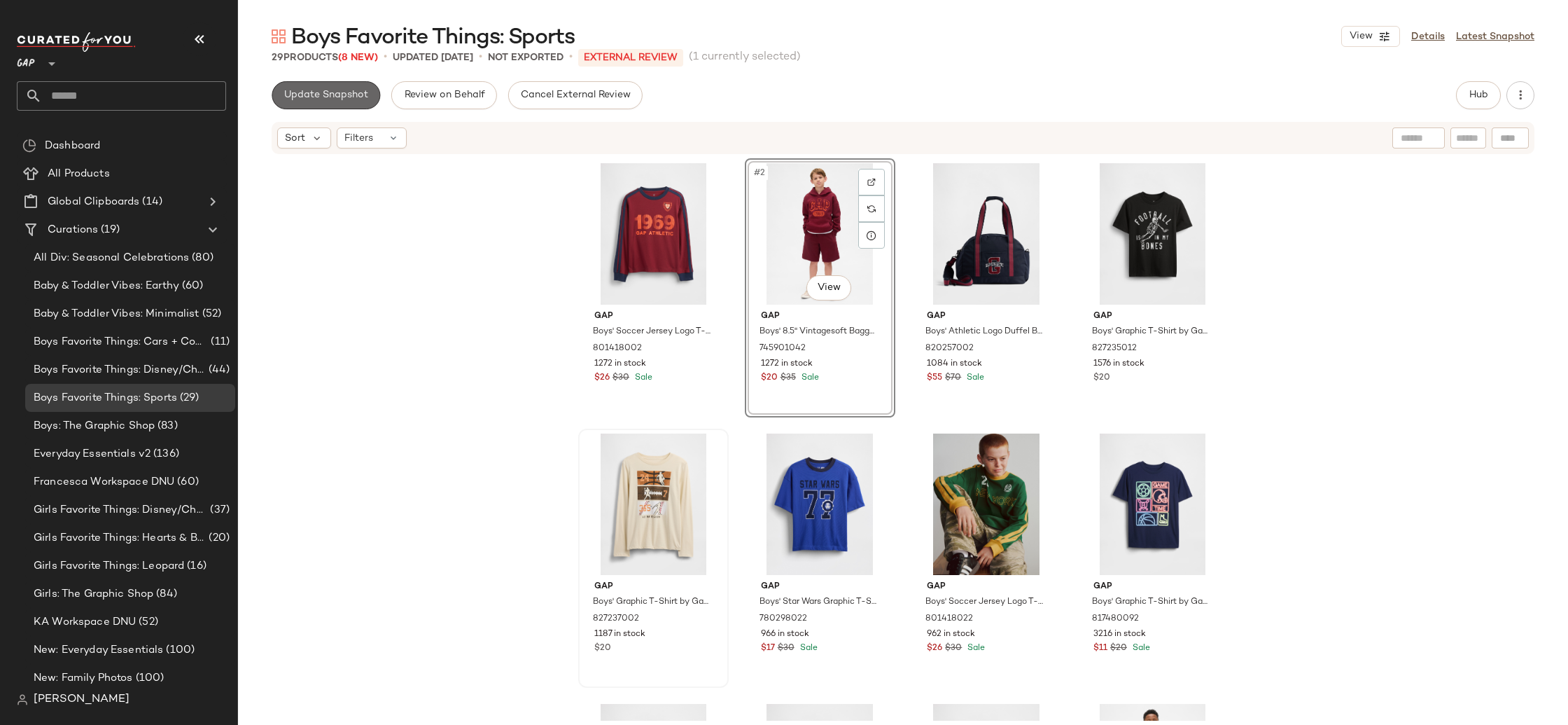
click at [330, 95] on span "Update Snapshot" at bounding box center [326, 95] width 85 height 11
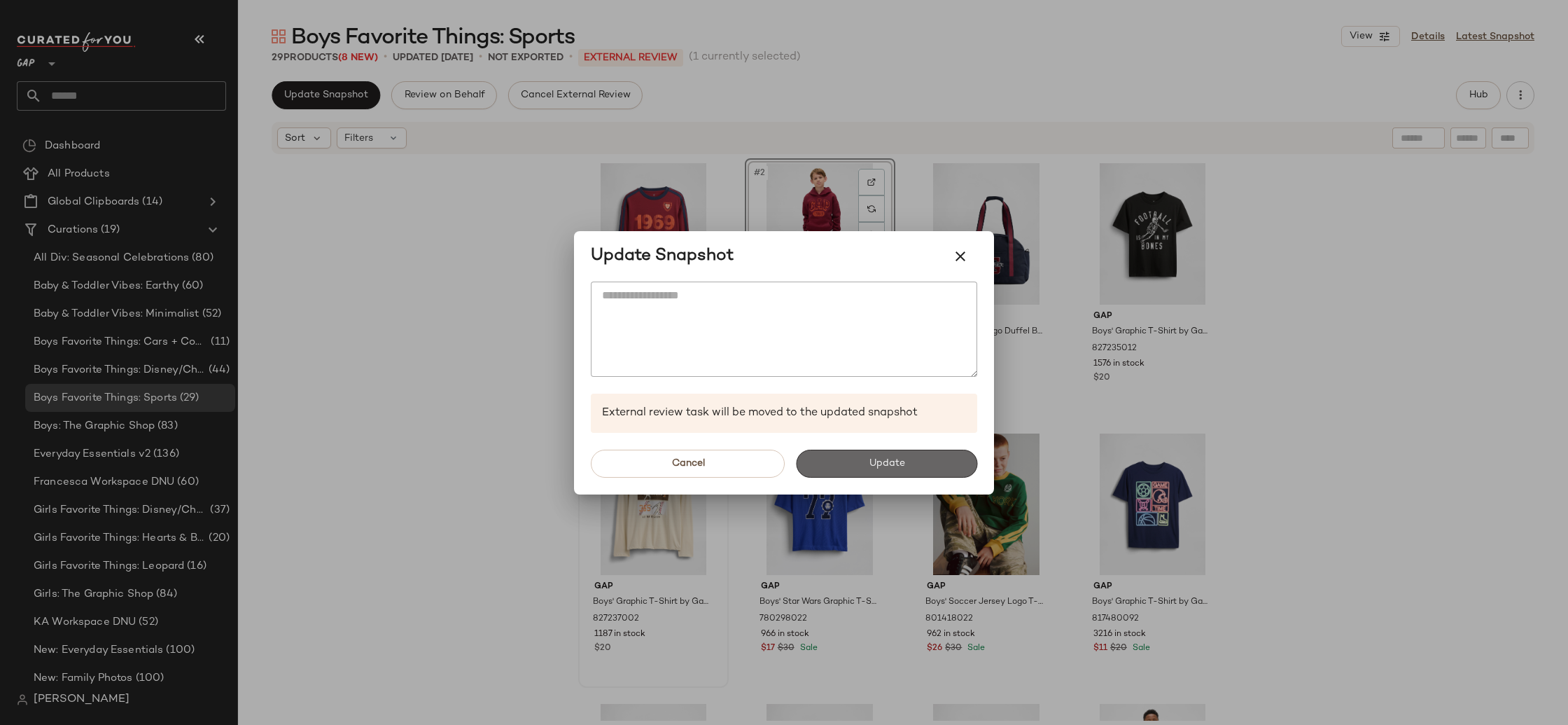
click at [875, 462] on span "Update" at bounding box center [886, 464] width 36 height 11
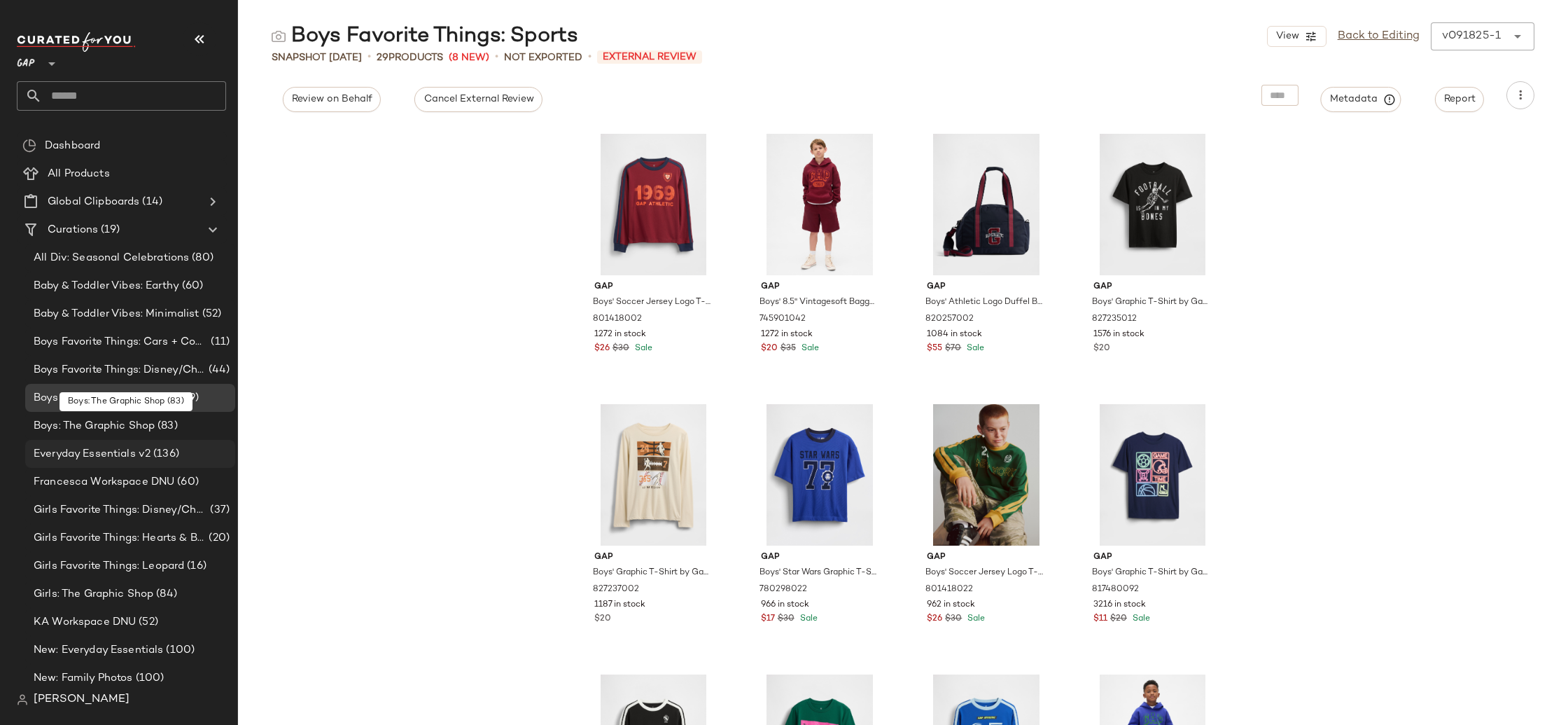
drag, startPoint x: 167, startPoint y: 436, endPoint x: 186, endPoint y: 466, distance: 35.5
click at [167, 436] on div "Boys: The Graphic Shop (83)" at bounding box center [130, 426] width 210 height 28
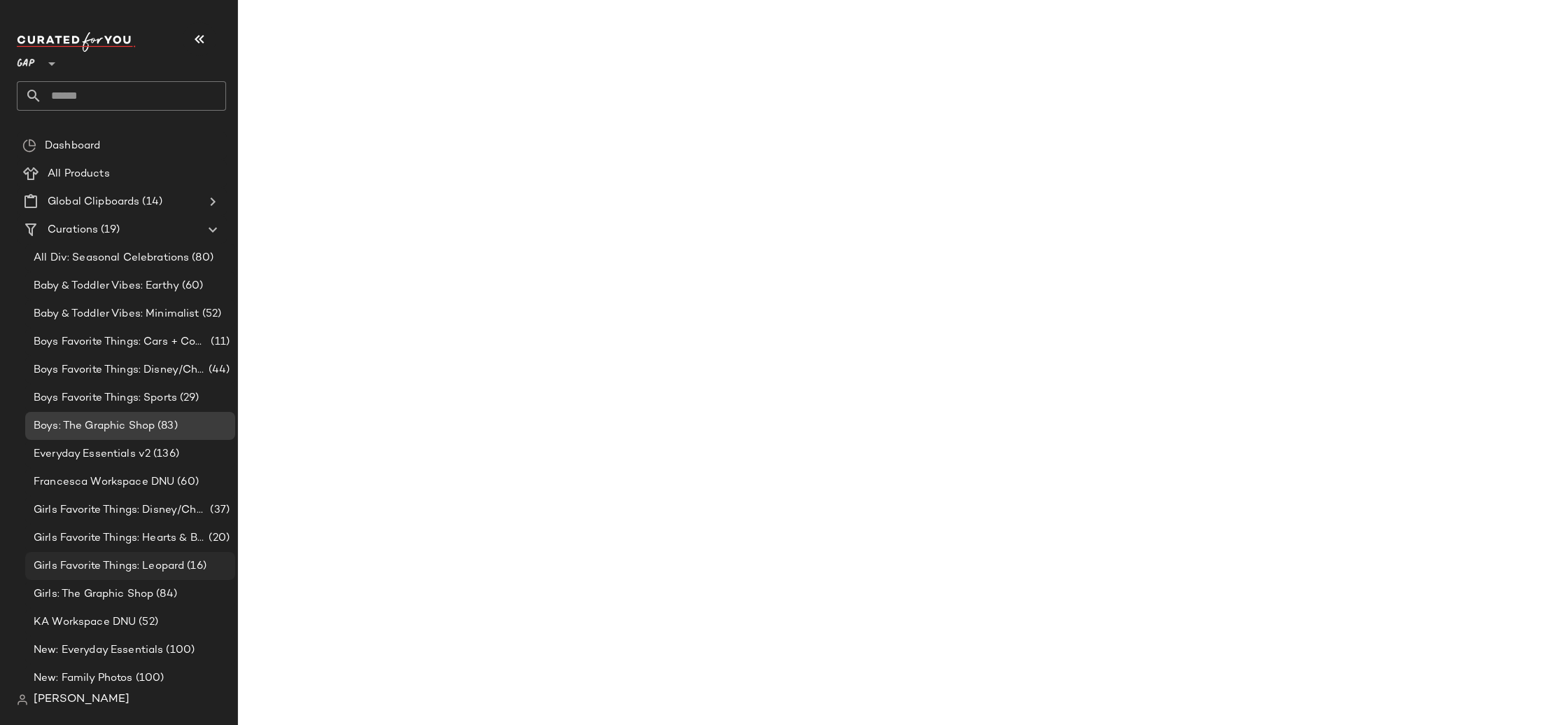
click at [161, 563] on span "Girls Favorite Things: Leopard" at bounding box center [108, 565] width 150 height 16
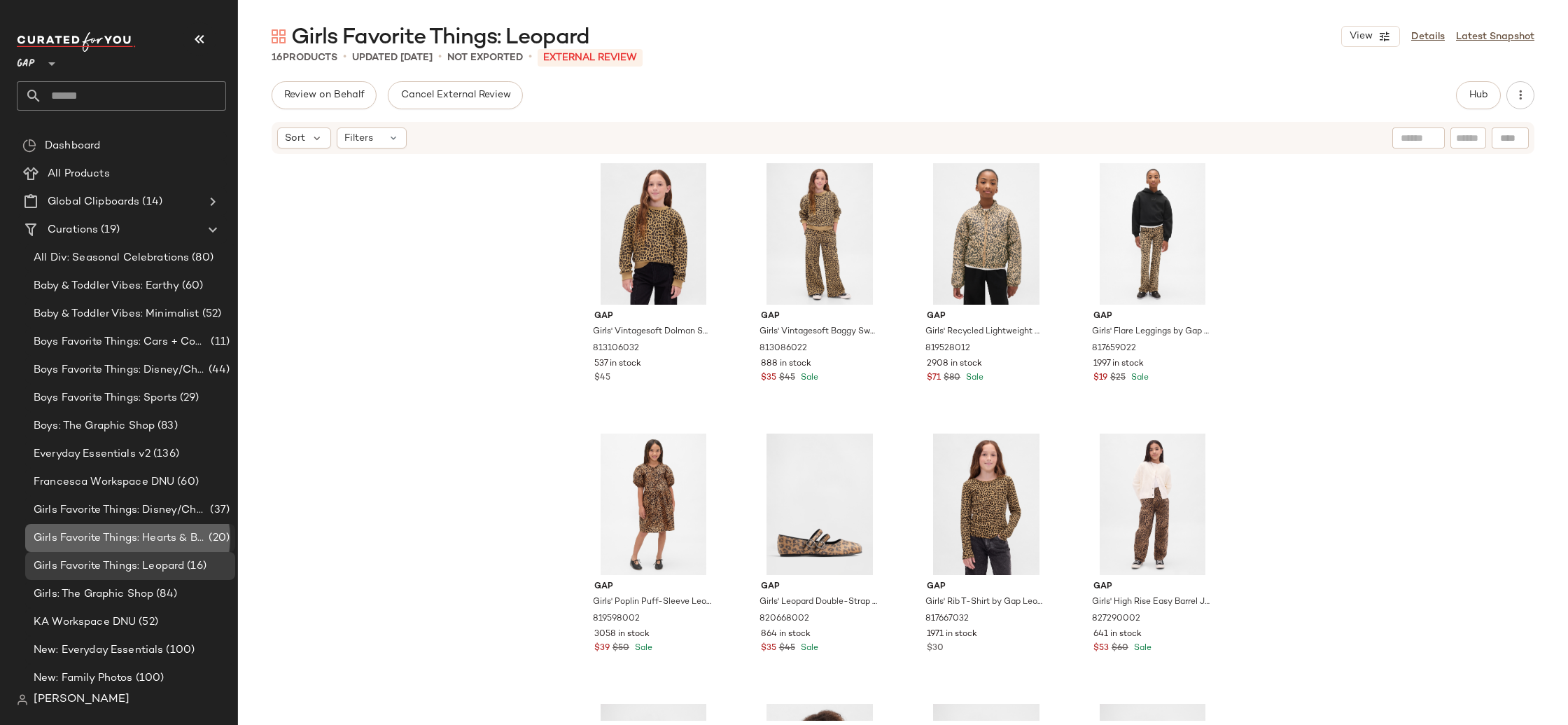
click at [184, 537] on span "Girls Favorite Things: Hearts & Bows" at bounding box center [119, 538] width 172 height 16
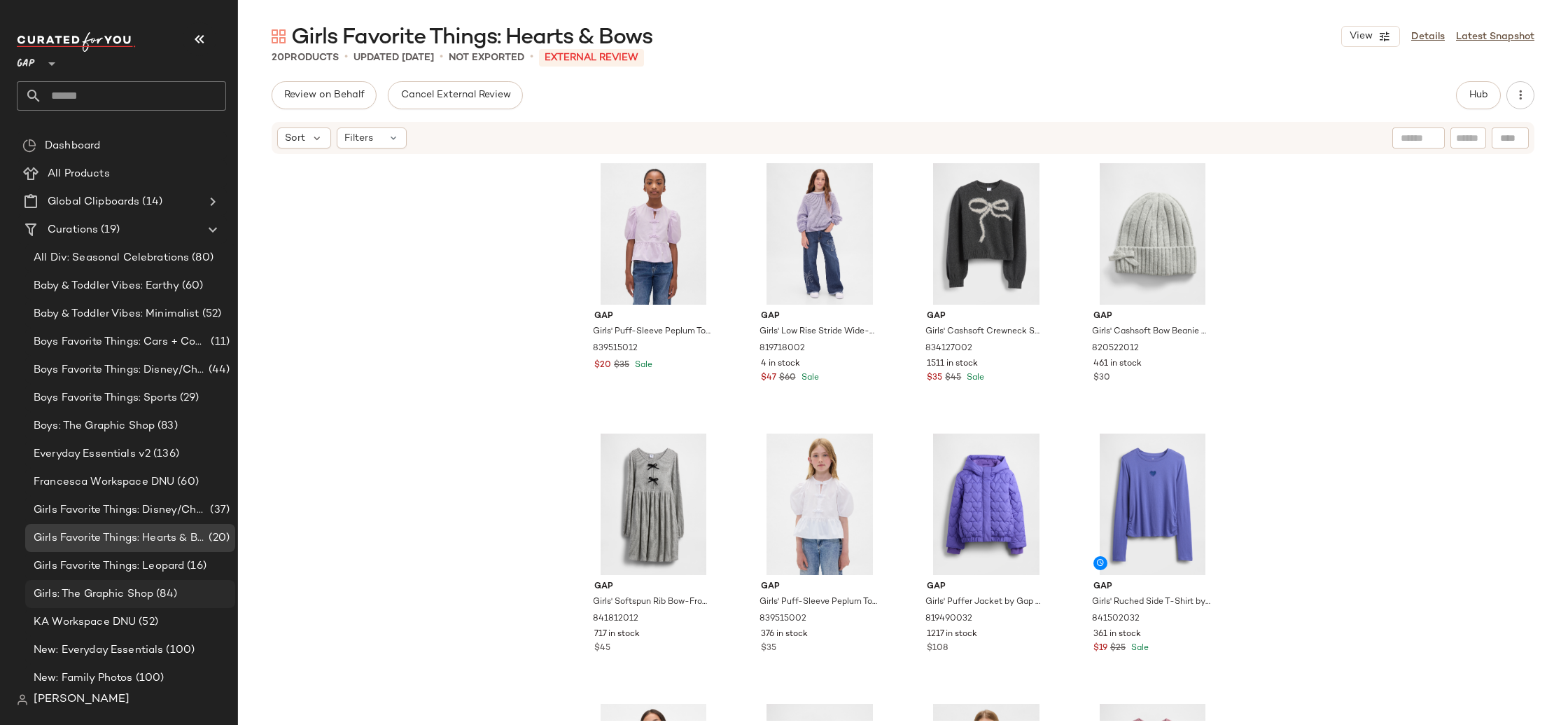
click at [141, 596] on span "Girls: The Graphic Shop" at bounding box center [93, 594] width 120 height 16
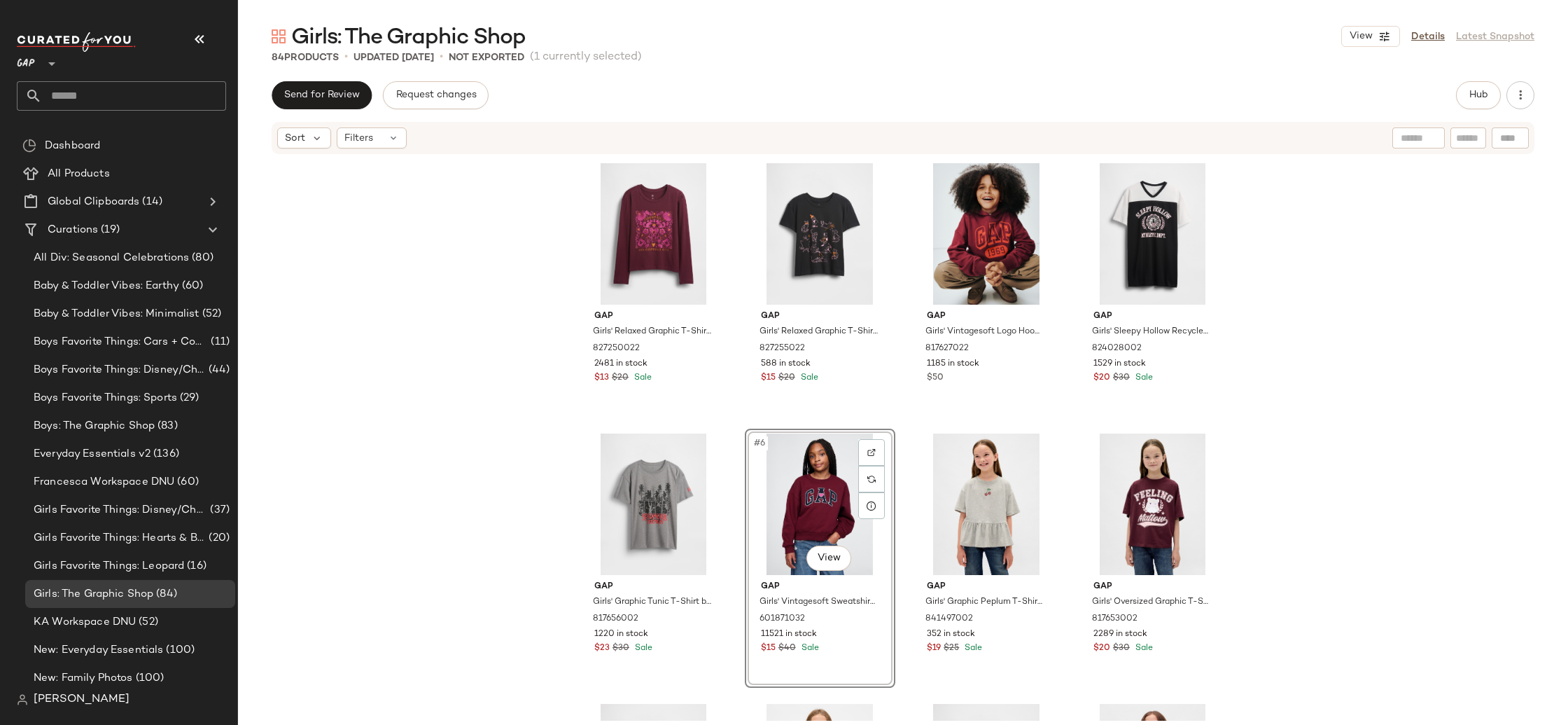
drag, startPoint x: 794, startPoint y: 507, endPoint x: 782, endPoint y: 500, distance: 13.9
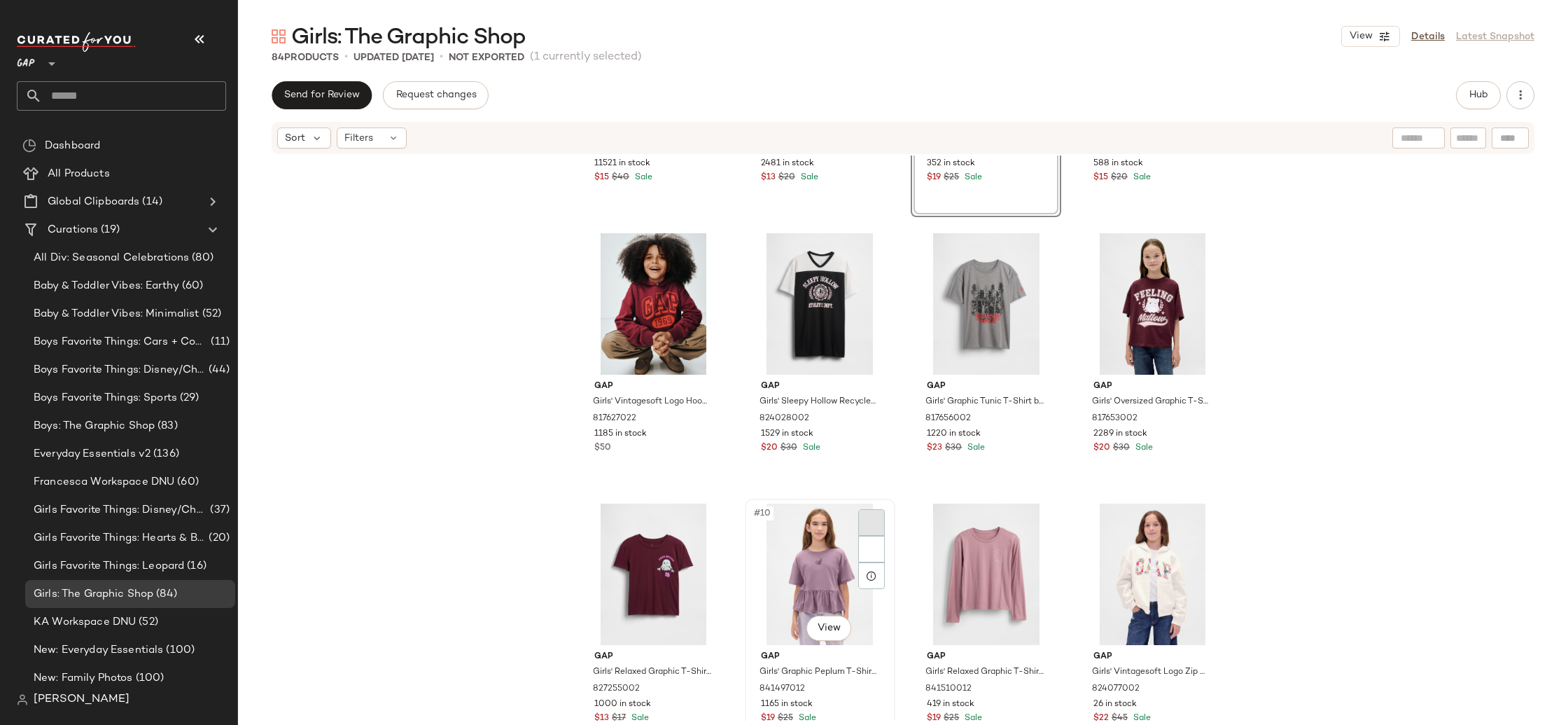
scroll to position [206, 0]
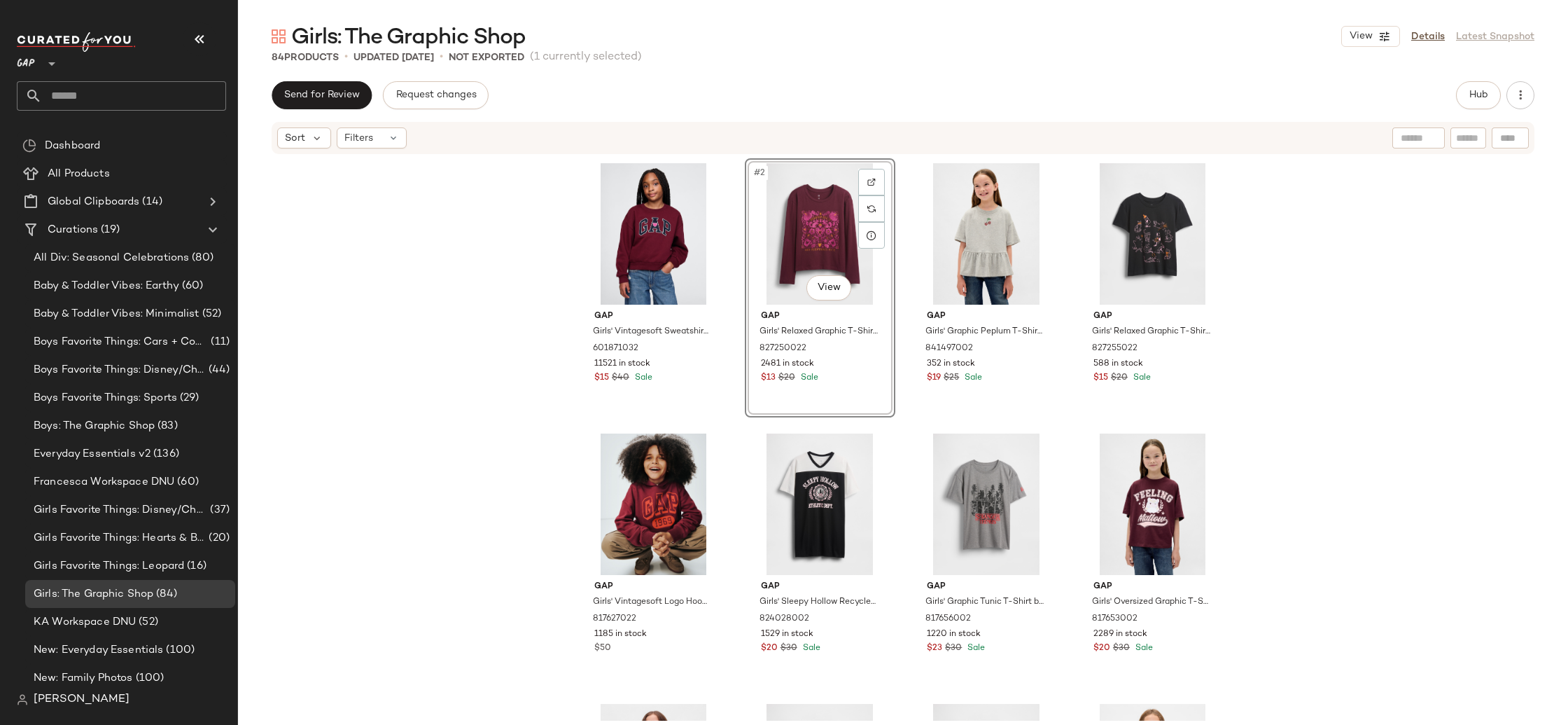
drag, startPoint x: 447, startPoint y: 324, endPoint x: 520, endPoint y: 323, distance: 73.0
click at [447, 324] on div "Gap Girls' Vintagesoft Sweatshirt by Gap Red Delicious Size S (6/7) 601871032 1…" at bounding box center [902, 438] width 1330 height 565
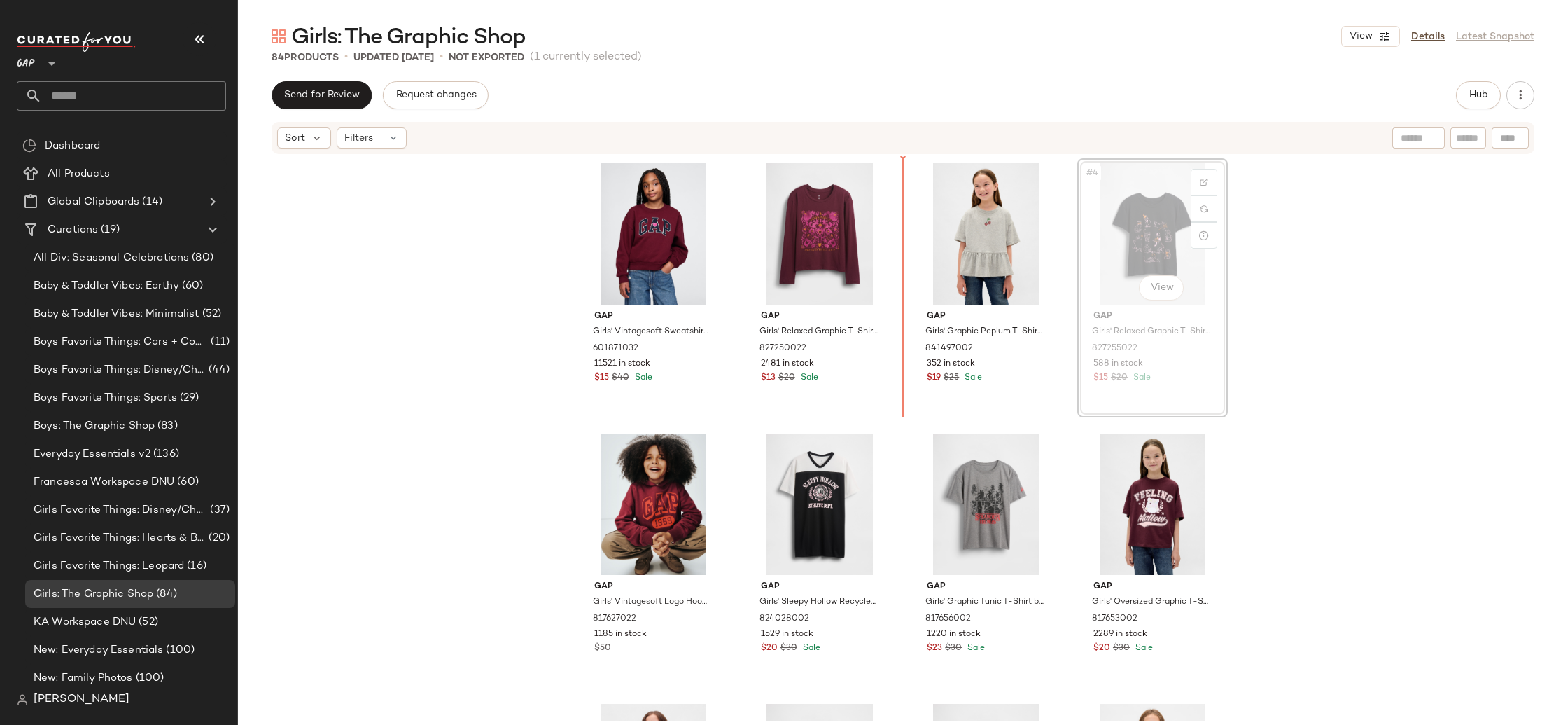
drag, startPoint x: 1127, startPoint y: 257, endPoint x: 1114, endPoint y: 257, distance: 13.0
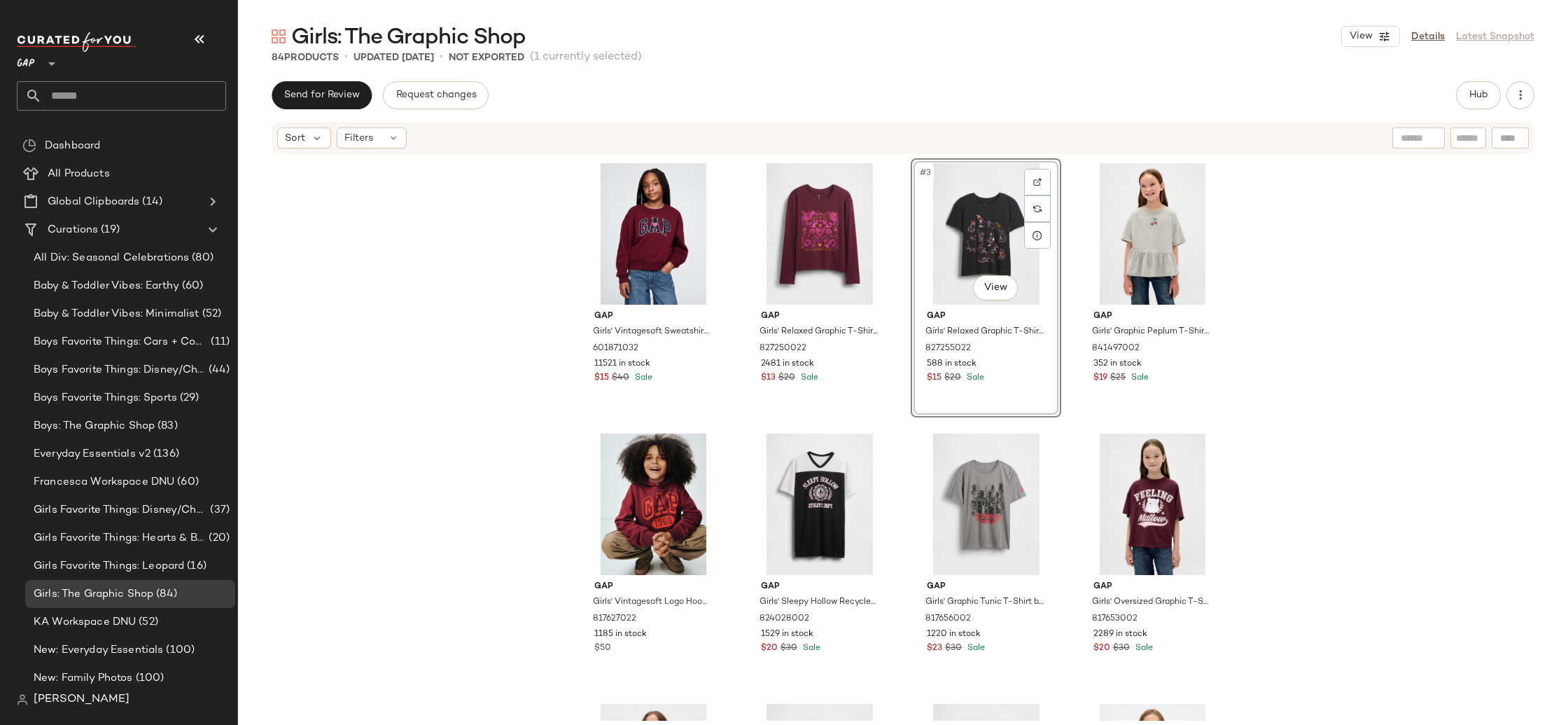
click at [1391, 286] on div "Gap Girls' Vintagesoft Sweatshirt by Gap Red Delicious Size S (6/7) 601871032 1…" at bounding box center [902, 438] width 1330 height 565
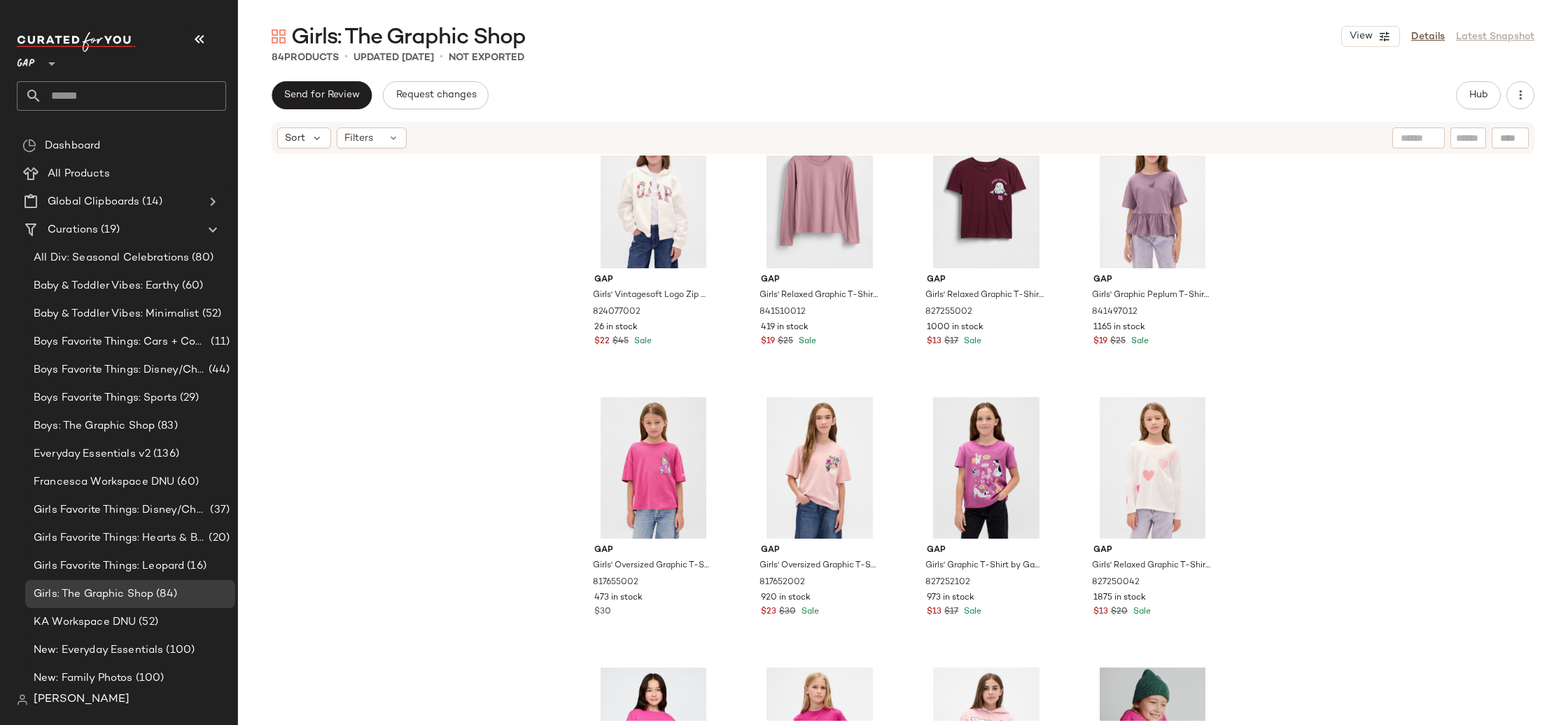
scroll to position [700, 0]
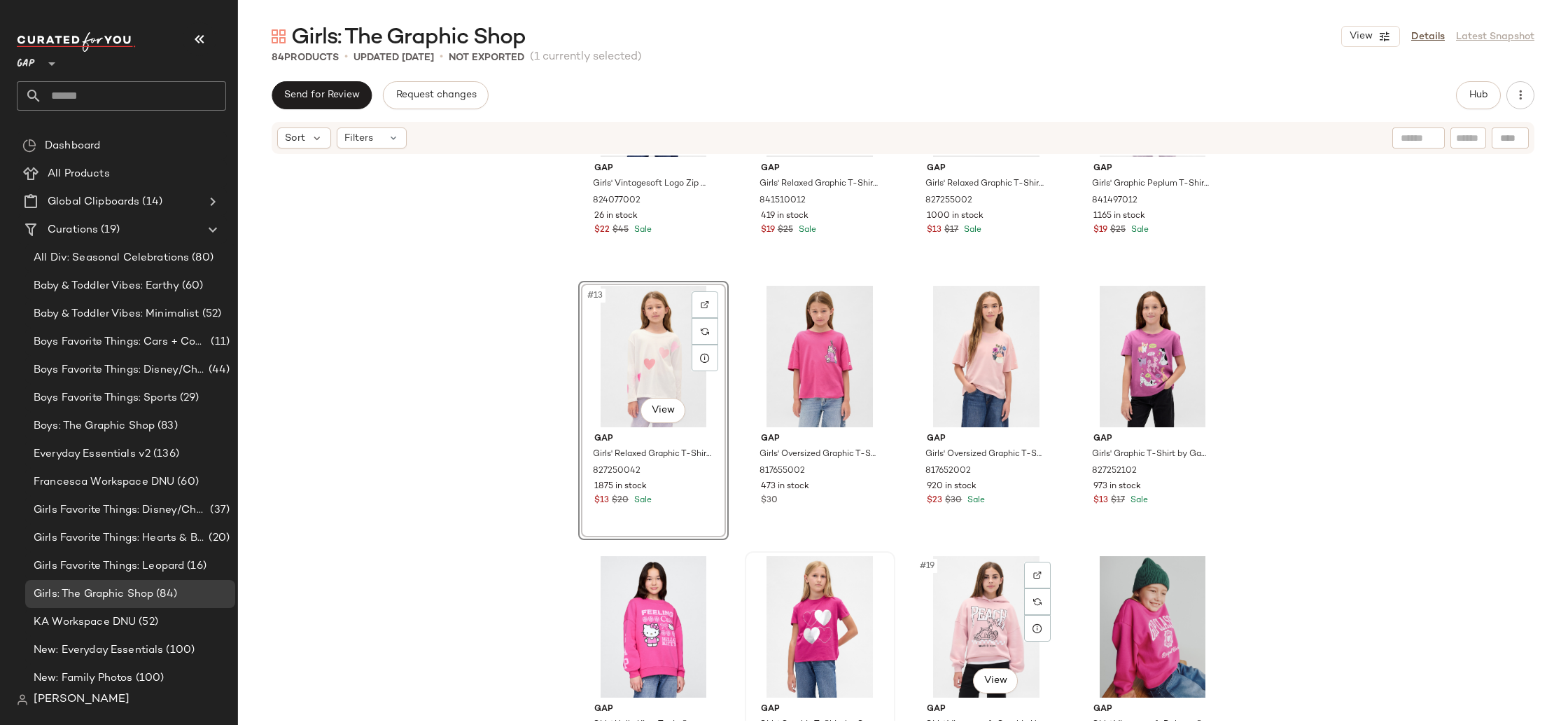
scroll to position [701, 0]
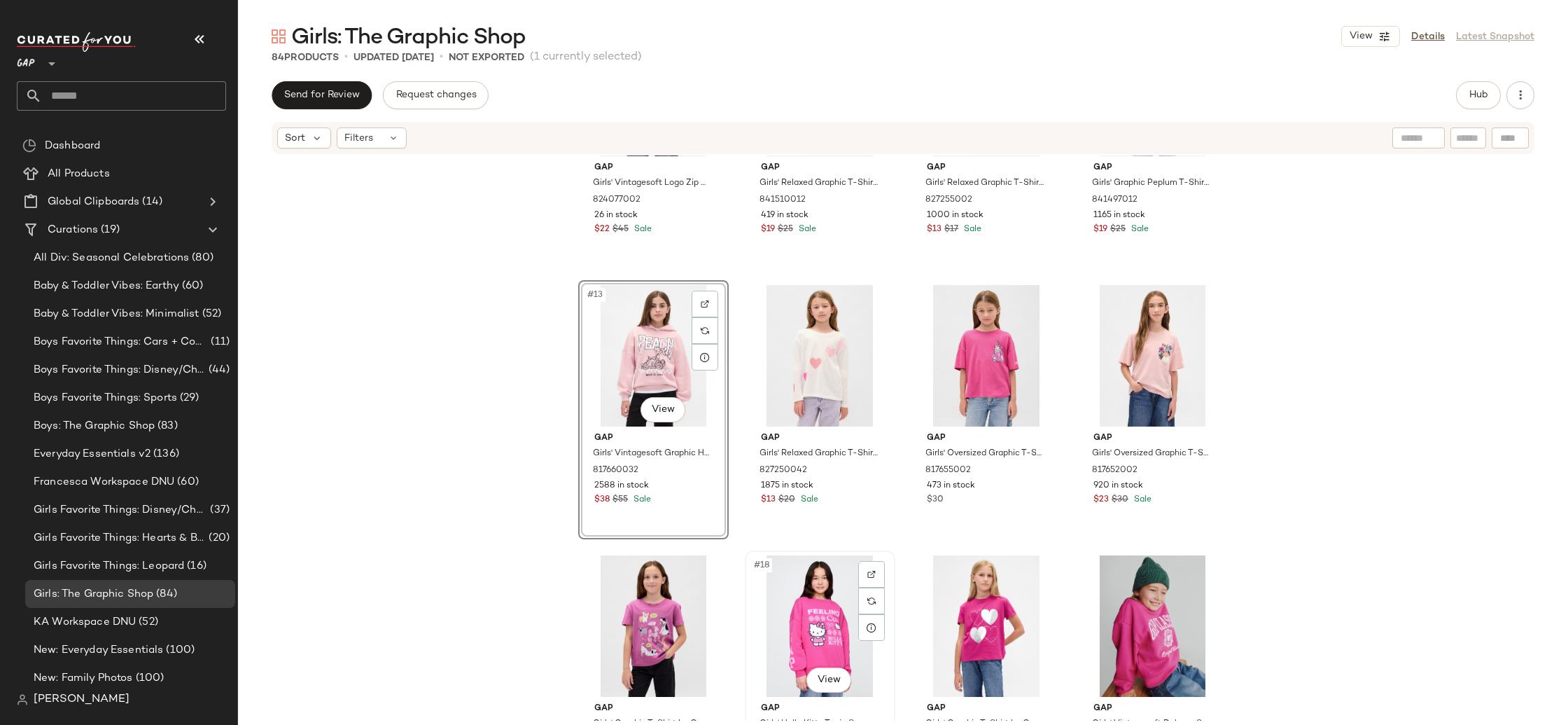
scroll to position [704, 0]
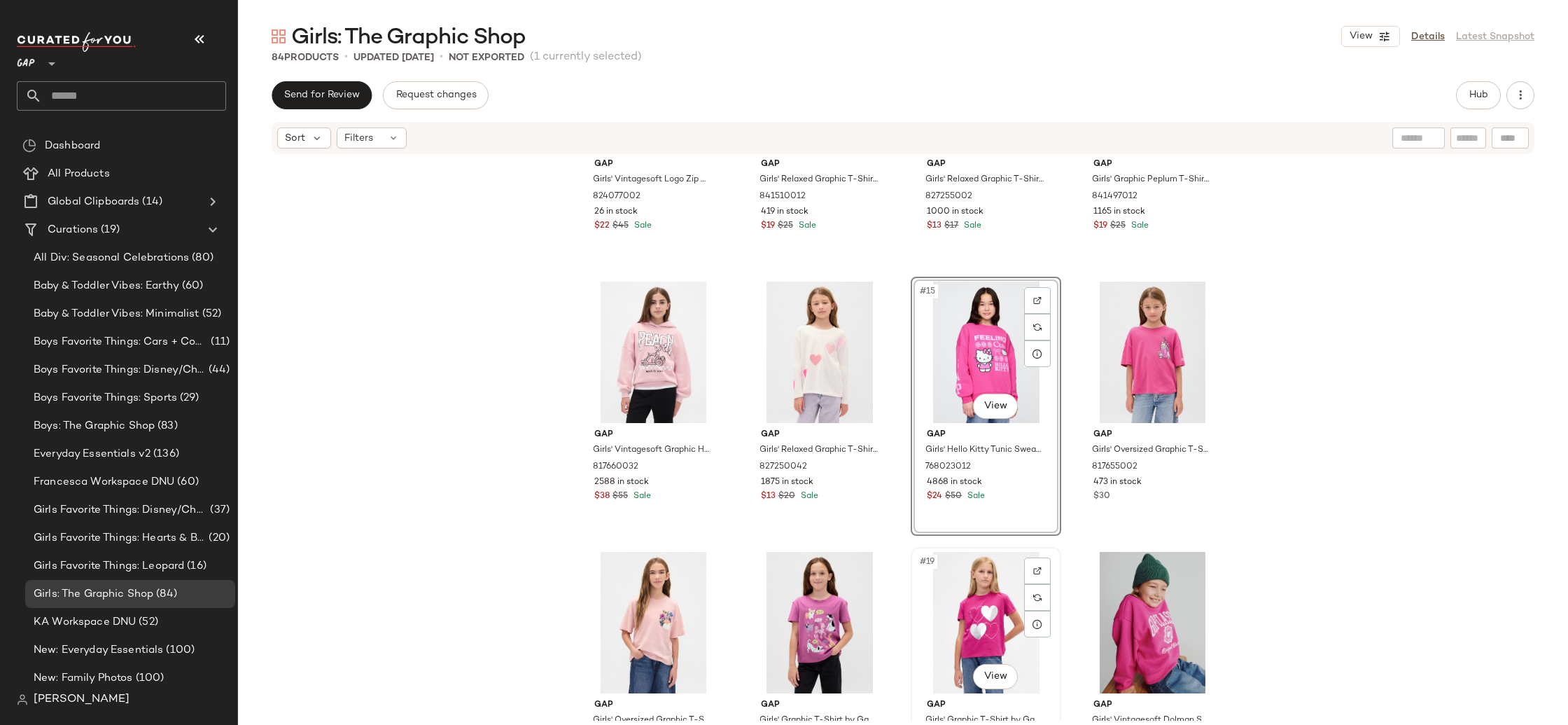
scroll to position [707, 0]
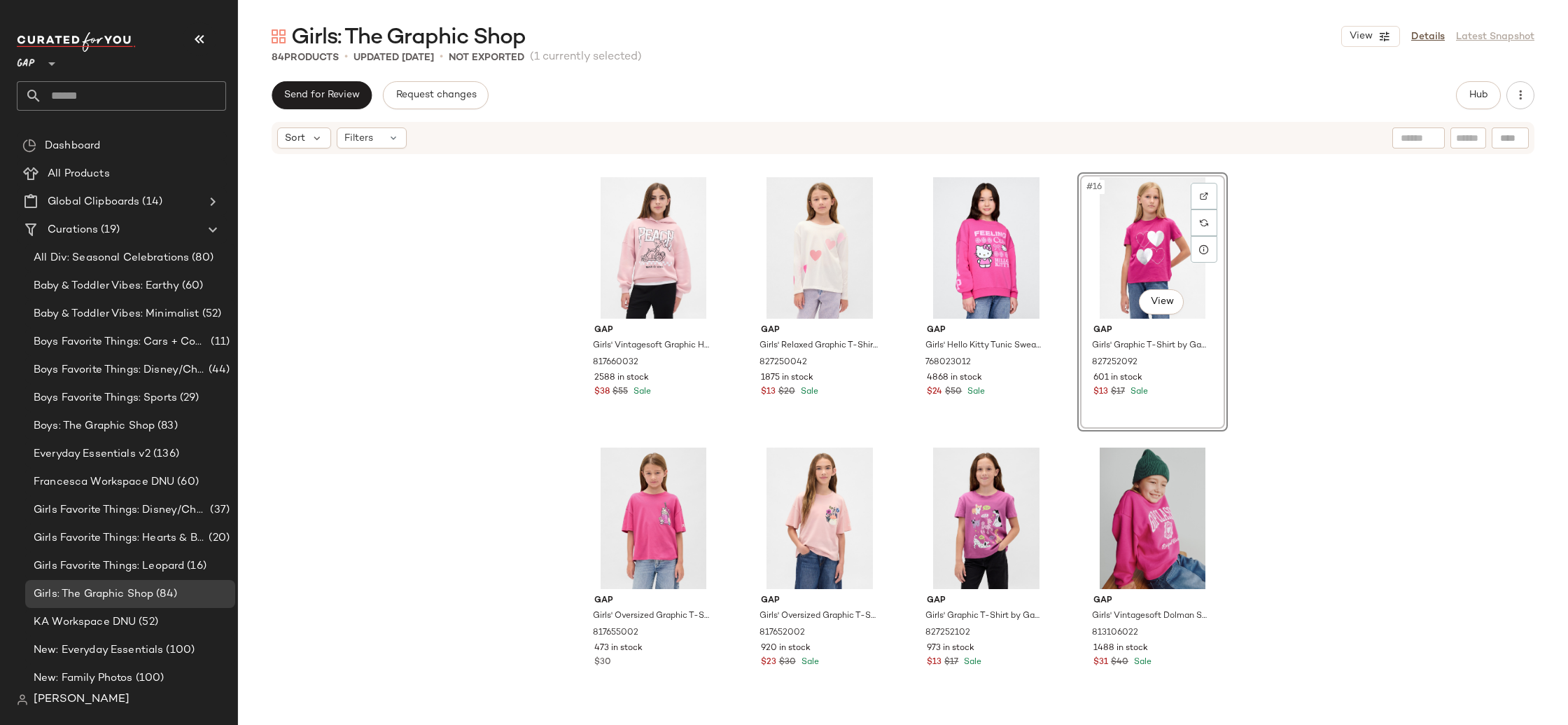
scroll to position [811, 0]
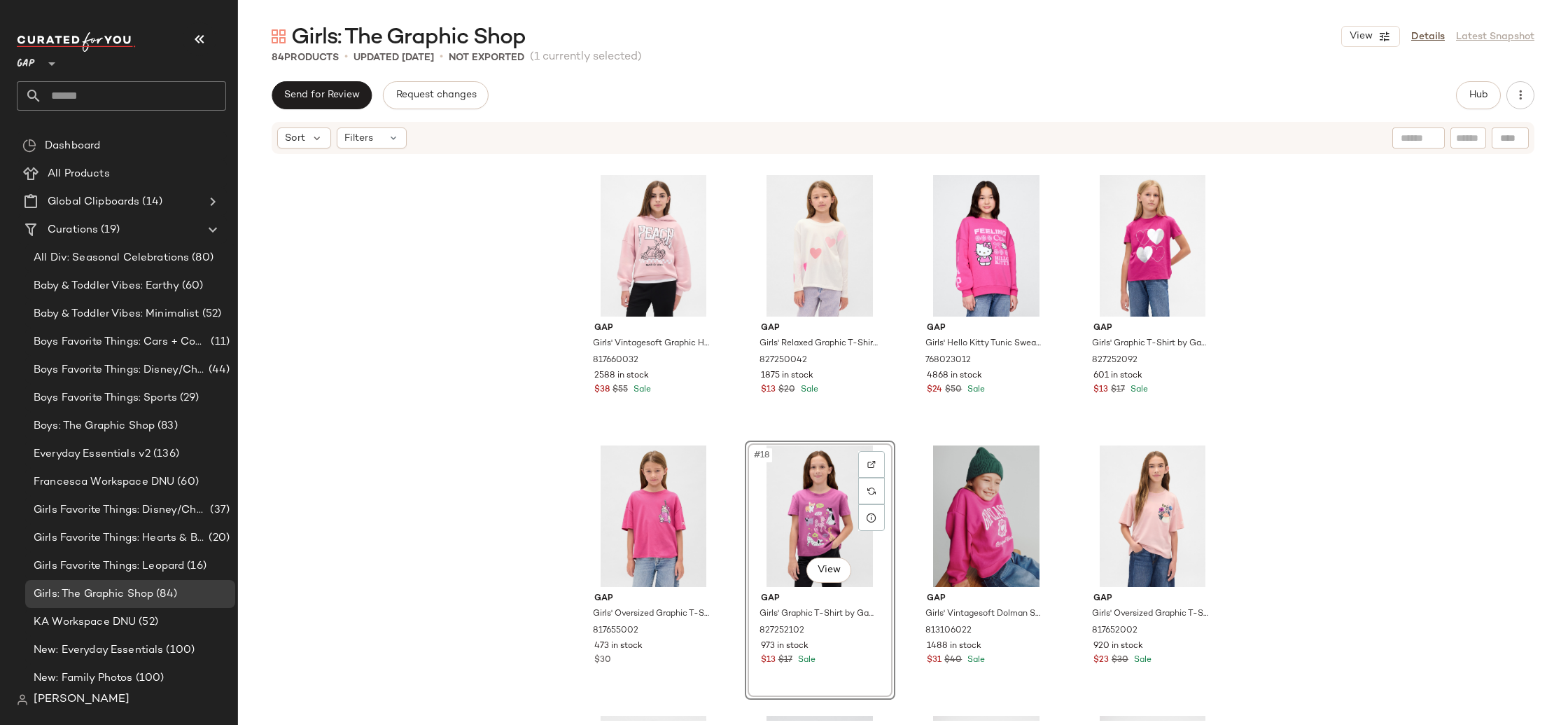
click at [513, 537] on div "Gap Girls' Vintagesoft Logo Zip Hoodie by Gap New Off White Size S (6/7) 824077…" at bounding box center [902, 438] width 1330 height 565
